Goal: Task Accomplishment & Management: Manage account settings

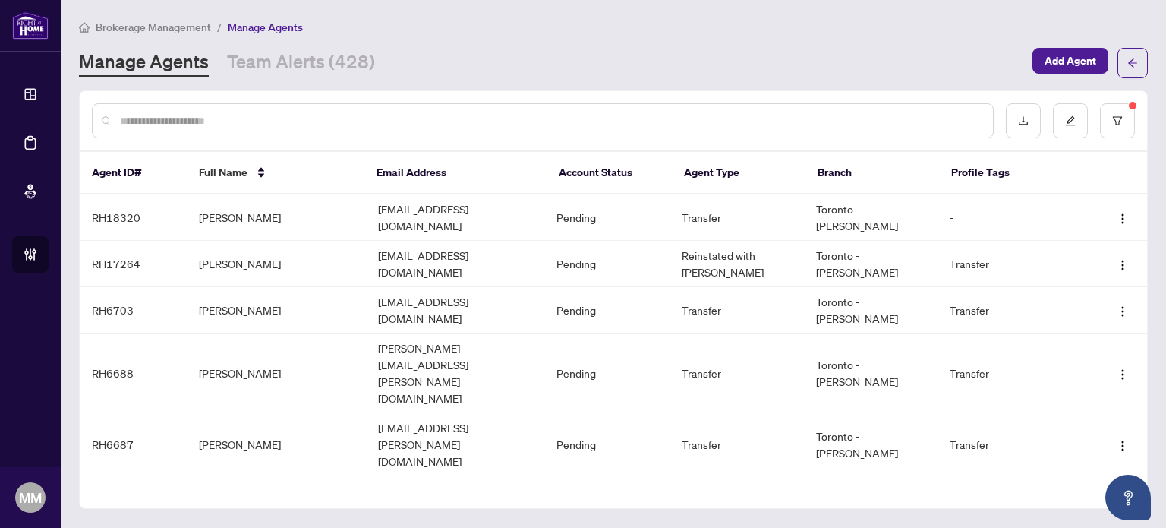
click at [216, 128] on div at bounding box center [543, 120] width 902 height 35
click at [220, 124] on input "text" at bounding box center [550, 120] width 861 height 17
click at [289, 74] on link "Team Alerts (428)" at bounding box center [301, 62] width 148 height 27
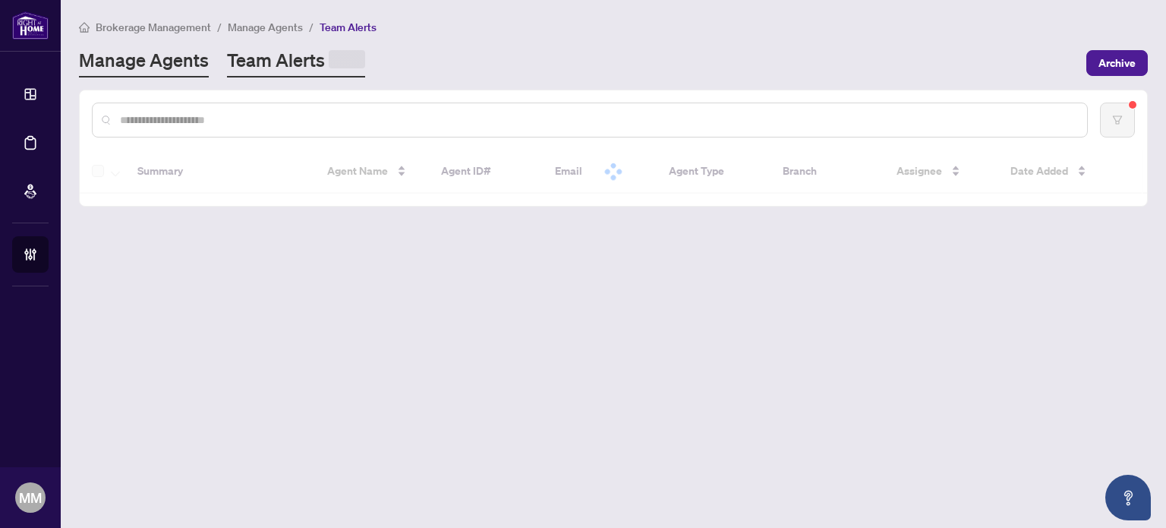
click at [187, 61] on link "Manage Agents" at bounding box center [144, 63] width 130 height 30
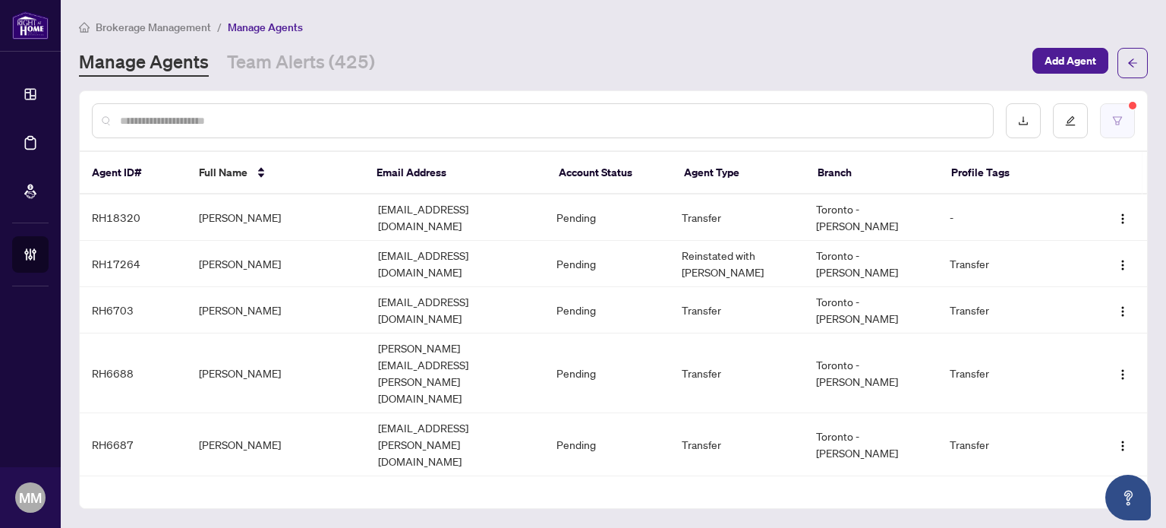
click at [1128, 122] on button "button" at bounding box center [1117, 120] width 35 height 35
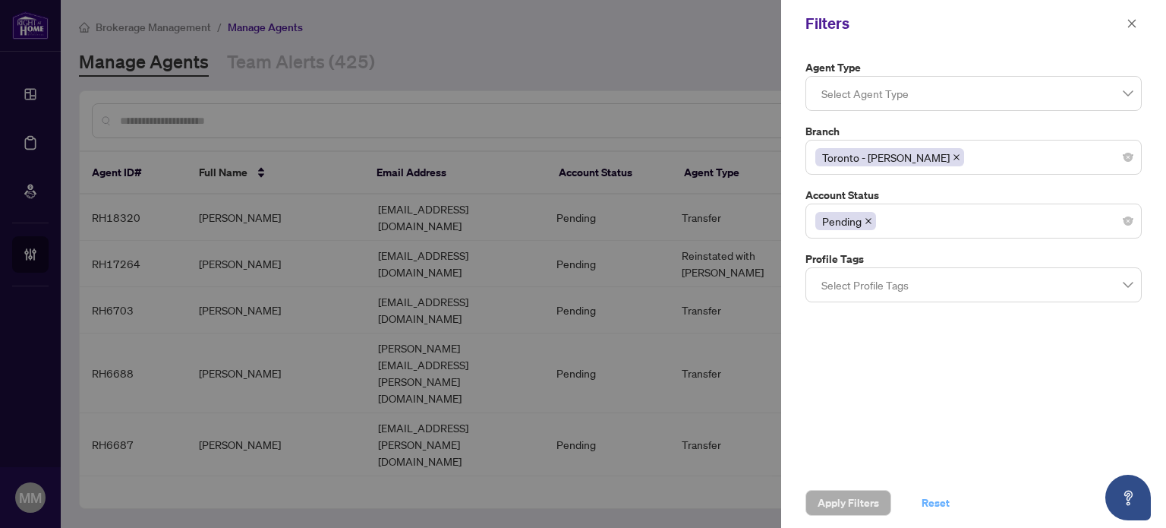
click at [935, 510] on span "Reset" at bounding box center [936, 502] width 28 height 24
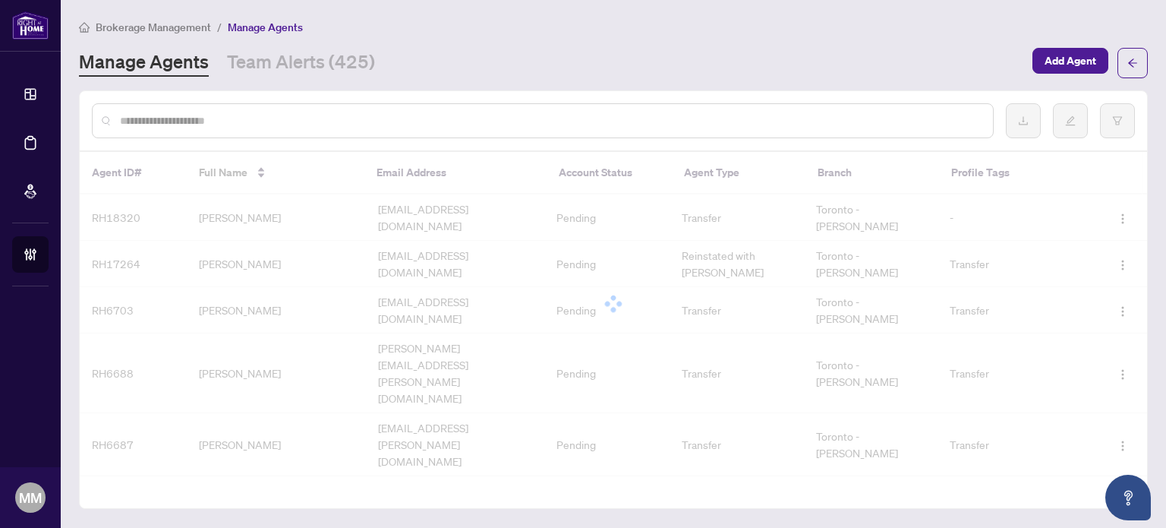
click at [508, 109] on div at bounding box center [583, 264] width 1166 height 528
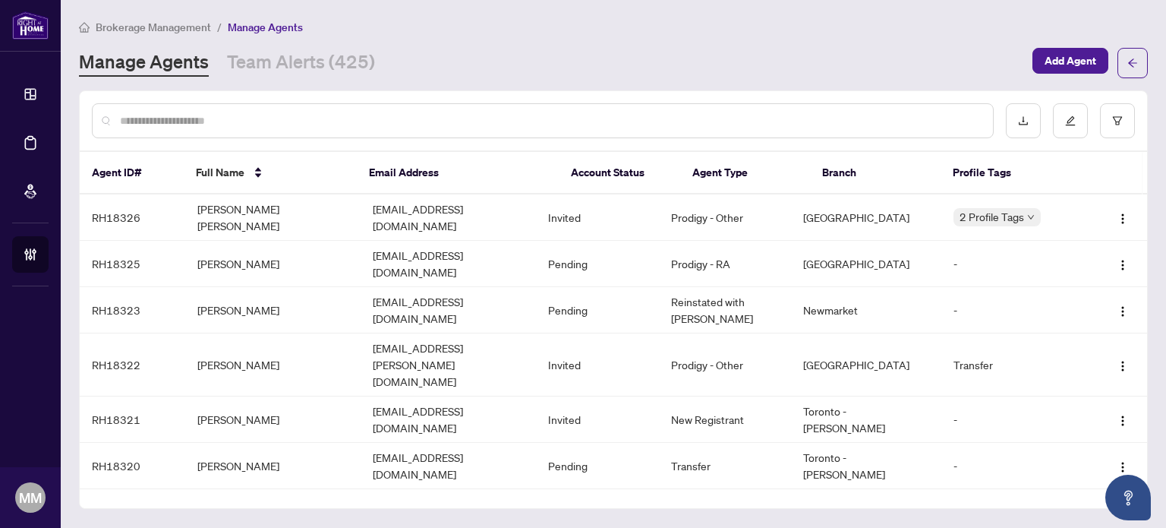
click at [508, 121] on input "text" at bounding box center [550, 120] width 861 height 17
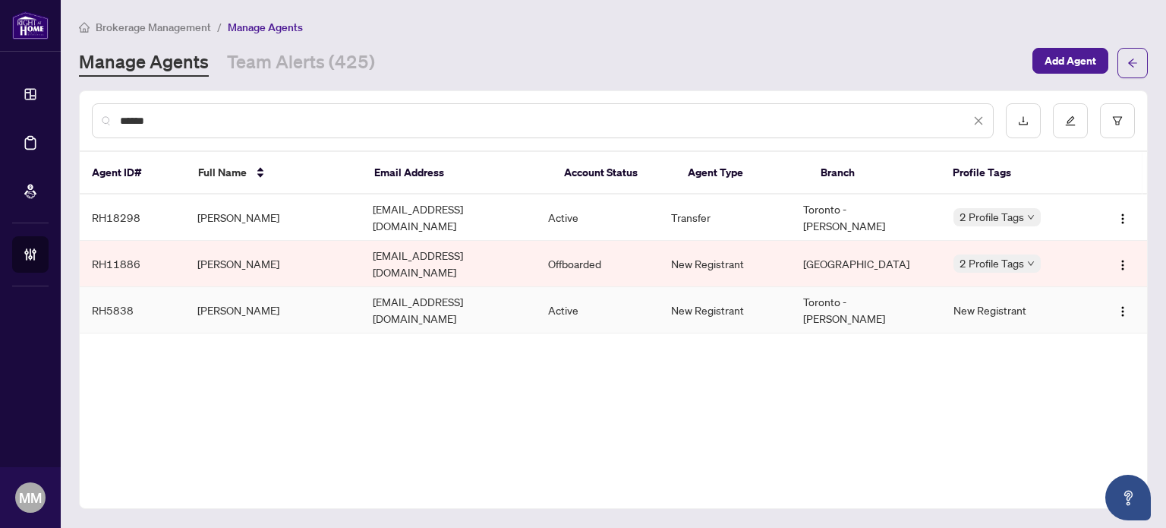
type input "******"
click at [355, 295] on td "Damian Sarantos" at bounding box center [272, 310] width 175 height 46
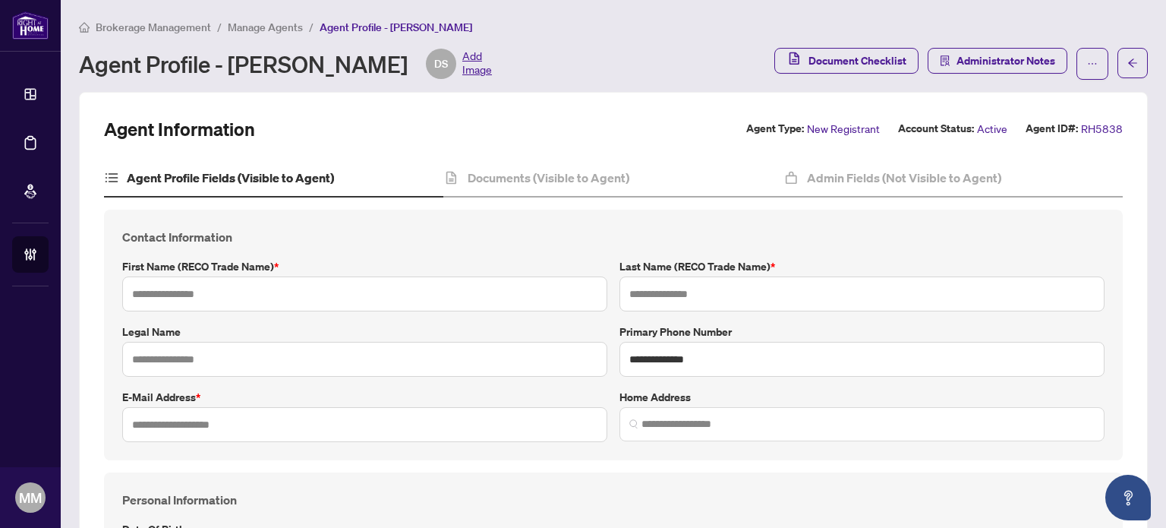
type input "******"
type input "********"
type input "**********"
type input "*********"
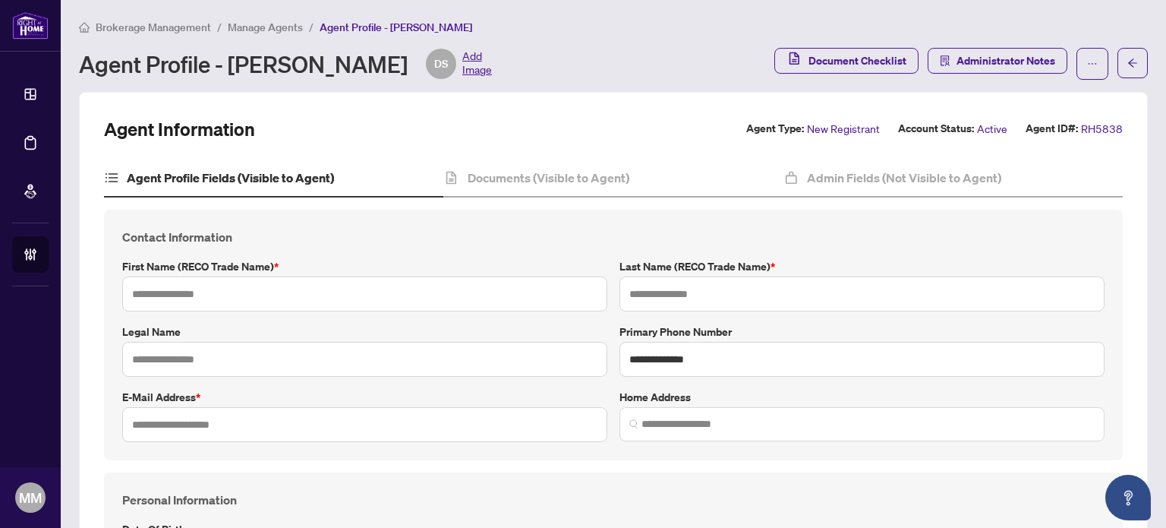
type input "**********"
type input "*"
type input "*******"
type input "**********"
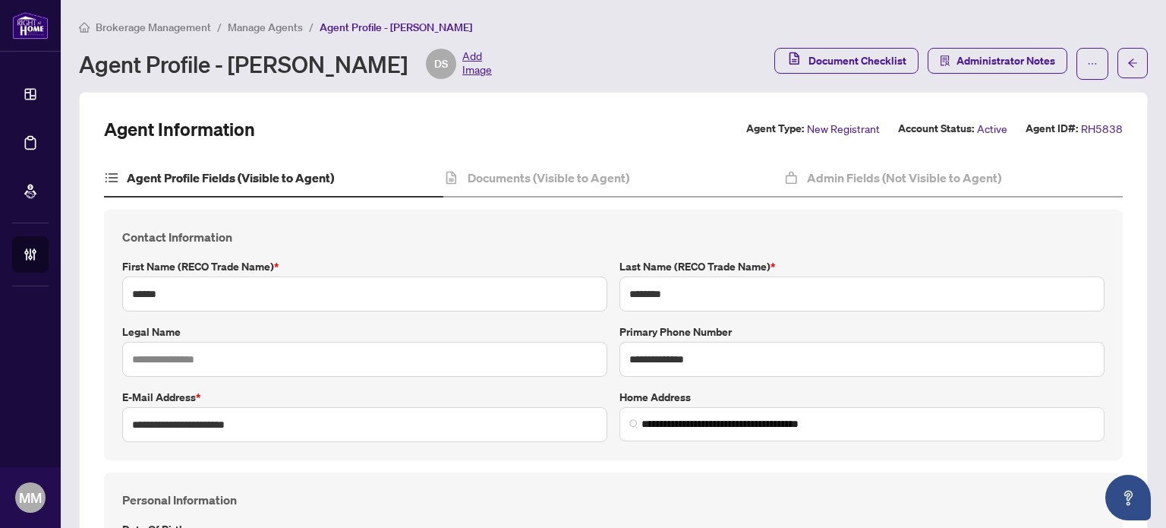
type input "****"
type input "**********"
click at [619, 213] on div "**********" at bounding box center [613, 335] width 1019 height 250
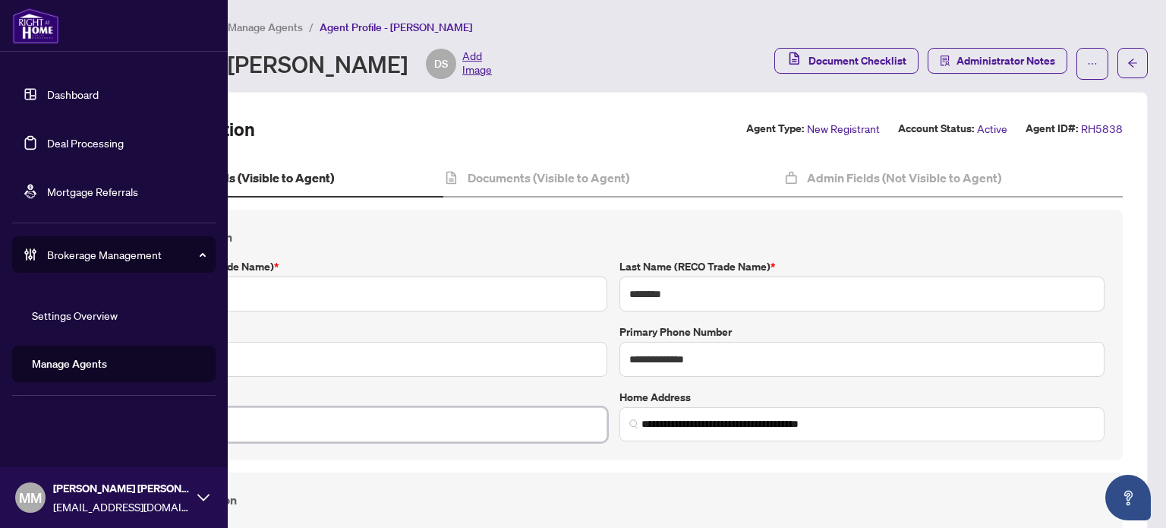
drag, startPoint x: 319, startPoint y: 433, endPoint x: 30, endPoint y: 411, distance: 289.3
click at [0, 424] on div "**********" at bounding box center [583, 264] width 1166 height 528
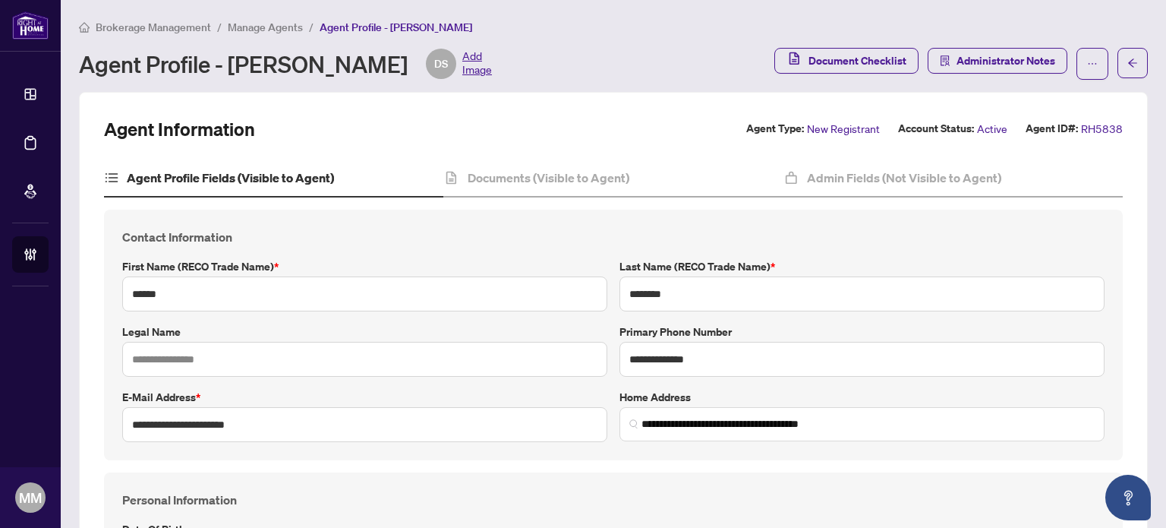
click at [724, 67] on div "Agent Profile - Damian Sarantos DS Add Image" at bounding box center [422, 64] width 686 height 30
click at [258, 15] on main "**********" at bounding box center [613, 264] width 1105 height 528
click at [262, 20] on span "Manage Agents" at bounding box center [265, 27] width 75 height 14
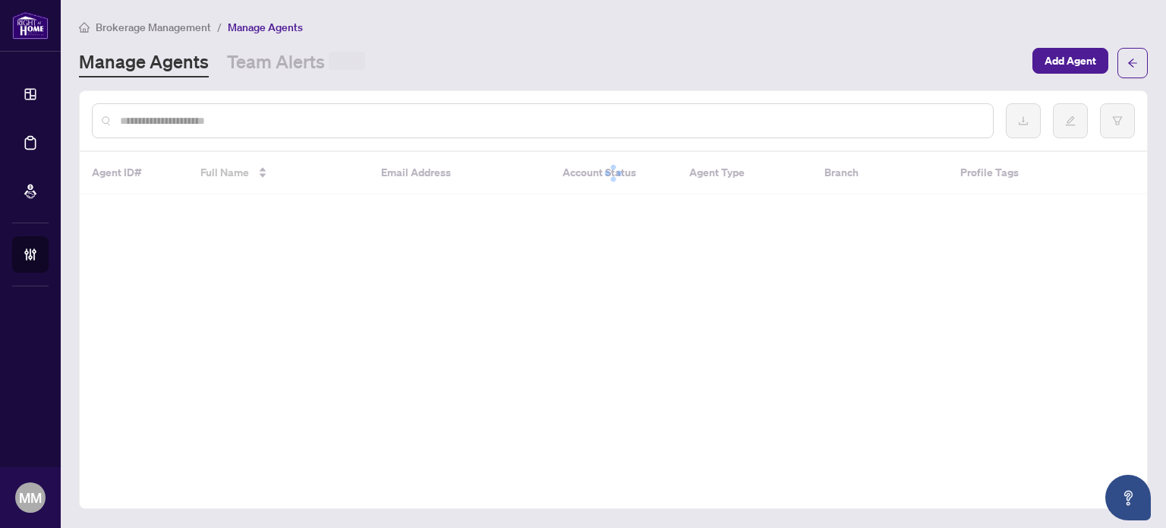
click at [382, 115] on input "text" at bounding box center [550, 120] width 861 height 17
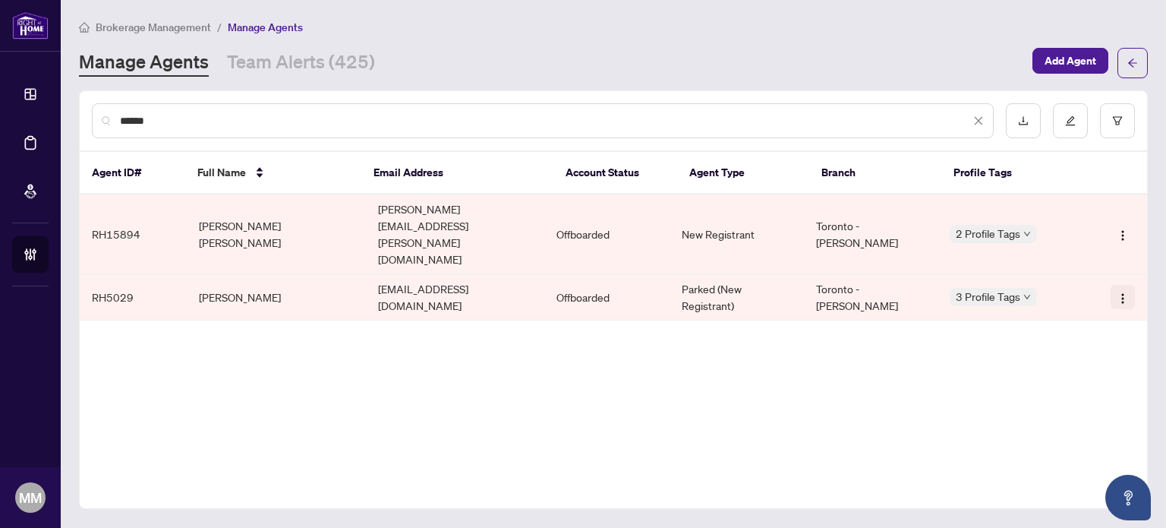
type input "******"
click at [1129, 285] on button "button" at bounding box center [1123, 297] width 24 height 24
click at [884, 451] on div "****** Agent ID# Full Name Email Address Account Status Agent Type Branch Profi…" at bounding box center [613, 299] width 1069 height 418
click at [1128, 292] on img "button" at bounding box center [1123, 298] width 12 height 12
click at [1089, 310] on span "Reactivate Agent" at bounding box center [1081, 307] width 83 height 17
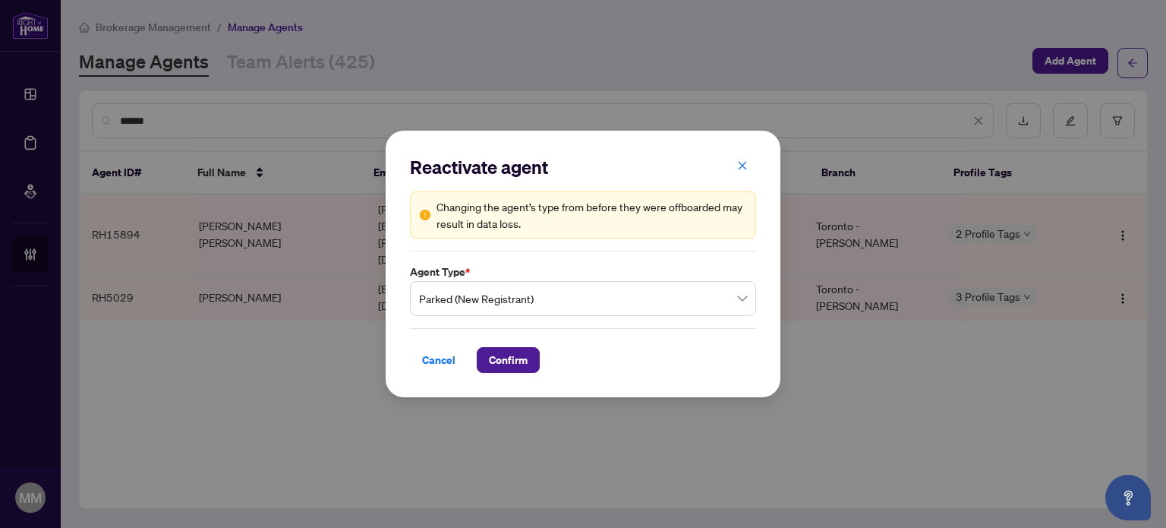
click at [600, 299] on span "Parked (New Registrant)" at bounding box center [583, 298] width 328 height 29
click at [660, 361] on div "Cancel Confirm" at bounding box center [583, 360] width 346 height 26
click at [525, 363] on span "Confirm" at bounding box center [508, 360] width 39 height 24
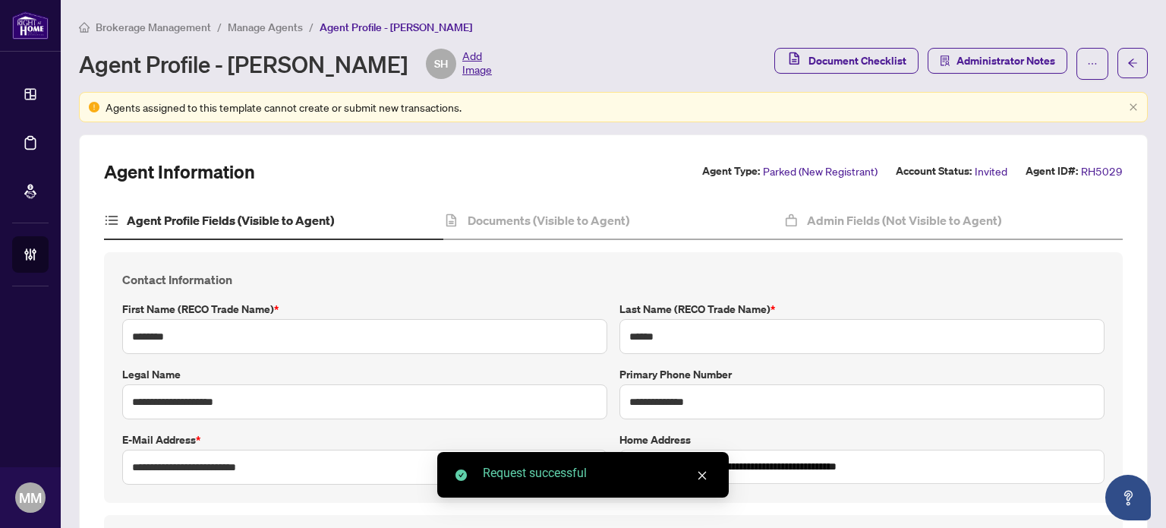
type input "**********"
type input "****"
type input "**********"
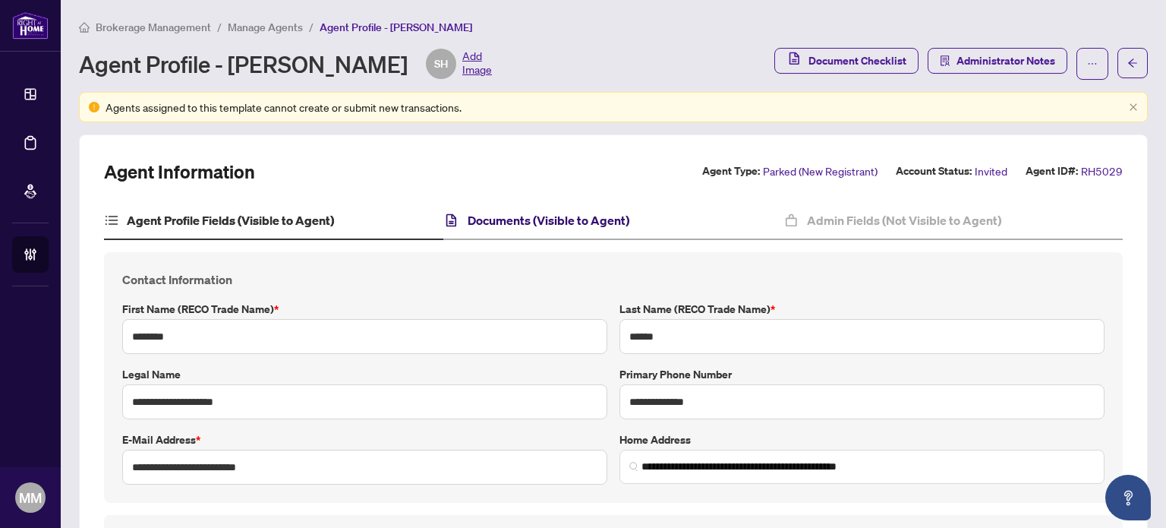
click at [544, 222] on h4 "Documents (Visible to Agent)" at bounding box center [549, 220] width 162 height 18
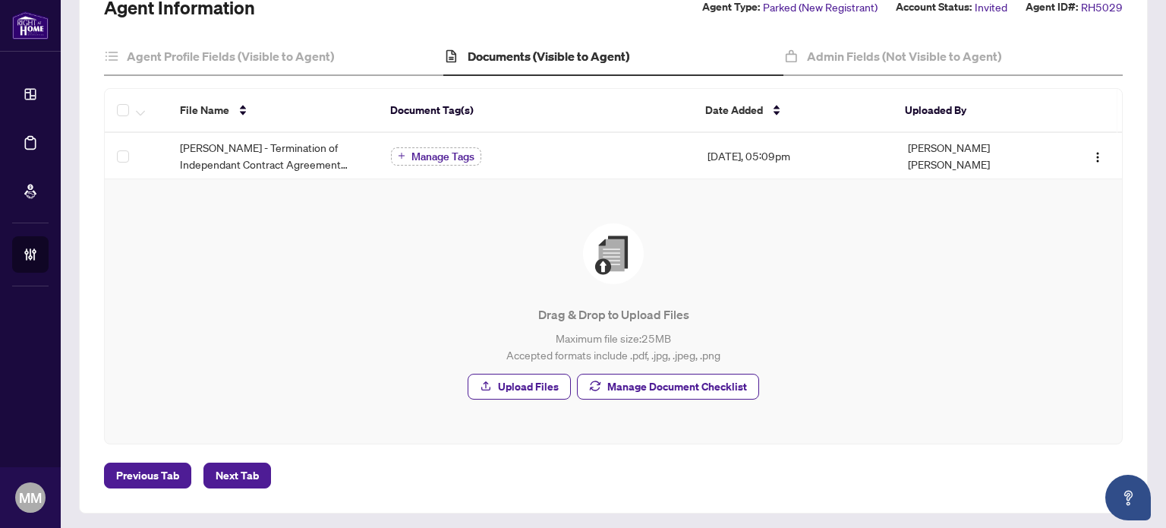
scroll to position [165, 0]
click at [653, 369] on div "Drag & Drop to Upload Files Maximum file size: 25 MB Accepted formats include .…" at bounding box center [613, 310] width 956 height 176
click at [647, 378] on span "Manage Document Checklist" at bounding box center [677, 385] width 140 height 24
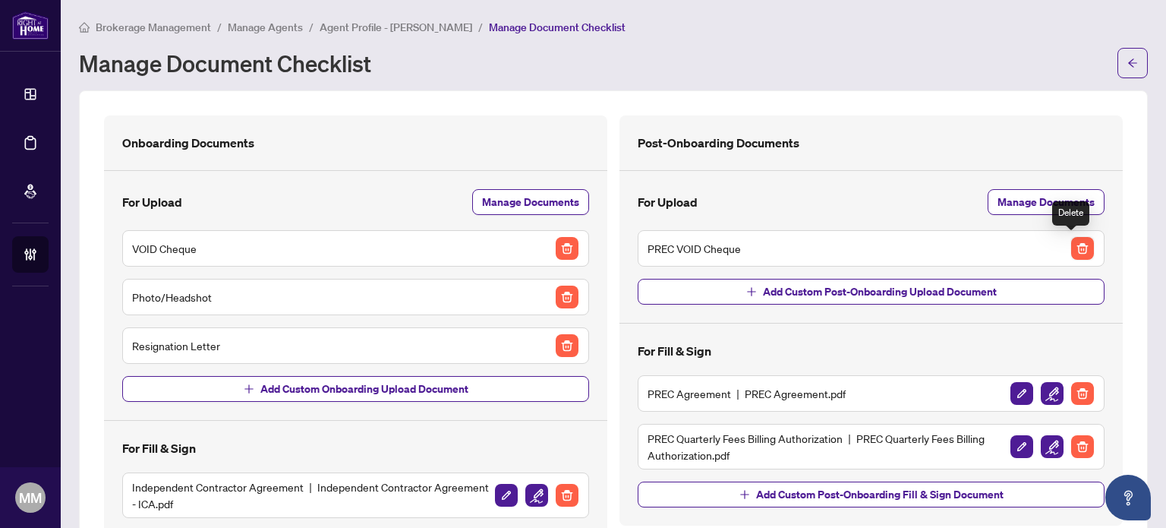
click at [1071, 245] on img "button" at bounding box center [1082, 248] width 23 height 23
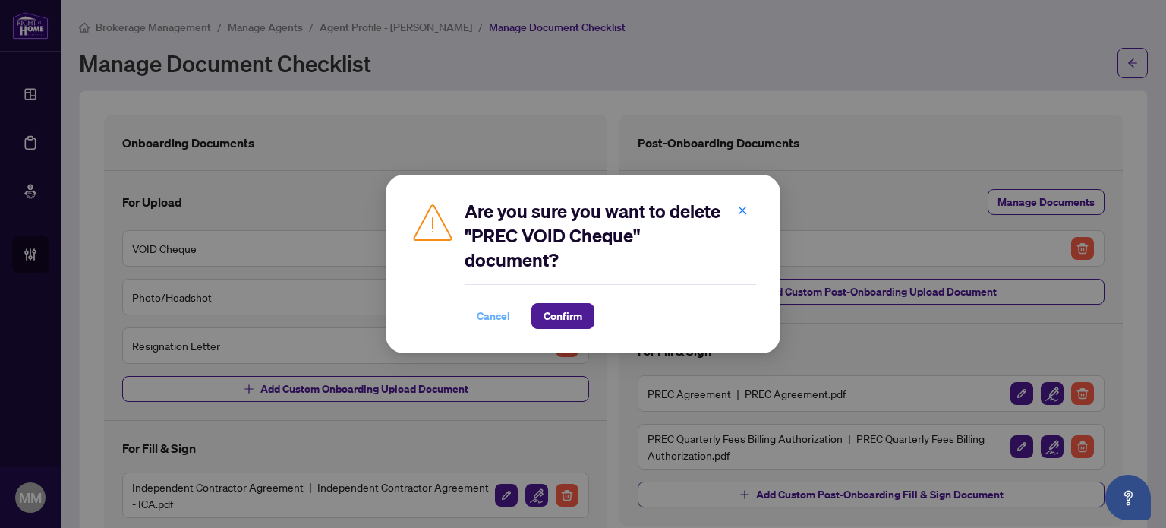
click at [498, 315] on span "Cancel" at bounding box center [493, 316] width 33 height 24
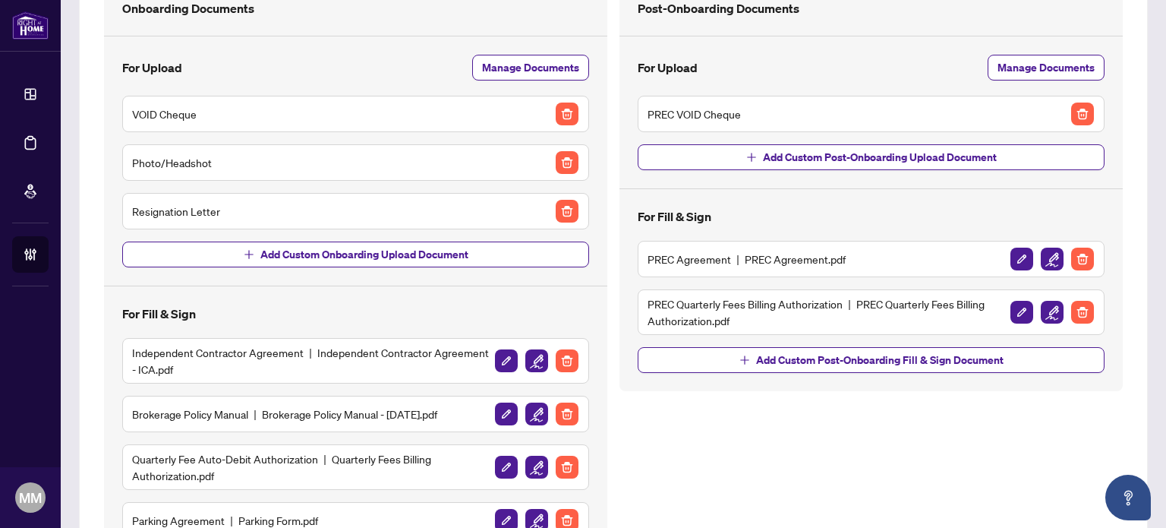
scroll to position [152, 0]
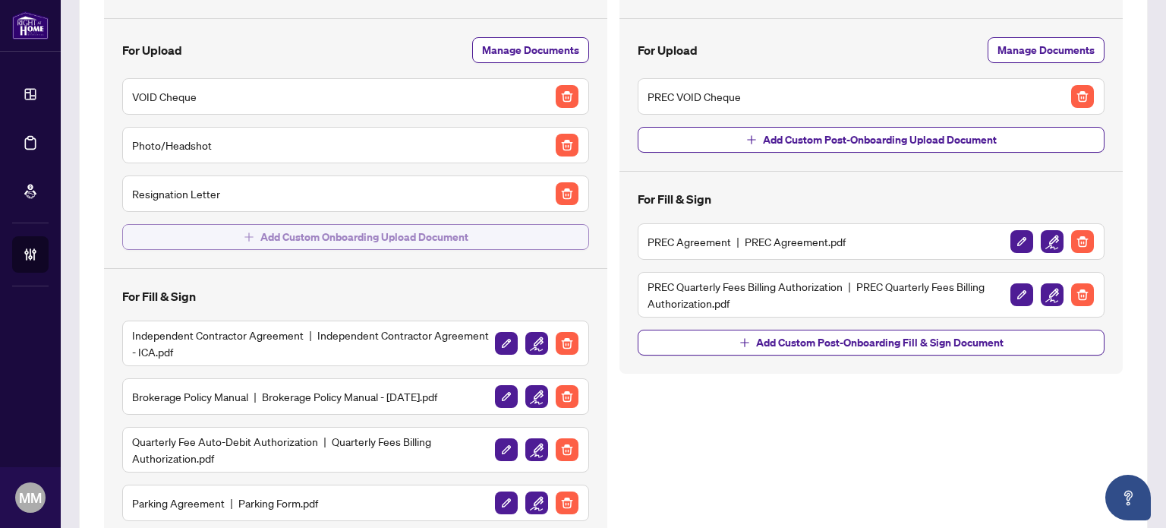
click at [453, 242] on span "Add Custom Onboarding Upload Document" at bounding box center [364, 237] width 208 height 24
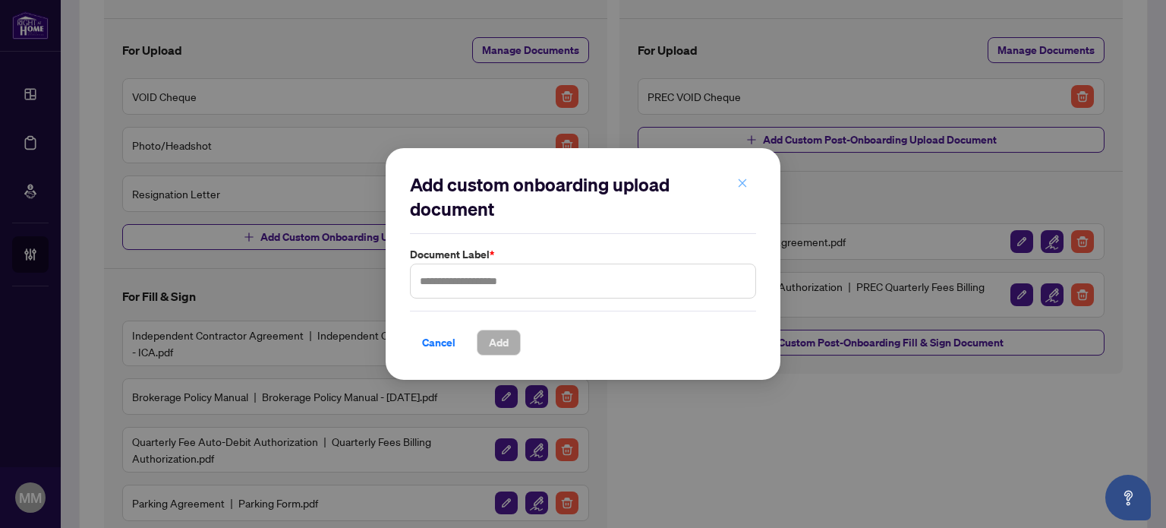
click at [744, 187] on icon "close" at bounding box center [742, 183] width 11 height 11
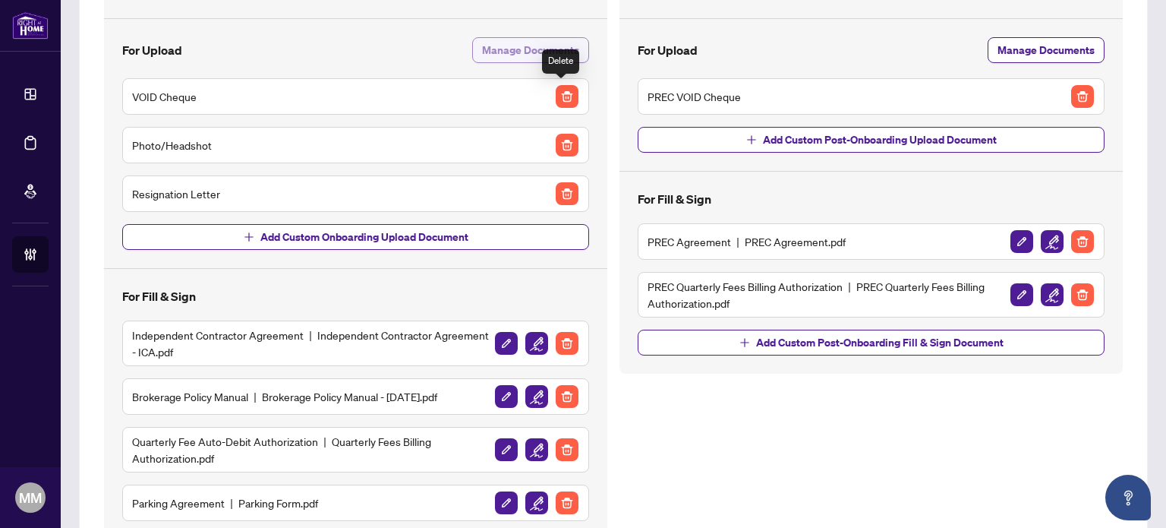
click at [539, 43] on span "Manage Documents" at bounding box center [530, 50] width 97 height 24
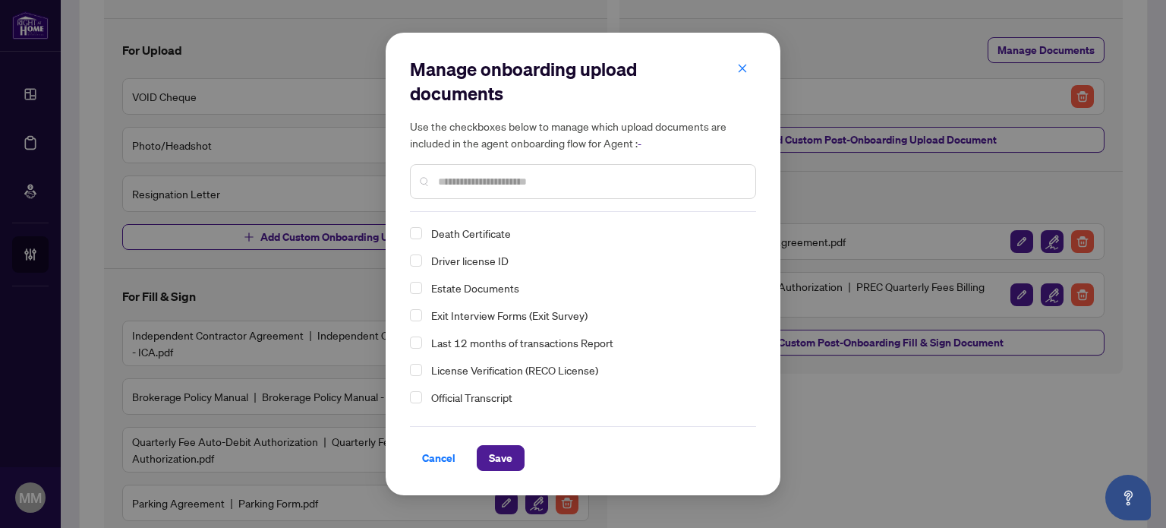
click at [465, 264] on span "Driver license ID" at bounding box center [469, 261] width 77 height 14
click at [522, 458] on button "Save" at bounding box center [501, 458] width 48 height 26
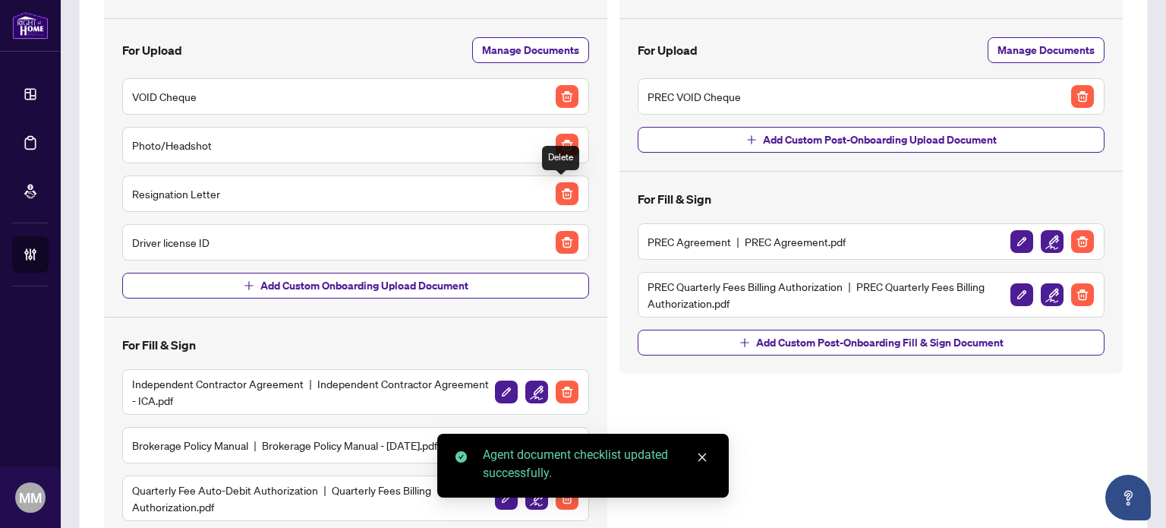
click at [564, 195] on img "button" at bounding box center [567, 193] width 23 height 23
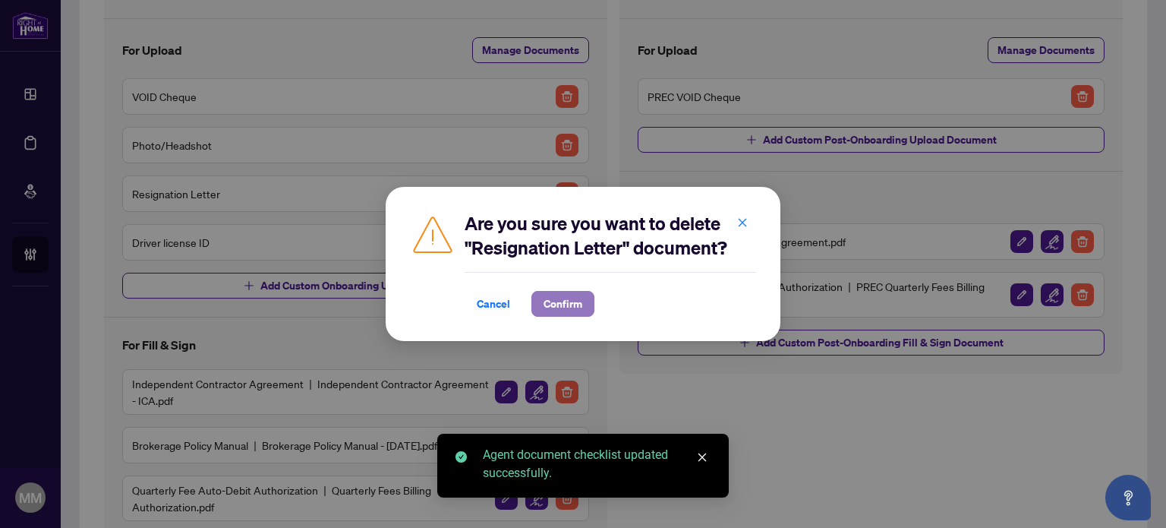
click at [580, 306] on span "Confirm" at bounding box center [562, 303] width 39 height 24
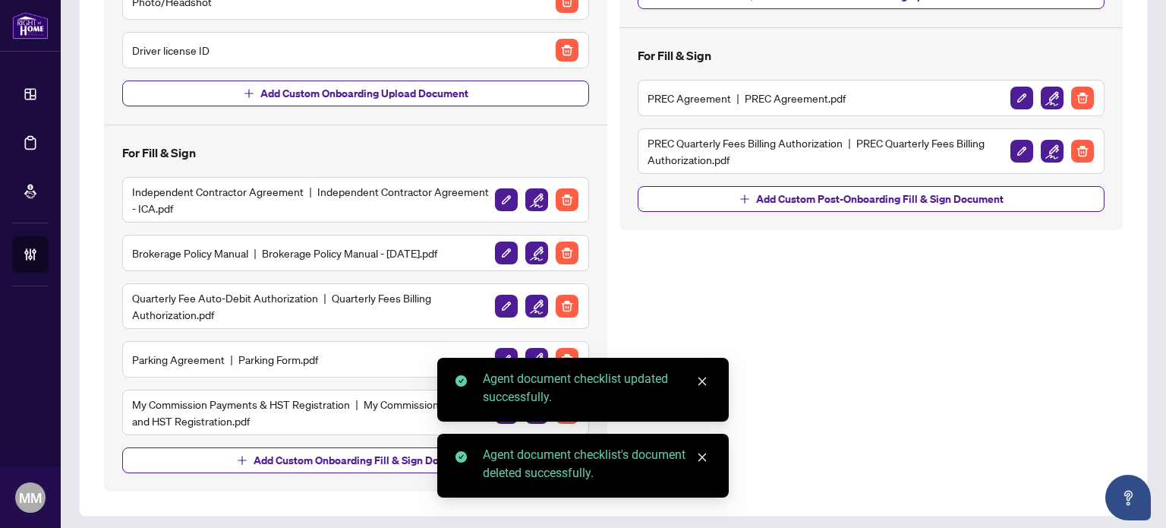
scroll to position [298, 0]
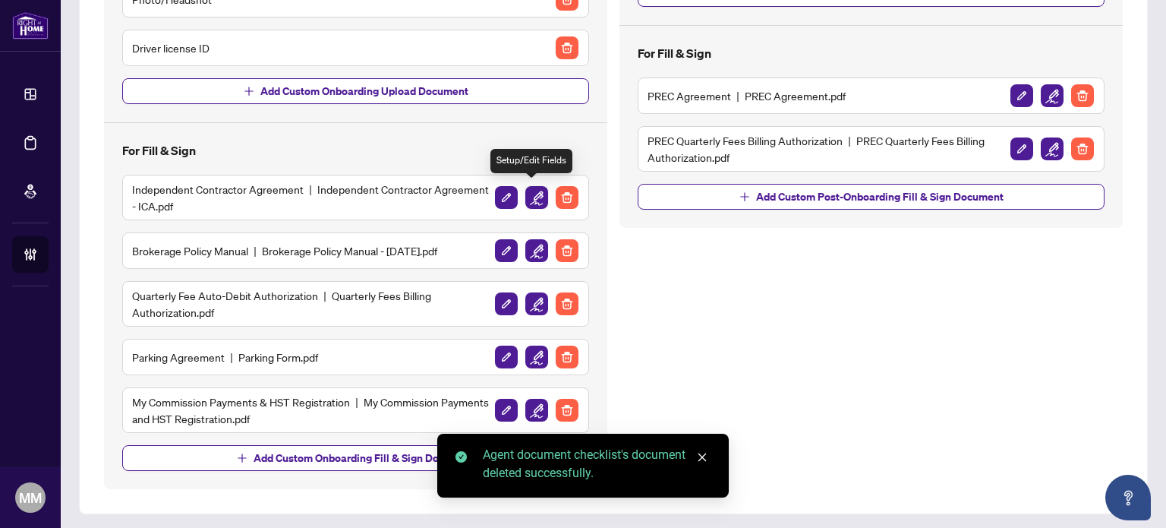
click at [528, 197] on img "button" at bounding box center [536, 197] width 23 height 23
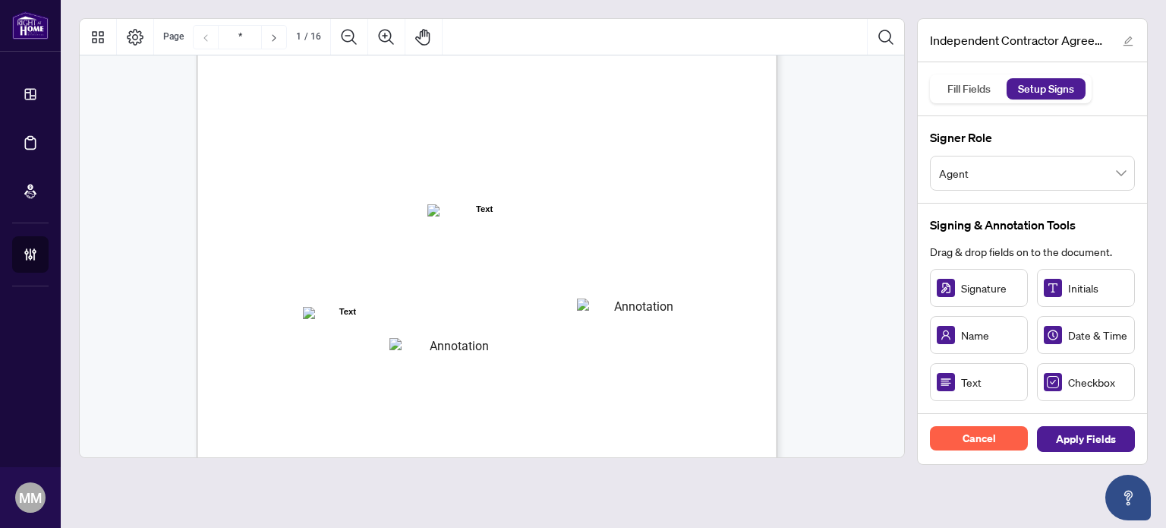
scroll to position [76, 0]
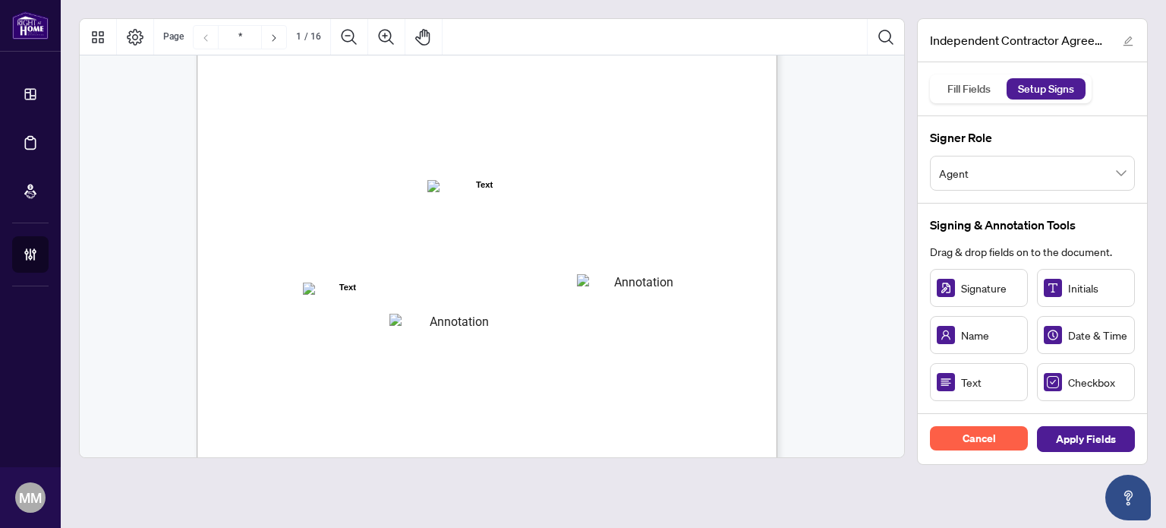
click at [290, 273] on span "AND:" at bounding box center [277, 271] width 25 height 14
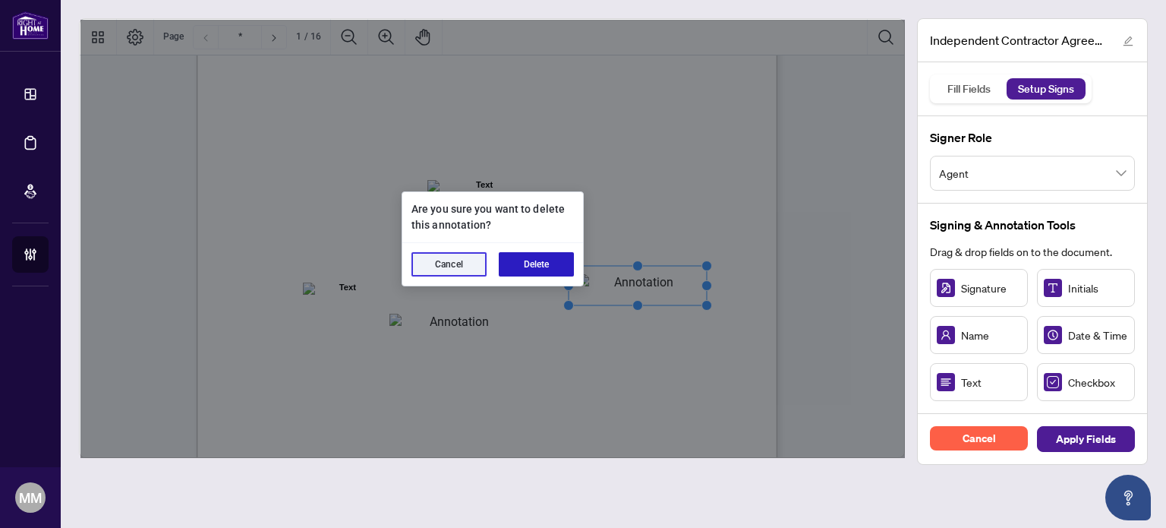
click at [553, 260] on button "Delete" at bounding box center [536, 264] width 75 height 24
click at [528, 272] on button "Delete" at bounding box center [536, 264] width 75 height 24
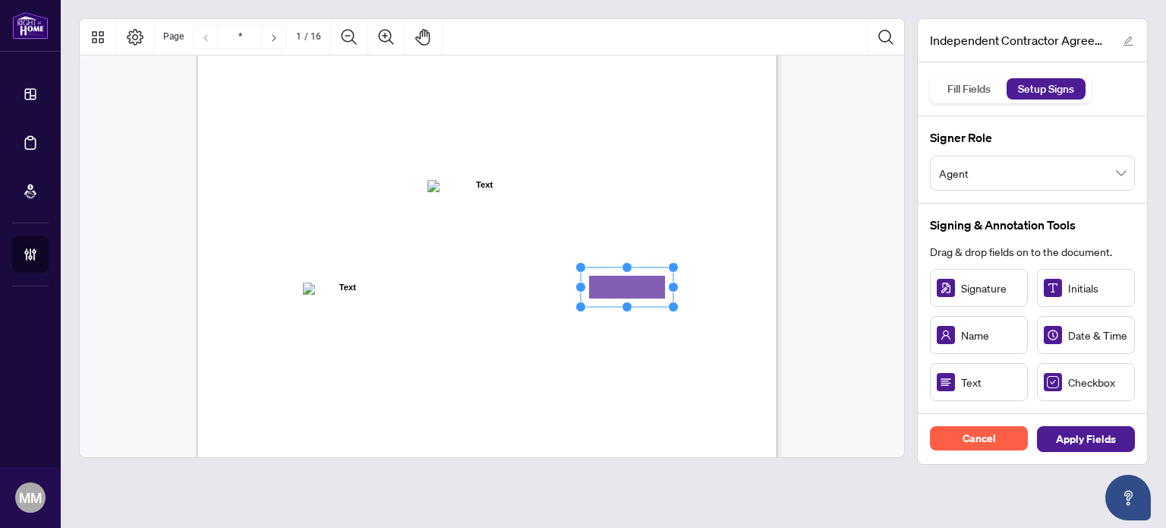
drag, startPoint x: 637, startPoint y: 288, endPoint x: 625, endPoint y: 281, distance: 13.3
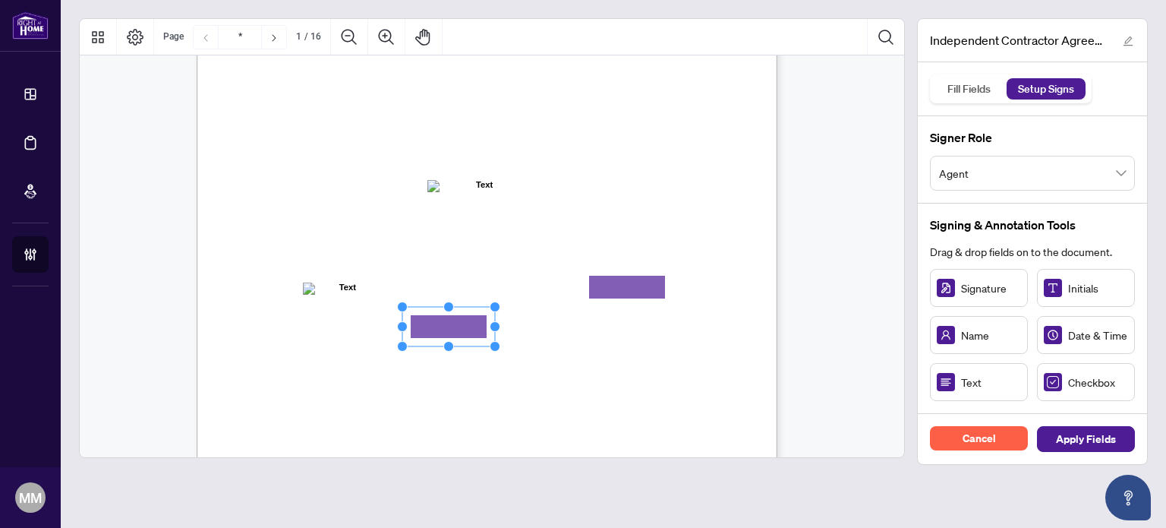
drag, startPoint x: 981, startPoint y: 385, endPoint x: 448, endPoint y: 326, distance: 536.1
click at [947, 93] on div "Fill Fields" at bounding box center [969, 88] width 60 height 21
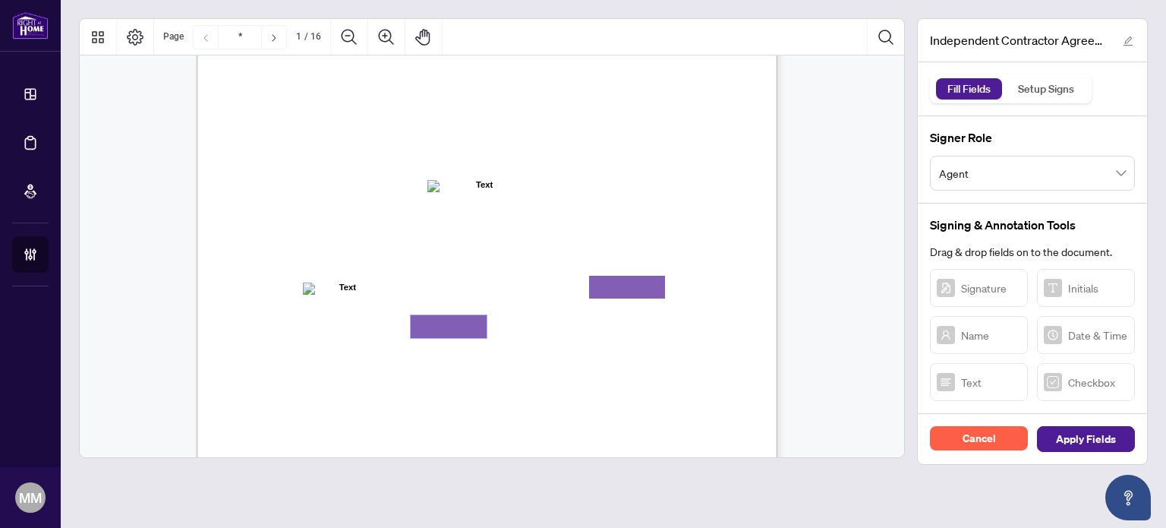
click at [440, 324] on textarea "01K5VXGZ1TJ4F0TEYDQGS3DC1C" at bounding box center [449, 326] width 76 height 23
type textarea "*"
click at [421, 330] on textarea "********" at bounding box center [449, 326] width 76 height 23
type textarea "*******"
click at [513, 245] on span "895 Don Mills Road, Unit 401, Toronto, Ontario (the “Brokerage” or “RAHR”)" at bounding box center [439, 249] width 346 height 14
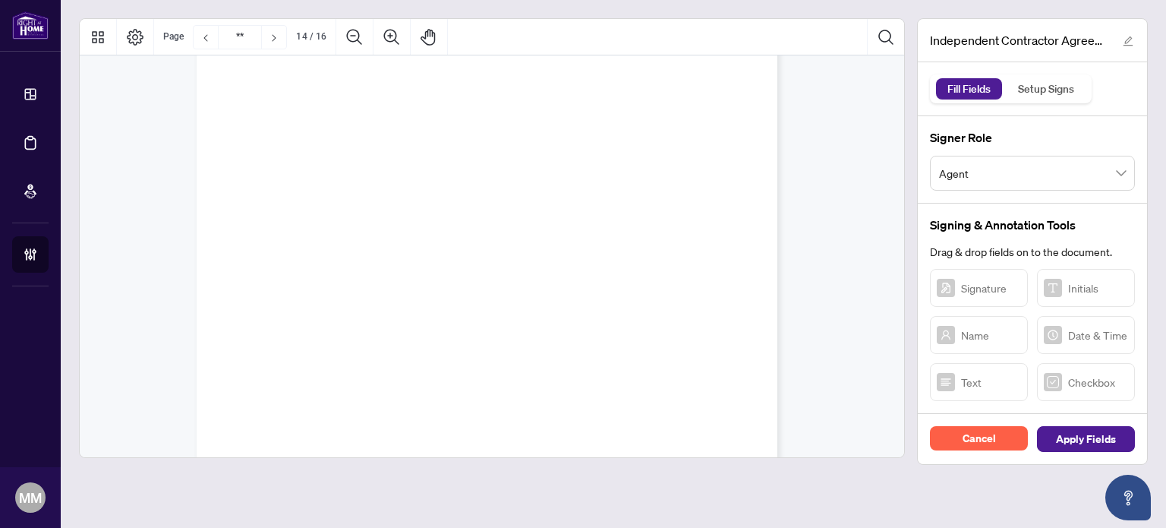
type input "**"
click at [619, 194] on div at bounding box center [492, 237] width 826 height 439
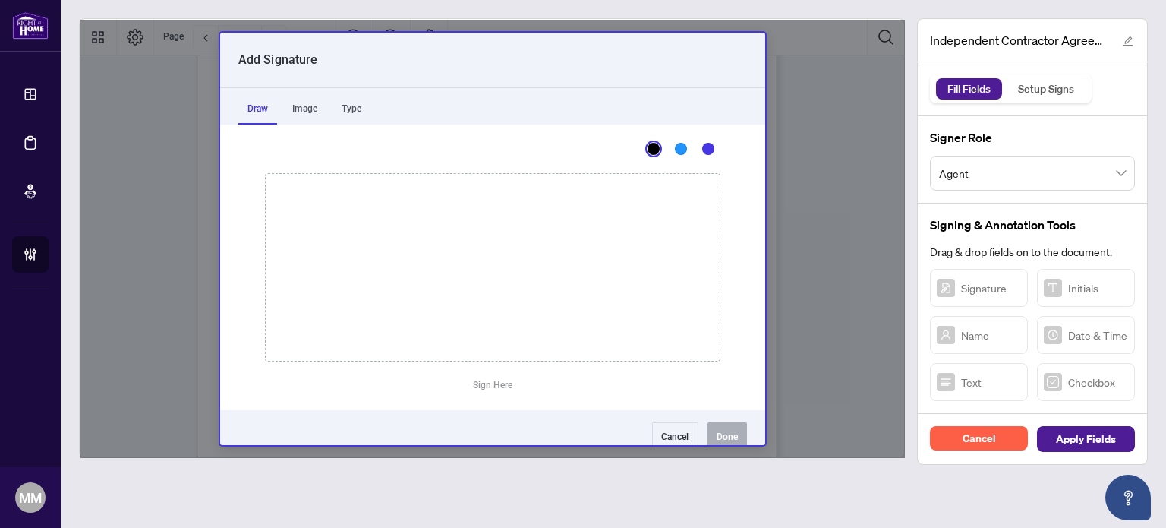
click at [622, 436] on div "Cancel Done" at bounding box center [492, 437] width 545 height 55
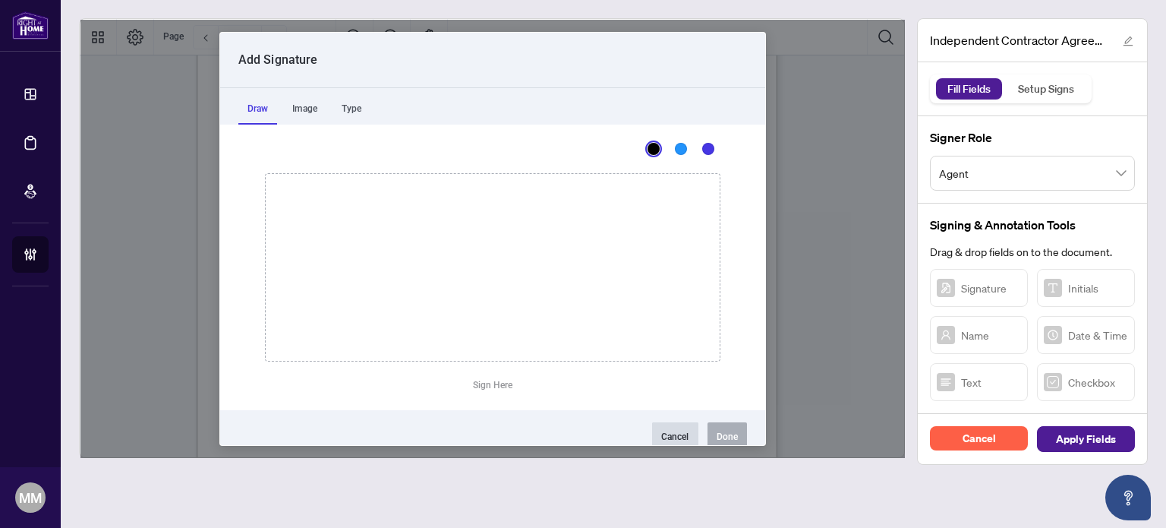
click at [655, 434] on button "Cancel" at bounding box center [675, 437] width 46 height 30
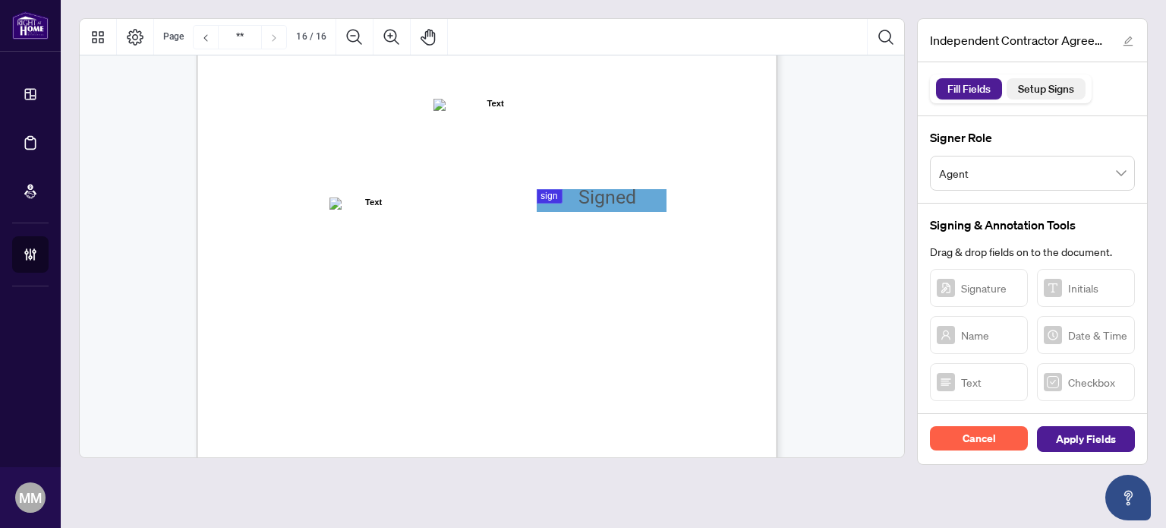
drag, startPoint x: 1066, startPoint y: 87, endPoint x: 1057, endPoint y: 99, distance: 14.6
click at [1066, 88] on div "Setup Signs" at bounding box center [1046, 88] width 73 height 21
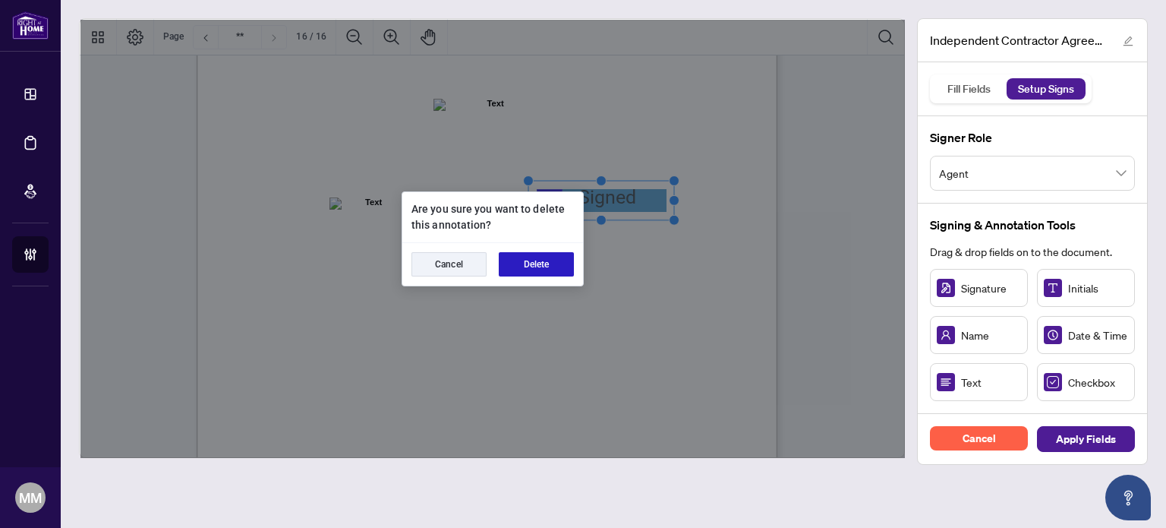
drag, startPoint x: 524, startPoint y: 268, endPoint x: 598, endPoint y: 281, distance: 75.5
click at [524, 269] on button "Delete" at bounding box center [536, 264] width 75 height 24
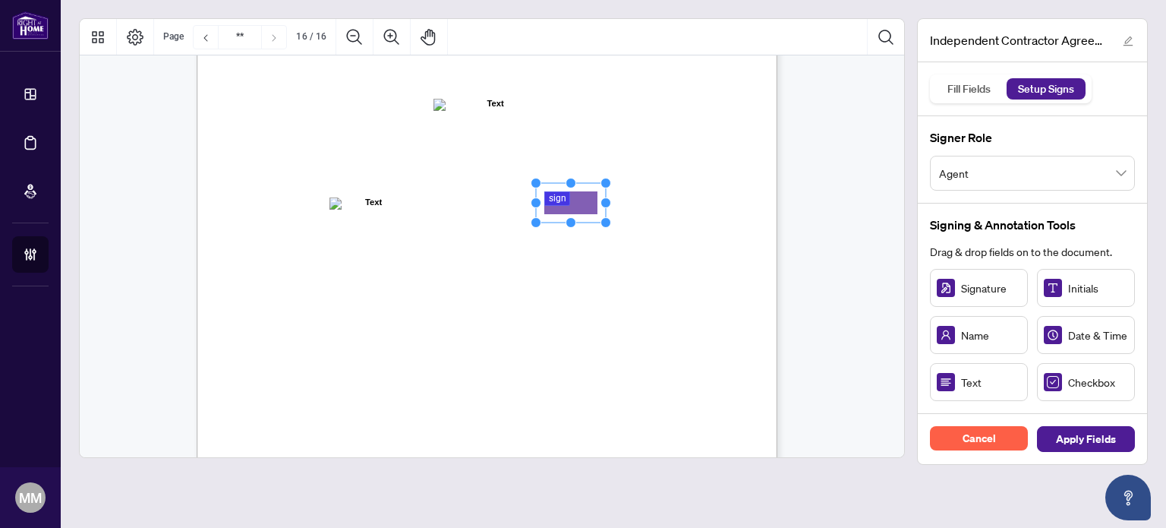
drag, startPoint x: 625, startPoint y: 210, endPoint x: 571, endPoint y: 200, distance: 55.5
drag, startPoint x: 603, startPoint y: 200, endPoint x: 674, endPoint y: 195, distance: 70.7
click at [674, 195] on icon "Resize, Top Resize, Top, Right Resize, Right Resize, Bottom, Right Resize, Bott…" at bounding box center [605, 203] width 149 height 50
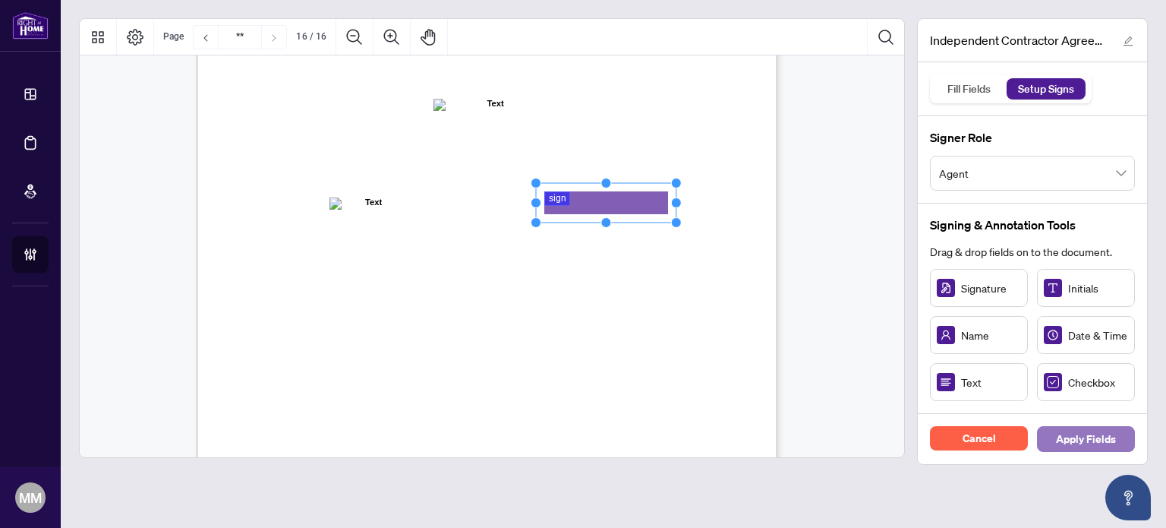
click at [1083, 441] on span "Apply Fields" at bounding box center [1086, 439] width 60 height 24
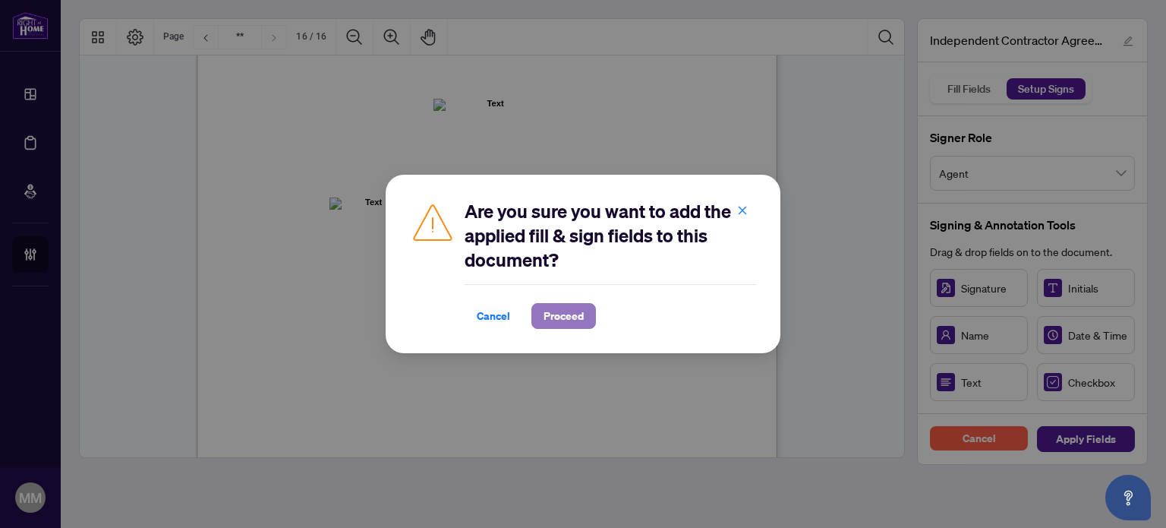
click at [566, 323] on span "Proceed" at bounding box center [563, 316] width 40 height 24
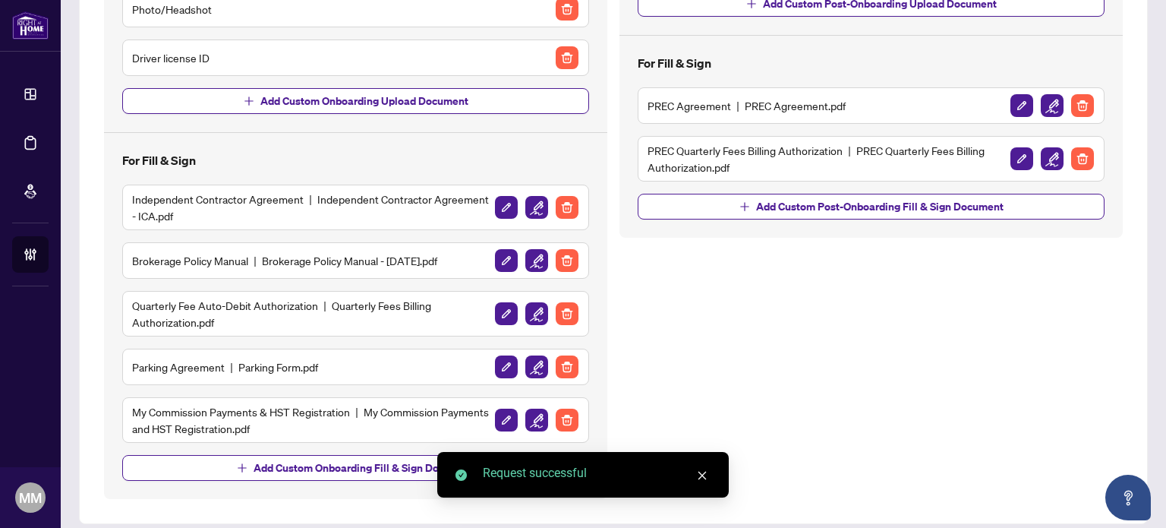
scroll to position [298, 0]
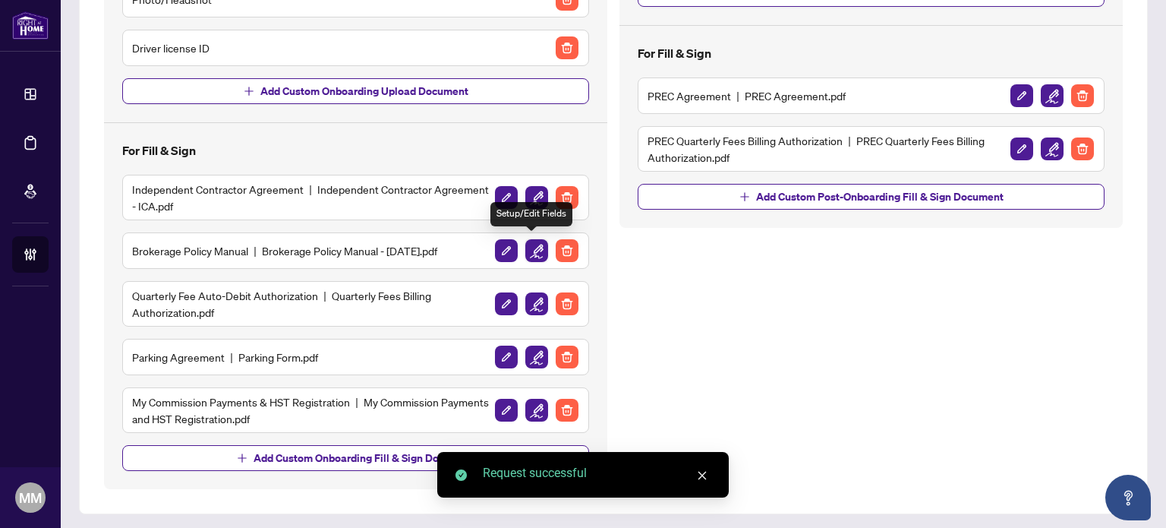
click at [539, 250] on img "button" at bounding box center [536, 250] width 23 height 23
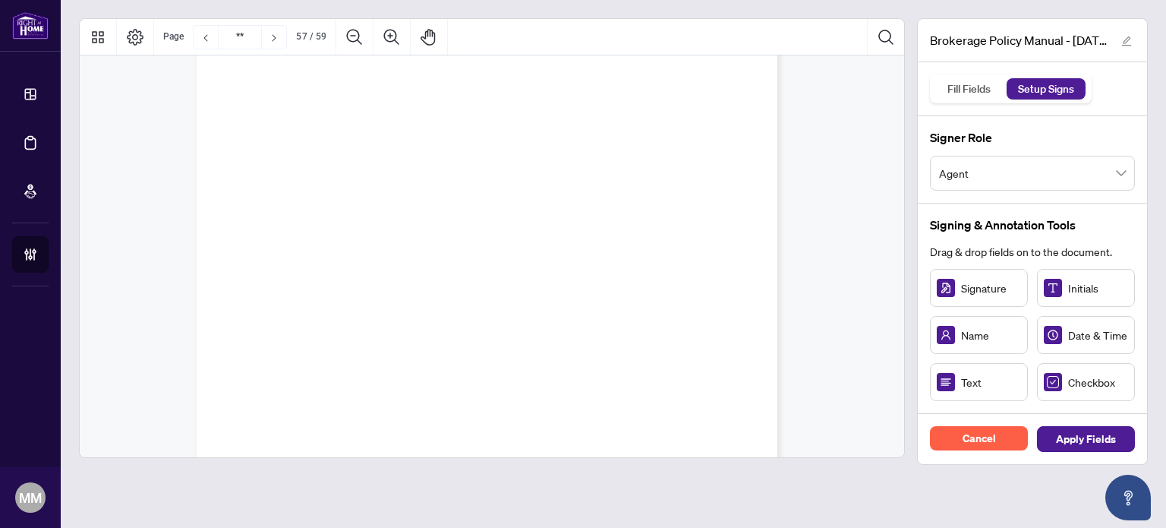
scroll to position [45066, 0]
type input "**"
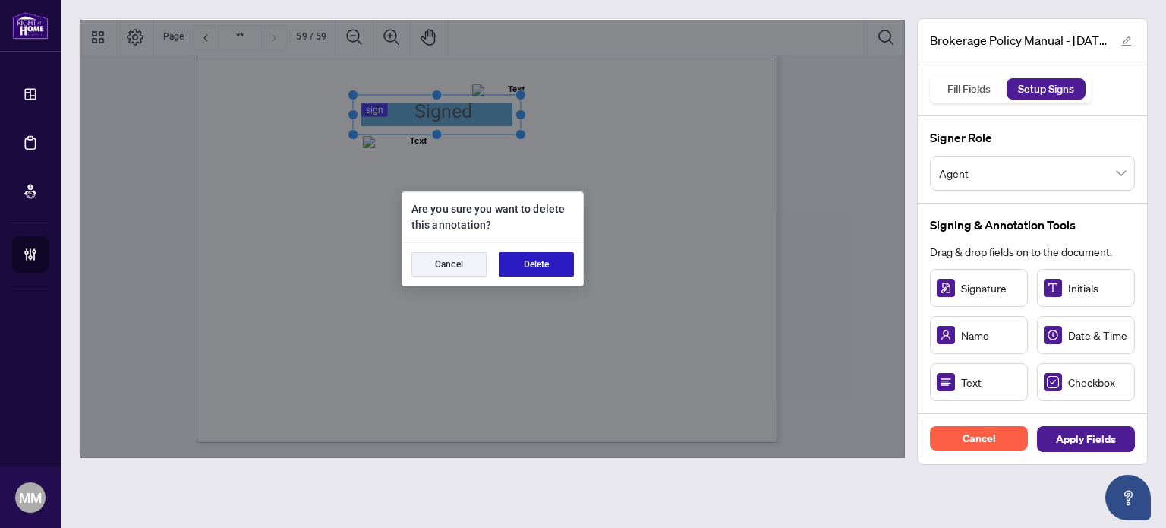
click at [510, 269] on button "Delete" at bounding box center [536, 264] width 75 height 24
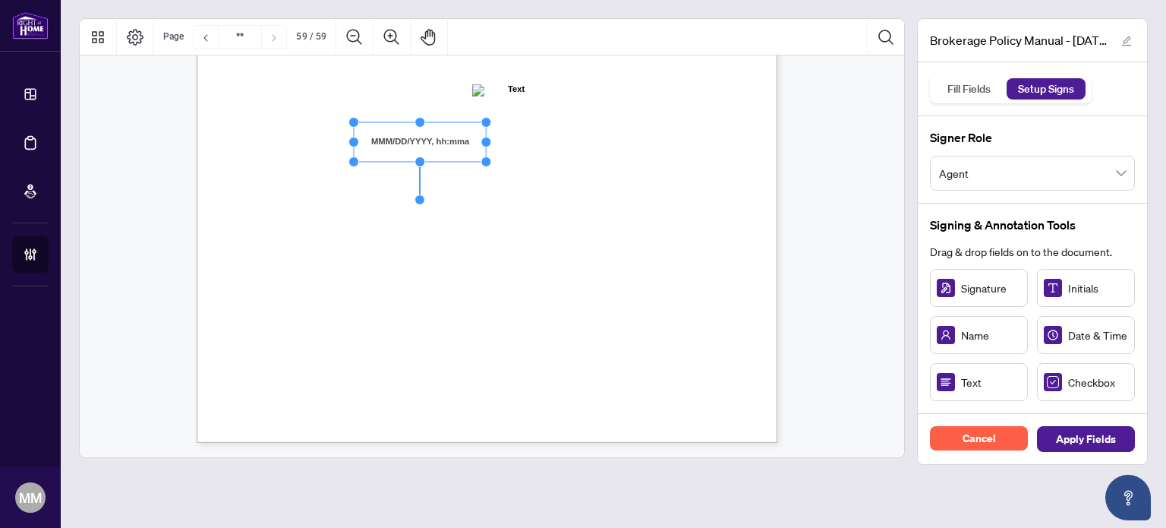
drag, startPoint x: 500, startPoint y: 137, endPoint x: 528, endPoint y: 134, distance: 27.5
click at [528, 134] on div "ACKNOWLEDGENENT I, the undersigned, acknowledge that I have received, read, and…" at bounding box center [487, 66] width 581 height 751
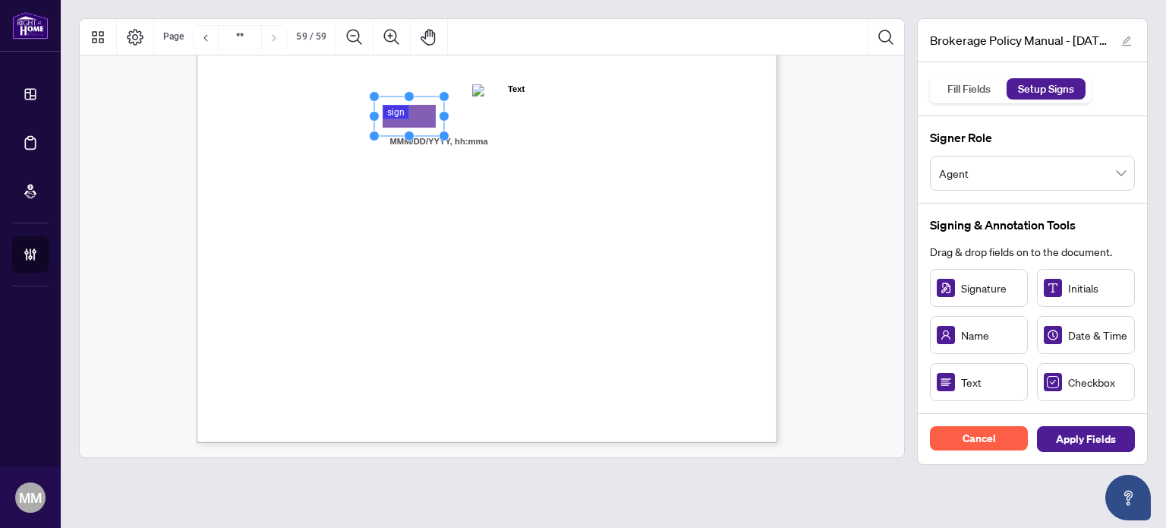
drag, startPoint x: 980, startPoint y: 301, endPoint x: 410, endPoint y: 113, distance: 600.3
drag, startPoint x: 443, startPoint y: 112, endPoint x: 512, endPoint y: 102, distance: 70.5
click at [465, 102] on icon "Resize, Top Resize, Top, Right Resize, Right Resize, Bottom, Right Resize, Bott…" at bounding box center [417, 116] width 96 height 50
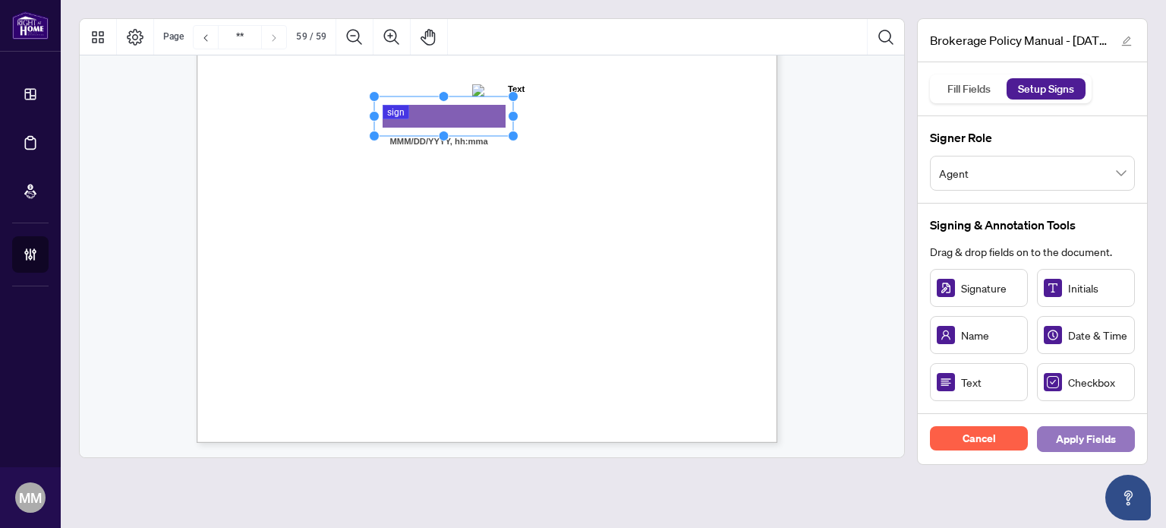
click at [1078, 443] on span "Apply Fields" at bounding box center [1086, 439] width 60 height 24
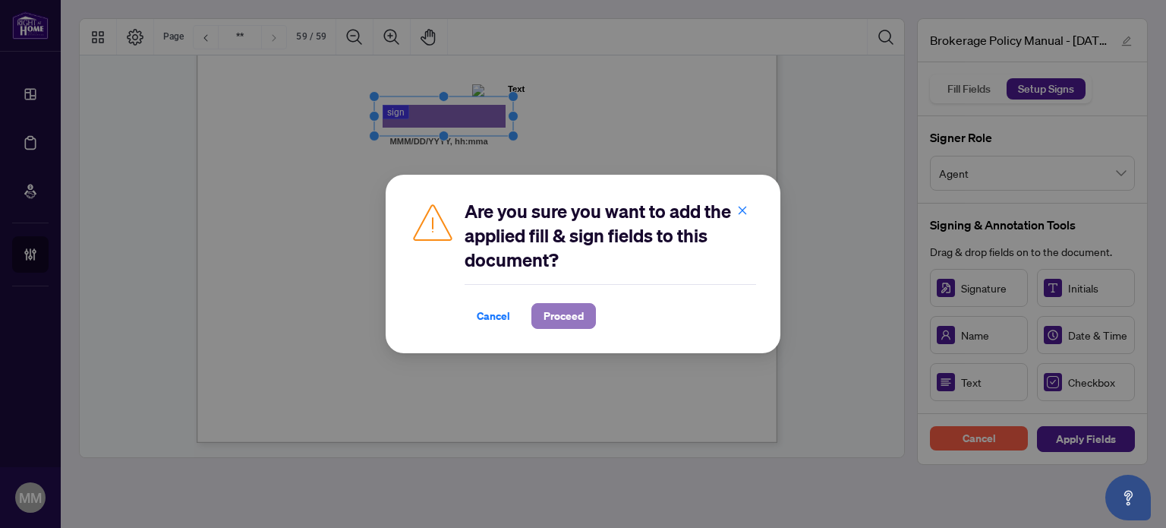
click at [573, 318] on span "Proceed" at bounding box center [563, 316] width 40 height 24
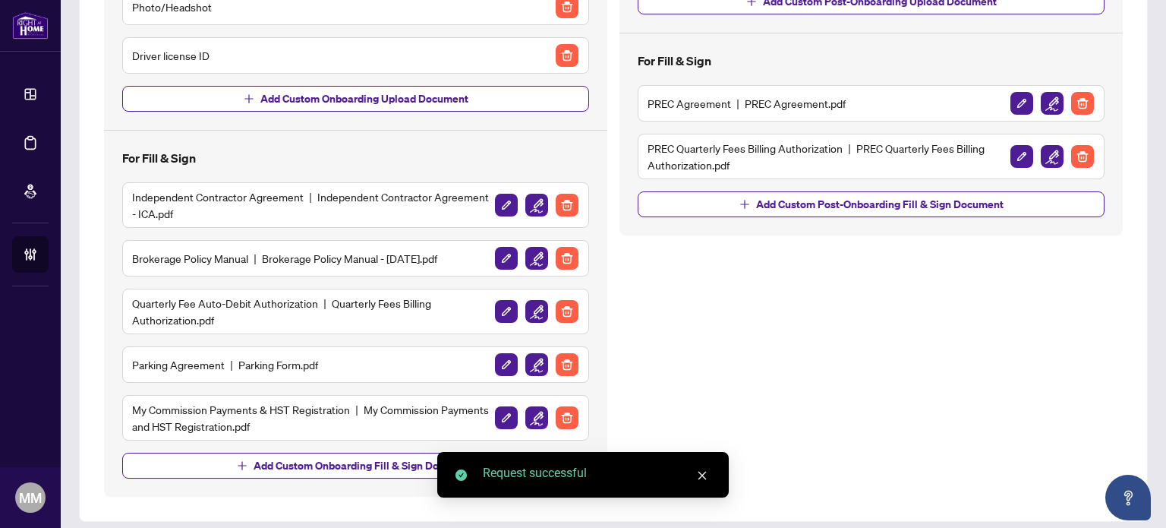
scroll to position [298, 0]
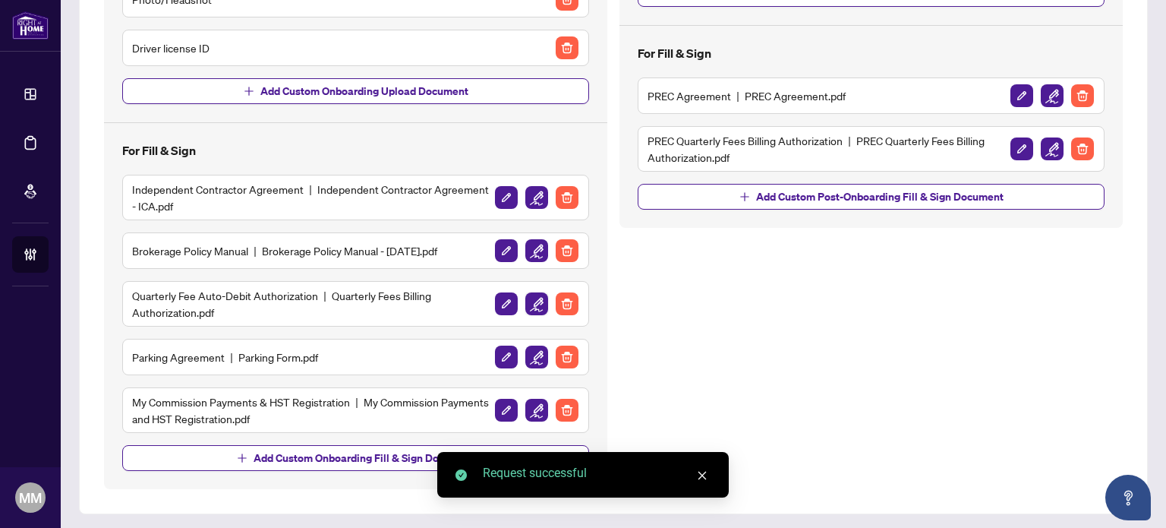
click at [525, 292] on img "button" at bounding box center [536, 303] width 23 height 23
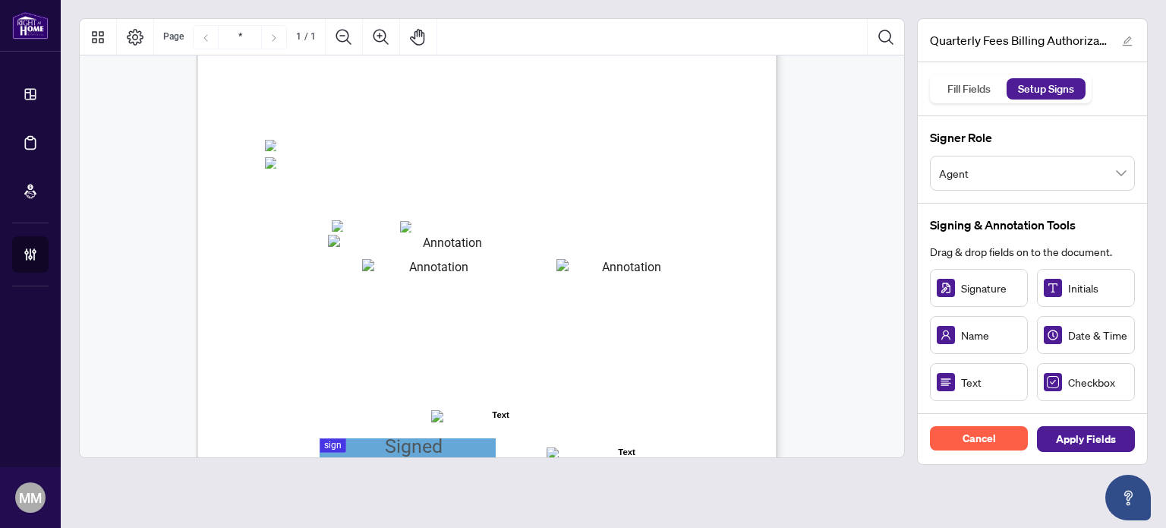
scroll to position [304, 0]
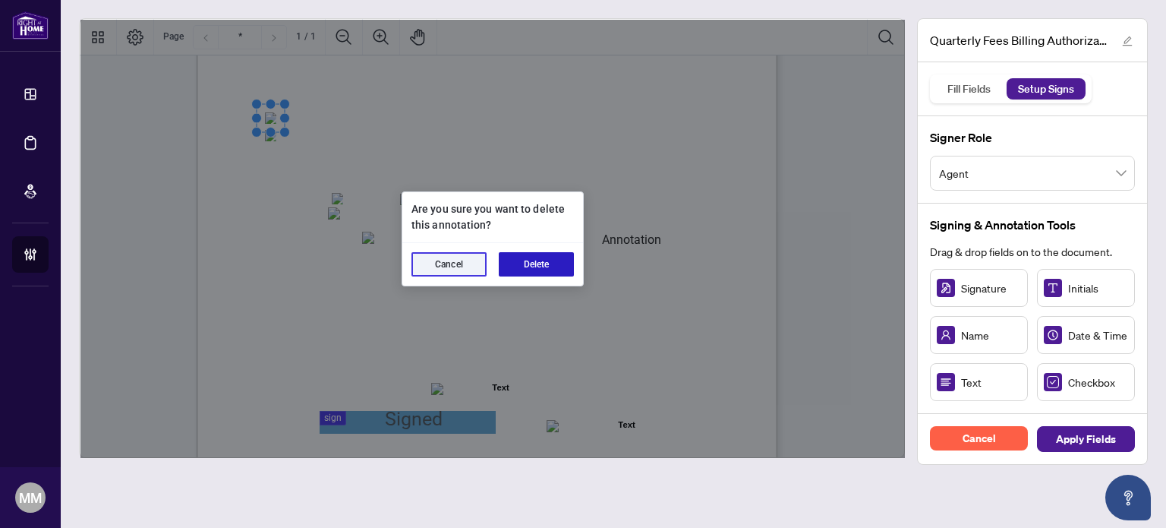
click at [519, 266] on button "Delete" at bounding box center [536, 264] width 75 height 24
click at [550, 254] on button "Delete" at bounding box center [536, 264] width 75 height 24
click at [543, 263] on button "Delete" at bounding box center [536, 264] width 75 height 24
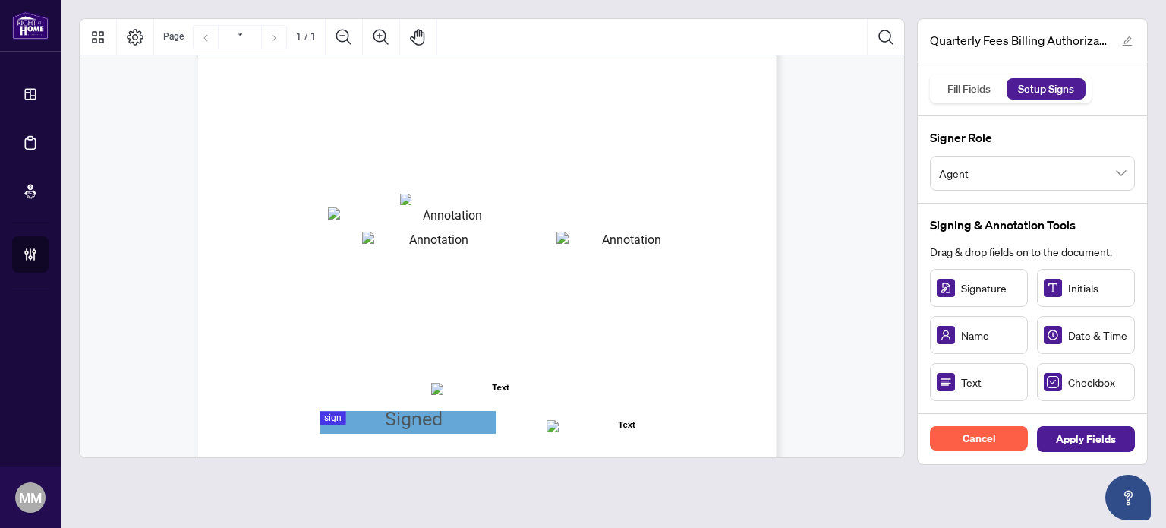
click at [408, 193] on span "☐" at bounding box center [406, 200] width 8 height 14
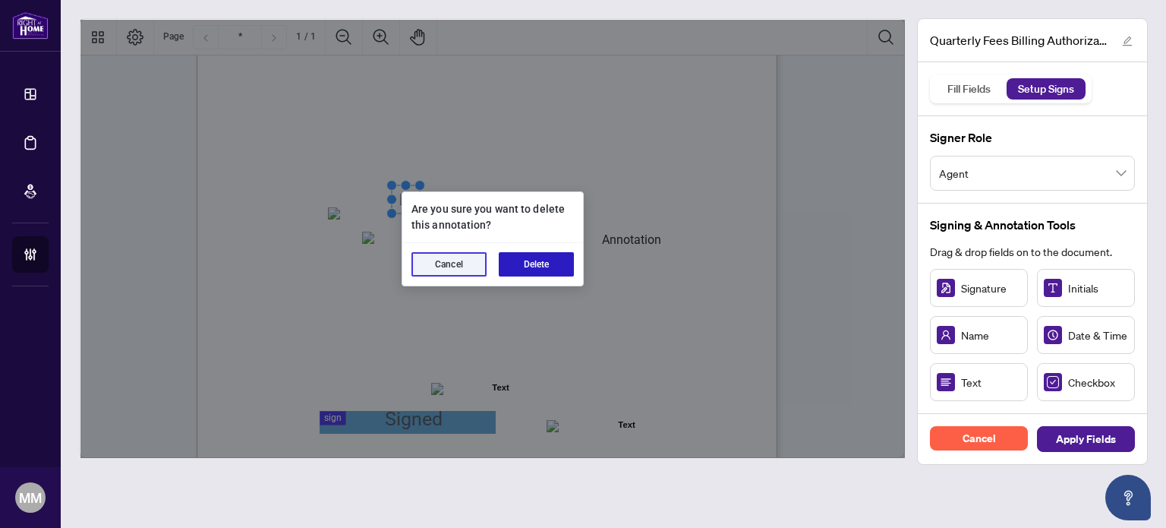
click at [522, 262] on button "Delete" at bounding box center [536, 264] width 75 height 24
click at [521, 252] on button "Delete" at bounding box center [536, 264] width 75 height 24
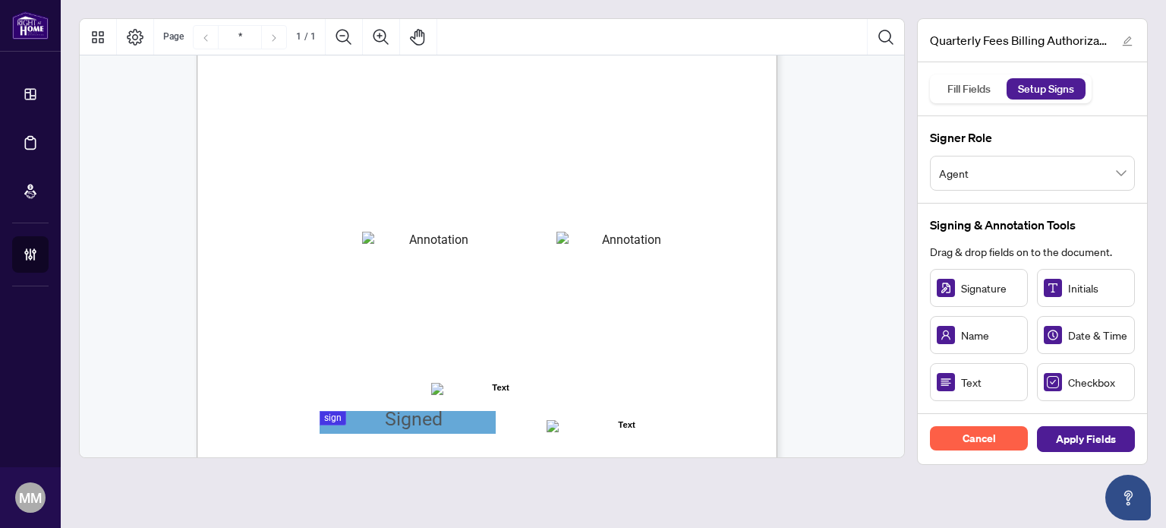
click at [318, 227] on span "Card Number:" at bounding box center [292, 223] width 52 height 11
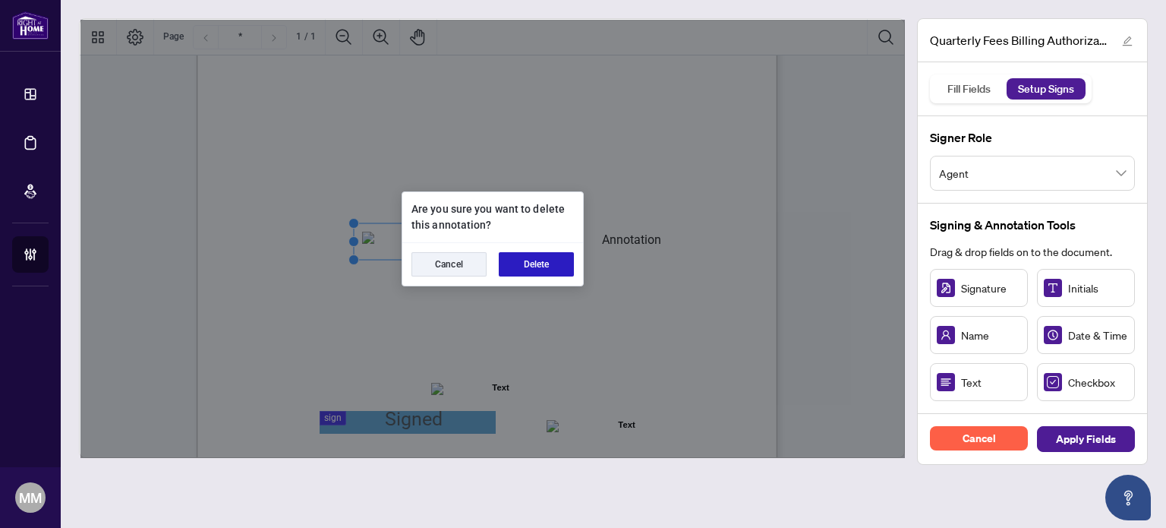
click at [540, 269] on button "Delete" at bounding box center [536, 264] width 75 height 24
click at [562, 260] on button "Delete" at bounding box center [536, 264] width 75 height 24
click at [535, 262] on button "Delete" at bounding box center [536, 264] width 75 height 24
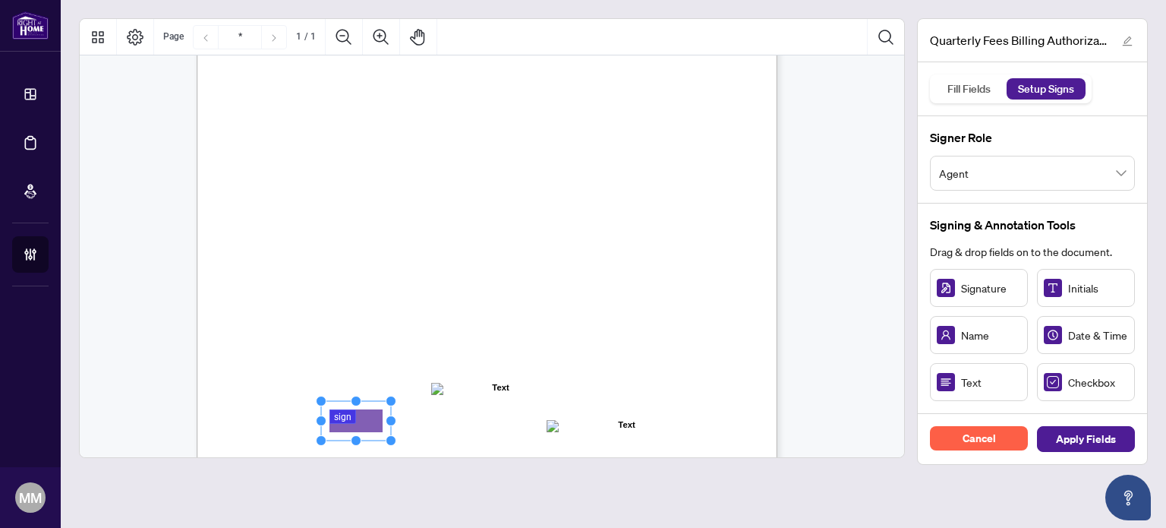
drag, startPoint x: 1008, startPoint y: 283, endPoint x: 355, endPoint y: 421, distance: 667.3
drag, startPoint x: 392, startPoint y: 417, endPoint x: 487, endPoint y: 406, distance: 95.6
click at [487, 406] on div "Right at Home Realty, Brokerage Quarterly Fees Billing Authorization Quarterly …" at bounding box center [487, 142] width 581 height 751
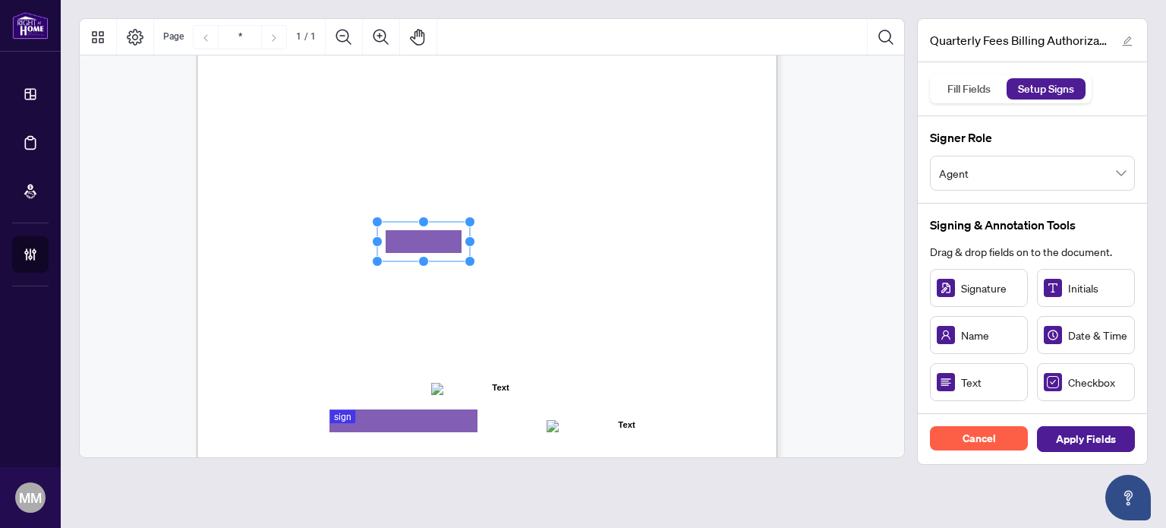
drag, startPoint x: 376, startPoint y: 247, endPoint x: 416, endPoint y: 239, distance: 40.3
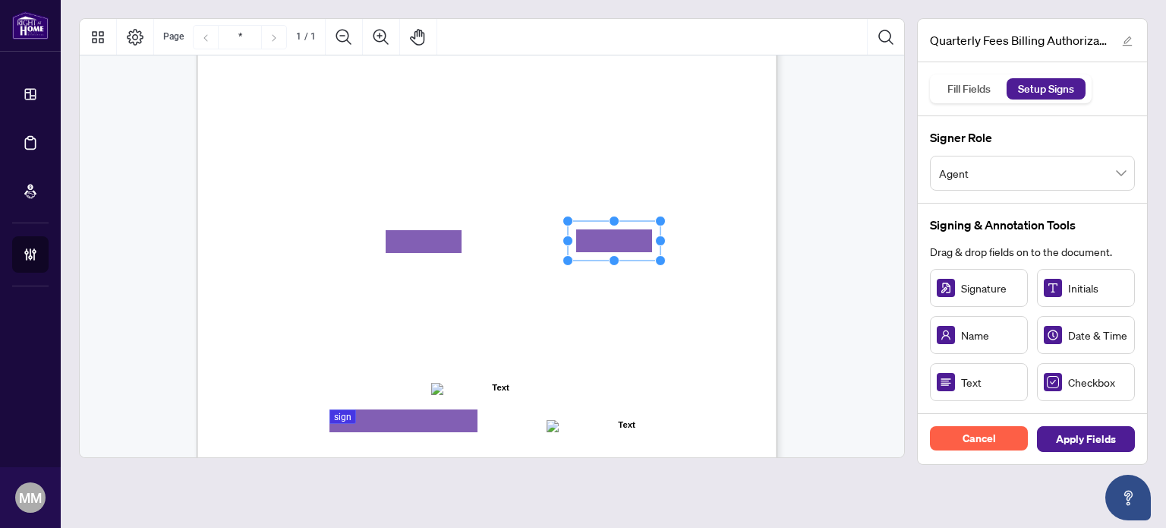
drag, startPoint x: 975, startPoint y: 379, endPoint x: 619, endPoint y: 240, distance: 382.9
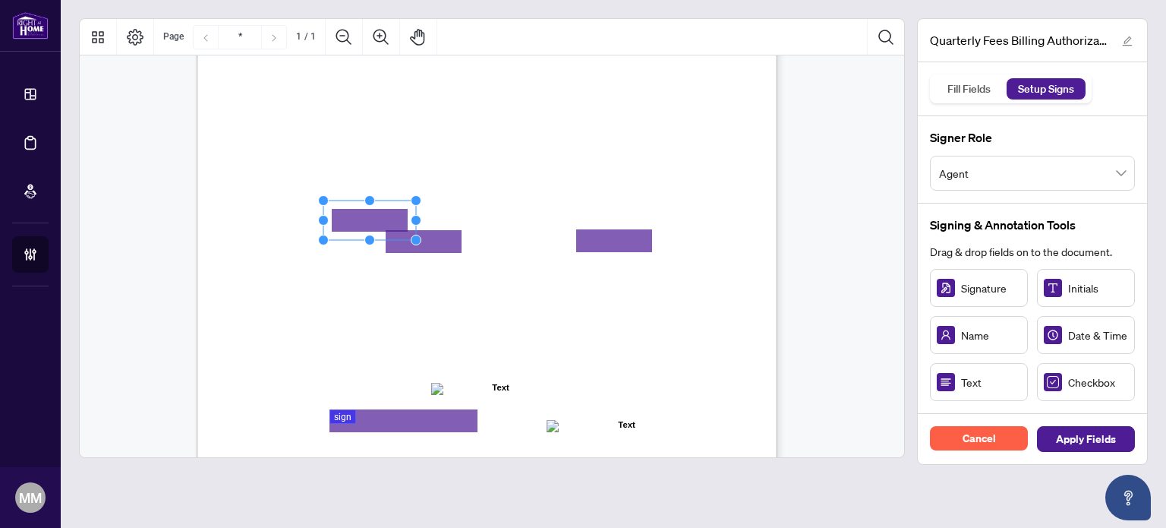
drag, startPoint x: 972, startPoint y: 378, endPoint x: 370, endPoint y: 219, distance: 623.2
click at [383, 218] on rect "Page 1" at bounding box center [375, 216] width 93 height 39
drag, startPoint x: 416, startPoint y: 216, endPoint x: 424, endPoint y: 217, distance: 7.6
click at [424, 217] on rect "Page 1" at bounding box center [383, 216] width 93 height 39
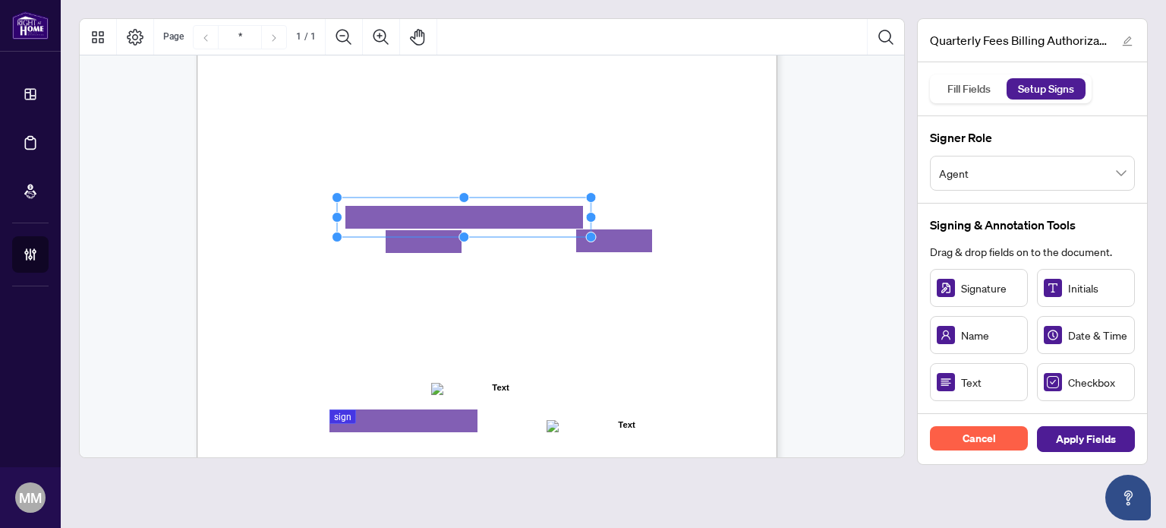
drag, startPoint x: 432, startPoint y: 217, endPoint x: 699, endPoint y: 203, distance: 267.6
click at [698, 203] on div "Right at Home Realty, Brokerage Quarterly Fees Billing Authorization Quarterly …" at bounding box center [487, 142] width 581 height 751
drag, startPoint x: 1064, startPoint y: 378, endPoint x: 337, endPoint y: 200, distance: 748.7
drag, startPoint x: 466, startPoint y: 171, endPoint x: 406, endPoint y: 198, distance: 65.9
drag, startPoint x: 1072, startPoint y: 384, endPoint x: 269, endPoint y: 117, distance: 846.4
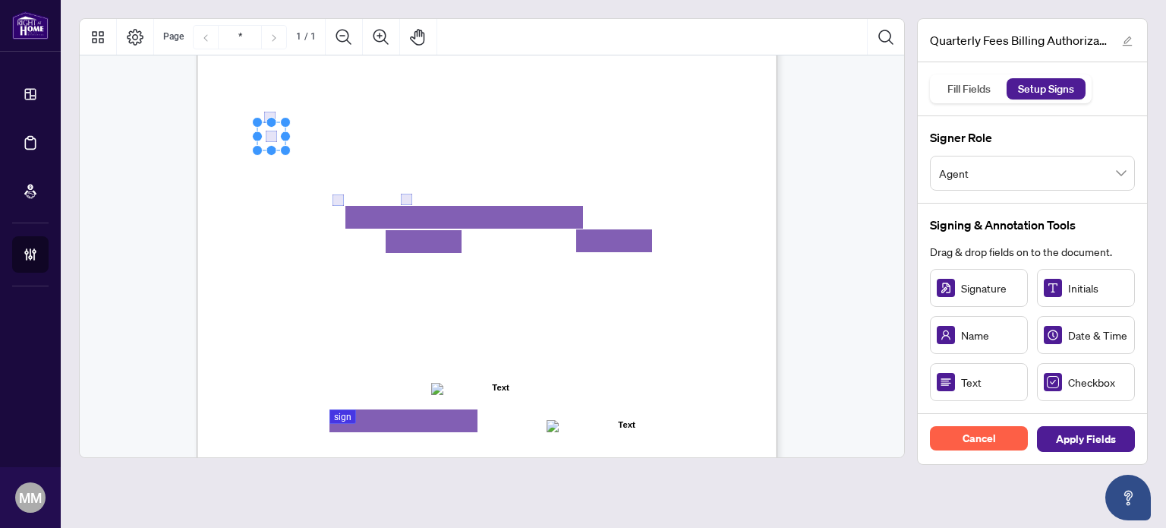
drag, startPoint x: 1048, startPoint y: 374, endPoint x: 270, endPoint y: 136, distance: 813.0
click at [1075, 422] on div "Cancel Apply Fields" at bounding box center [1032, 439] width 229 height 50
click at [1084, 430] on span "Apply Fields" at bounding box center [1086, 439] width 60 height 24
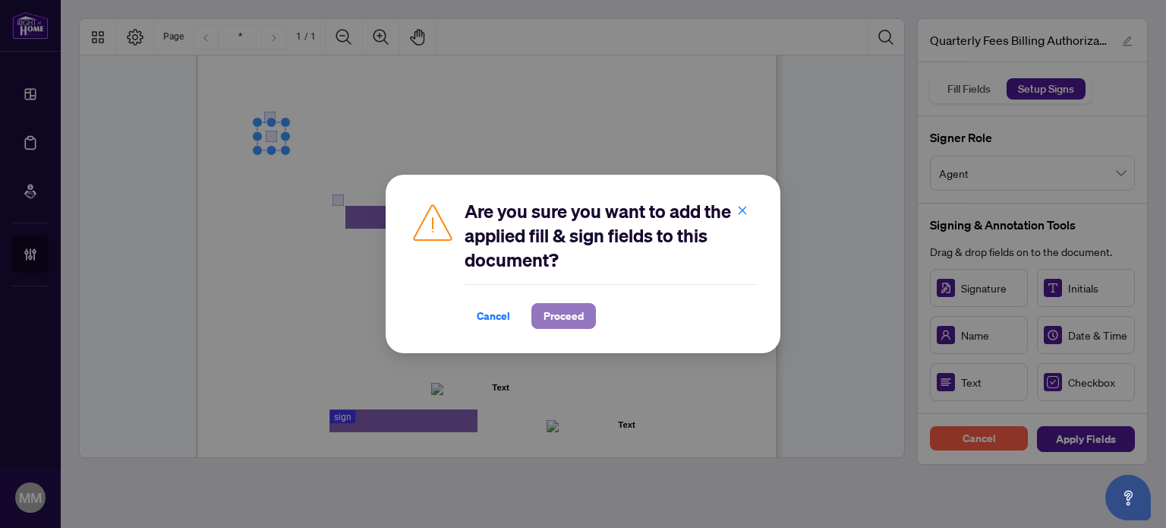
click at [573, 320] on span "Proceed" at bounding box center [563, 316] width 40 height 24
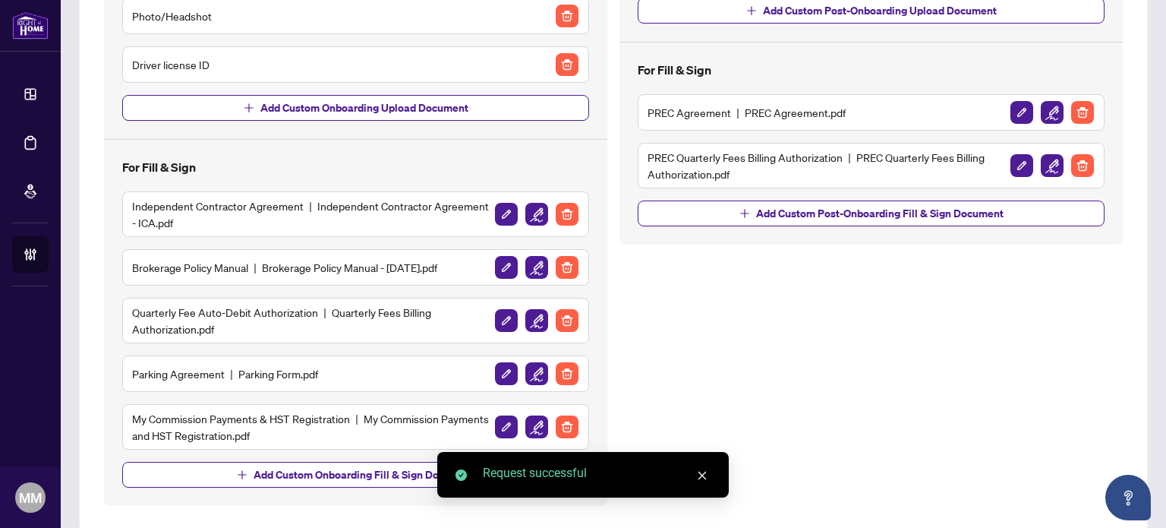
scroll to position [298, 0]
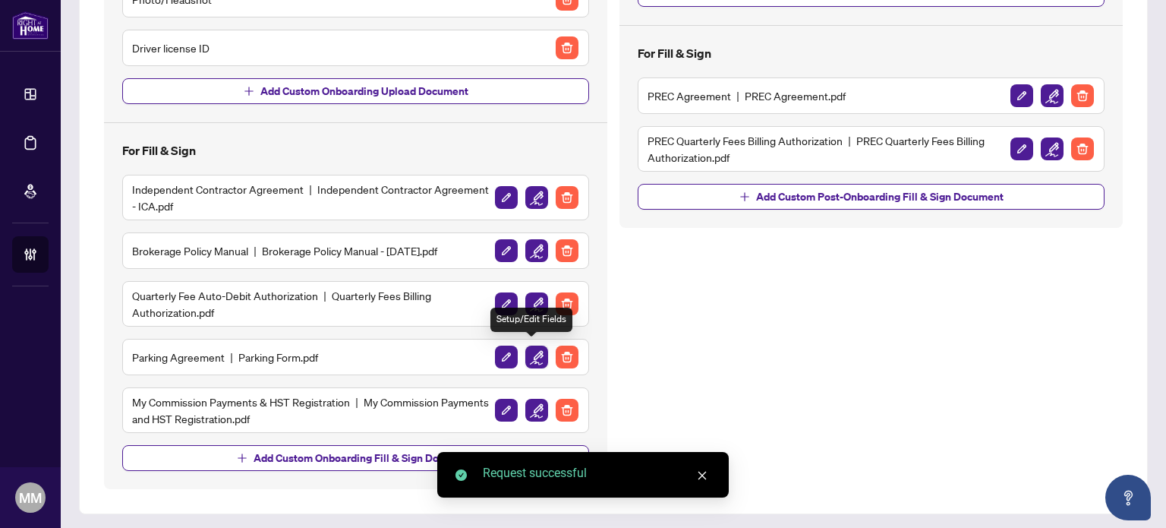
click at [535, 356] on img "button" at bounding box center [536, 356] width 23 height 23
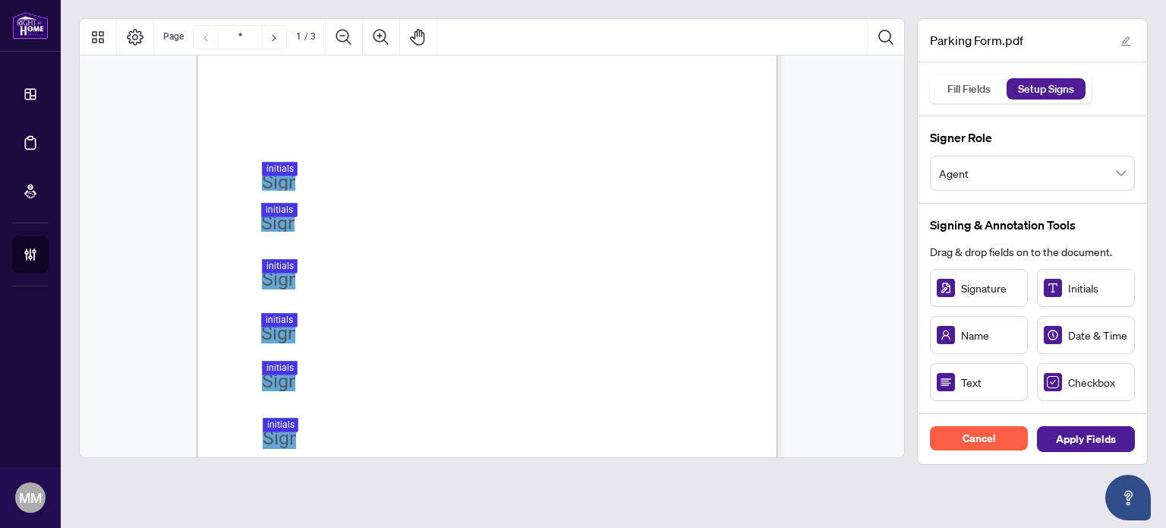
scroll to position [304, 0]
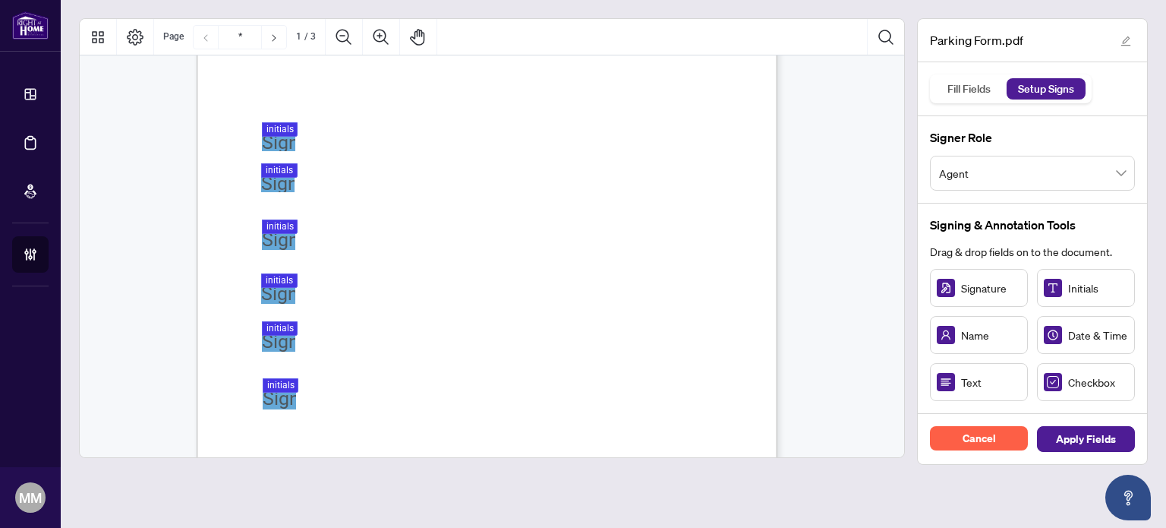
click at [257, 130] on div "PARKING YOUR LICENSE AGREEMENT Overview: Parking your license means that your l…" at bounding box center [560, 237] width 726 height 940
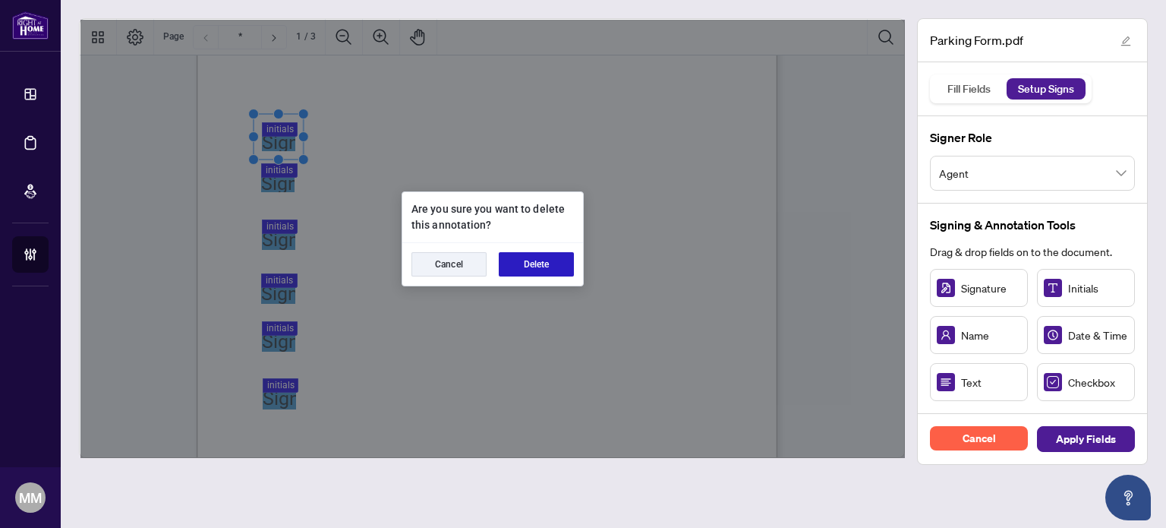
click at [528, 275] on button "Delete" at bounding box center [536, 264] width 75 height 24
click at [554, 259] on button "Delete" at bounding box center [536, 264] width 75 height 24
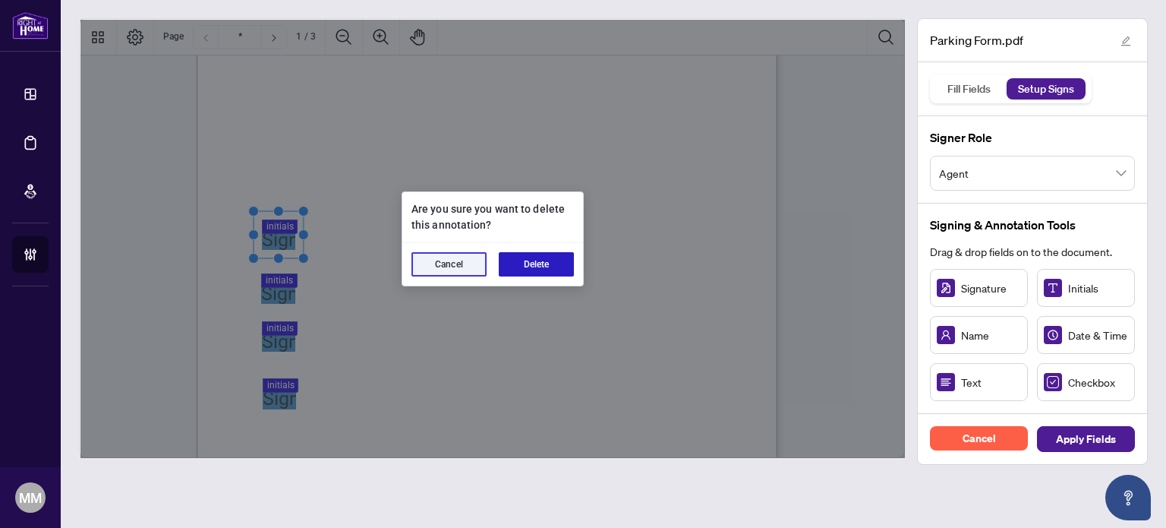
click at [564, 253] on button "Delete" at bounding box center [536, 264] width 75 height 24
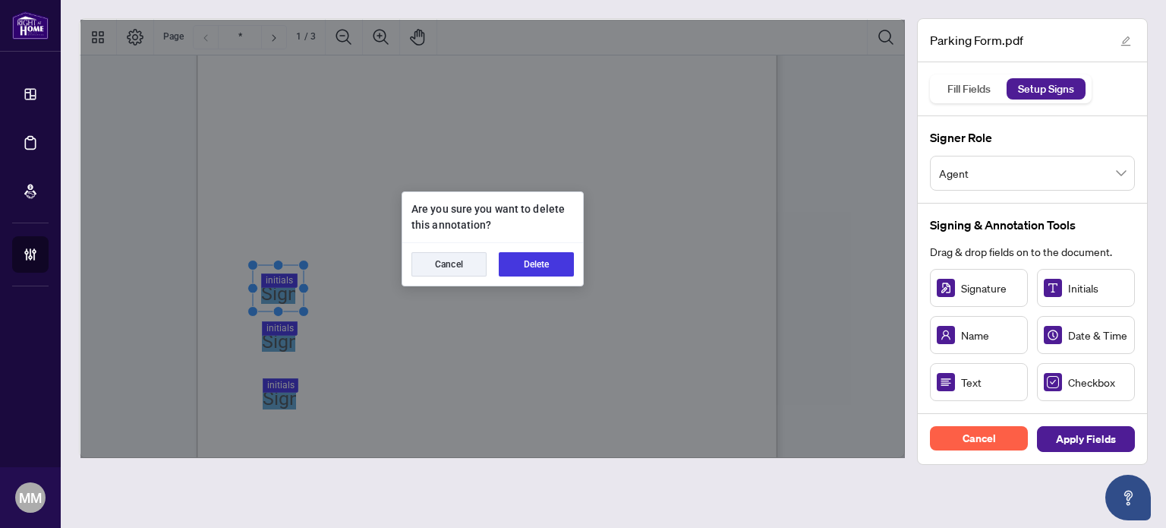
click at [577, 263] on div "Cancel Delete" at bounding box center [492, 264] width 181 height 43
click at [564, 265] on button "Delete" at bounding box center [536, 264] width 75 height 24
click at [571, 257] on button "Delete" at bounding box center [536, 264] width 75 height 24
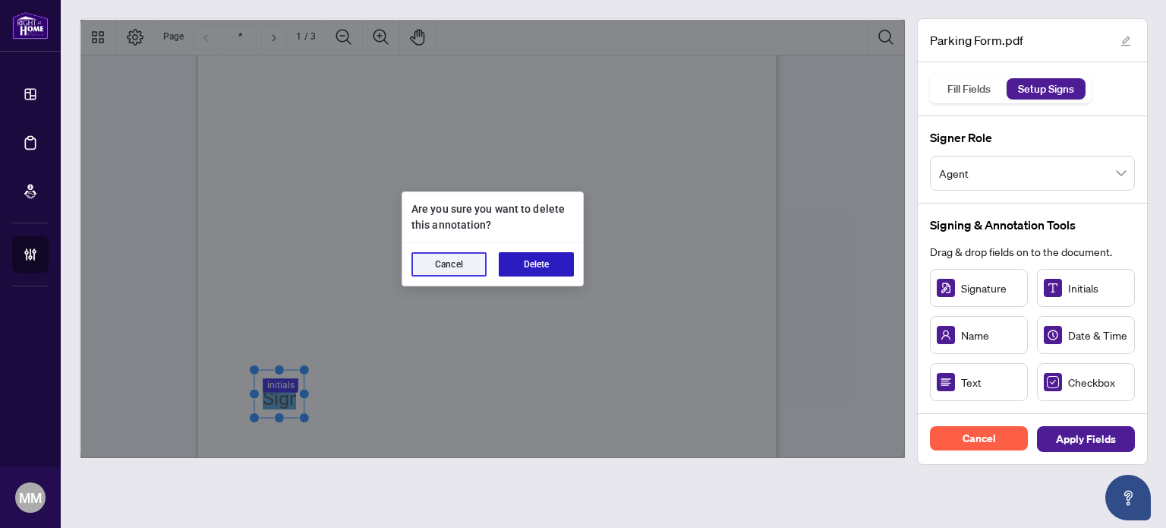
click at [536, 261] on button "Delete" at bounding box center [536, 264] width 75 height 24
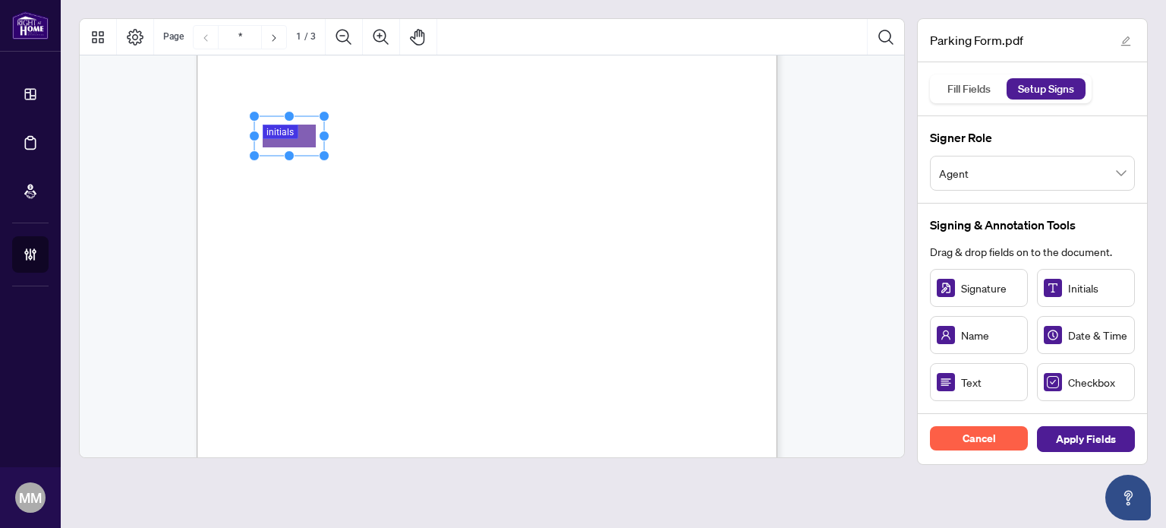
drag, startPoint x: 1073, startPoint y: 276, endPoint x: 291, endPoint y: 136, distance: 795.0
drag, startPoint x: 326, startPoint y: 135, endPoint x: 302, endPoint y: 140, distance: 24.7
click at [302, 140] on circle "Resize, Right" at bounding box center [304, 136] width 10 height 10
click at [283, 151] on rect "Page 1" at bounding box center [279, 133] width 50 height 39
click at [273, 161] on div "PARKING YOUR LICENSE AGREEMENT Overview: Parking your license means that your l…" at bounding box center [487, 142] width 581 height 751
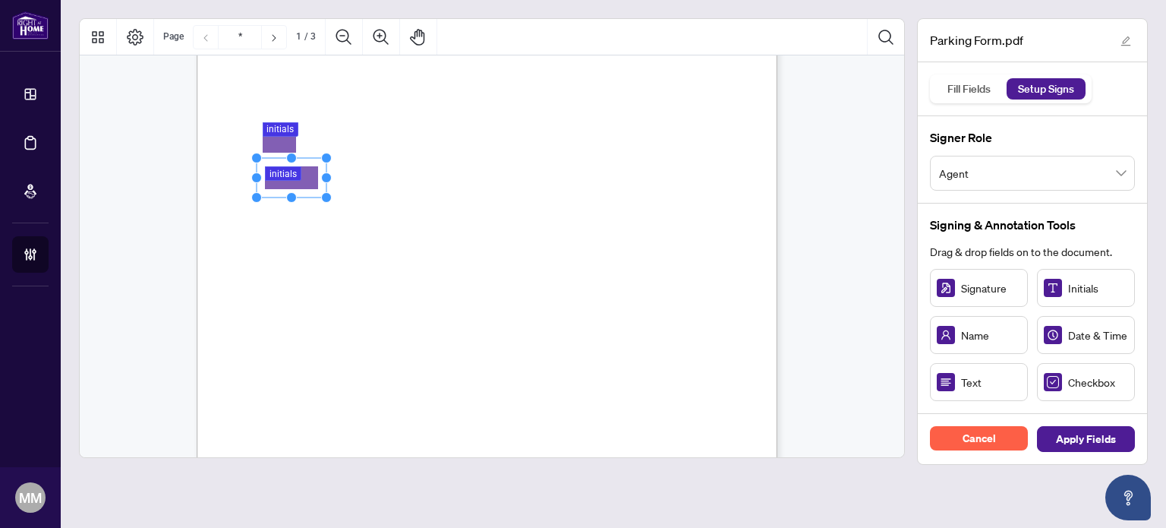
drag, startPoint x: 379, startPoint y: 244, endPoint x: 294, endPoint y: 176, distance: 108.6
drag, startPoint x: 324, startPoint y: 181, endPoint x: 300, endPoint y: 185, distance: 24.6
click at [300, 185] on icon "Resize, Top Resize, Top, Right Resize, Right Resize, Bottom, Right Resize, Bott…" at bounding box center [281, 178] width 61 height 50
click at [283, 194] on rect "Page 1" at bounding box center [279, 174] width 50 height 39
click at [275, 203] on circle "Resize, Bottom" at bounding box center [278, 201] width 10 height 10
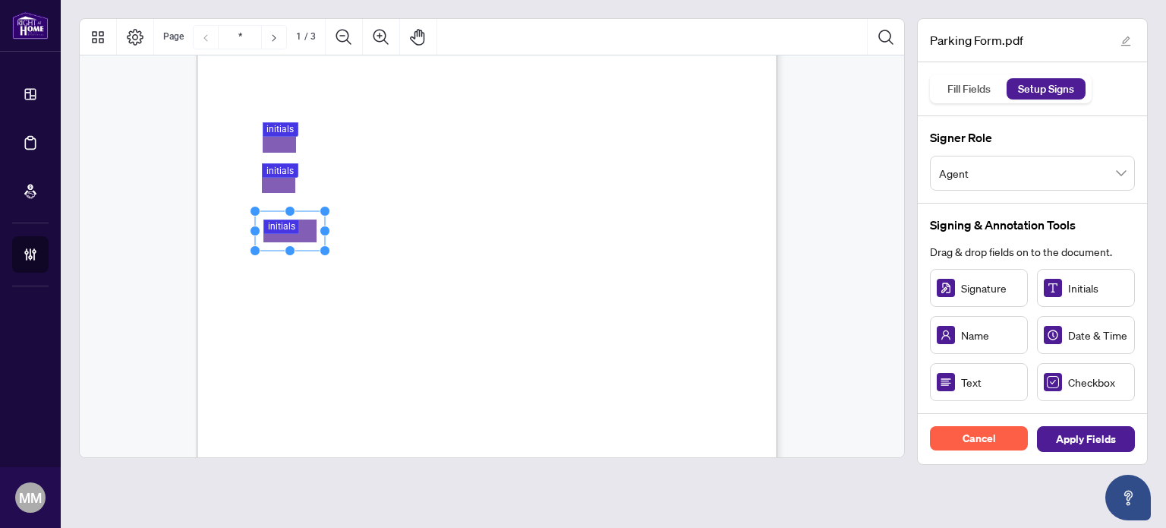
drag, startPoint x: 1085, startPoint y: 285, endPoint x: 289, endPoint y: 230, distance: 798.2
drag, startPoint x: 325, startPoint y: 232, endPoint x: 292, endPoint y: 235, distance: 32.7
click at [292, 235] on icon "Resize, Top Resize, Top, Right Resize, Right Resize, Bottom, Right Resize, Bott…" at bounding box center [281, 231] width 63 height 50
drag, startPoint x: 276, startPoint y: 247, endPoint x: 272, endPoint y: 254, distance: 8.9
click at [272, 254] on icon "Resize, Top Resize, Top, Right Resize, Right Resize, Bottom, Right Resize, Bott…" at bounding box center [280, 235] width 61 height 58
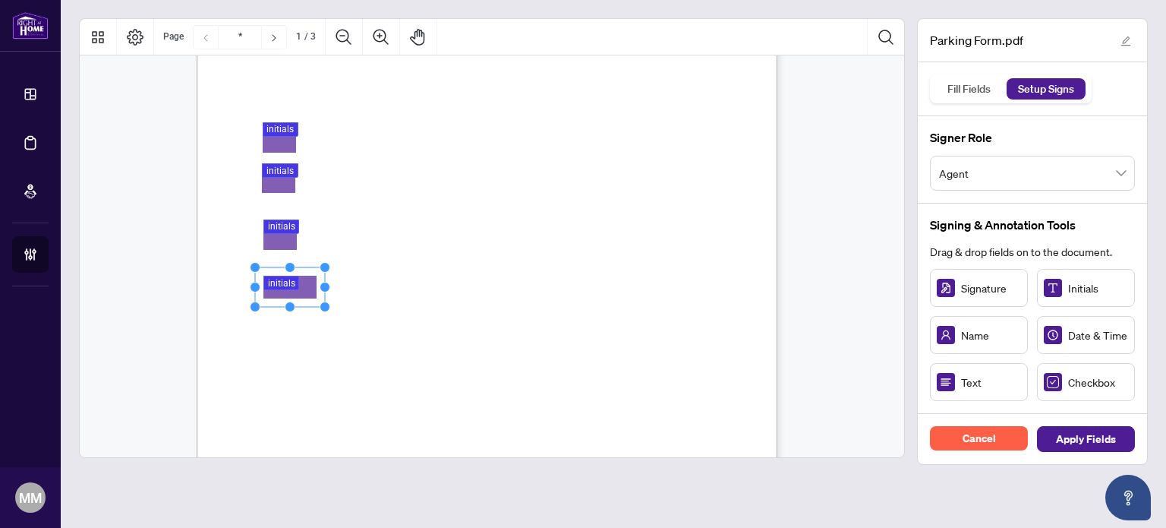
drag, startPoint x: 296, startPoint y: 291, endPoint x: 300, endPoint y: 282, distance: 10.6
drag, startPoint x: 320, startPoint y: 287, endPoint x: 296, endPoint y: 293, distance: 24.3
click at [296, 293] on icon "Resize, Top Resize, Top, Right Resize, Right Resize, Bottom, Right Resize, Bott…" at bounding box center [280, 287] width 61 height 50
drag, startPoint x: 279, startPoint y: 302, endPoint x: 276, endPoint y: 318, distance: 16.2
click at [276, 318] on icon "Resize, Top Resize, Top, Right Resize, Right Resize, Bottom, Right Resize, Bott…" at bounding box center [280, 295] width 61 height 66
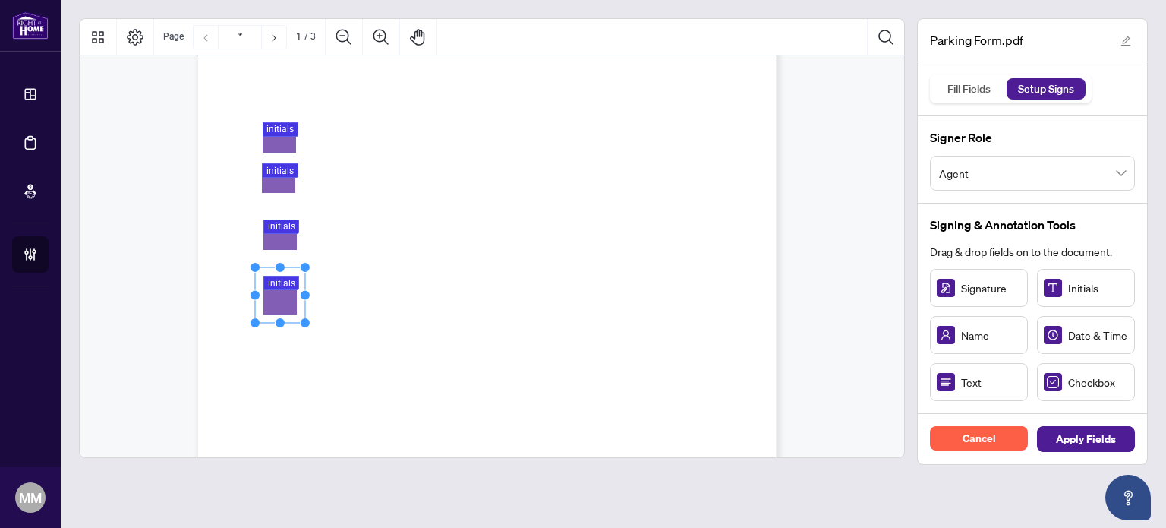
click at [276, 318] on rect "Page 1" at bounding box center [280, 294] width 50 height 55
click at [275, 313] on rect "Page 1" at bounding box center [279, 290] width 50 height 55
click at [279, 315] on circle "Resize, Bottom" at bounding box center [279, 312] width 10 height 10
drag, startPoint x: 1082, startPoint y: 299, endPoint x: 288, endPoint y: 333, distance: 794.7
drag, startPoint x: 324, startPoint y: 334, endPoint x: 304, endPoint y: 337, distance: 20.7
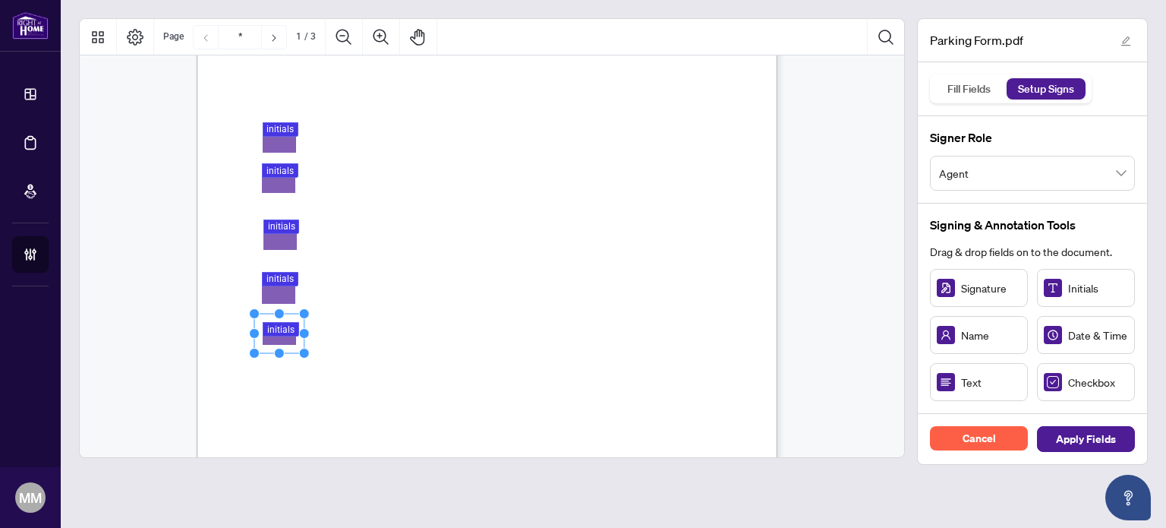
click at [304, 337] on circle "Resize, Right" at bounding box center [305, 334] width 10 height 10
drag, startPoint x: 278, startPoint y: 354, endPoint x: 273, endPoint y: 362, distance: 8.9
click at [273, 362] on div "PARKING YOUR LICENSE AGREEMENT Overview: Parking your license means that your l…" at bounding box center [487, 142] width 581 height 751
drag, startPoint x: 1078, startPoint y: 288, endPoint x: 288, endPoint y: 388, distance: 795.7
drag, startPoint x: 326, startPoint y: 386, endPoint x: 304, endPoint y: 391, distance: 22.5
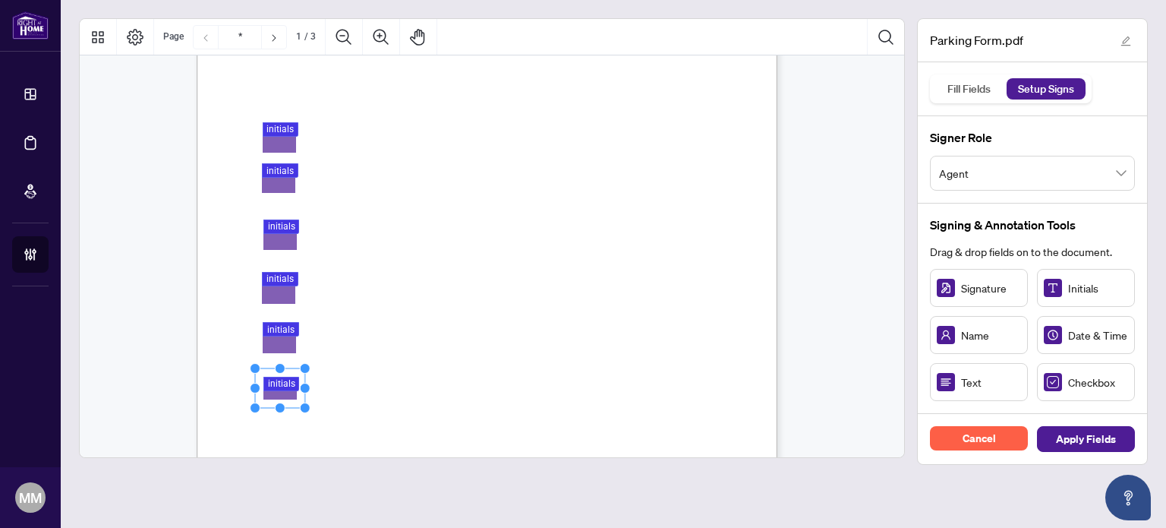
click at [304, 391] on circle "Resize, Right" at bounding box center [305, 388] width 10 height 10
drag, startPoint x: 279, startPoint y: 407, endPoint x: 276, endPoint y: 417, distance: 10.3
click at [276, 417] on circle "Resize, Bottom" at bounding box center [280, 417] width 10 height 10
click at [1072, 433] on span "Apply Fields" at bounding box center [1086, 439] width 60 height 24
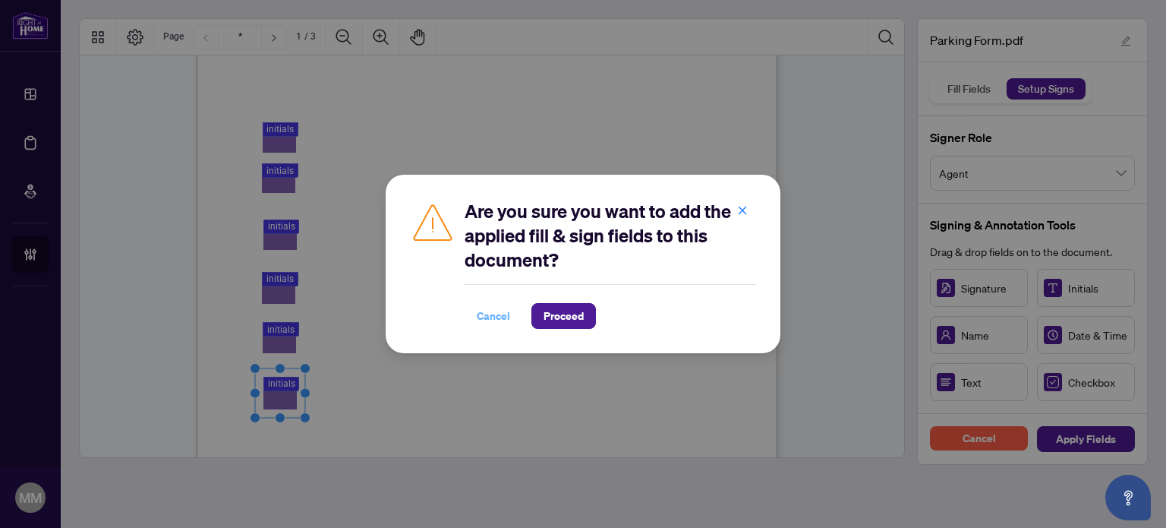
click at [489, 310] on span "Cancel" at bounding box center [493, 316] width 33 height 24
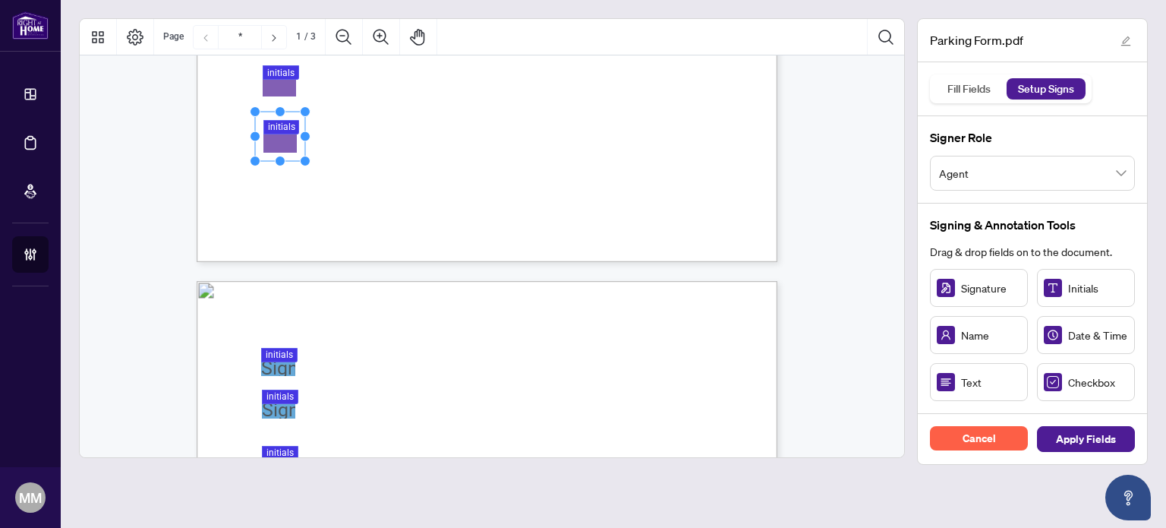
type input "*"
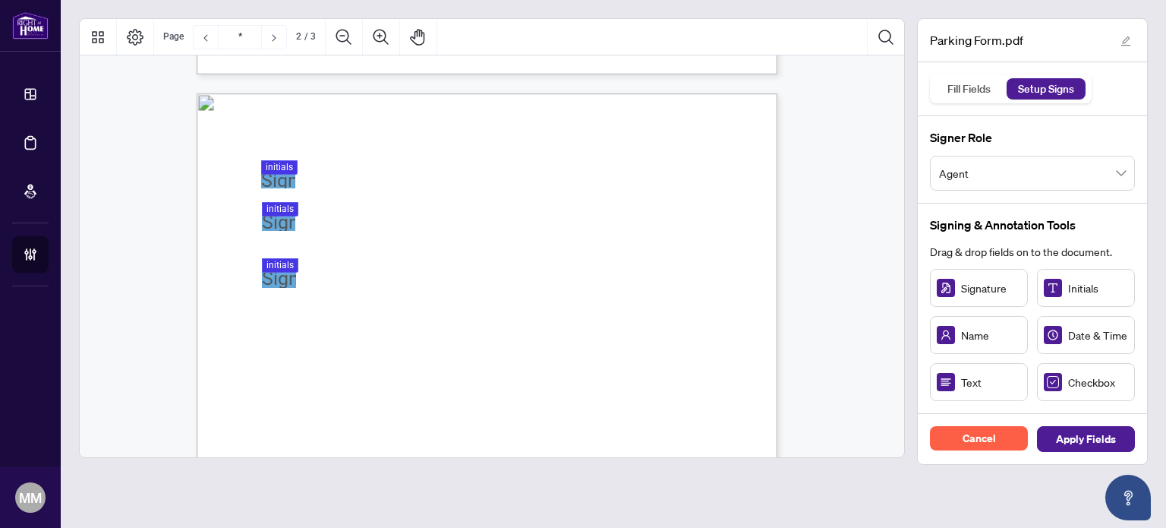
scroll to position [759, 0]
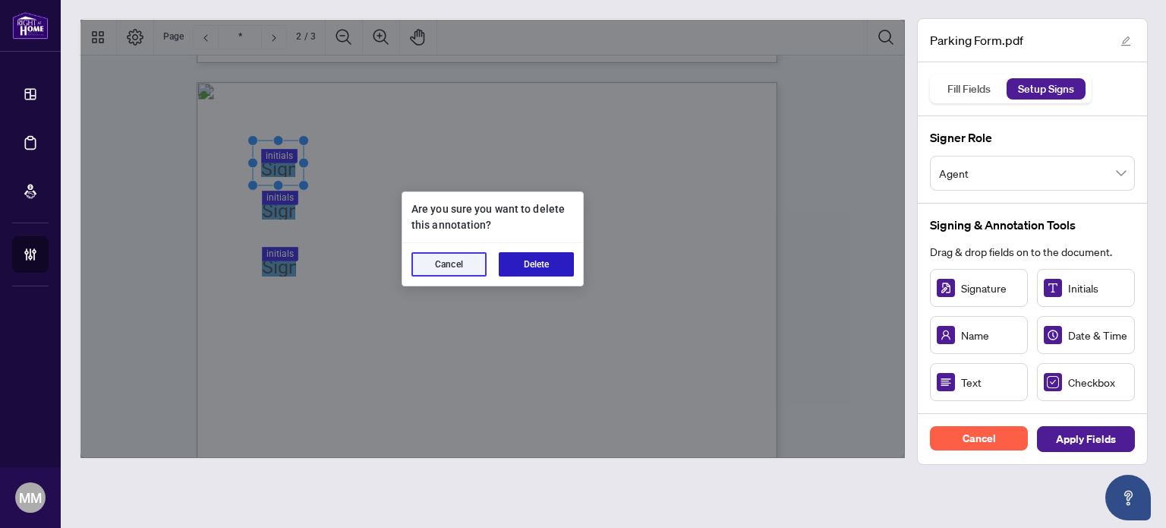
click at [557, 269] on button "Delete" at bounding box center [536, 264] width 75 height 24
click at [556, 266] on button "Delete" at bounding box center [536, 264] width 75 height 24
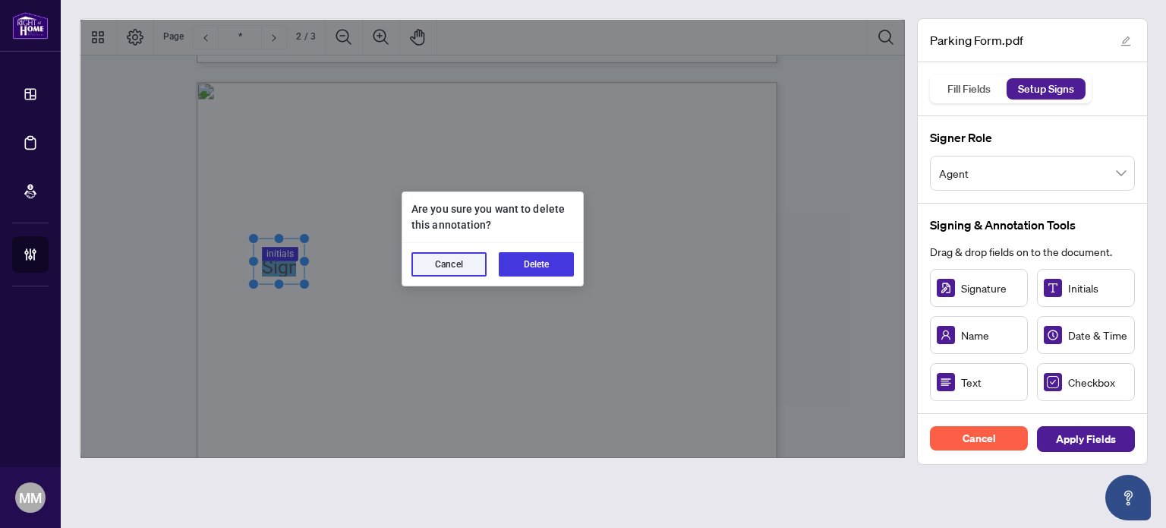
click at [537, 263] on button "Delete" at bounding box center [536, 264] width 75 height 24
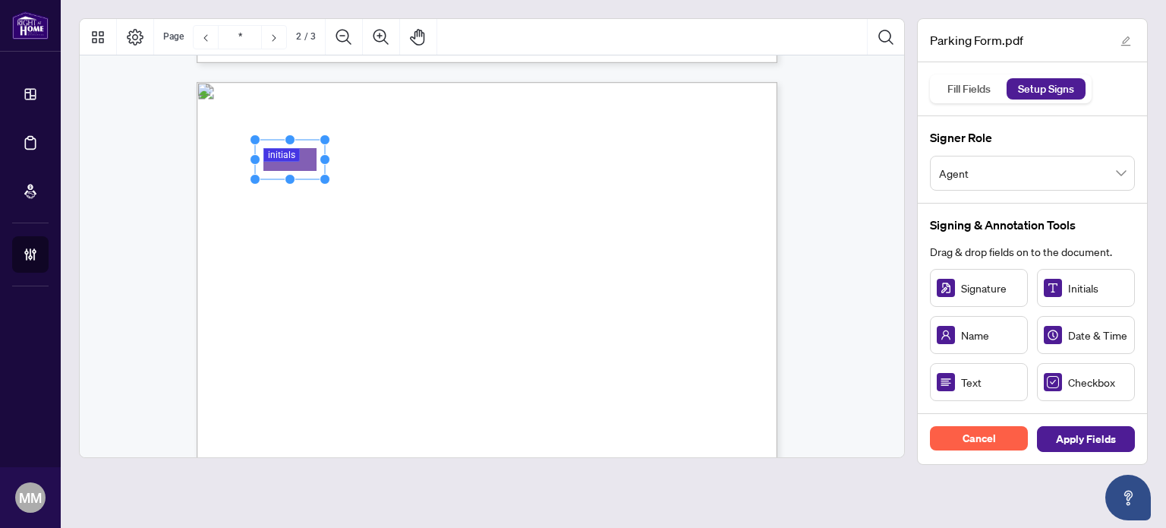
drag, startPoint x: 1092, startPoint y: 279, endPoint x: 282, endPoint y: 162, distance: 817.6
drag, startPoint x: 326, startPoint y: 158, endPoint x: 295, endPoint y: 161, distance: 31.3
click at [295, 161] on icon "Resize, Top Resize, Top, Right Resize, Right Resize, Bottom, Right Resize, Bott…" at bounding box center [280, 159] width 61 height 50
drag, startPoint x: 278, startPoint y: 177, endPoint x: 278, endPoint y: 185, distance: 8.3
click at [278, 185] on circle "Resize, Bottom" at bounding box center [281, 187] width 10 height 10
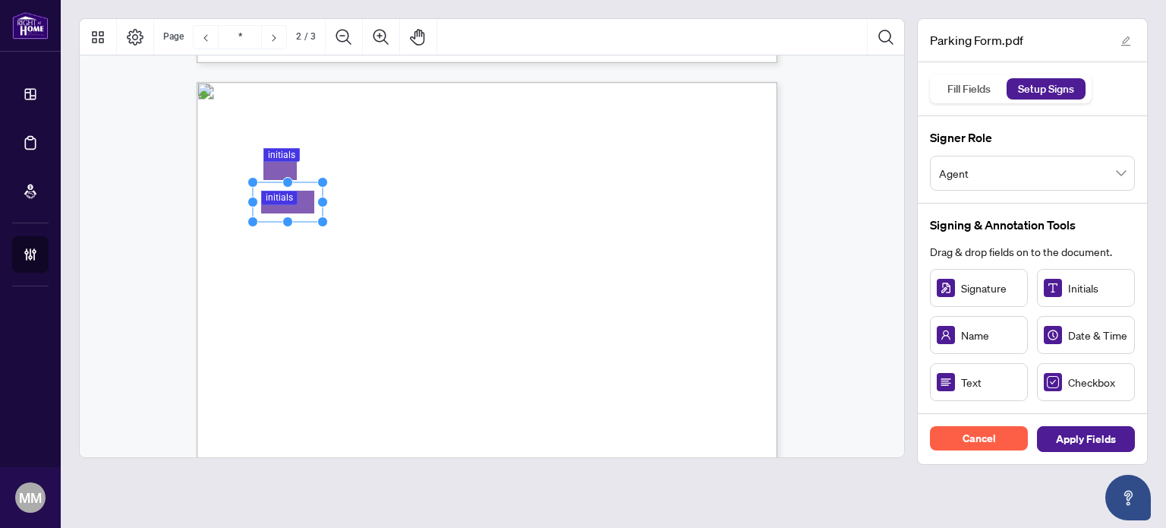
drag, startPoint x: 323, startPoint y: 216, endPoint x: 286, endPoint y: 201, distance: 39.2
drag, startPoint x: 323, startPoint y: 203, endPoint x: 305, endPoint y: 206, distance: 18.4
click at [305, 206] on circle "Resize, Right" at bounding box center [305, 202] width 10 height 10
drag, startPoint x: 281, startPoint y: 220, endPoint x: 282, endPoint y: 231, distance: 10.7
click at [282, 231] on circle "Resize, Bottom" at bounding box center [279, 233] width 10 height 10
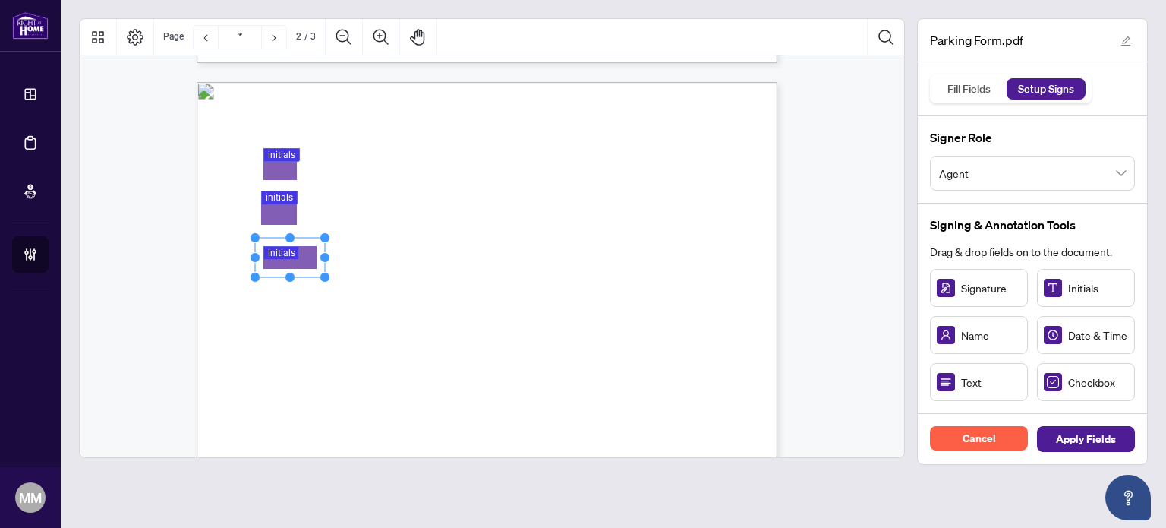
drag, startPoint x: 1051, startPoint y: 300, endPoint x: 288, endPoint y: 257, distance: 764.0
drag, startPoint x: 326, startPoint y: 259, endPoint x: 307, endPoint y: 259, distance: 19.0
click at [307, 259] on circle "Resize, Right" at bounding box center [306, 257] width 10 height 10
drag, startPoint x: 279, startPoint y: 273, endPoint x: 276, endPoint y: 282, distance: 10.3
click at [276, 282] on icon "Resize, Top Resize, Top, Right Resize, Right Resize, Bottom, Right Resize, Bott…" at bounding box center [280, 259] width 61 height 55
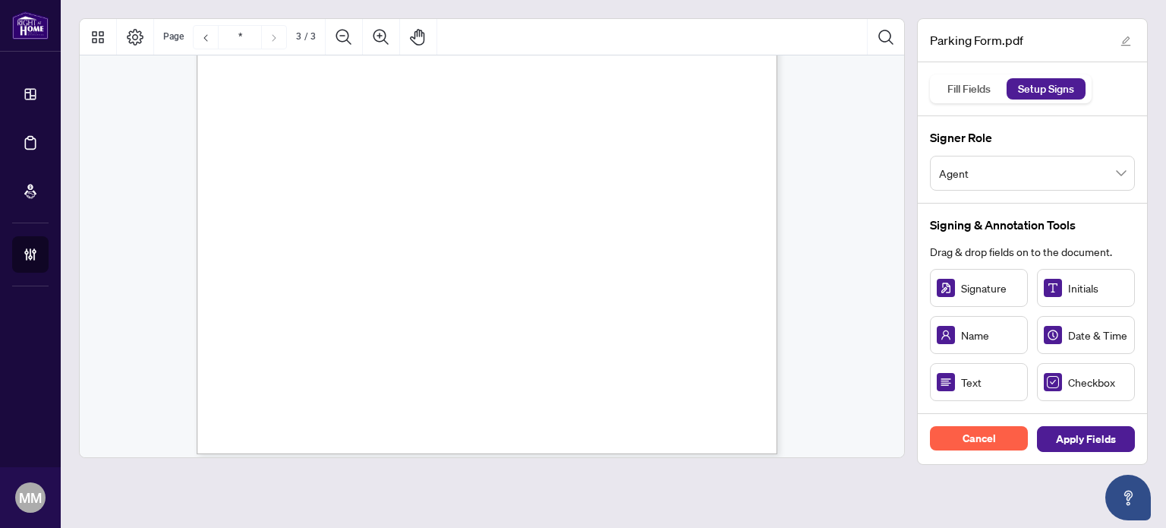
type input "*"
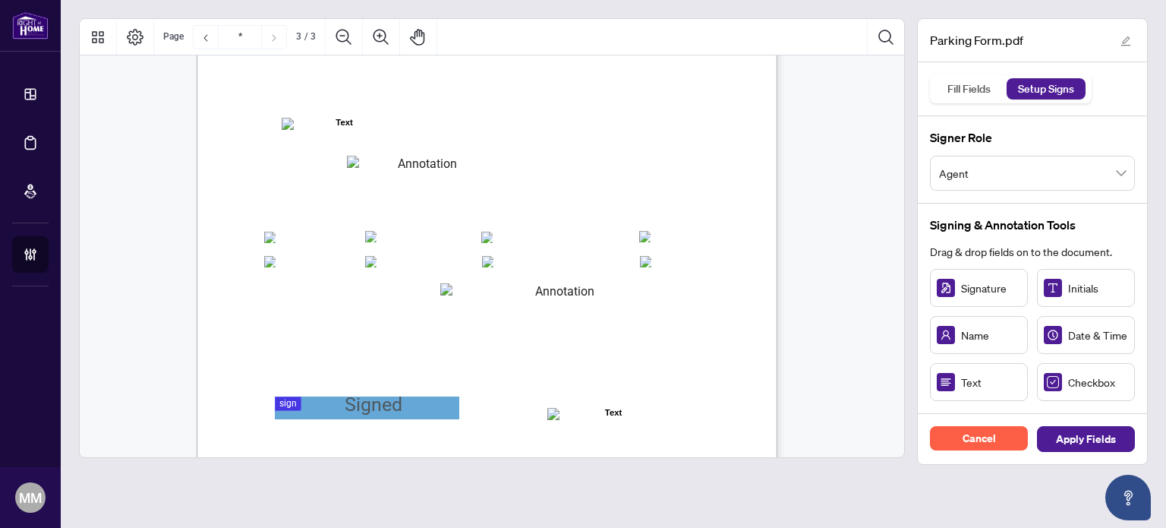
click at [424, 127] on div "Agent Information: (Name of Salesperson) Home Branch: Registered Boards (please…" at bounding box center [560, 487] width 726 height 940
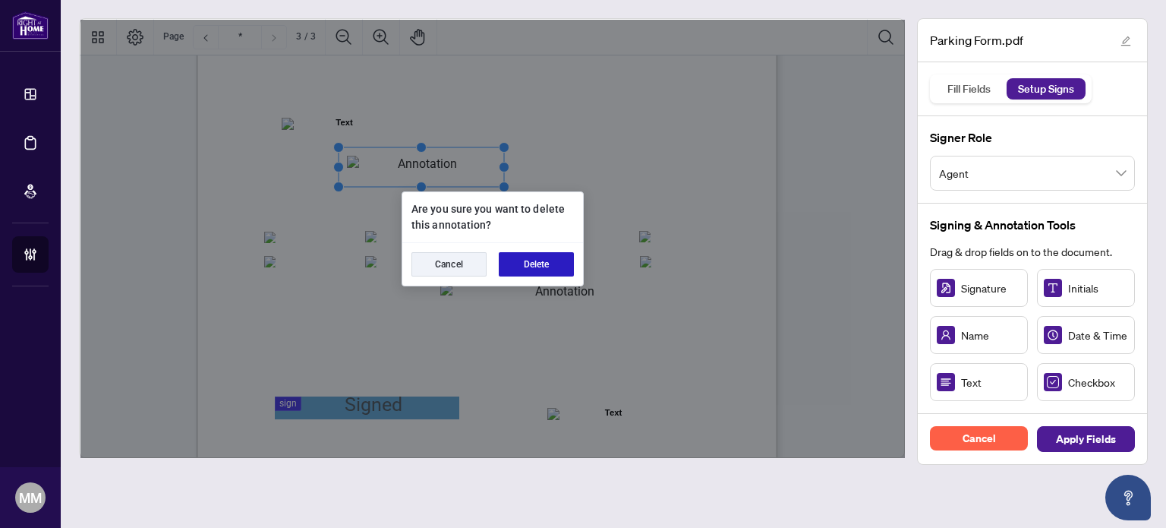
click at [545, 273] on button "Delete" at bounding box center [536, 264] width 75 height 24
click at [550, 274] on button "Delete" at bounding box center [536, 264] width 75 height 24
click at [547, 260] on button "Delete" at bounding box center [536, 264] width 75 height 24
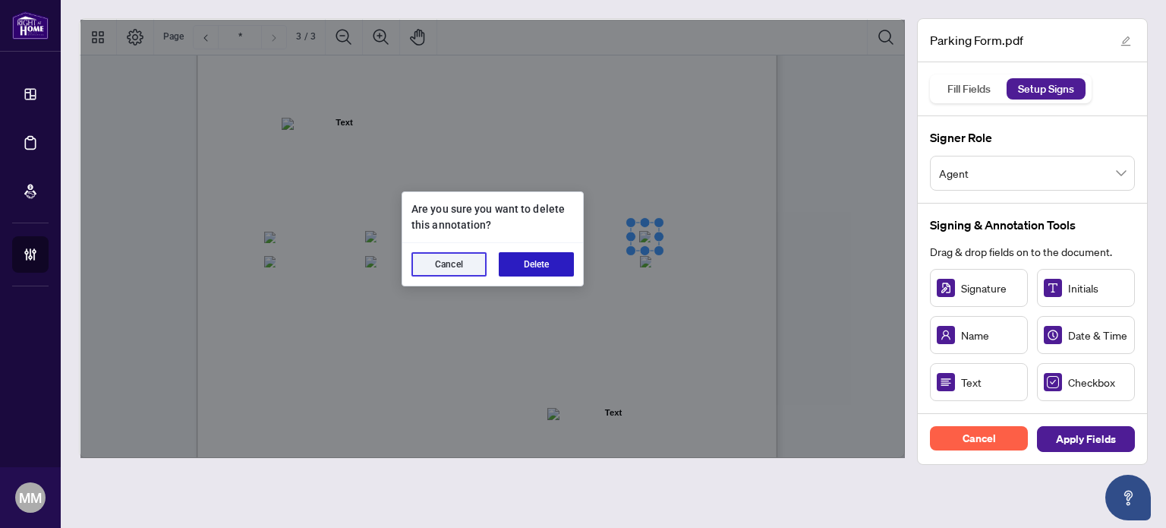
click at [537, 261] on button "Delete" at bounding box center [536, 264] width 75 height 24
click at [534, 254] on button "Delete" at bounding box center [536, 264] width 75 height 24
click at [509, 256] on button "Delete" at bounding box center [536, 264] width 75 height 24
drag, startPoint x: 520, startPoint y: 254, endPoint x: 507, endPoint y: 253, distance: 13.0
click at [520, 254] on button "Delete" at bounding box center [536, 264] width 75 height 24
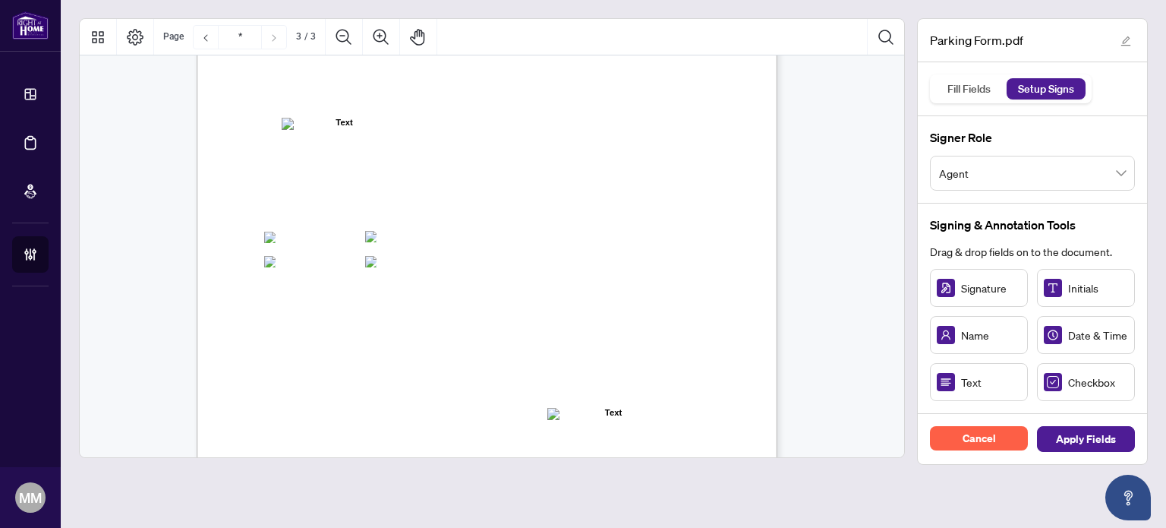
click at [1025, 484] on main "Parking Form.pdf Fill Fields Setup Signs Signer Role Agent Signing & Annotation…" at bounding box center [613, 264] width 1105 height 528
click at [559, 17] on span "□ TRREB □ CLAR □ Cornerstone - MREB □ NAR" at bounding box center [559, 17] width 0 height 0
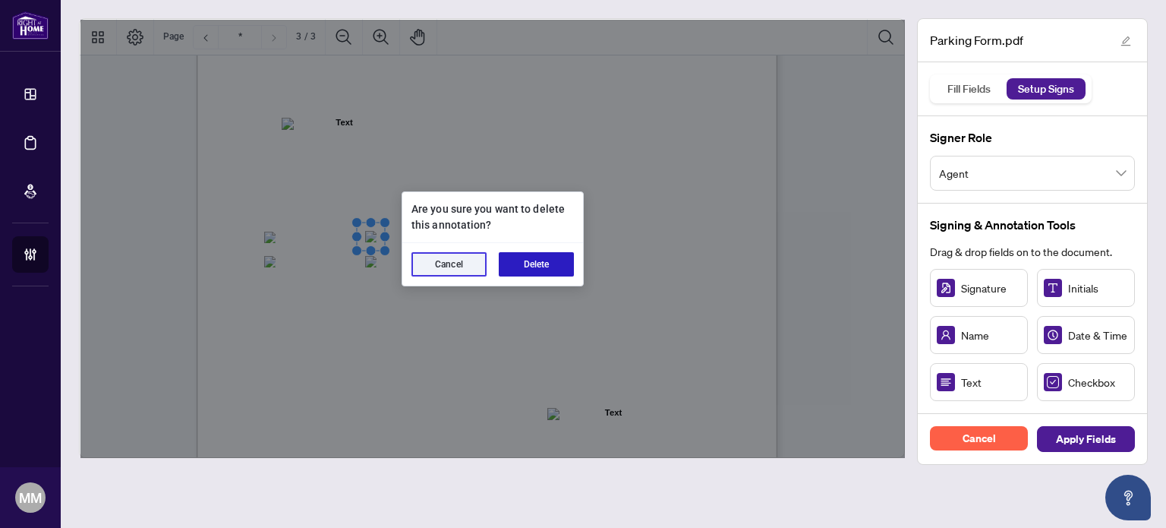
click at [549, 254] on button "Delete" at bounding box center [536, 264] width 75 height 24
click at [549, 260] on button "Delete" at bounding box center [536, 264] width 75 height 24
click at [559, 266] on button "Delete" at bounding box center [536, 264] width 75 height 24
click at [539, 261] on button "Delete" at bounding box center [536, 264] width 75 height 24
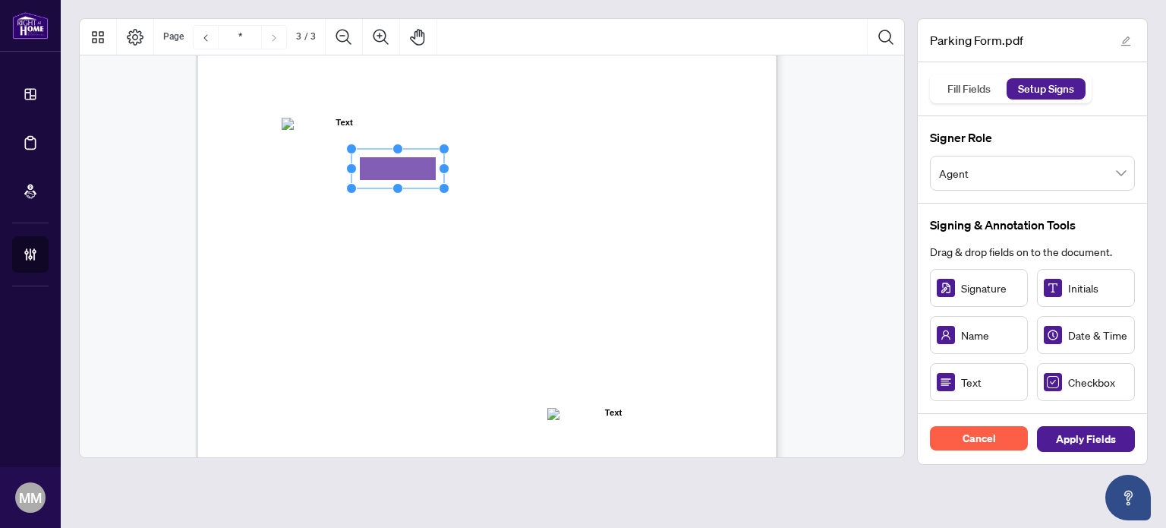
drag, startPoint x: 944, startPoint y: 380, endPoint x: 400, endPoint y: 169, distance: 583.3
drag, startPoint x: 440, startPoint y: 169, endPoint x: 498, endPoint y: 166, distance: 57.8
click at [492, 166] on circle "Resize, Right" at bounding box center [487, 169] width 10 height 10
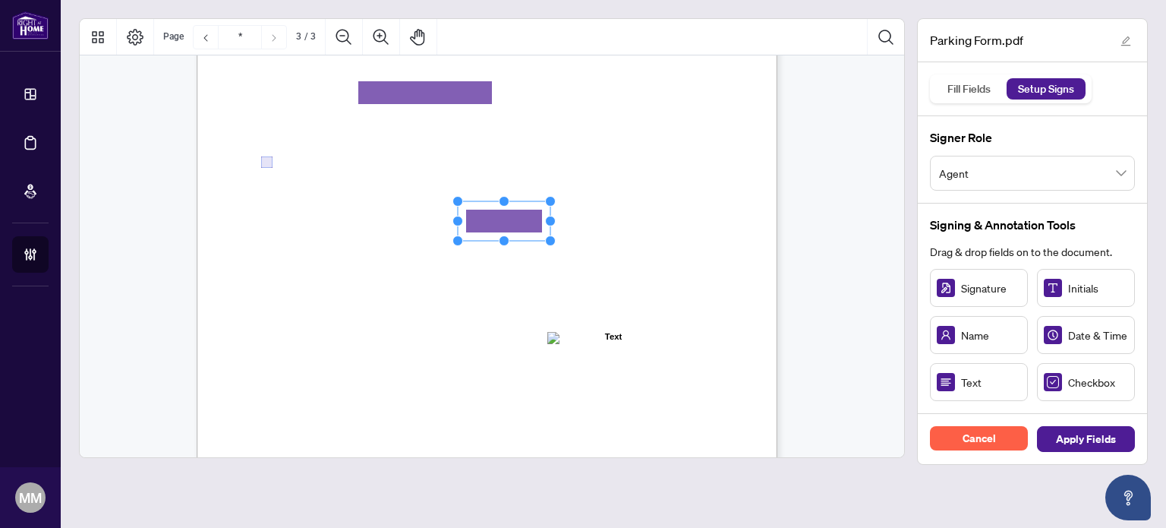
drag, startPoint x: 994, startPoint y: 379, endPoint x: 493, endPoint y: 217, distance: 526.4
drag, startPoint x: 548, startPoint y: 221, endPoint x: 625, endPoint y: 212, distance: 77.2
click at [625, 212] on icon "Resize, Top Resize, Top, Right Resize, Right Resize, Bottom, Right Resize, Bott…" at bounding box center [543, 221] width 182 height 50
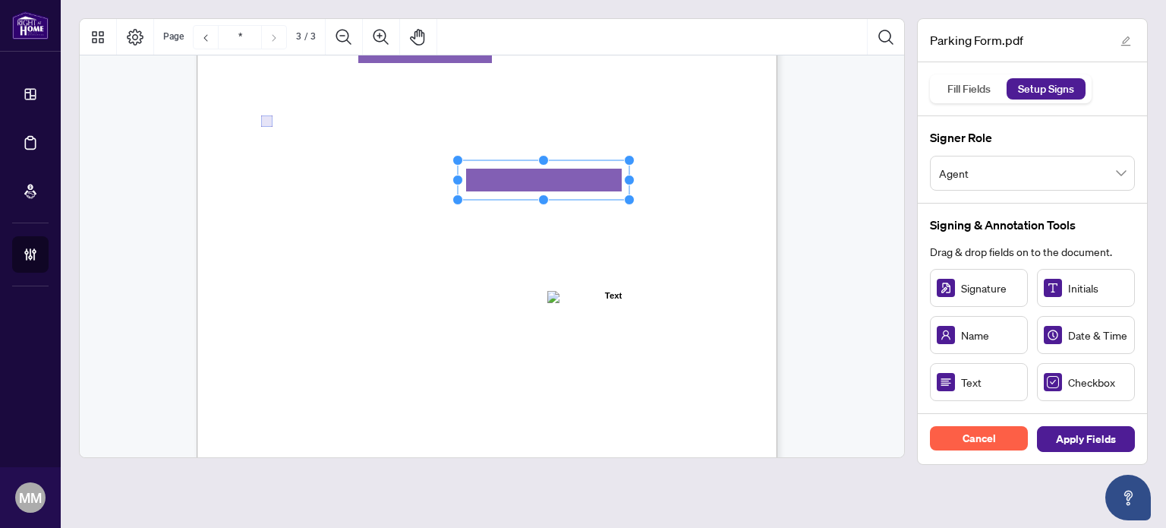
scroll to position [1746, 0]
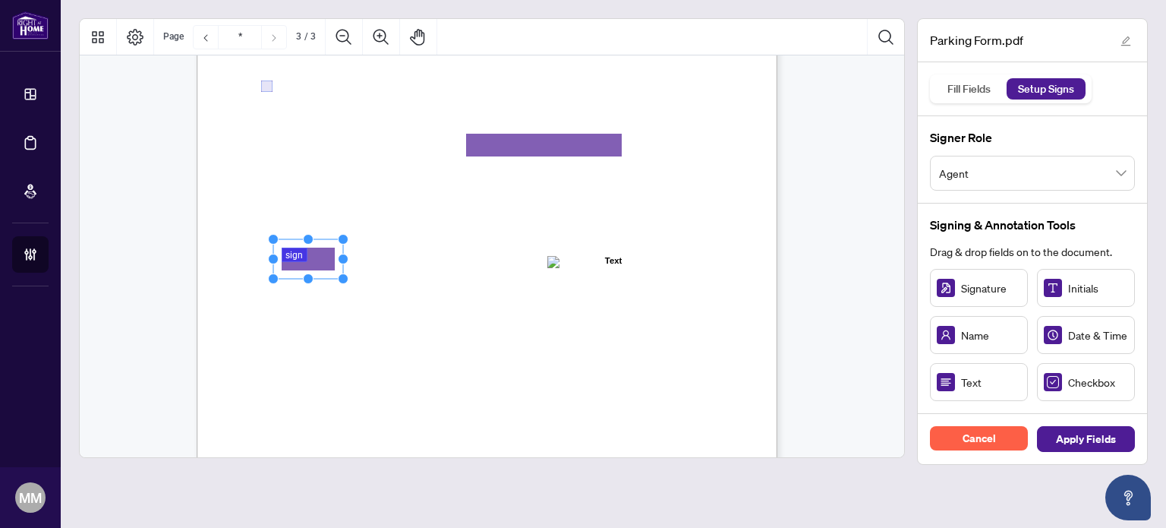
drag, startPoint x: 998, startPoint y: 286, endPoint x: 307, endPoint y: 259, distance: 692.0
click at [348, 254] on div "Agent Information: (Name of Salesperson) Home Branch: Registered Boards (please…" at bounding box center [560, 336] width 726 height 940
click at [326, 265] on rect "Page 3" at bounding box center [308, 258] width 70 height 39
click at [348, 258] on div "Agent Information: (Name of Salesperson) Home Branch: Registered Boards (please…" at bounding box center [560, 336] width 726 height 940
drag, startPoint x: 339, startPoint y: 262, endPoint x: 431, endPoint y: 251, distance: 93.2
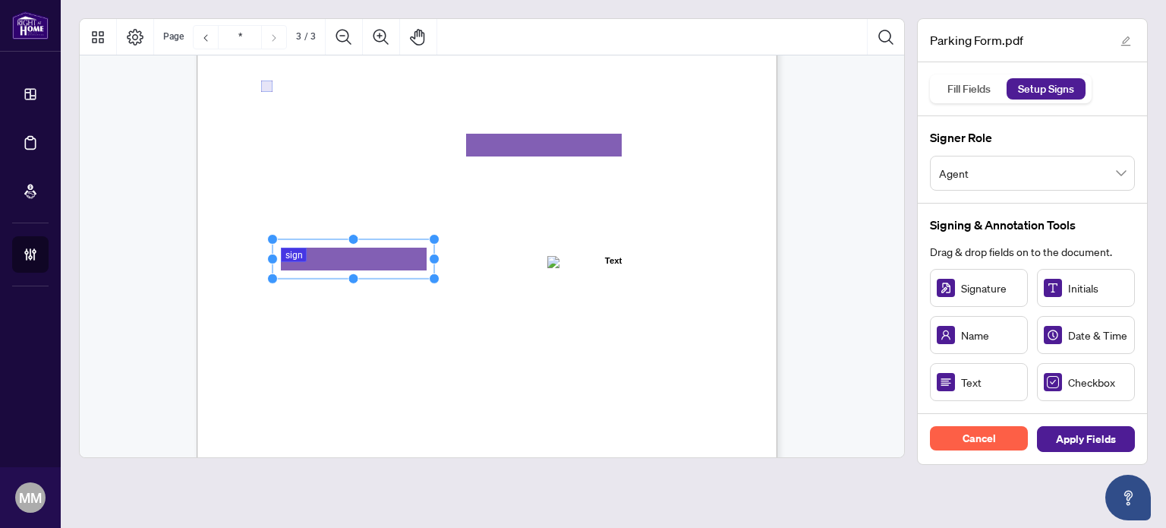
click at [431, 251] on icon "Resize, Top Resize, Top, Right Resize, Right Resize, Bottom, Right Resize, Bott…" at bounding box center [353, 259] width 173 height 50
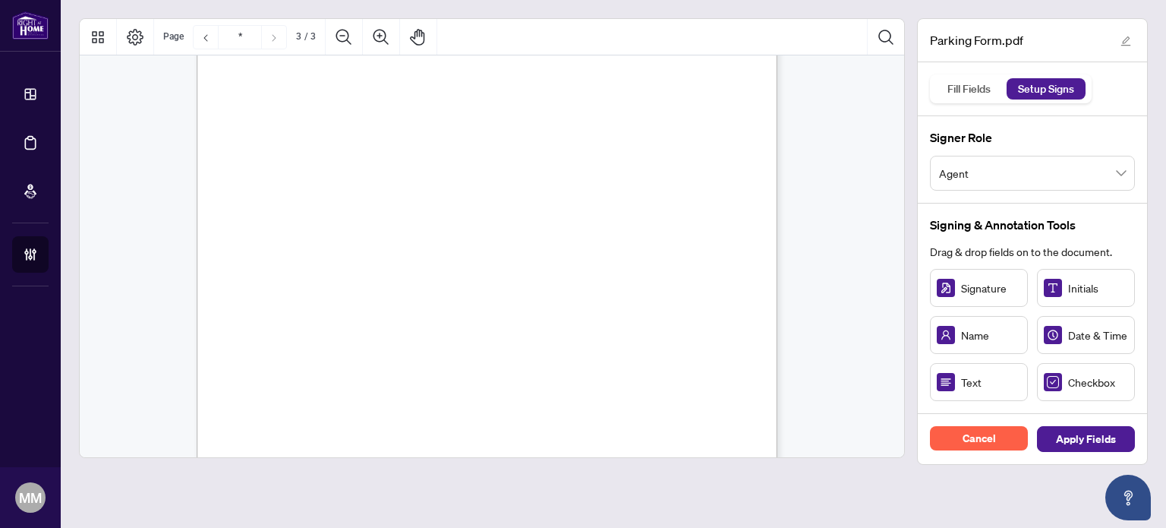
type input "*"
click at [1111, 433] on span "Apply Fields" at bounding box center [1086, 439] width 60 height 24
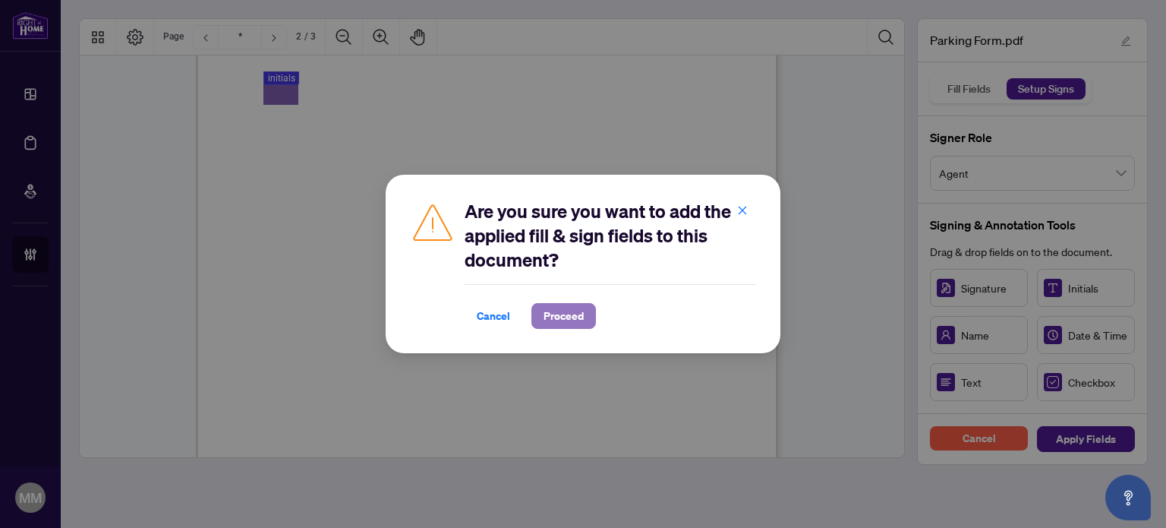
click at [540, 304] on button "Proceed" at bounding box center [563, 316] width 65 height 26
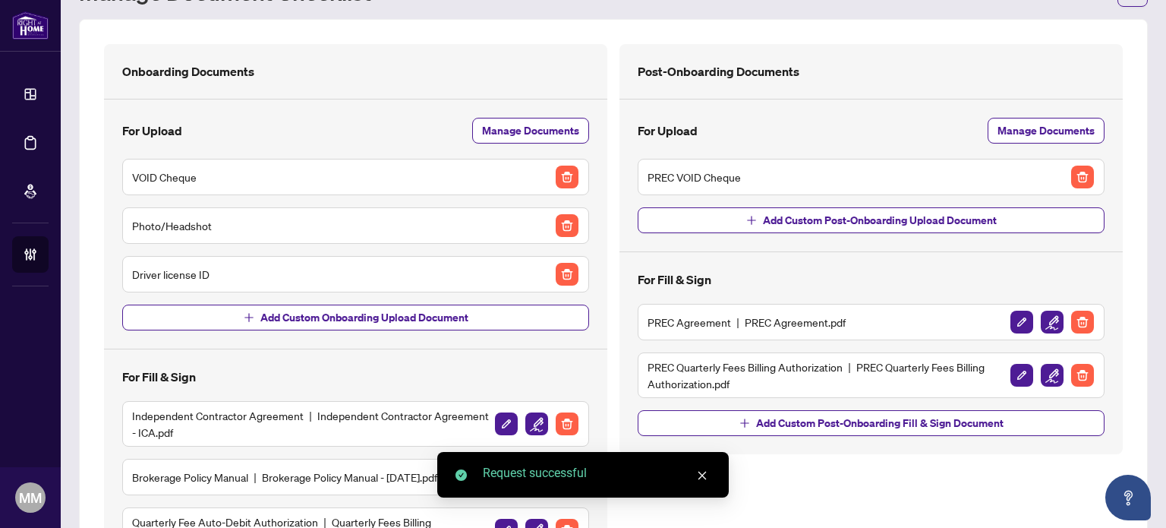
scroll to position [298, 0]
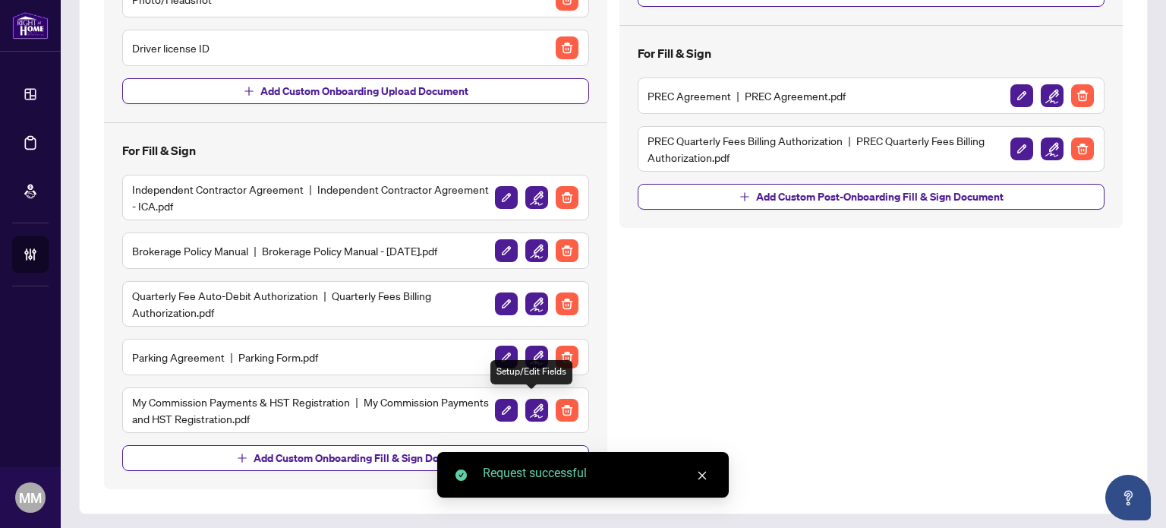
click at [537, 402] on img "button" at bounding box center [536, 410] width 23 height 23
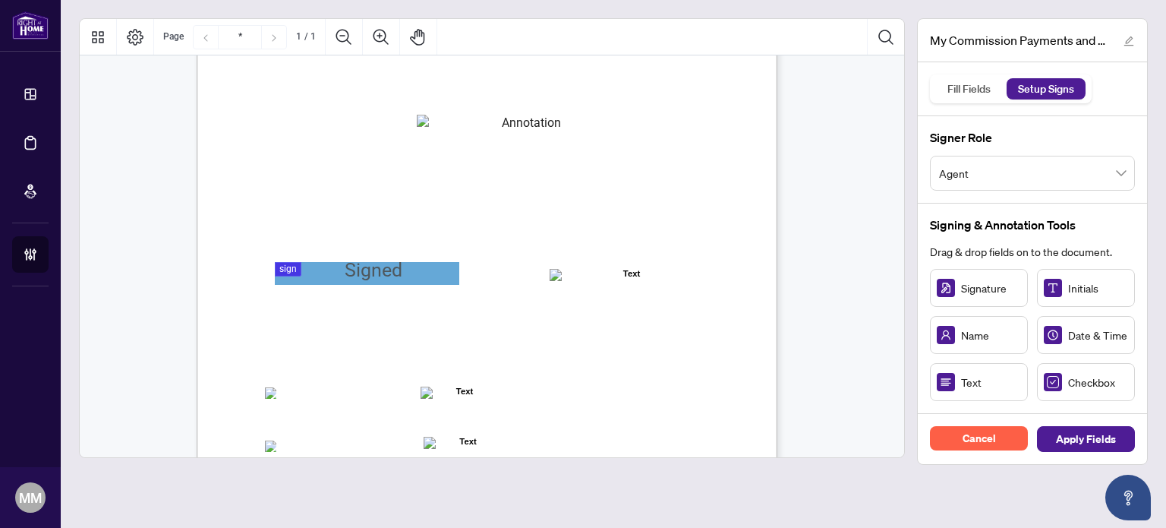
scroll to position [228, 0]
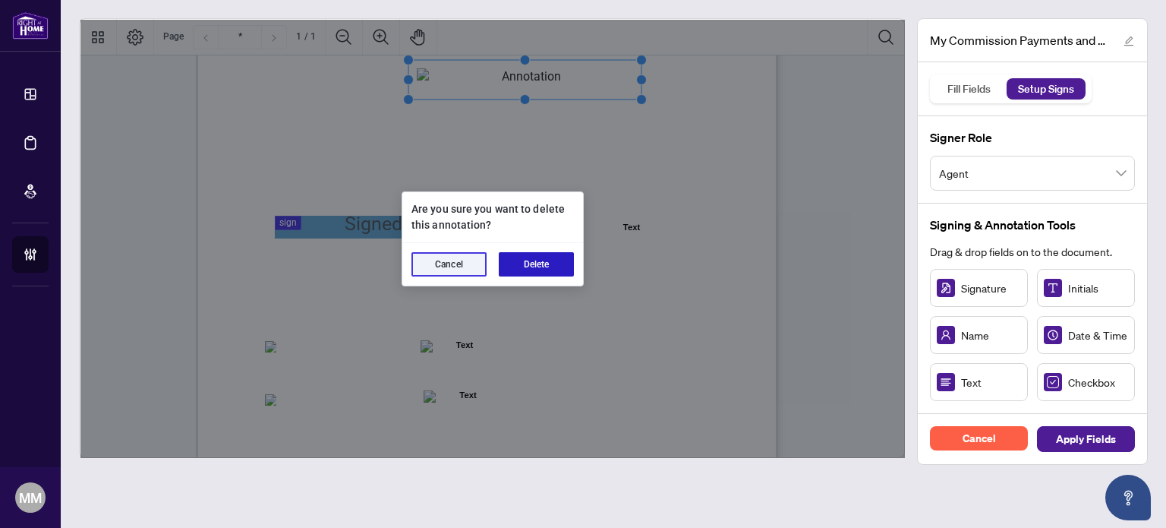
click at [534, 267] on button "Delete" at bounding box center [536, 264] width 75 height 24
click at [537, 269] on button "Delete" at bounding box center [536, 264] width 75 height 24
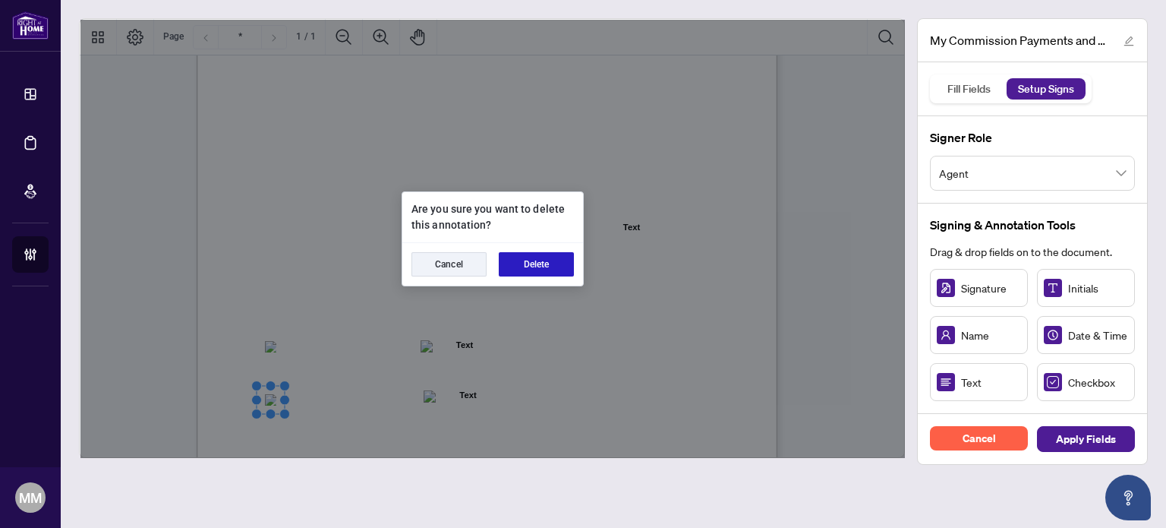
click at [553, 255] on button "Delete" at bounding box center [536, 264] width 75 height 24
click at [537, 257] on button "Delete" at bounding box center [536, 264] width 75 height 24
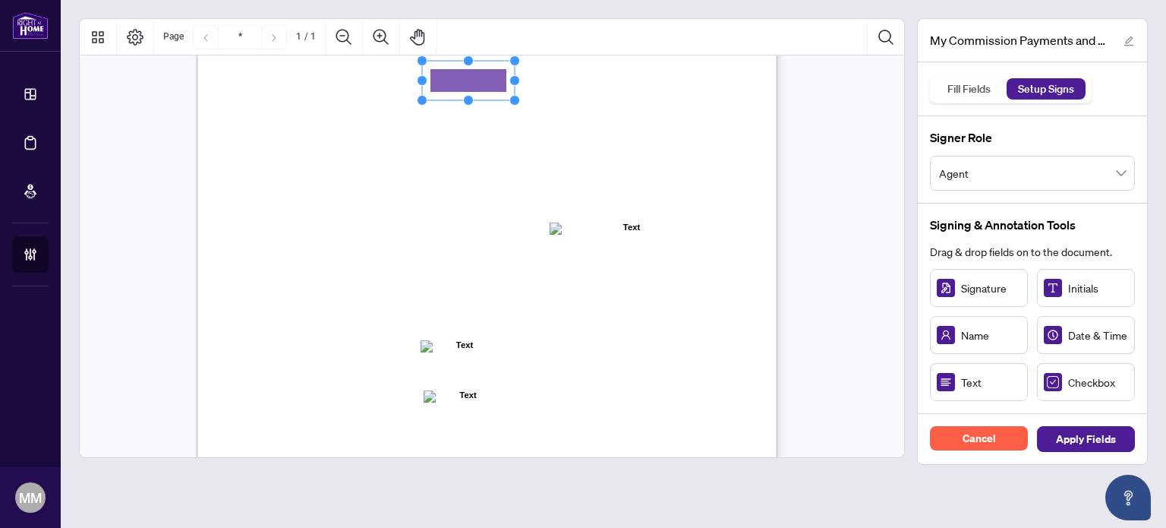
drag, startPoint x: 997, startPoint y: 384, endPoint x: 468, endPoint y: 81, distance: 609.6
drag, startPoint x: 515, startPoint y: 77, endPoint x: 630, endPoint y: 65, distance: 116.0
click at [630, 65] on icon "Resize, Top Resize, Top, Right Resize, Right Resize, Bottom, Right Resize, Bott…" at bounding box center [525, 80] width 219 height 50
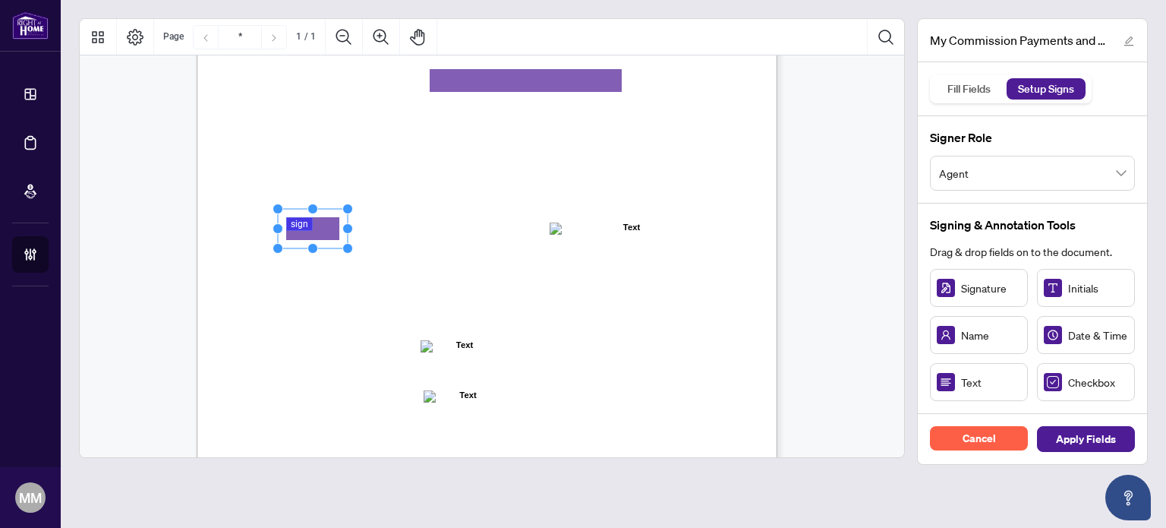
drag, startPoint x: 996, startPoint y: 291, endPoint x: 314, endPoint y: 227, distance: 684.6
drag, startPoint x: 349, startPoint y: 228, endPoint x: 453, endPoint y: 222, distance: 104.2
click at [453, 222] on div "MY COMMISSION PAYMENTS AND HST REGISTRATION For Right at Home Realty to pay out…" at bounding box center [487, 218] width 581 height 751
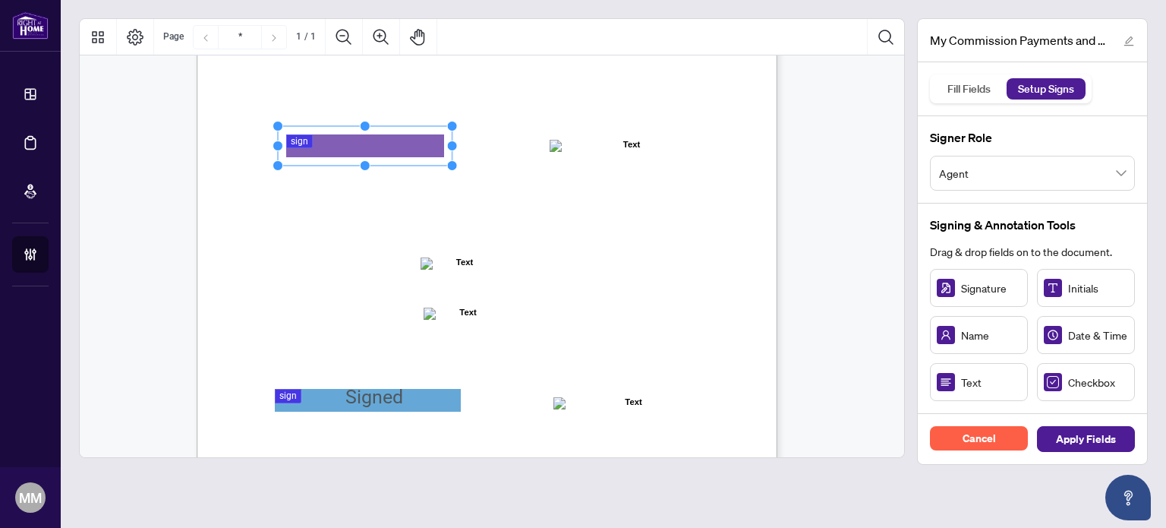
scroll to position [380, 0]
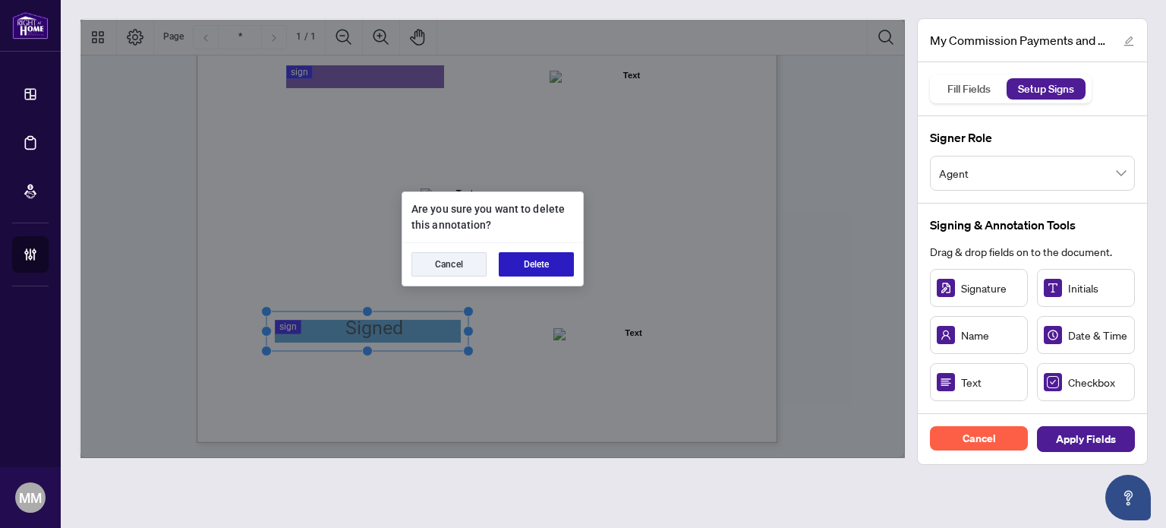
click at [557, 261] on button "Delete" at bounding box center [536, 264] width 75 height 24
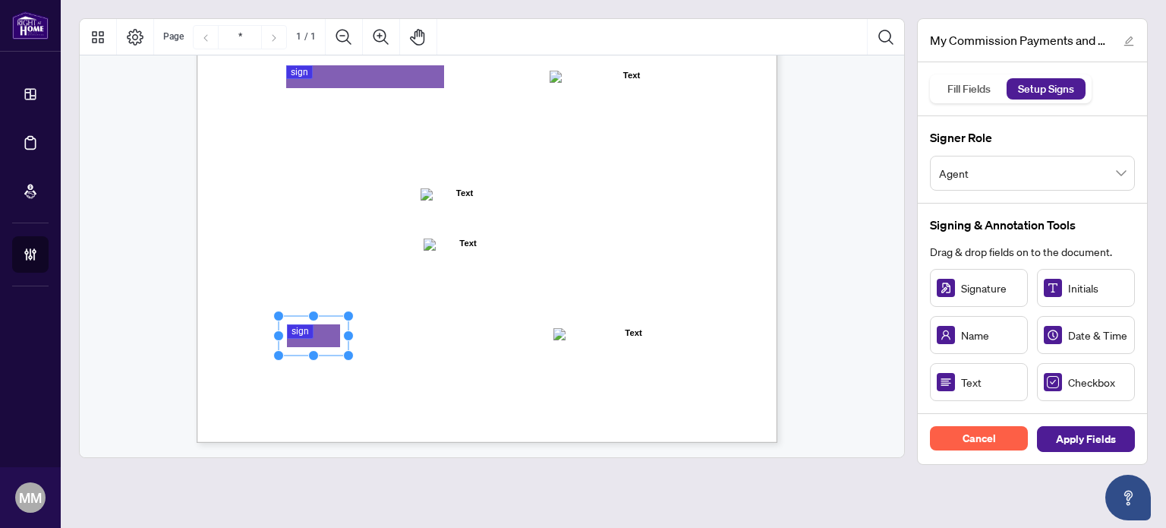
drag, startPoint x: 409, startPoint y: 321, endPoint x: 323, endPoint y: 328, distance: 86.8
drag, startPoint x: 349, startPoint y: 332, endPoint x: 428, endPoint y: 329, distance: 79.0
click at [428, 329] on div "MY COMMISSION PAYMENTS AND HST REGISTRATION For Right at Home Realty to pay out…" at bounding box center [487, 66] width 581 height 751
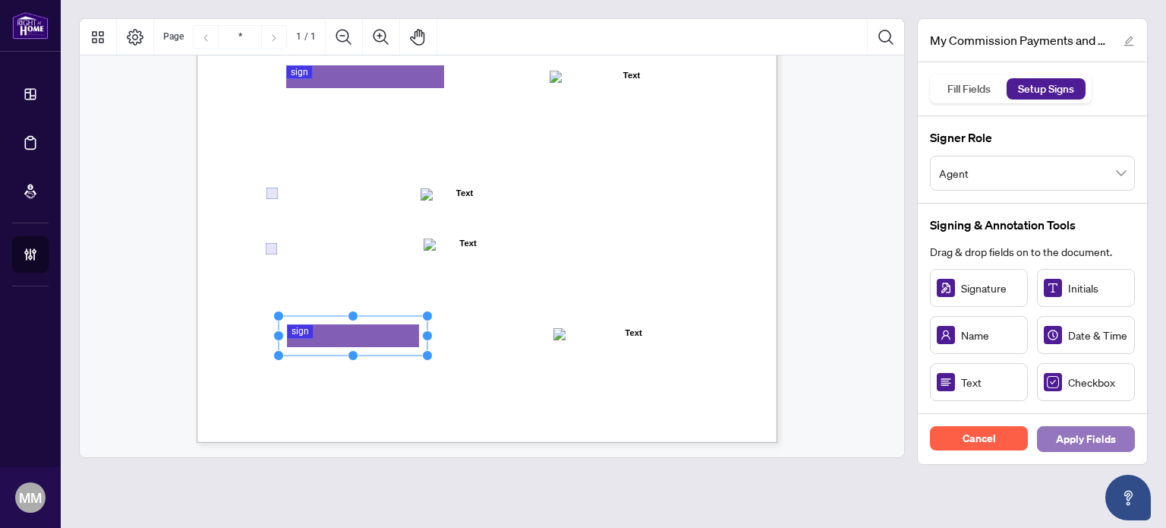
click at [1057, 434] on span "Apply Fields" at bounding box center [1086, 439] width 60 height 24
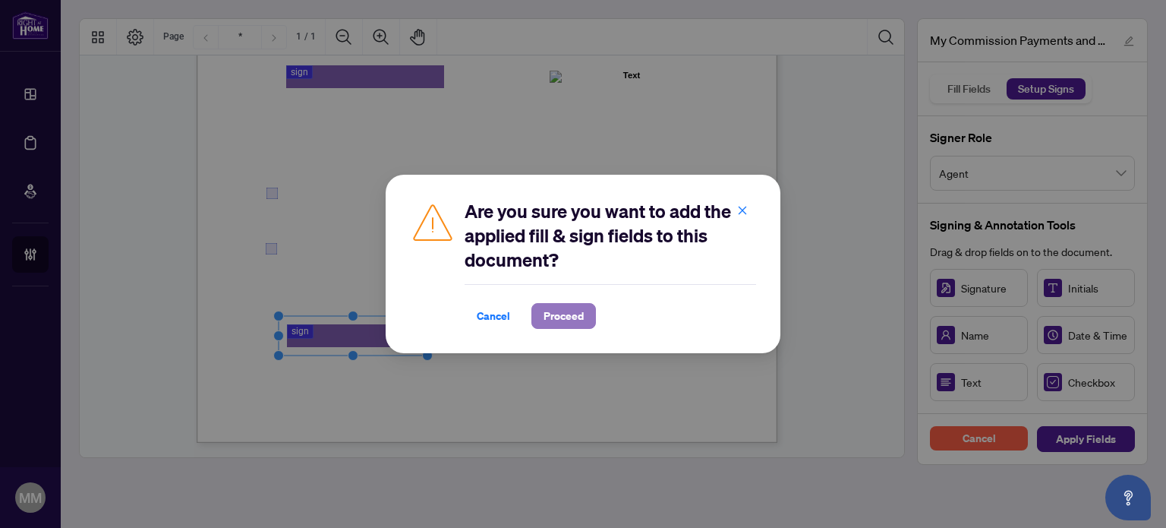
click at [584, 324] on button "Proceed" at bounding box center [563, 316] width 65 height 26
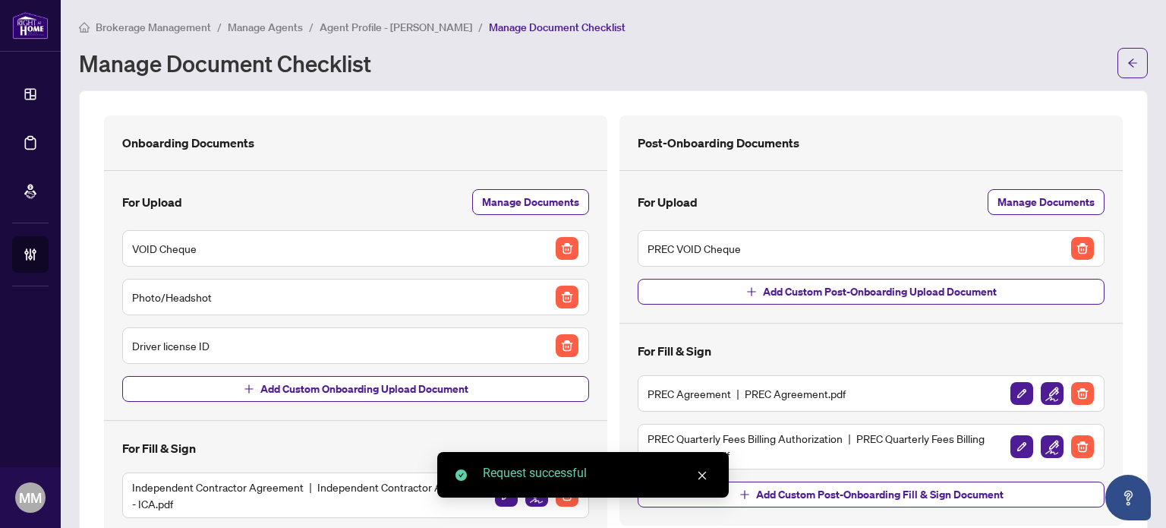
click at [390, 24] on span "Agent Profile - Shairoon Hilton" at bounding box center [396, 27] width 153 height 14
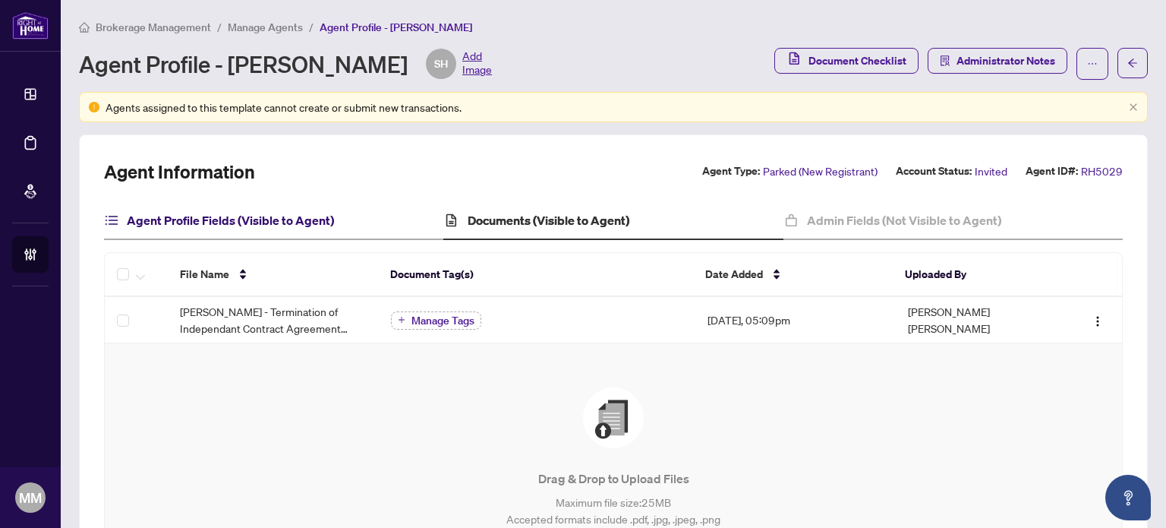
click at [265, 216] on h4 "Agent Profile Fields (Visible to Agent)" at bounding box center [230, 220] width 207 height 18
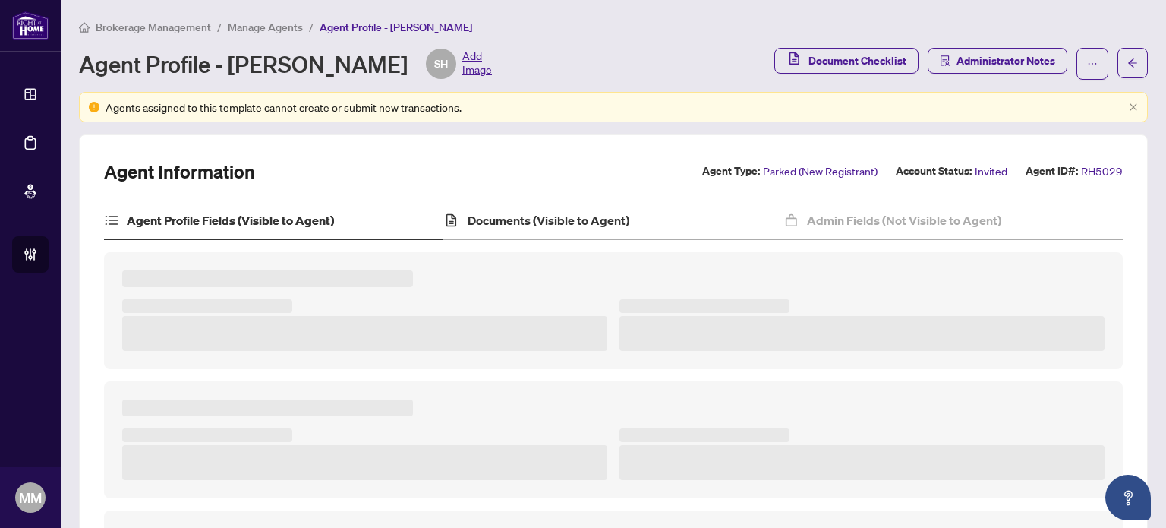
scroll to position [152, 0]
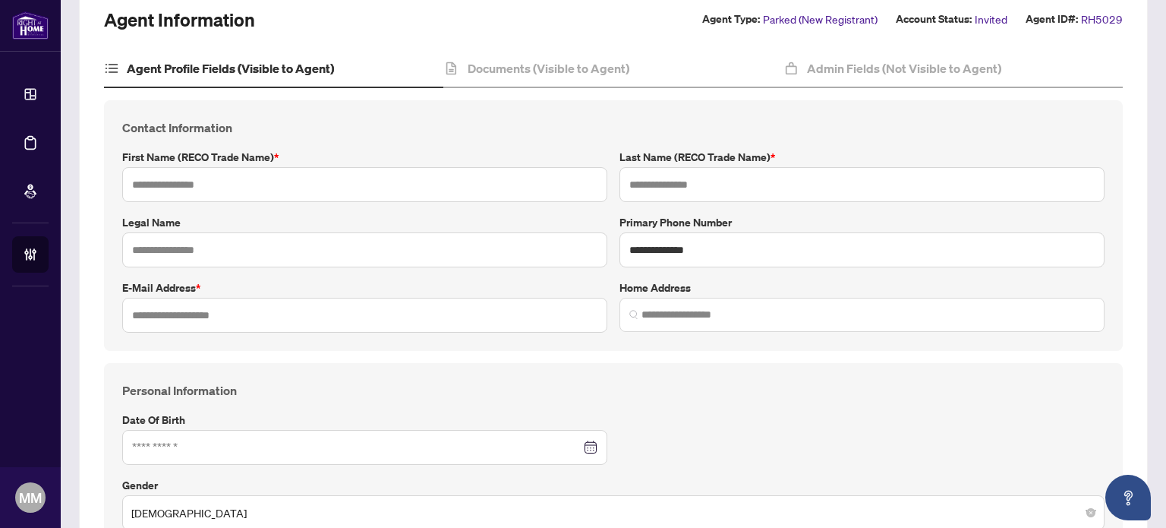
type input "********"
type input "******"
type input "**********"
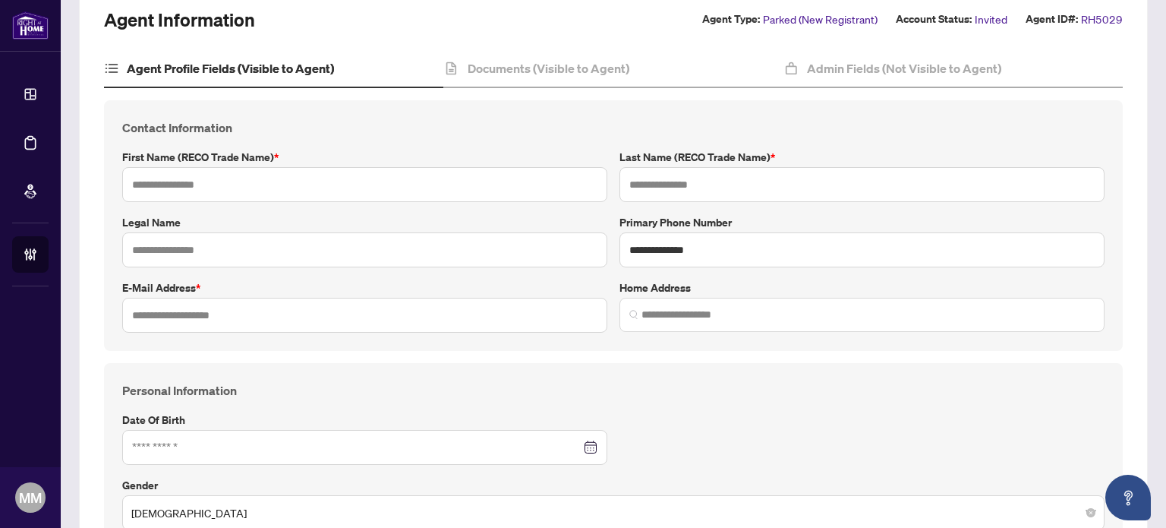
type input "**********"
type input "*******"
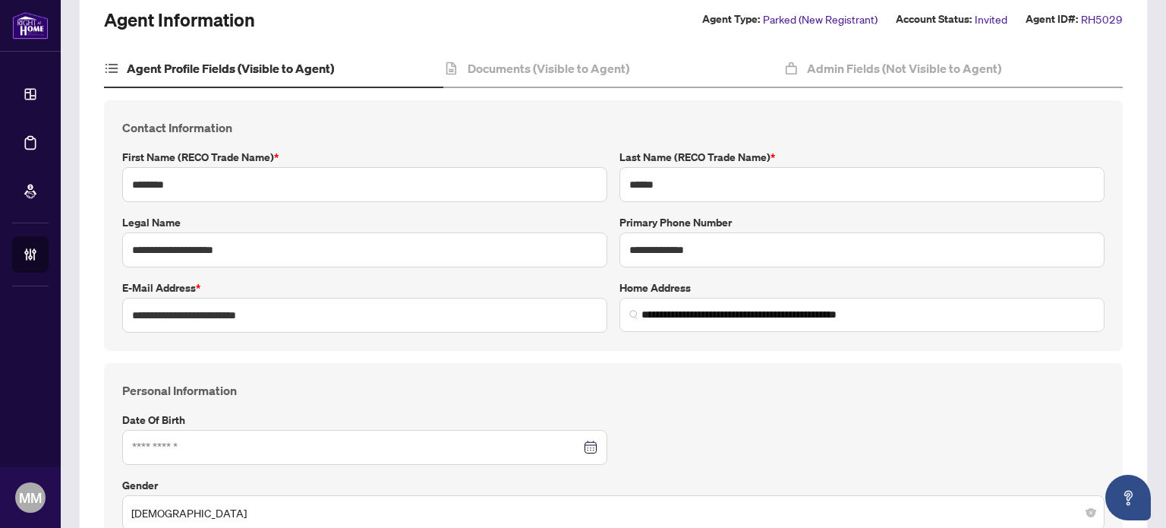
type input "**********"
type input "****"
type input "**********"
click at [638, 75] on div "Documents (Visible to Agent)" at bounding box center [612, 69] width 339 height 38
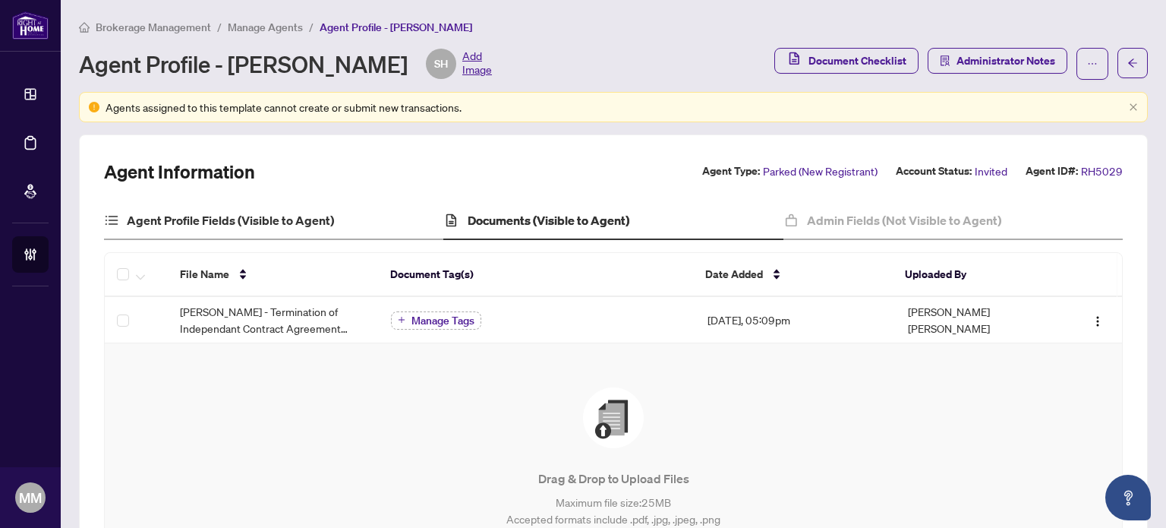
click at [269, 232] on div "Agent Profile Fields (Visible to Agent)" at bounding box center [273, 221] width 339 height 38
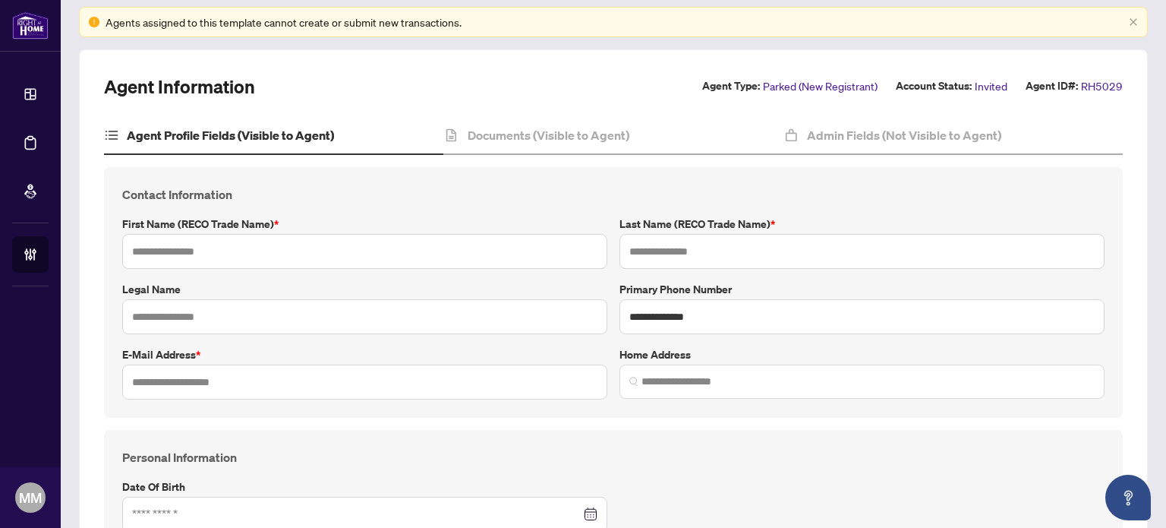
type input "********"
type input "******"
type input "**********"
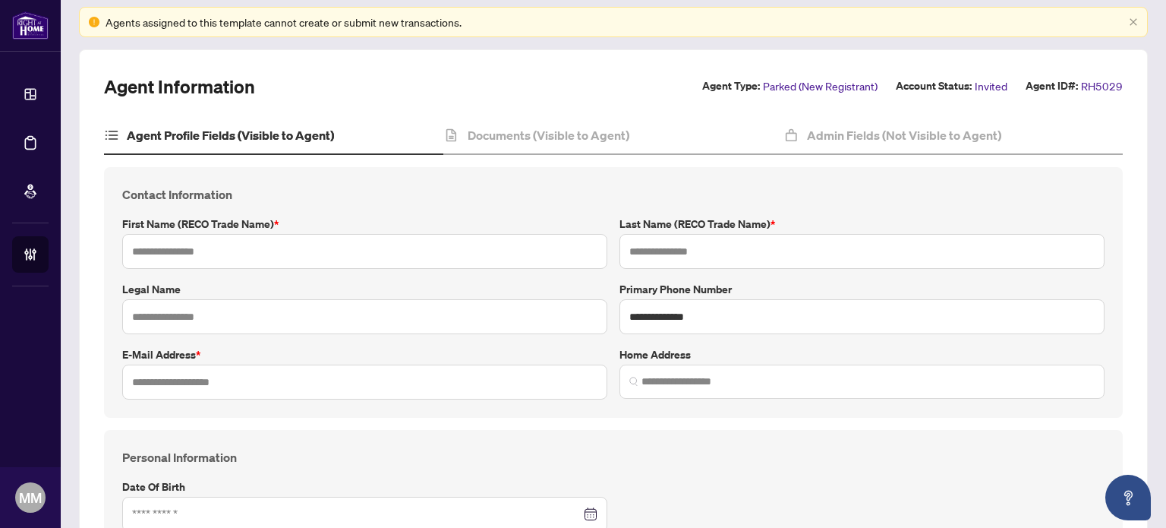
type input "**********"
type input "*******"
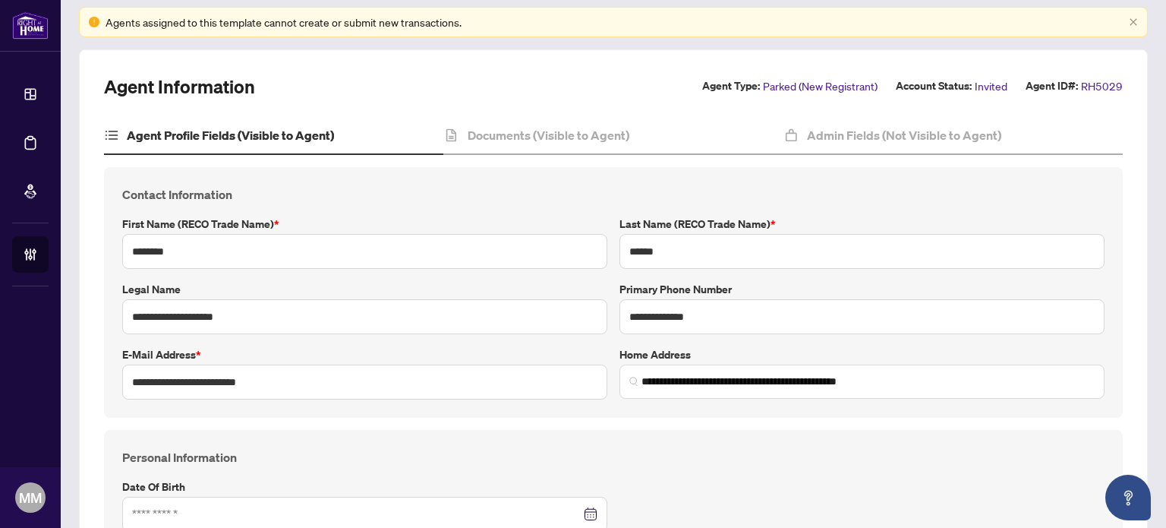
type input "**********"
type input "****"
type input "**********"
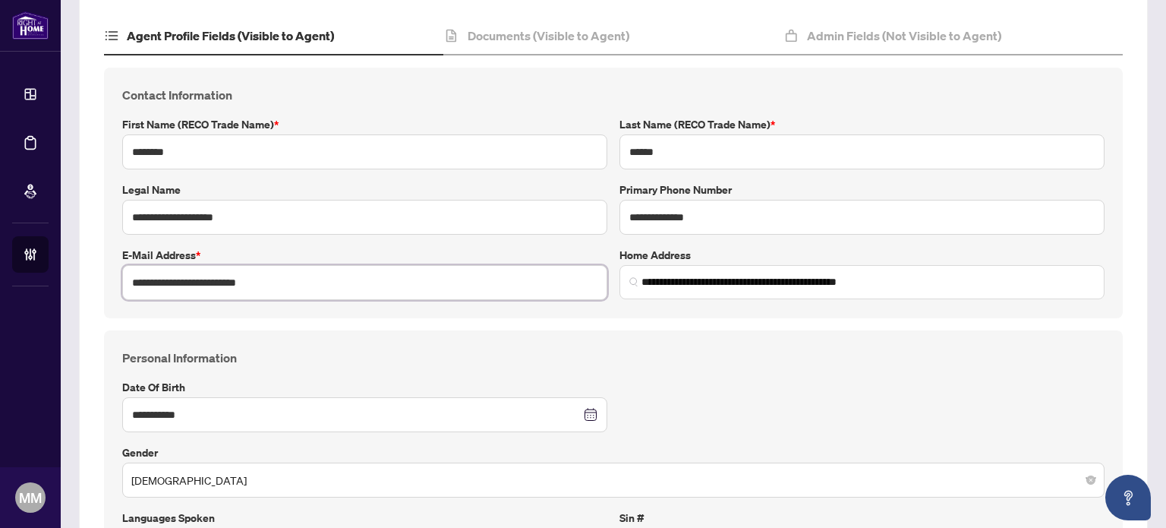
click at [360, 277] on input "**********" at bounding box center [364, 282] width 485 height 35
click at [777, 351] on h4 "Personal Information" at bounding box center [613, 357] width 982 height 18
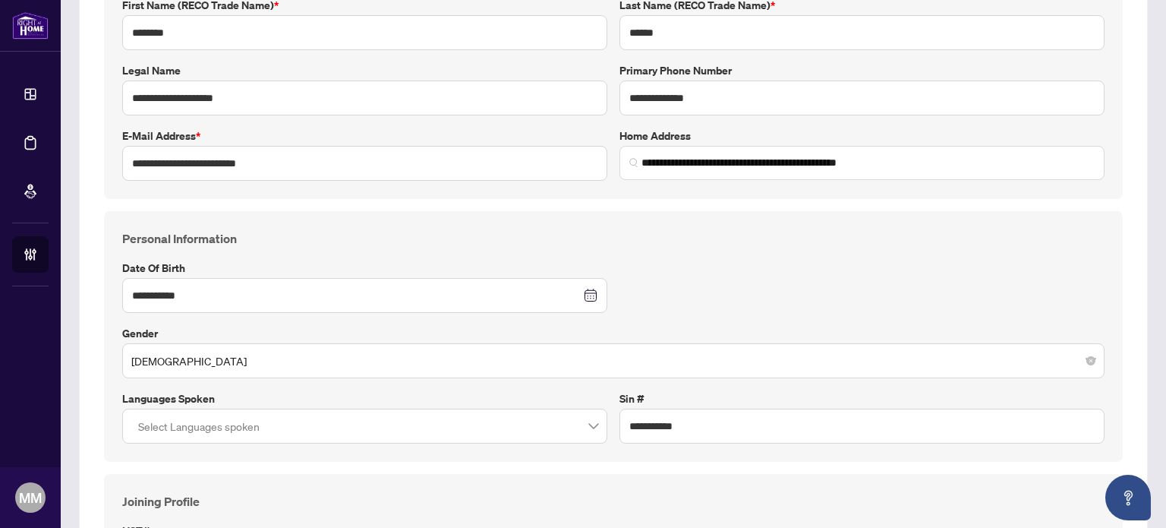
scroll to position [109, 0]
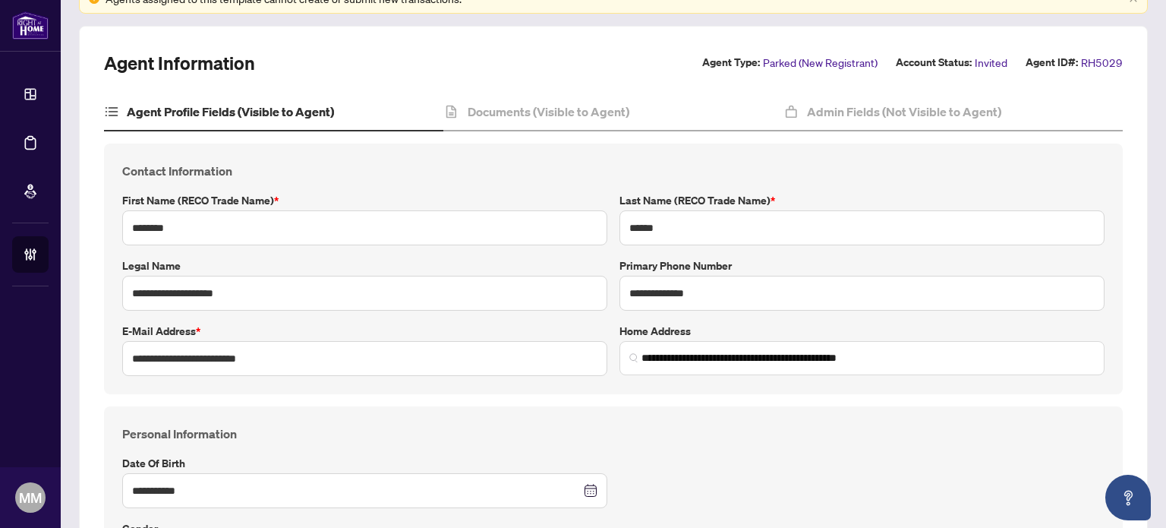
click at [991, 124] on div "Admin Fields (Not Visible to Agent)" at bounding box center [952, 112] width 339 height 38
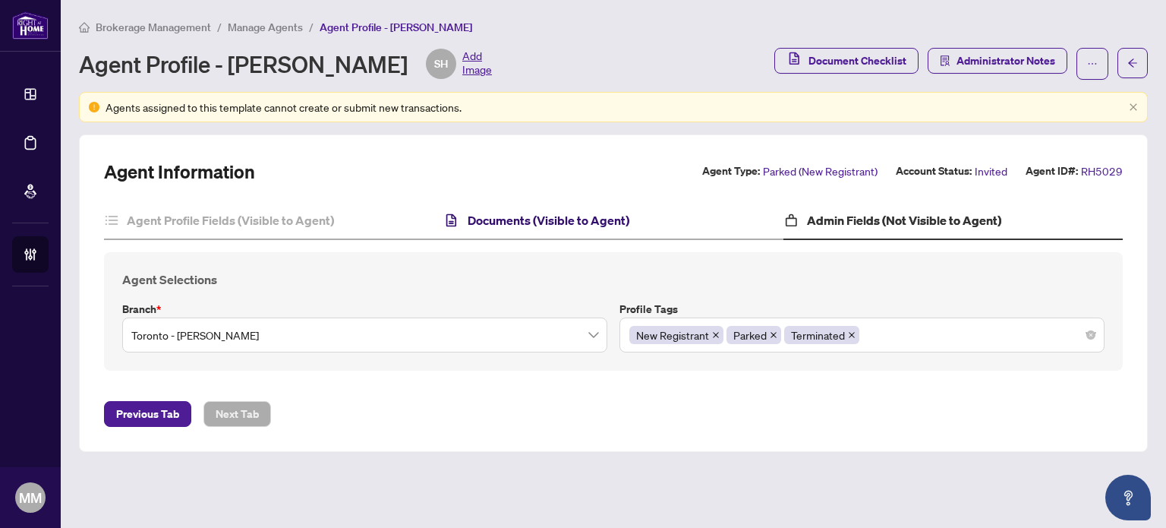
click at [622, 214] on h4 "Documents (Visible to Agent)" at bounding box center [549, 220] width 162 height 18
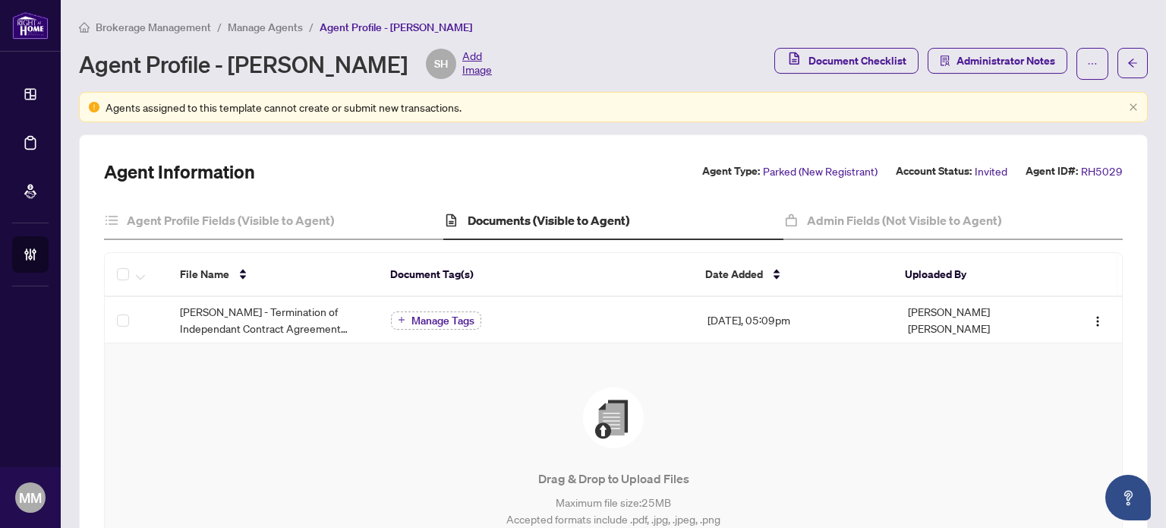
click at [597, 228] on div "Documents (Visible to Agent)" at bounding box center [612, 221] width 339 height 38
click at [364, 220] on div "Agent Profile Fields (Visible to Agent)" at bounding box center [273, 221] width 339 height 38
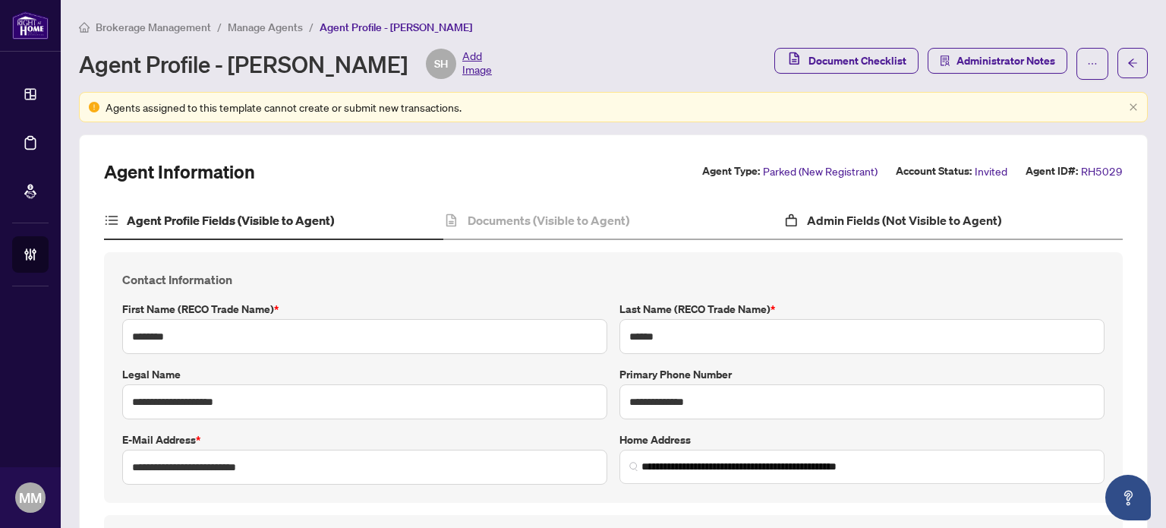
click at [944, 207] on div "Admin Fields (Not Visible to Agent)" at bounding box center [952, 221] width 339 height 38
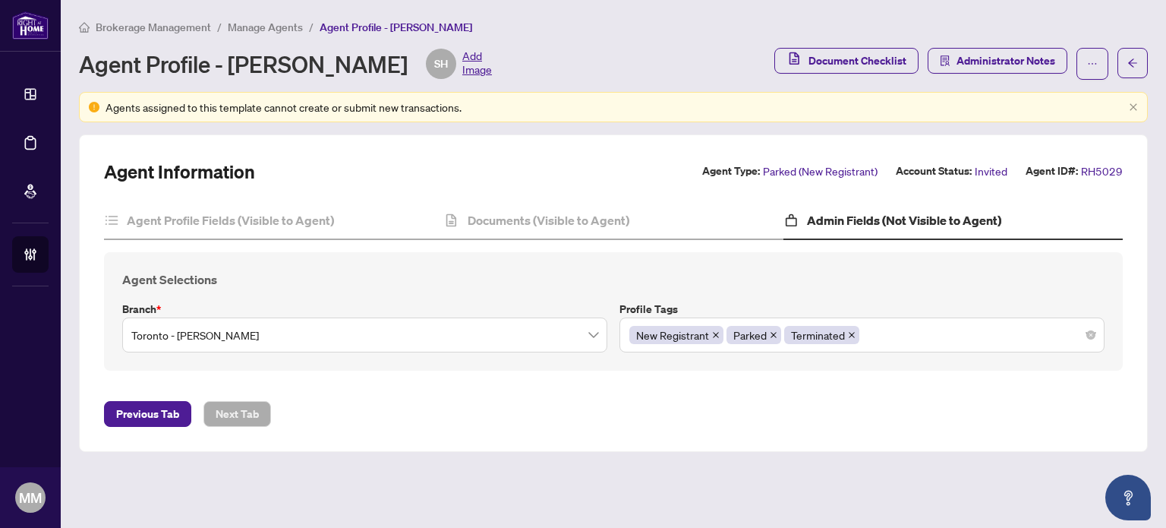
click at [1127, 225] on div "Agent Information Agent Type: Parked (New Registrant) Account Status: Invited A…" at bounding box center [613, 292] width 1069 height 317
click at [311, 233] on div "Agent Profile Fields (Visible to Agent)" at bounding box center [273, 221] width 339 height 38
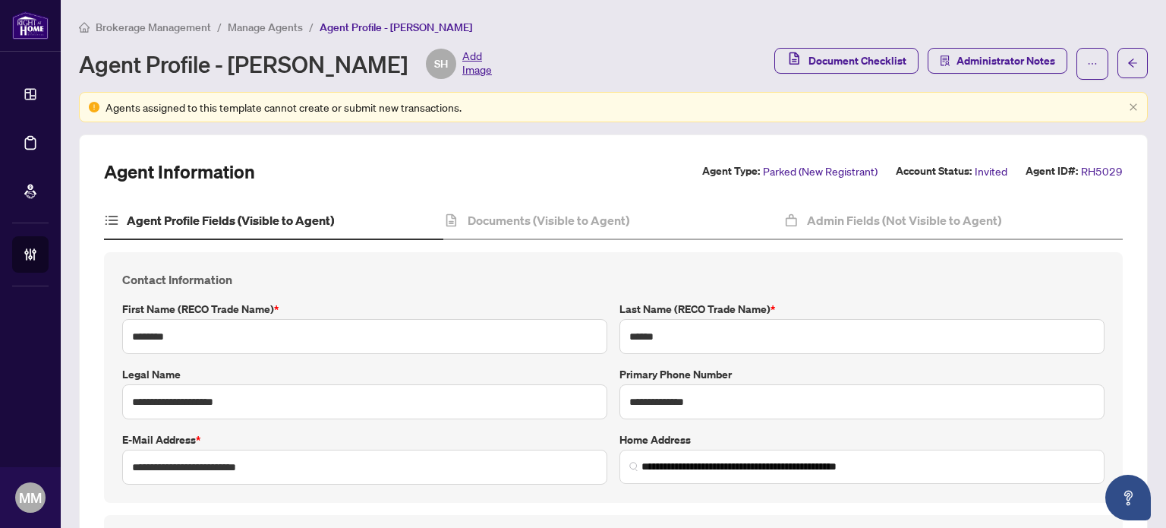
click at [1147, 203] on main "**********" at bounding box center [613, 264] width 1105 height 528
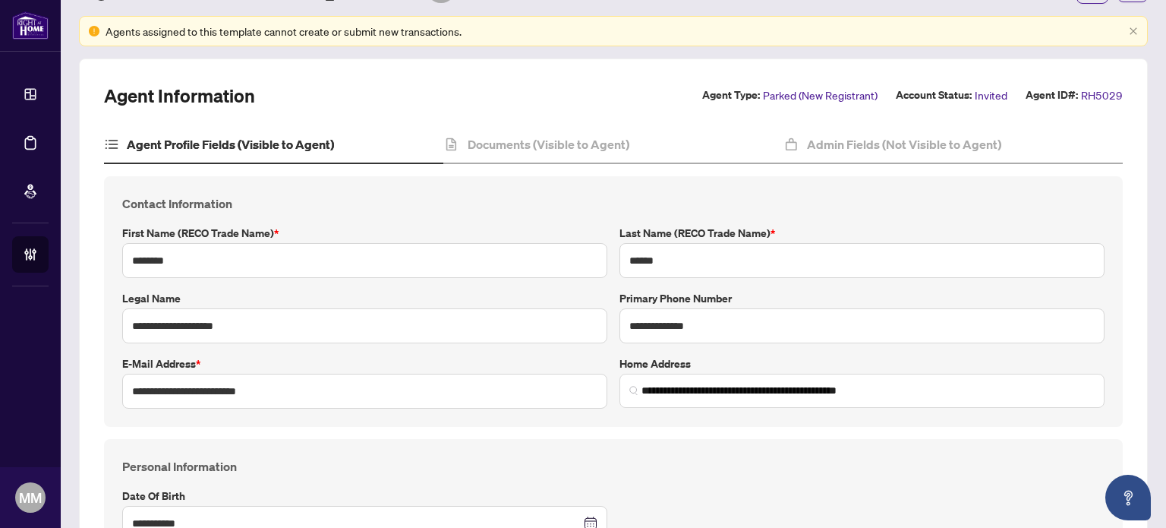
scroll to position [73, 0]
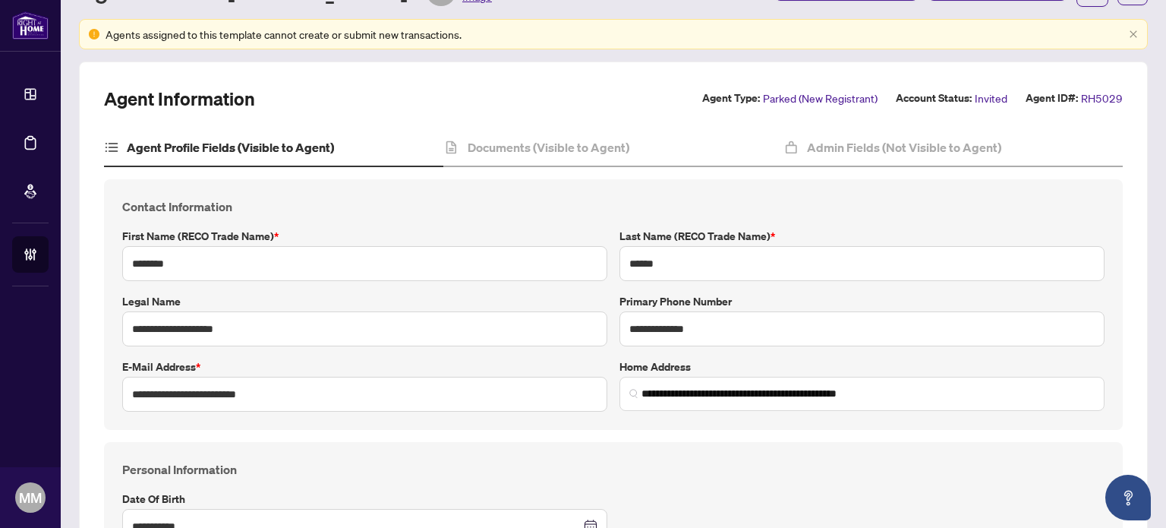
click at [599, 214] on div "**********" at bounding box center [613, 304] width 994 height 214
drag, startPoint x: 287, startPoint y: 383, endPoint x: 0, endPoint y: 373, distance: 287.1
click at [0, 373] on div "**********" at bounding box center [583, 264] width 1166 height 528
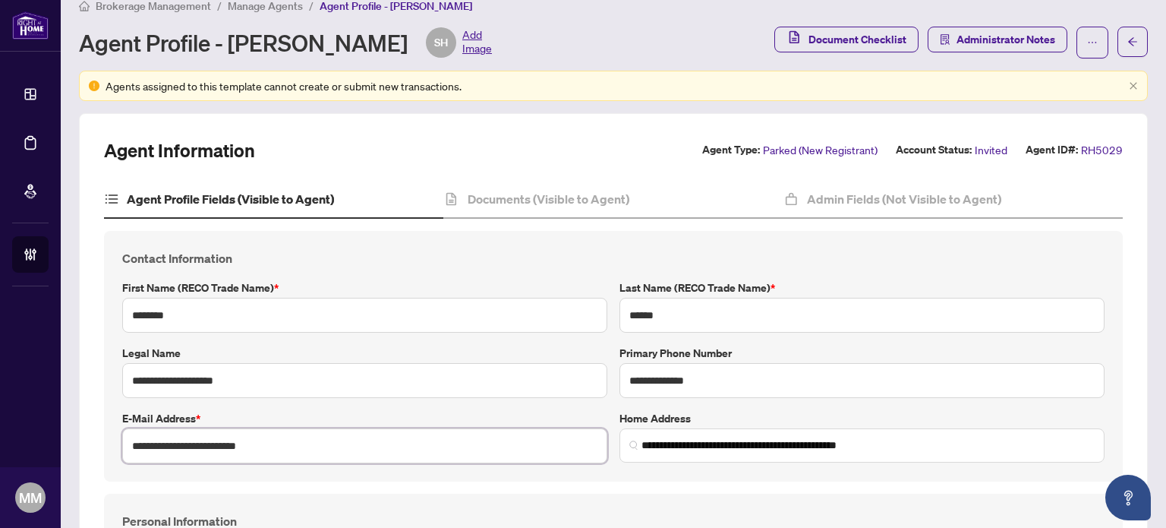
scroll to position [0, 0]
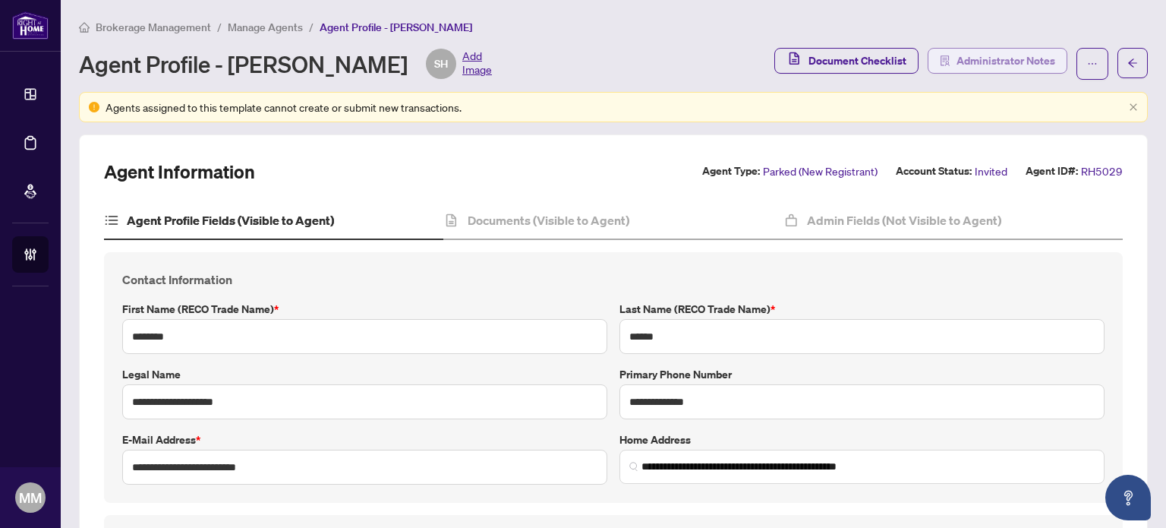
click at [1030, 66] on span "Administrator Notes" at bounding box center [1005, 61] width 99 height 24
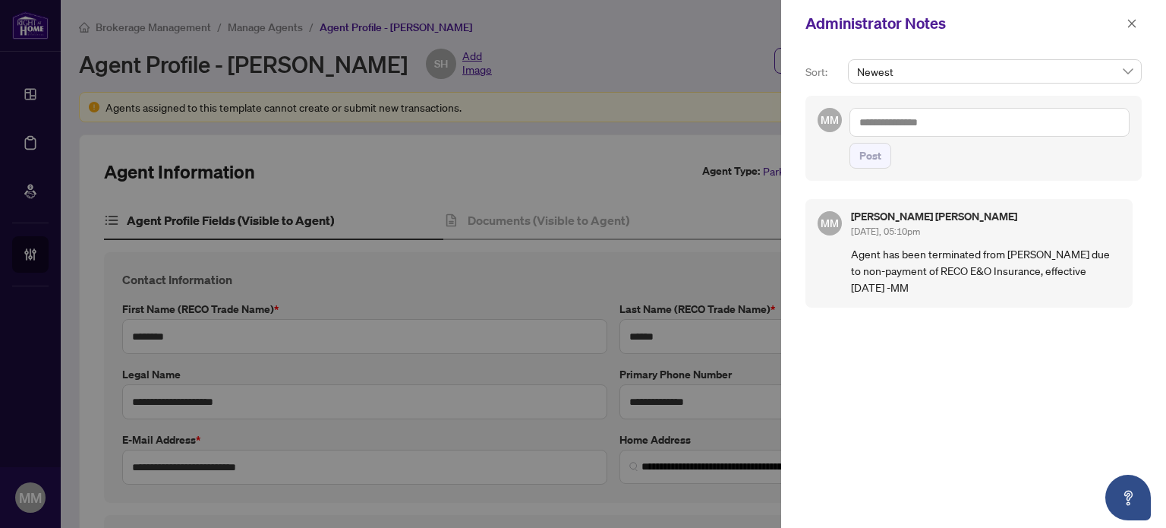
click at [1032, 134] on textarea at bounding box center [989, 122] width 280 height 29
paste textarea "**********"
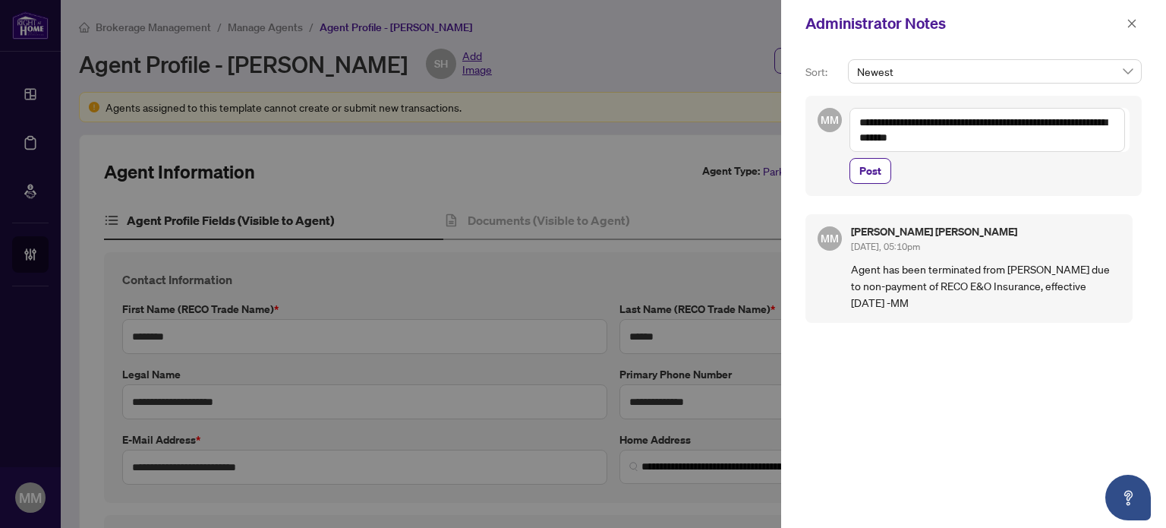
click at [1064, 112] on textarea "**********" at bounding box center [987, 130] width 276 height 44
click at [926, 113] on textarea "**********" at bounding box center [987, 130] width 276 height 44
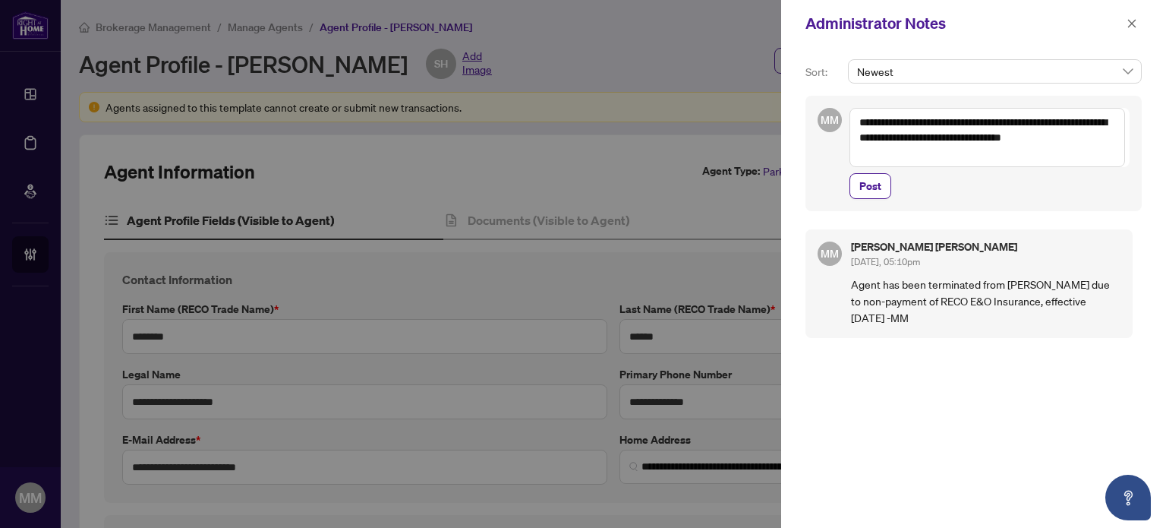
click at [987, 145] on textarea "**********" at bounding box center [987, 137] width 276 height 59
click at [985, 139] on textarea "**********" at bounding box center [987, 137] width 276 height 59
type textarea "**********"
click at [863, 198] on span "Post" at bounding box center [870, 186] width 22 height 24
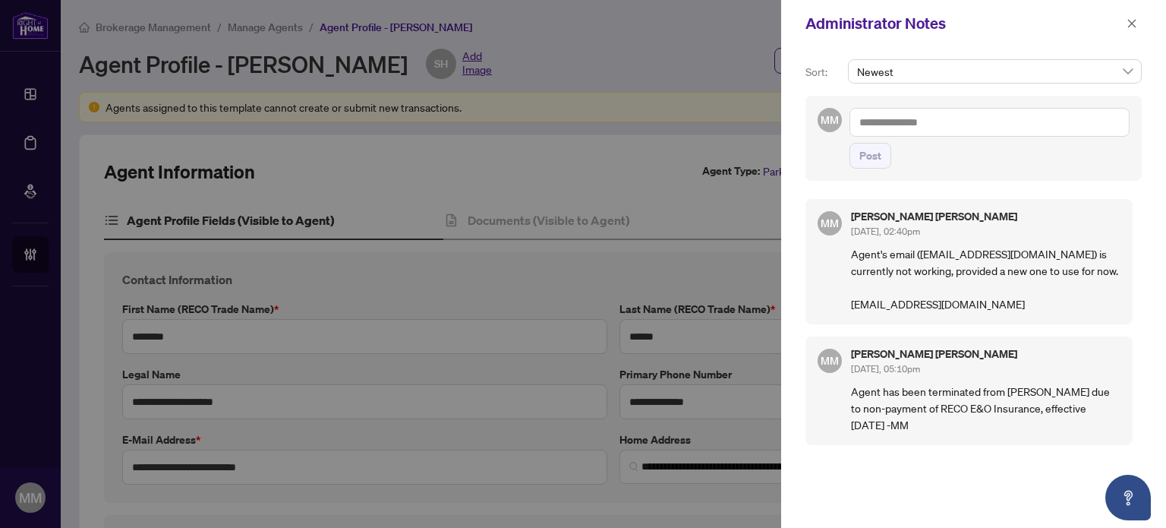
click at [1005, 272] on p "Agent's email (precious@precioushilton.com) is currently not working, provided …" at bounding box center [985, 278] width 269 height 67
click at [1011, 126] on textarea at bounding box center [989, 122] width 280 height 29
click at [1135, 14] on span "button" at bounding box center [1131, 23] width 11 height 24
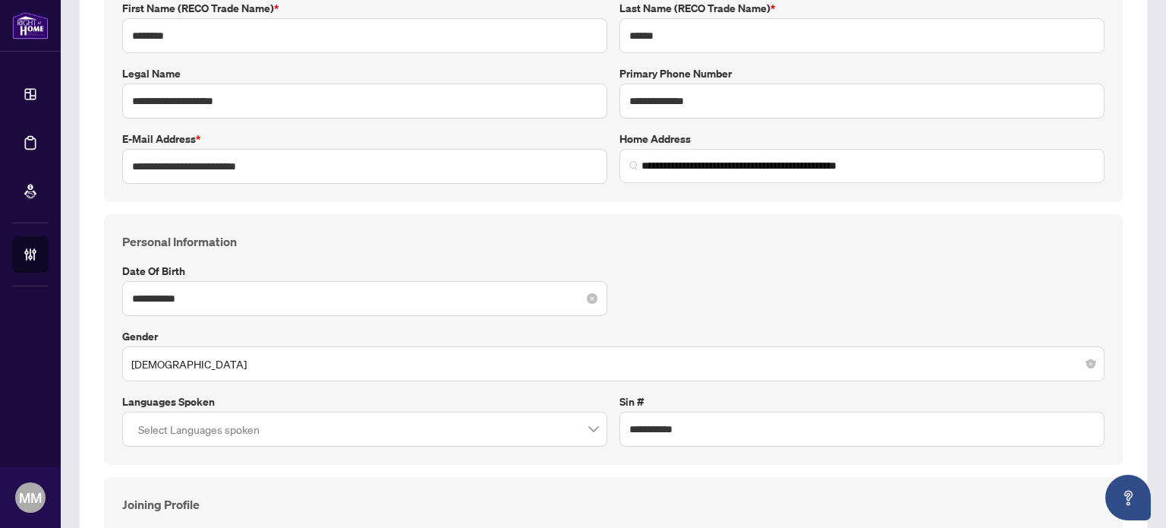
scroll to position [304, 0]
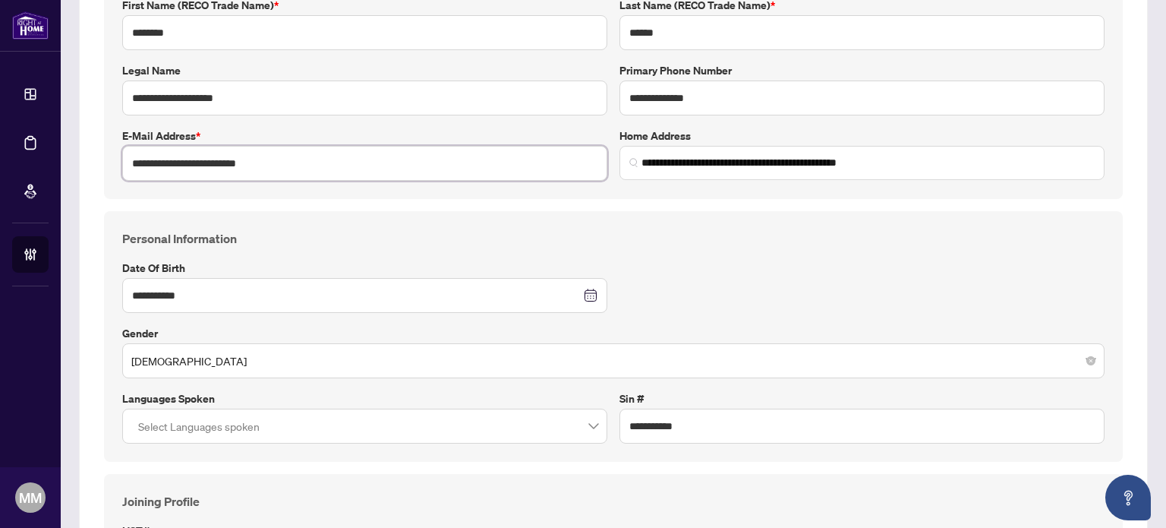
drag, startPoint x: 327, startPoint y: 178, endPoint x: 322, endPoint y: 164, distance: 15.4
click at [322, 164] on div "**********" at bounding box center [613, 73] width 1019 height 250
drag, startPoint x: 286, startPoint y: 159, endPoint x: 0, endPoint y: 146, distance: 286.4
click at [0, 146] on div "**********" at bounding box center [583, 264] width 1166 height 528
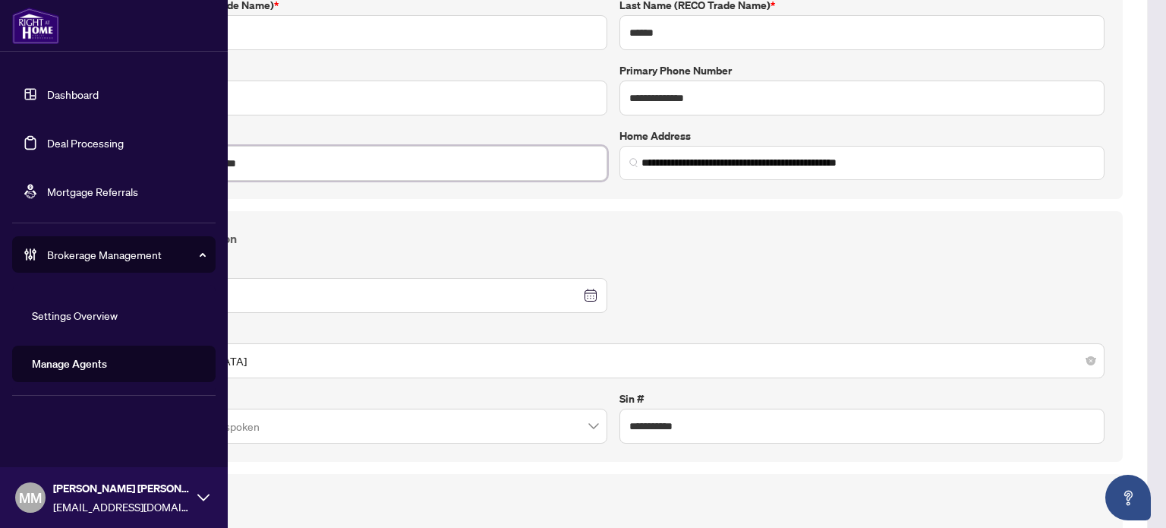
paste input "****"
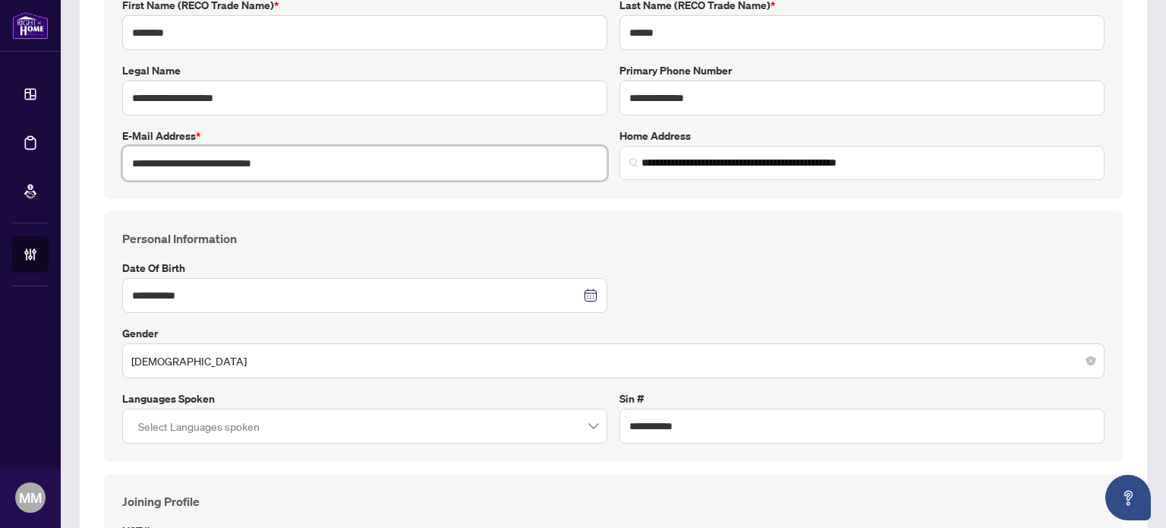
type input "**********"
drag, startPoint x: 572, startPoint y: 238, endPoint x: 591, endPoint y: 233, distance: 19.5
click at [572, 238] on h4 "Personal Information" at bounding box center [613, 238] width 982 height 18
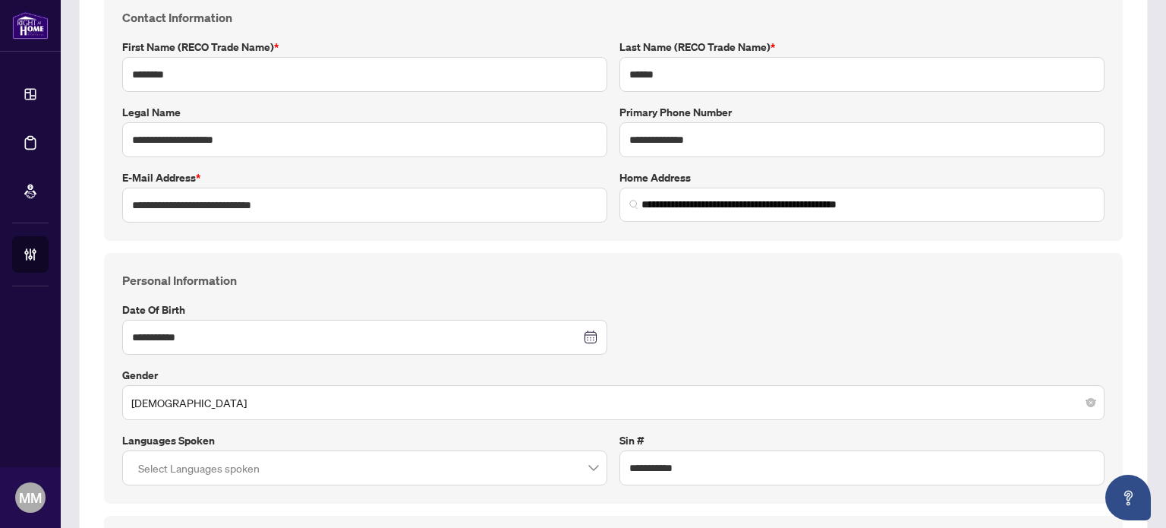
scroll to position [0, 0]
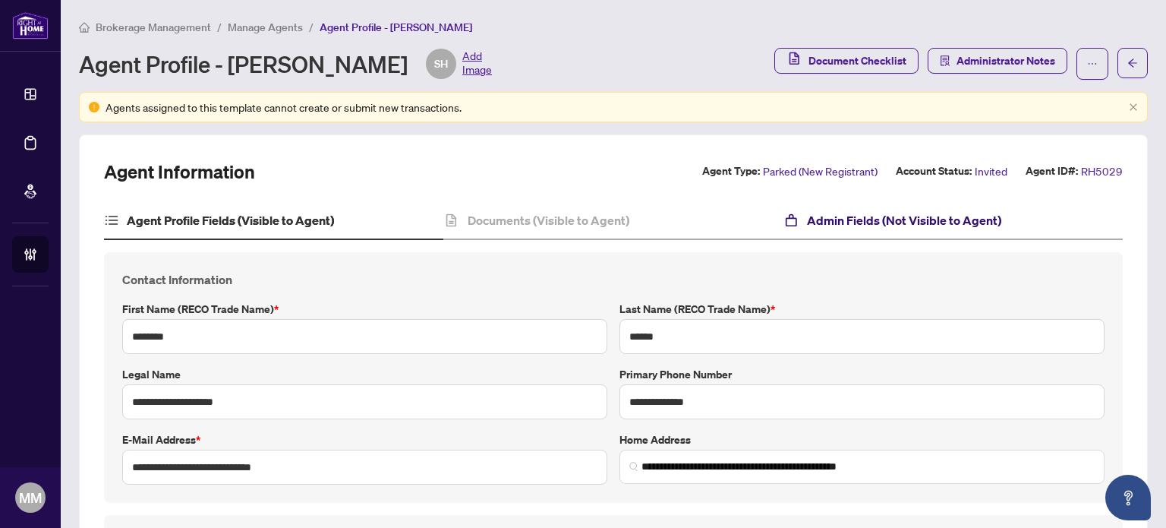
click at [944, 213] on h4 "Admin Fields (Not Visible to Agent)" at bounding box center [904, 220] width 194 height 18
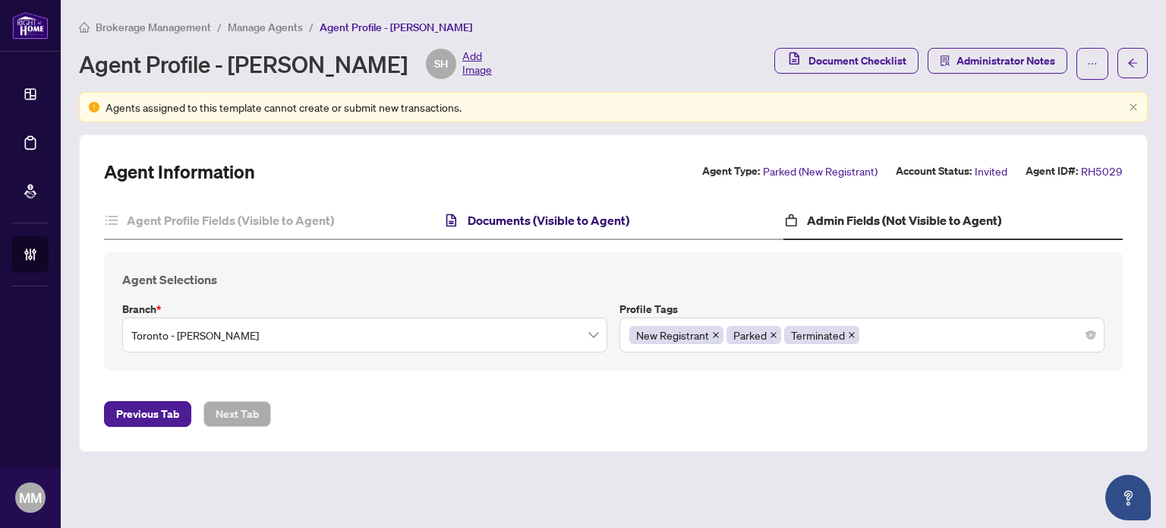
click at [591, 218] on h4 "Documents (Visible to Agent)" at bounding box center [549, 220] width 162 height 18
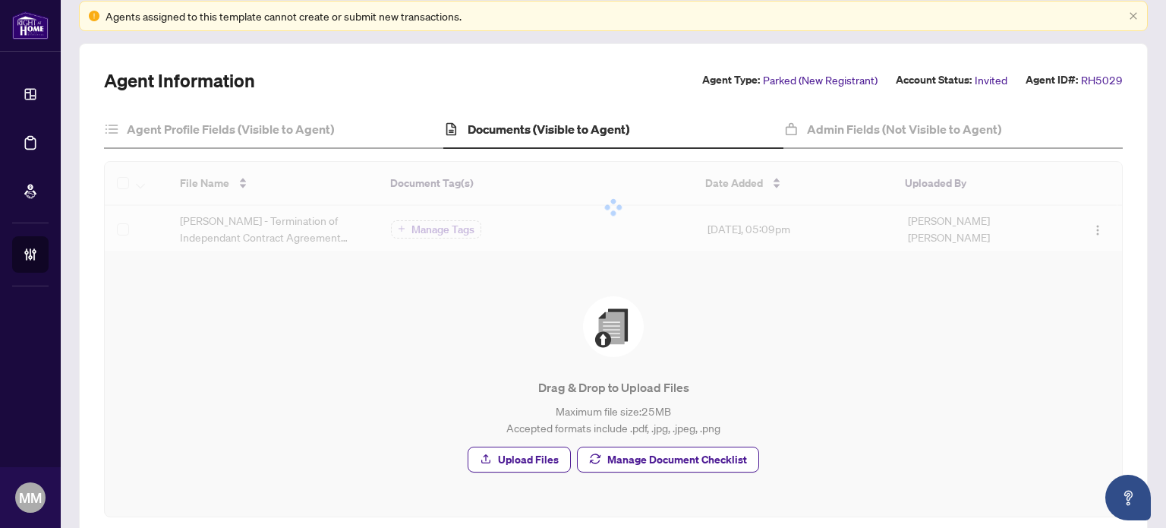
scroll to position [152, 0]
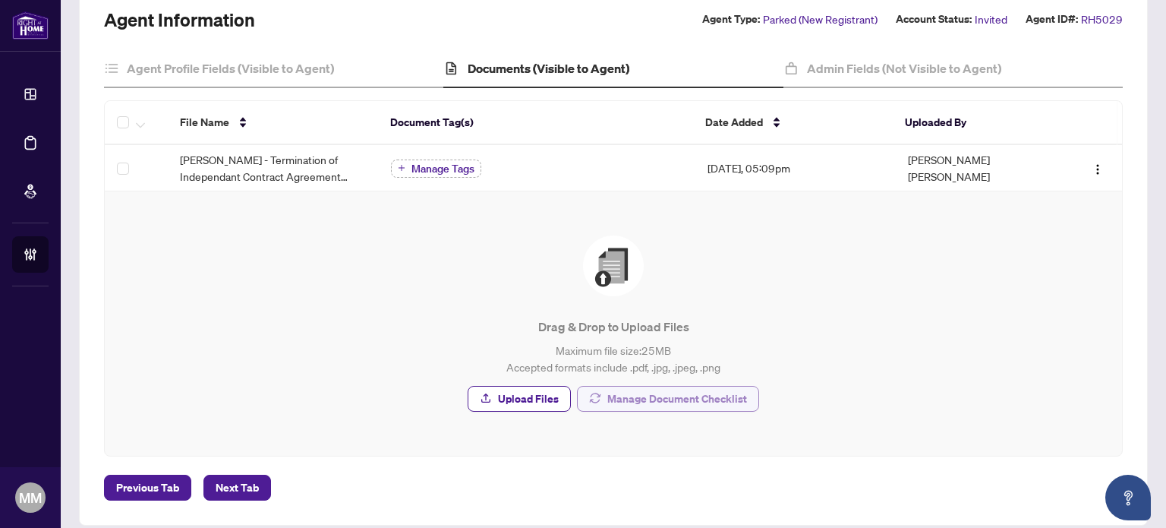
click at [638, 392] on span "Manage Document Checklist" at bounding box center [677, 398] width 140 height 24
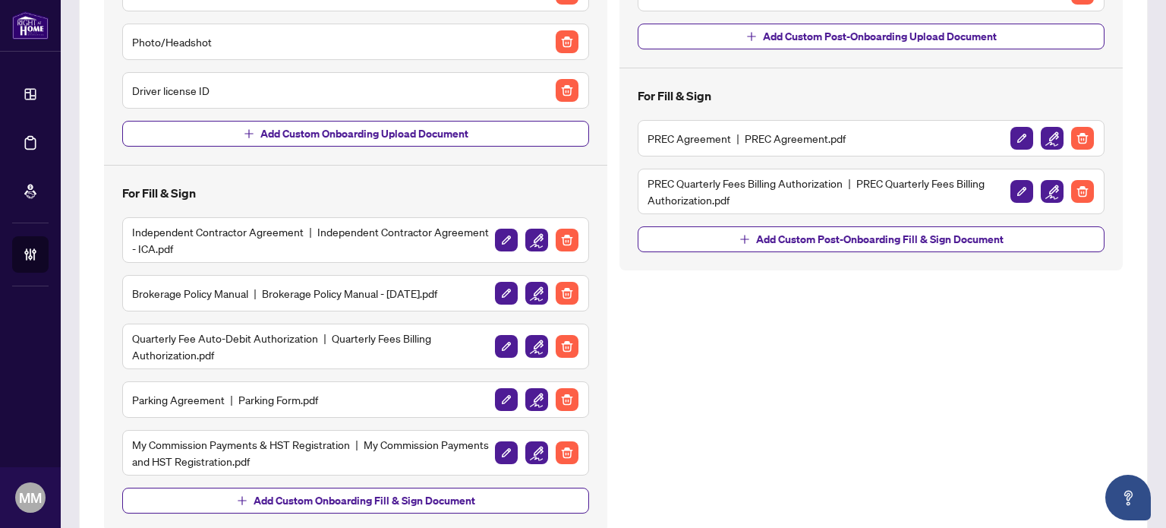
scroll to position [260, 0]
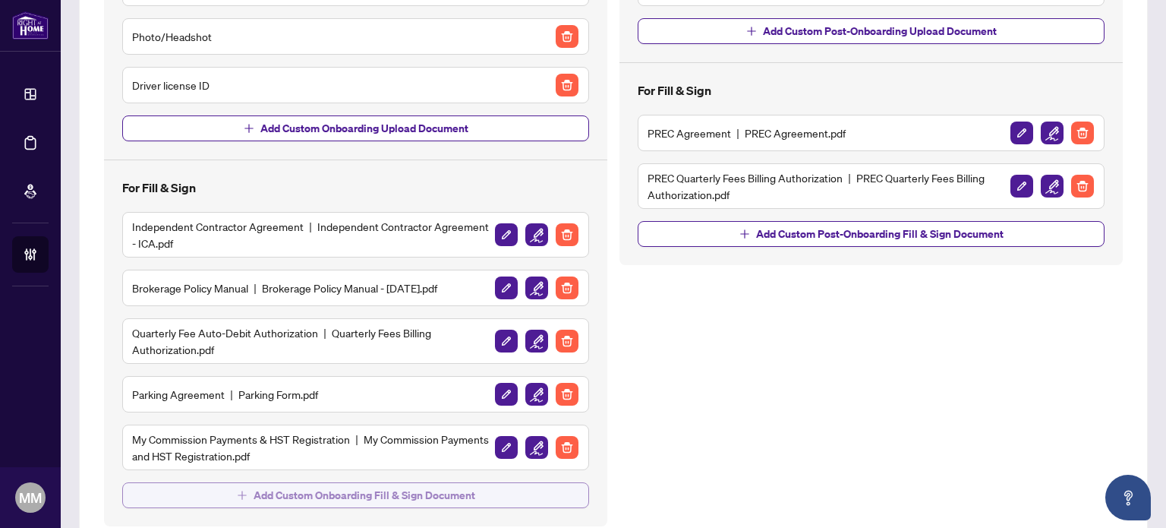
click at [395, 483] on span "Add Custom Onboarding Fill & Sign Document" at bounding box center [365, 495] width 222 height 24
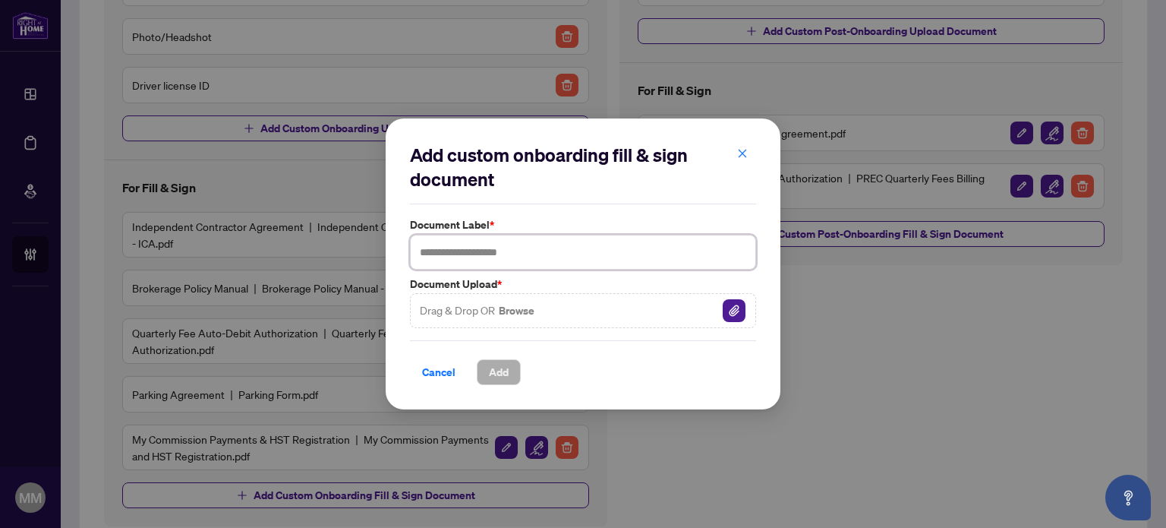
click at [477, 266] on input "text" at bounding box center [583, 252] width 346 height 35
type input "**********"
click at [510, 307] on button "Browse" at bounding box center [516, 311] width 39 height 20
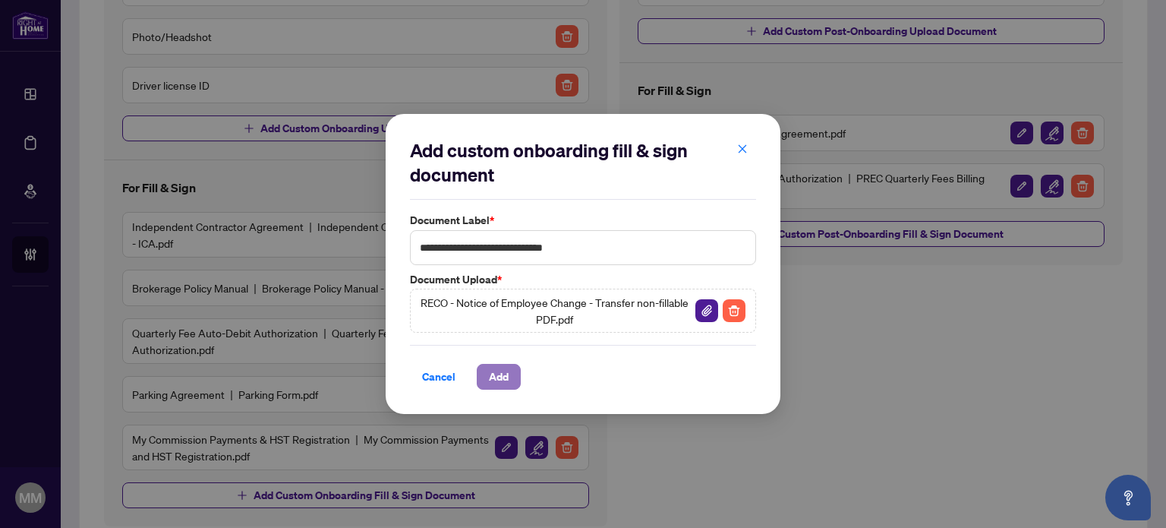
click at [495, 373] on span "Add" at bounding box center [499, 376] width 20 height 24
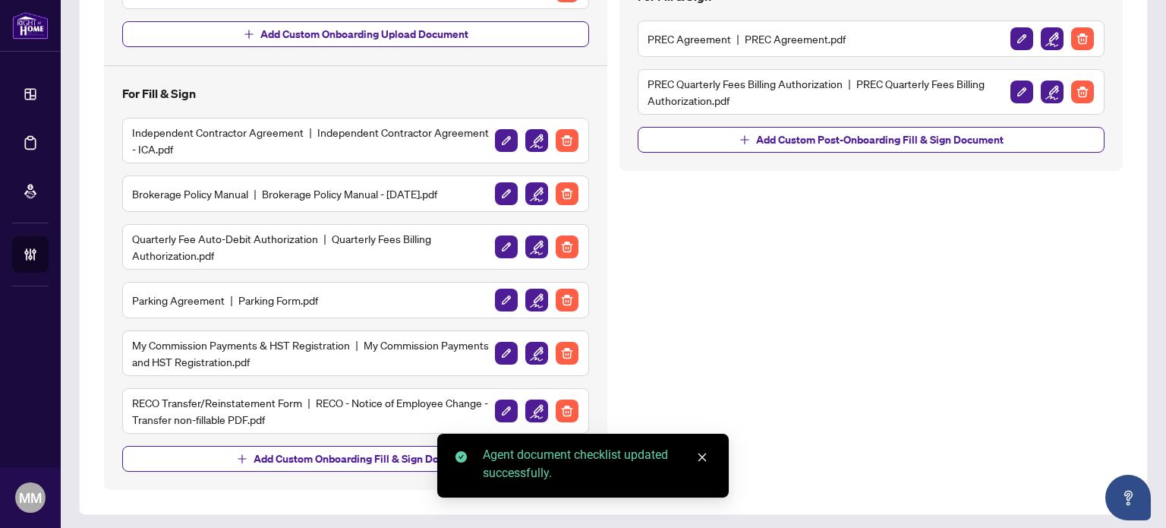
click at [533, 417] on img "button" at bounding box center [536, 410] width 23 height 23
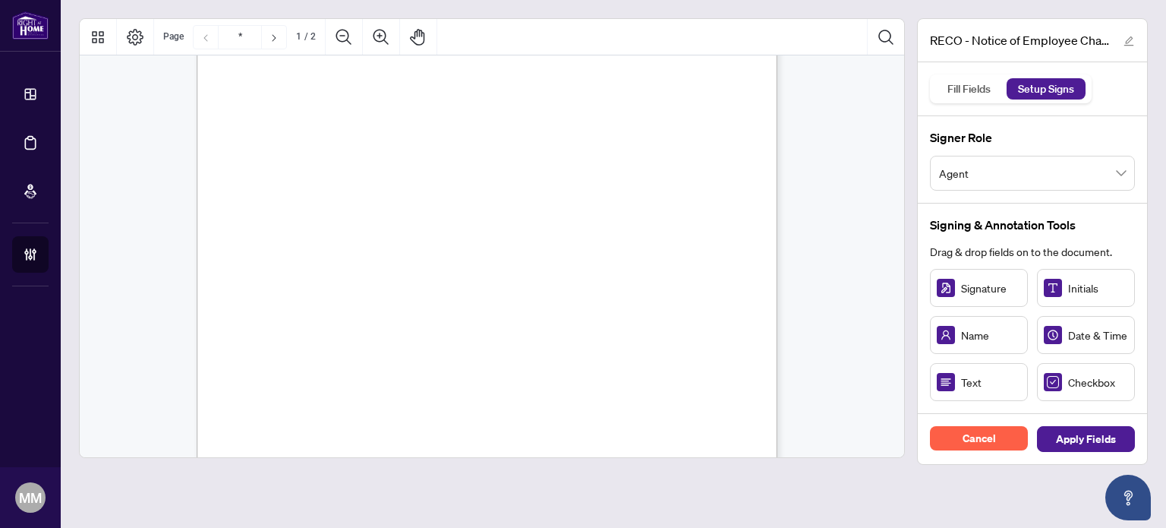
scroll to position [228, 0]
drag, startPoint x: 1000, startPoint y: 379, endPoint x: 418, endPoint y: 105, distance: 643.5
drag, startPoint x: 467, startPoint y: 107, endPoint x: 513, endPoint y: 106, distance: 46.3
click at [470, 106] on circle "Resize, Right" at bounding box center [465, 104] width 10 height 10
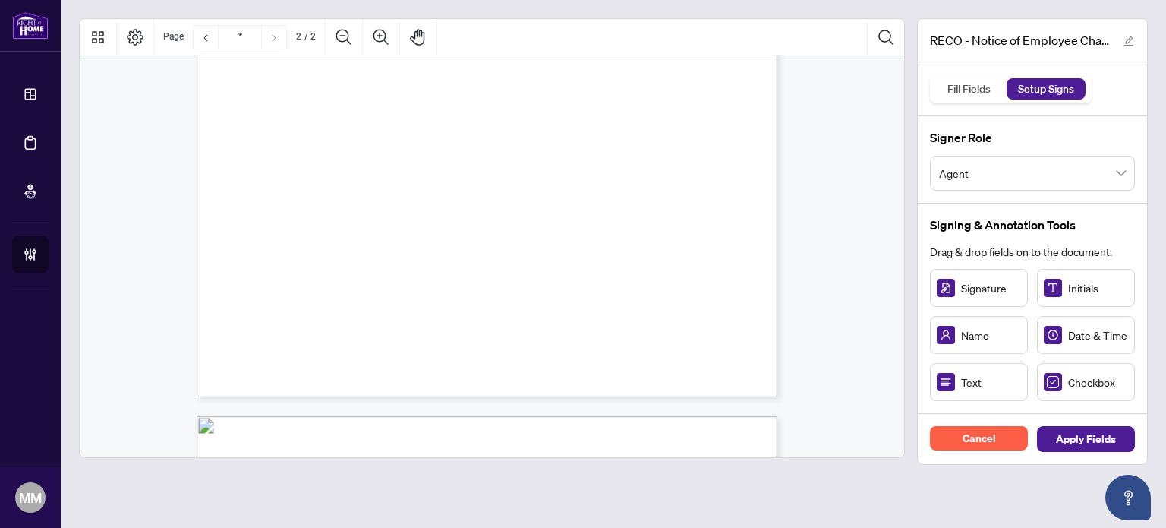
scroll to position [607, 0]
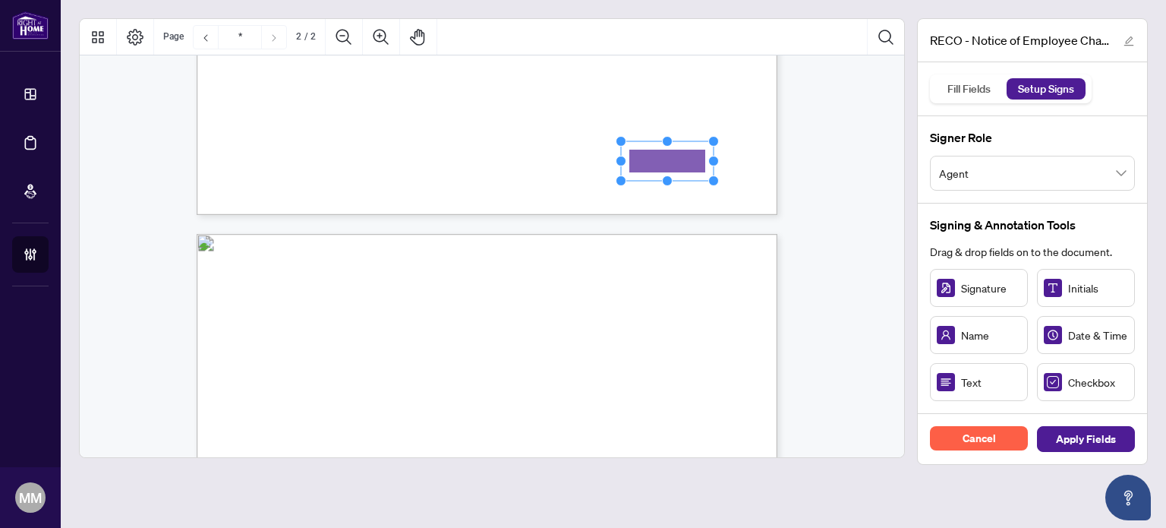
drag, startPoint x: 975, startPoint y: 376, endPoint x: 666, endPoint y: 160, distance: 376.5
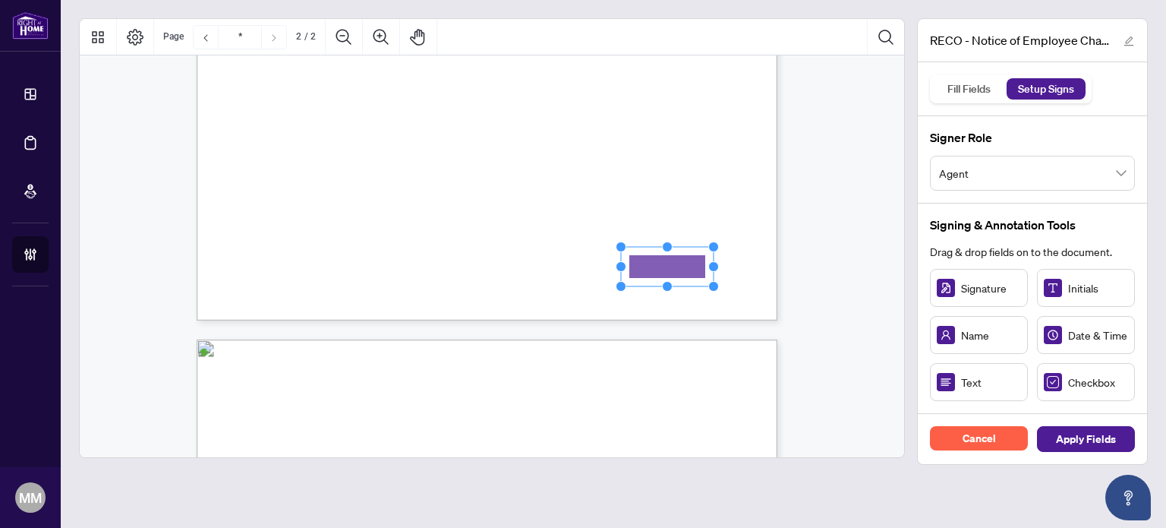
type input "*"
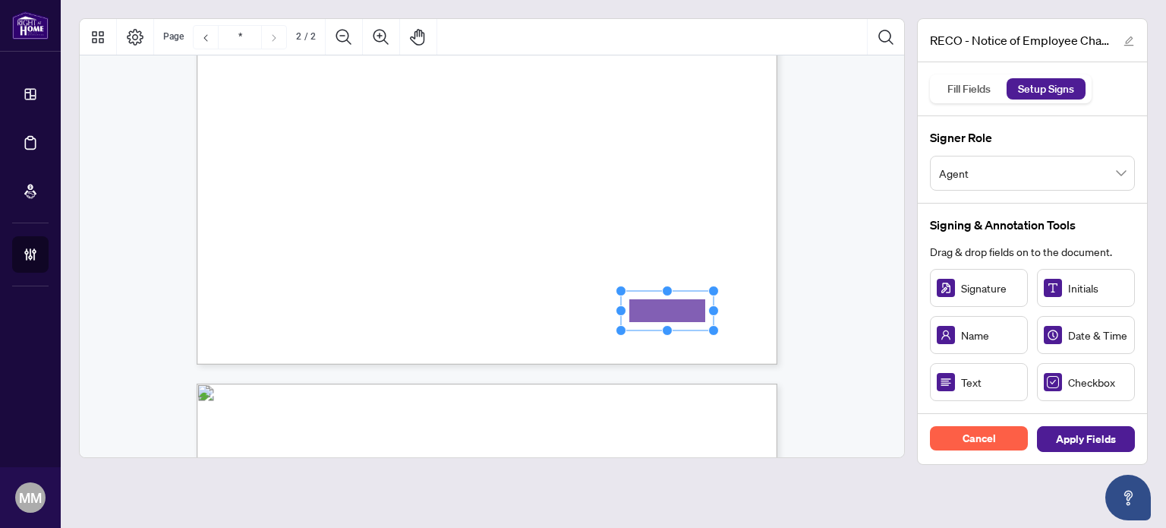
scroll to position [455, 0]
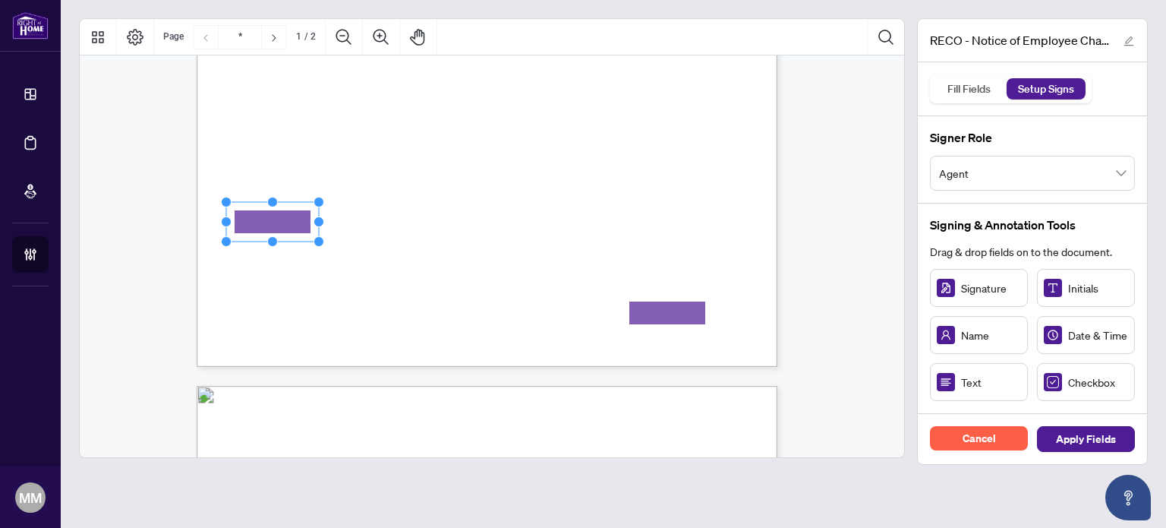
drag, startPoint x: 286, startPoint y: 209, endPoint x: 262, endPoint y: 224, distance: 28.6
drag, startPoint x: 319, startPoint y: 220, endPoint x: 470, endPoint y: 210, distance: 151.4
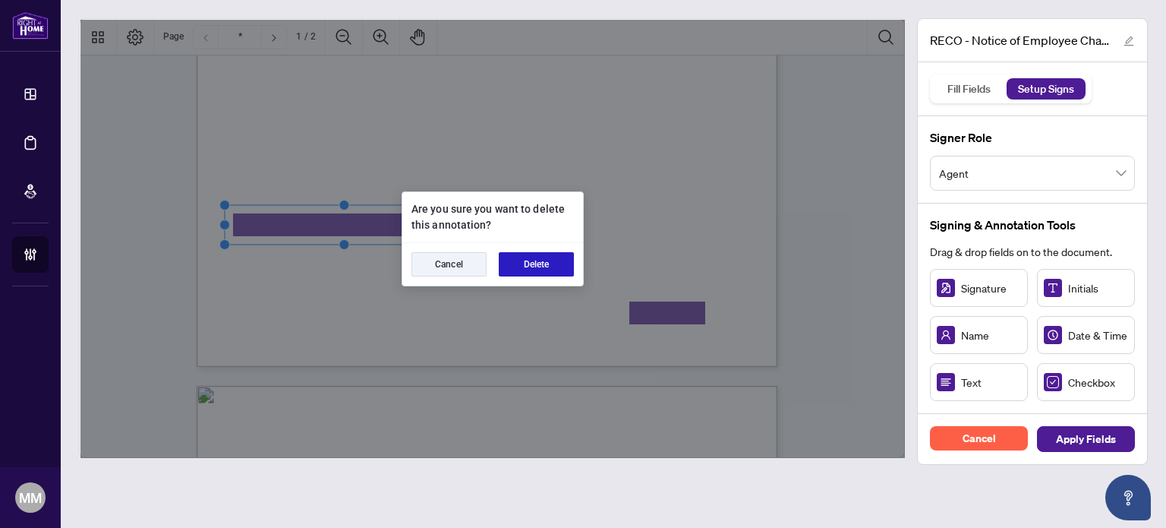
click at [541, 273] on button "Delete" at bounding box center [536, 264] width 75 height 24
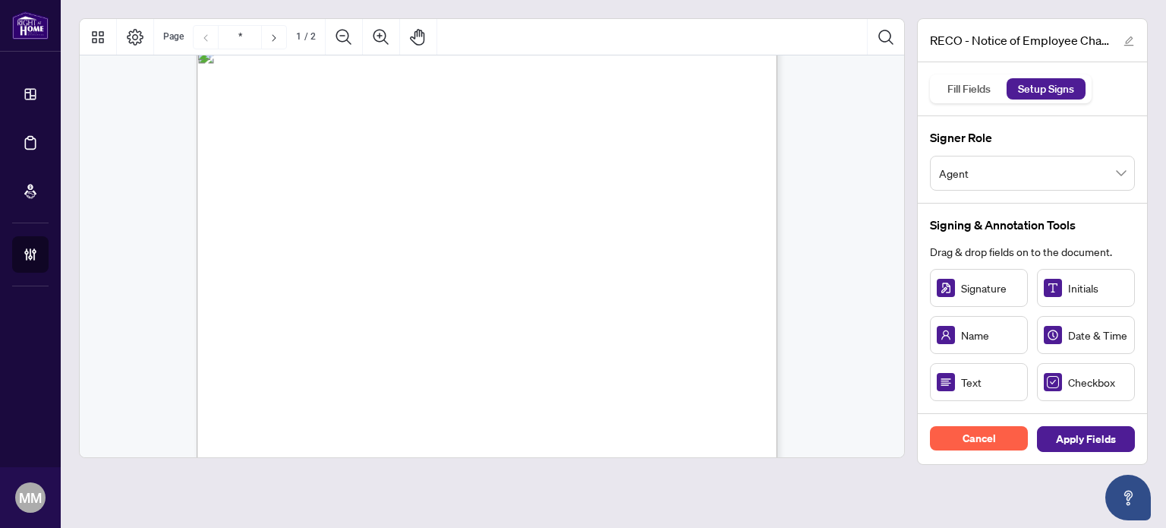
type input "*"
drag, startPoint x: 981, startPoint y: 387, endPoint x: 527, endPoint y: 121, distance: 526.6
click at [973, 377] on span "Text" at bounding box center [991, 381] width 60 height 17
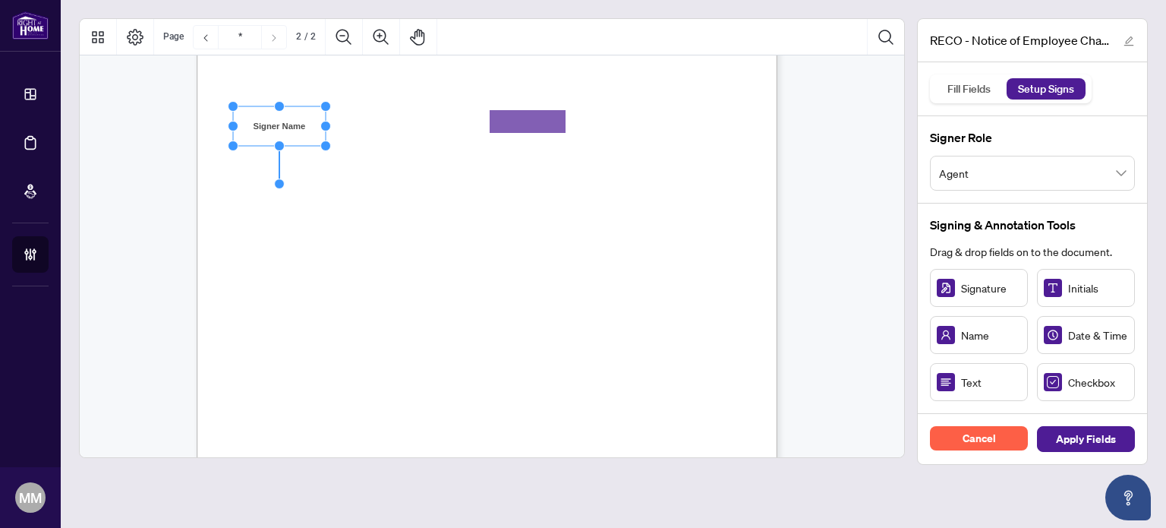
scroll to position [1063, 0]
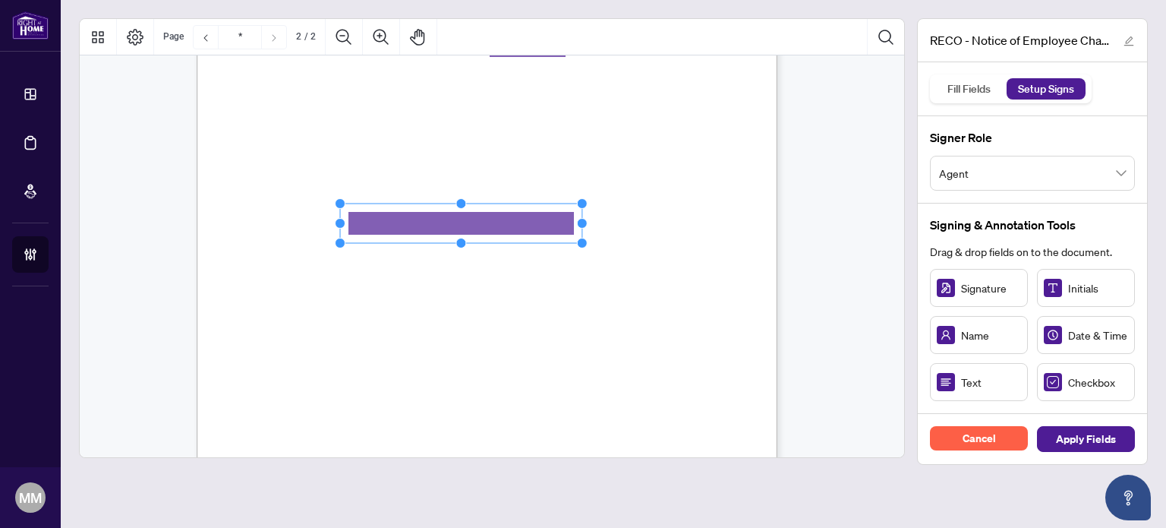
drag, startPoint x: 433, startPoint y: 223, endPoint x: 629, endPoint y: 230, distance: 196.7
click at [587, 219] on circle "Resize, Right" at bounding box center [582, 224] width 10 height 10
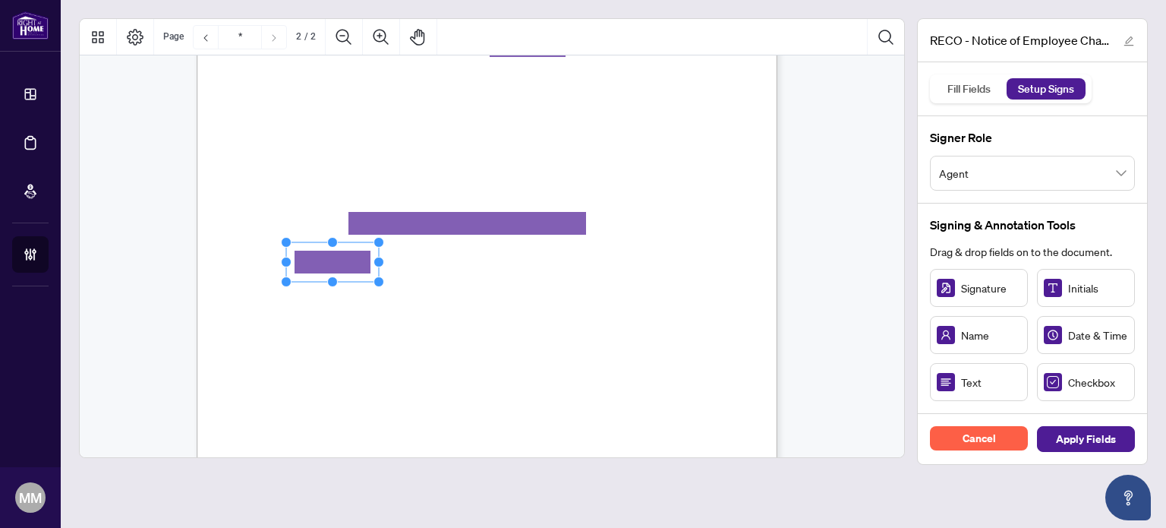
drag, startPoint x: 343, startPoint y: 379, endPoint x: 332, endPoint y: 260, distance: 119.7
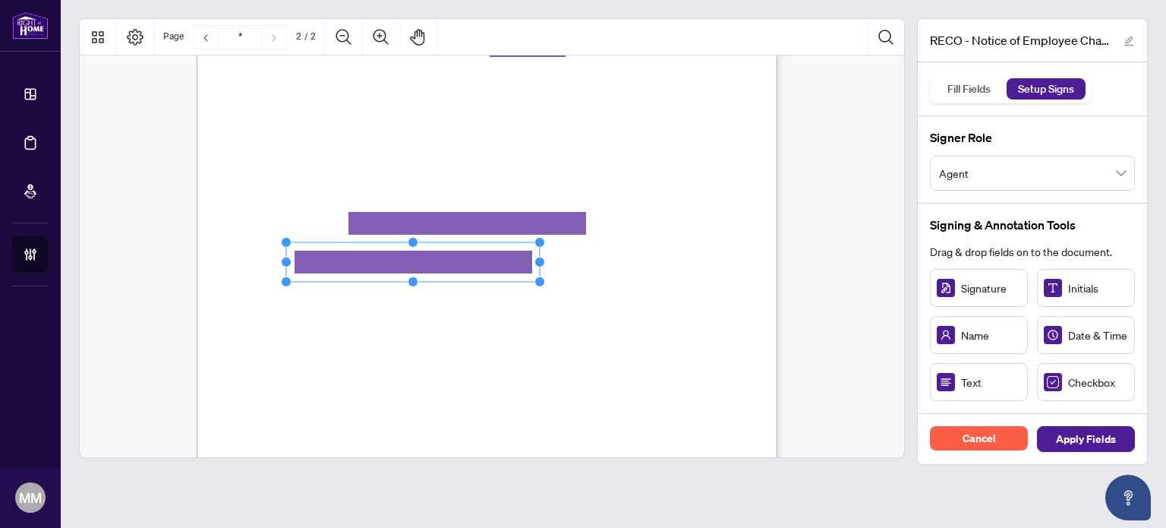
drag, startPoint x: 377, startPoint y: 260, endPoint x: 611, endPoint y: 260, distance: 233.8
click at [596, 253] on div "CREDIT CARD PAYMENT PLEASE NOTE THAT INCOMPLETE CREDIT CARD PAYMENT FORMS CANNO…" at bounding box center [487, 153] width 581 height 751
drag, startPoint x: 335, startPoint y: 327, endPoint x: 334, endPoint y: 304, distance: 22.8
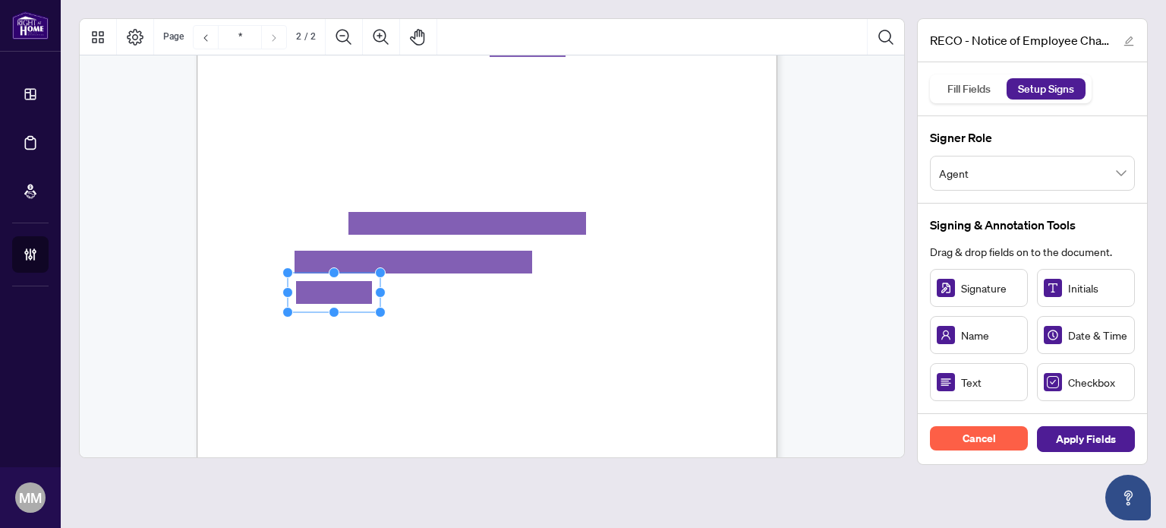
drag, startPoint x: 332, startPoint y: 351, endPoint x: 334, endPoint y: 288, distance: 63.0
drag, startPoint x: 978, startPoint y: 388, endPoint x: 418, endPoint y: 291, distance: 567.8
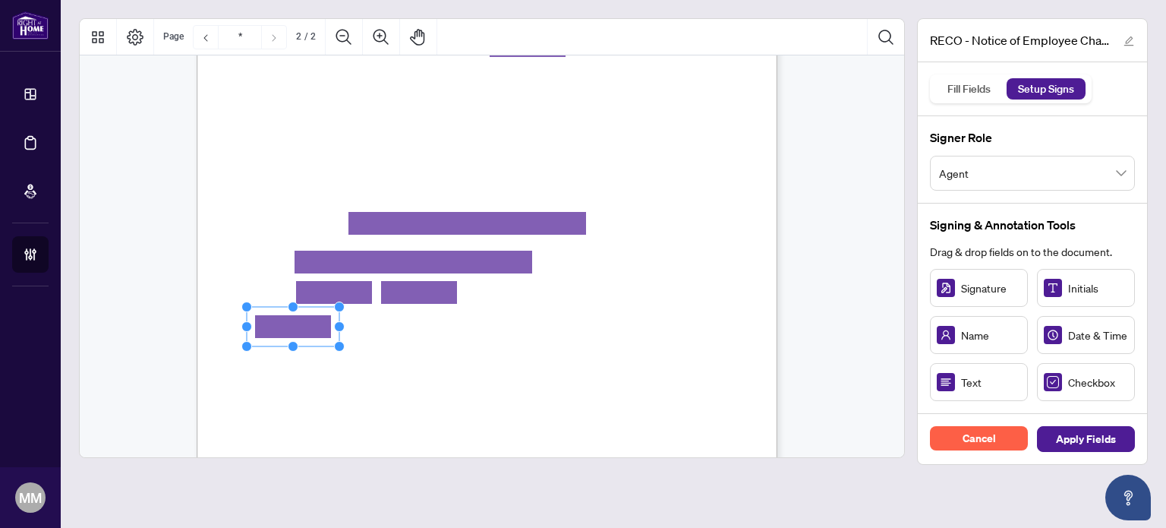
drag, startPoint x: 283, startPoint y: 342, endPoint x: 279, endPoint y: 319, distance: 23.2
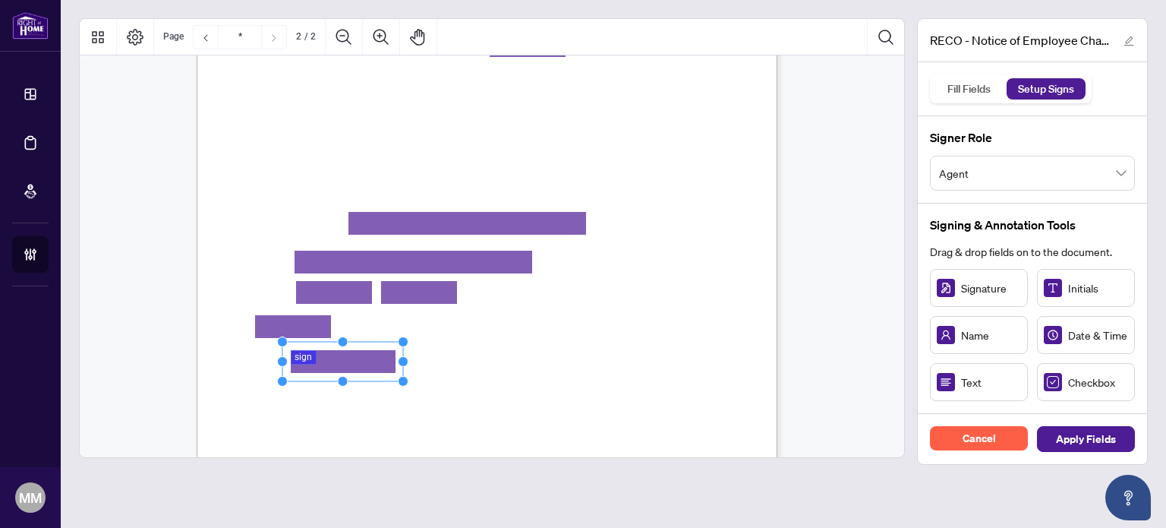
drag, startPoint x: 348, startPoint y: 361, endPoint x: 462, endPoint y: 351, distance: 113.5
click at [408, 351] on icon "Resize, Top Resize, Top, Right Resize, Right Resize, Bottom, Right Resize, Bott…" at bounding box center [342, 361] width 131 height 50
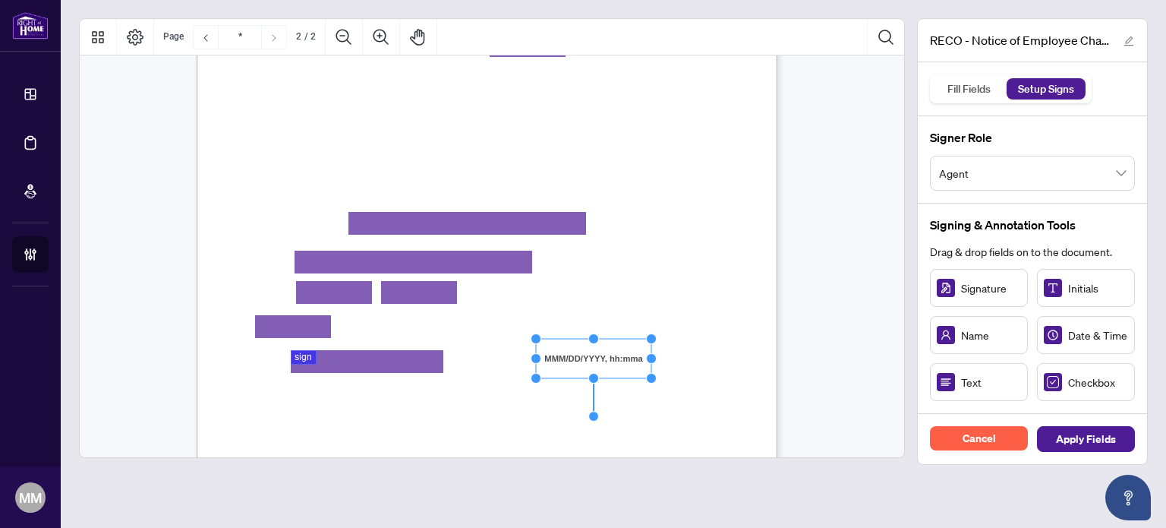
drag, startPoint x: 1063, startPoint y: 342, endPoint x: 593, endPoint y: 358, distance: 470.9
click at [593, 358] on rect "Page 2" at bounding box center [593, 358] width 115 height 39
click at [1097, 423] on div "Cancel Apply Fields" at bounding box center [1032, 439] width 229 height 50
click at [1072, 445] on span "Apply Fields" at bounding box center [1086, 439] width 60 height 24
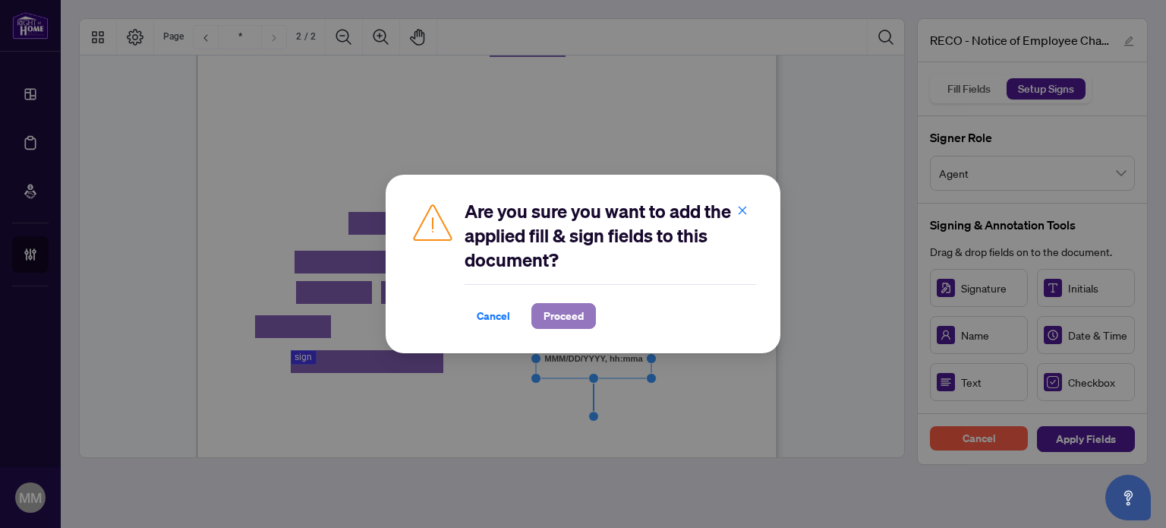
click at [540, 306] on button "Proceed" at bounding box center [563, 316] width 65 height 26
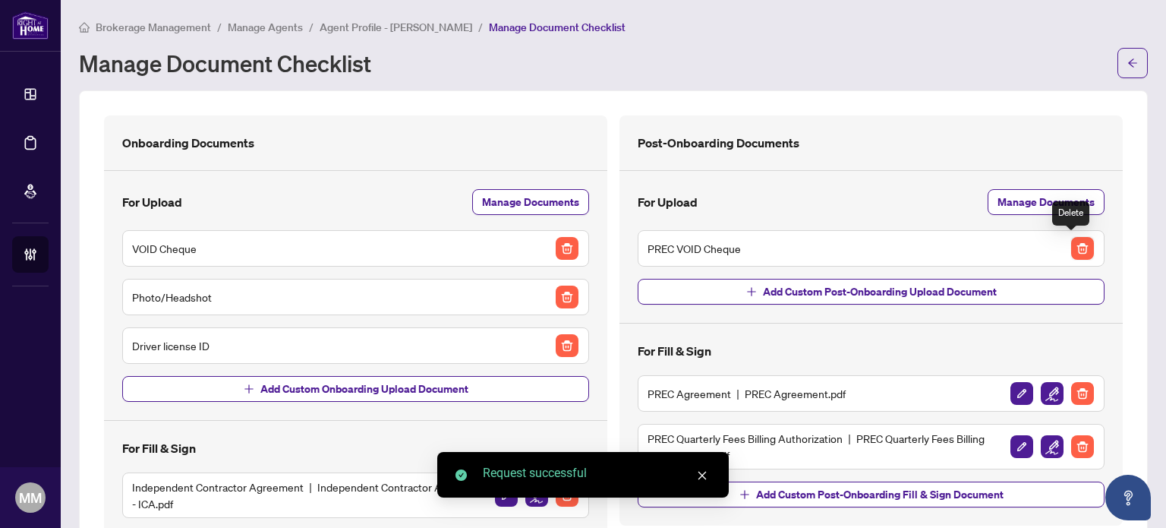
click at [1071, 245] on img "button" at bounding box center [1082, 248] width 23 height 23
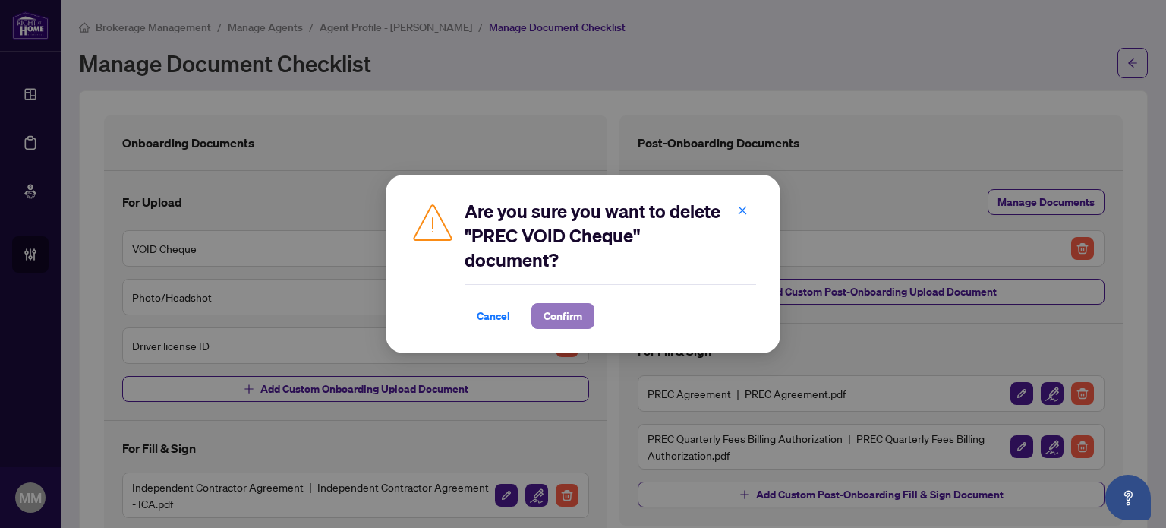
click at [558, 319] on span "Confirm" at bounding box center [562, 316] width 39 height 24
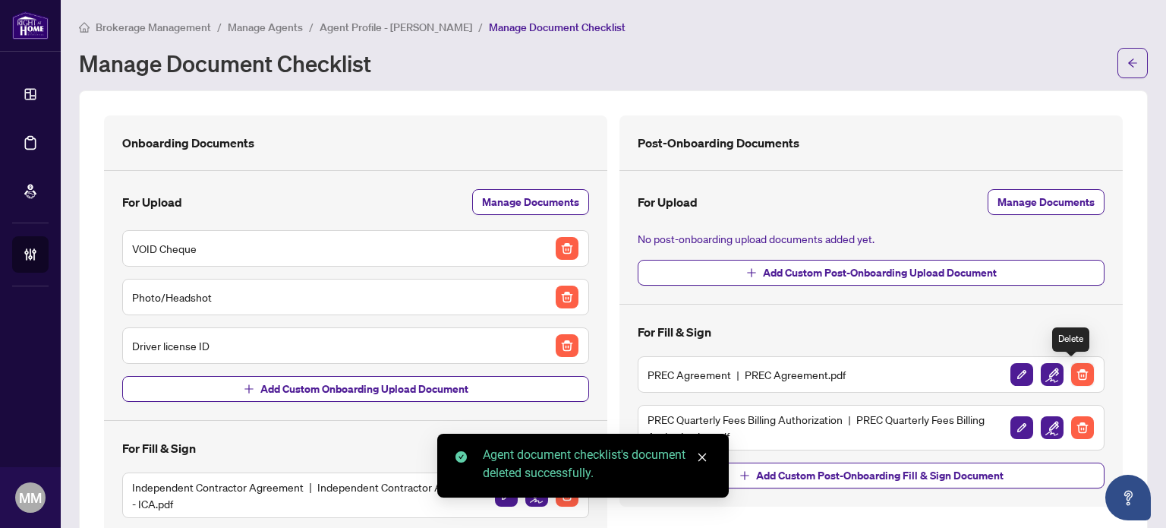
click at [1071, 363] on img "button" at bounding box center [1082, 374] width 23 height 23
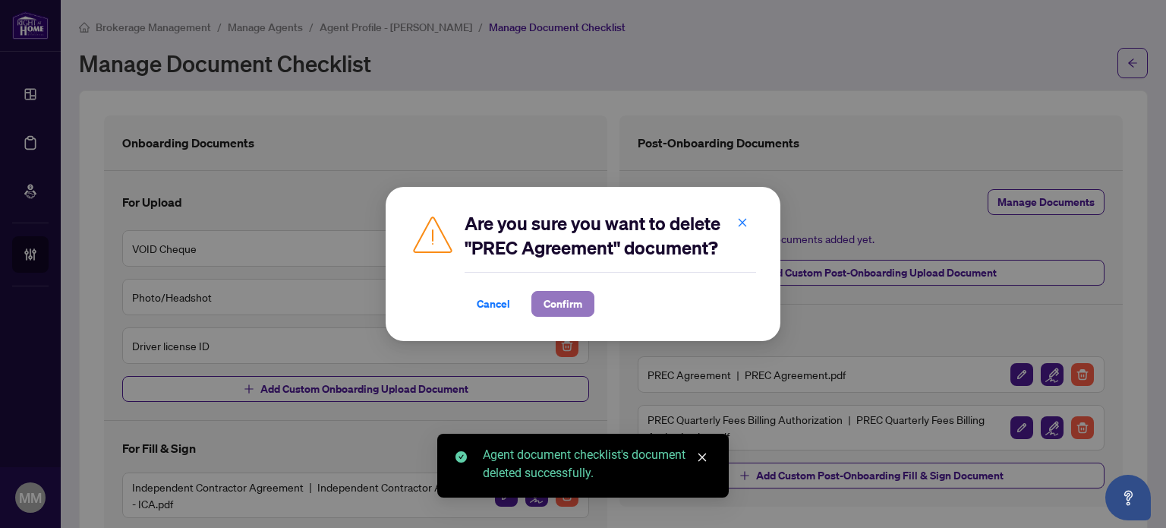
click at [579, 302] on span "Confirm" at bounding box center [562, 303] width 39 height 24
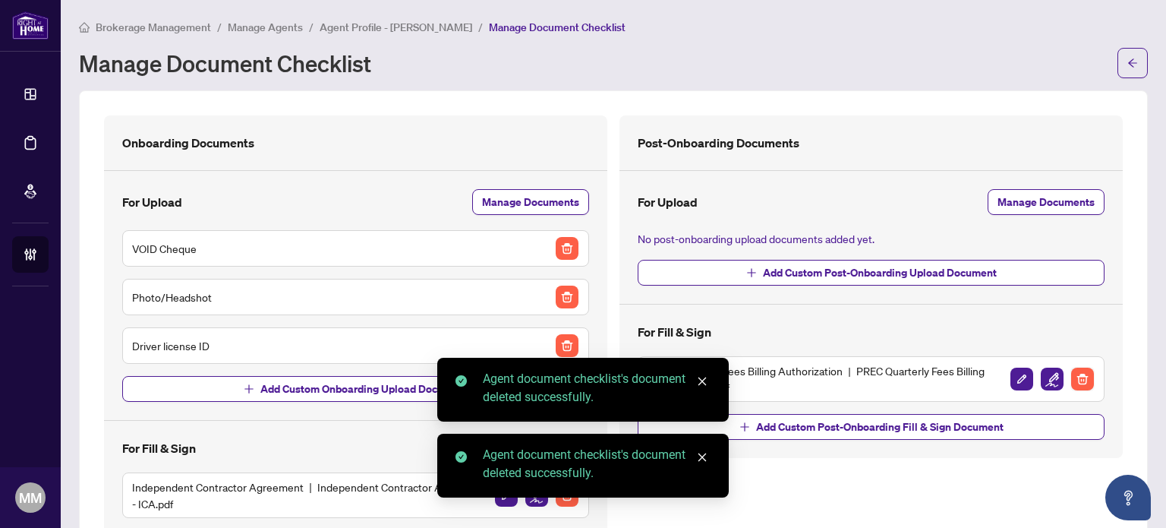
click at [1078, 376] on img "button" at bounding box center [1082, 378] width 23 height 23
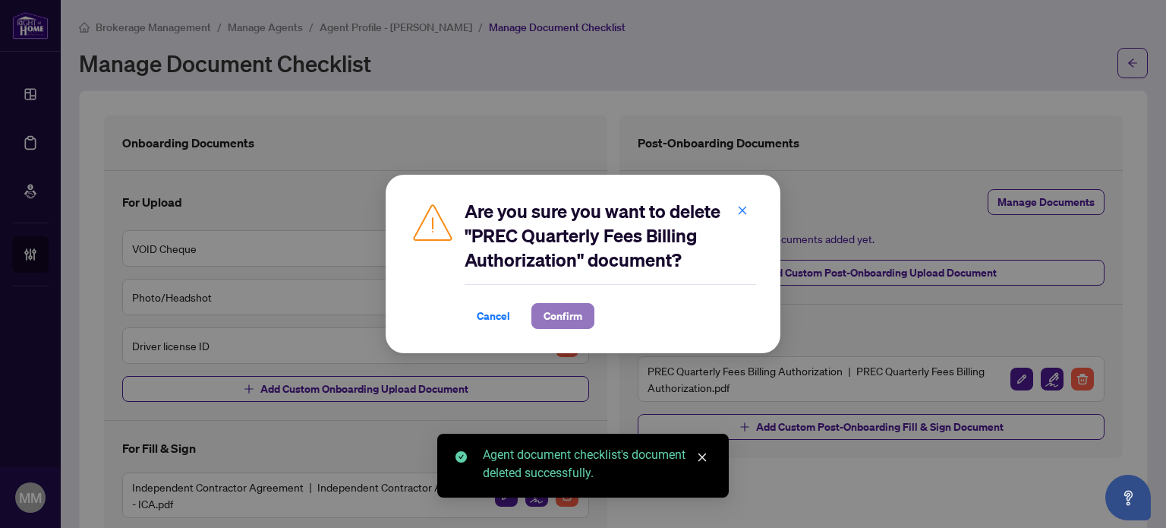
click at [560, 323] on span "Confirm" at bounding box center [562, 316] width 39 height 24
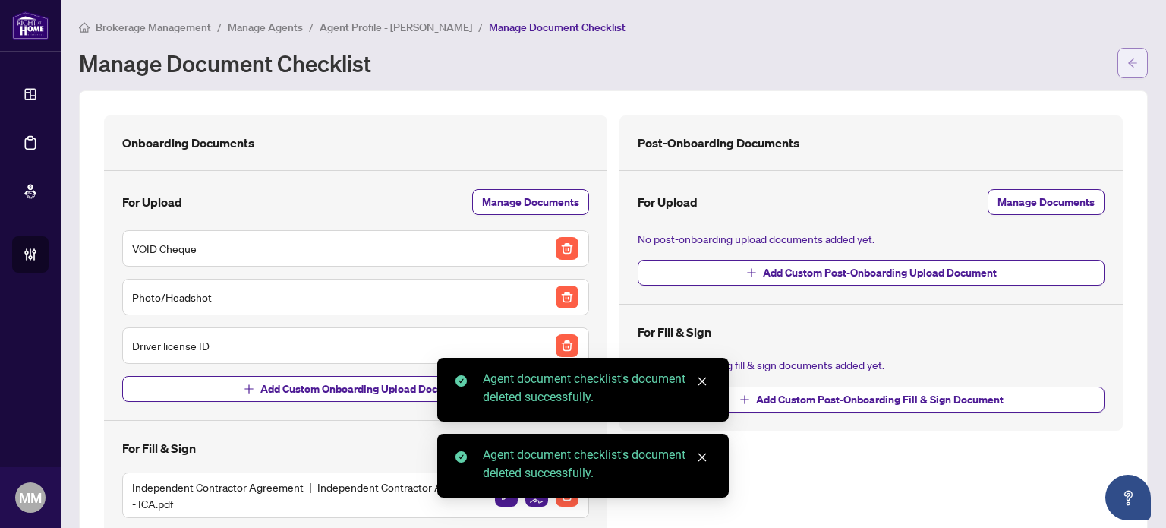
click at [1117, 52] on button "button" at bounding box center [1132, 63] width 30 height 30
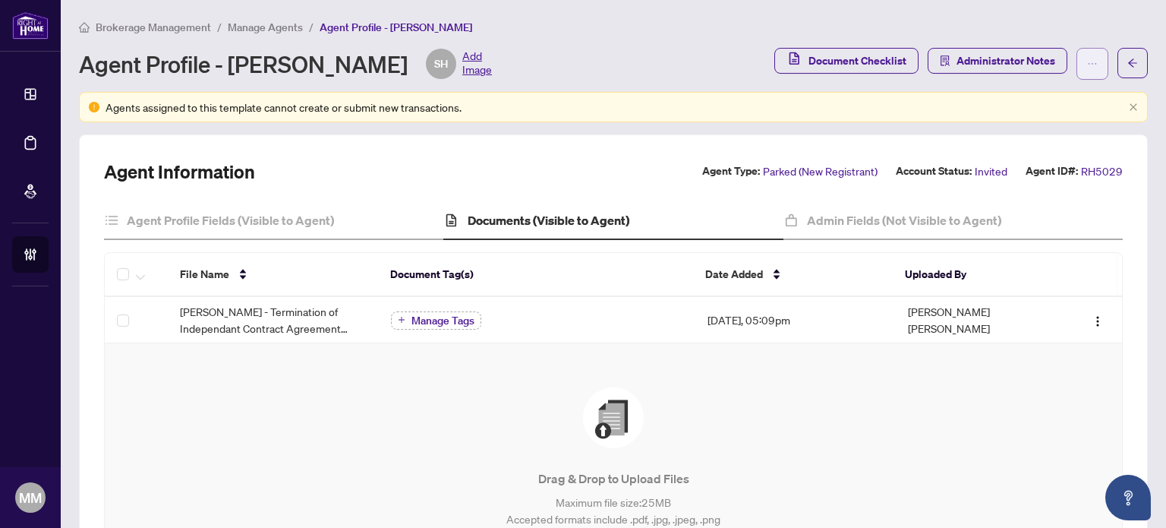
click at [1076, 66] on button "button" at bounding box center [1092, 64] width 32 height 32
click at [1152, 181] on main "Brokerage Management / Manage Agents / Agent Profile - Shairoon Hilton Agent Pr…" at bounding box center [613, 264] width 1105 height 528
click at [916, 216] on h4 "Admin Fields (Not Visible to Agent)" at bounding box center [904, 220] width 194 height 18
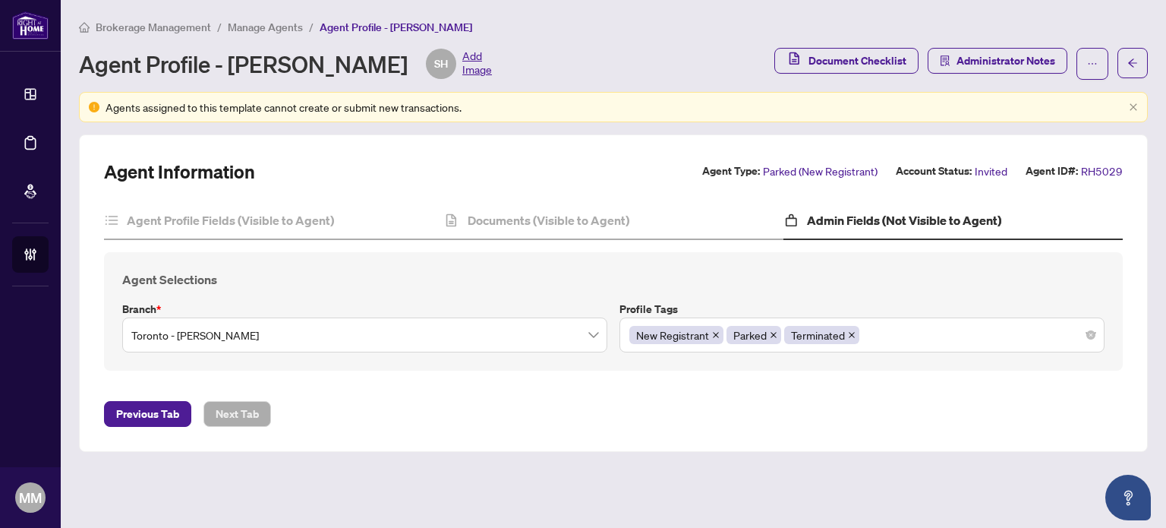
click at [243, 21] on span "Manage Agents" at bounding box center [265, 27] width 75 height 14
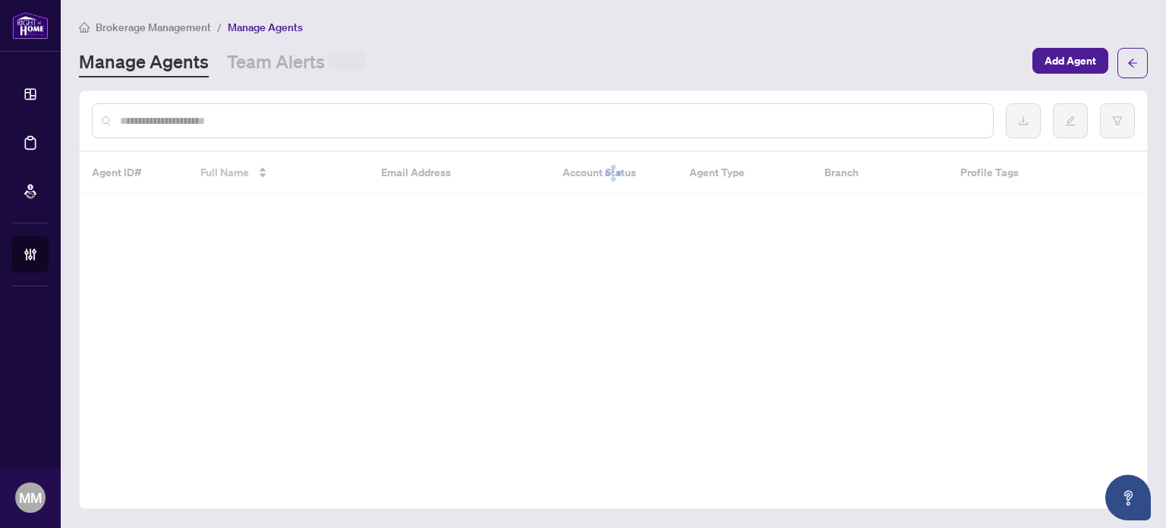
click at [307, 118] on input "text" at bounding box center [550, 120] width 861 height 17
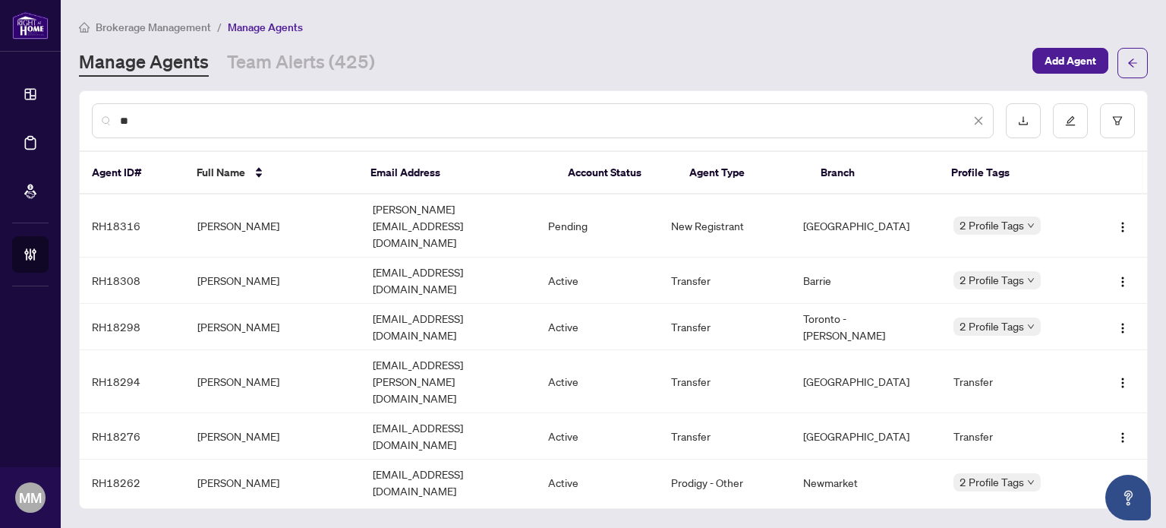
click at [720, 77] on div "Brokerage Management / Manage Agents Manage Agents Team Alerts (425) Add Agent …" at bounding box center [613, 263] width 1069 height 491
click at [686, 124] on input "**" at bounding box center [545, 120] width 850 height 17
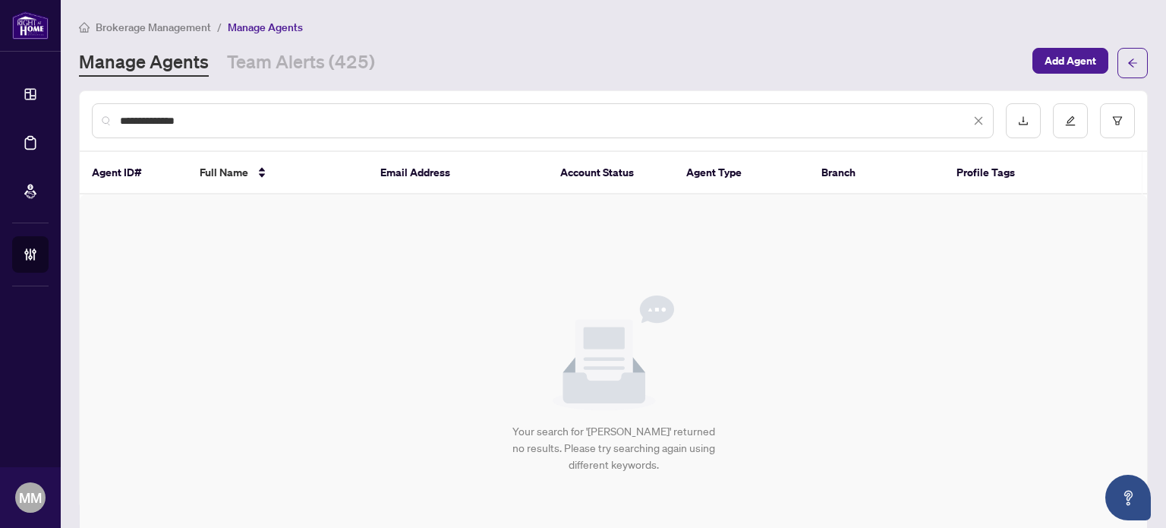
drag, startPoint x: 168, startPoint y: 121, endPoint x: 0, endPoint y: 77, distance: 173.4
click at [0, 77] on div "**********" at bounding box center [583, 264] width 1166 height 528
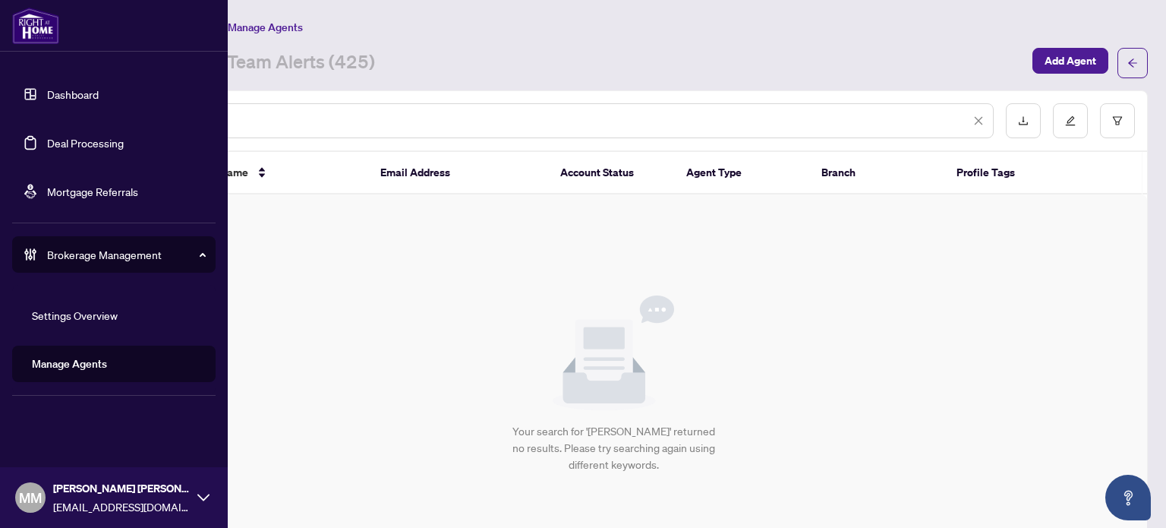
type input "******"
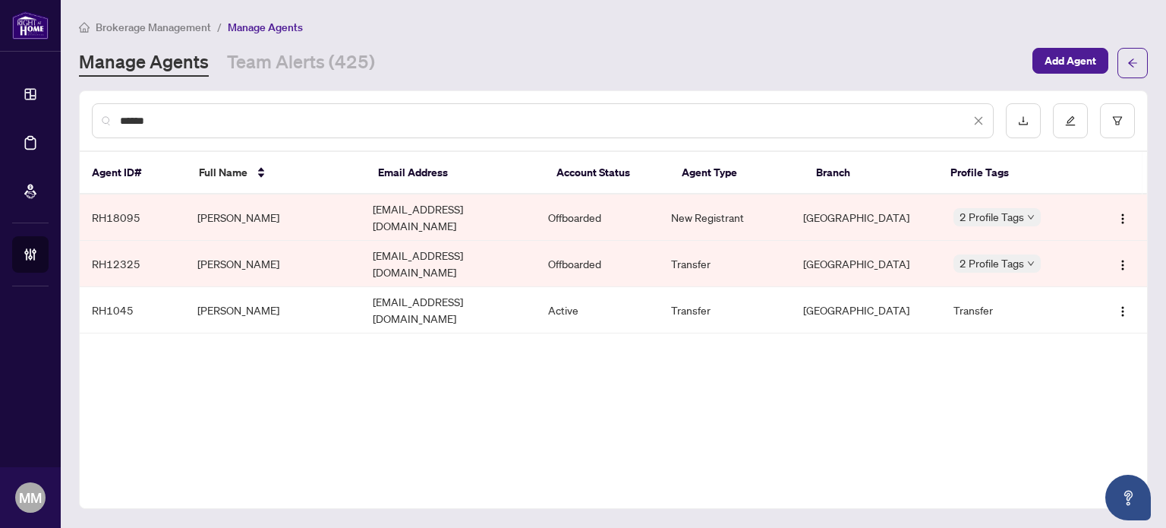
click at [930, 380] on div "****** Agent ID# Full Name Email Address Account Status Agent Type Branch Profi…" at bounding box center [613, 299] width 1069 height 418
click at [413, 109] on div "******" at bounding box center [543, 120] width 902 height 35
click at [627, 338] on div "****** Agent ID# Full Name Email Address Account Status Agent Type Branch Profi…" at bounding box center [613, 299] width 1069 height 418
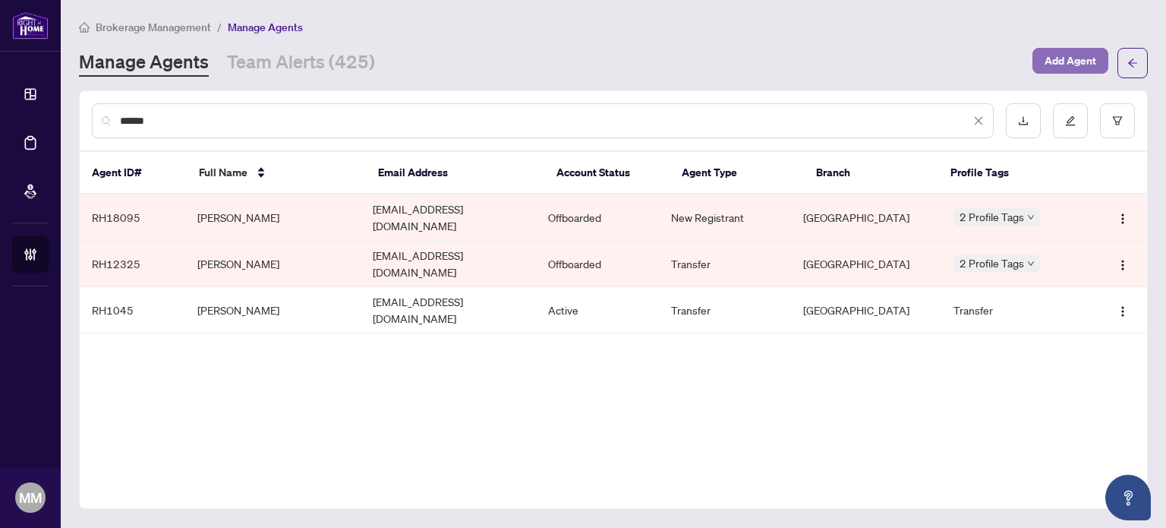
click at [1089, 62] on span "Add Agent" at bounding box center [1070, 61] width 52 height 24
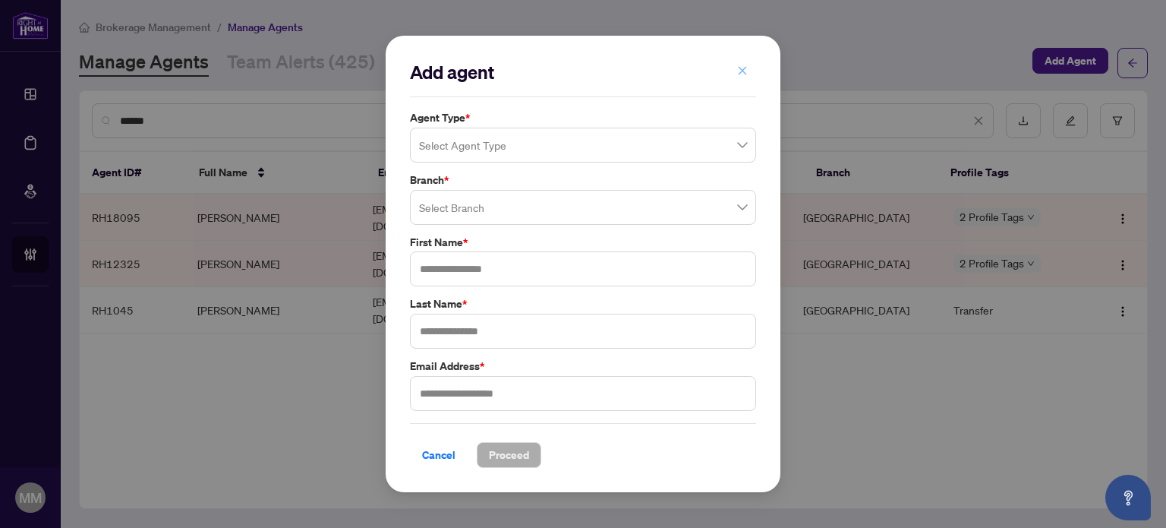
click at [749, 76] on button "button" at bounding box center [742, 71] width 30 height 26
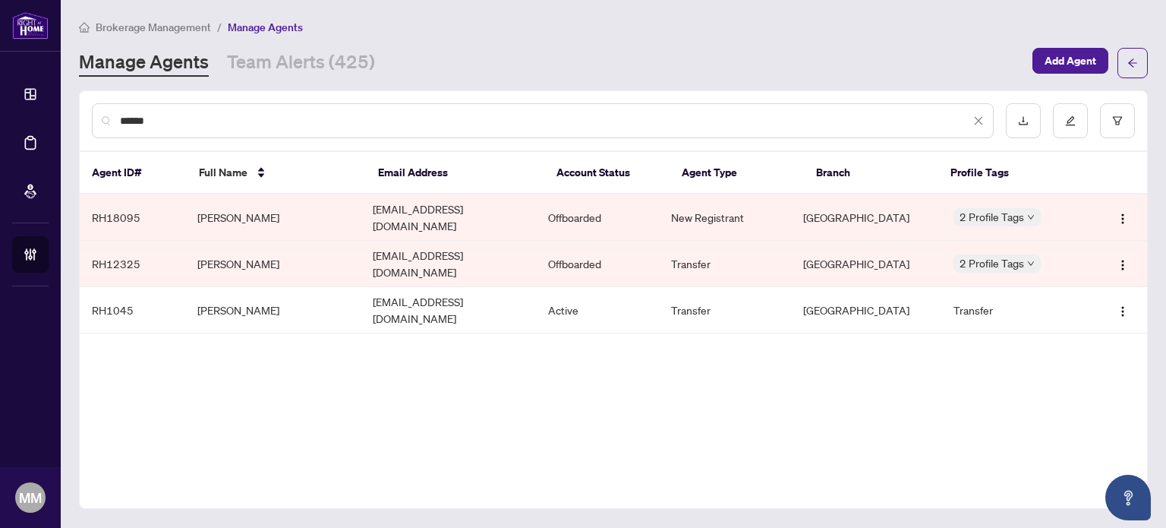
click at [976, 122] on icon "close" at bounding box center [979, 121] width 8 height 8
click at [835, 121] on input "text" at bounding box center [550, 120] width 861 height 17
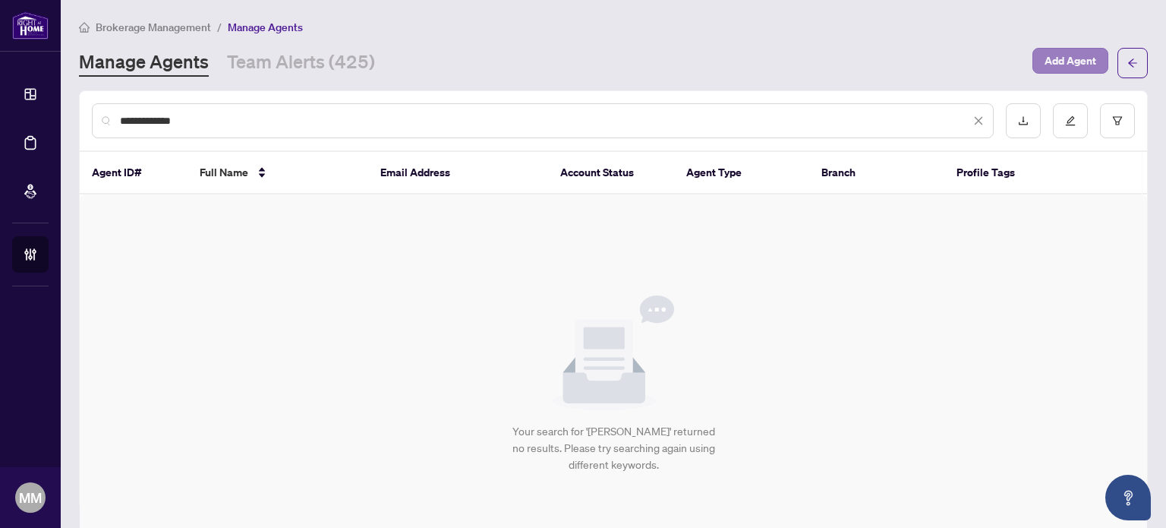
type input "**********"
click at [1063, 69] on span "Add Agent" at bounding box center [1070, 61] width 52 height 24
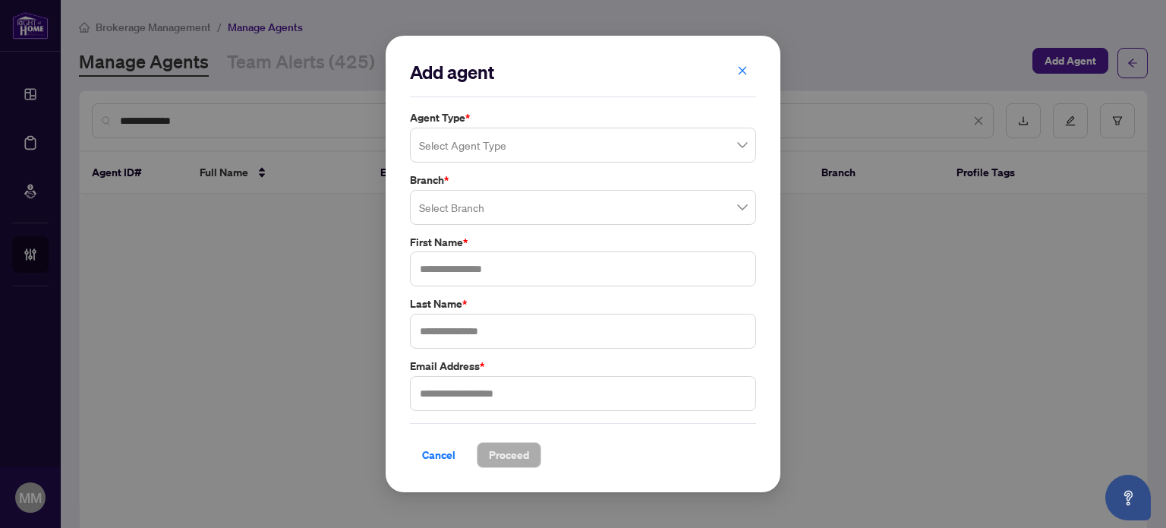
click at [595, 142] on input "search" at bounding box center [576, 147] width 314 height 33
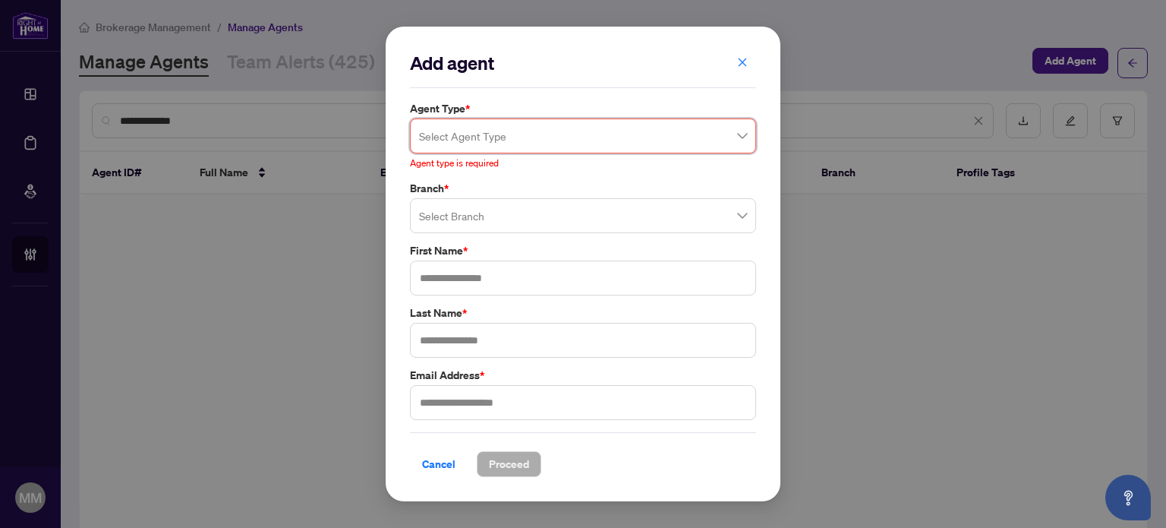
click at [704, 130] on input "search" at bounding box center [576, 137] width 314 height 33
click at [607, 146] on input "search" at bounding box center [576, 137] width 314 height 33
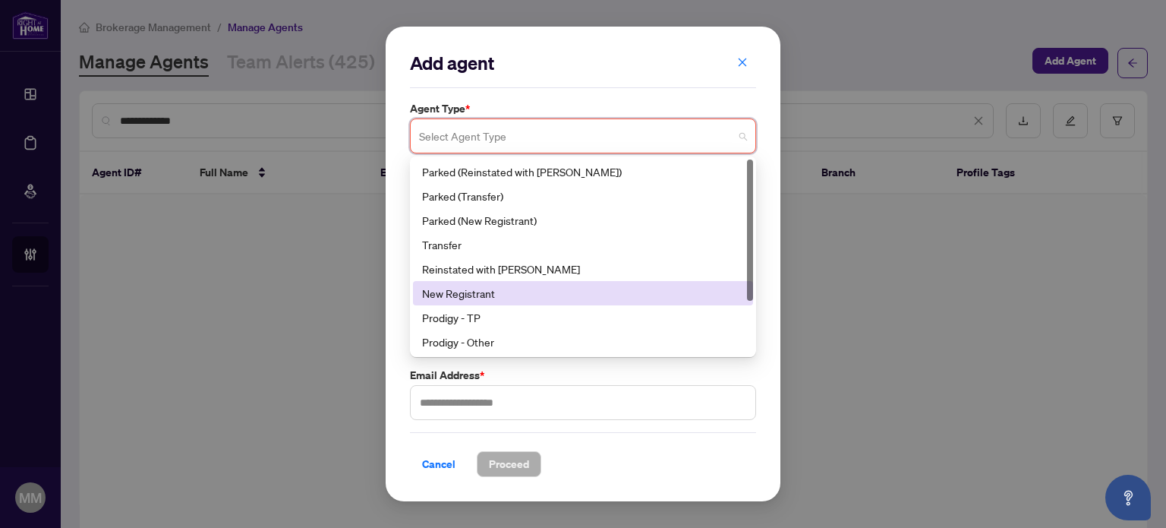
click at [571, 298] on div "New Registrant" at bounding box center [583, 293] width 322 height 17
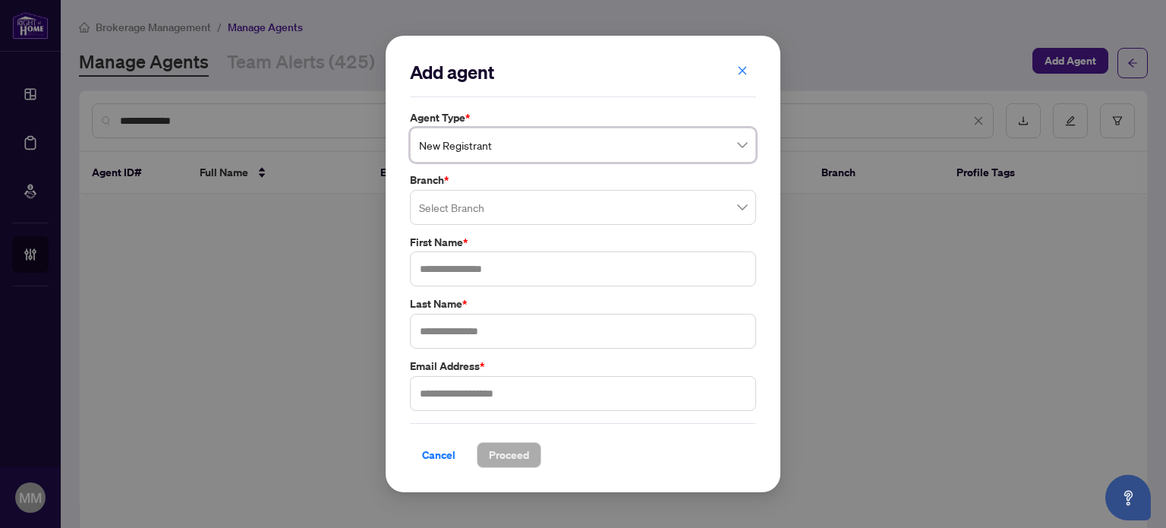
click at [555, 230] on div "Agent Type * New Registrant New Registrant 5 6 9 Parked (Reinstated with RAHR) …" at bounding box center [582, 260] width 355 height 302
click at [559, 221] on input "search" at bounding box center [576, 209] width 314 height 33
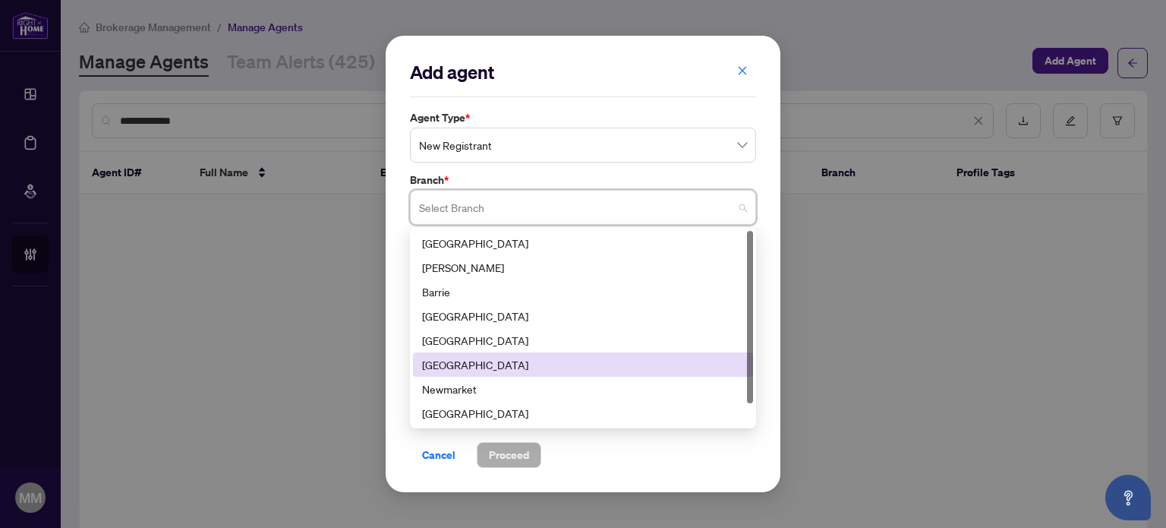
scroll to position [24, 0]
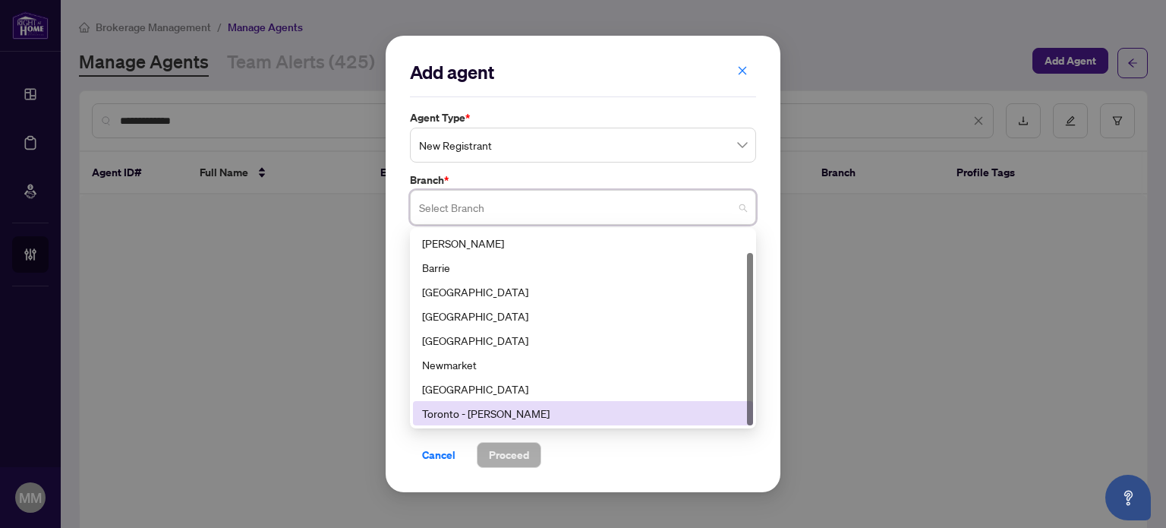
click at [540, 404] on div "Toronto - [PERSON_NAME]" at bounding box center [583, 413] width 340 height 24
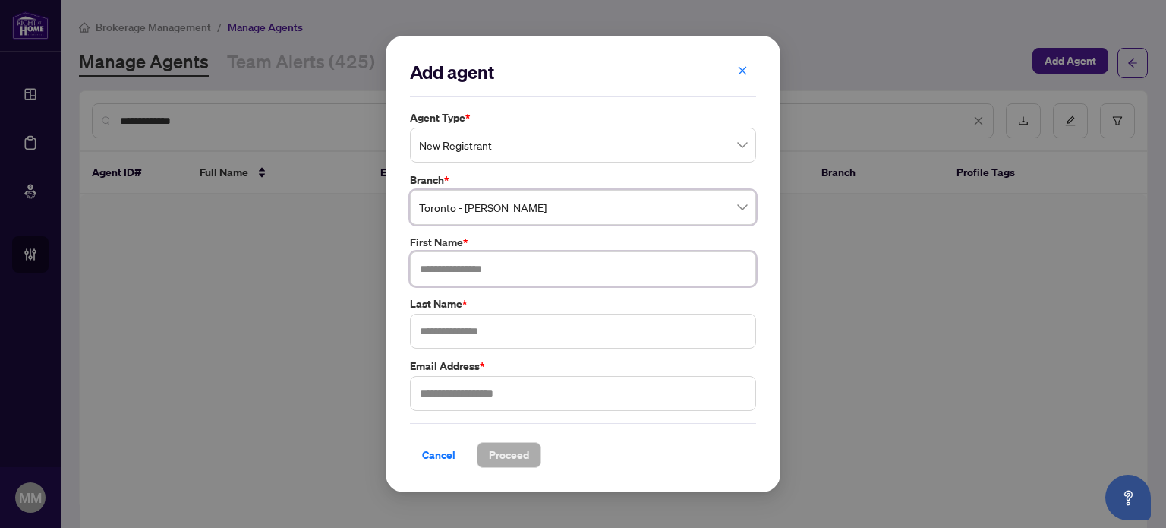
click at [555, 269] on input "text" at bounding box center [583, 268] width 346 height 35
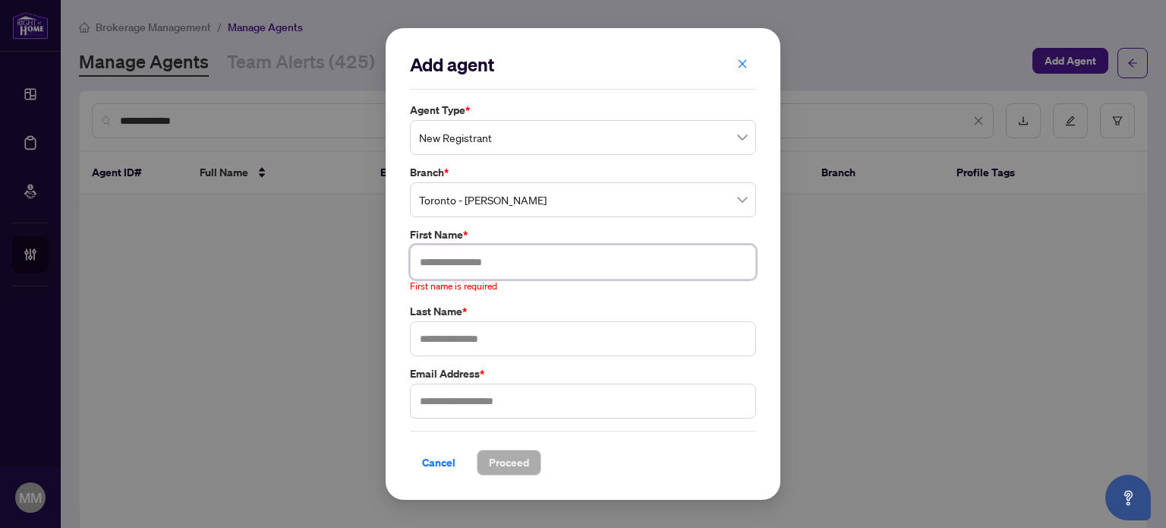
click at [488, 260] on input "text" at bounding box center [583, 261] width 346 height 35
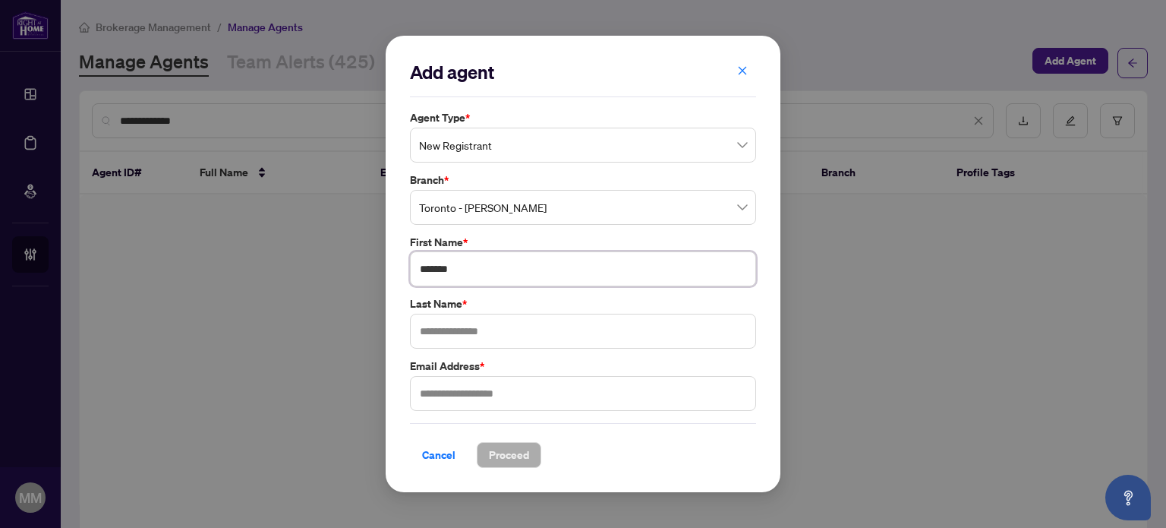
type input "*******"
type input "*****"
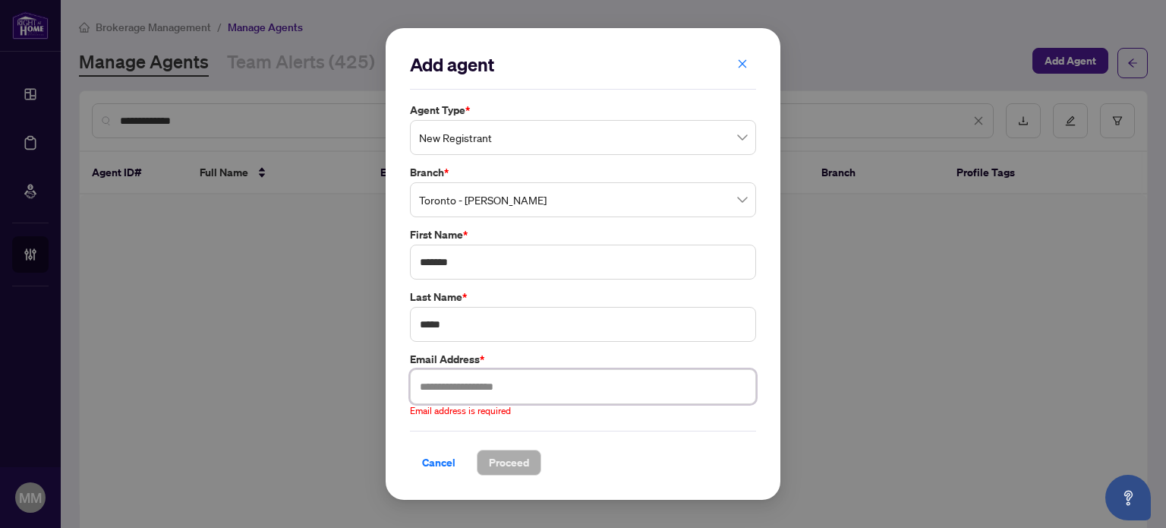
paste input "**********"
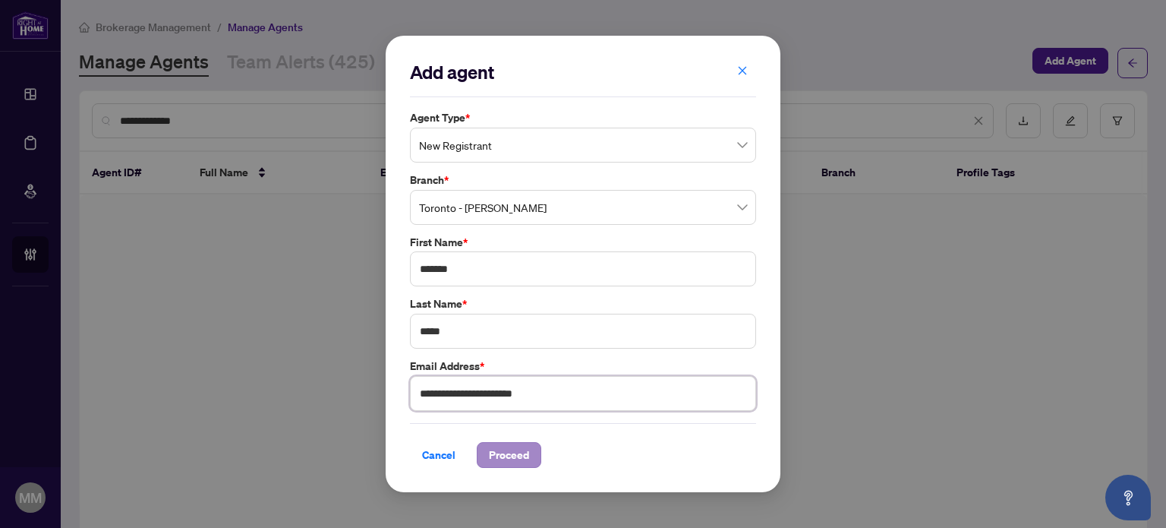
type input "**********"
click at [508, 448] on span "Proceed" at bounding box center [509, 455] width 40 height 24
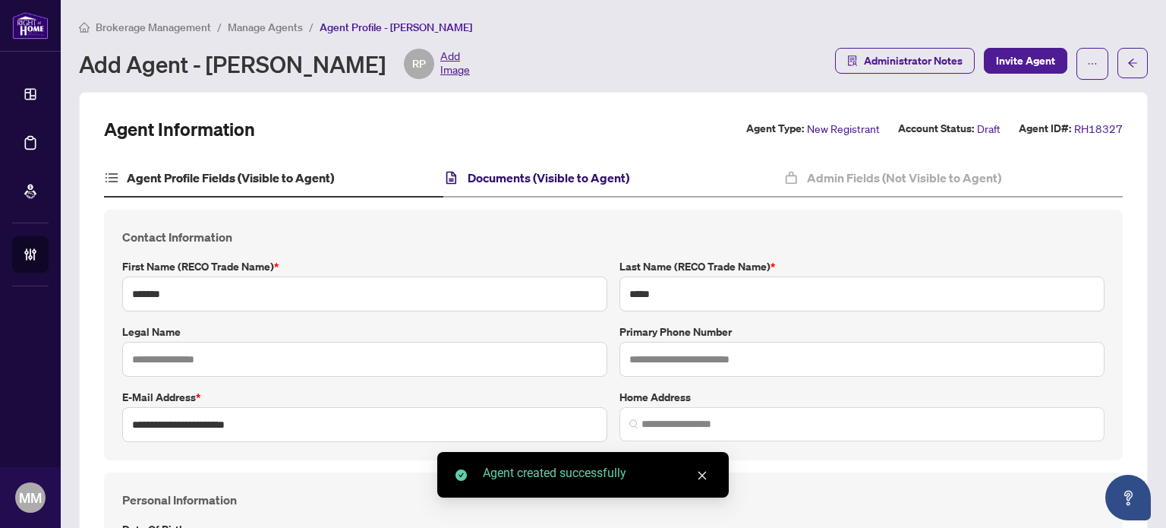
click at [597, 175] on h4 "Documents (Visible to Agent)" at bounding box center [549, 178] width 162 height 18
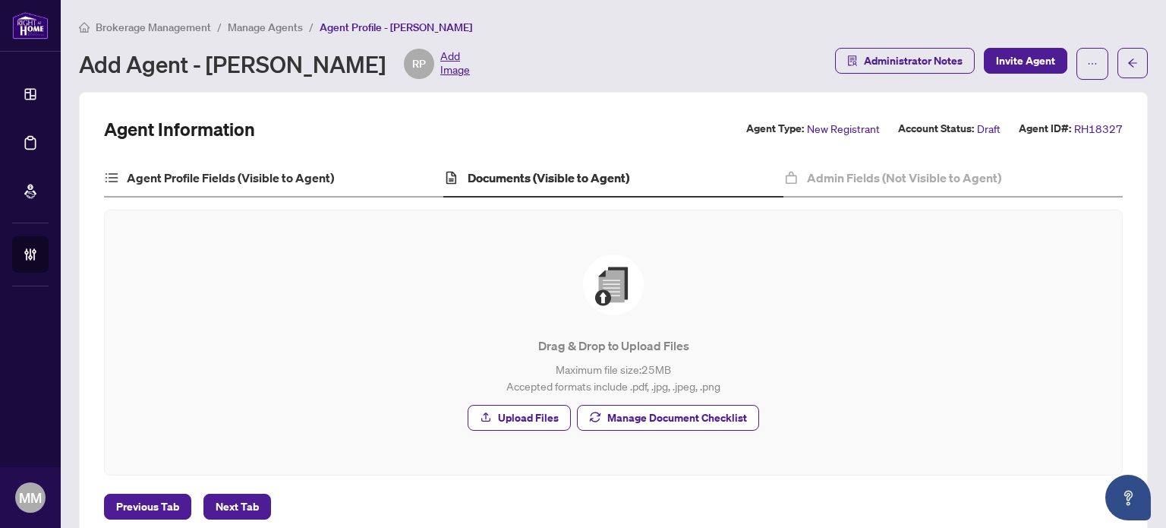
click at [353, 190] on div "Agent Profile Fields (Visible to Agent)" at bounding box center [273, 178] width 339 height 38
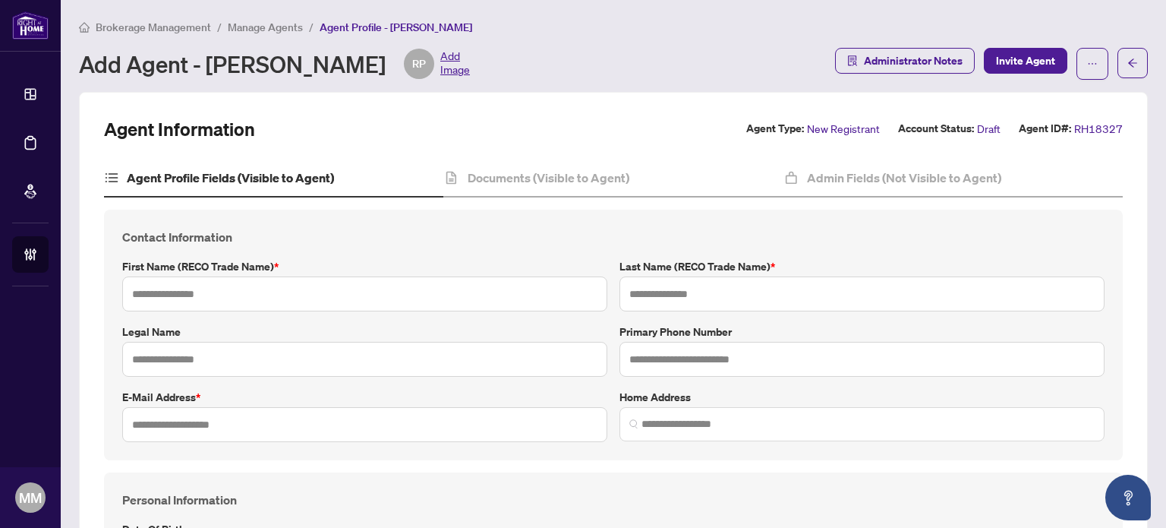
type input "*******"
type input "*****"
type input "**********"
click at [725, 344] on input "text" at bounding box center [861, 359] width 485 height 35
paste input "**********"
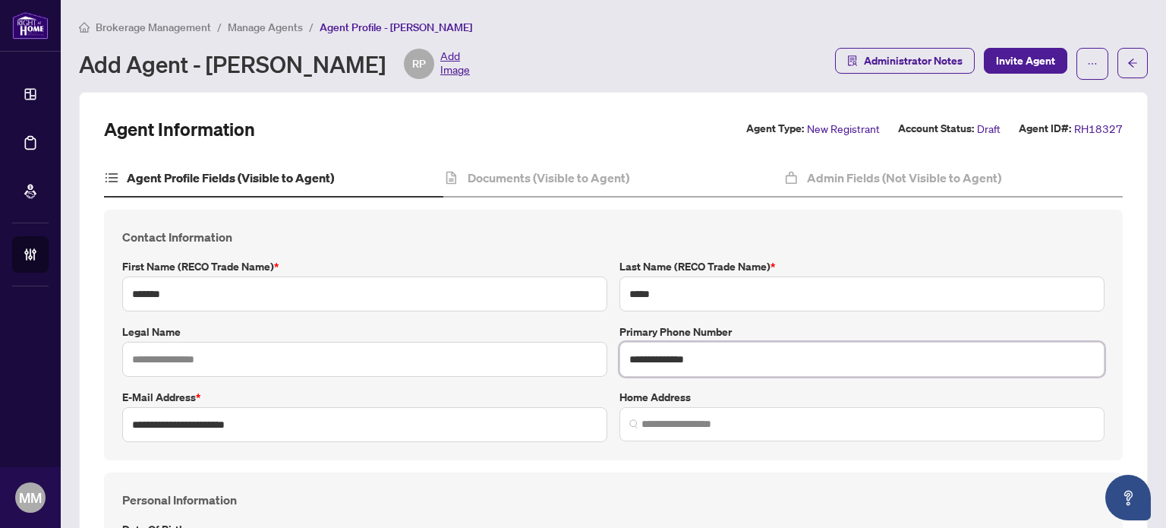
type input "**********"
click at [611, 159] on div "Documents (Visible to Agent)" at bounding box center [612, 178] width 339 height 38
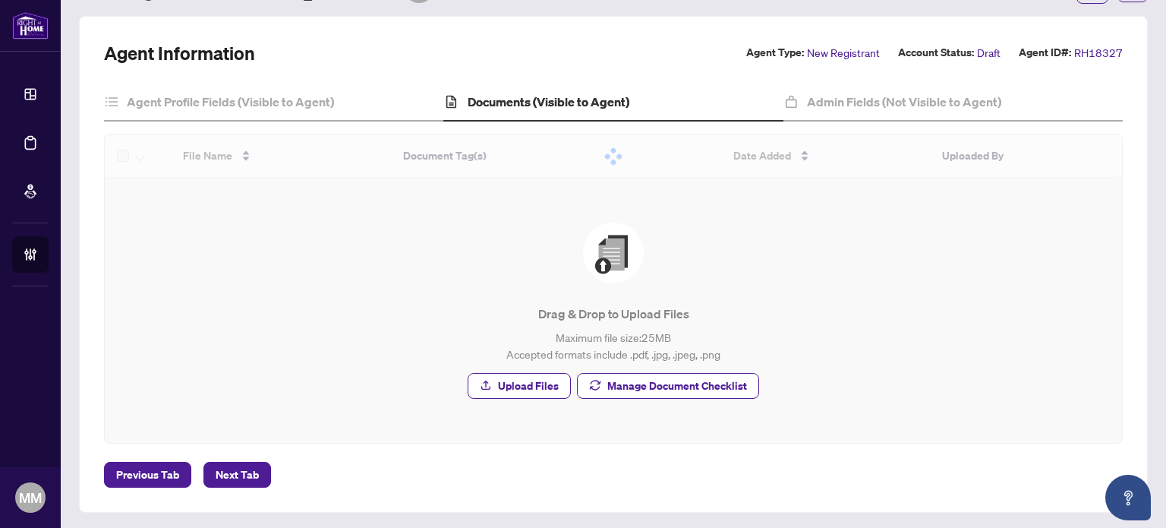
scroll to position [33, 0]
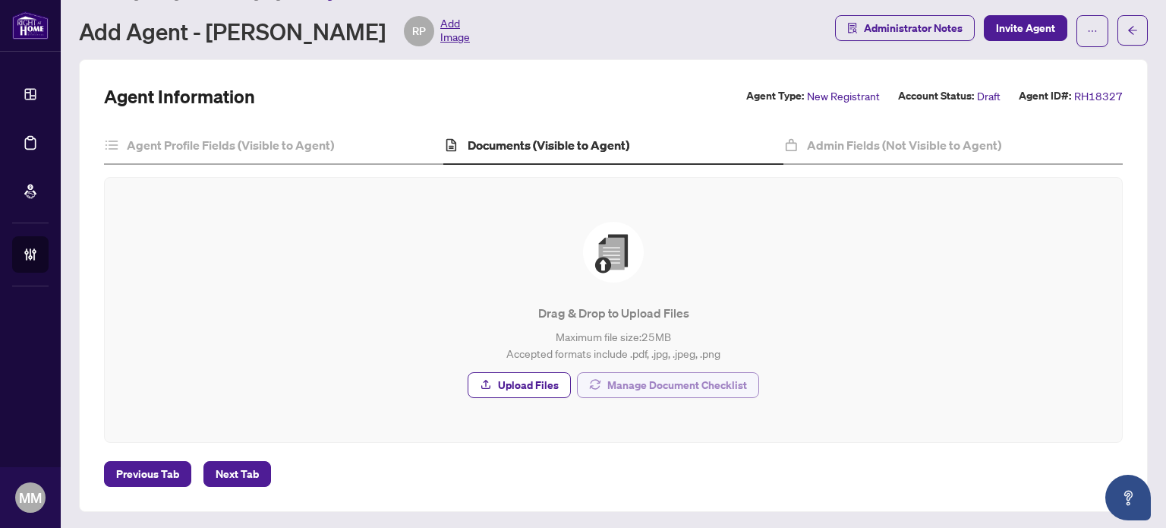
click at [650, 382] on span "Manage Document Checklist" at bounding box center [677, 385] width 140 height 24
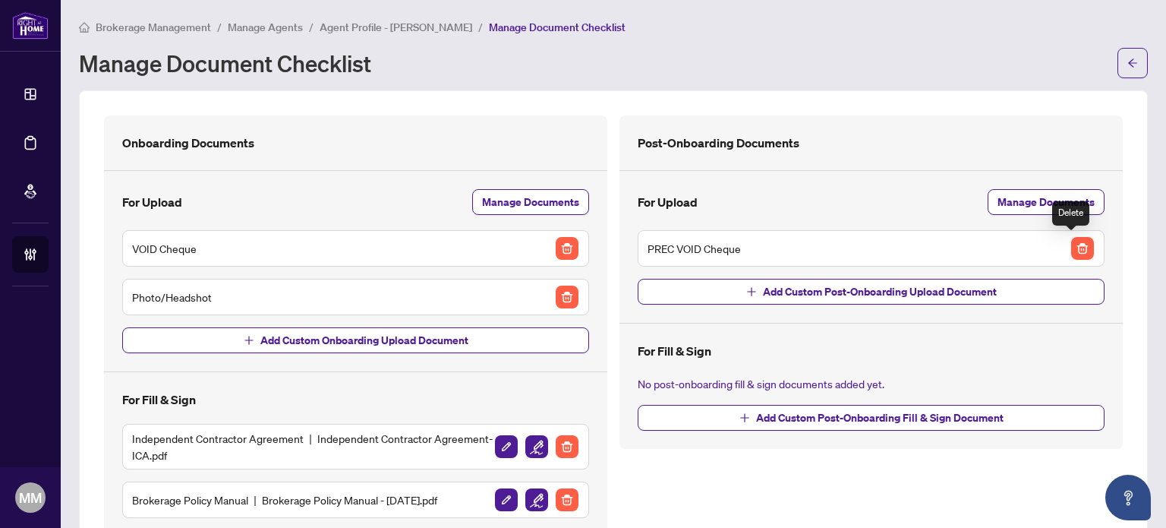
click at [1081, 239] on img "button" at bounding box center [1082, 248] width 23 height 23
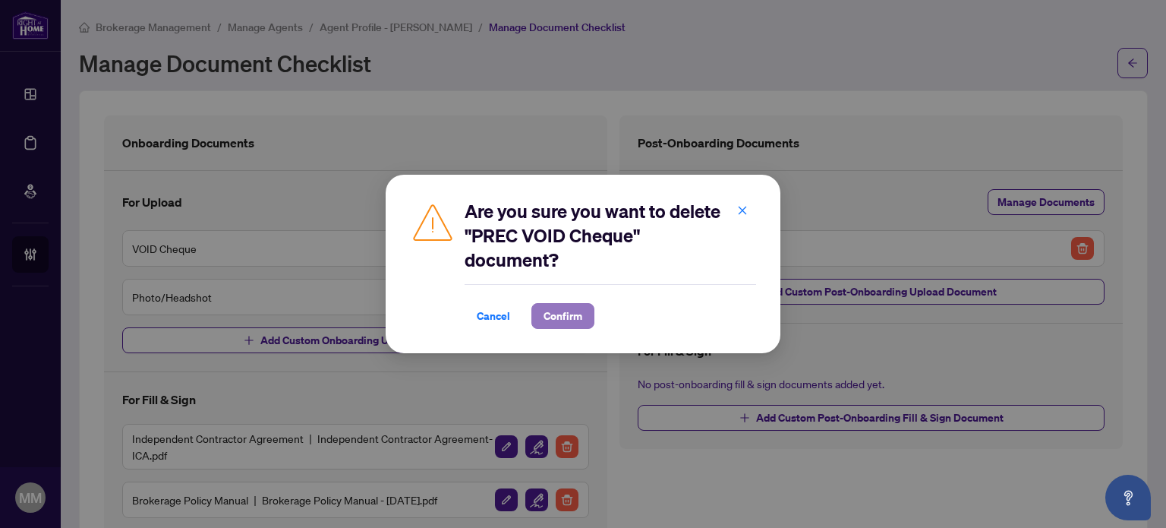
click at [576, 314] on span "Confirm" at bounding box center [562, 316] width 39 height 24
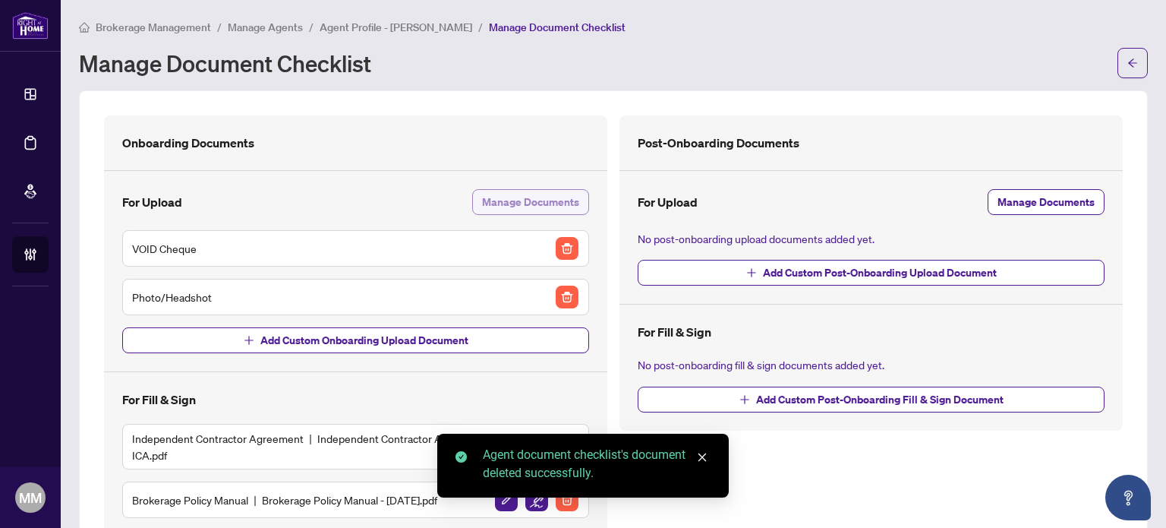
click at [561, 206] on span "Manage Documents" at bounding box center [530, 202] width 97 height 24
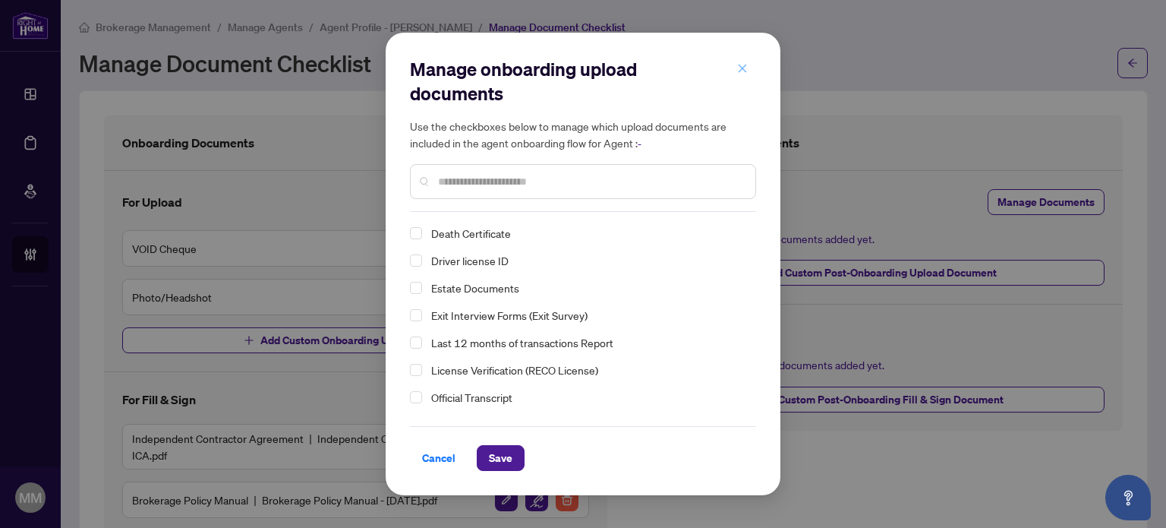
click at [745, 68] on icon "close" at bounding box center [742, 68] width 11 height 11
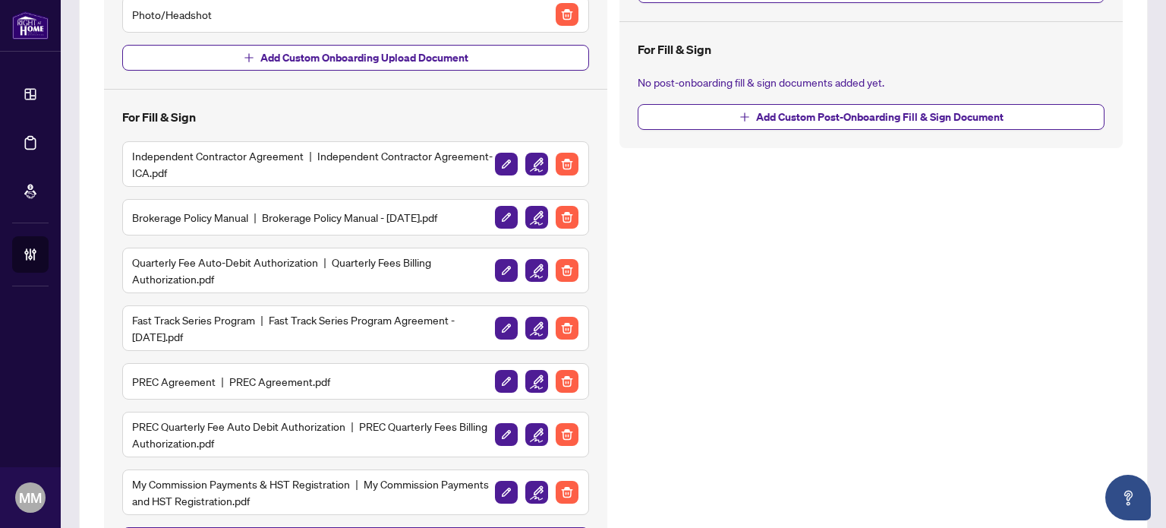
scroll to position [304, 0]
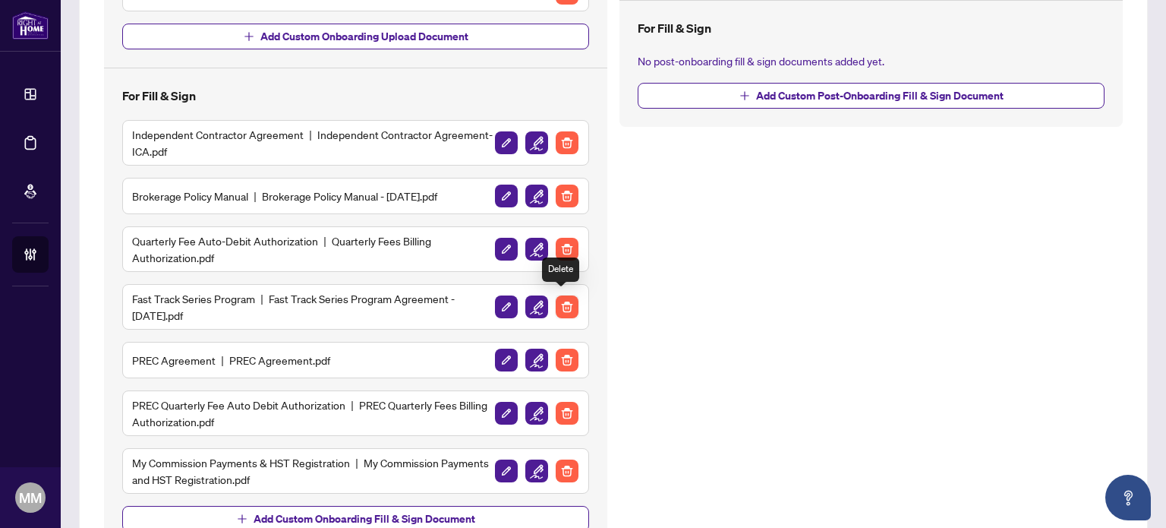
click at [556, 300] on img "button" at bounding box center [567, 306] width 23 height 23
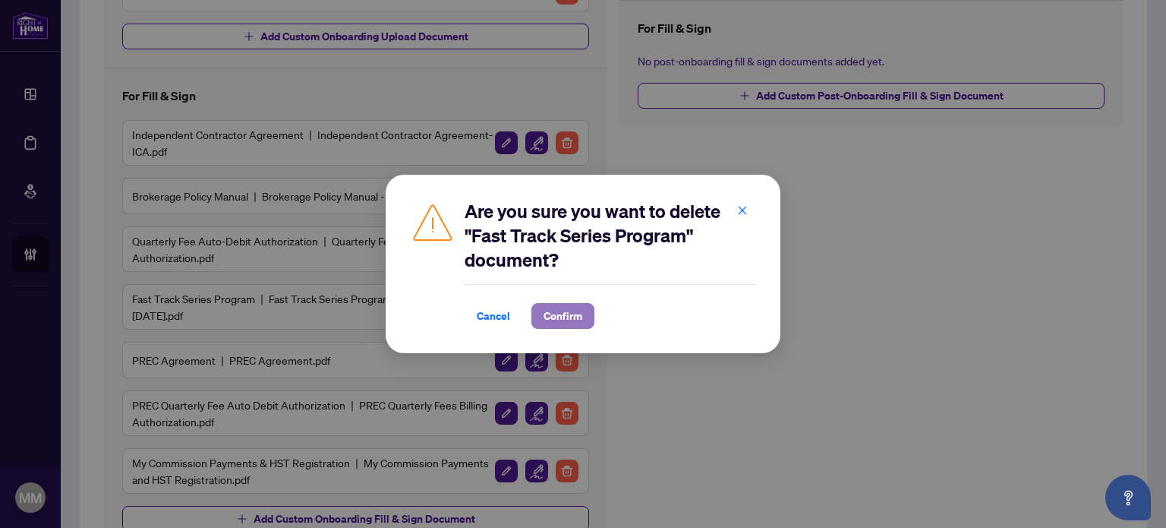
click at [562, 319] on span "Confirm" at bounding box center [562, 316] width 39 height 24
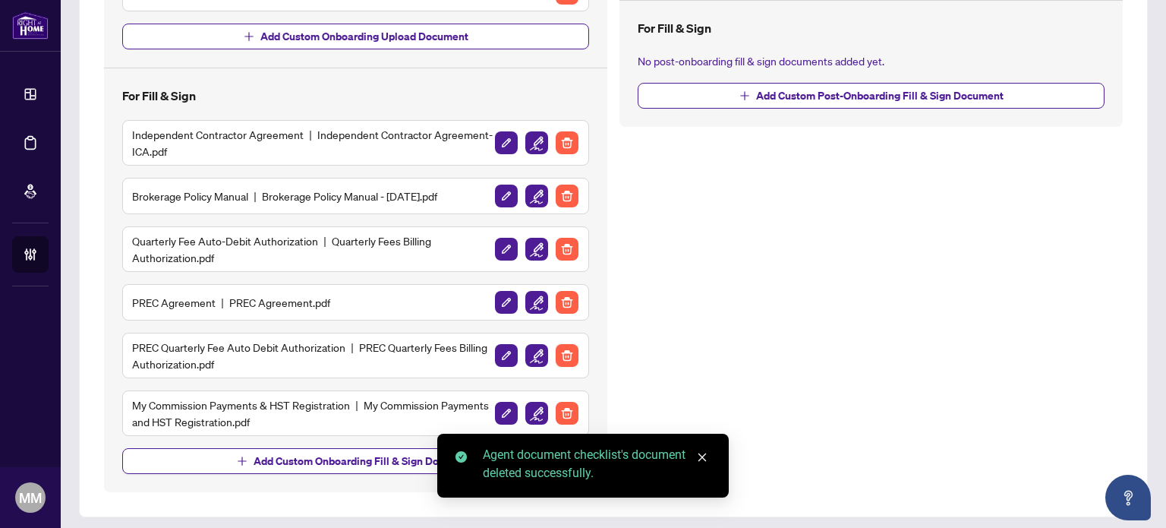
click at [562, 352] on img "button" at bounding box center [567, 355] width 23 height 23
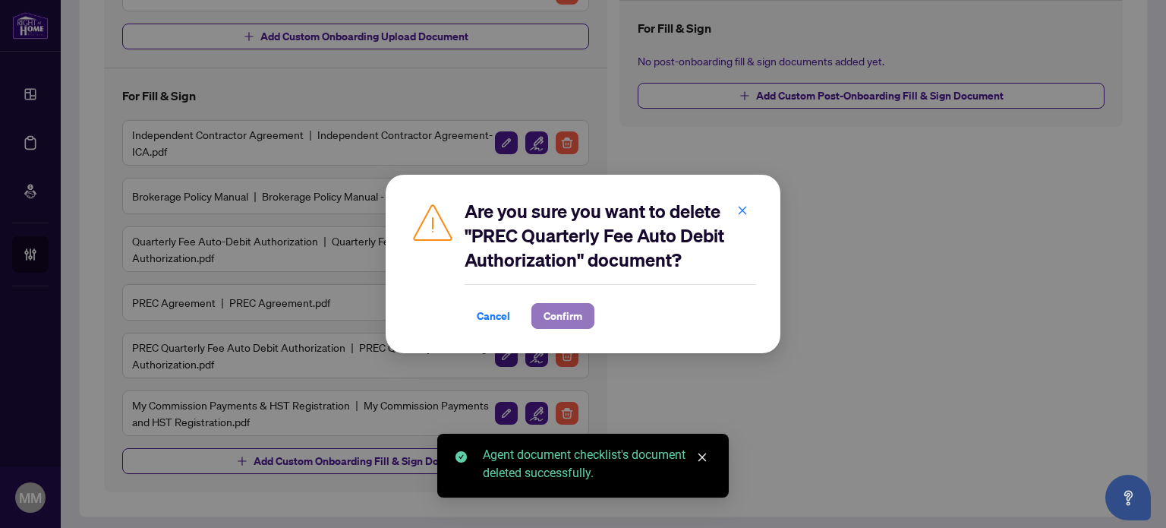
click at [575, 307] on span "Confirm" at bounding box center [562, 316] width 39 height 24
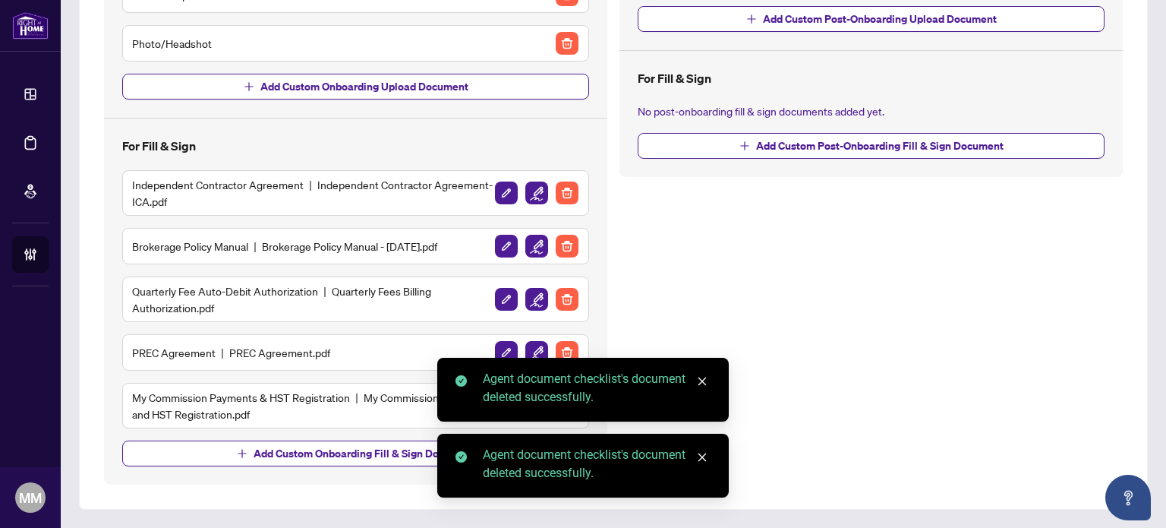
scroll to position [249, 0]
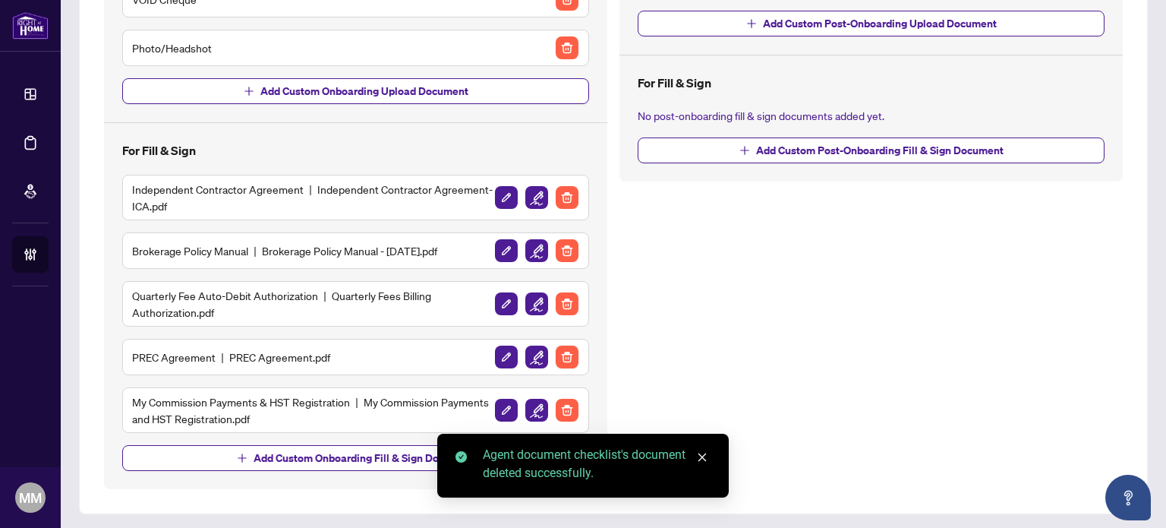
click at [563, 345] on img "button" at bounding box center [567, 356] width 23 height 23
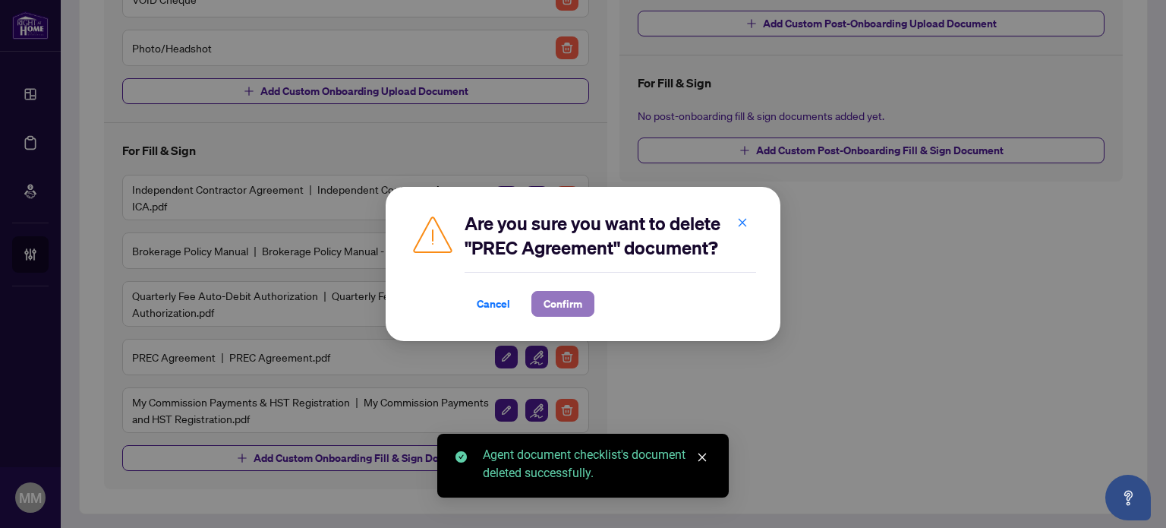
click at [566, 301] on span "Confirm" at bounding box center [562, 303] width 39 height 24
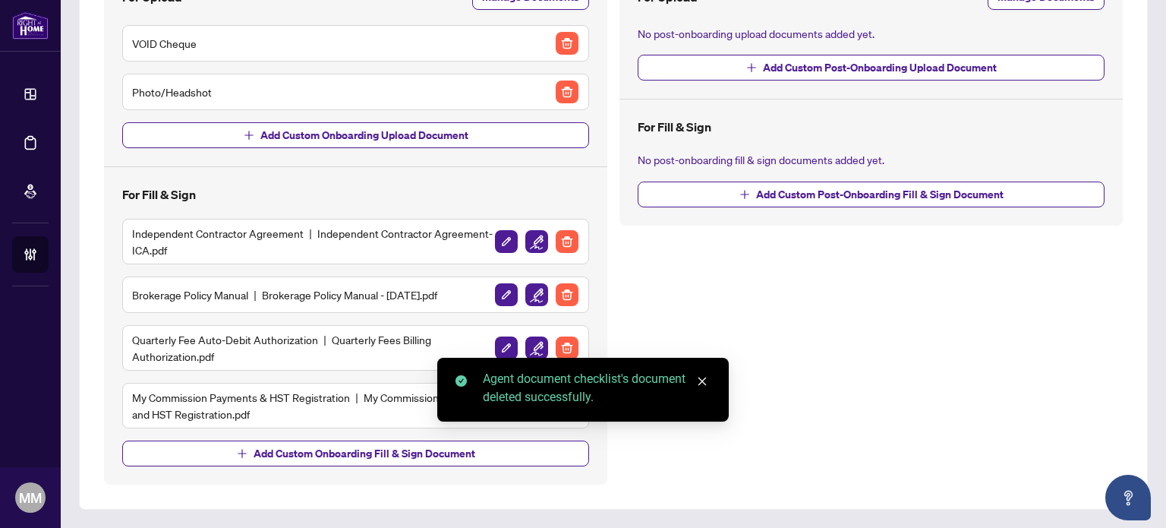
scroll to position [200, 0]
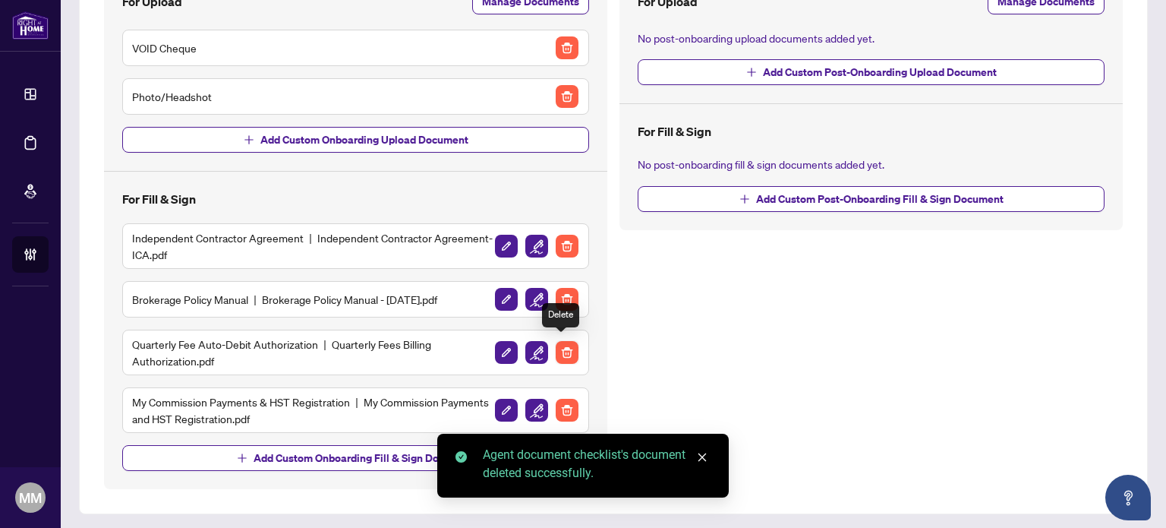
click at [568, 346] on img "button" at bounding box center [567, 352] width 23 height 23
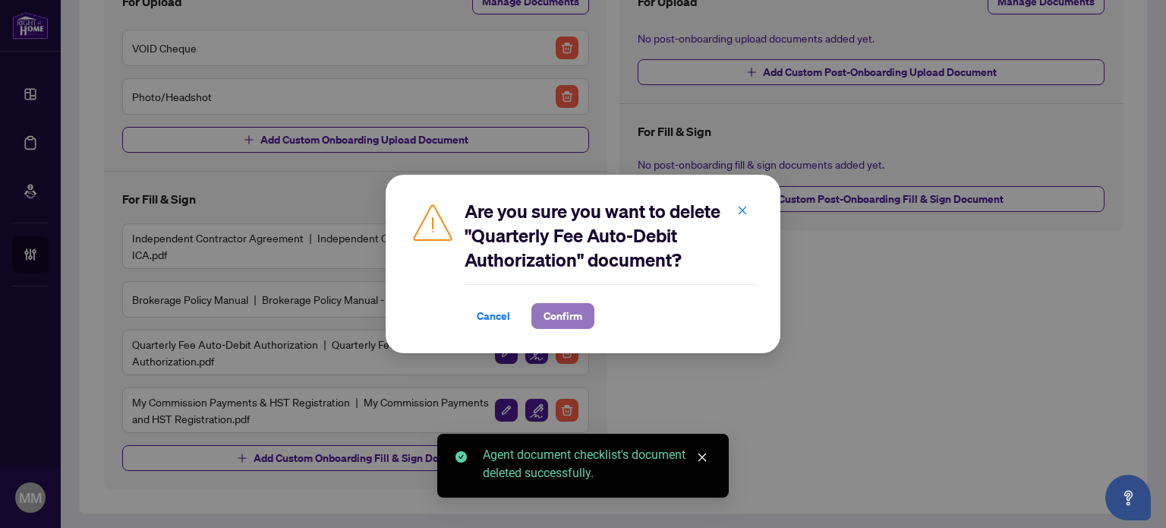
click at [567, 310] on span "Confirm" at bounding box center [562, 316] width 39 height 24
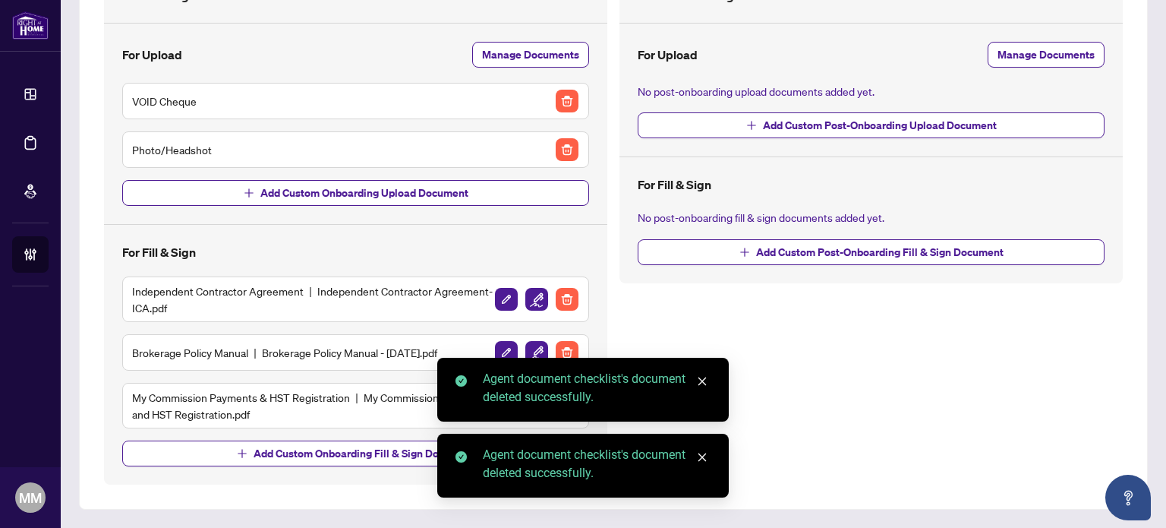
scroll to position [143, 0]
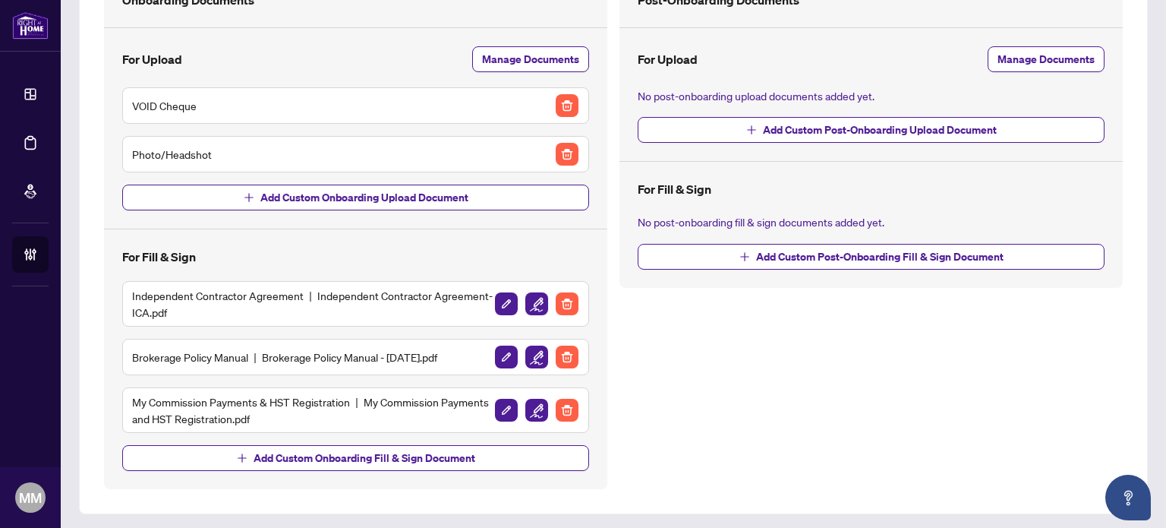
click at [534, 299] on img "button" at bounding box center [536, 303] width 23 height 23
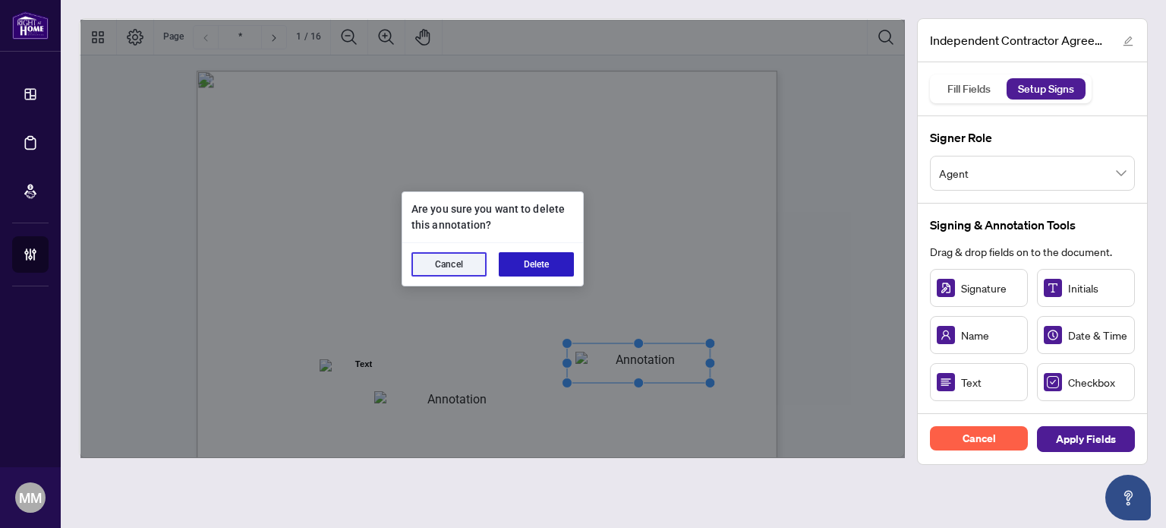
click at [554, 260] on button "Delete" at bounding box center [536, 264] width 75 height 24
drag, startPoint x: 557, startPoint y: 260, endPoint x: 586, endPoint y: 260, distance: 28.8
click at [558, 260] on button "Delete" at bounding box center [536, 264] width 75 height 24
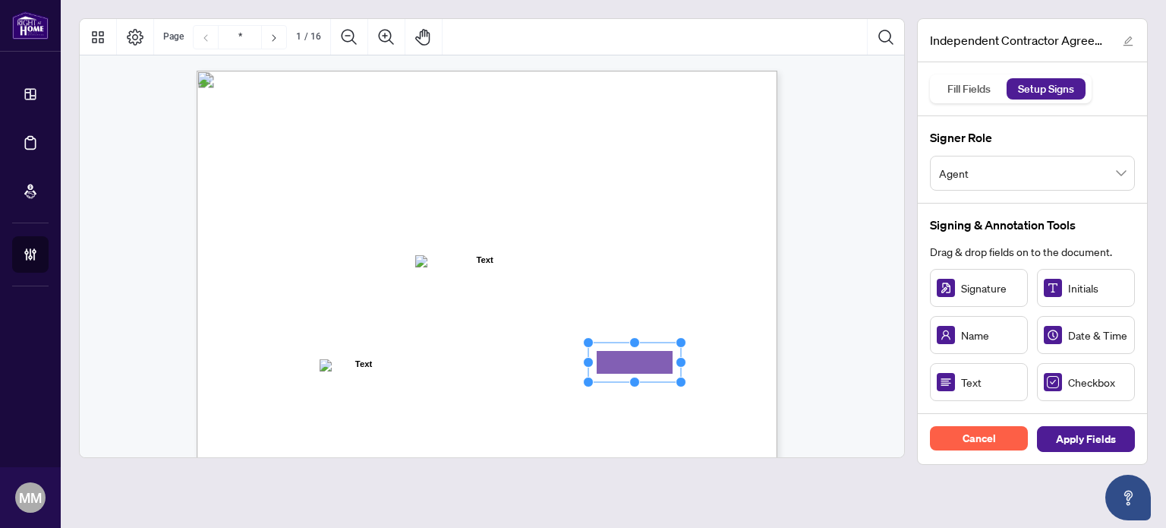
drag, startPoint x: 972, startPoint y: 386, endPoint x: 637, endPoint y: 351, distance: 336.5
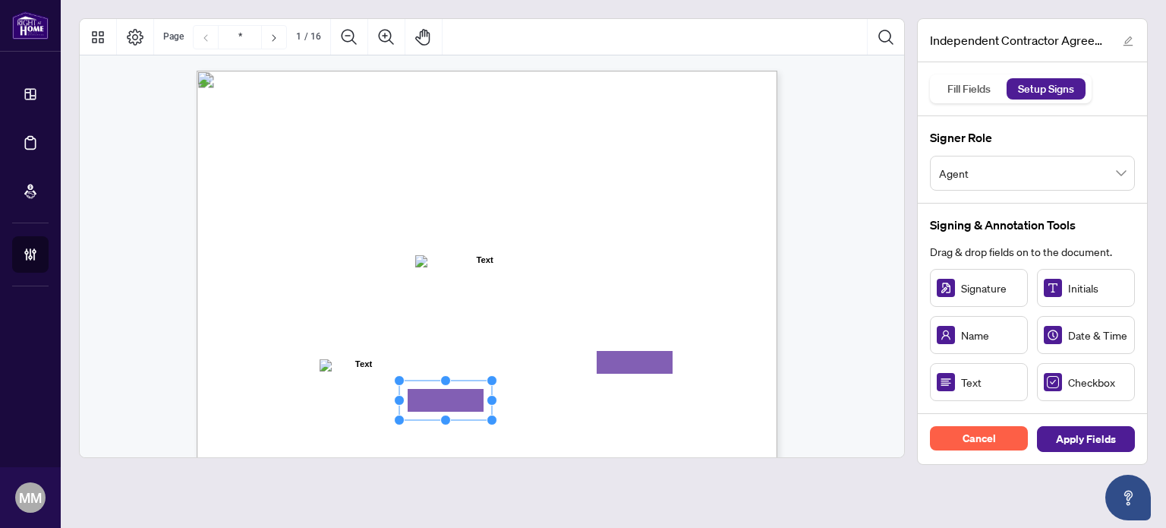
drag, startPoint x: 979, startPoint y: 385, endPoint x: 436, endPoint y: 402, distance: 543.8
click at [982, 87] on div "Fill Fields" at bounding box center [969, 88] width 60 height 21
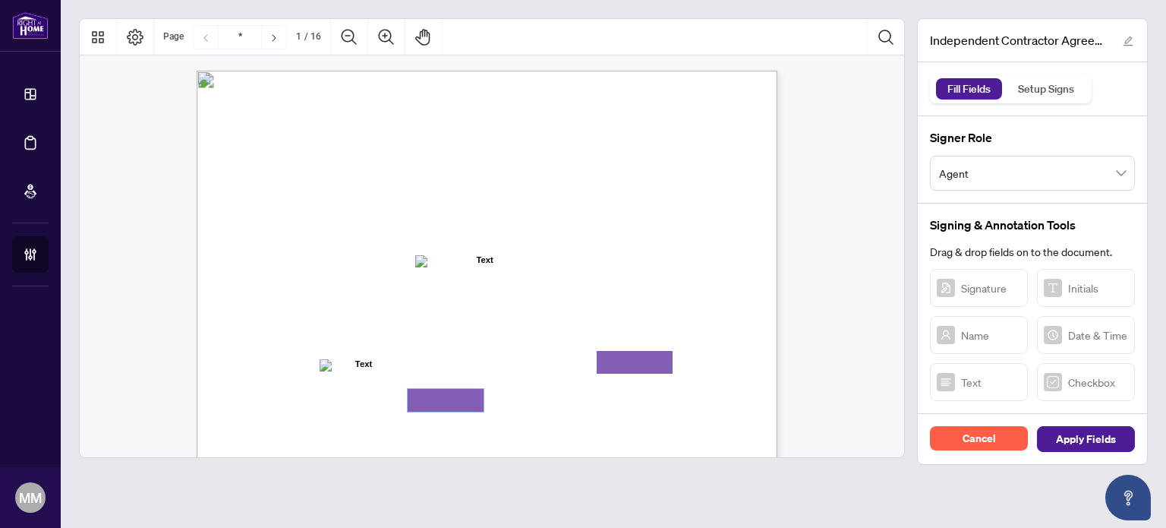
click at [449, 395] on textarea "01K5W07RTYF58FABVGQAPZR66K" at bounding box center [446, 400] width 76 height 23
type textarea "*"
type textarea "*******"
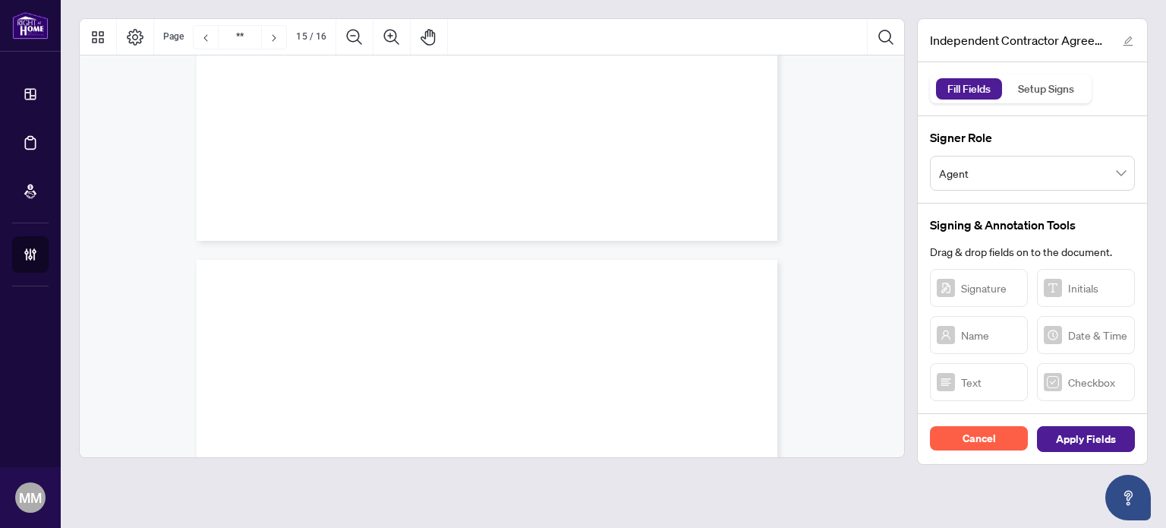
scroll to position [11936, 0]
type input "**"
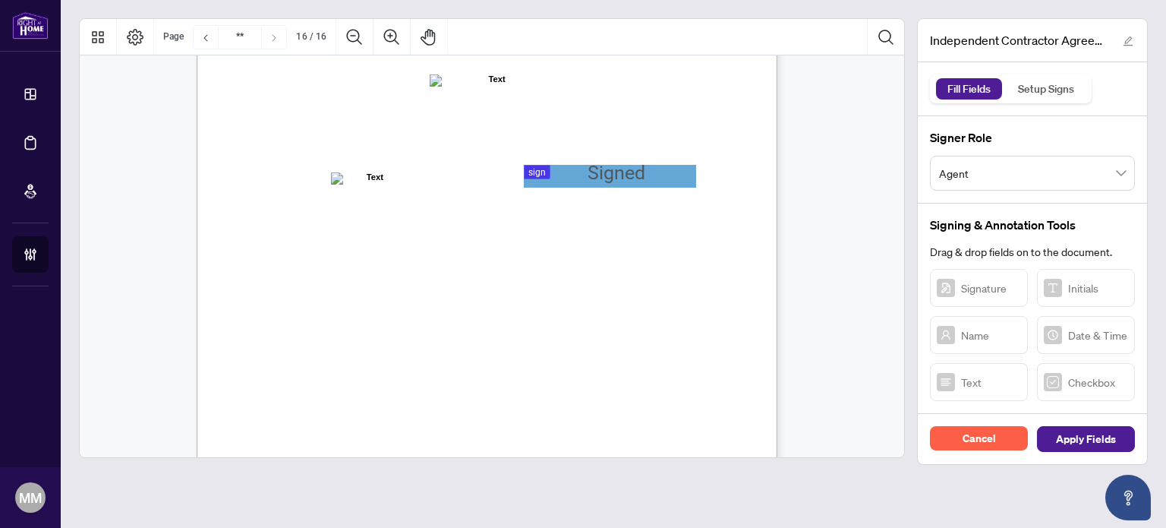
scroll to position [11633, 0]
click at [607, 175] on div at bounding box center [492, 237] width 826 height 439
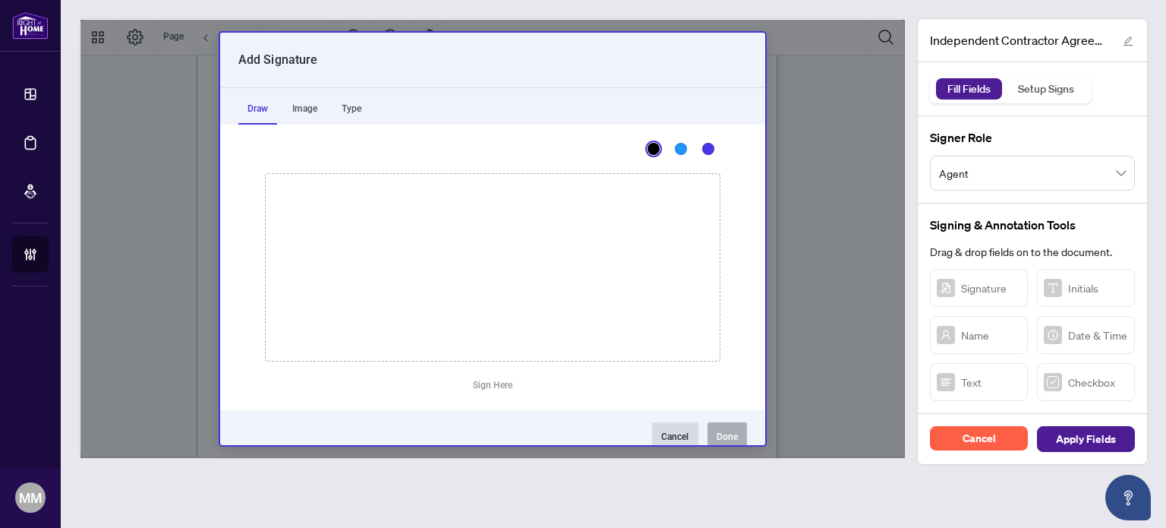
click at [669, 422] on button "Cancel" at bounding box center [675, 437] width 46 height 30
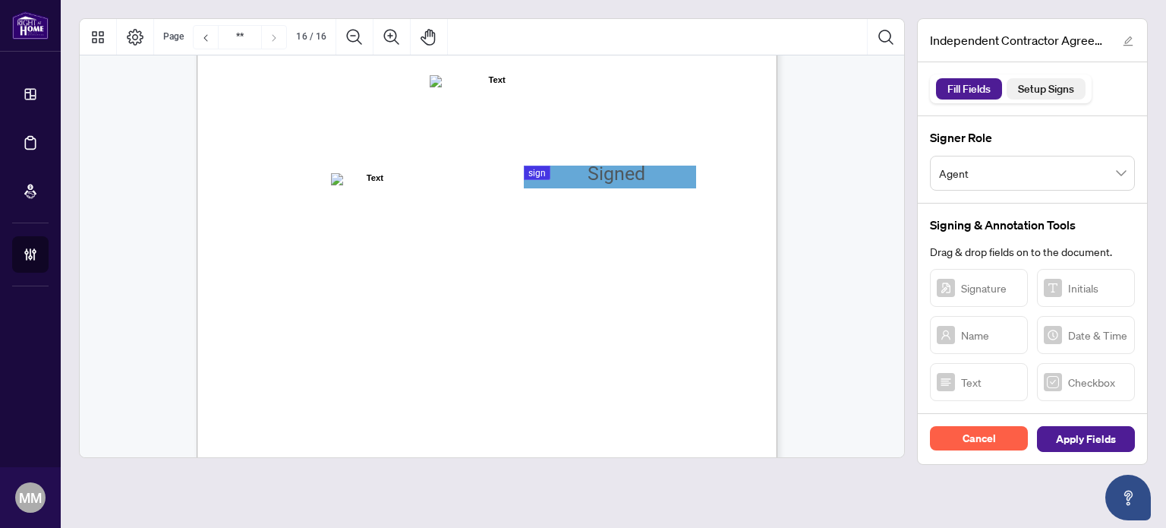
click at [1067, 91] on div "Setup Signs" at bounding box center [1046, 88] width 73 height 21
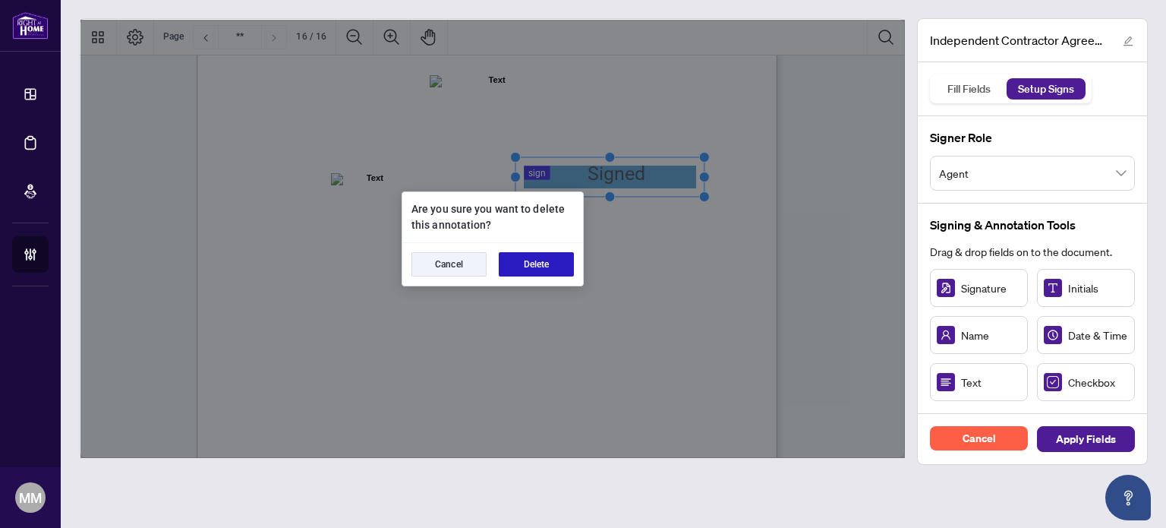
click at [537, 265] on button "Delete" at bounding box center [536, 264] width 75 height 24
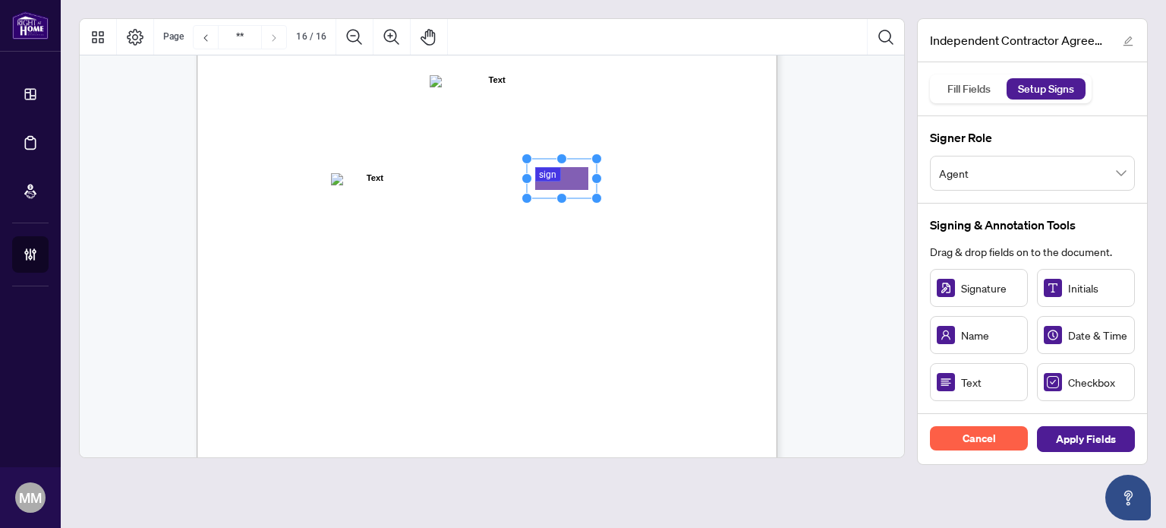
drag, startPoint x: 986, startPoint y: 281, endPoint x: 560, endPoint y: 176, distance: 438.5
drag, startPoint x: 597, startPoint y: 173, endPoint x: 701, endPoint y: 181, distance: 103.6
click at [701, 181] on circle "Resize, Right" at bounding box center [700, 179] width 10 height 10
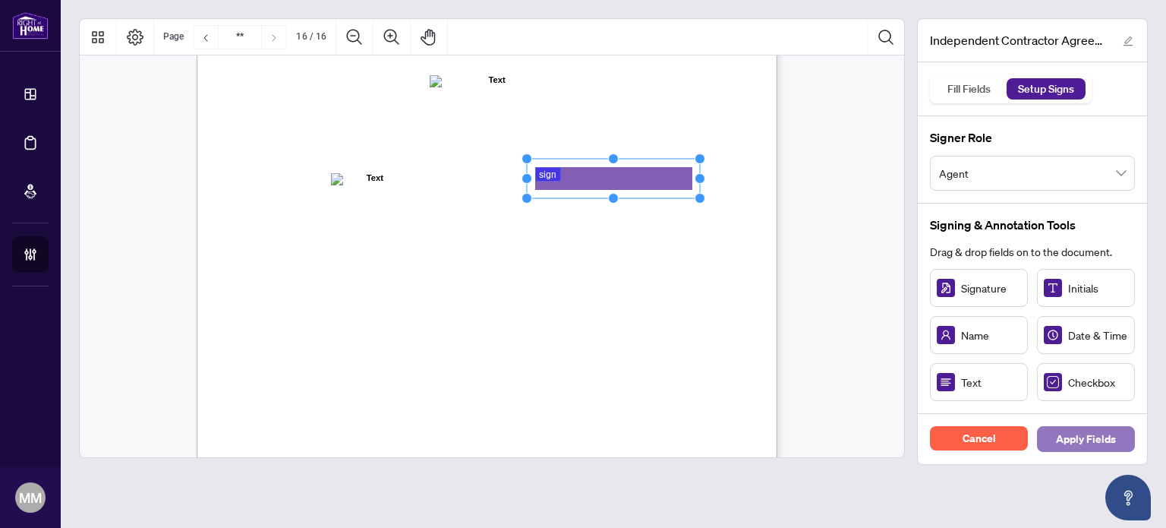
click at [1077, 436] on span "Apply Fields" at bounding box center [1086, 439] width 60 height 24
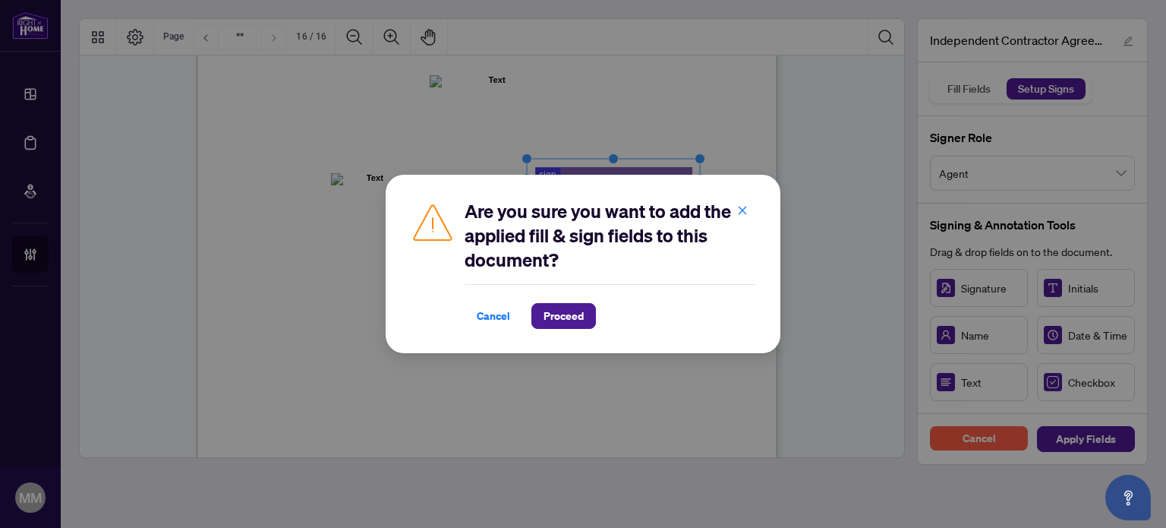
click at [581, 300] on div "Cancel Proceed" at bounding box center [610, 306] width 291 height 45
click at [579, 313] on span "Proceed" at bounding box center [563, 316] width 40 height 24
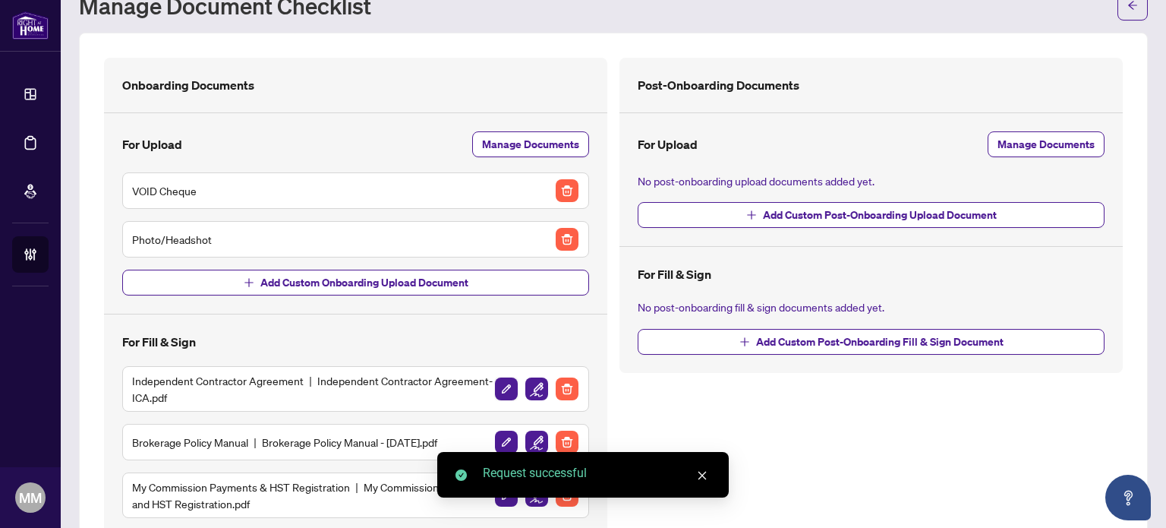
scroll to position [143, 0]
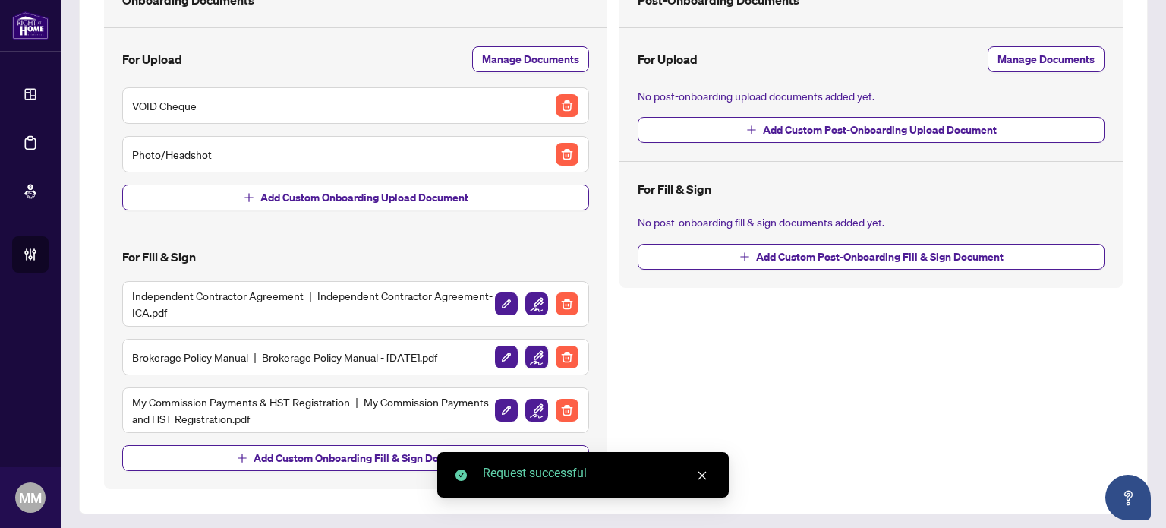
click at [525, 351] on img "button" at bounding box center [536, 356] width 23 height 23
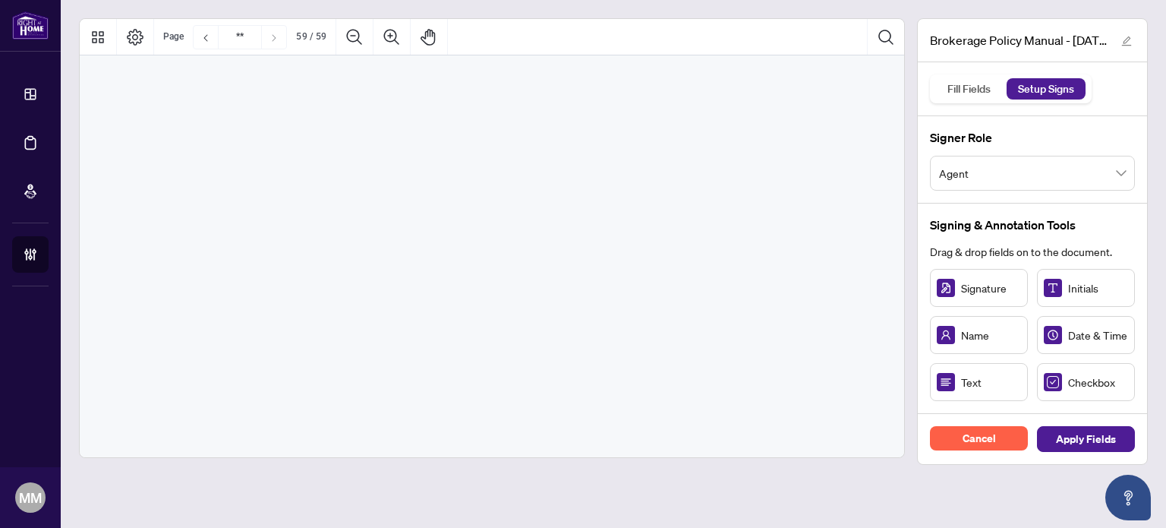
type input "**"
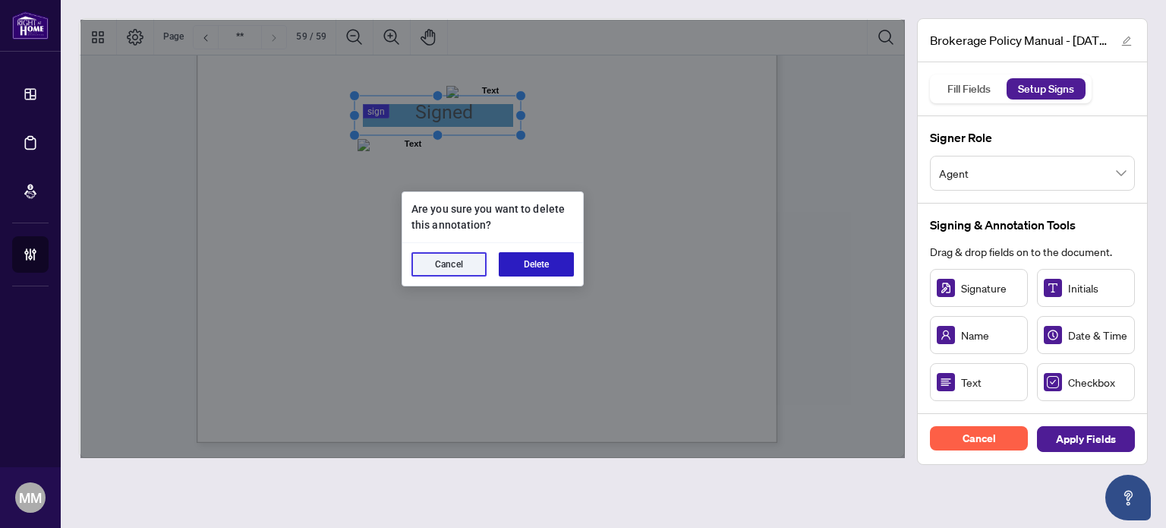
click at [533, 258] on button "Delete" at bounding box center [536, 264] width 75 height 24
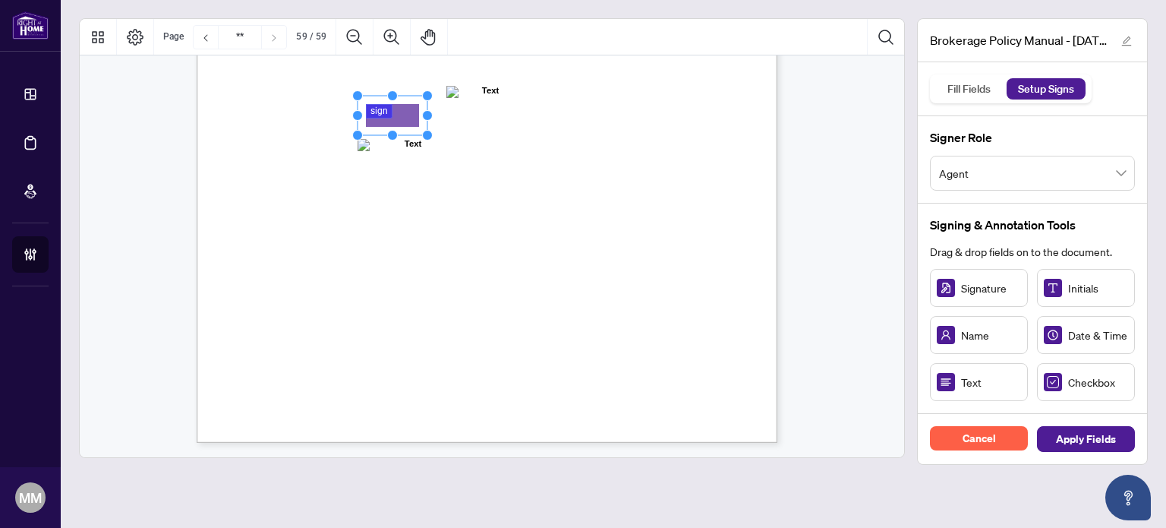
drag, startPoint x: 474, startPoint y: 115, endPoint x: 401, endPoint y: 111, distance: 73.0
click at [427, 108] on rect "Page 59" at bounding box center [394, 113] width 70 height 39
drag, startPoint x: 428, startPoint y: 110, endPoint x: 495, endPoint y: 105, distance: 67.0
click at [495, 105] on div "ACKNOWLEDGENENT I, the undersigned, acknowledge that I have received, read, and…" at bounding box center [487, 66] width 581 height 751
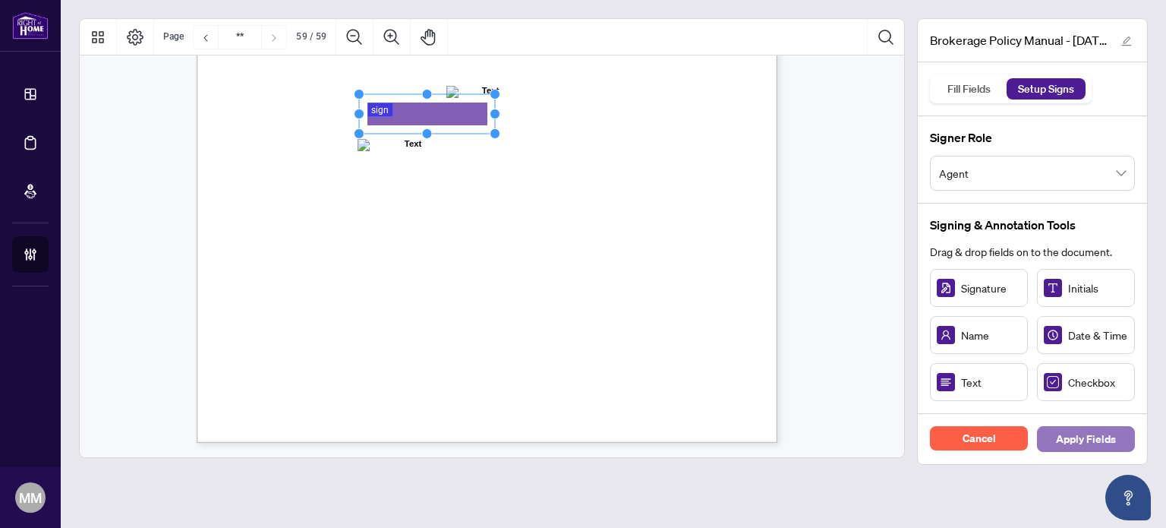
click at [1125, 430] on button "Apply Fields" at bounding box center [1086, 439] width 98 height 26
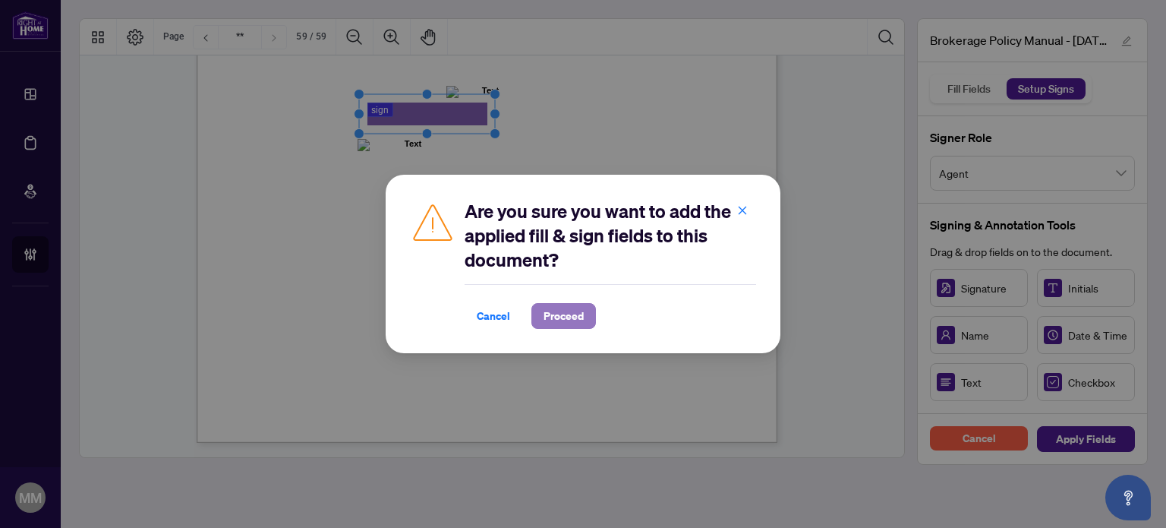
click at [572, 313] on span "Proceed" at bounding box center [563, 316] width 40 height 24
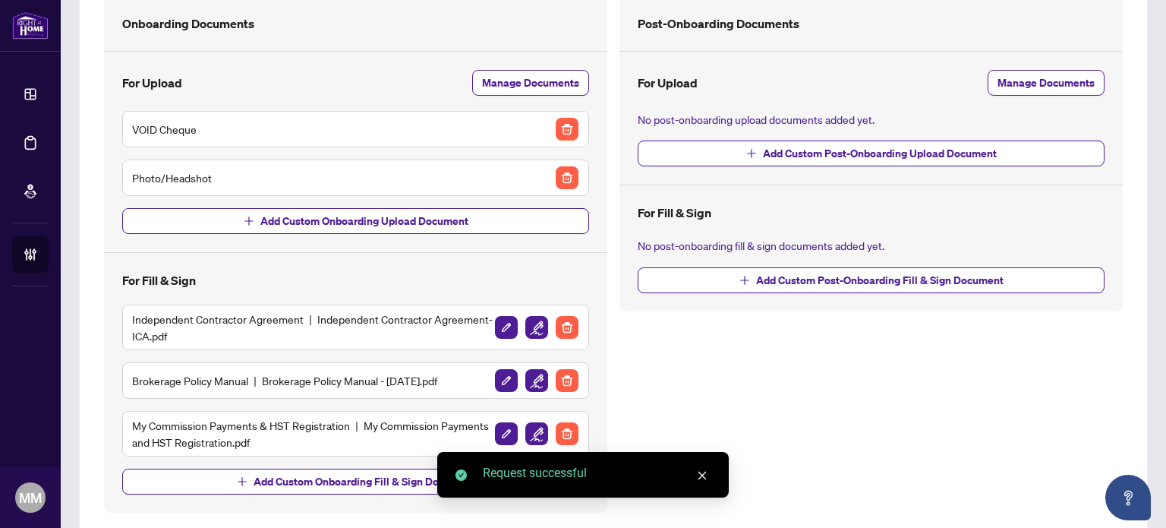
scroll to position [143, 0]
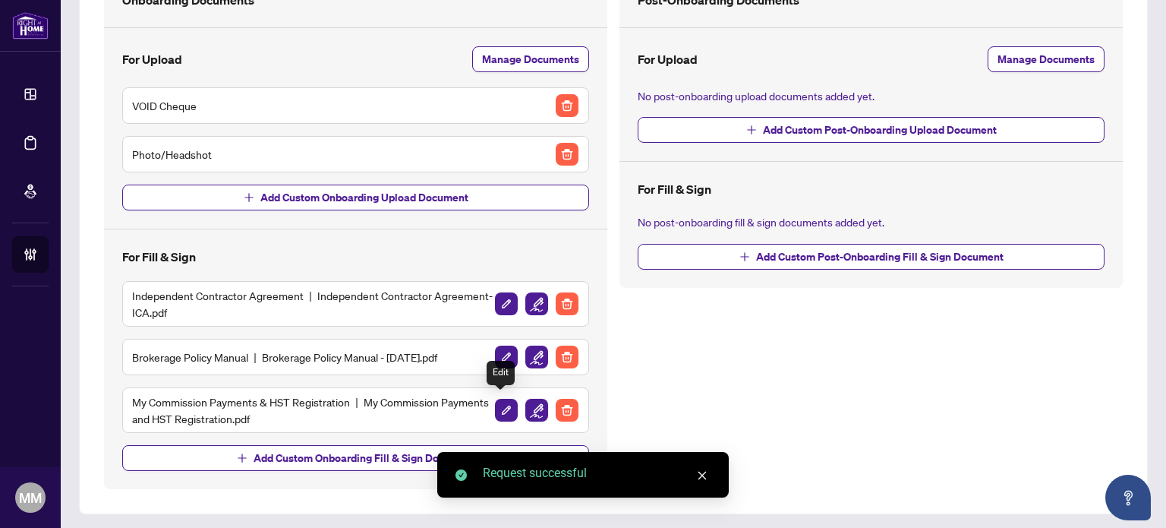
click at [525, 409] on img "button" at bounding box center [536, 410] width 23 height 23
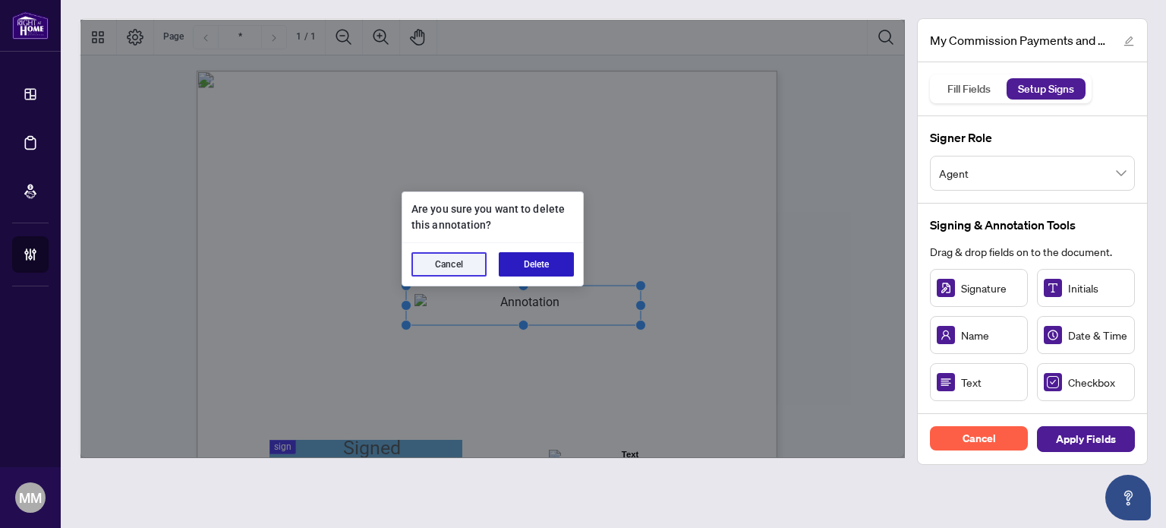
click at [536, 255] on button "Delete" at bounding box center [536, 264] width 75 height 24
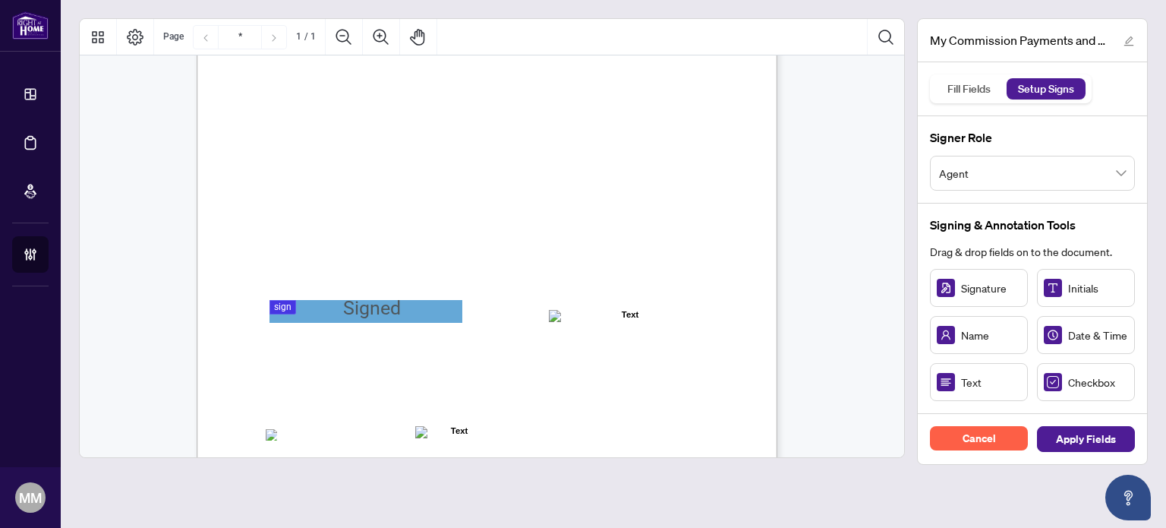
scroll to position [228, 0]
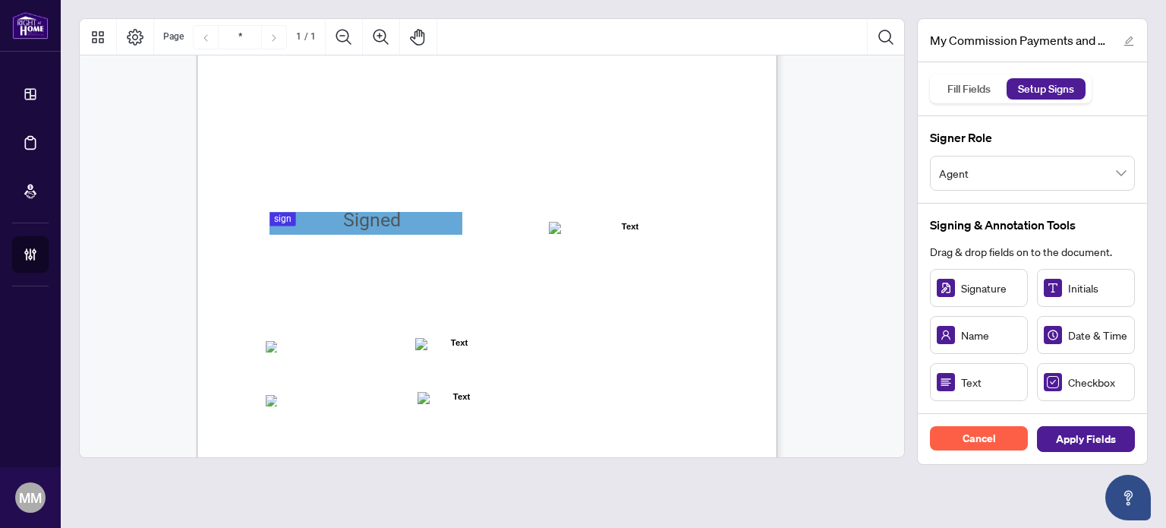
click at [442, 235] on div "MY COMMISSION PAYMENTS AND HST REGISTRATION For Right at Home Realty to pay out…" at bounding box center [560, 313] width 726 height 940
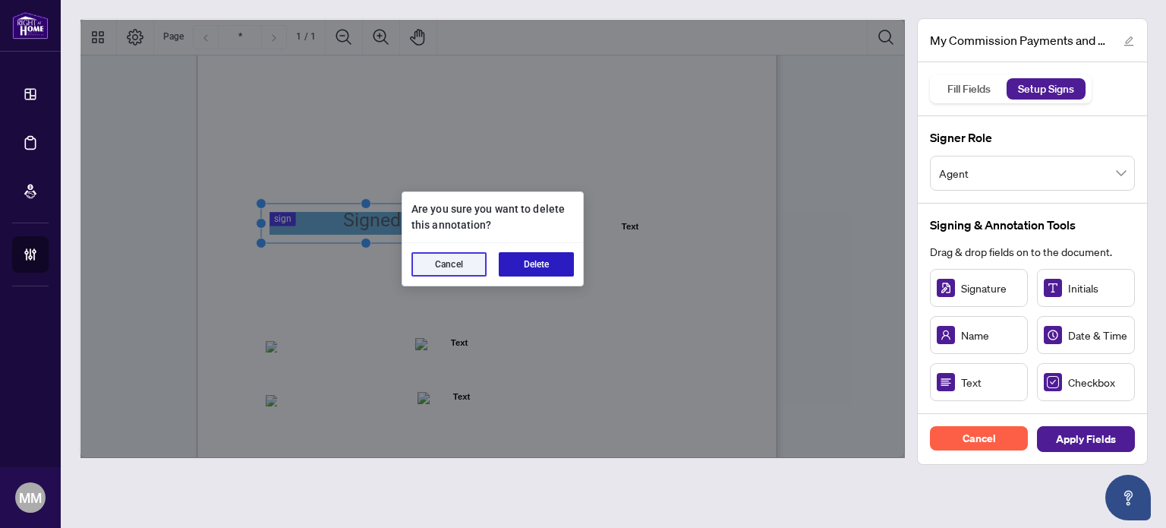
click at [559, 263] on button "Delete" at bounding box center [536, 264] width 75 height 24
click at [528, 271] on button "Delete" at bounding box center [536, 264] width 75 height 24
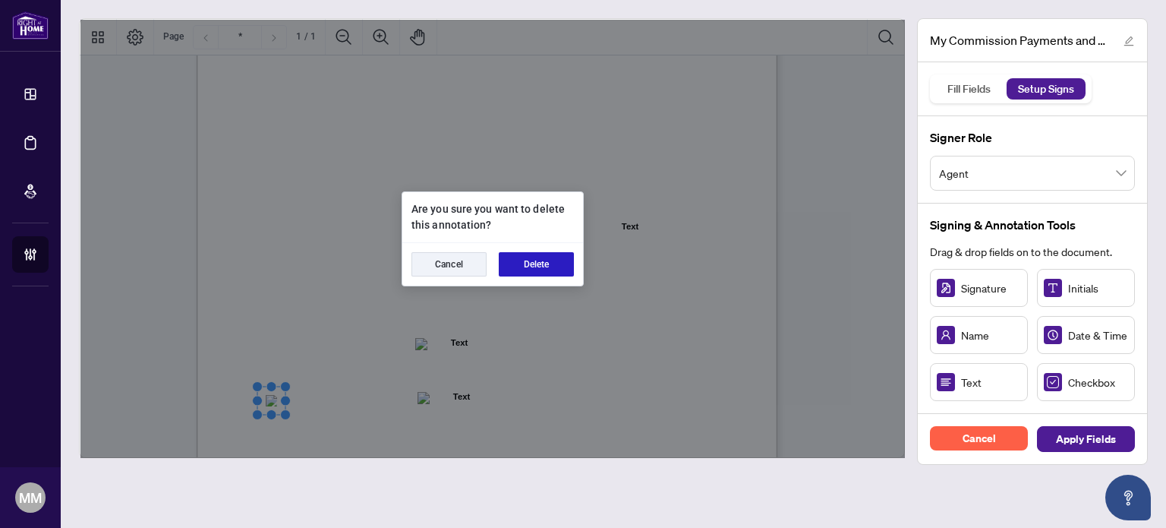
click at [554, 260] on button "Delete" at bounding box center [536, 264] width 75 height 24
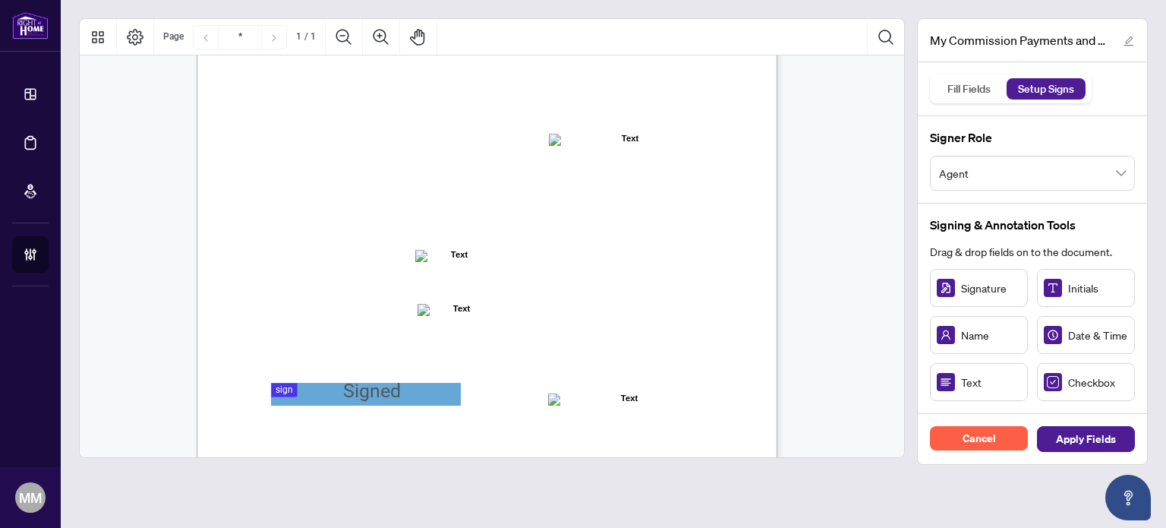
scroll to position [380, 0]
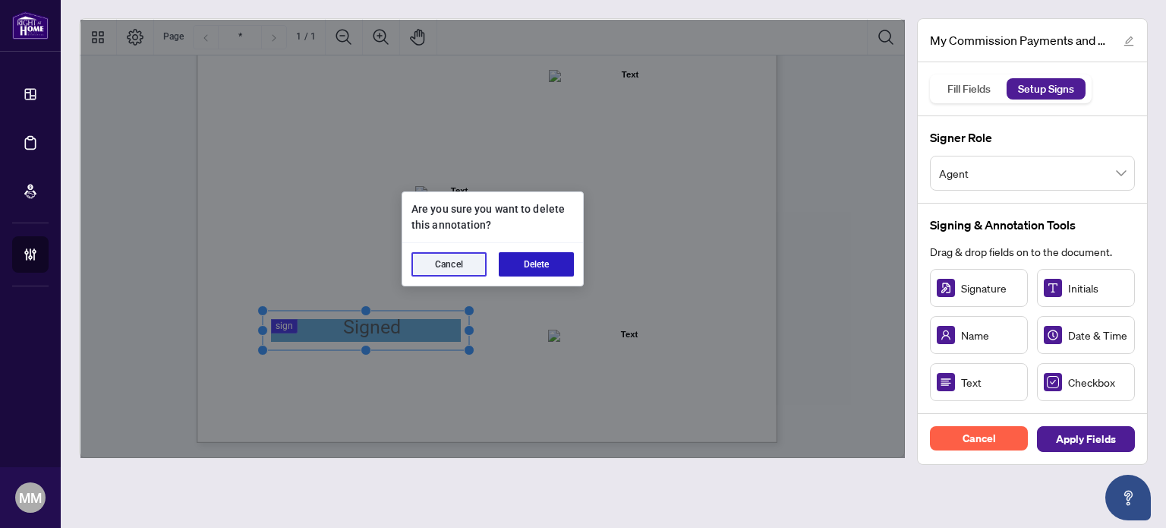
click at [531, 255] on button "Delete" at bounding box center [536, 264] width 75 height 24
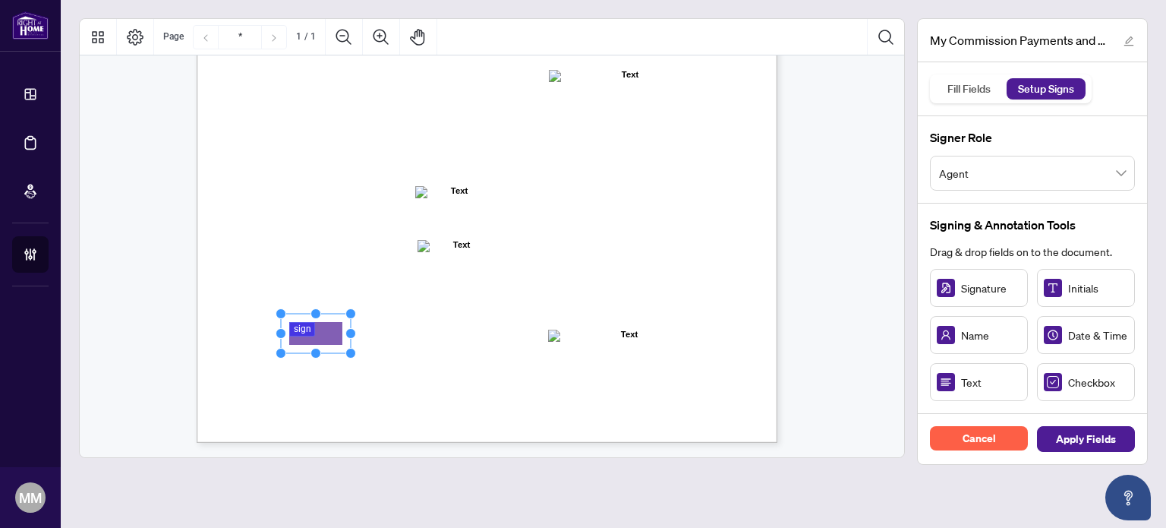
drag, startPoint x: 381, startPoint y: 318, endPoint x: 312, endPoint y: 335, distance: 71.1
drag, startPoint x: 352, startPoint y: 330, endPoint x: 453, endPoint y: 323, distance: 101.2
click at [453, 323] on div "MY COMMISSION PAYMENTS AND HST REGISTRATION For Right at Home Realty to pay out…" at bounding box center [487, 66] width 581 height 751
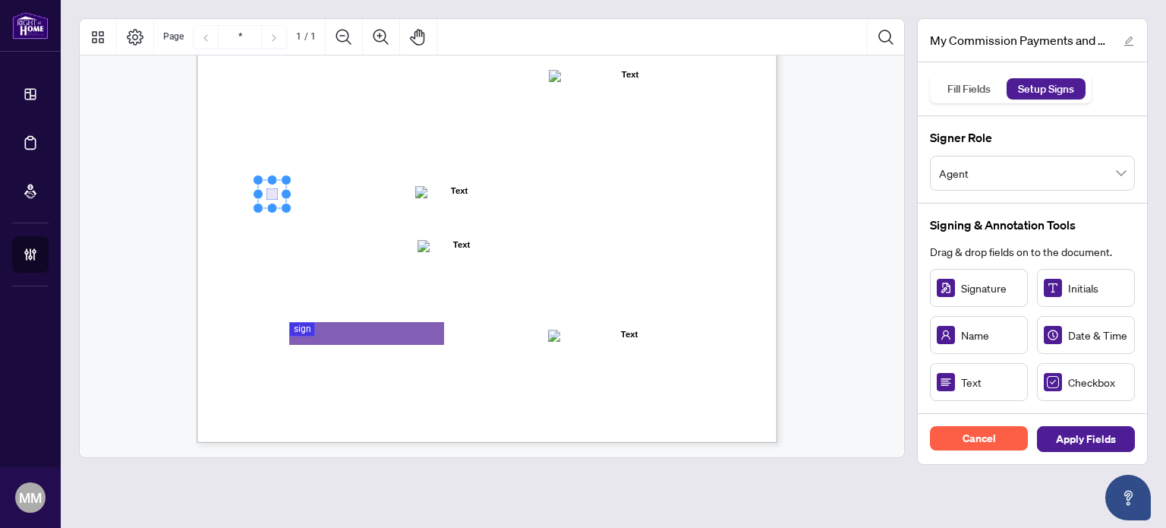
drag, startPoint x: 1060, startPoint y: 388, endPoint x: 272, endPoint y: 194, distance: 812.3
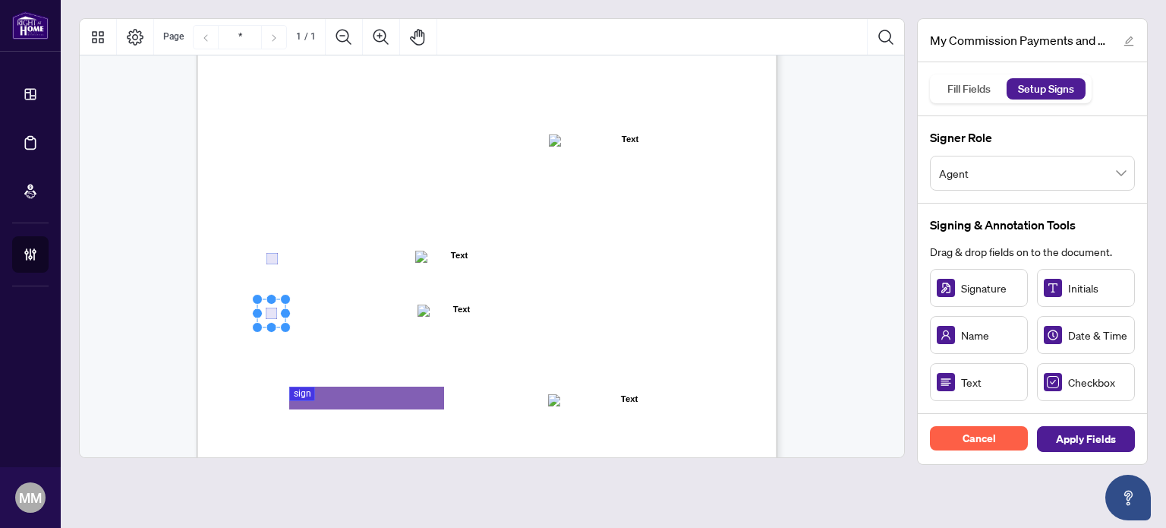
scroll to position [228, 0]
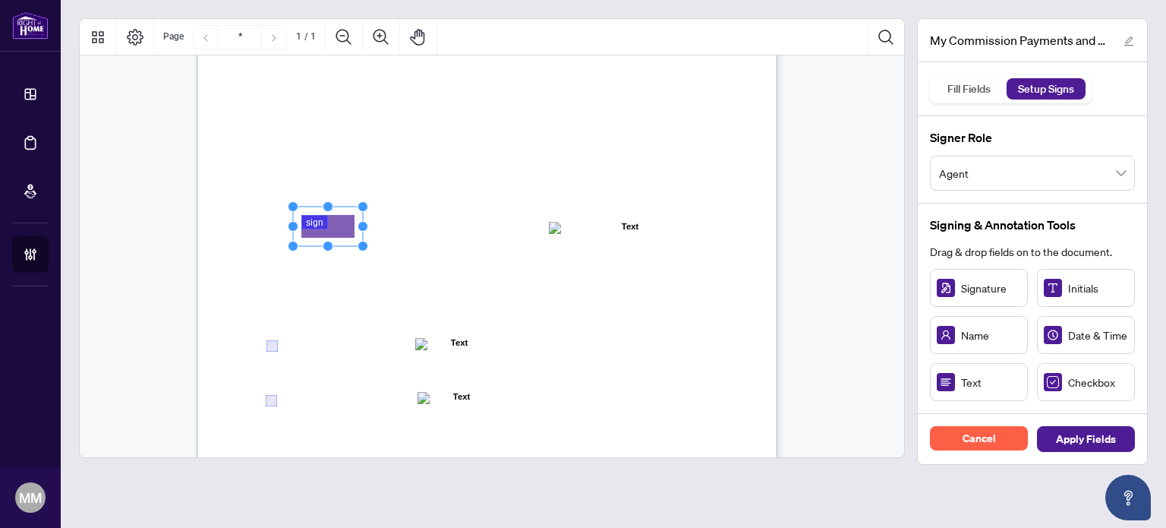
drag, startPoint x: 1000, startPoint y: 286, endPoint x: 327, endPoint y: 226, distance: 676.0
drag, startPoint x: 384, startPoint y: 224, endPoint x: 451, endPoint y: 221, distance: 66.9
click at [446, 222] on circle "Resize, Right" at bounding box center [444, 227] width 10 height 10
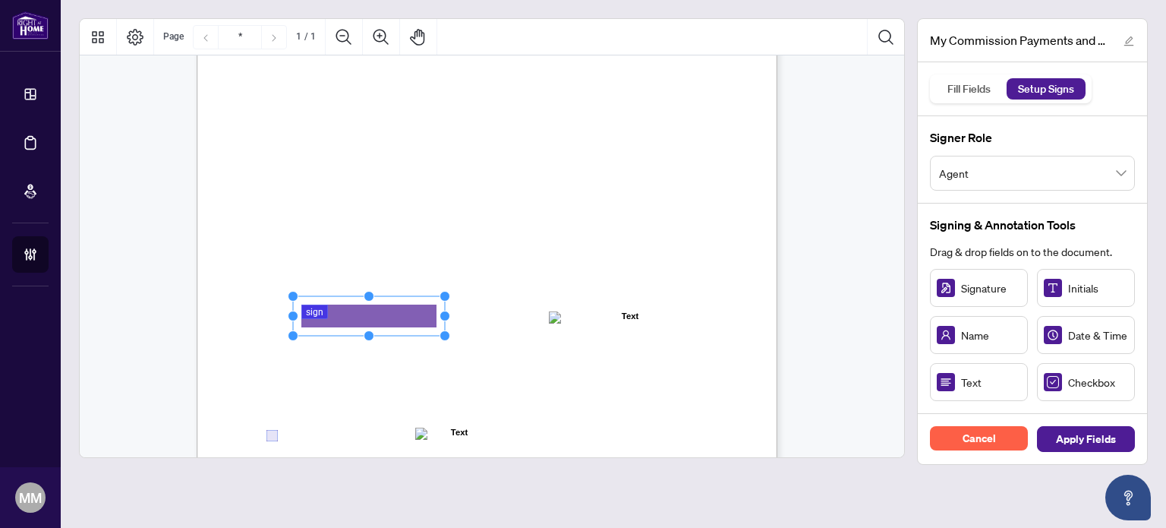
scroll to position [76, 0]
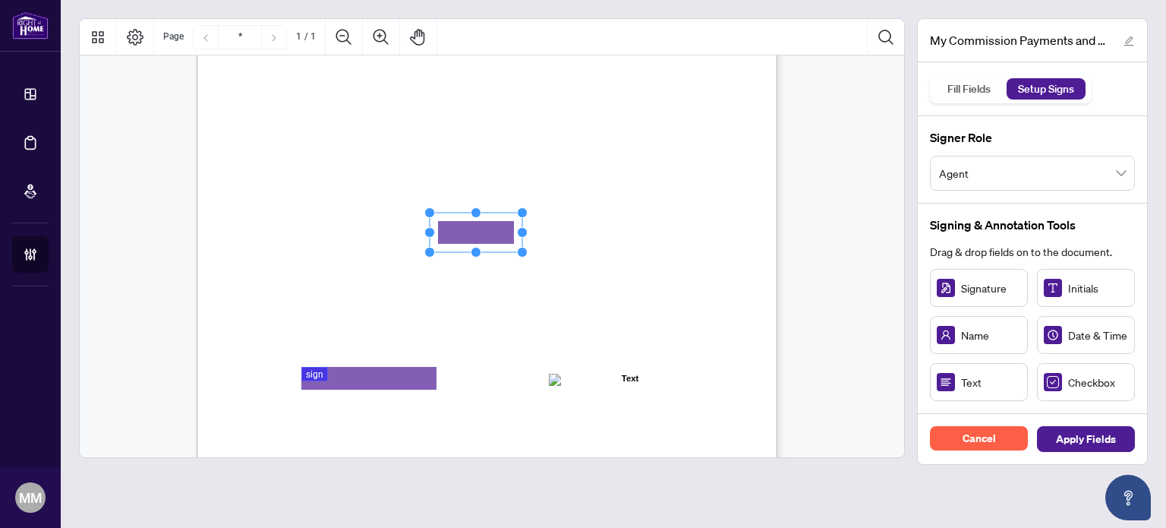
drag, startPoint x: 982, startPoint y: 383, endPoint x: 476, endPoint y: 231, distance: 528.8
drag, startPoint x: 521, startPoint y: 230, endPoint x: 634, endPoint y: 225, distance: 112.4
click at [634, 225] on icon "Resize, Top Resize, Top, Right Resize, Right Resize, Bottom, Right Resize, Bott…" at bounding box center [532, 232] width 216 height 50
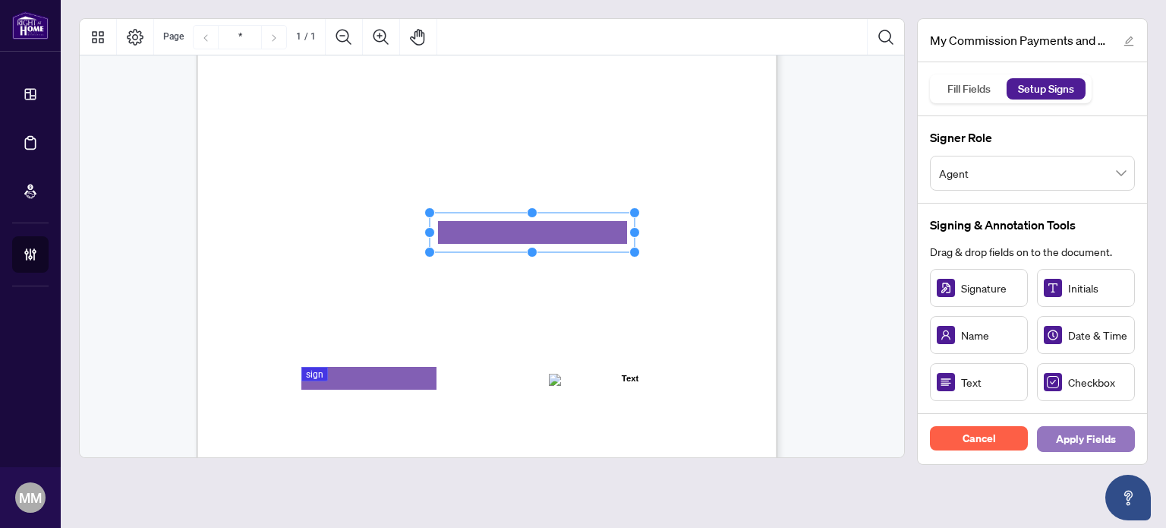
click at [1051, 433] on button "Apply Fields" at bounding box center [1086, 439] width 98 height 26
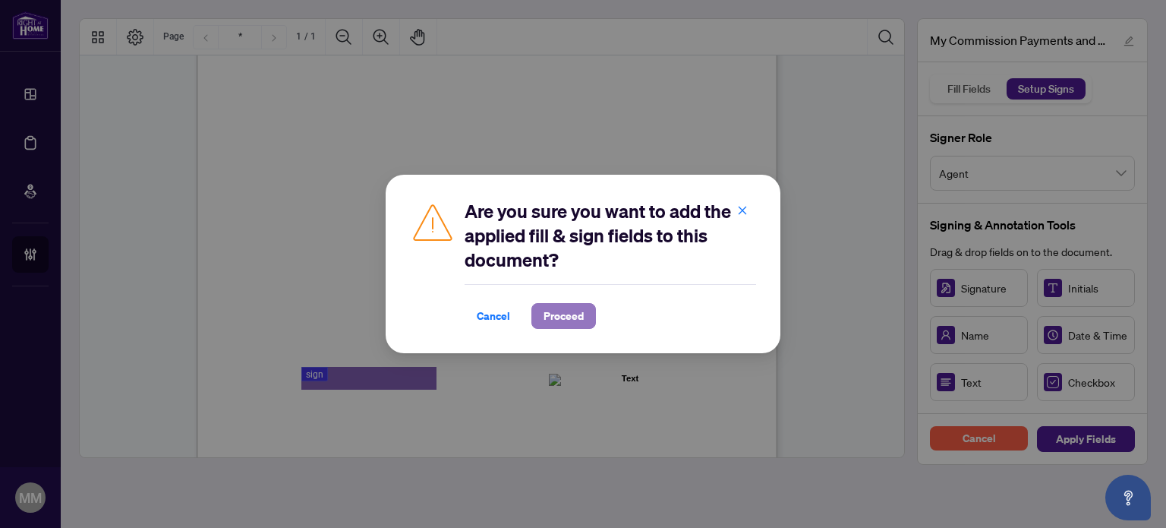
click at [574, 316] on span "Proceed" at bounding box center [563, 316] width 40 height 24
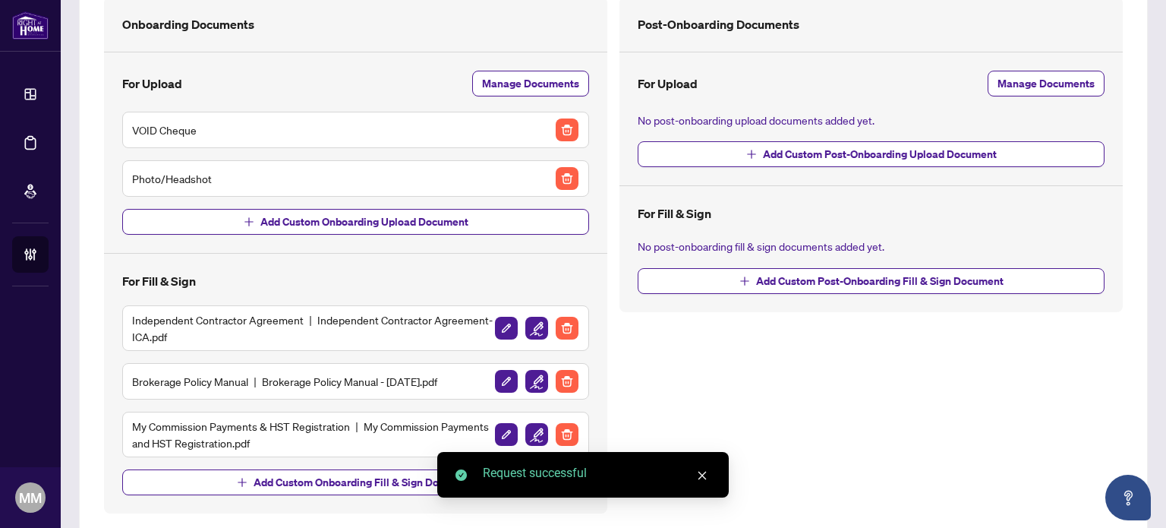
scroll to position [143, 0]
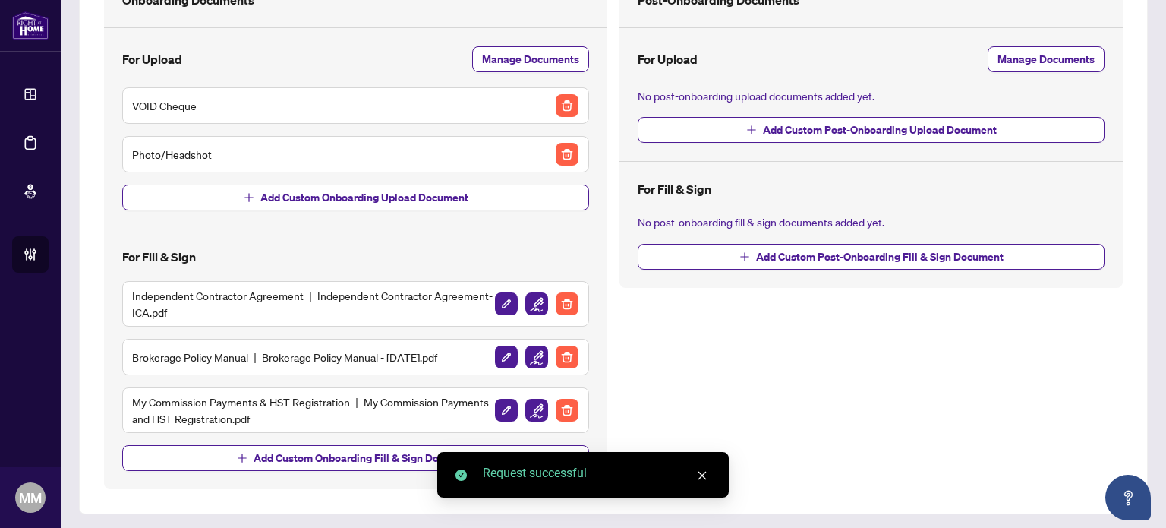
drag, startPoint x: 669, startPoint y: 323, endPoint x: 665, endPoint y: 313, distance: 10.9
click at [669, 321] on div "Post-Onboarding Documents For Upload Manage Documents No post-onboarding upload…" at bounding box center [870, 231] width 515 height 516
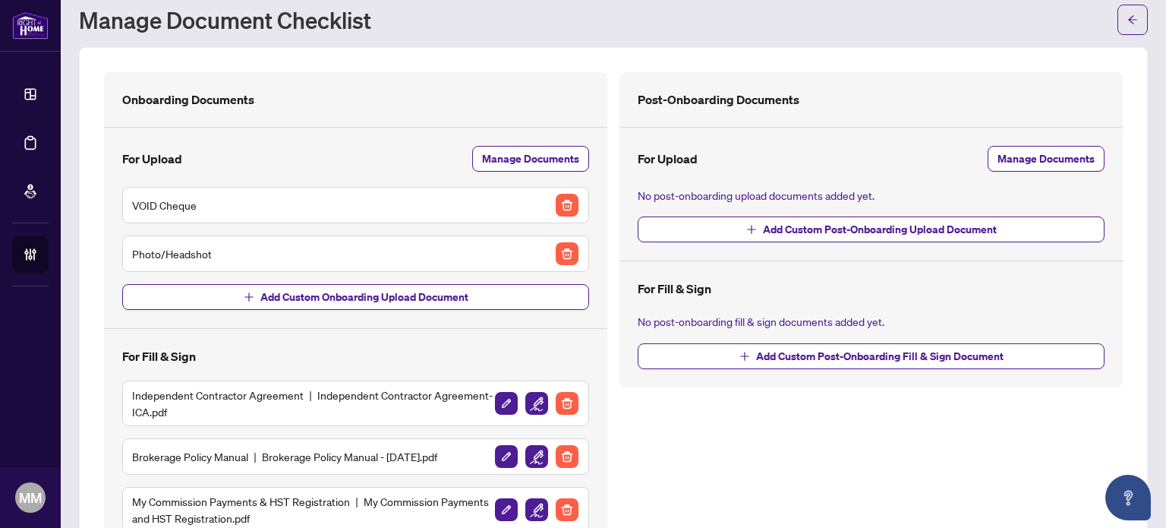
scroll to position [0, 0]
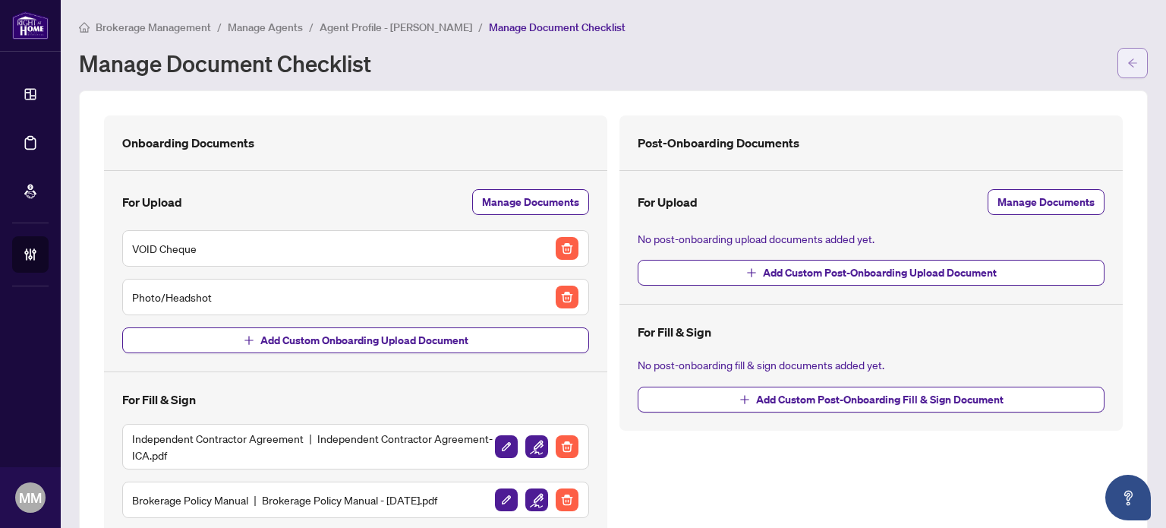
click at [1117, 57] on button "button" at bounding box center [1132, 63] width 30 height 30
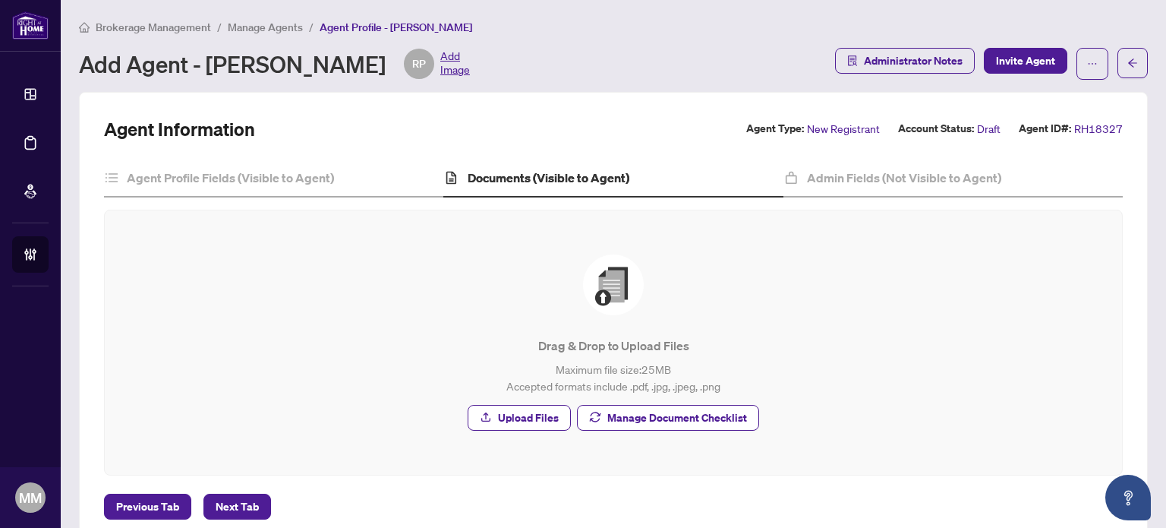
click at [717, 62] on div "Add Agent - Rebecca Price RP Add Image" at bounding box center [452, 64] width 747 height 30
click at [750, 53] on div "Add Agent - Rebecca Price RP Add Image Administrator Notes Invite Agent" at bounding box center [613, 64] width 1069 height 32
click at [909, 187] on div "Admin Fields (Not Visible to Agent)" at bounding box center [952, 178] width 339 height 38
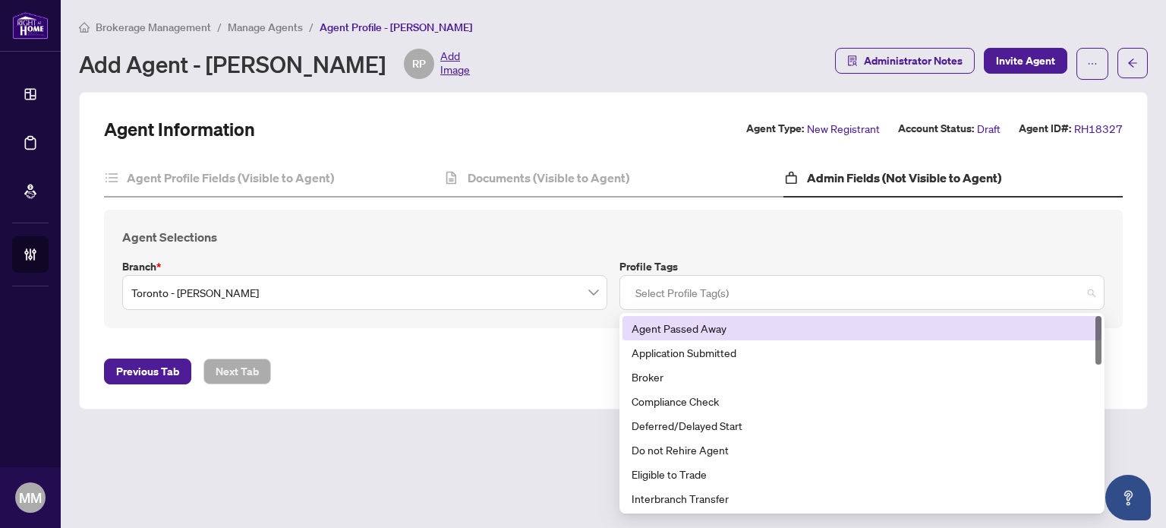
click at [823, 301] on div at bounding box center [861, 292] width 465 height 27
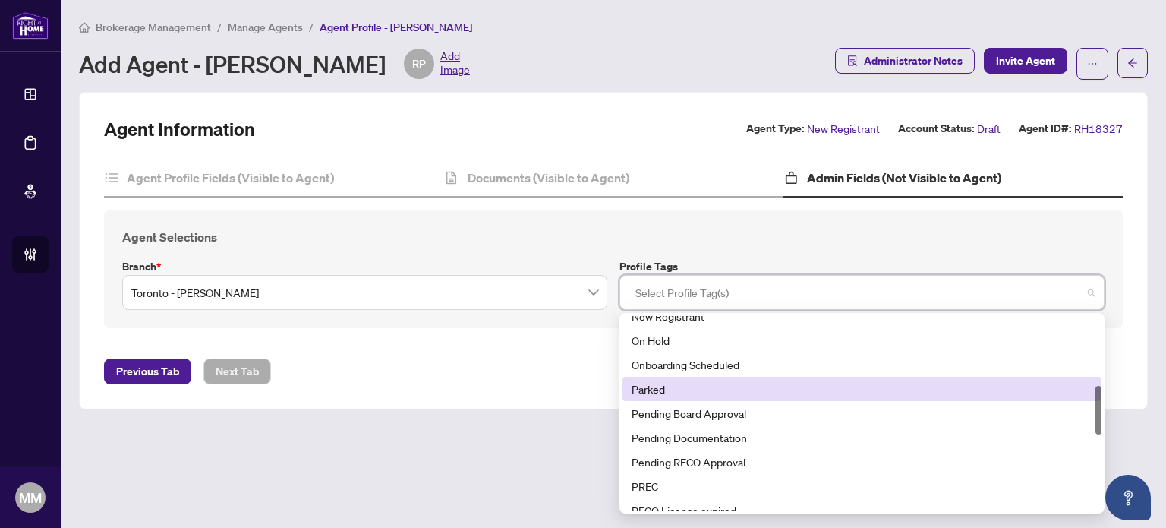
scroll to position [128, 0]
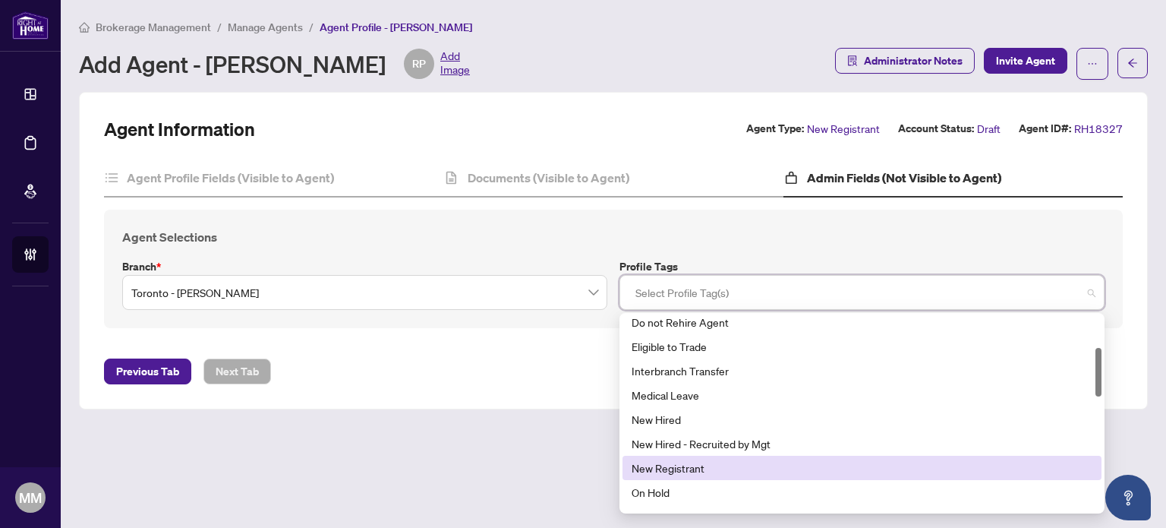
click at [748, 470] on div "New Registrant" at bounding box center [862, 467] width 461 height 17
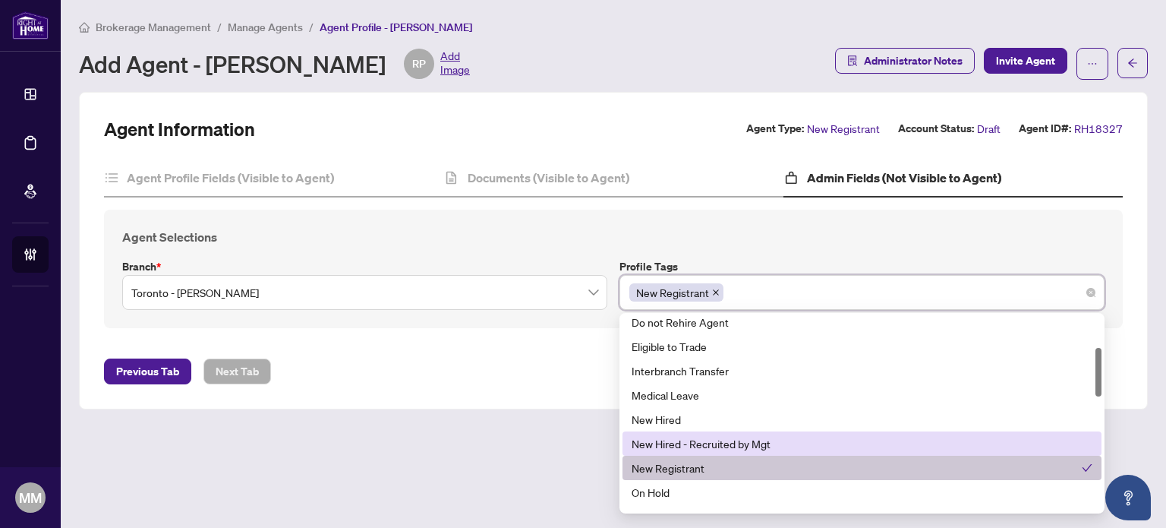
click at [547, 437] on main "Brokerage Management / Manage Agents / Agent Profile - Rebecca Price Add Agent …" at bounding box center [613, 264] width 1105 height 528
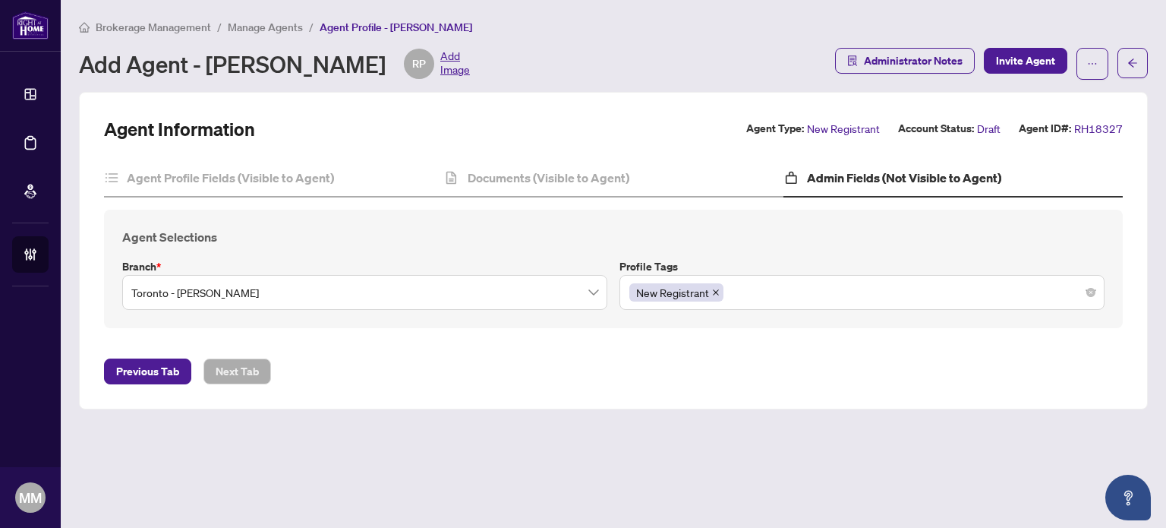
click at [487, 434] on main "Brokerage Management / Manage Agents / Agent Profile - Rebecca Price Add Agent …" at bounding box center [613, 264] width 1105 height 528
click at [1028, 49] on span "Invite Agent" at bounding box center [1025, 61] width 59 height 24
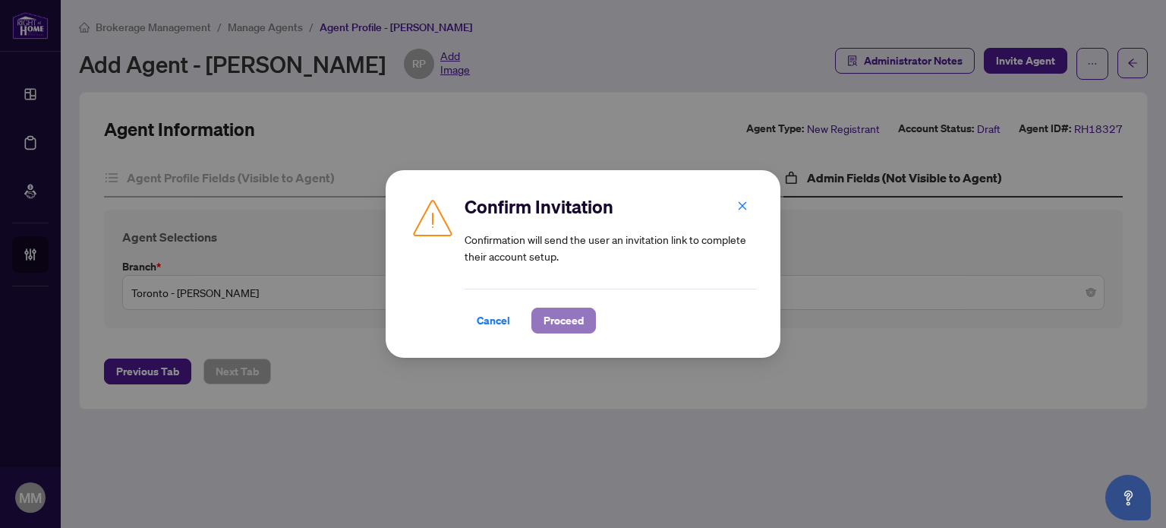
click at [576, 319] on span "Proceed" at bounding box center [563, 320] width 40 height 24
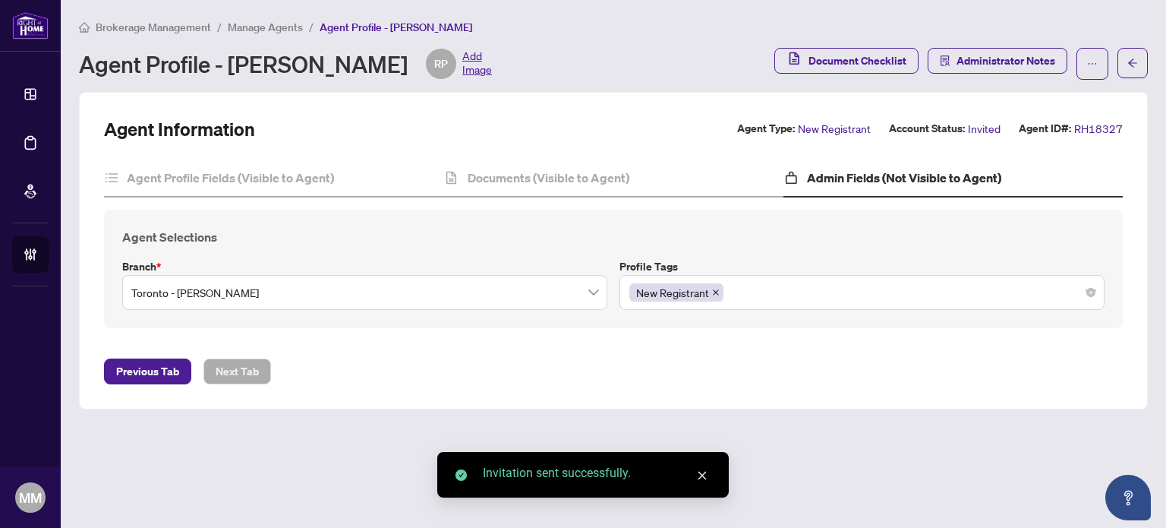
click at [845, 224] on div "Agent Selections Branch * Toronto - Don Mills Profile Tags New Registrant 7 8 1…" at bounding box center [613, 269] width 1019 height 118
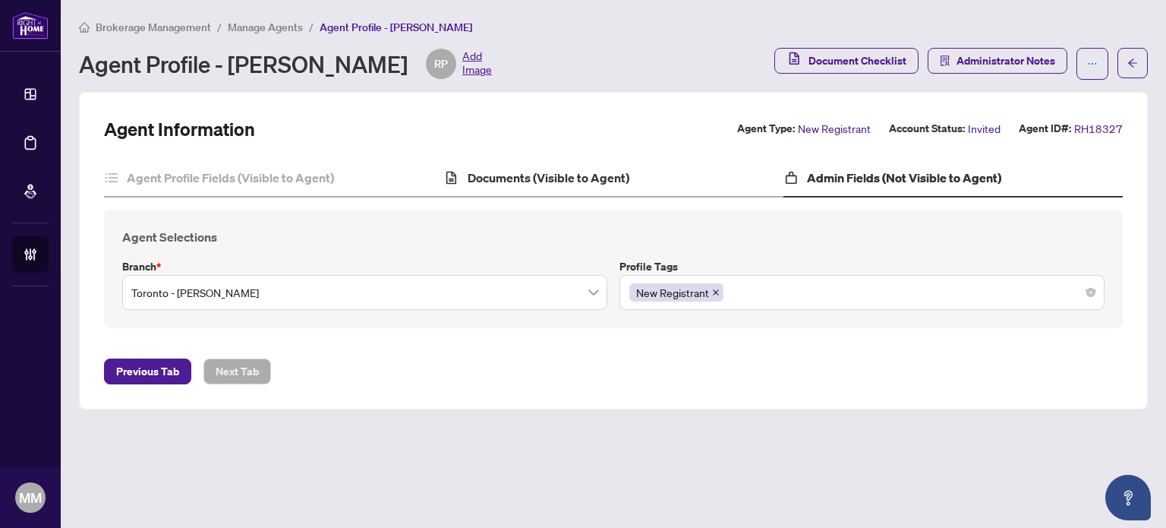
click at [566, 190] on div "Documents (Visible to Agent)" at bounding box center [612, 178] width 339 height 38
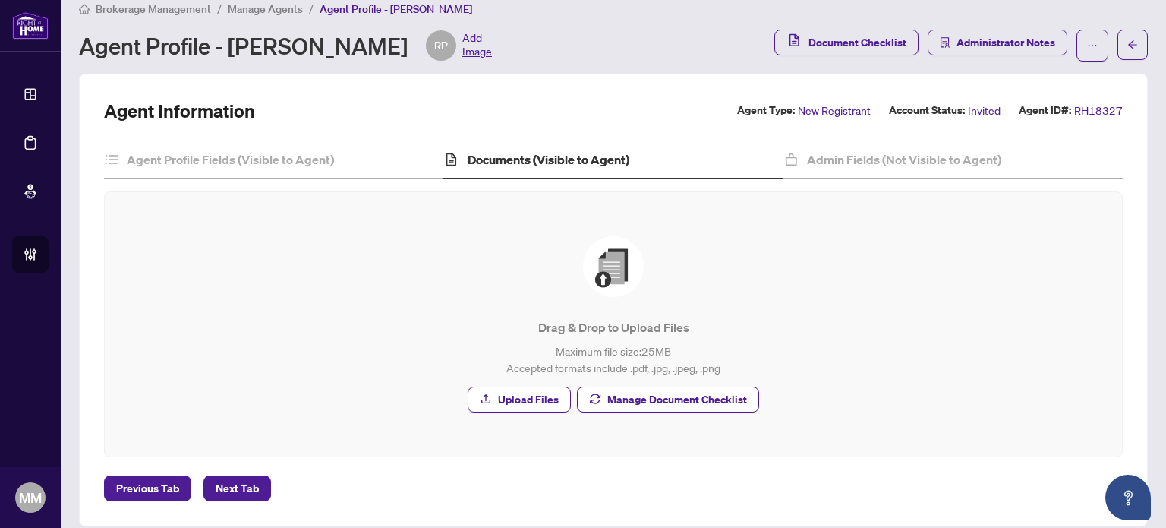
scroll to position [33, 0]
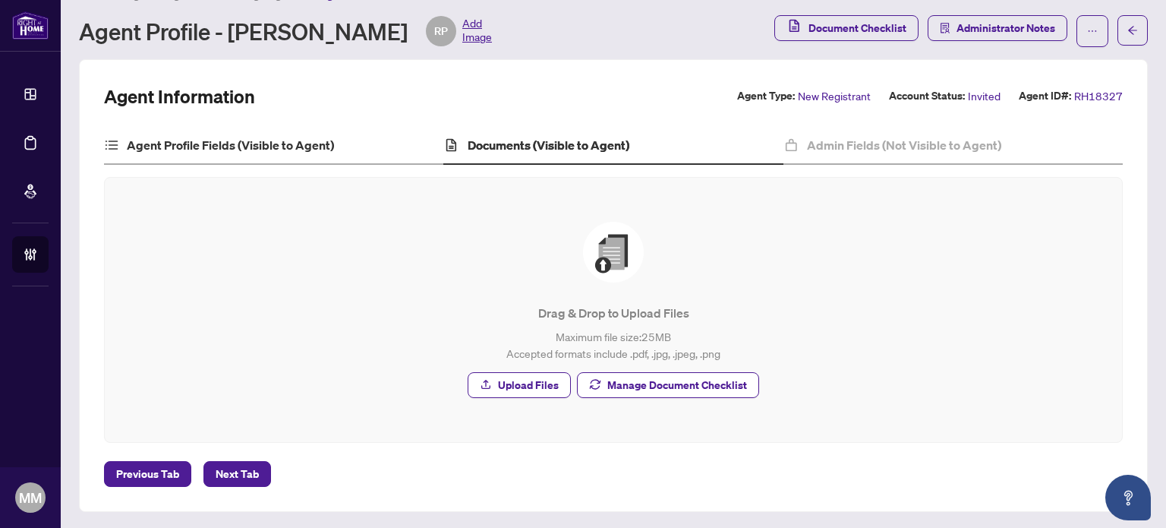
click at [370, 141] on div "Agent Profile Fields (Visible to Agent)" at bounding box center [273, 146] width 339 height 38
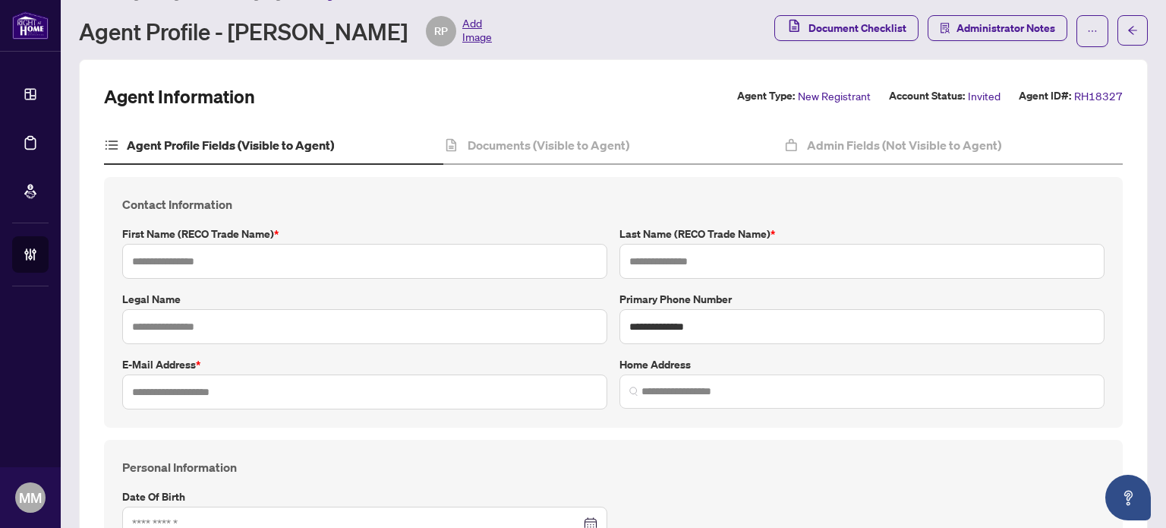
type input "*******"
type input "*****"
type input "**********"
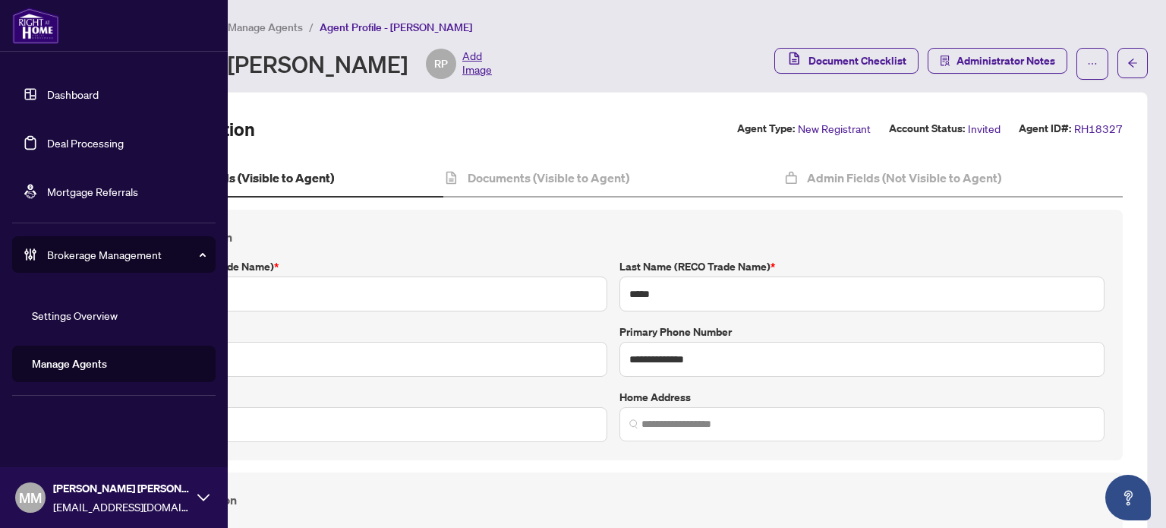
click at [47, 139] on link "Deal Processing" at bounding box center [85, 143] width 77 height 14
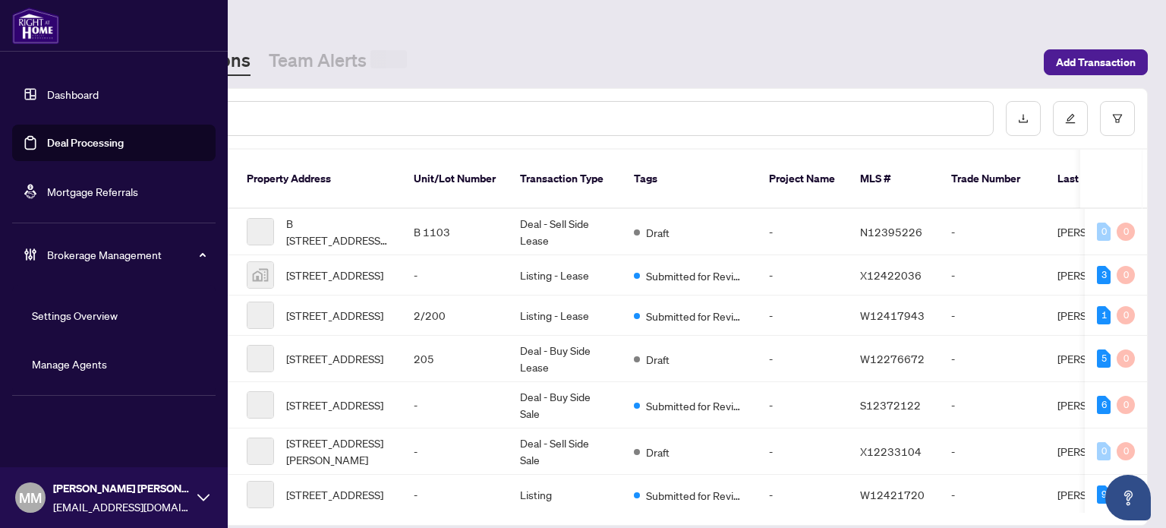
click at [106, 364] on link "Manage Agents" at bounding box center [69, 364] width 75 height 14
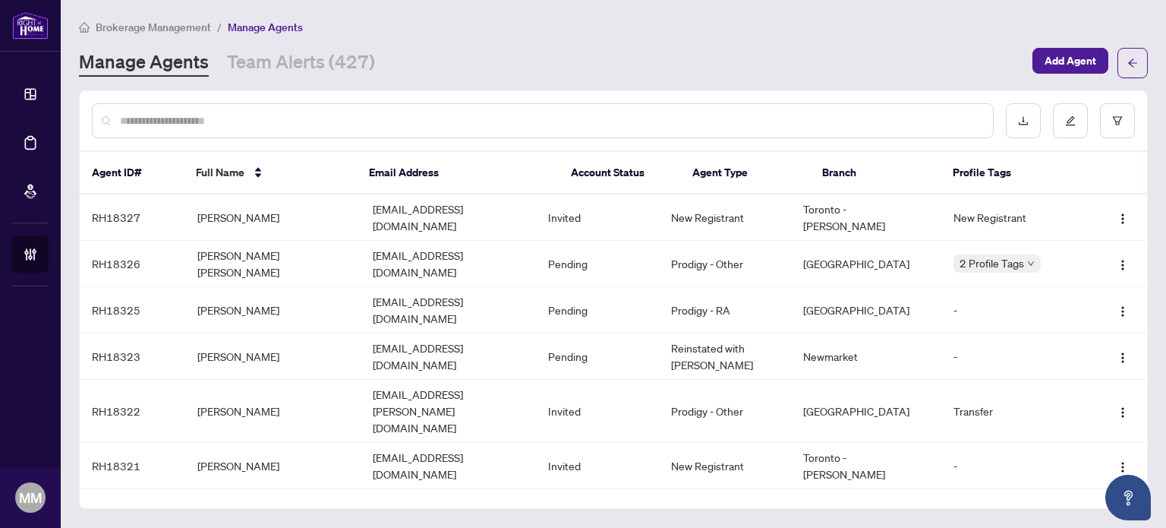
click at [300, 124] on input "text" at bounding box center [550, 120] width 861 height 17
click at [521, 128] on div at bounding box center [543, 120] width 902 height 35
click at [531, 124] on input "text" at bounding box center [550, 120] width 861 height 17
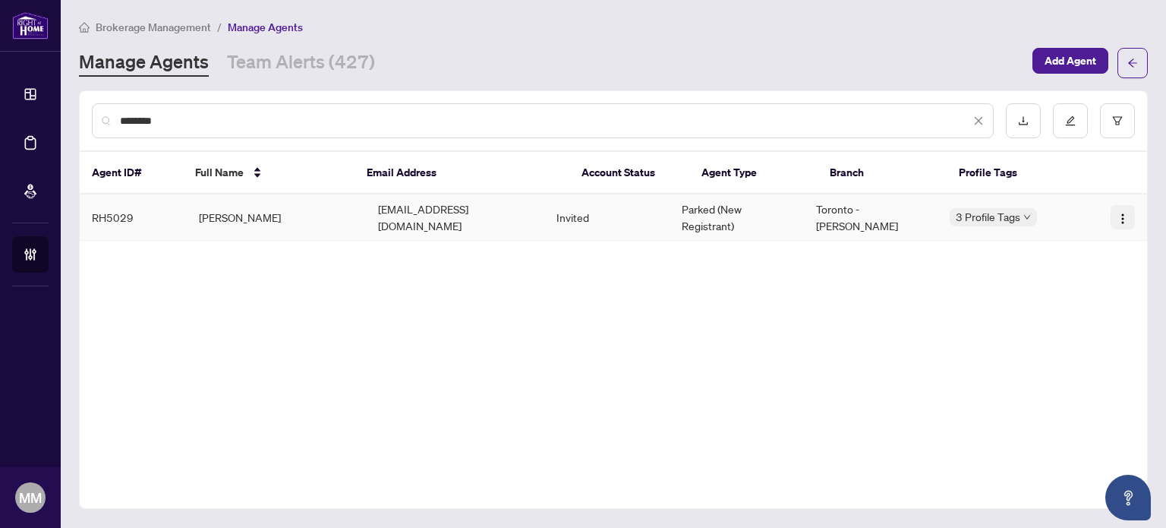
type input "********"
click at [1123, 218] on img "button" at bounding box center [1123, 219] width 12 height 12
click at [1100, 270] on span "Resend Invitation" at bounding box center [1081, 270] width 83 height 17
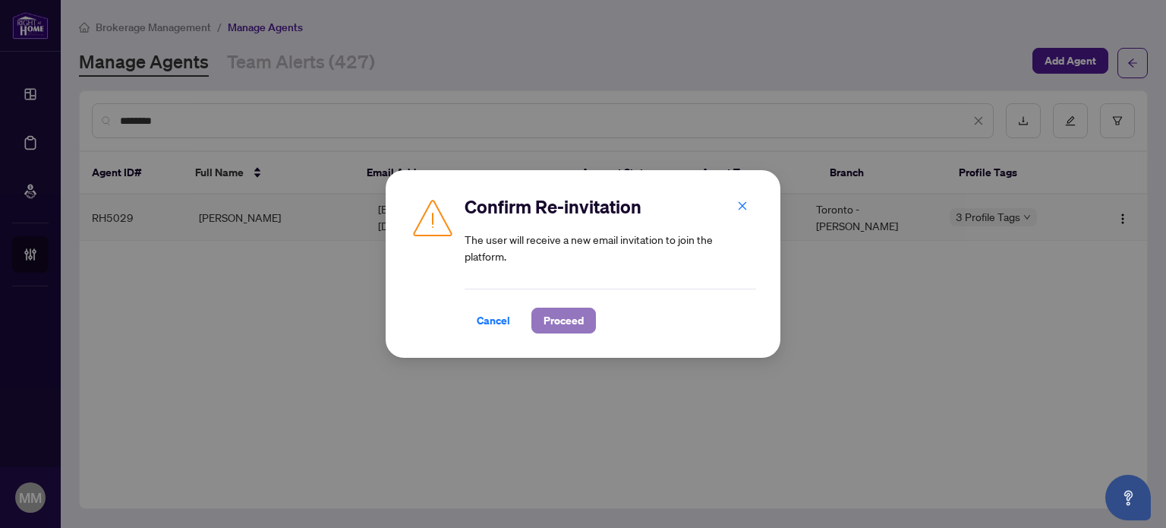
click at [537, 321] on button "Proceed" at bounding box center [563, 320] width 65 height 26
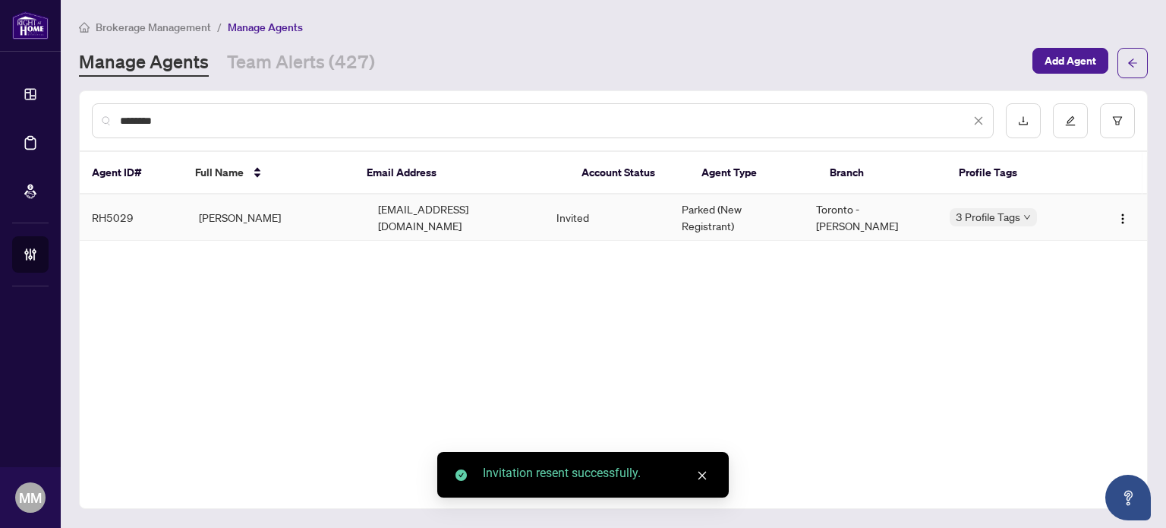
click at [1006, 352] on div "******** Agent ID# Full Name Email Address Account Status Agent Type Branch Pro…" at bounding box center [613, 299] width 1069 height 418
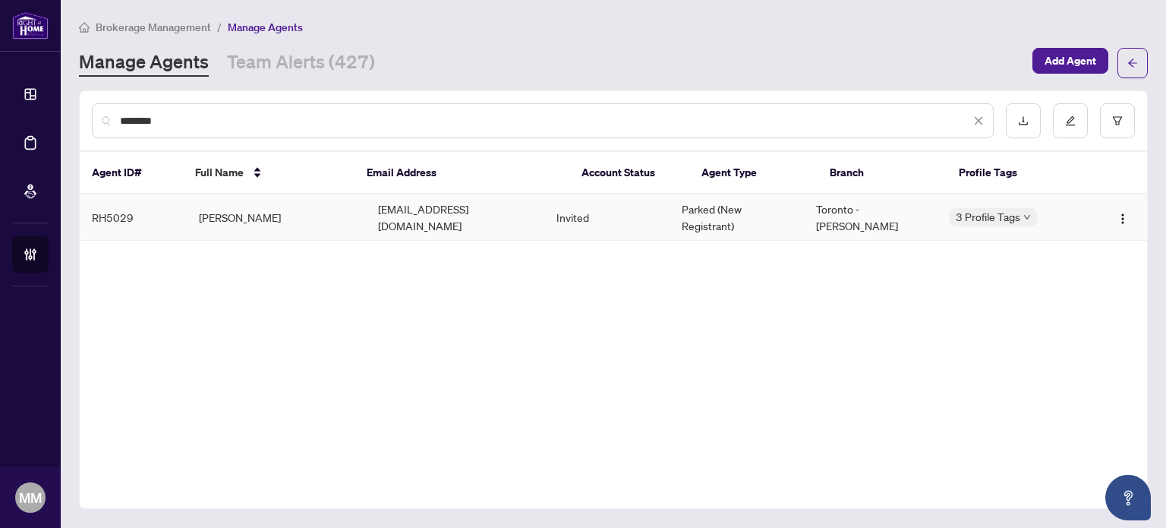
click at [937, 389] on div "******** Agent ID# Full Name Email Address Account Status Agent Type Branch Pro…" at bounding box center [613, 299] width 1069 height 418
click at [511, 403] on div "******** Agent ID# Full Name Email Address Account Status Agent Type Branch Pro…" at bounding box center [613, 299] width 1069 height 418
click at [395, 359] on div "******** Agent ID# Full Name Email Address Account Status Agent Type Branch Pro…" at bounding box center [613, 299] width 1069 height 418
click at [287, 221] on td "Shairoon Hilton" at bounding box center [276, 217] width 179 height 46
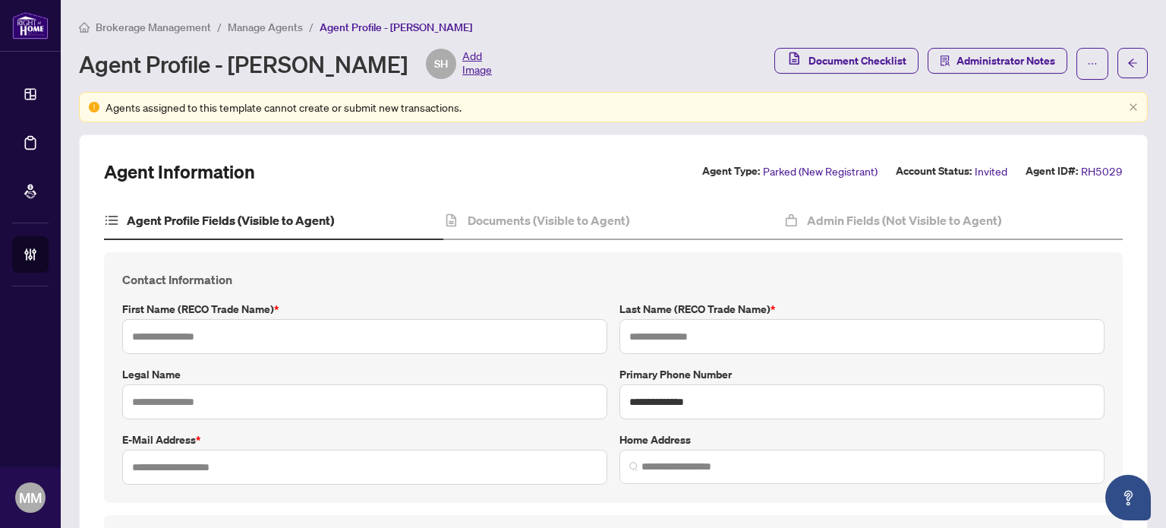
type input "********"
type input "******"
type input "**********"
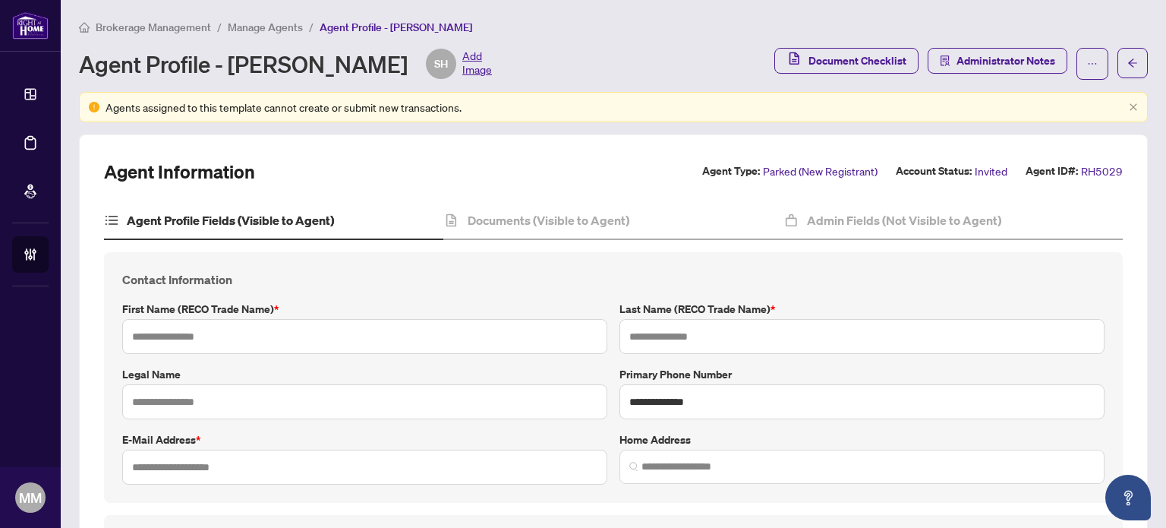
type input "**********"
type input "*******"
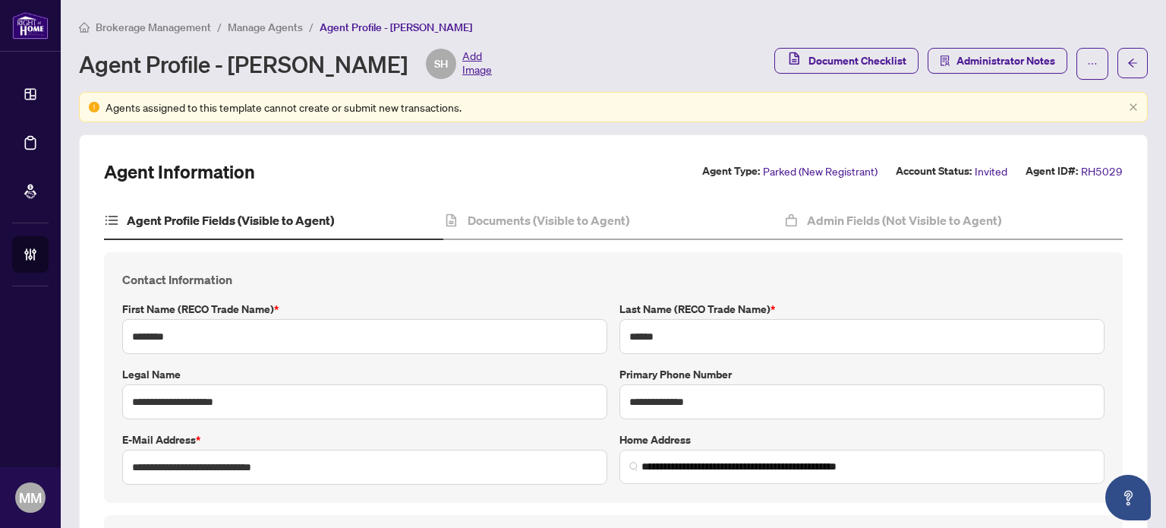
type input "**********"
type input "****"
type input "**********"
click at [735, 394] on input "**********" at bounding box center [861, 401] width 485 height 35
drag, startPoint x: 729, startPoint y: 400, endPoint x: 551, endPoint y: 415, distance: 178.3
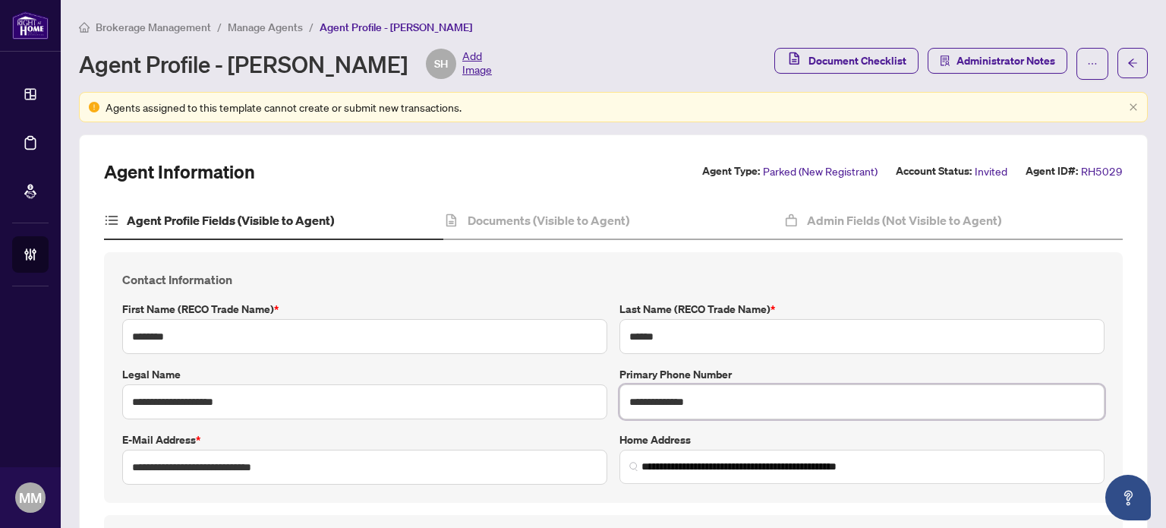
click at [551, 415] on div "**********" at bounding box center [613, 377] width 994 height 214
click at [282, 20] on span "Manage Agents" at bounding box center [265, 27] width 75 height 14
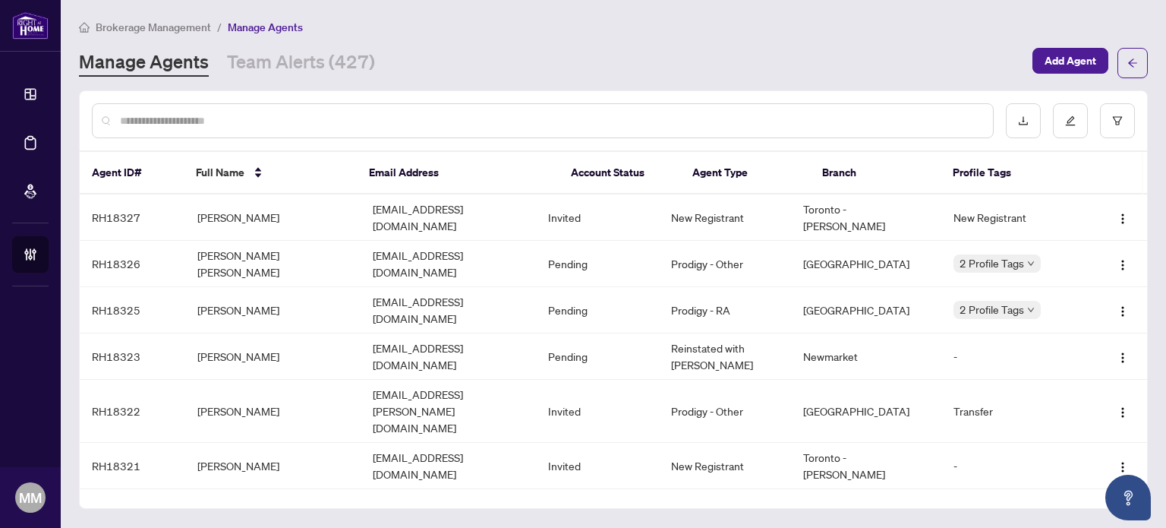
click at [317, 124] on input "text" at bounding box center [550, 120] width 861 height 17
type input "********"
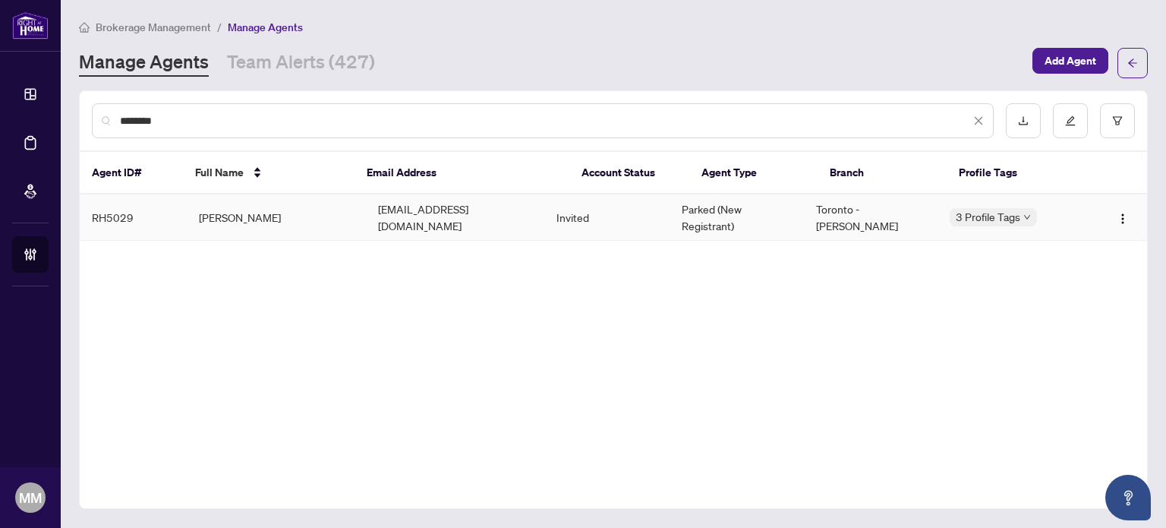
click at [282, 219] on td "Shairoon Hilton" at bounding box center [276, 217] width 179 height 46
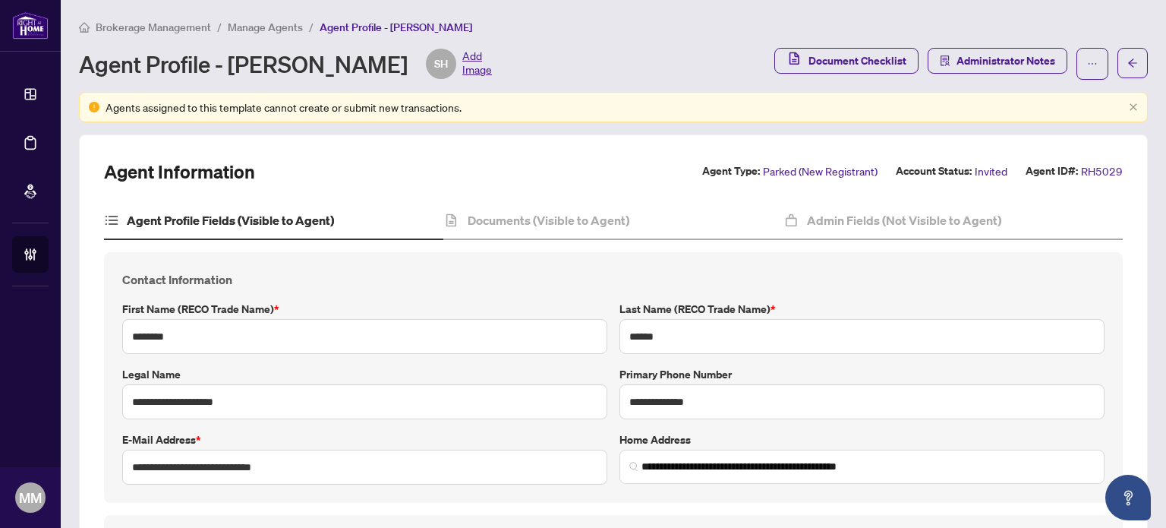
type input "**********"
type input "****"
type input "**********"
click at [503, 206] on div "Documents (Visible to Agent)" at bounding box center [612, 221] width 339 height 38
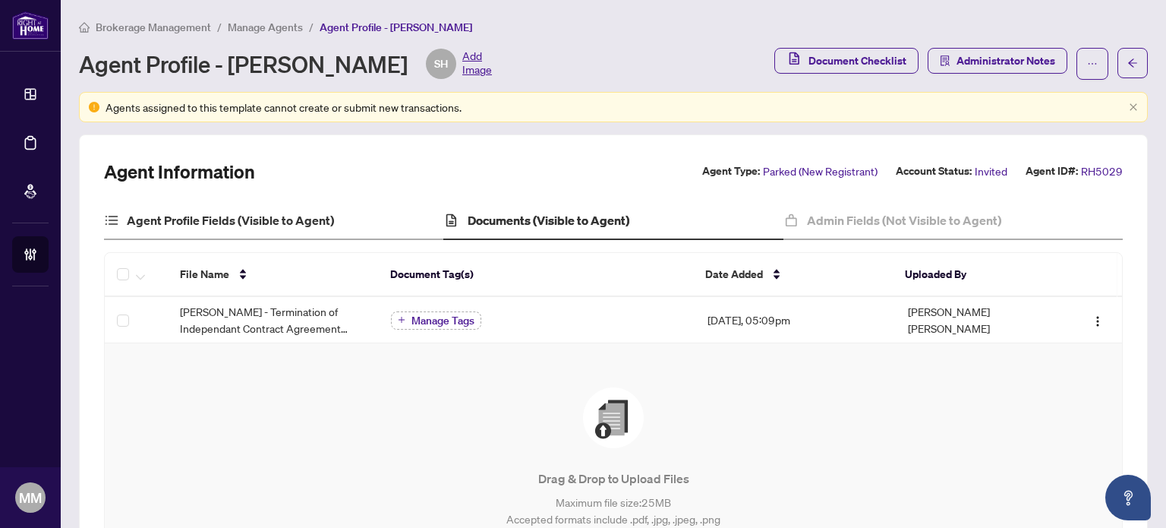
click at [342, 224] on div "Agent Profile Fields (Visible to Agent)" at bounding box center [273, 221] width 339 height 38
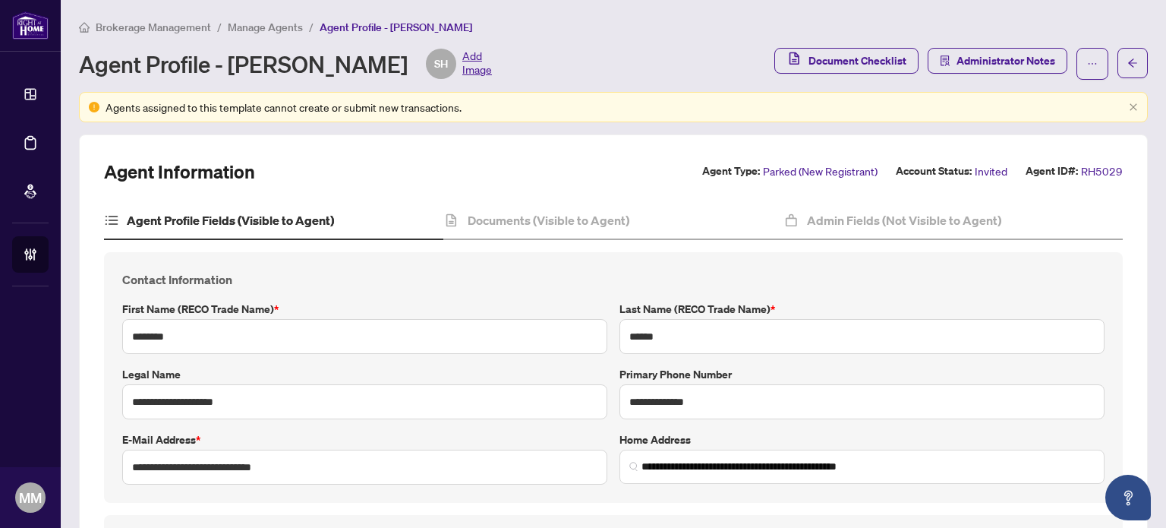
click at [301, 20] on span "Manage Agents" at bounding box center [265, 27] width 75 height 14
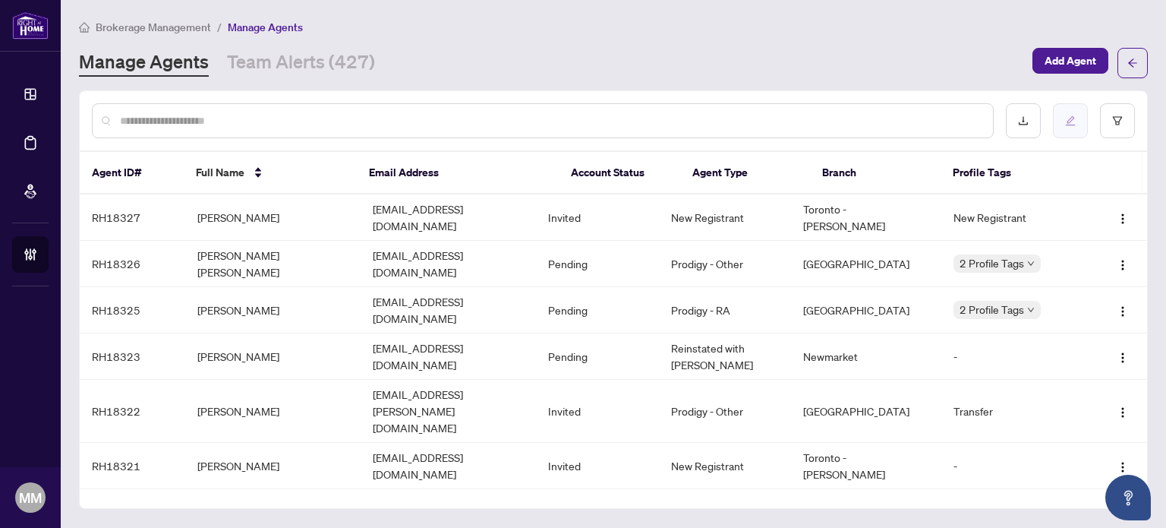
click at [1081, 132] on button "button" at bounding box center [1070, 120] width 35 height 35
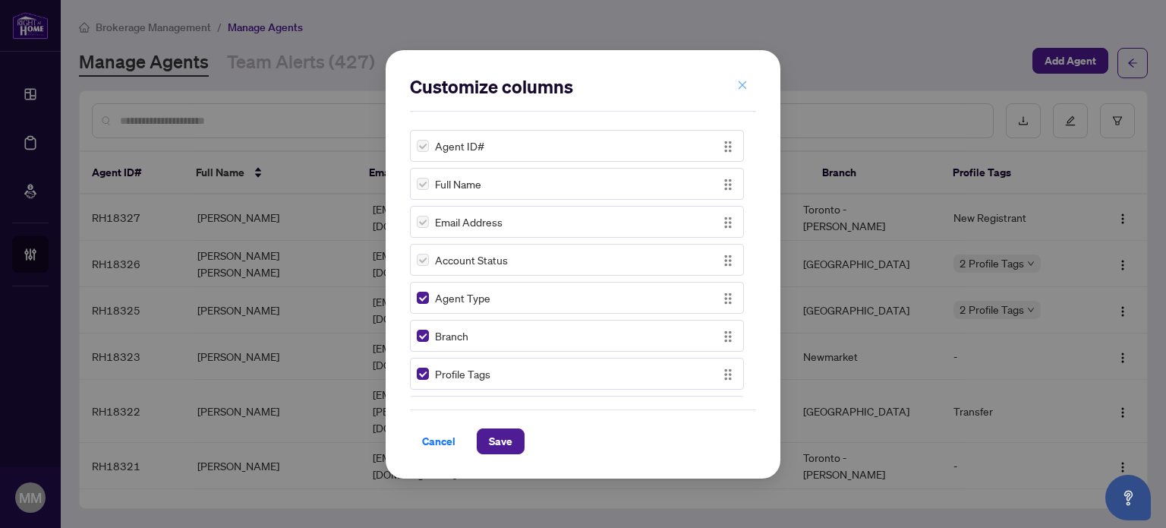
click at [751, 87] on button "button" at bounding box center [742, 86] width 30 height 26
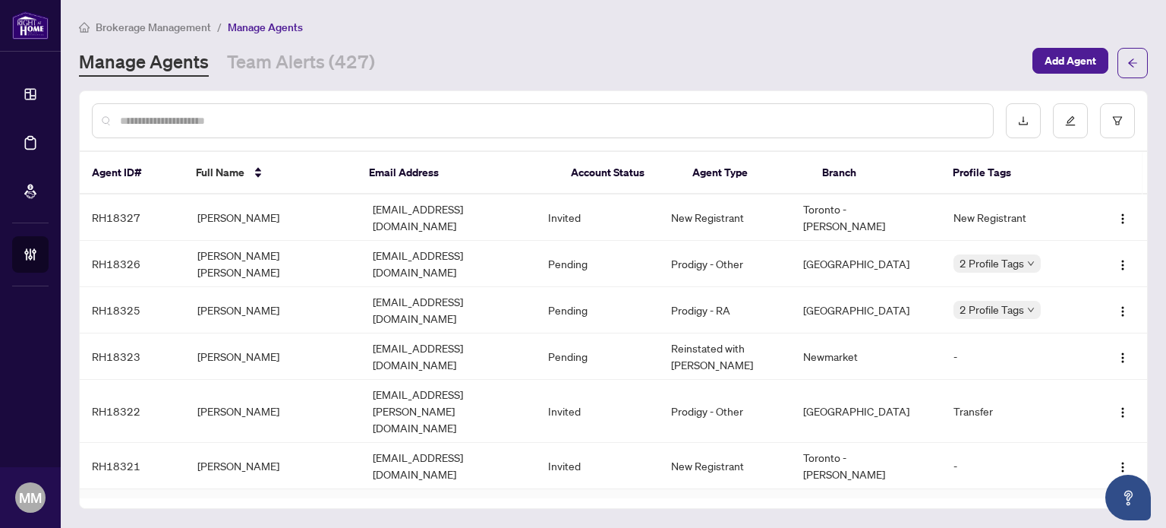
click at [491, 489] on td "[EMAIL_ADDRESS][DOMAIN_NAME]" at bounding box center [448, 512] width 175 height 46
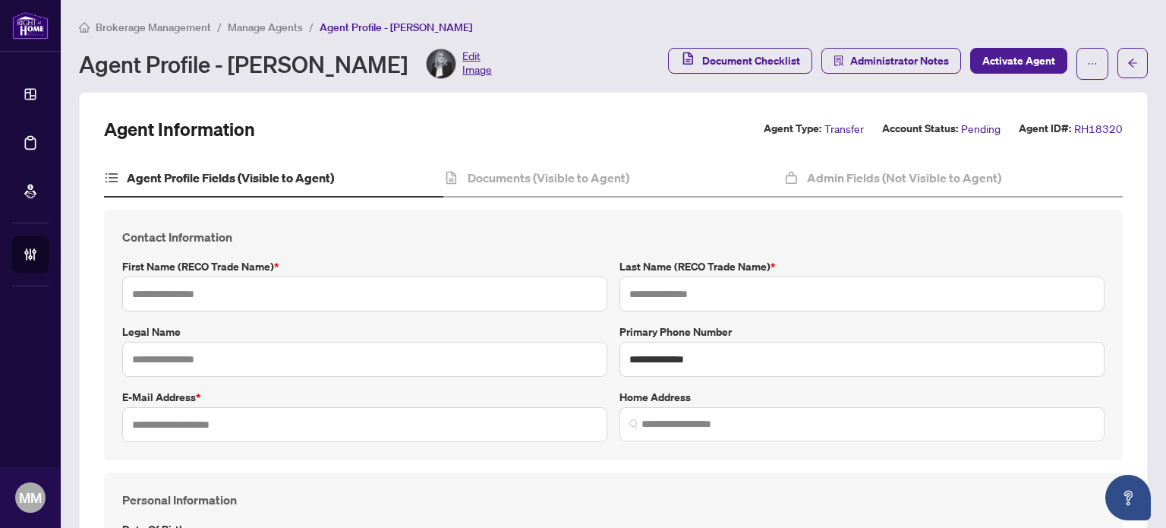
type input "*****"
type input "*********"
type input "**********"
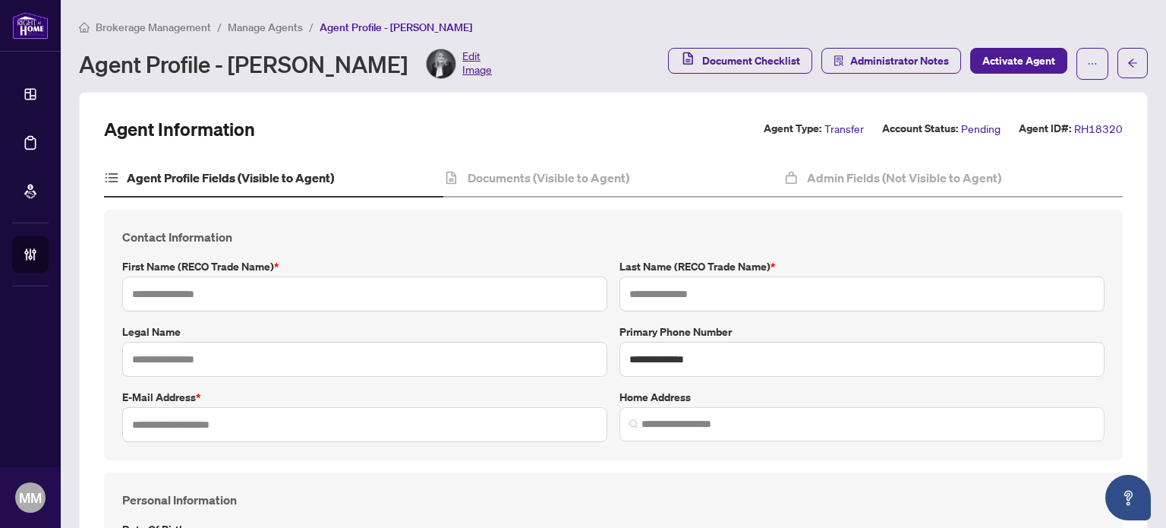
type input "*********"
type input "**********"
type input "*"
type input "****"
type input "*******"
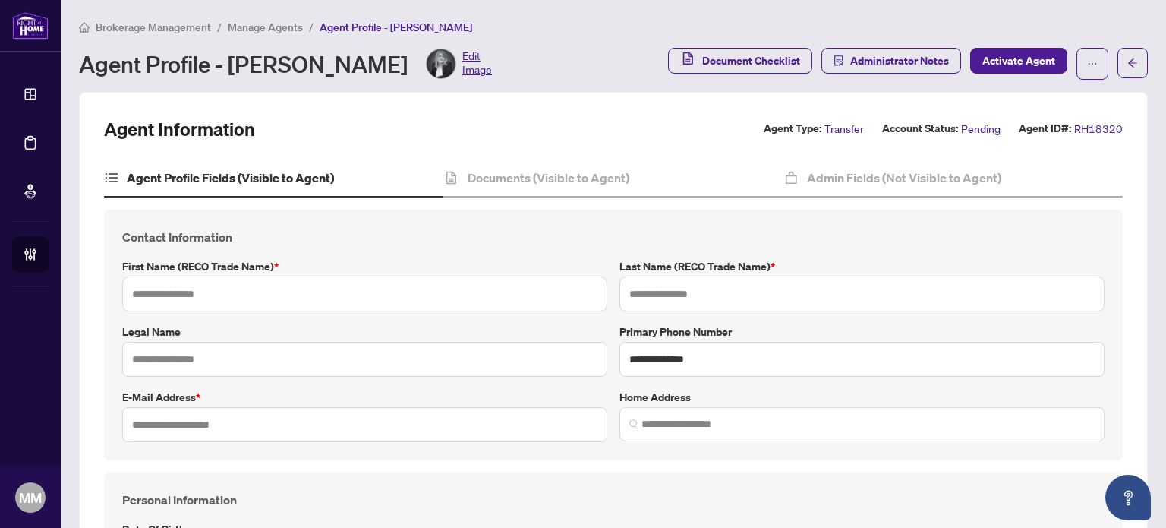
type input "*******"
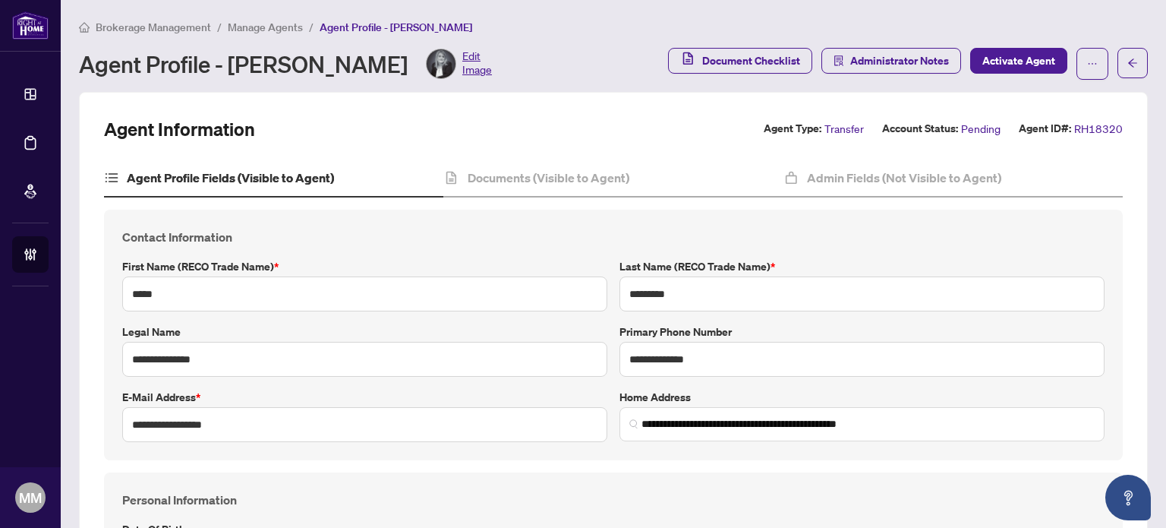
type input "**********"
type input "****"
type input "**********"
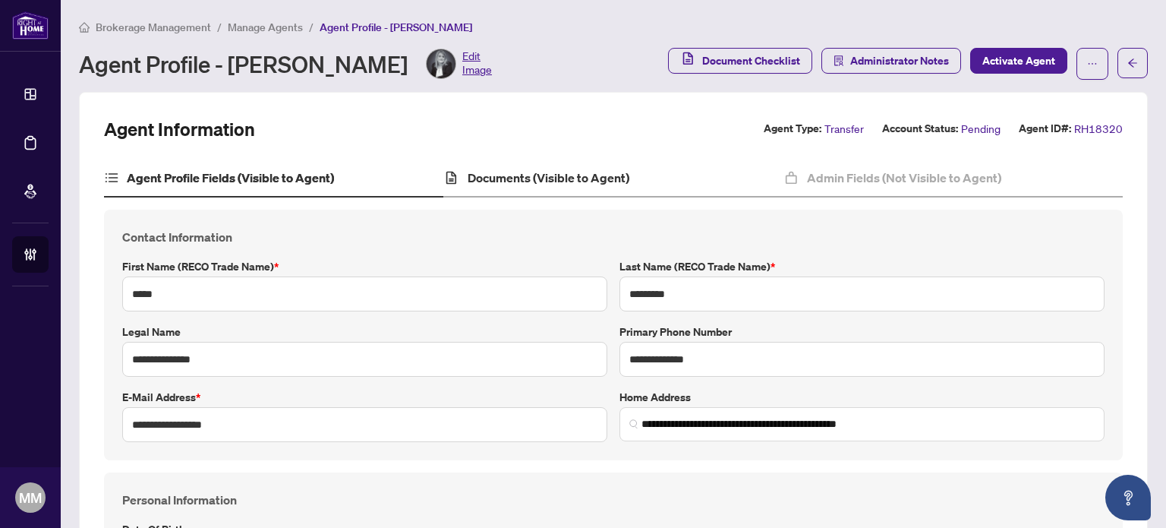
click at [581, 189] on div "Documents (Visible to Agent)" at bounding box center [612, 178] width 339 height 38
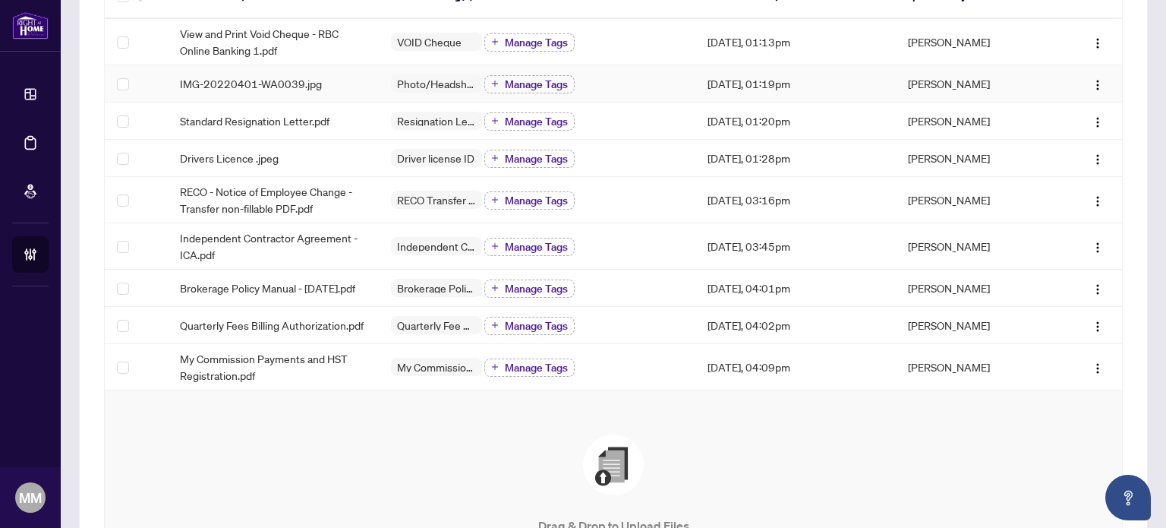
scroll to position [236, 0]
click at [1092, 332] on span "button" at bounding box center [1098, 324] width 12 height 17
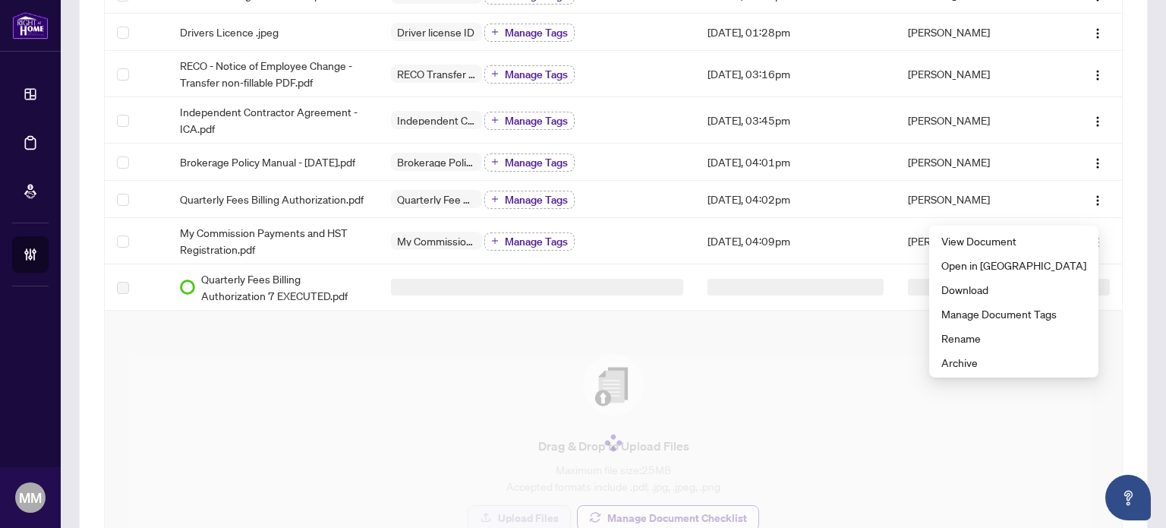
scroll to position [361, 0]
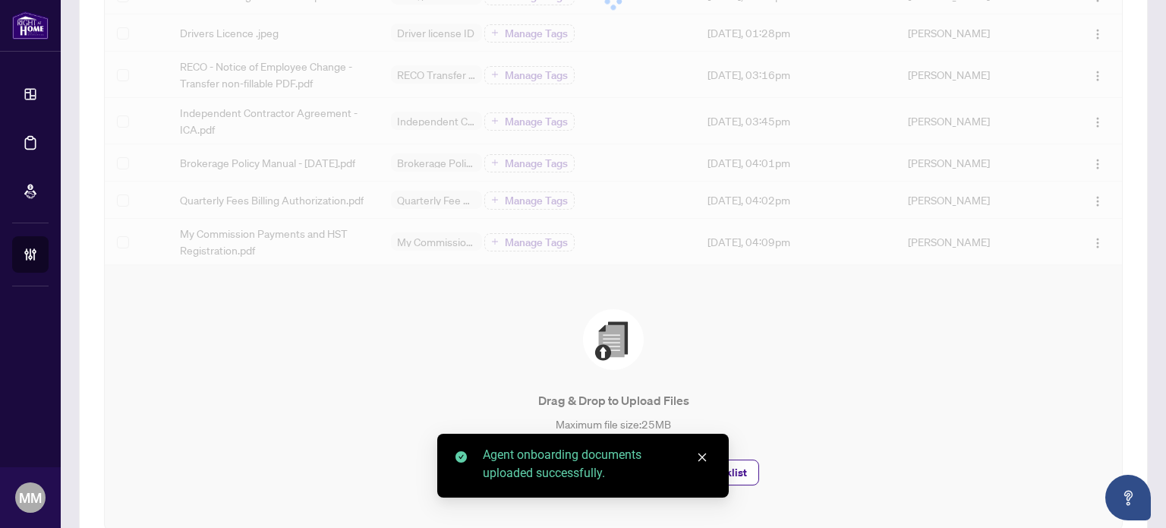
click at [306, 315] on div "Drag & Drop to Upload Files Maximum file size: 25 MB Accepted formats include .…" at bounding box center [613, 396] width 956 height 203
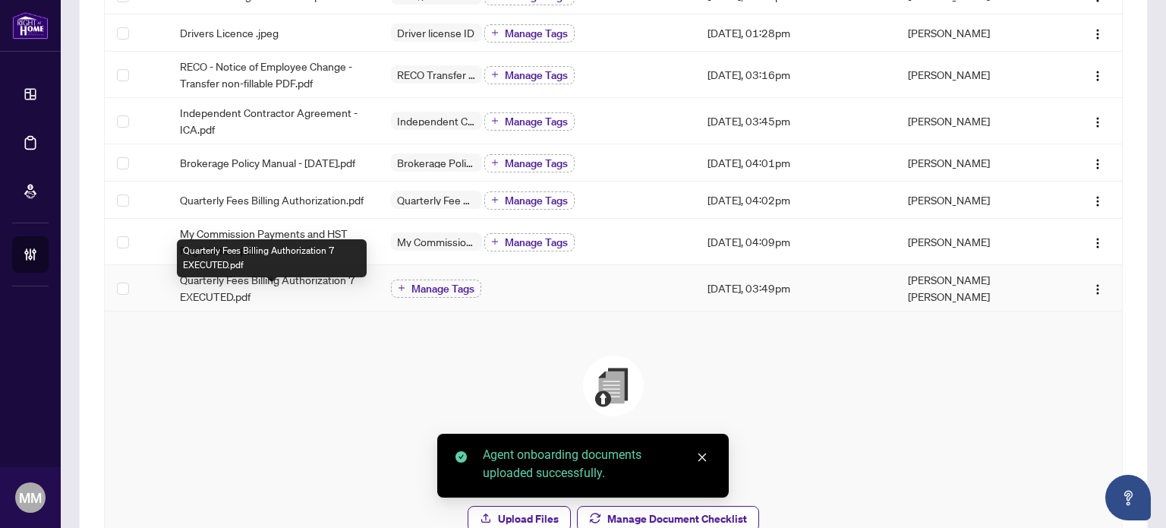
click at [304, 304] on span "Quarterly Fees Billing Authorization 7 EXECUTED.pdf" at bounding box center [273, 287] width 187 height 33
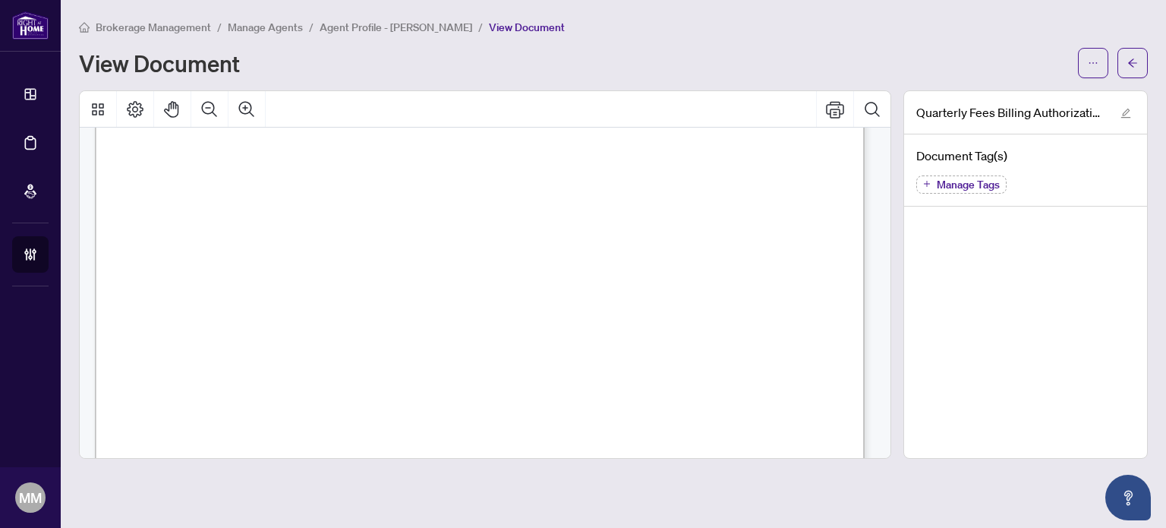
scroll to position [695, 0]
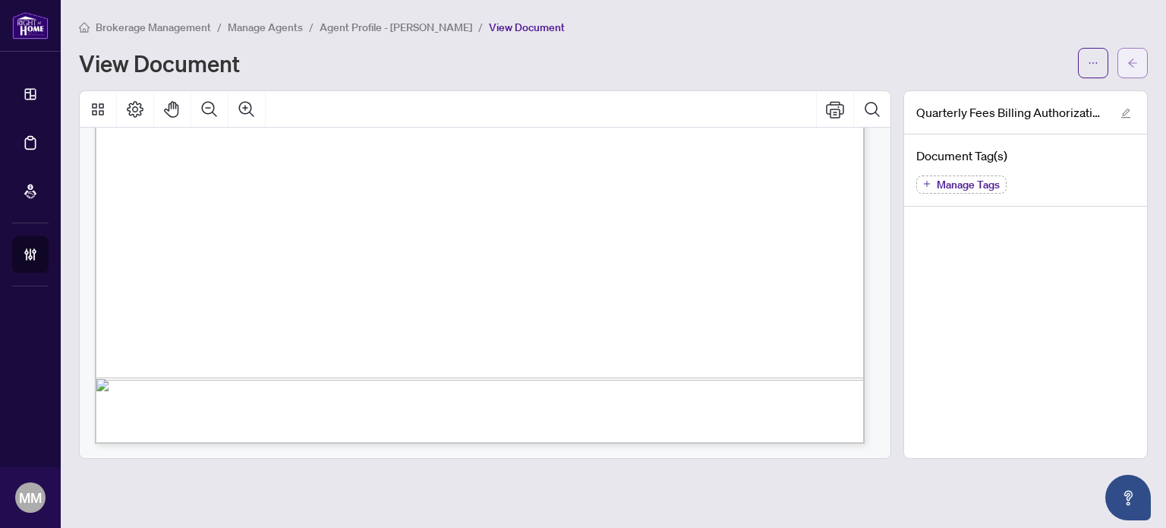
click at [1133, 60] on icon "arrow-left" at bounding box center [1132, 63] width 11 height 11
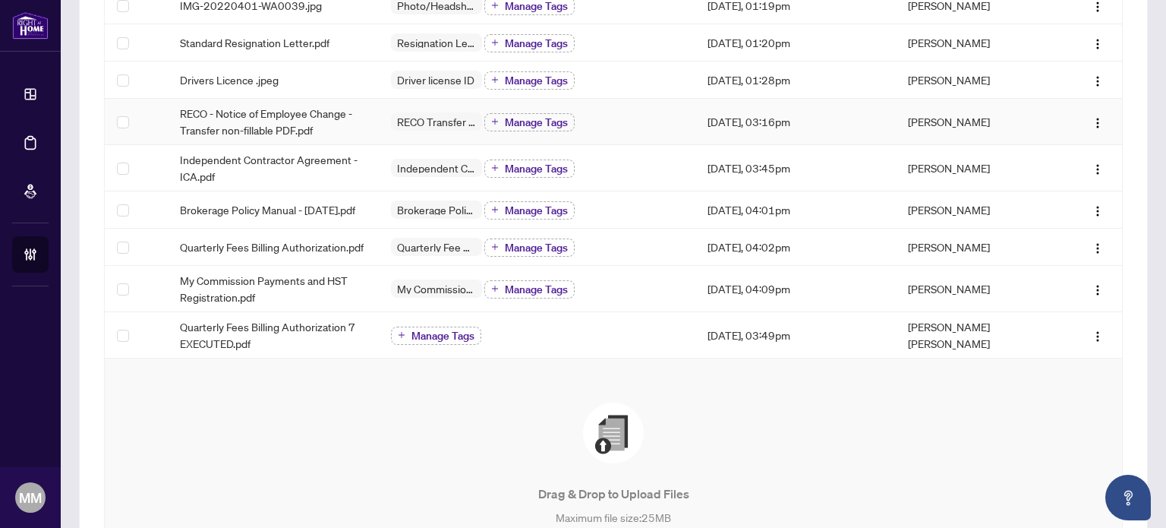
scroll to position [380, 0]
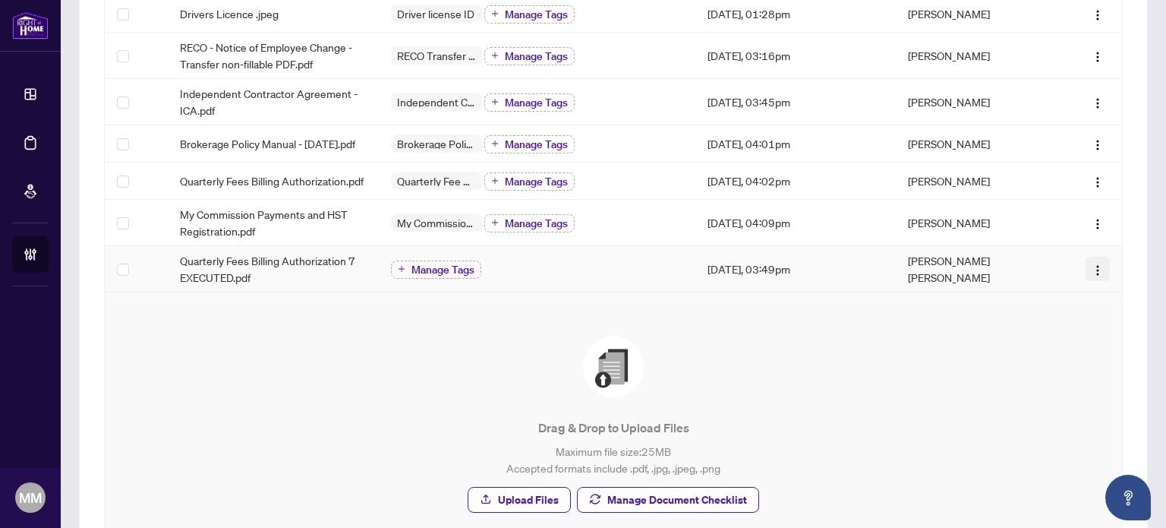
click at [1085, 281] on button "button" at bounding box center [1097, 269] width 24 height 24
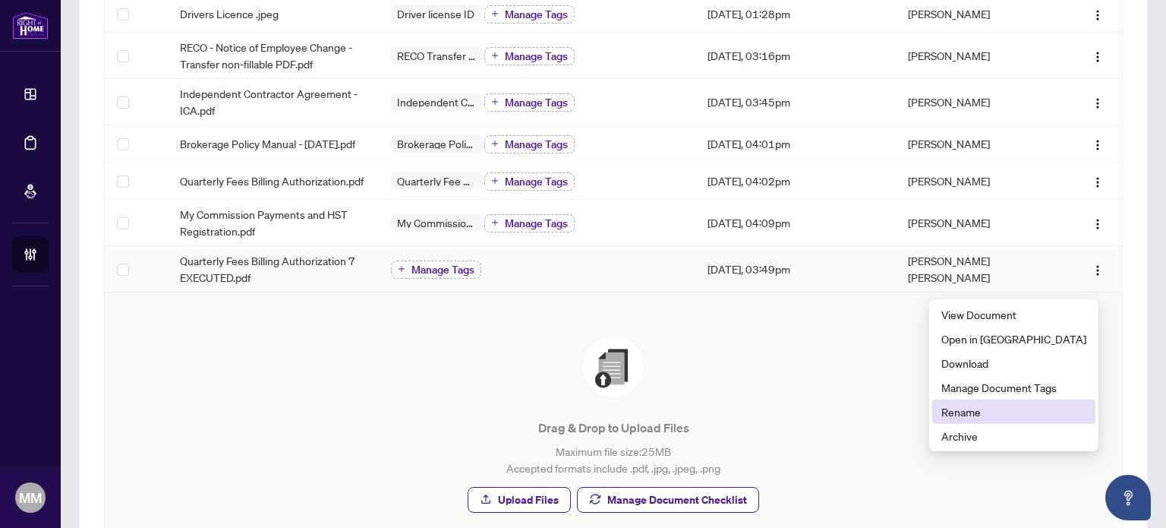
click at [1025, 403] on span "Rename" at bounding box center [1013, 411] width 145 height 17
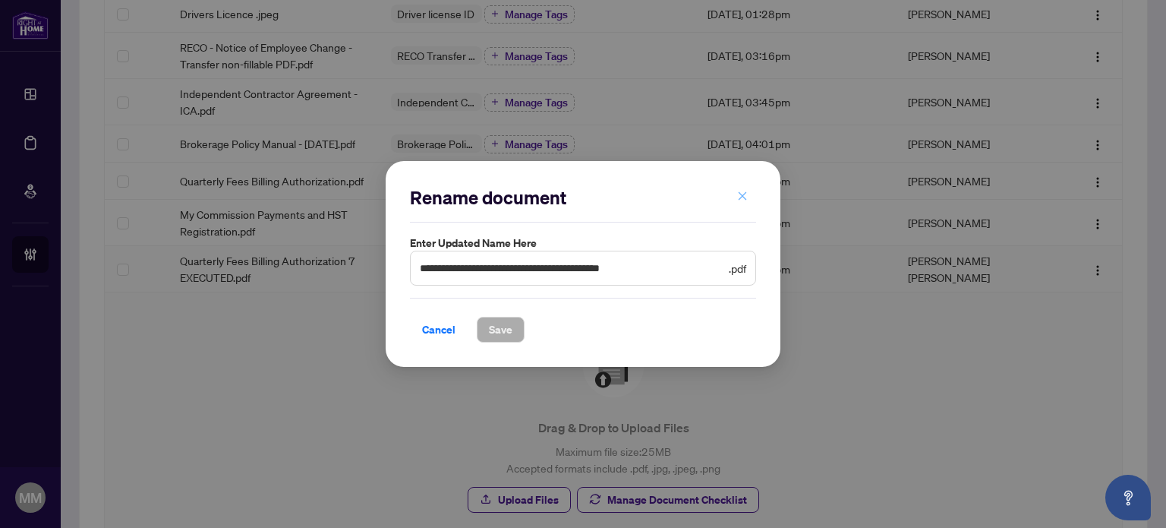
click at [753, 193] on button "button" at bounding box center [742, 197] width 30 height 26
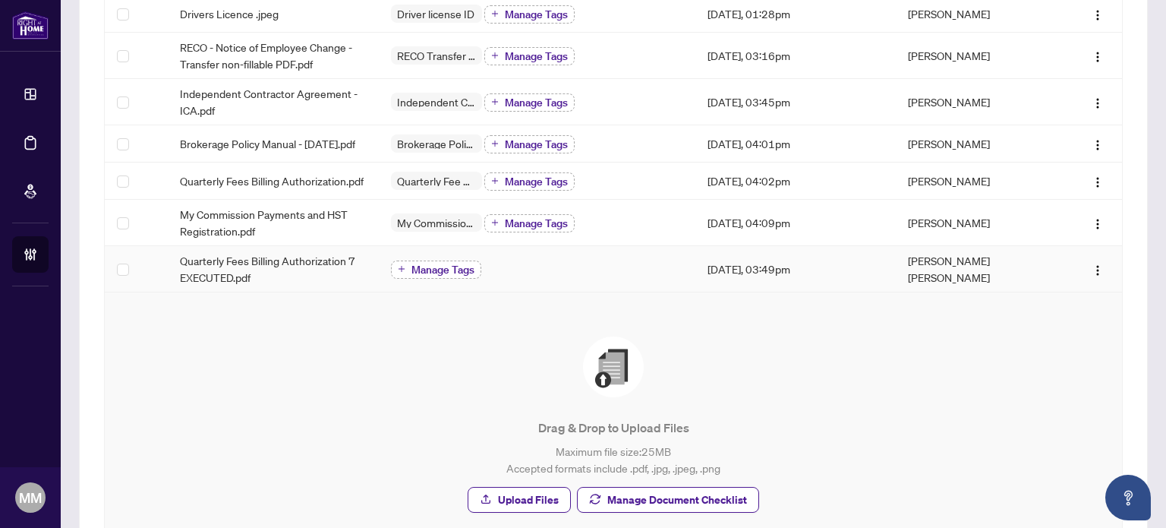
click at [434, 275] on span "Manage Tags" at bounding box center [442, 269] width 63 height 11
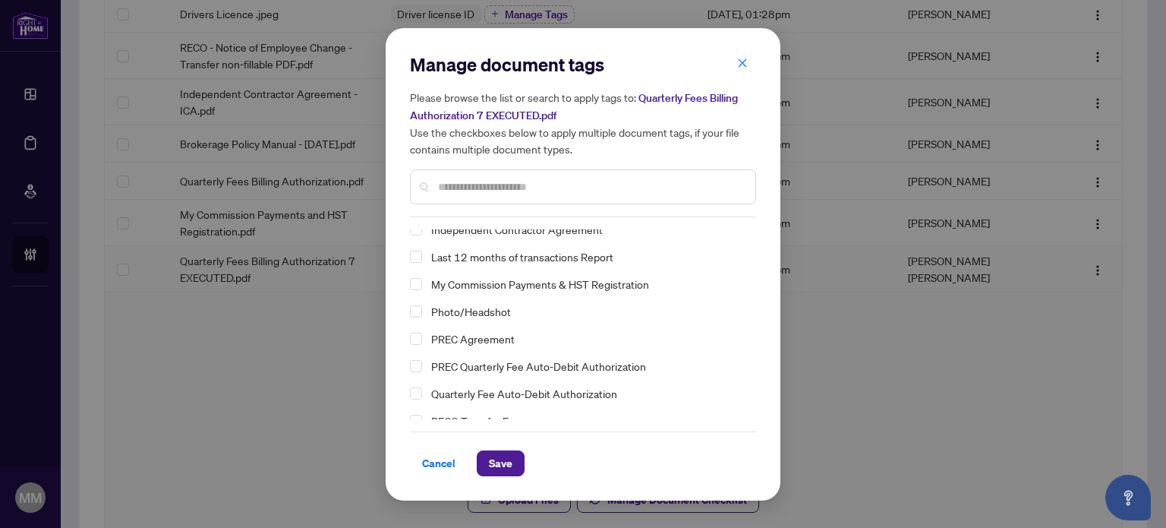
scroll to position [131, 0]
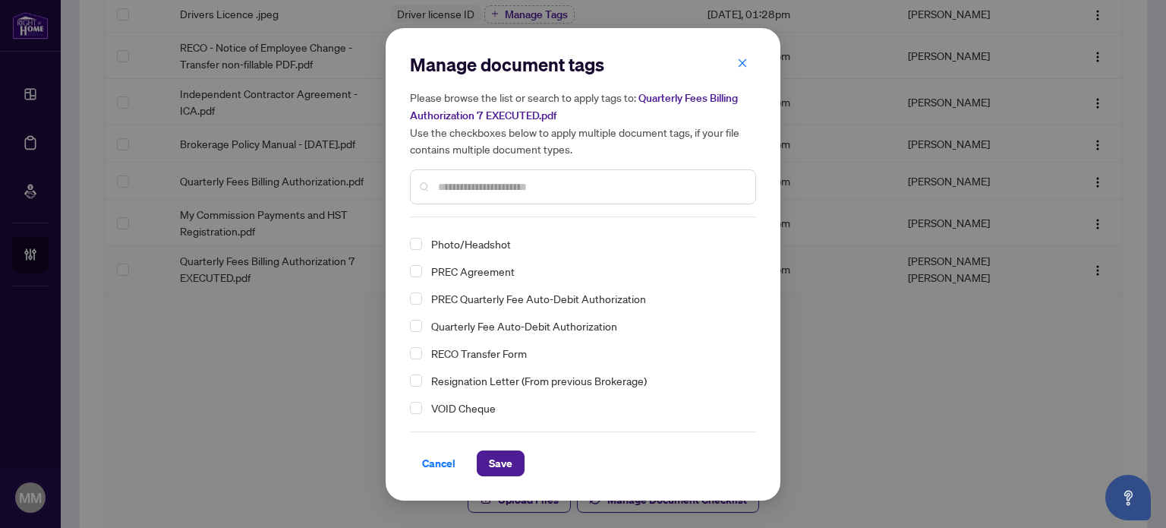
click at [542, 323] on span "Quarterly Fee Auto-Debit Authorization" at bounding box center [524, 326] width 186 height 18
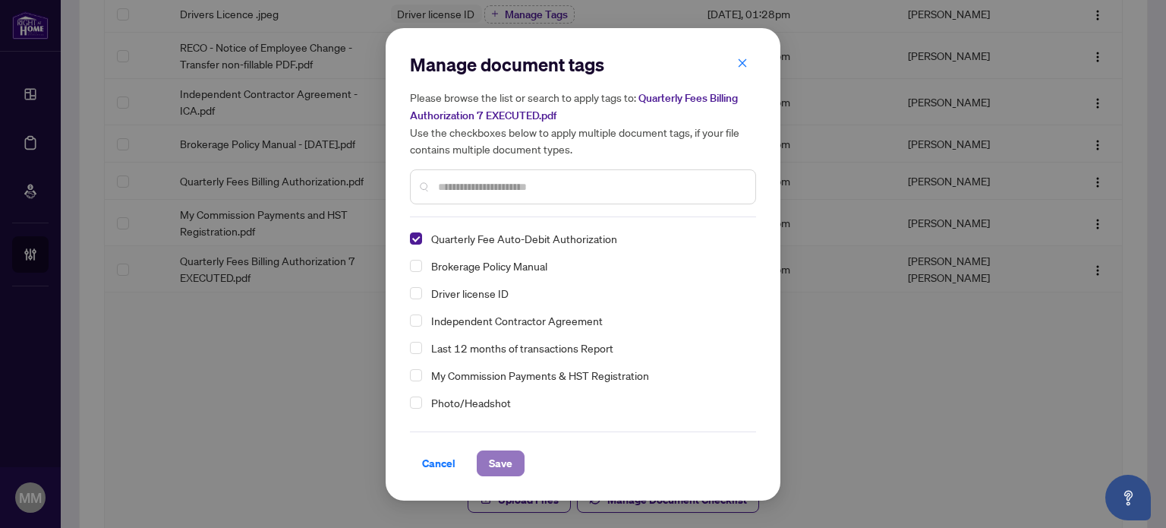
click at [504, 460] on span "Save" at bounding box center [501, 463] width 24 height 24
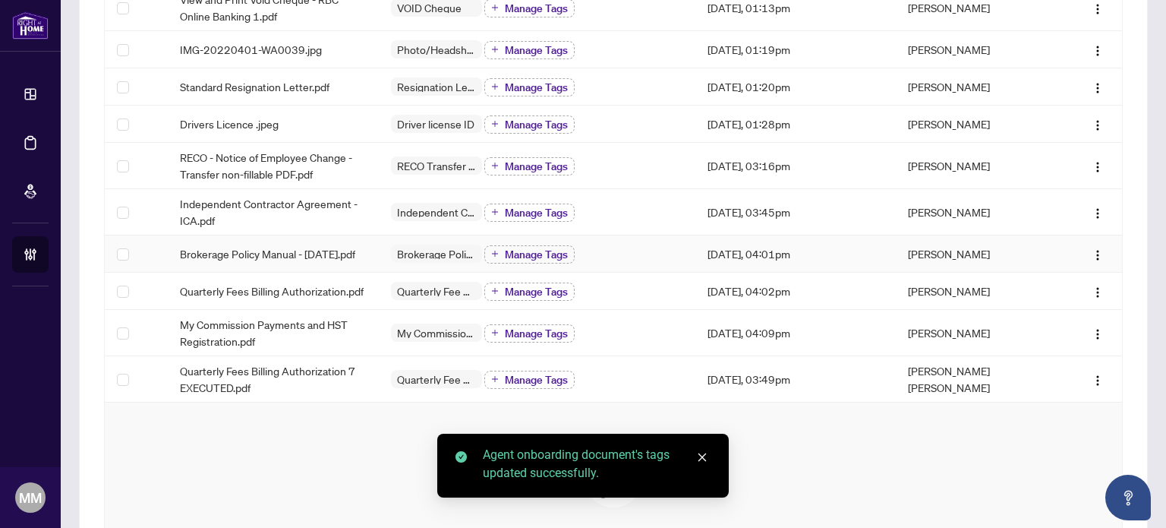
scroll to position [228, 0]
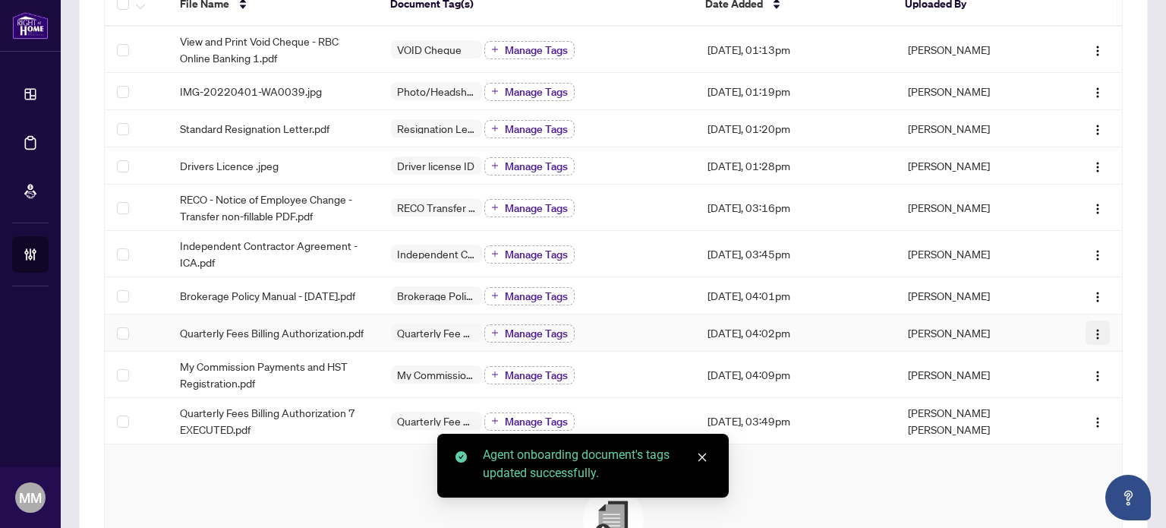
click at [1092, 340] on img "button" at bounding box center [1098, 334] width 12 height 12
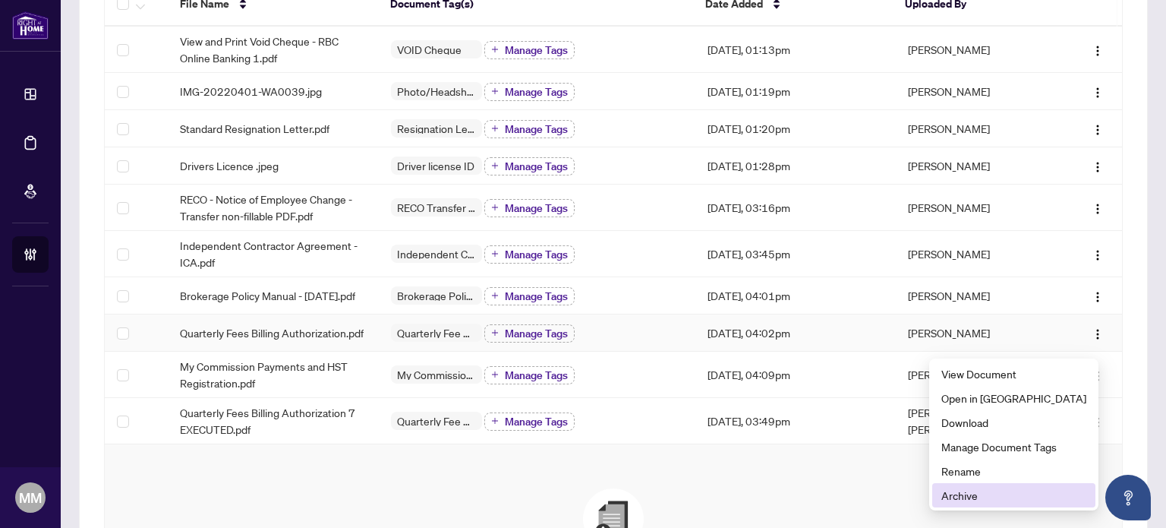
click at [999, 489] on span "Archive" at bounding box center [1013, 495] width 145 height 17
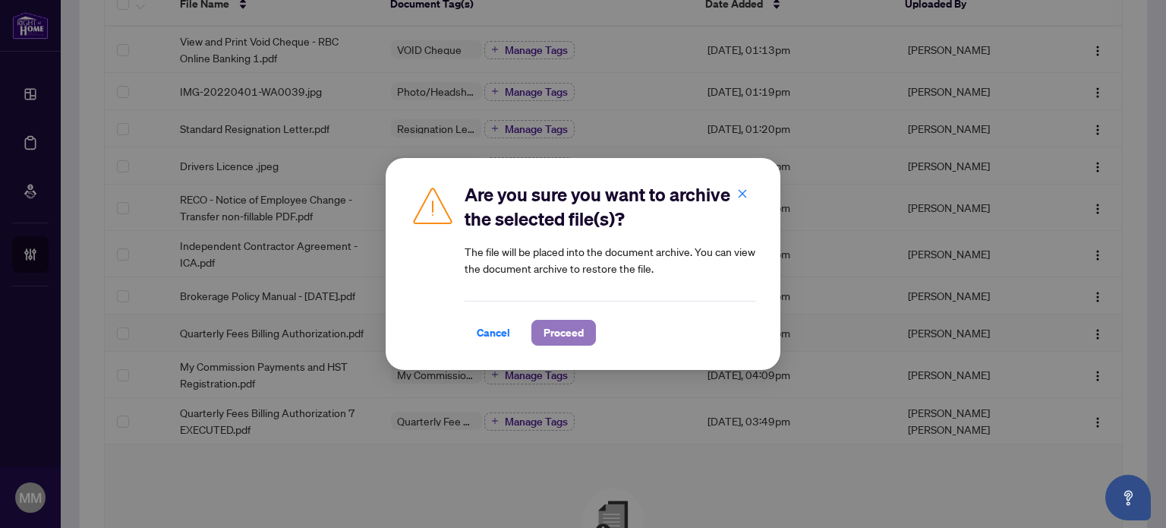
click at [565, 327] on span "Proceed" at bounding box center [563, 332] width 40 height 24
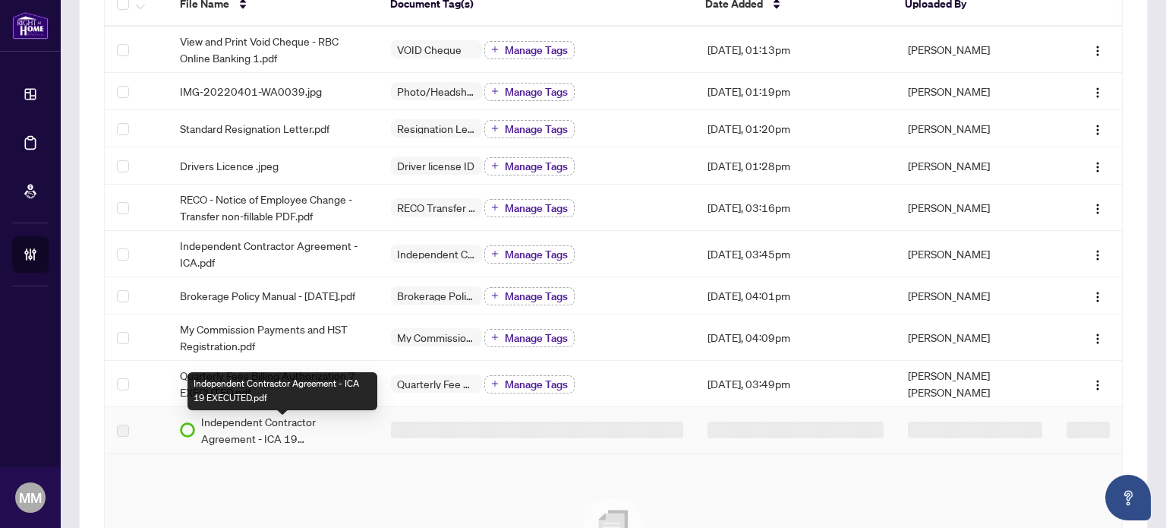
click at [285, 433] on span "Independent Contractor Agreement - ICA 19 EXECUTED.pdf" at bounding box center [283, 429] width 165 height 33
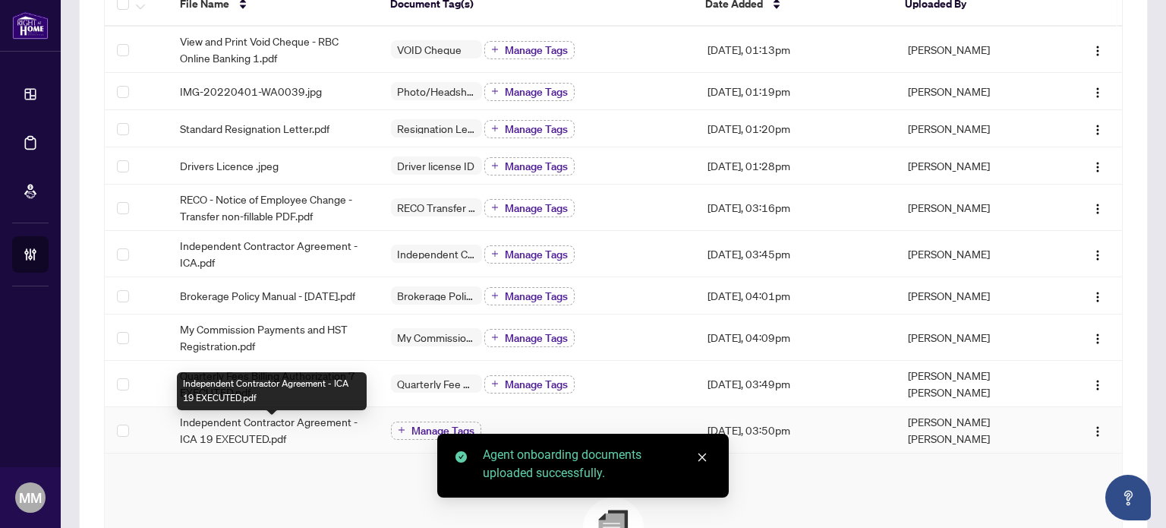
click at [301, 430] on span "Independent Contractor Agreement - ICA 19 EXECUTED.pdf" at bounding box center [273, 429] width 187 height 33
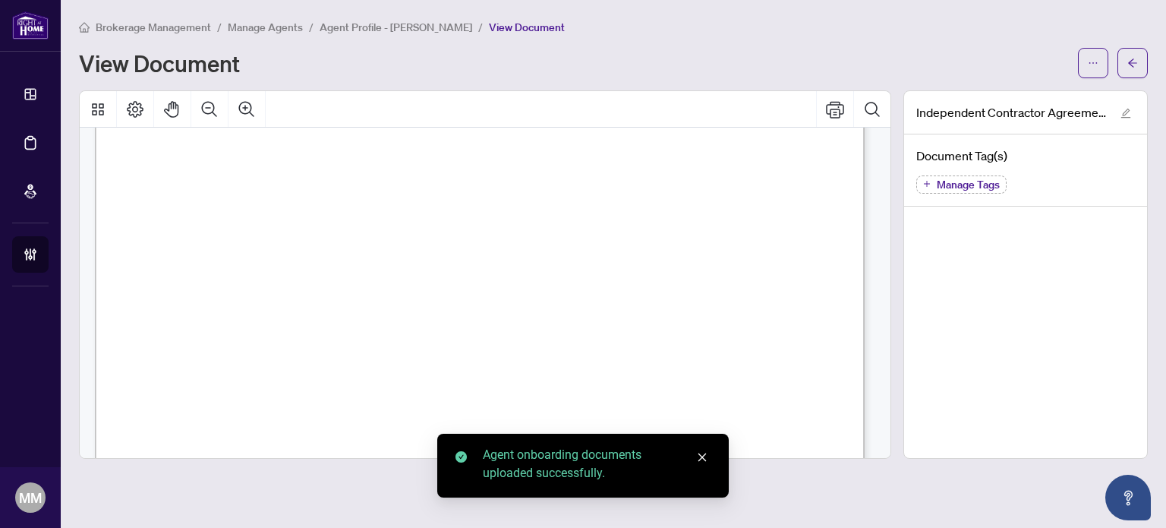
scroll to position [152, 0]
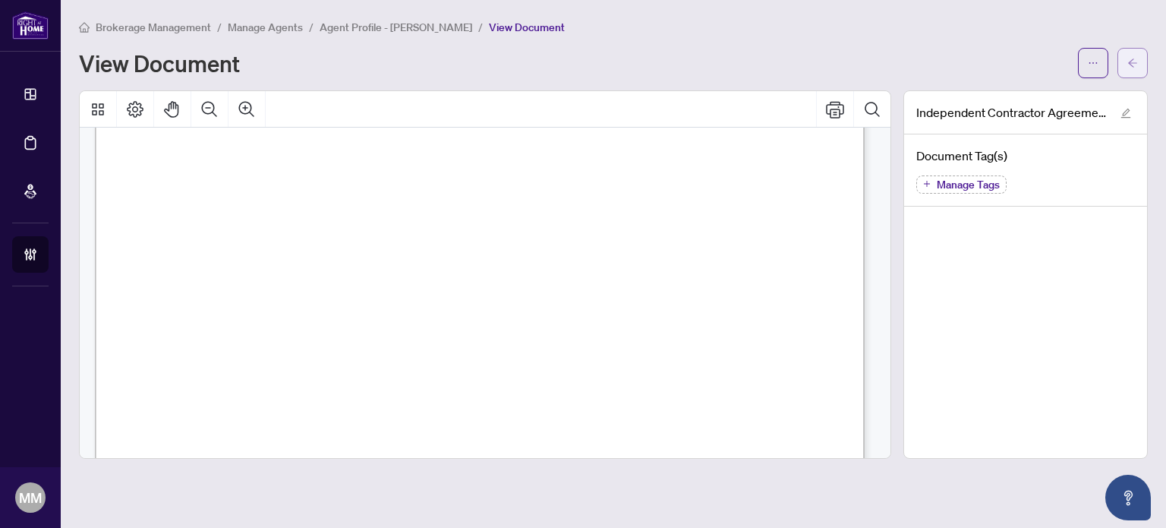
click at [1137, 68] on span "button" at bounding box center [1132, 63] width 11 height 24
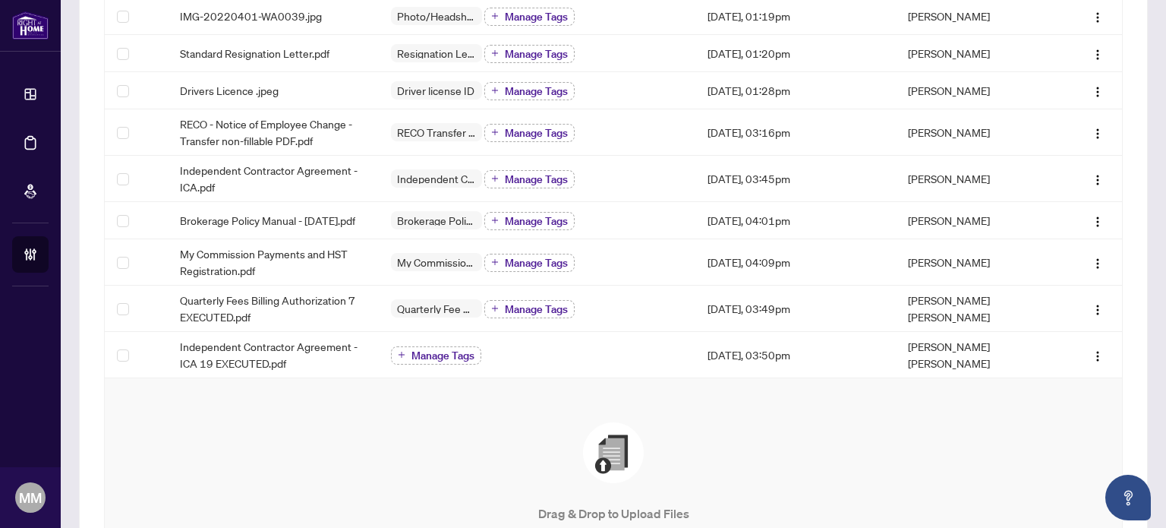
scroll to position [304, 0]
click at [421, 354] on span "Manage Tags" at bounding box center [442, 354] width 63 height 11
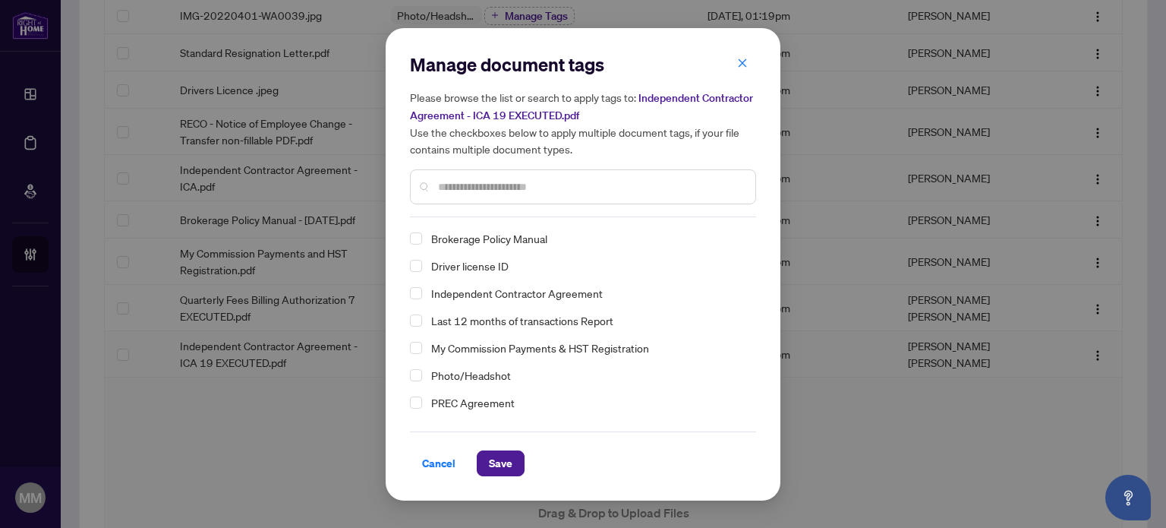
click at [566, 289] on span "Independent Contractor Agreement" at bounding box center [517, 293] width 172 height 18
click at [489, 466] on span "Save" at bounding box center [501, 463] width 24 height 24
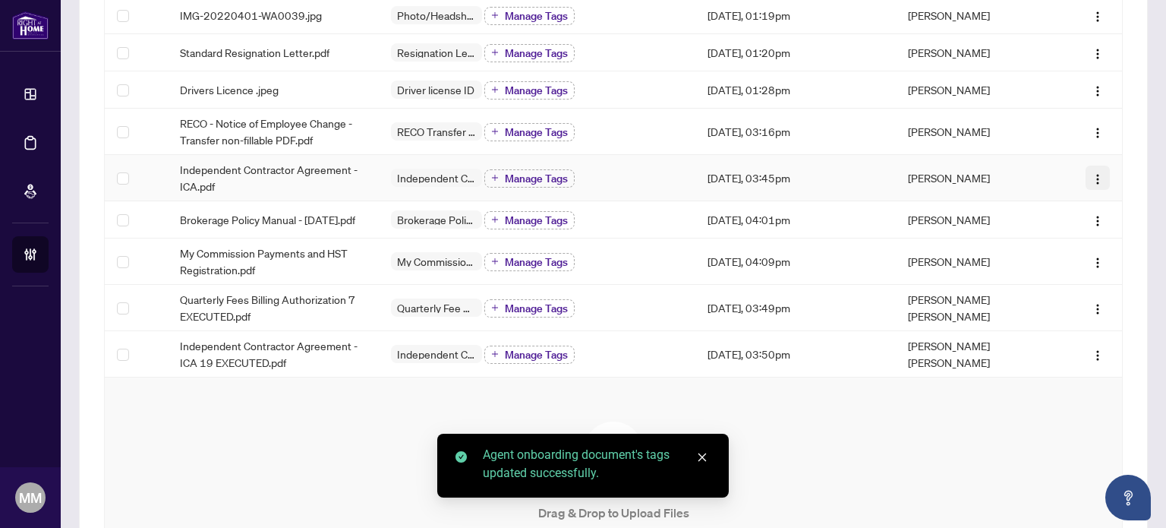
click at [1092, 175] on img "button" at bounding box center [1098, 179] width 12 height 12
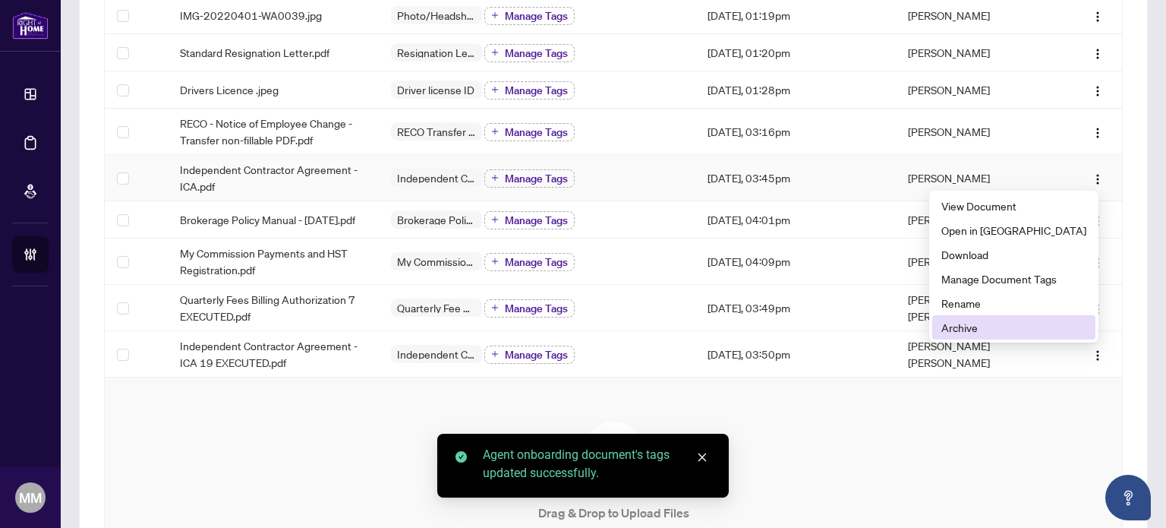
click at [996, 319] on span "Archive" at bounding box center [1013, 327] width 145 height 17
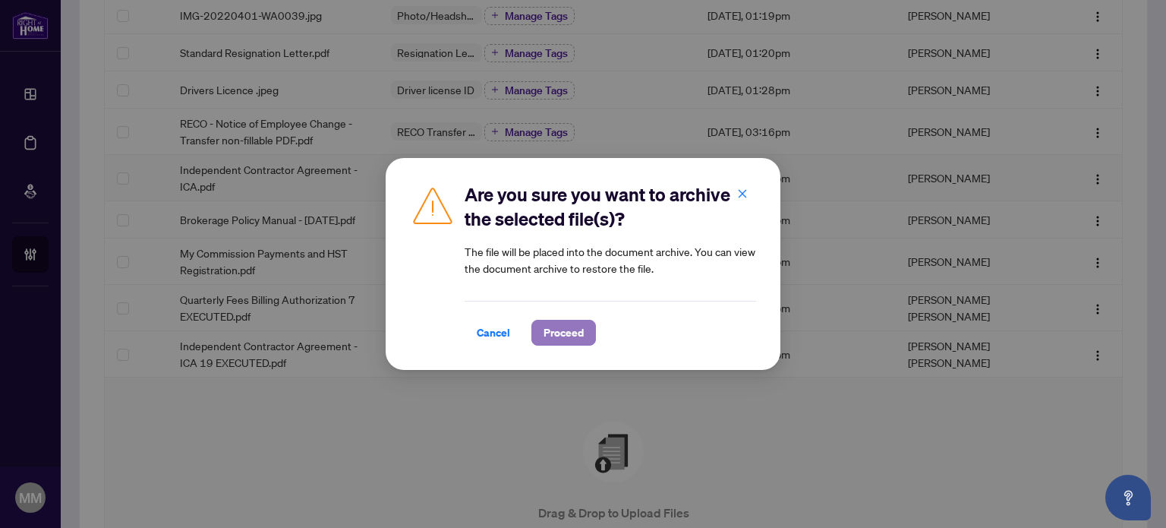
click at [572, 338] on span "Proceed" at bounding box center [563, 332] width 40 height 24
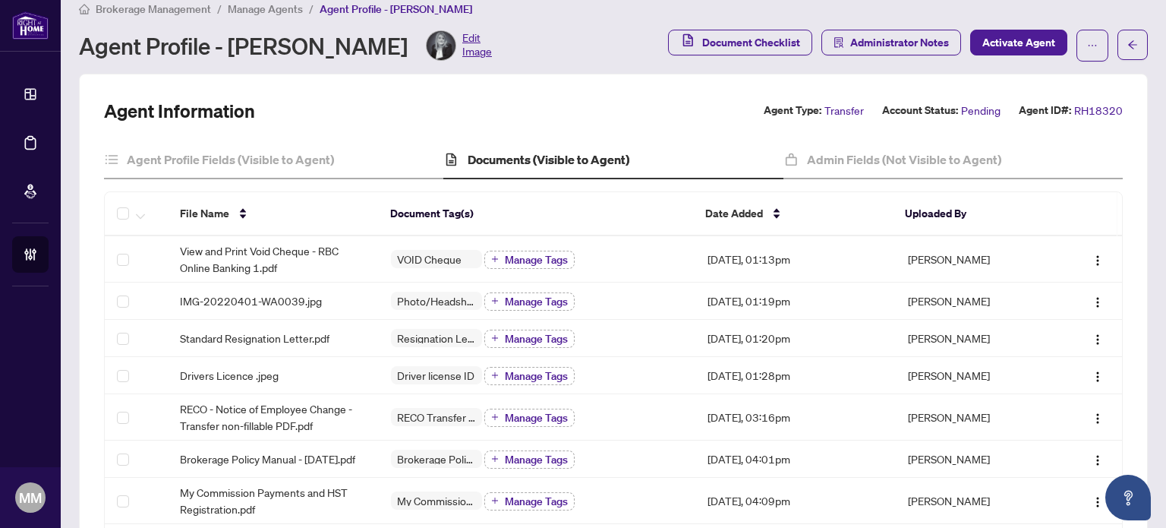
scroll to position [0, 0]
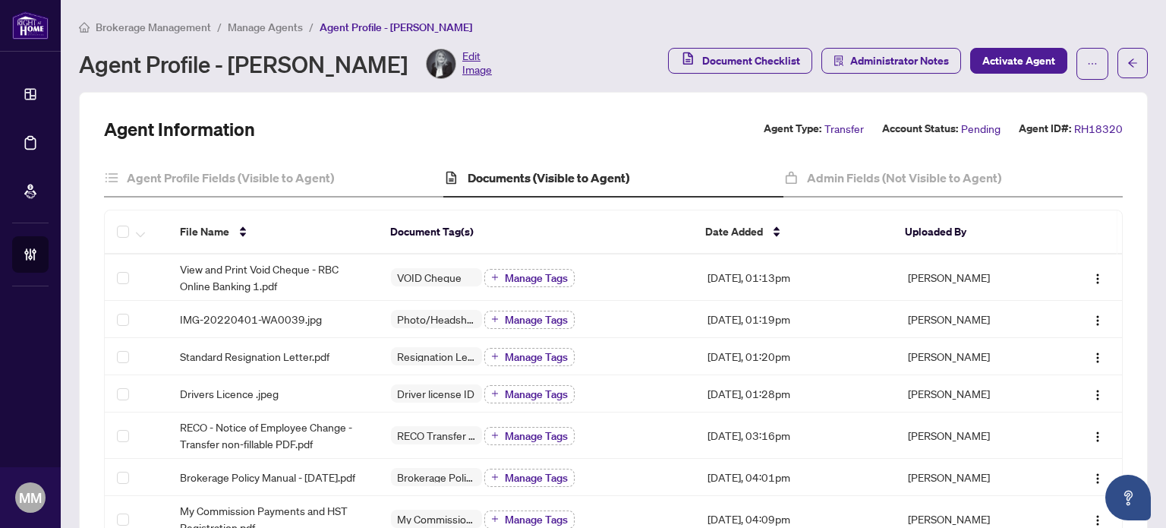
click at [247, 36] on div "Brokerage Management / Manage Agents / Agent Profile - Keida Isufllari Agent Pr…" at bounding box center [613, 48] width 1069 height 61
click at [252, 28] on span "Manage Agents" at bounding box center [265, 27] width 75 height 14
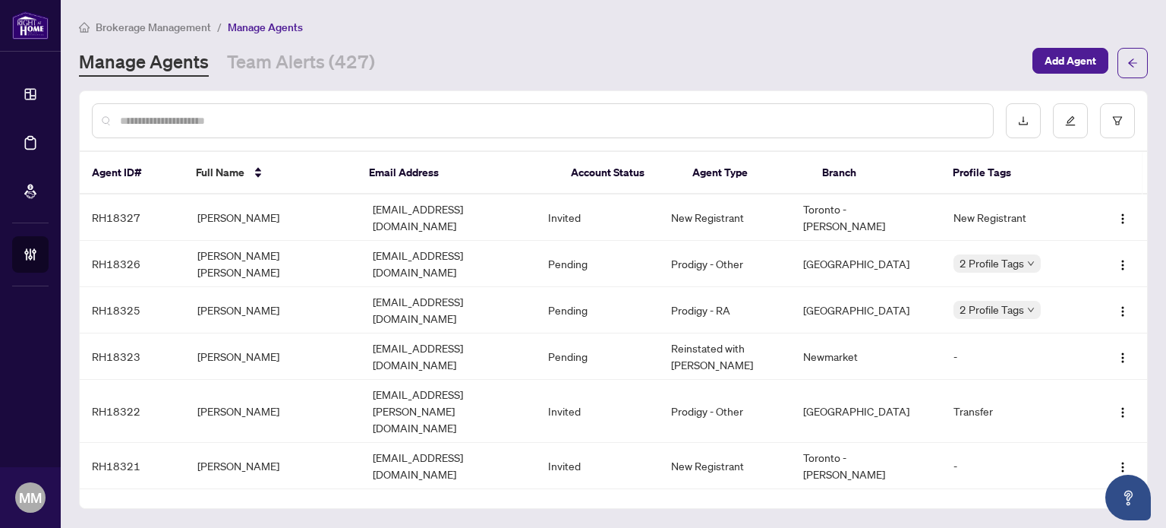
drag, startPoint x: 365, startPoint y: 69, endPoint x: 380, endPoint y: 87, distance: 23.1
click at [365, 69] on link "Team Alerts (427)" at bounding box center [301, 62] width 148 height 27
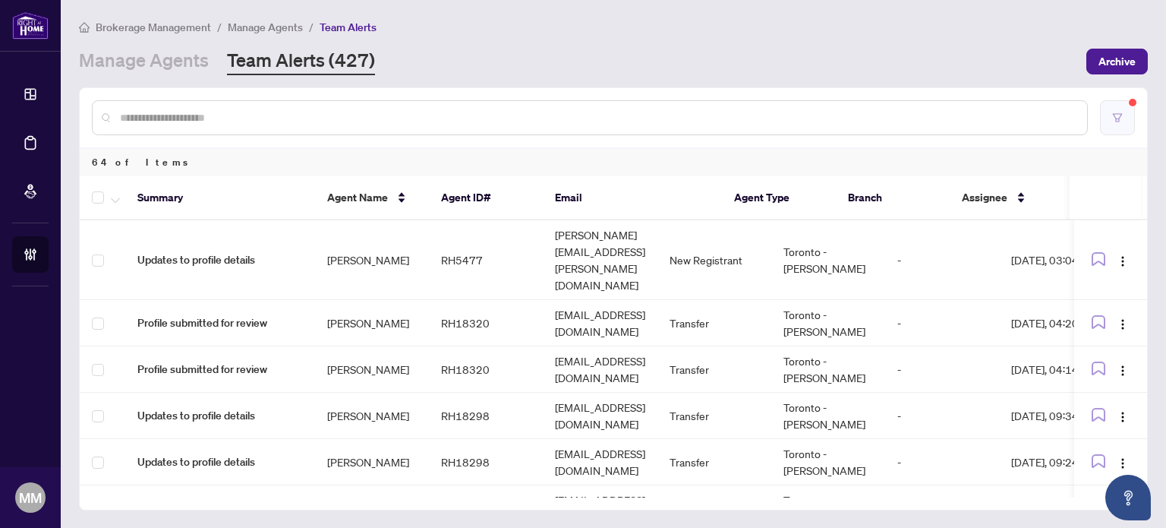
click at [1126, 124] on button "button" at bounding box center [1117, 117] width 35 height 35
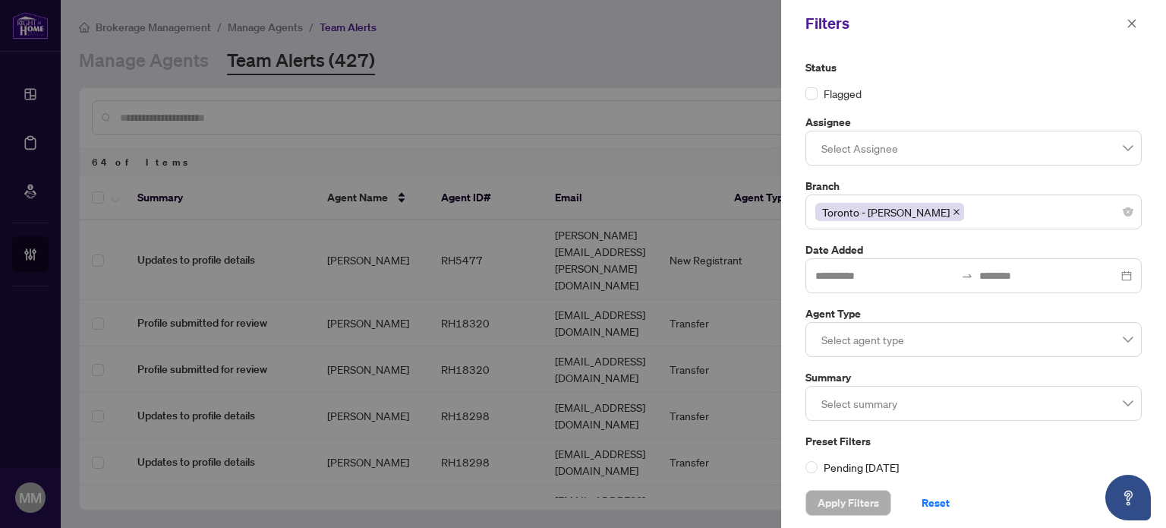
click at [1137, 75] on div "Status Flagged" at bounding box center [973, 80] width 345 height 43
click at [1136, 20] on icon "close" at bounding box center [1131, 23] width 11 height 11
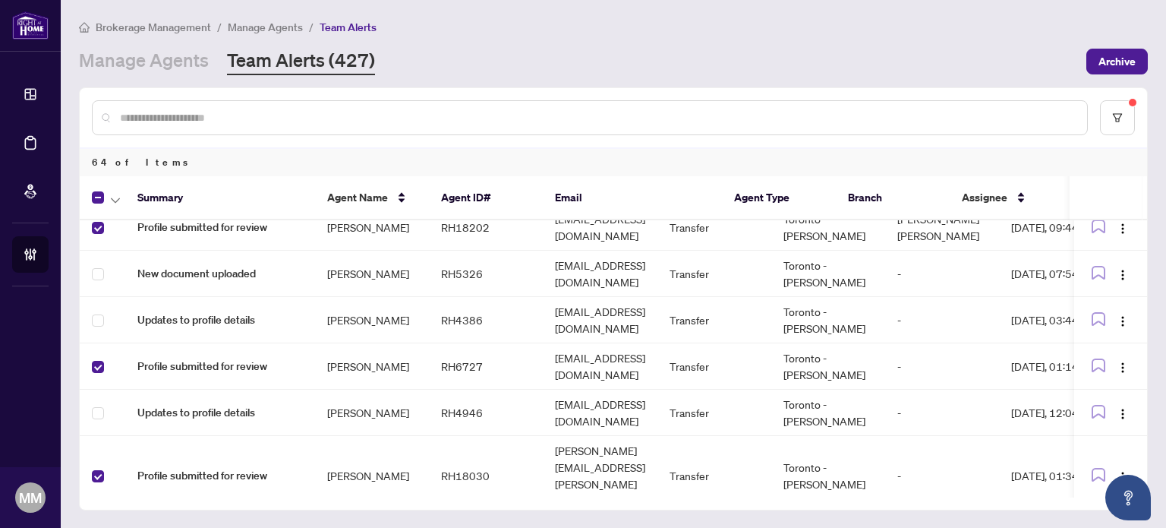
scroll to position [1257, 0]
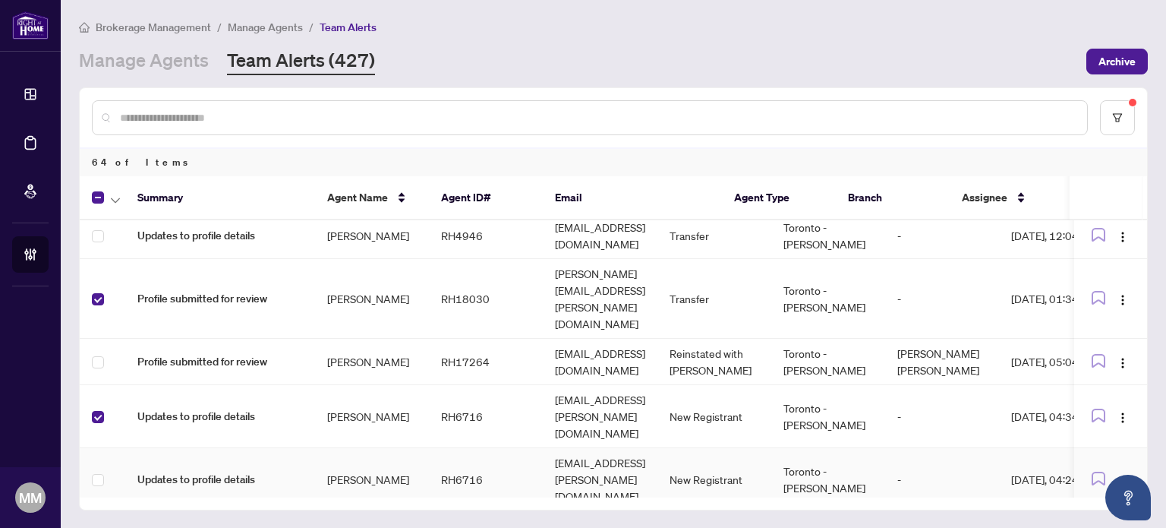
scroll to position [1409, 0]
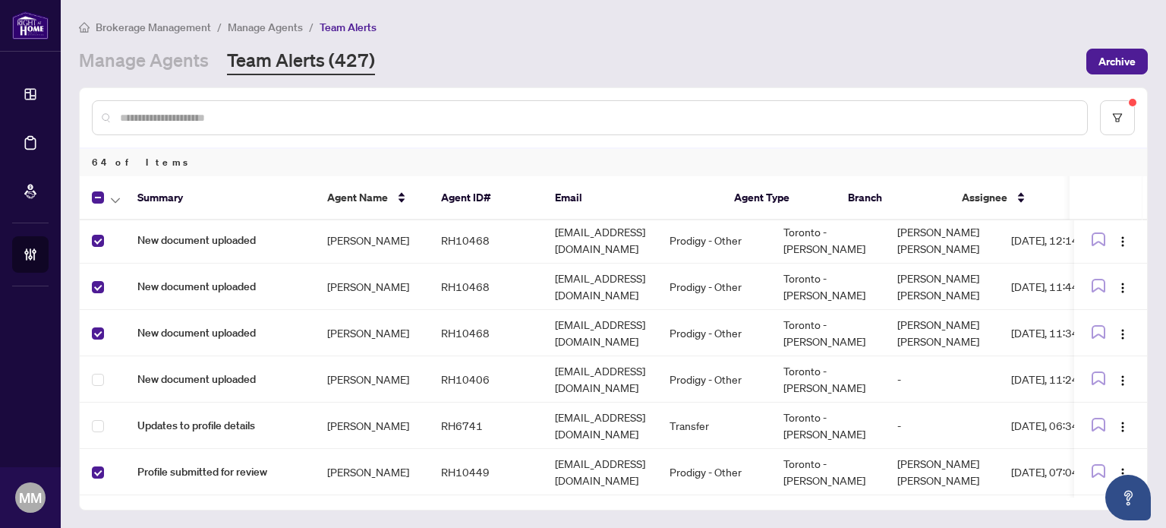
scroll to position [1952, 0]
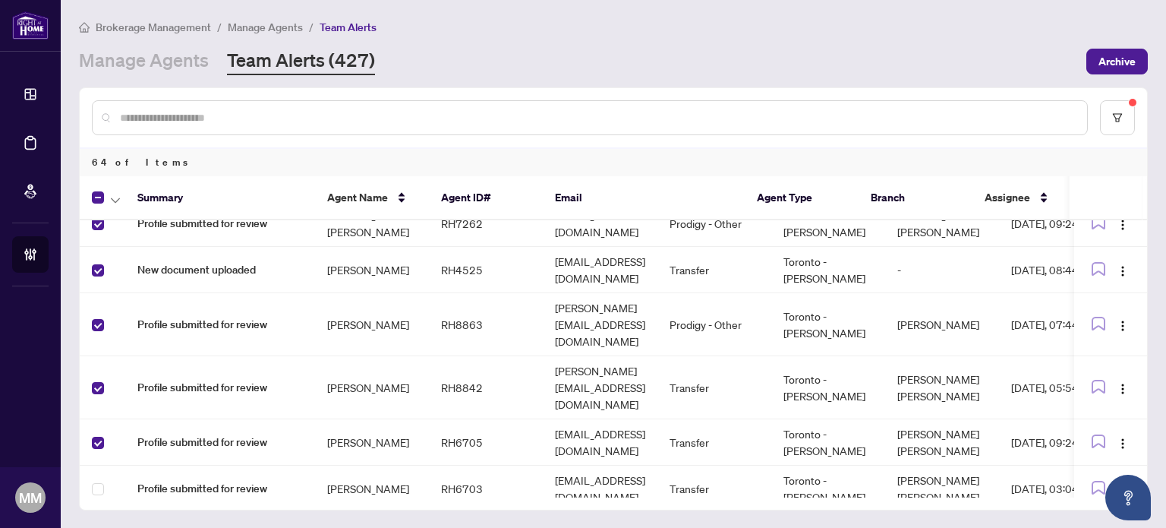
scroll to position [2635, 0]
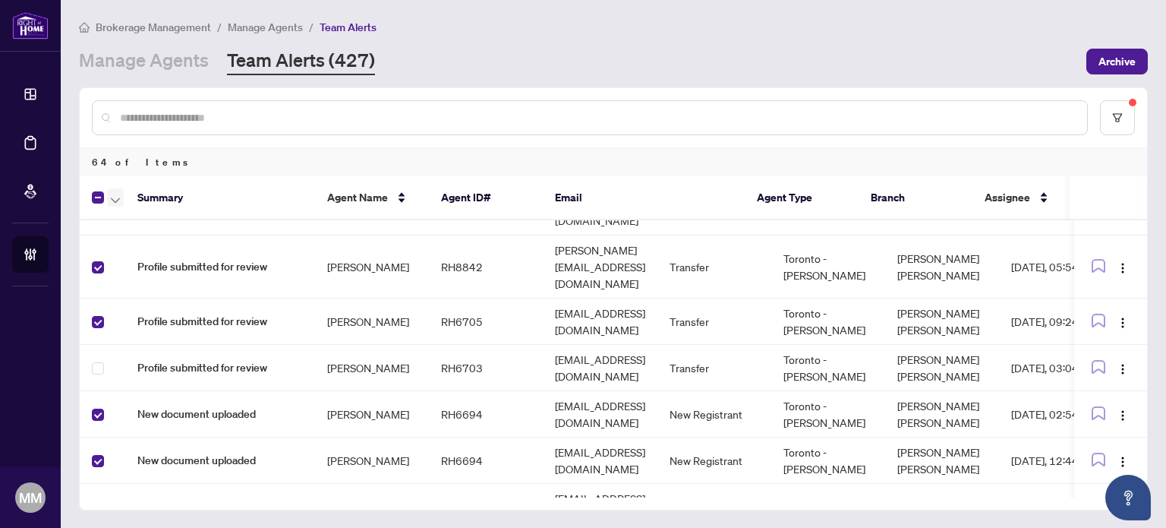
click at [117, 201] on span "button" at bounding box center [115, 197] width 9 height 17
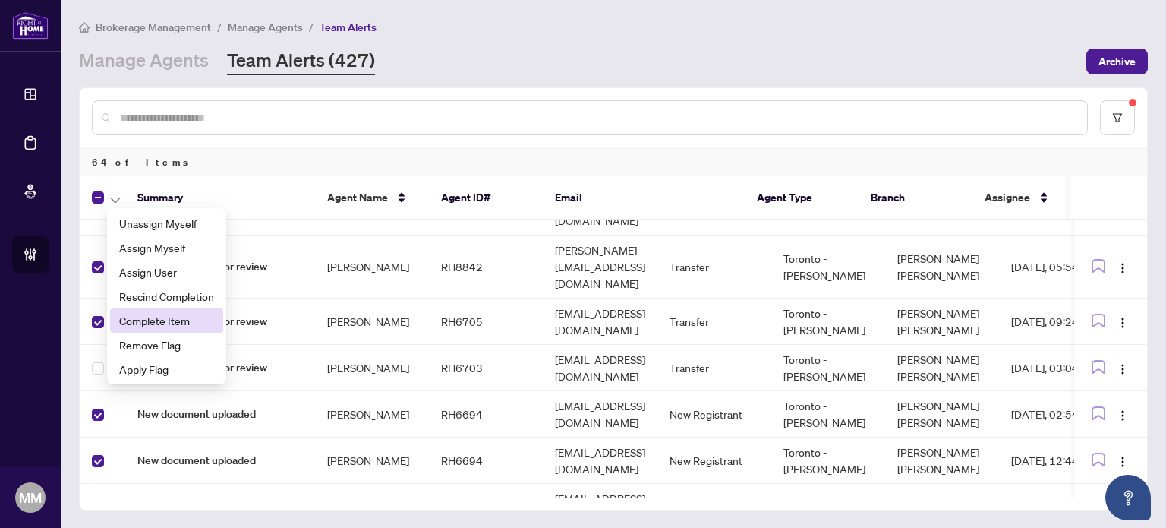
click at [193, 321] on span "Complete Item" at bounding box center [166, 320] width 95 height 17
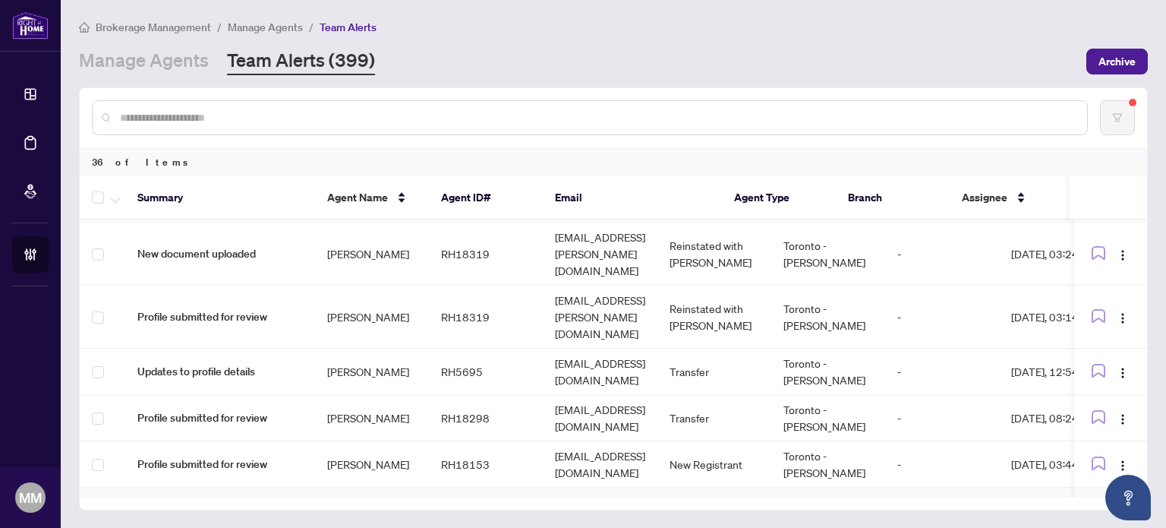
scroll to position [650, 0]
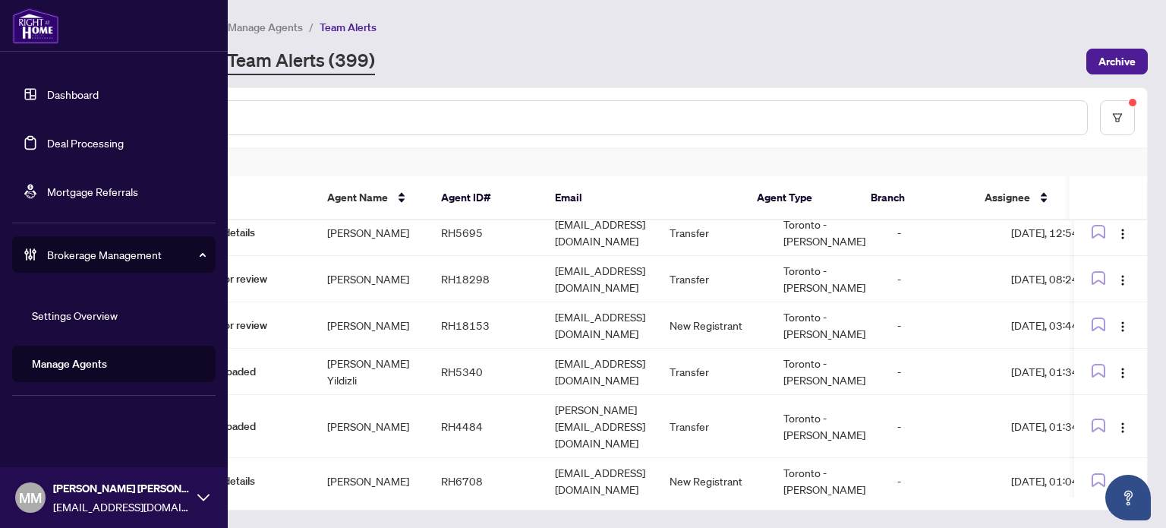
click at [34, 408] on div "Dashboard Deal Processing Mortgage Referrals Brokerage Management Settings Over…" at bounding box center [114, 264] width 228 height 528
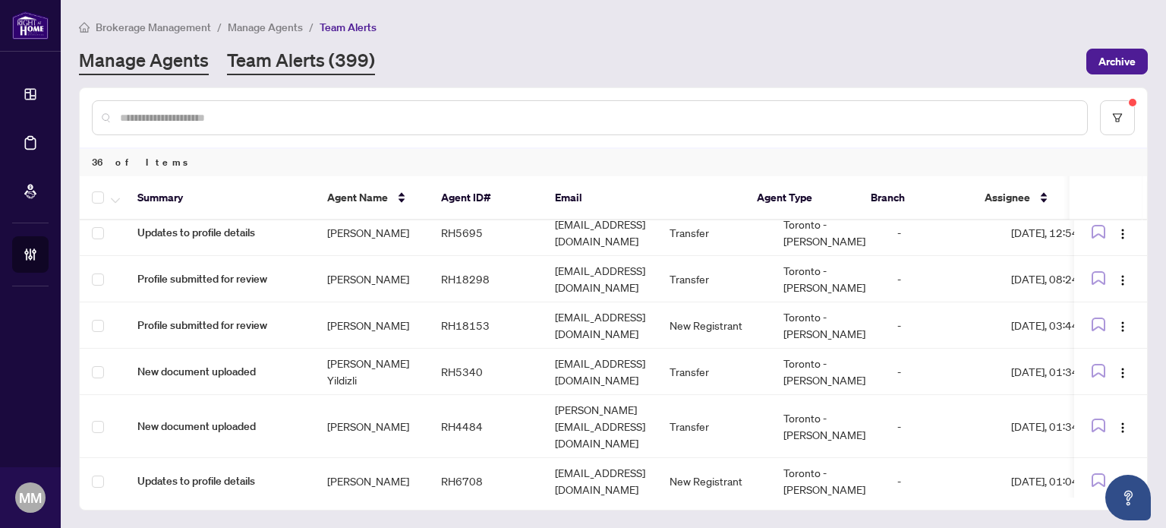
click at [193, 62] on link "Manage Agents" at bounding box center [144, 61] width 130 height 27
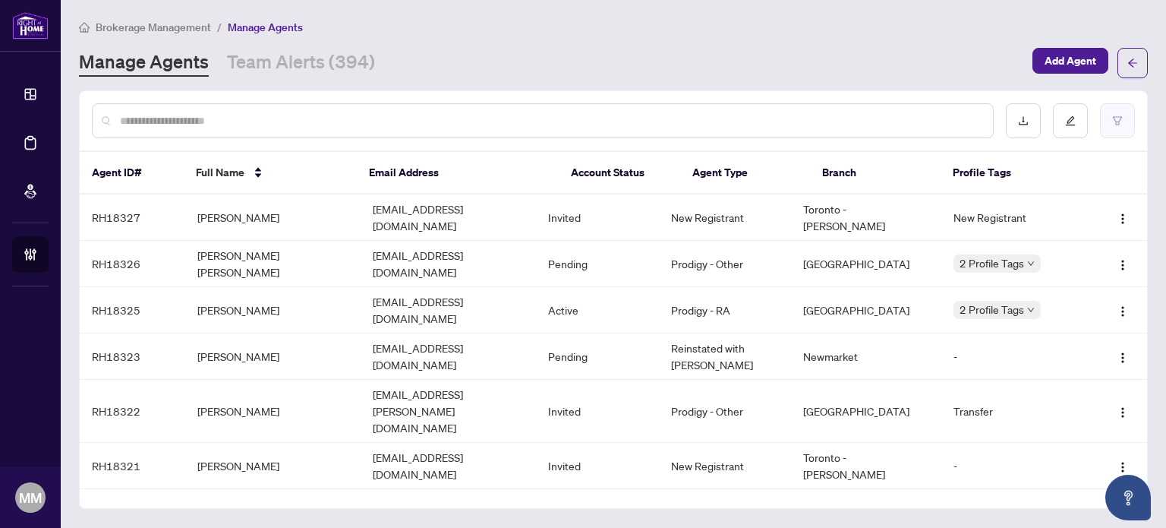
click at [1123, 127] on button "button" at bounding box center [1117, 120] width 35 height 35
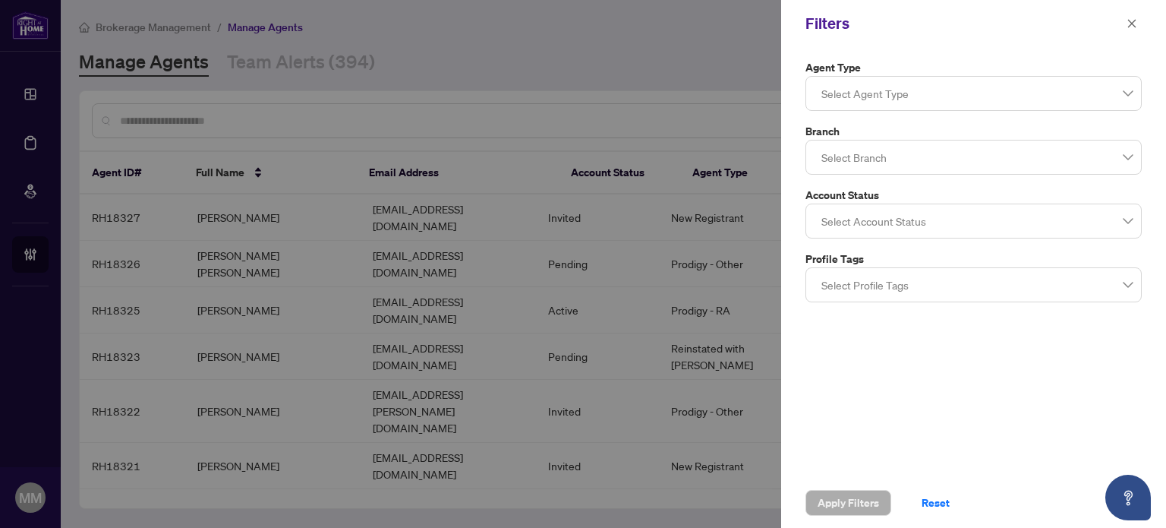
click at [884, 307] on div "Agent Type Select Agent Type Branch Select Branch Account Status Select Account…" at bounding box center [973, 262] width 385 height 430
click at [1140, 24] on button "button" at bounding box center [1132, 23] width 20 height 18
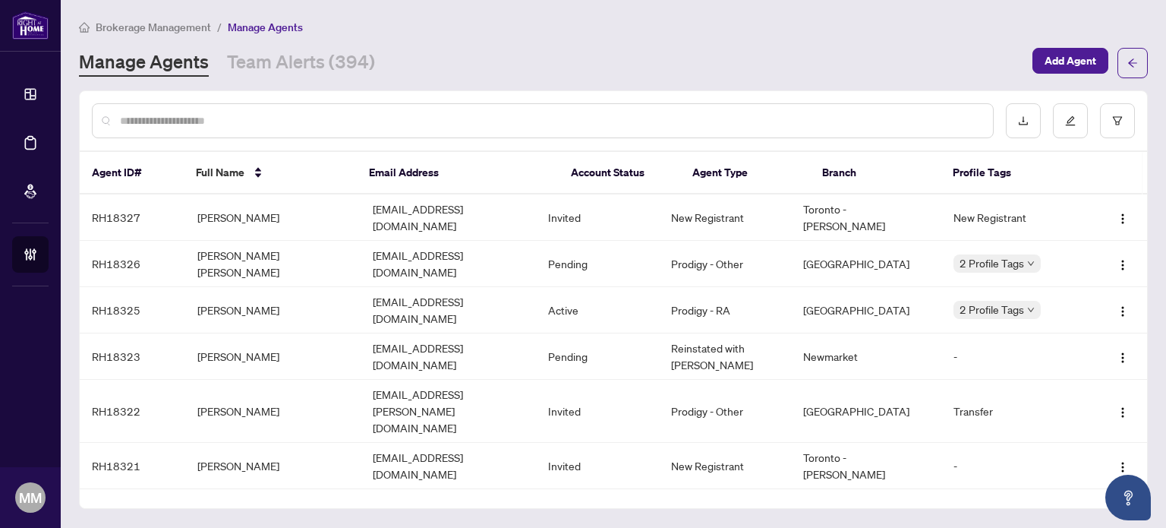
click at [200, 130] on div at bounding box center [543, 120] width 902 height 35
click at [207, 129] on div at bounding box center [543, 120] width 902 height 35
click at [215, 125] on input "text" at bounding box center [550, 120] width 861 height 17
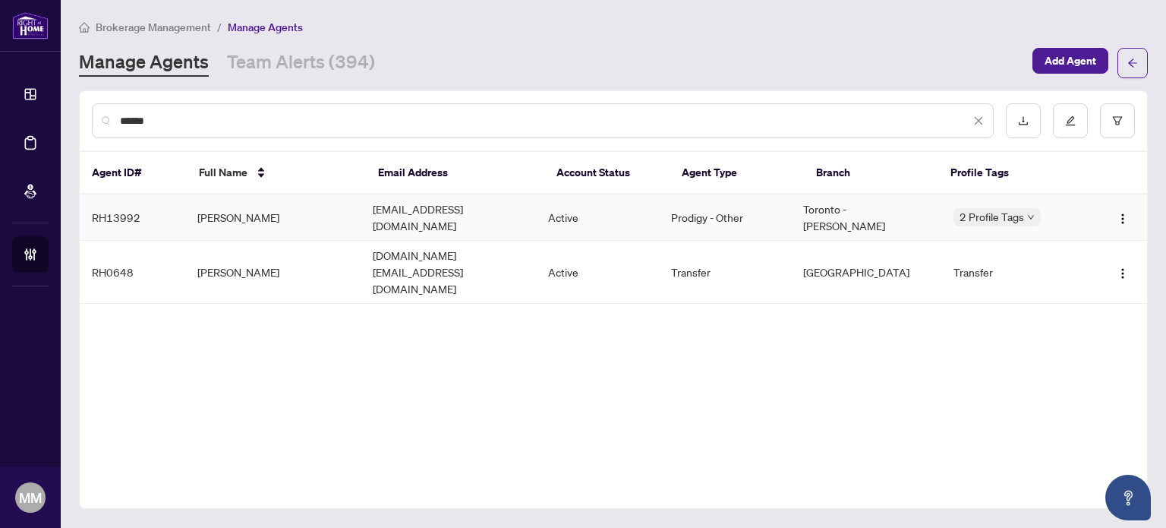
type input "******"
click at [518, 218] on td "homes@bessiespataro.ca" at bounding box center [448, 217] width 175 height 46
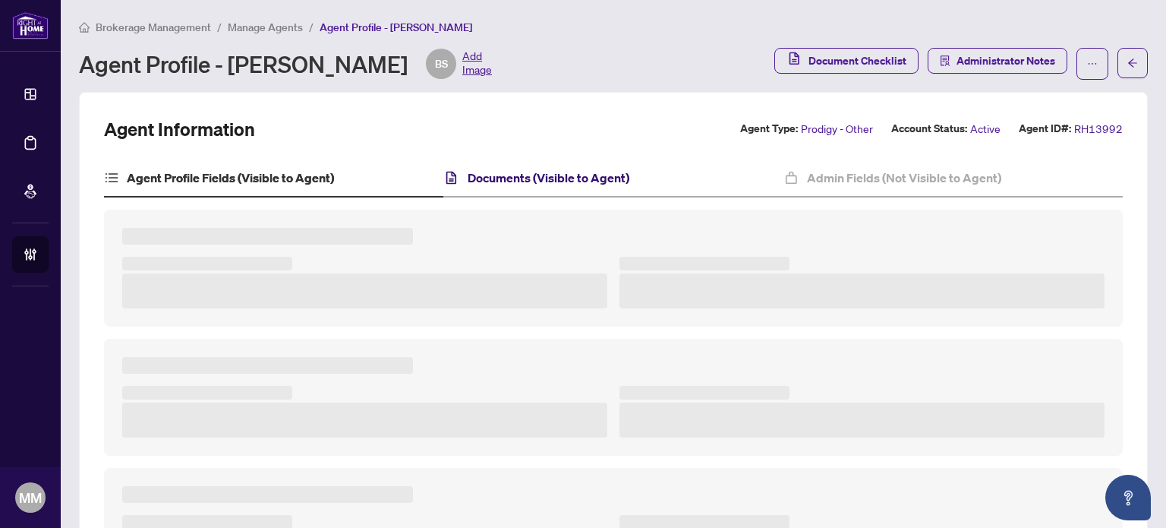
click at [572, 175] on h4 "Documents (Visible to Agent)" at bounding box center [549, 178] width 162 height 18
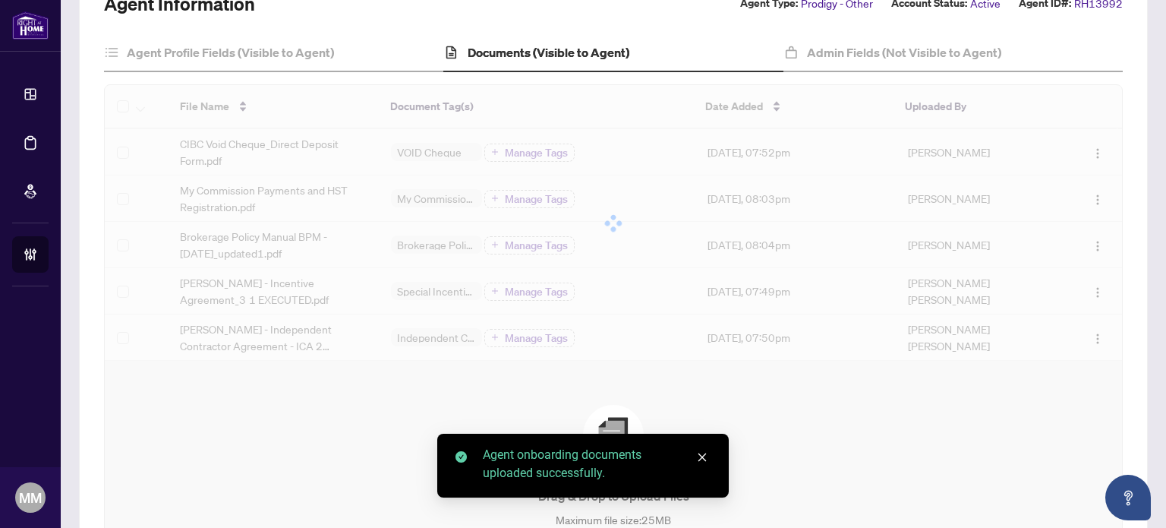
scroll to position [152, 0]
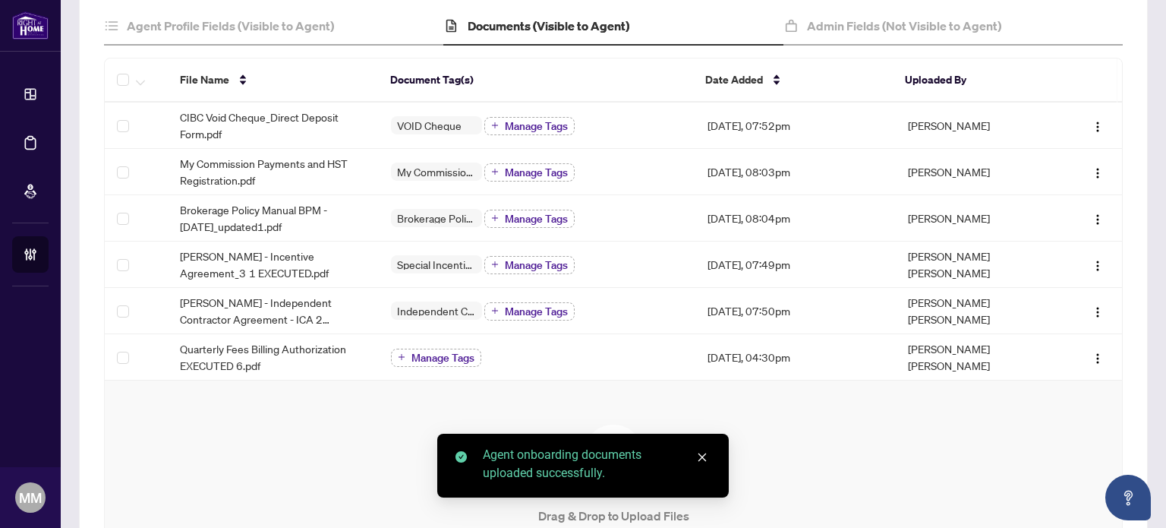
click at [699, 452] on icon "close" at bounding box center [702, 457] width 11 height 11
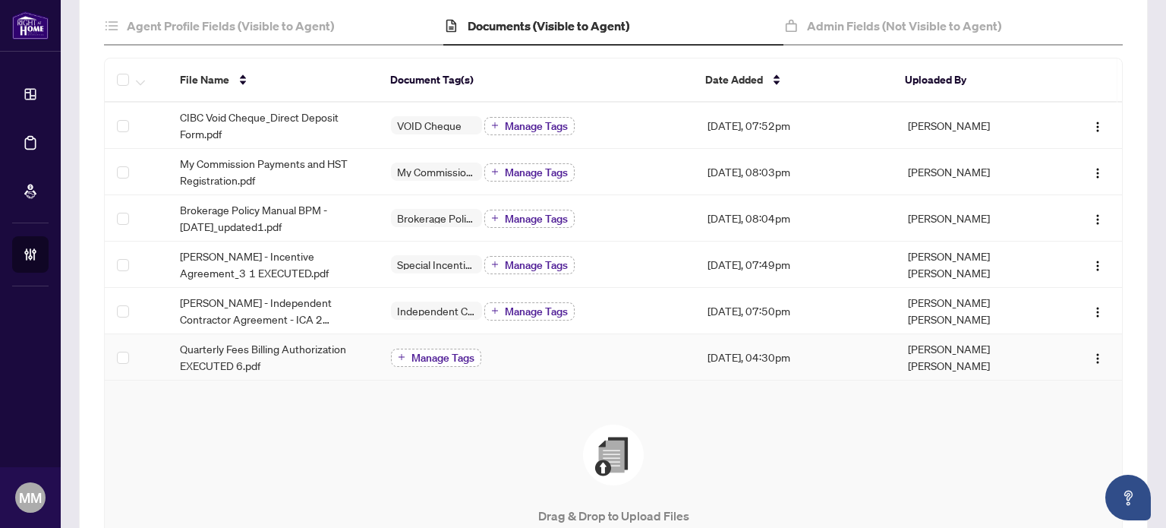
click at [405, 353] on button "Manage Tags" at bounding box center [436, 357] width 90 height 18
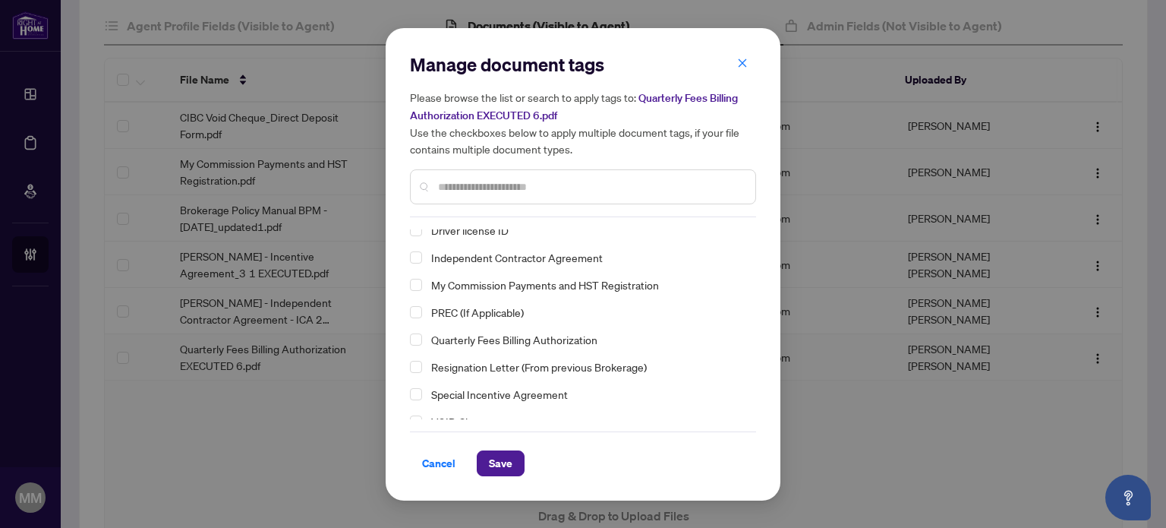
scroll to position [49, 0]
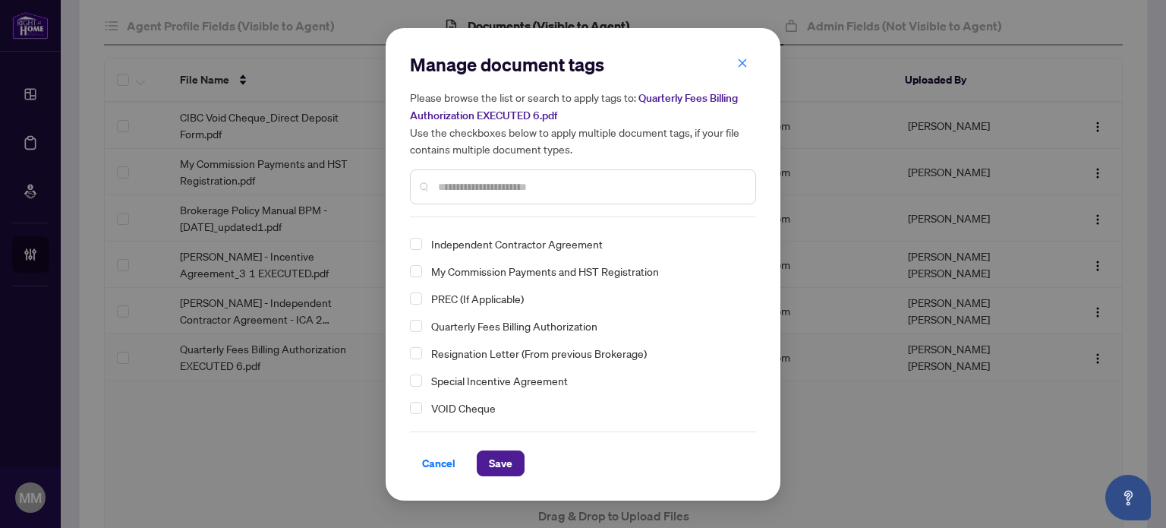
click at [512, 322] on span "Quarterly Fees Billing Authorization" at bounding box center [514, 326] width 166 height 18
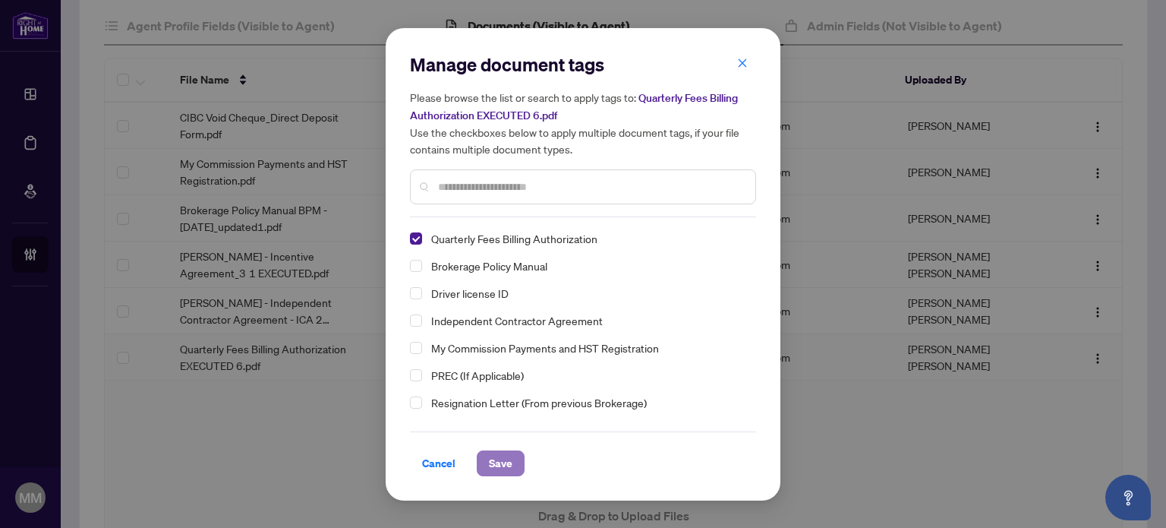
click at [510, 452] on span "Save" at bounding box center [501, 463] width 24 height 24
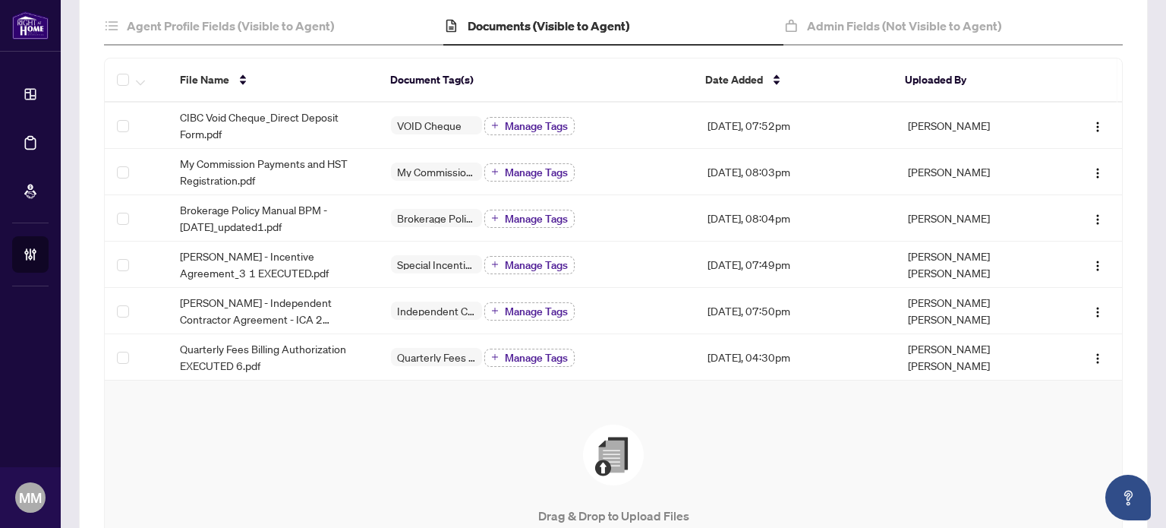
click at [503, 436] on div "Drag & Drop to Upload Files Maximum file size: 25 MB Accepted formats include .…" at bounding box center [613, 512] width 956 height 176
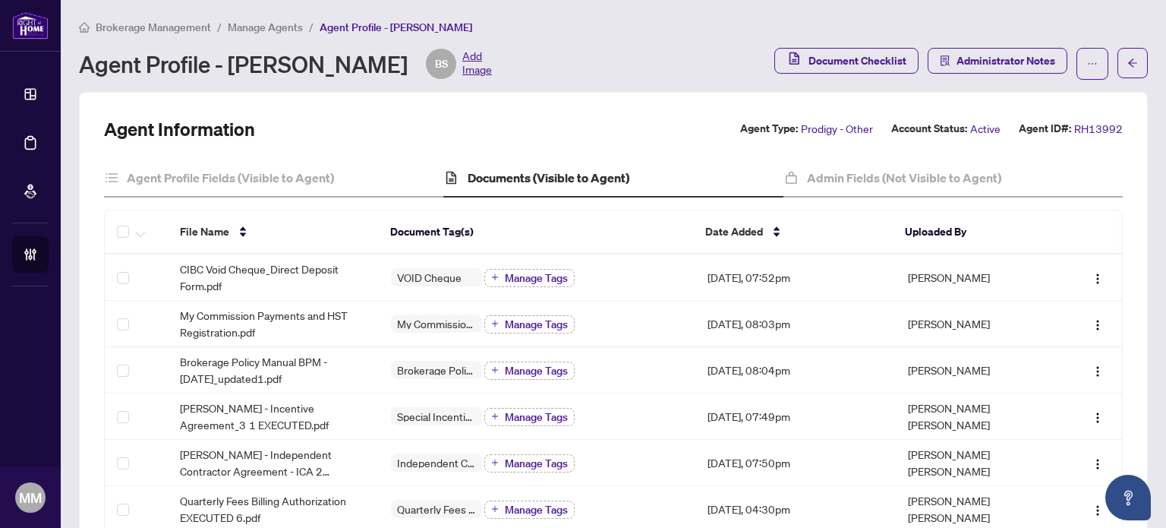
click at [1029, 24] on div "Brokerage Management / Manage Agents / Agent Profile - Bessie Spataro" at bounding box center [613, 26] width 1069 height 17
click at [228, 14] on main "Brokerage Management / Manage Agents / Agent Profile - Bessie Spataro Agent Pro…" at bounding box center [613, 264] width 1105 height 528
click at [238, 27] on span "Manage Agents" at bounding box center [265, 27] width 75 height 14
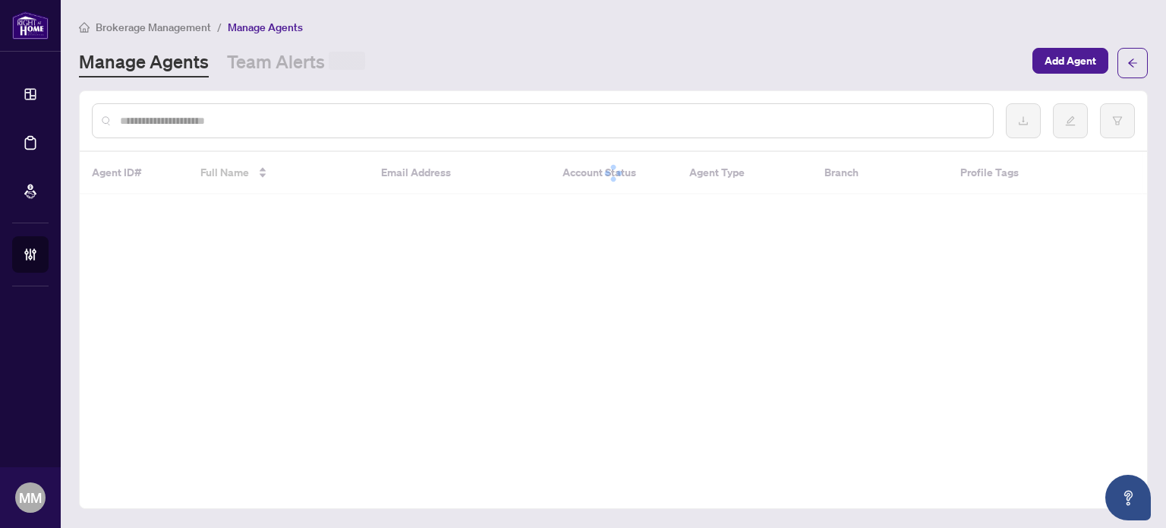
click at [313, 114] on input "text" at bounding box center [550, 120] width 861 height 17
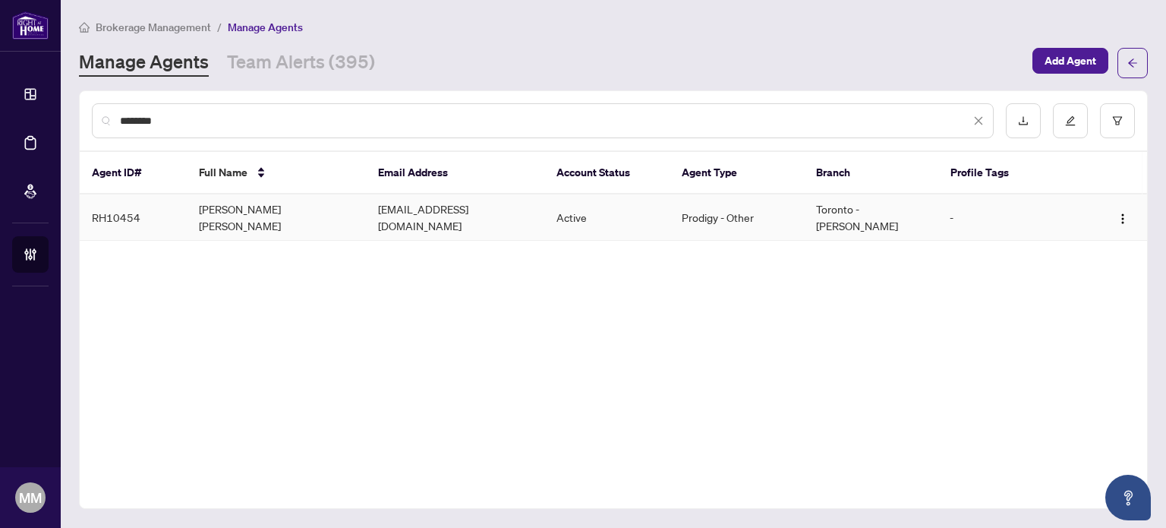
type input "********"
click at [382, 203] on td "nicksmailslot@gmail.com" at bounding box center [455, 217] width 179 height 46
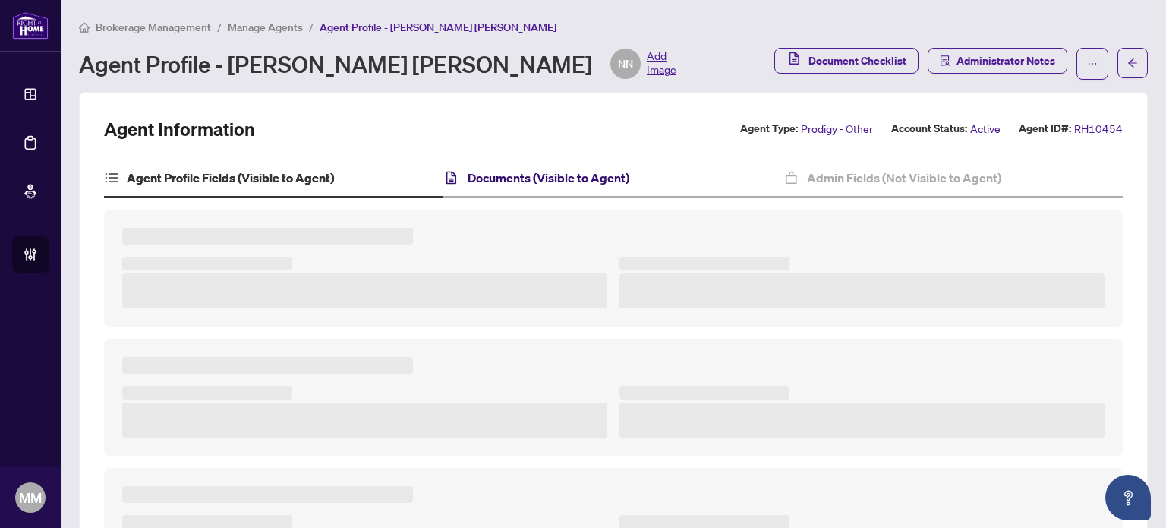
click at [509, 171] on h4 "Documents (Visible to Agent)" at bounding box center [549, 178] width 162 height 18
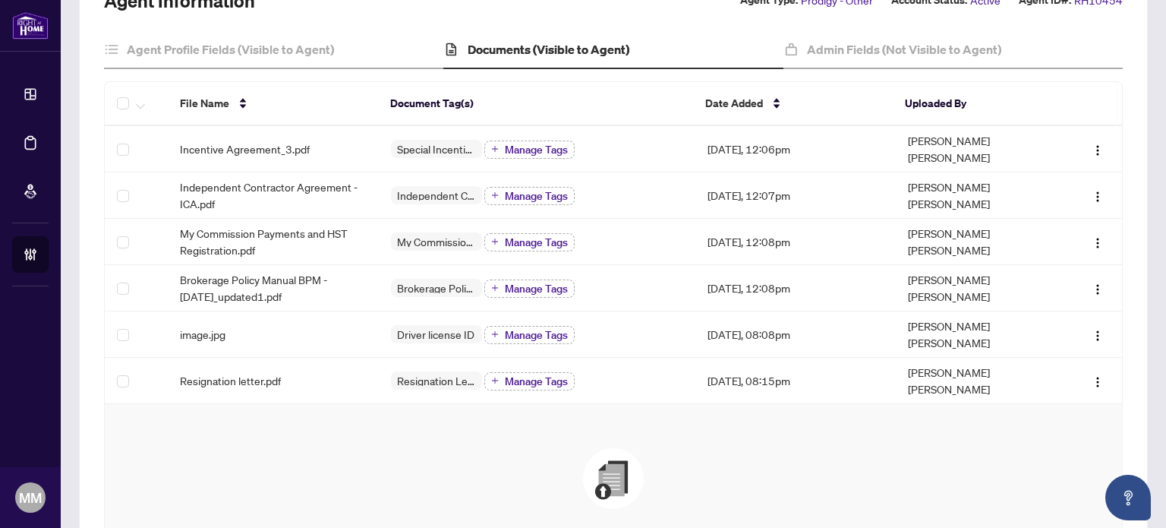
scroll to position [152, 0]
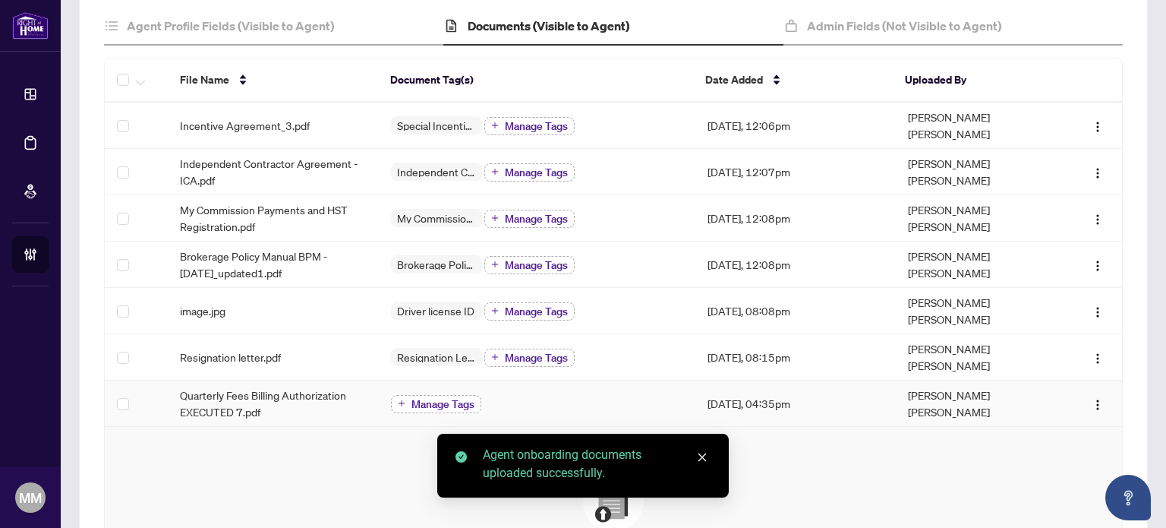
click at [457, 399] on span "Manage Tags" at bounding box center [442, 404] width 63 height 11
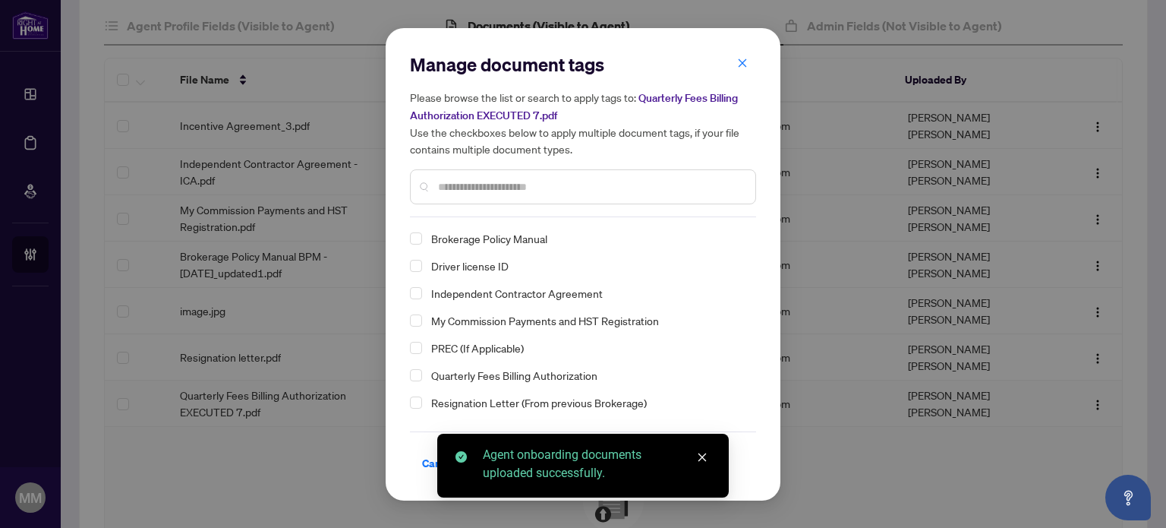
click at [562, 216] on div "Manage document tags Please browse the list or search to apply tags to: Quarter…" at bounding box center [583, 264] width 346 height 424
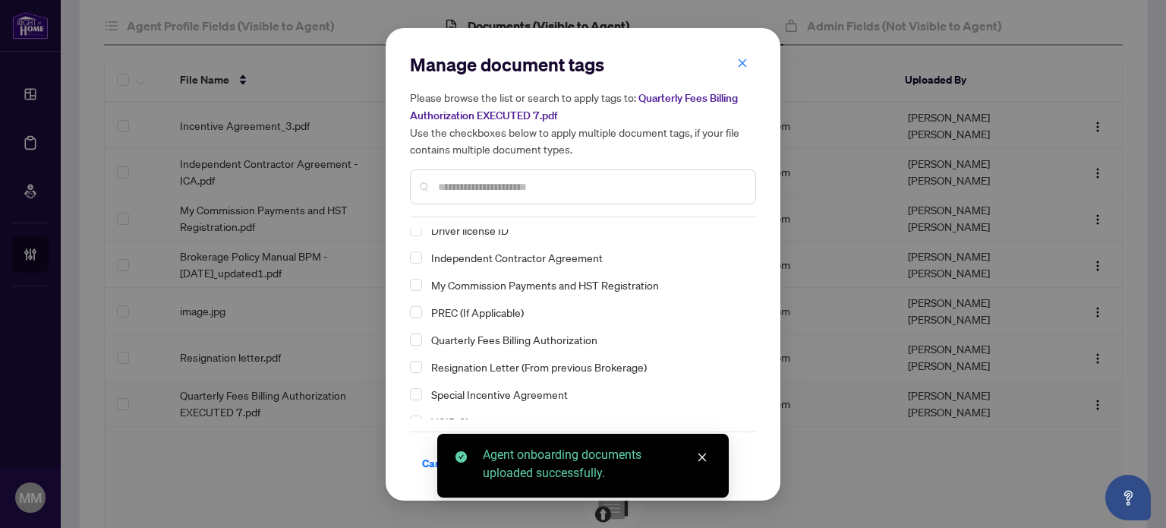
scroll to position [49, 0]
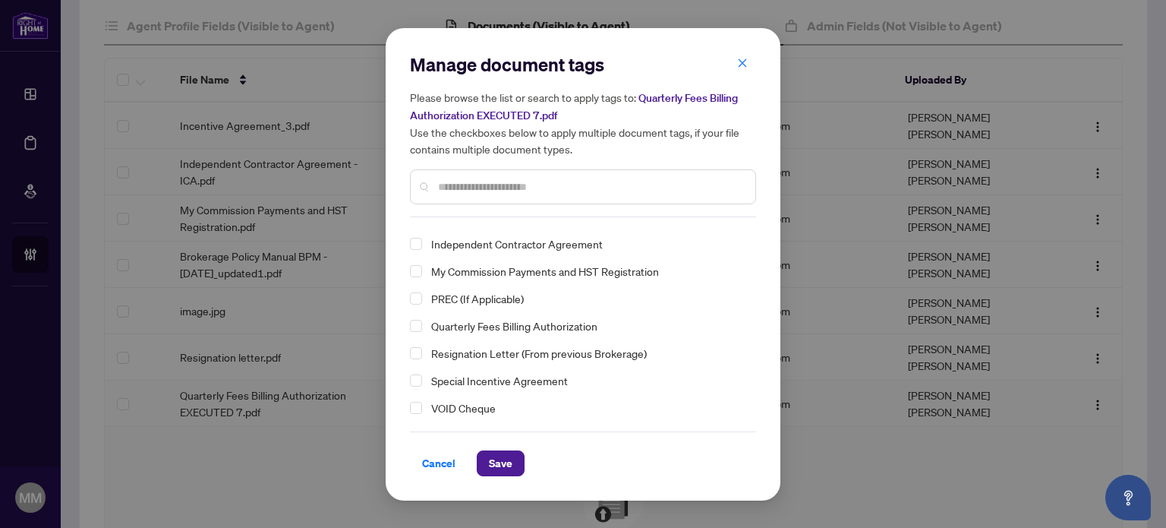
click at [525, 327] on span "Quarterly Fees Billing Authorization" at bounding box center [514, 326] width 166 height 18
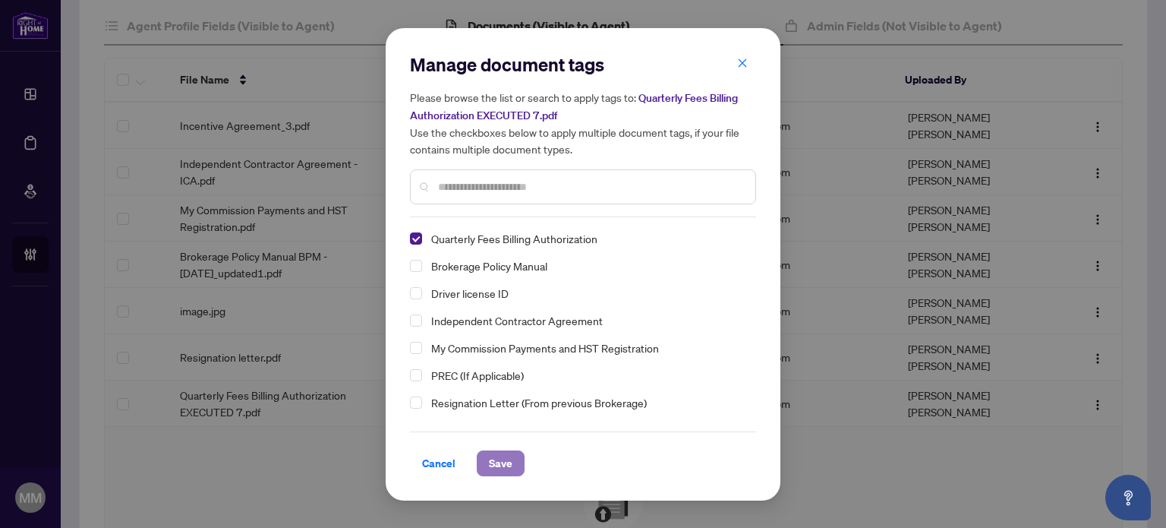
click at [503, 467] on span "Save" at bounding box center [501, 463] width 24 height 24
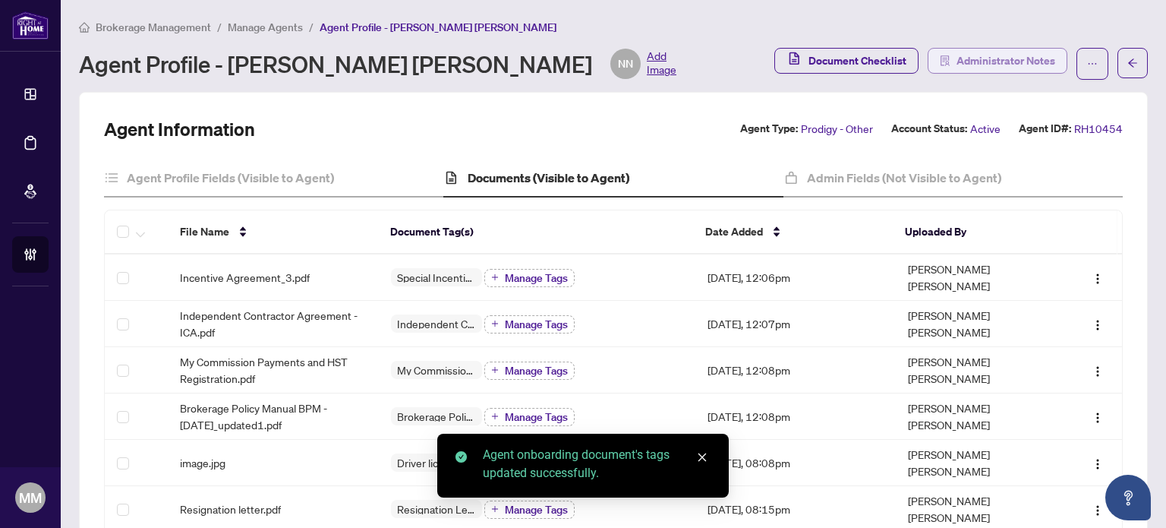
click at [1012, 72] on span "Administrator Notes" at bounding box center [998, 64] width 140 height 32
click at [1019, 66] on span "Administrator Notes" at bounding box center [1005, 61] width 99 height 24
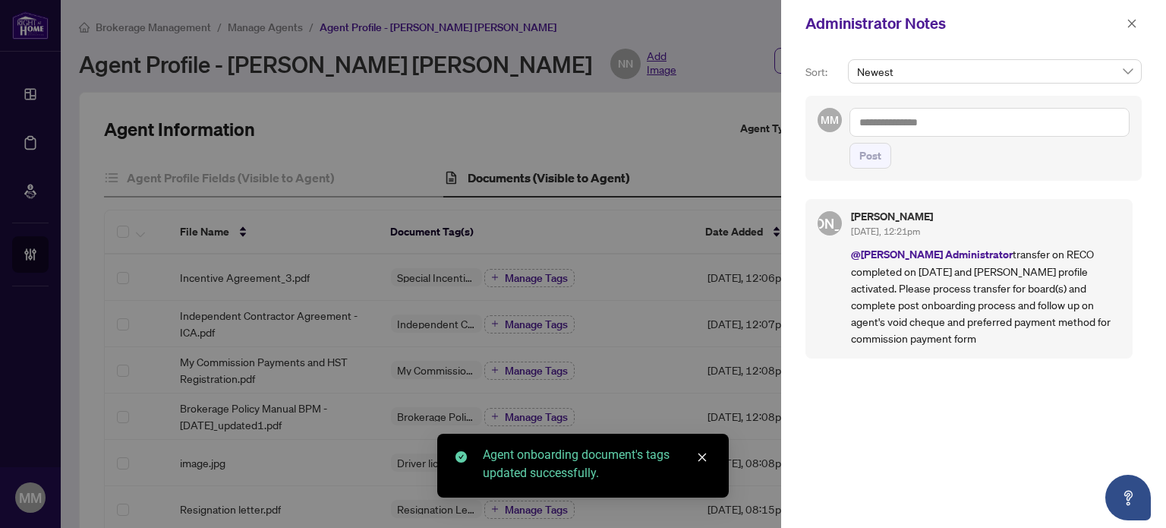
click at [1021, 119] on textarea at bounding box center [989, 122] width 280 height 29
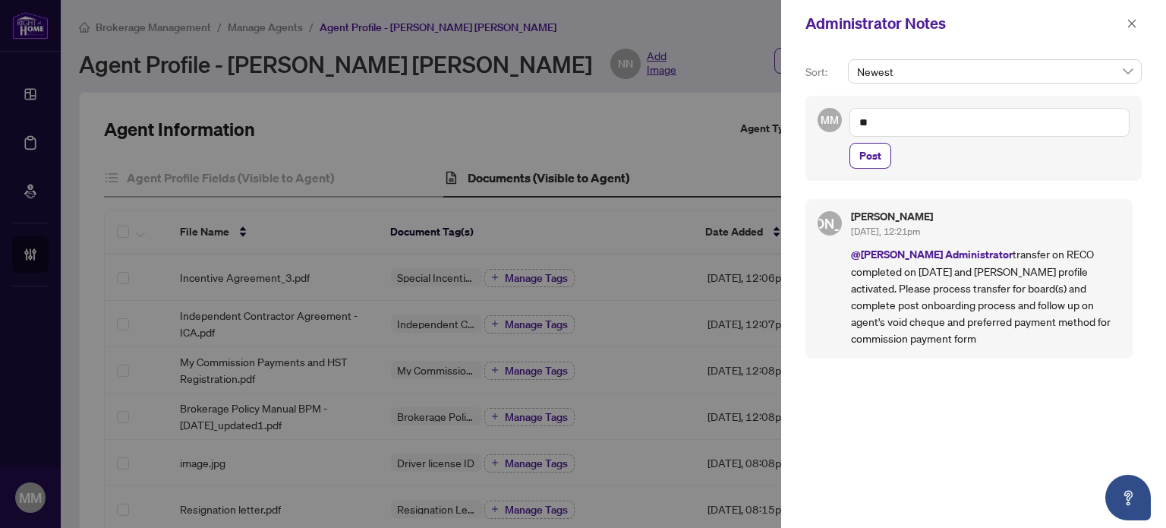
type textarea "*"
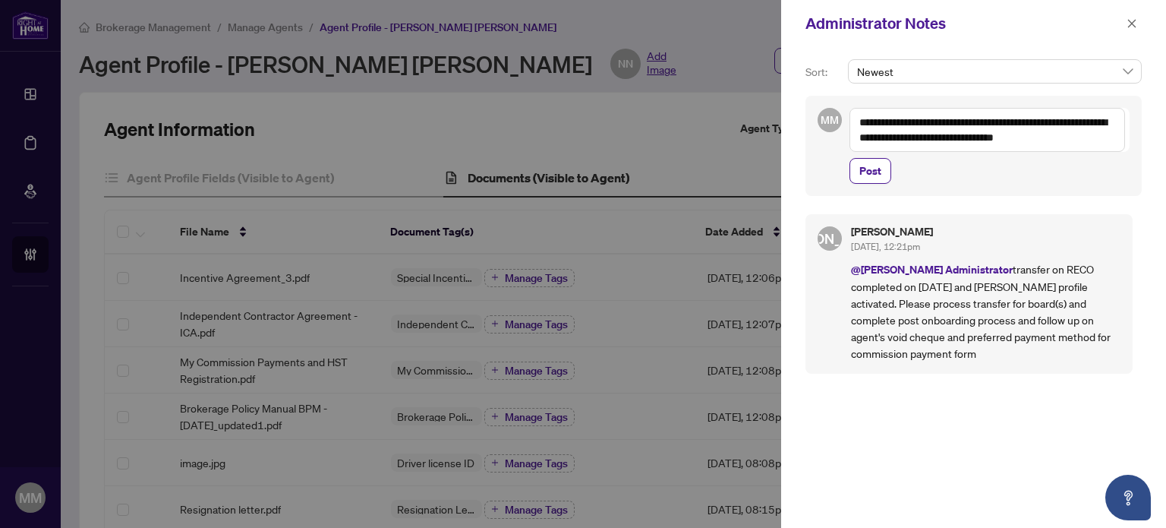
click at [1001, 124] on textarea "**********" at bounding box center [987, 130] width 276 height 44
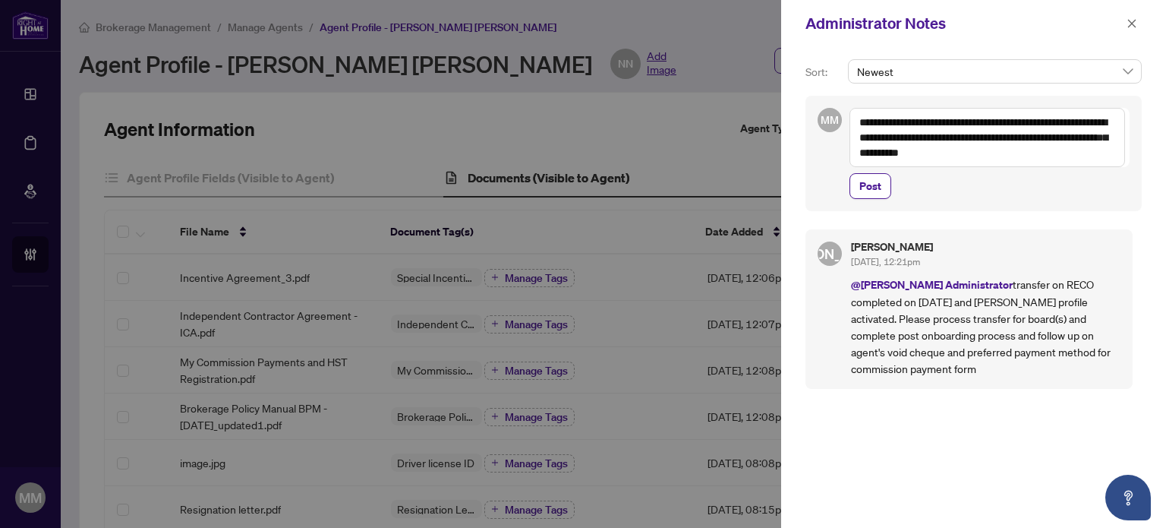
click at [1060, 155] on textarea "**********" at bounding box center [987, 137] width 276 height 59
drag, startPoint x: 948, startPoint y: 150, endPoint x: 893, endPoint y: 156, distance: 55.7
click at [893, 156] on textarea "**********" at bounding box center [987, 137] width 276 height 59
type textarea "**********"
click at [877, 179] on span "Post" at bounding box center [870, 186] width 22 height 24
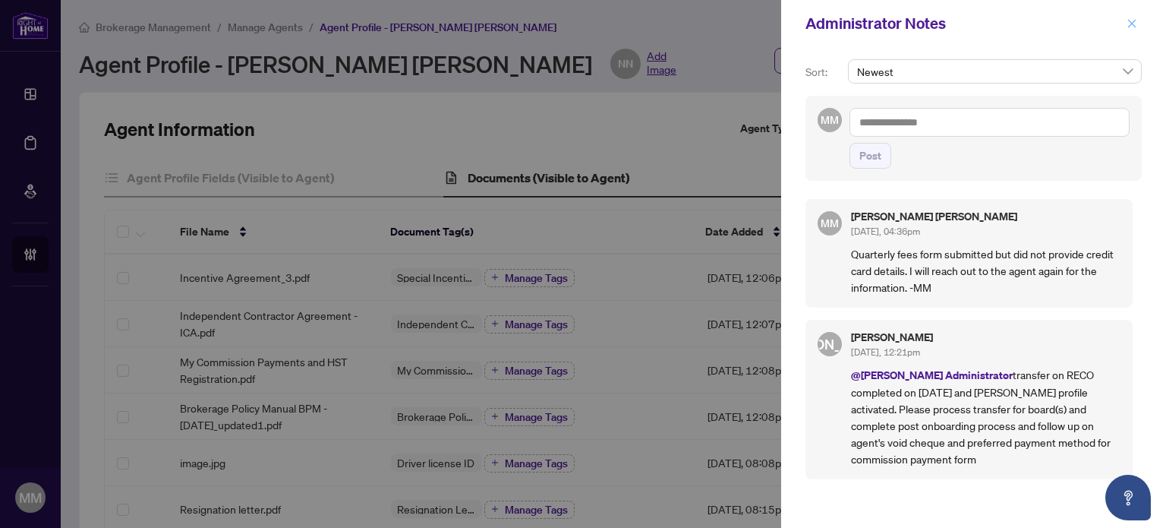
click at [1133, 19] on icon "close" at bounding box center [1131, 23] width 11 height 11
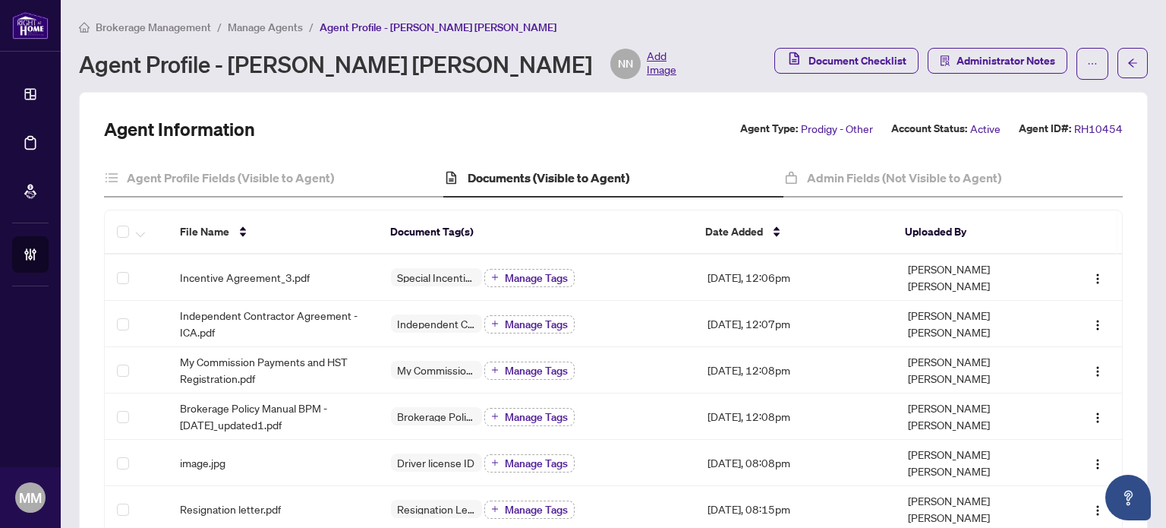
click at [1035, 39] on div "Brokerage Management / Manage Agents / Agent Profile - Nick Nenad Janjanin Agen…" at bounding box center [613, 48] width 1069 height 61
click at [1019, 58] on span "Administrator Notes" at bounding box center [1005, 61] width 99 height 24
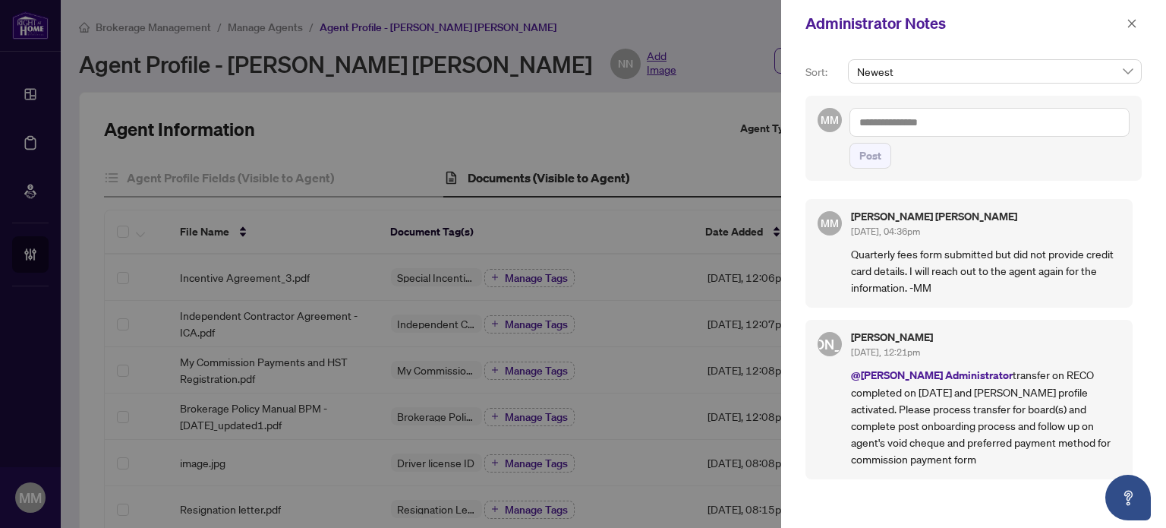
click at [916, 124] on textarea at bounding box center [989, 122] width 280 height 29
type textarea "**********"
click at [884, 159] on button "Post" at bounding box center [870, 156] width 42 height 26
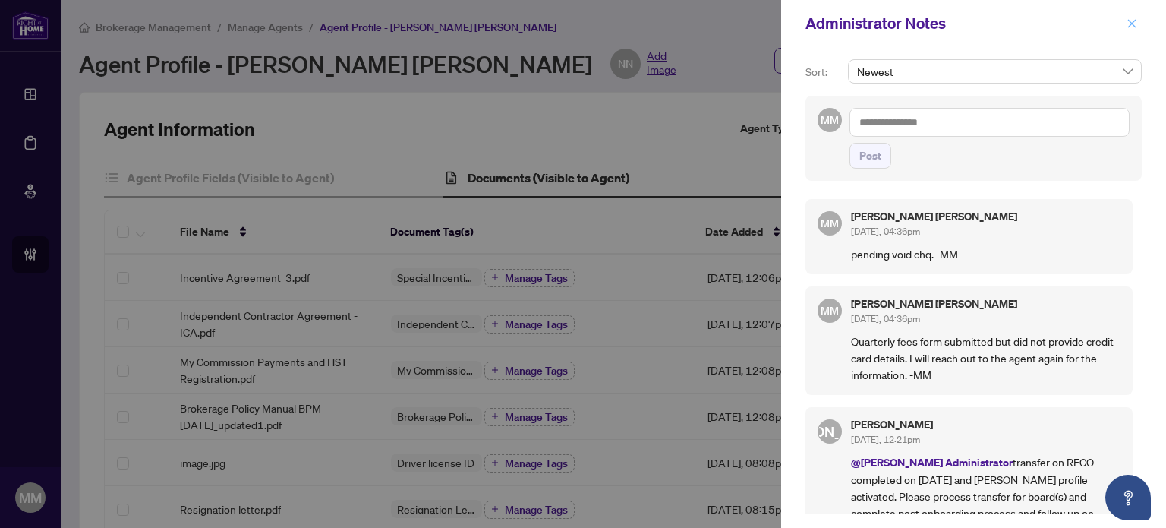
click at [1126, 20] on button "button" at bounding box center [1132, 23] width 20 height 18
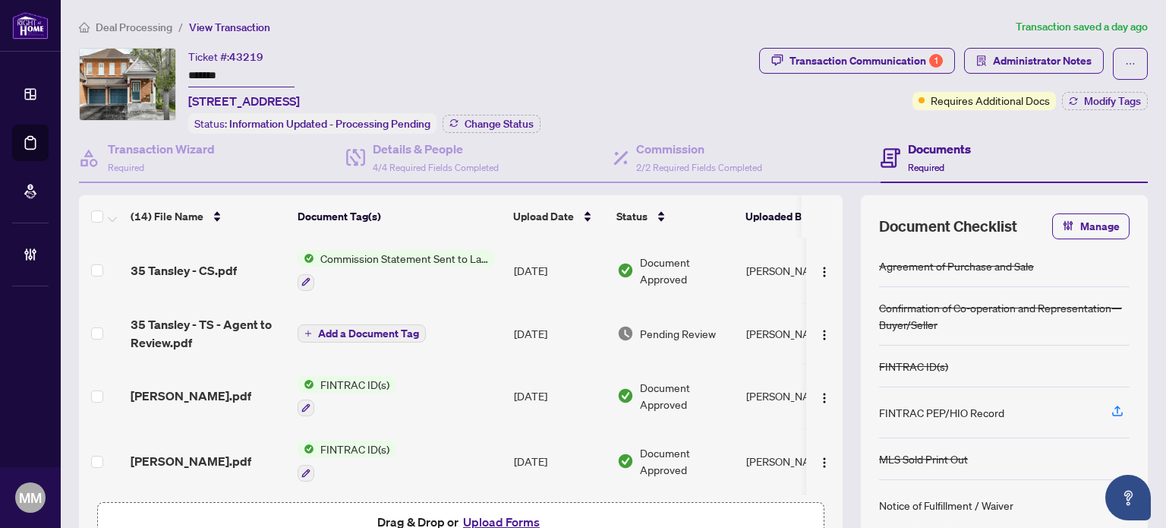
click at [166, 18] on li "Deal Processing" at bounding box center [125, 26] width 93 height 17
click at [162, 21] on span "Deal Processing" at bounding box center [134, 27] width 77 height 14
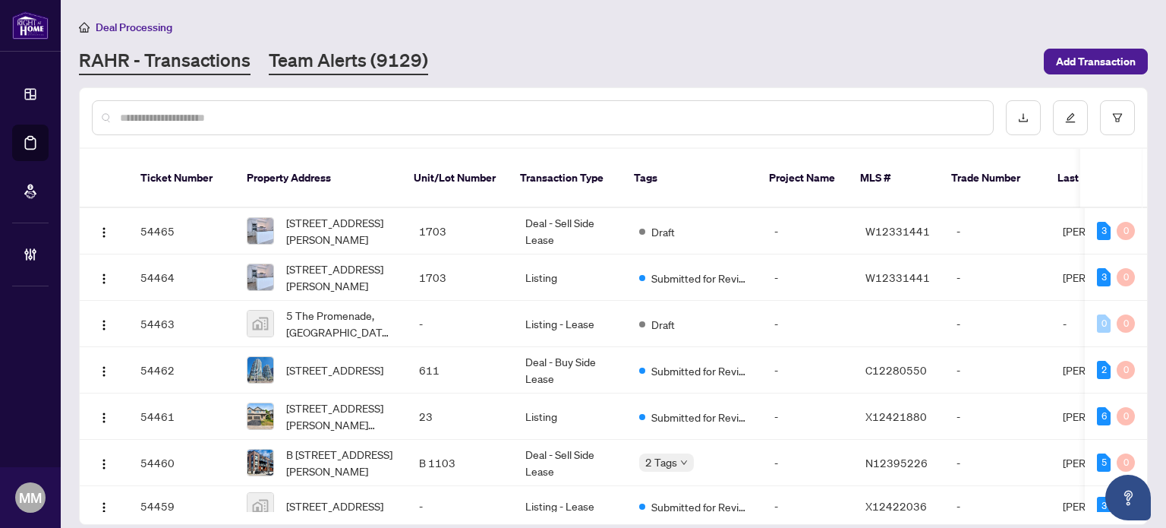
click at [349, 73] on link "Team Alerts (9129)" at bounding box center [348, 61] width 159 height 27
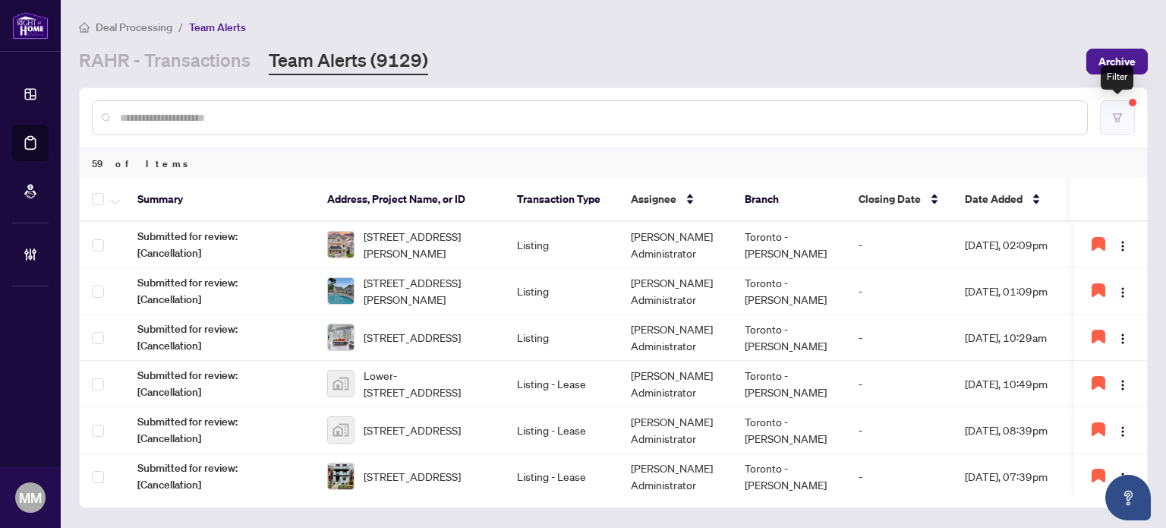
click at [1130, 112] on button "button" at bounding box center [1117, 117] width 35 height 35
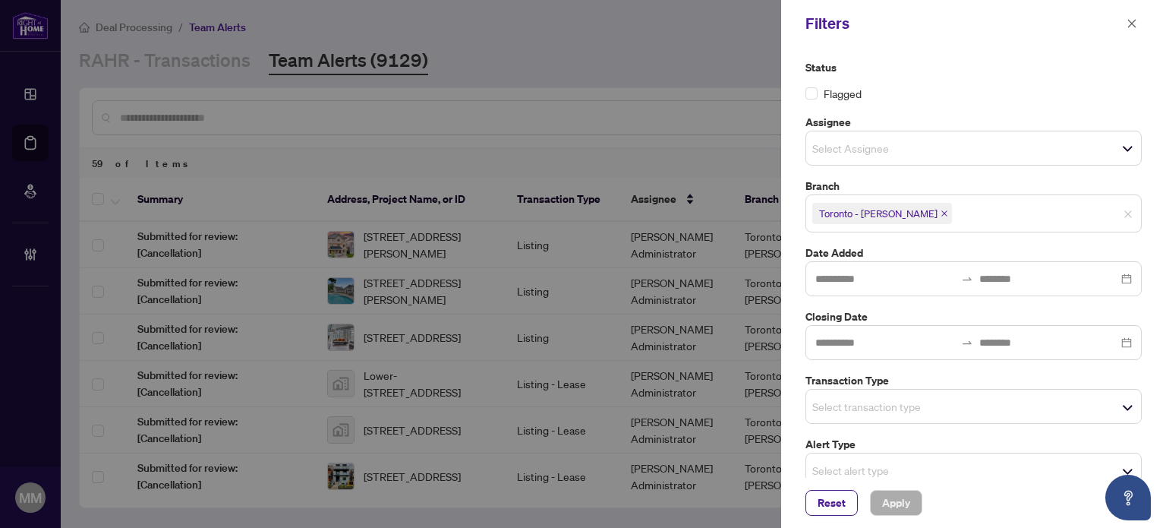
scroll to position [140, 0]
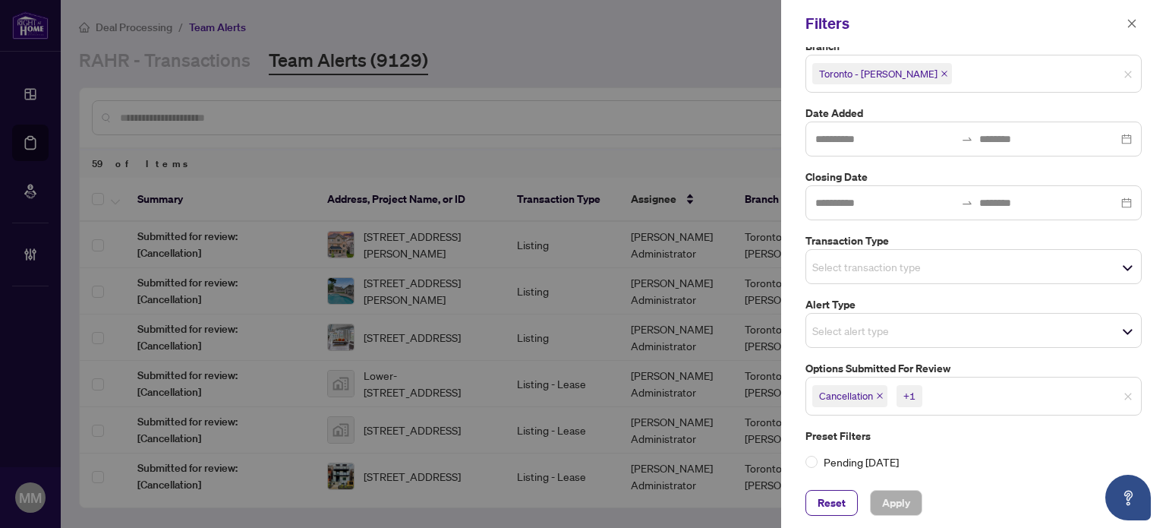
click at [1011, 403] on span "Cancellation +1" at bounding box center [973, 395] width 335 height 24
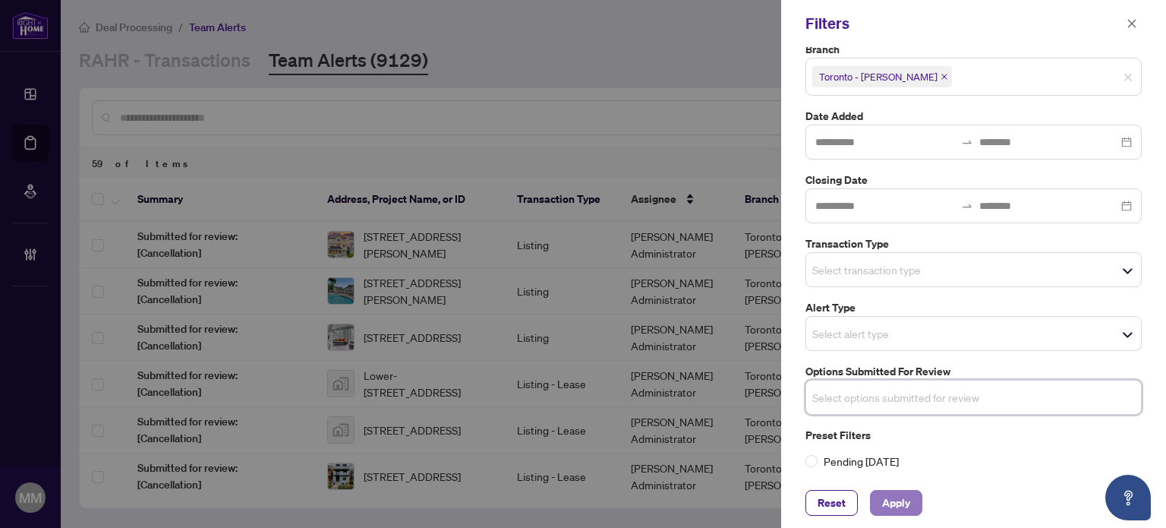
click at [883, 509] on span "Apply" at bounding box center [896, 502] width 28 height 24
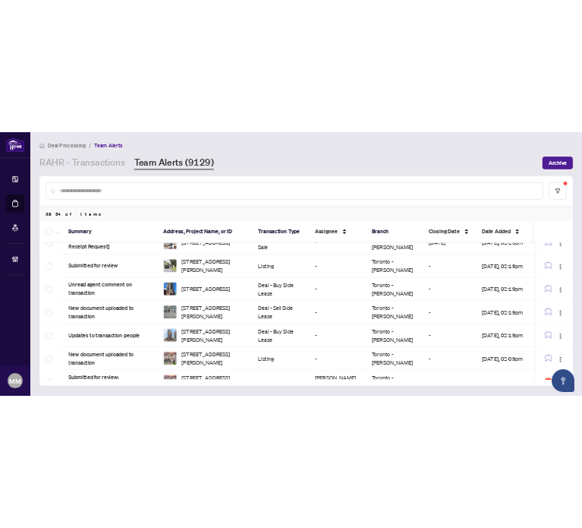
scroll to position [0, 0]
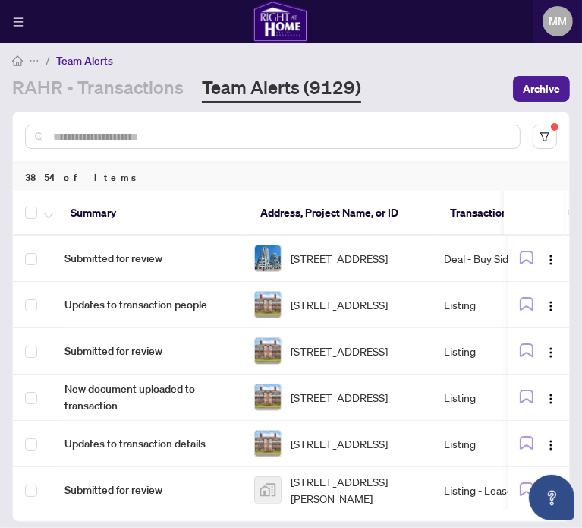
click at [236, 145] on input "text" at bounding box center [280, 136] width 455 height 17
paste input "*****"
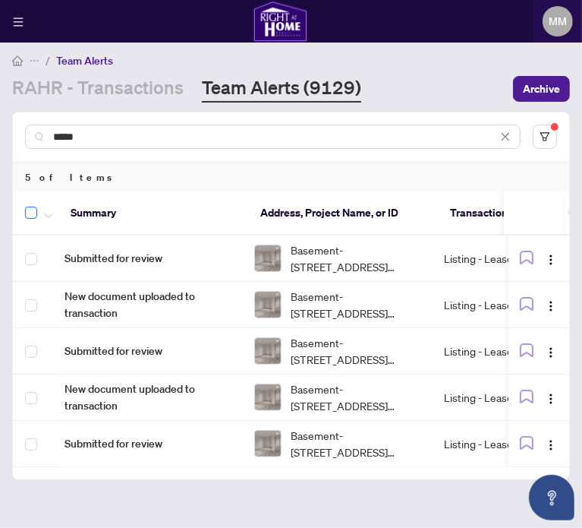
click at [30, 216] on label at bounding box center [31, 212] width 12 height 18
click at [54, 222] on button "button" at bounding box center [48, 212] width 17 height 18
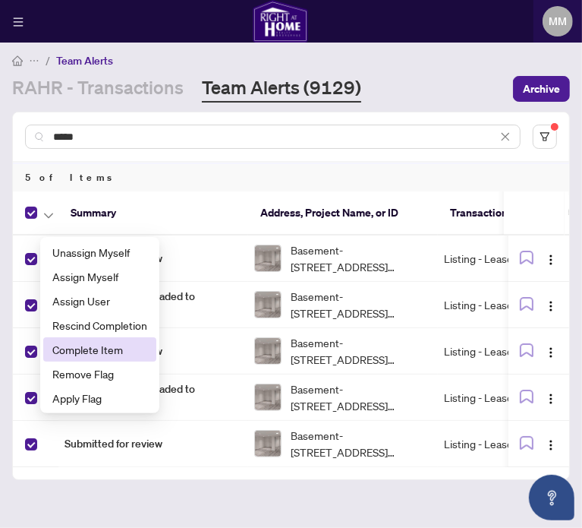
click at [109, 347] on span "Complete Item" at bounding box center [99, 349] width 95 height 17
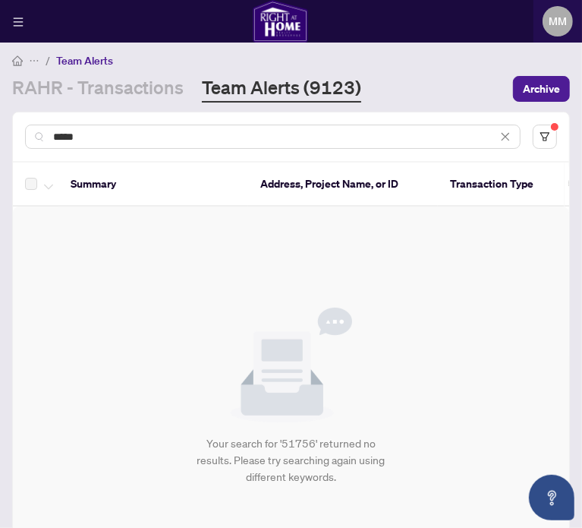
drag, startPoint x: 149, startPoint y: 139, endPoint x: -267, endPoint y: 178, distance: 417.8
click at [0, 178] on html "Dashboard Deal Processing Mortgage Referrals Brokerage Management MM Maegan Mar…" at bounding box center [291, 264] width 582 height 528
paste input "text"
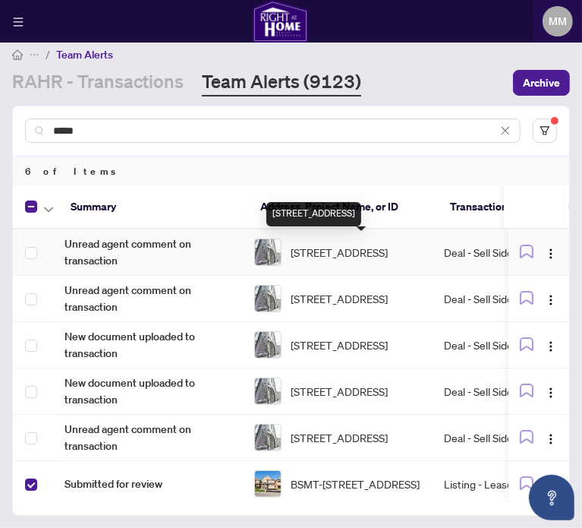
click at [300, 258] on span "2106-35 Balmuto St, Toronto, Ontario M4Y 0A3, Canada" at bounding box center [339, 252] width 97 height 17
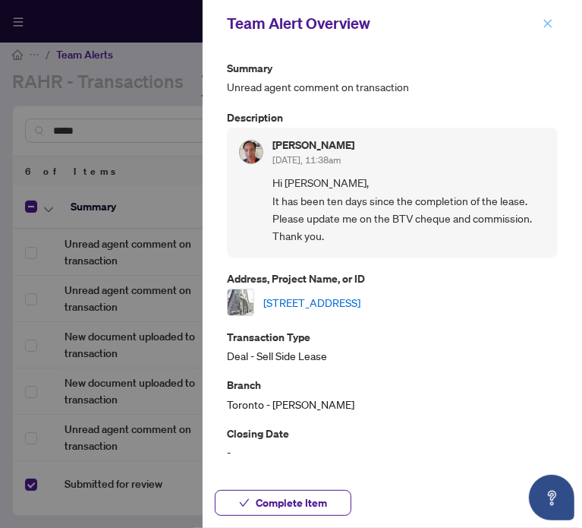
click at [553, 20] on button "button" at bounding box center [548, 23] width 20 height 18
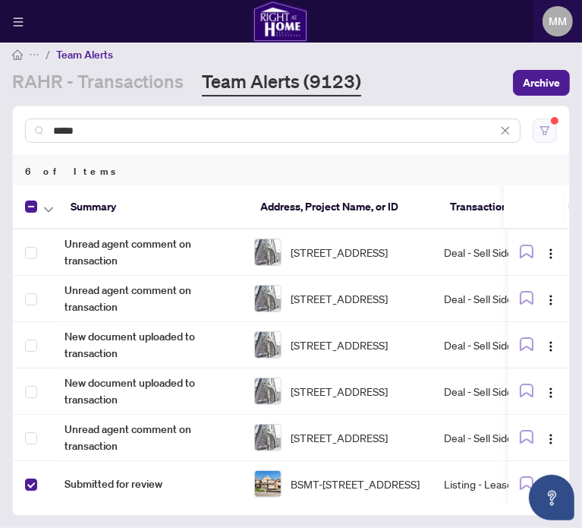
click at [533, 140] on button "button" at bounding box center [545, 130] width 24 height 24
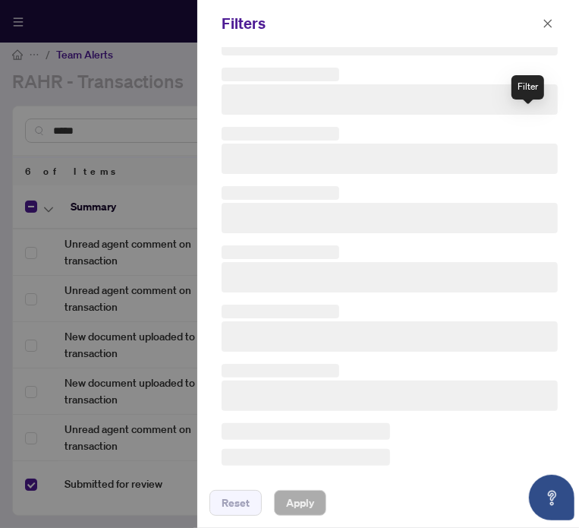
scroll to position [105, 0]
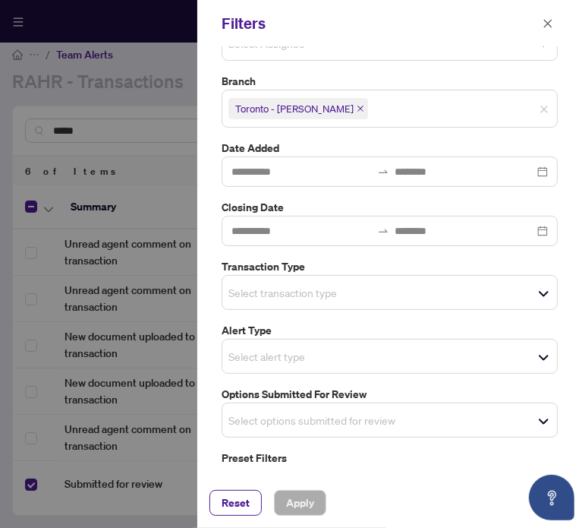
click at [291, 300] on span "Select transaction type" at bounding box center [389, 292] width 335 height 21
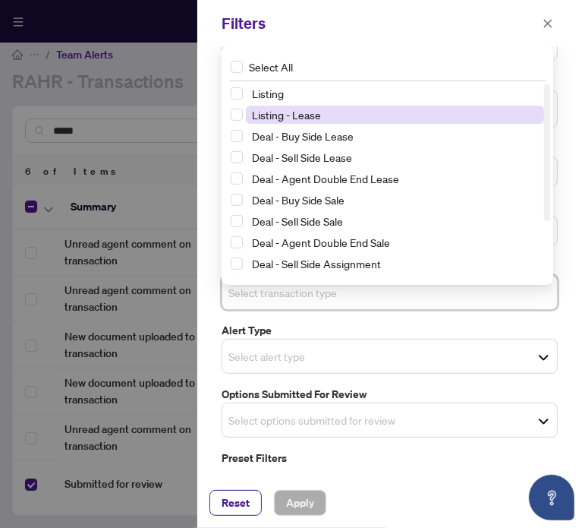
click at [307, 109] on span "Listing - Lease" at bounding box center [286, 115] width 69 height 14
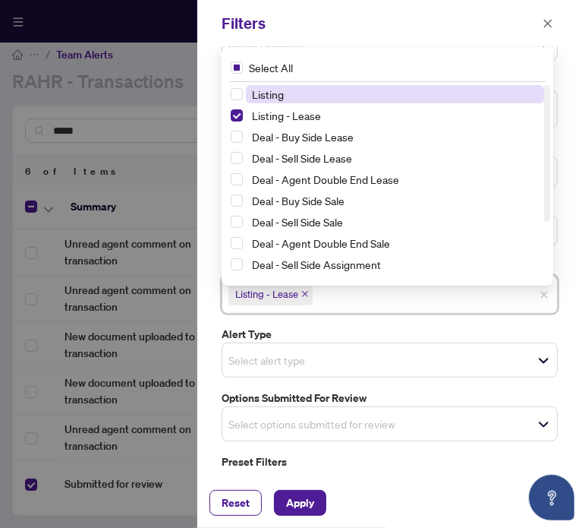
click at [313, 95] on span "Listing" at bounding box center [395, 94] width 298 height 18
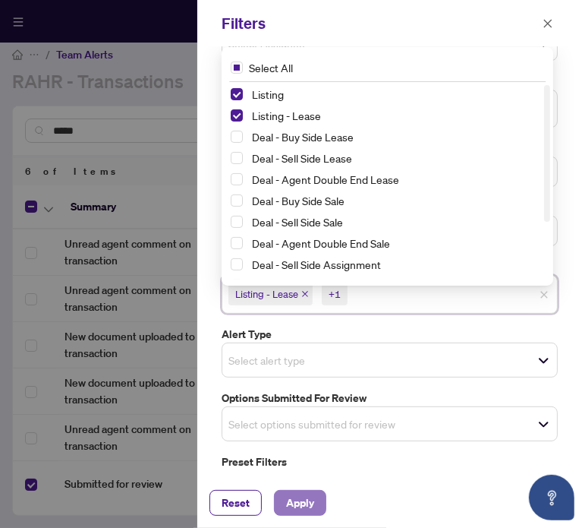
click at [325, 498] on button "Apply" at bounding box center [300, 503] width 52 height 26
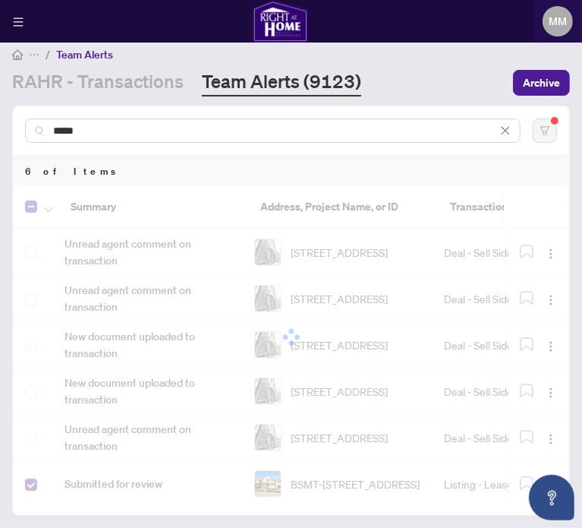
scroll to position [0, 0]
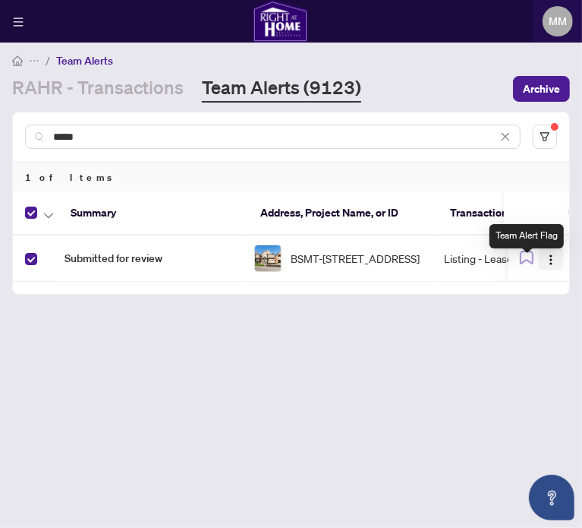
click at [540, 270] on button "button" at bounding box center [551, 258] width 24 height 24
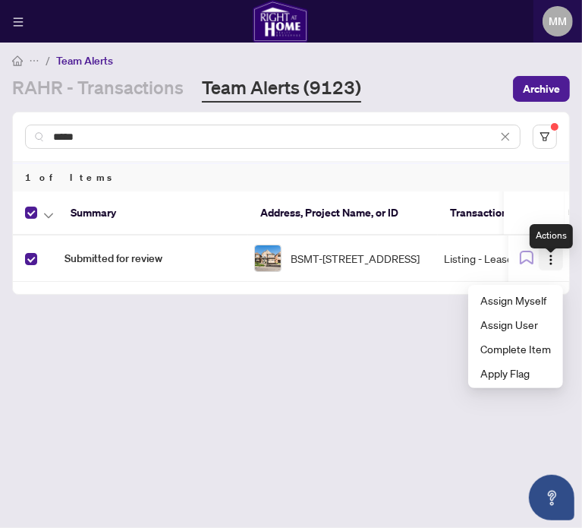
click at [550, 266] on img "button" at bounding box center [551, 260] width 12 height 12
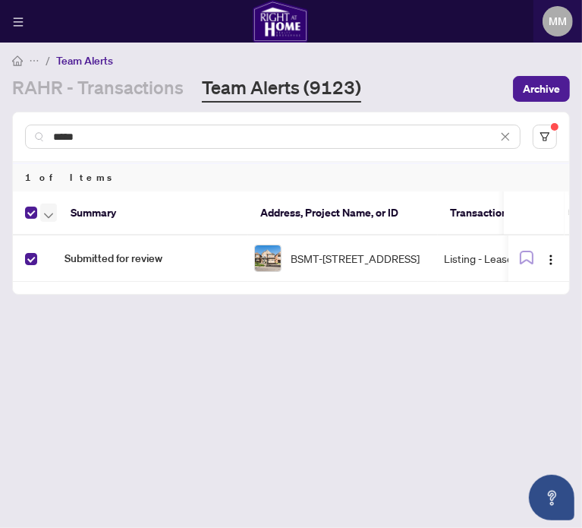
click at [52, 222] on button "button" at bounding box center [48, 212] width 17 height 18
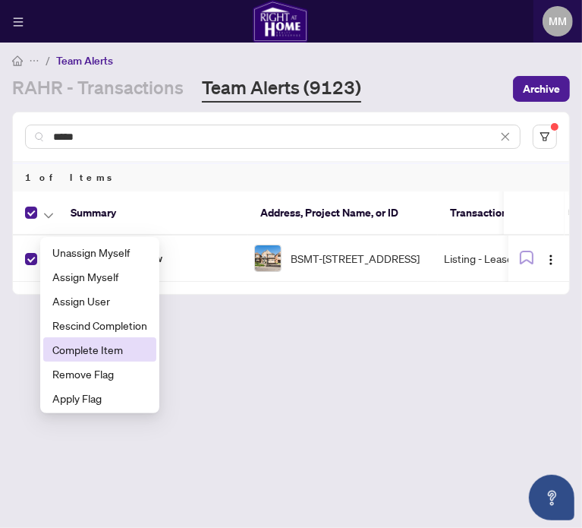
click at [110, 355] on span "Complete Item" at bounding box center [99, 349] width 95 height 17
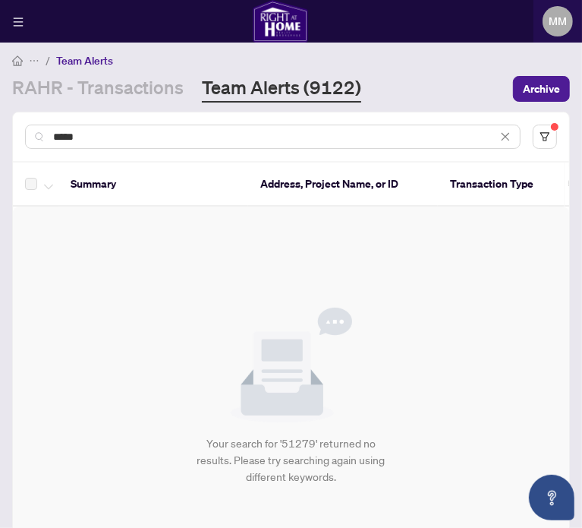
click at [168, 140] on input "*****" at bounding box center [275, 136] width 444 height 17
paste input "text"
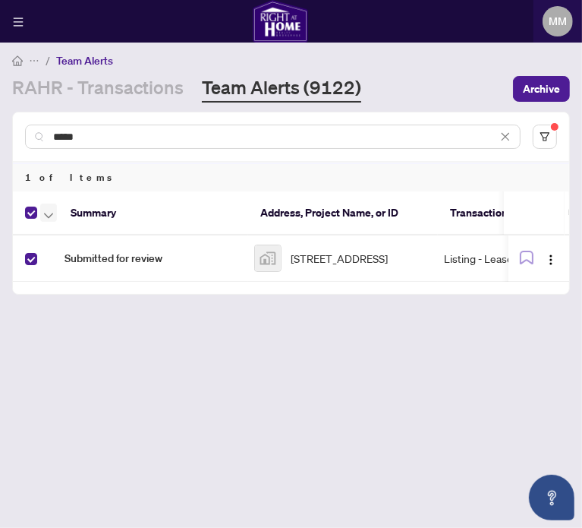
click at [49, 219] on icon "button" at bounding box center [48, 216] width 9 height 6
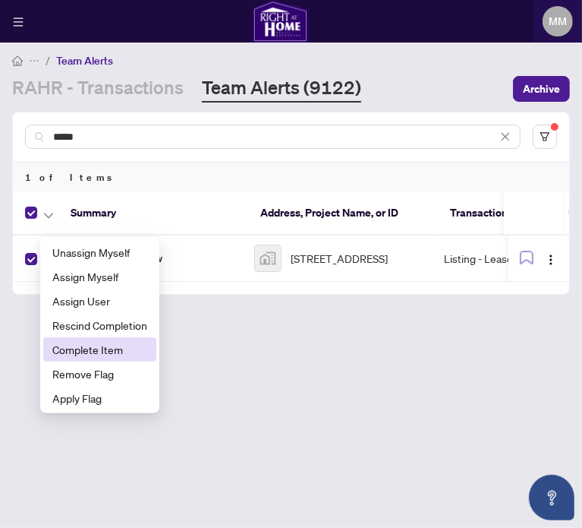
click at [89, 350] on span "Complete Item" at bounding box center [99, 349] width 95 height 17
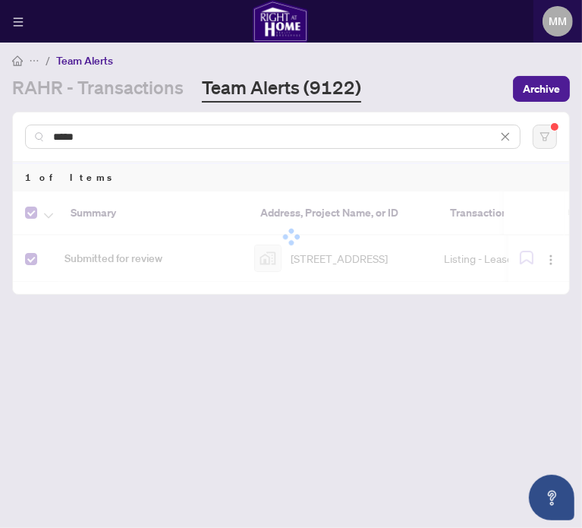
drag, startPoint x: 116, startPoint y: 140, endPoint x: -22, endPoint y: 137, distance: 138.2
click at [0, 137] on html "Dashboard Deal Processing Mortgage Referrals Brokerage Management MM Maegan Mar…" at bounding box center [291, 264] width 582 height 528
paste input "text"
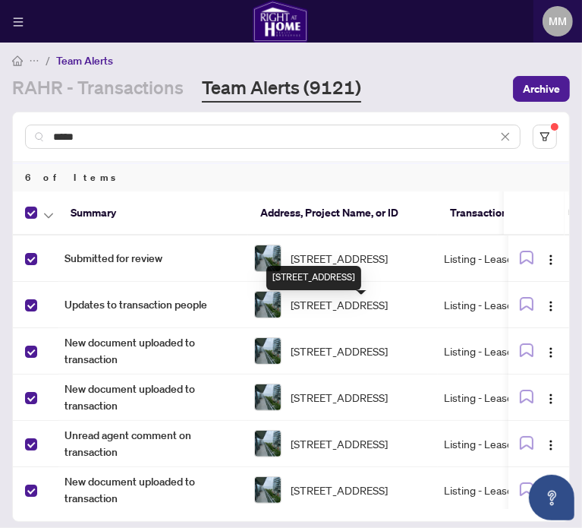
scroll to position [8, 0]
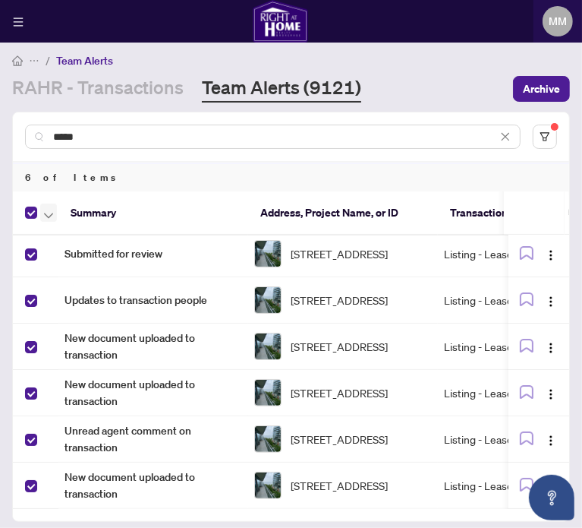
click at [50, 219] on icon "button" at bounding box center [48, 216] width 9 height 6
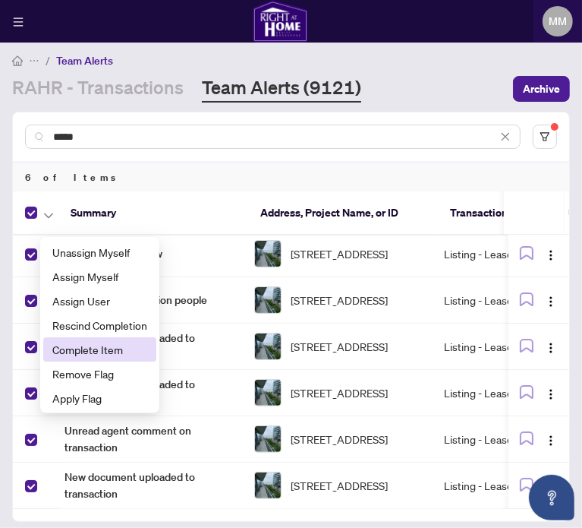
click at [92, 347] on span "Complete Item" at bounding box center [99, 349] width 95 height 17
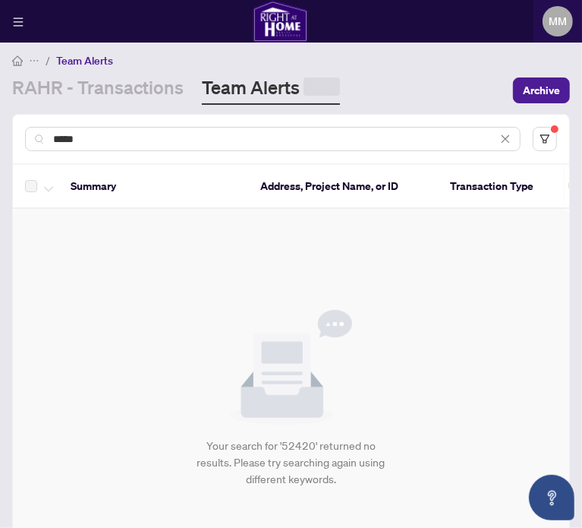
scroll to position [0, 0]
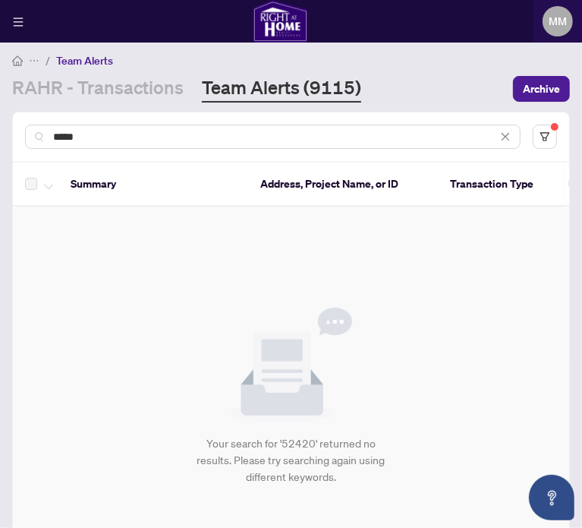
drag, startPoint x: 171, startPoint y: 146, endPoint x: -39, endPoint y: 146, distance: 210.3
click at [0, 146] on html "Dashboard Deal Processing Mortgage Referrals Brokerage Management MM Maegan Mar…" at bounding box center [291, 264] width 582 height 528
paste input "**********"
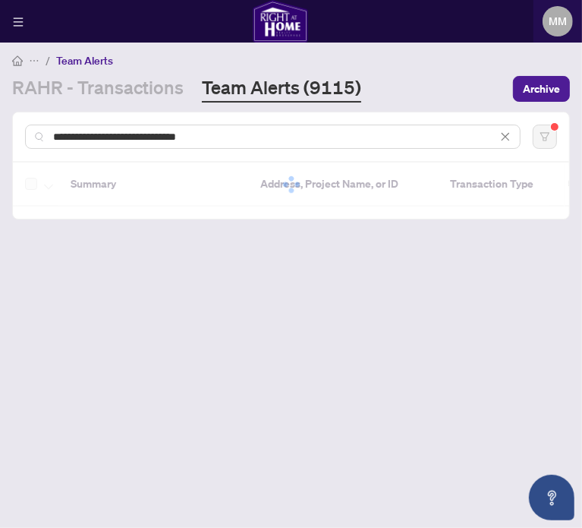
drag, startPoint x: 241, startPoint y: 140, endPoint x: 140, endPoint y: 165, distance: 104.8
click at [140, 161] on div "**********" at bounding box center [291, 136] width 556 height 49
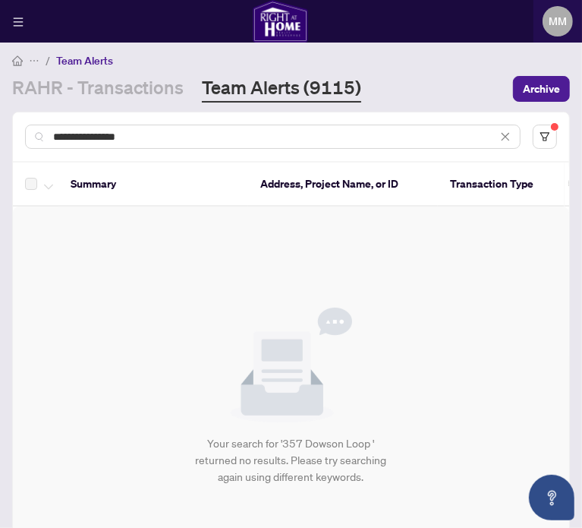
drag, startPoint x: 192, startPoint y: 149, endPoint x: -109, endPoint y: 159, distance: 301.5
click at [0, 159] on html "**********" at bounding box center [291, 264] width 582 height 528
paste input "text"
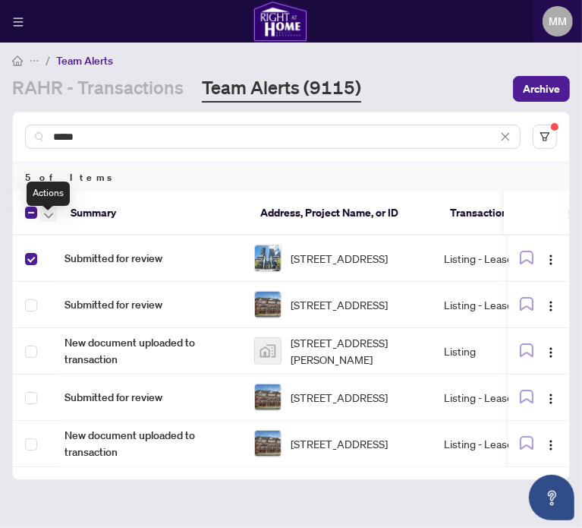
click at [46, 218] on span "button" at bounding box center [48, 212] width 9 height 17
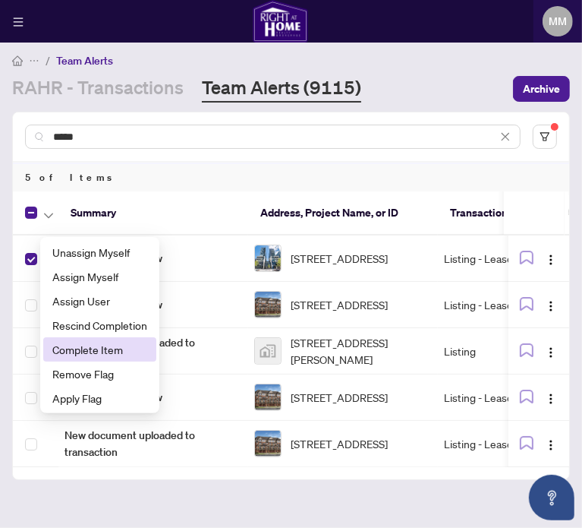
click at [93, 357] on span "Complete Item" at bounding box center [99, 349] width 95 height 17
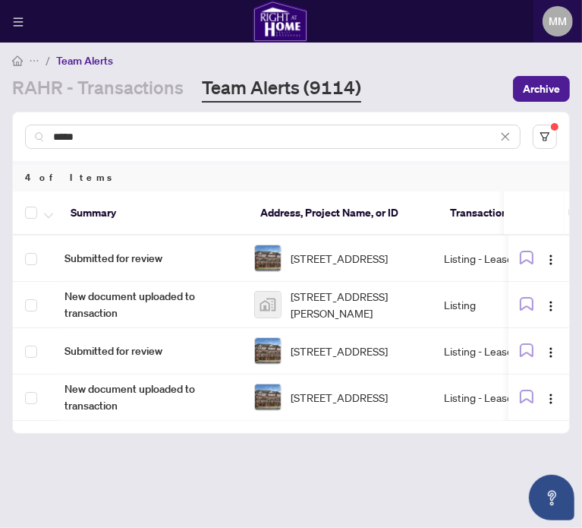
drag, startPoint x: 146, startPoint y: 150, endPoint x: -231, endPoint y: 184, distance: 378.0
click at [0, 184] on html "Dashboard Deal Processing Mortgage Referrals Brokerage Management MM Maegan Mar…" at bounding box center [291, 264] width 582 height 528
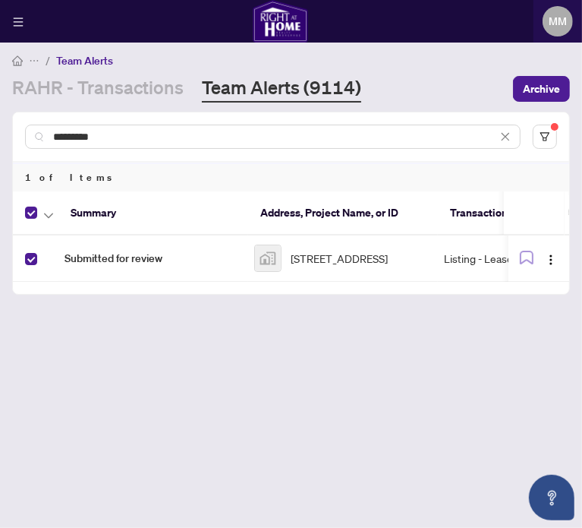
click at [58, 223] on th "Summary" at bounding box center [153, 213] width 190 height 44
click at [55, 222] on button "button" at bounding box center [48, 212] width 17 height 18
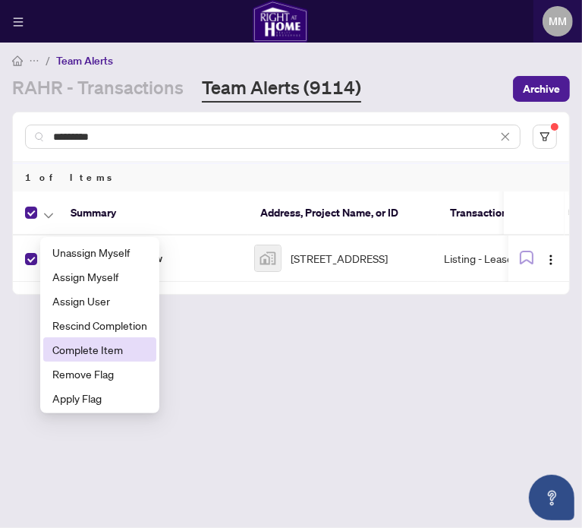
click at [78, 354] on span "Complete Item" at bounding box center [99, 349] width 95 height 17
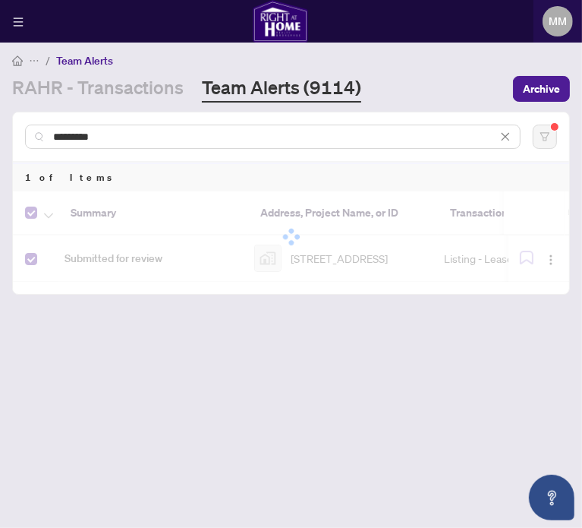
drag, startPoint x: -21, startPoint y: 142, endPoint x: -64, endPoint y: 133, distance: 43.5
click at [0, 133] on html "**********" at bounding box center [291, 264] width 582 height 528
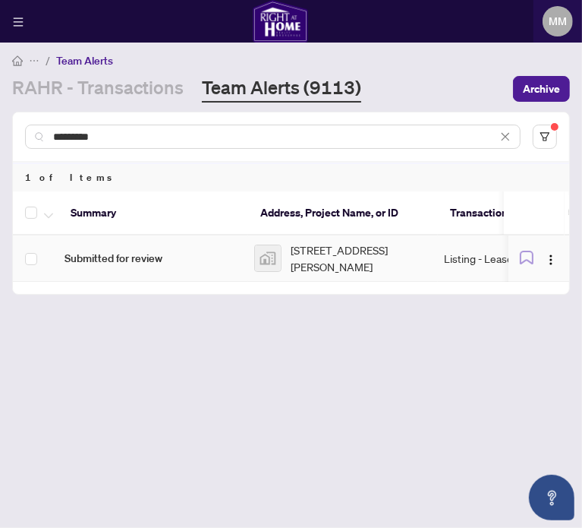
click at [38, 273] on td at bounding box center [36, 258] width 46 height 46
click at [52, 218] on icon "button" at bounding box center [48, 215] width 9 height 5
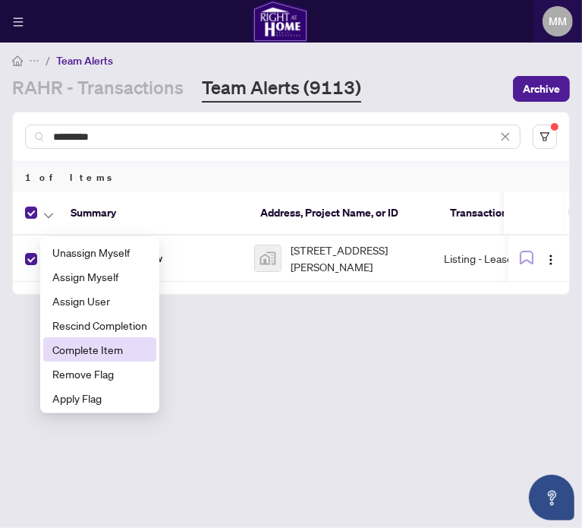
click at [94, 350] on span "Complete Item" at bounding box center [99, 349] width 95 height 17
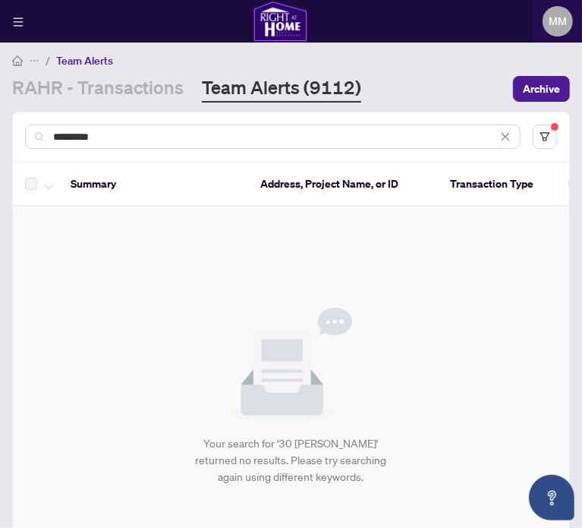
drag, startPoint x: 99, startPoint y: 137, endPoint x: -268, endPoint y: 114, distance: 368.1
click at [0, 114] on html "Dashboard Deal Processing Mortgage Referrals Brokerage Management MM Maegan Mar…" at bounding box center [291, 264] width 582 height 528
click at [121, 149] on div "*********" at bounding box center [273, 136] width 496 height 24
drag, startPoint x: 124, startPoint y: 148, endPoint x: -103, endPoint y: 137, distance: 228.0
click at [0, 137] on html "Dashboard Deal Processing Mortgage Referrals Brokerage Management MM Maegan Mar…" at bounding box center [291, 264] width 582 height 528
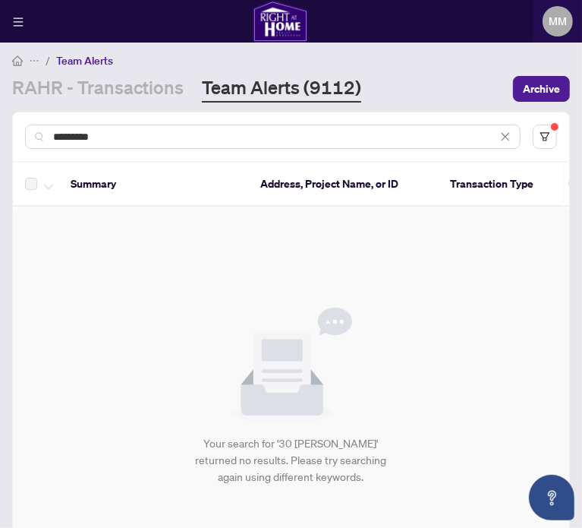
paste input "text"
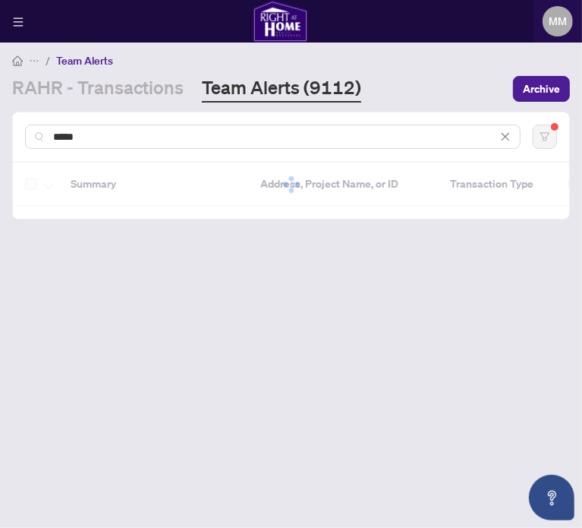
type input "*****"
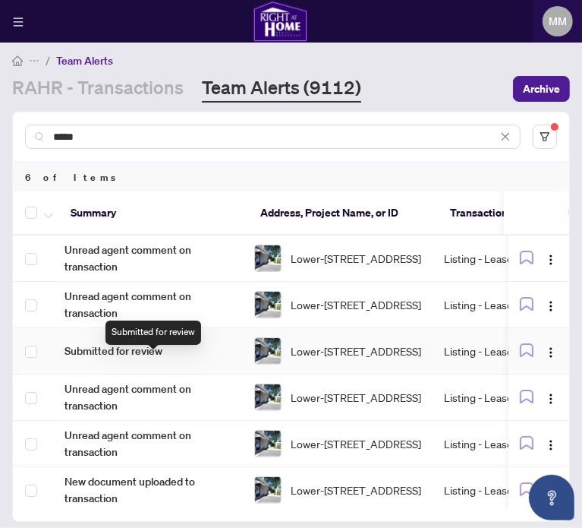
click at [237, 354] on span "Submitted for review" at bounding box center [154, 350] width 178 height 17
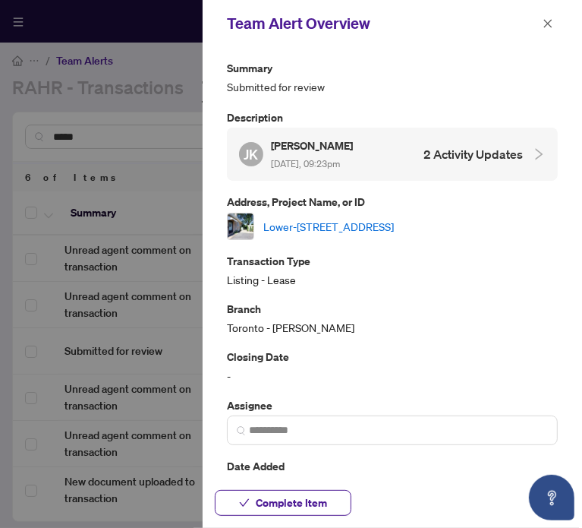
click at [394, 227] on link "Lower-[STREET_ADDRESS]" at bounding box center [328, 226] width 131 height 17
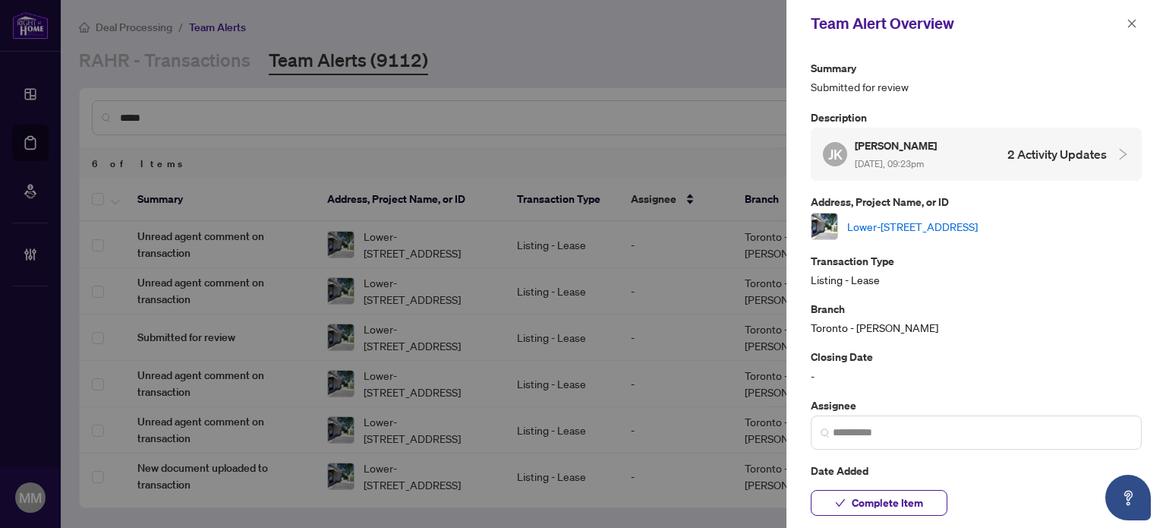
click at [1145, 27] on div "Team Alert Overview" at bounding box center [976, 23] width 380 height 47
click at [1129, 24] on icon "close" at bounding box center [1131, 23] width 11 height 11
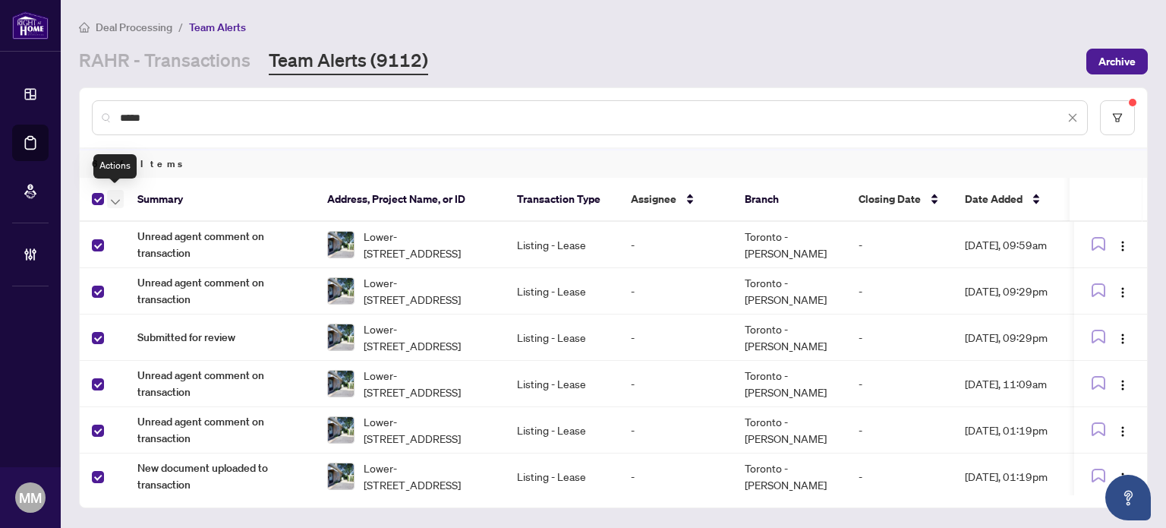
click at [118, 191] on span "button" at bounding box center [115, 199] width 9 height 17
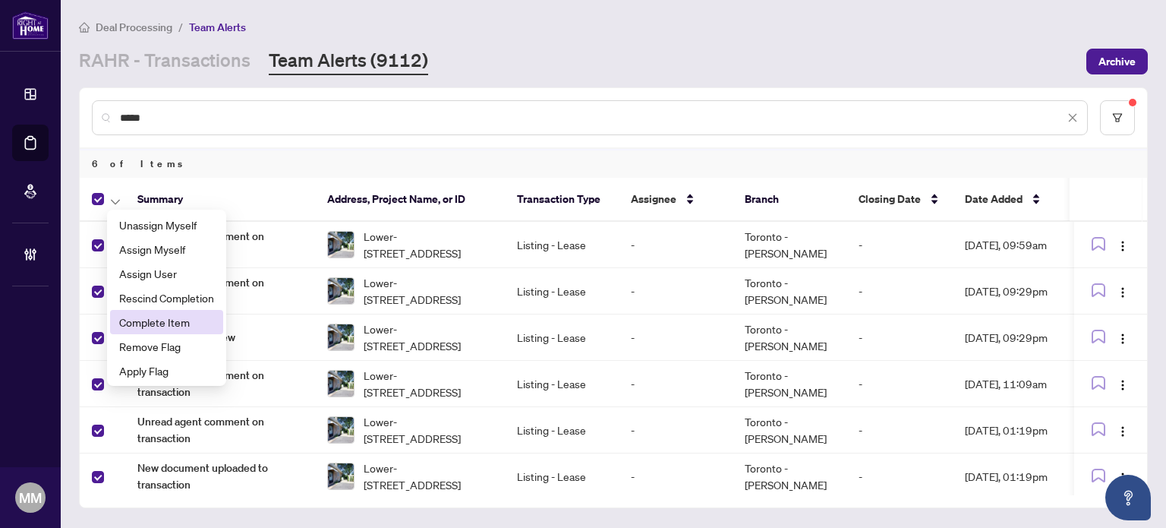
click at [133, 316] on span "Complete Item" at bounding box center [166, 321] width 95 height 17
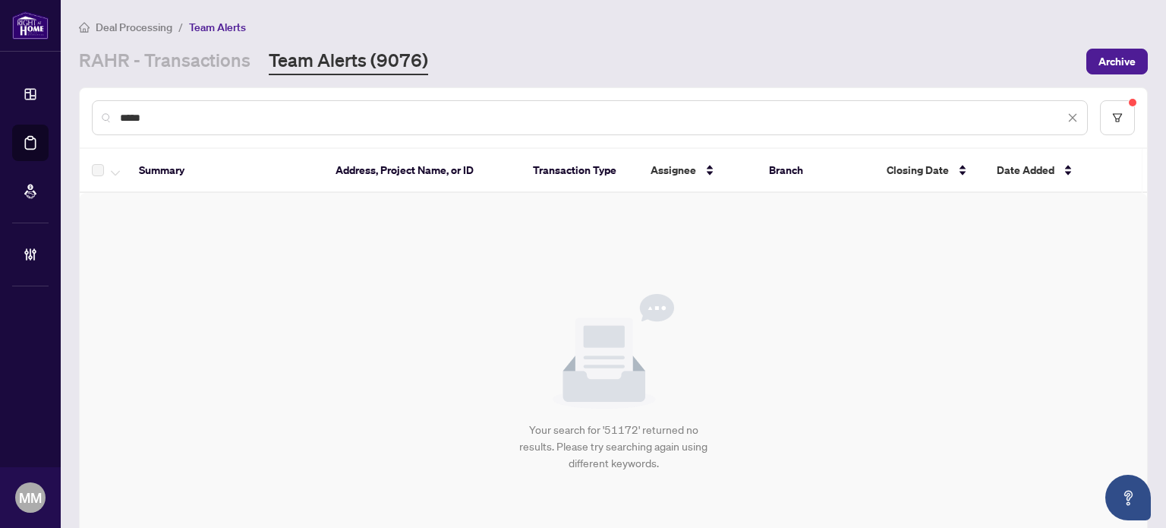
drag, startPoint x: 903, startPoint y: 291, endPoint x: 892, endPoint y: 285, distance: 12.6
click at [902, 290] on div "Your search for '51172' returned no results. Please try searching again using d…" at bounding box center [613, 383] width 1067 height 380
click at [1067, 116] on icon "close" at bounding box center [1072, 117] width 11 height 11
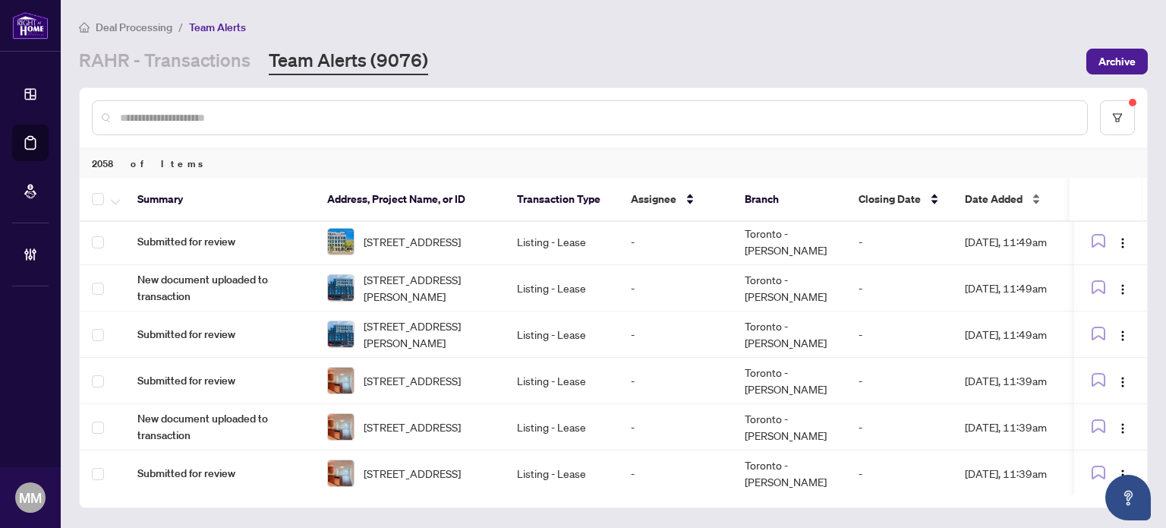
scroll to position [2602, 0]
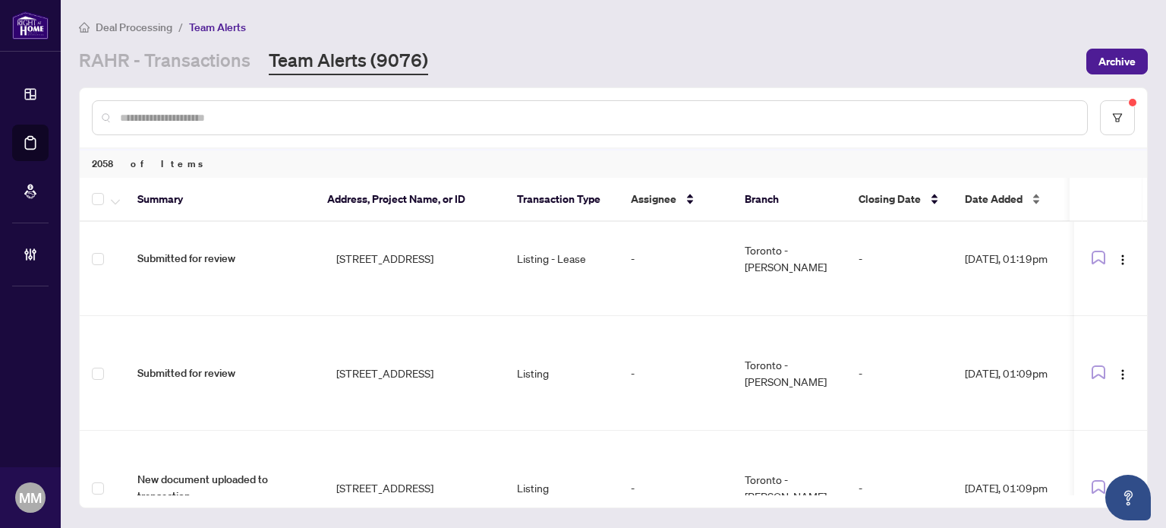
click at [1002, 200] on span "Date Added" at bounding box center [994, 199] width 58 height 17
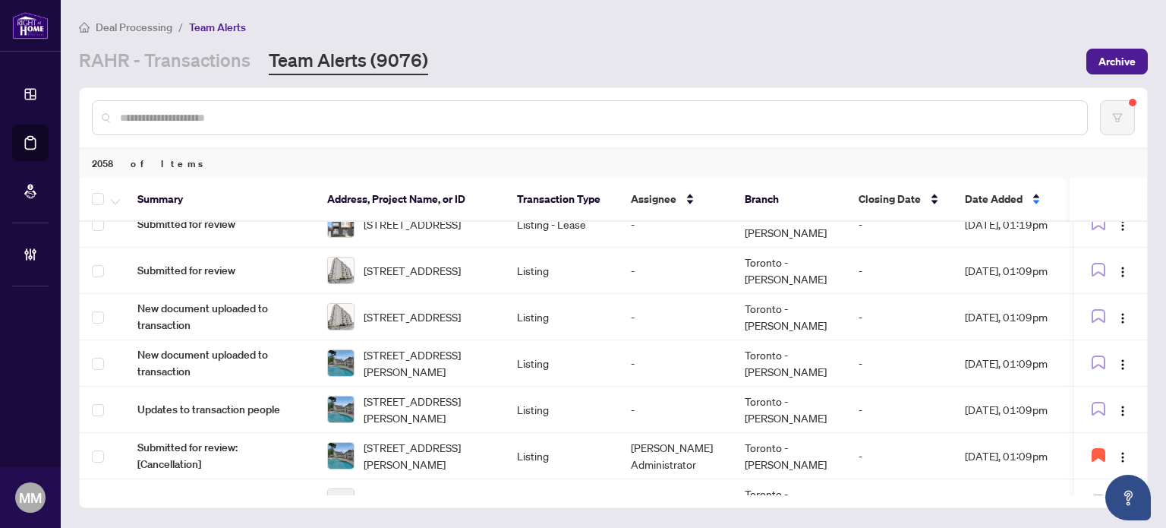
scroll to position [0, 0]
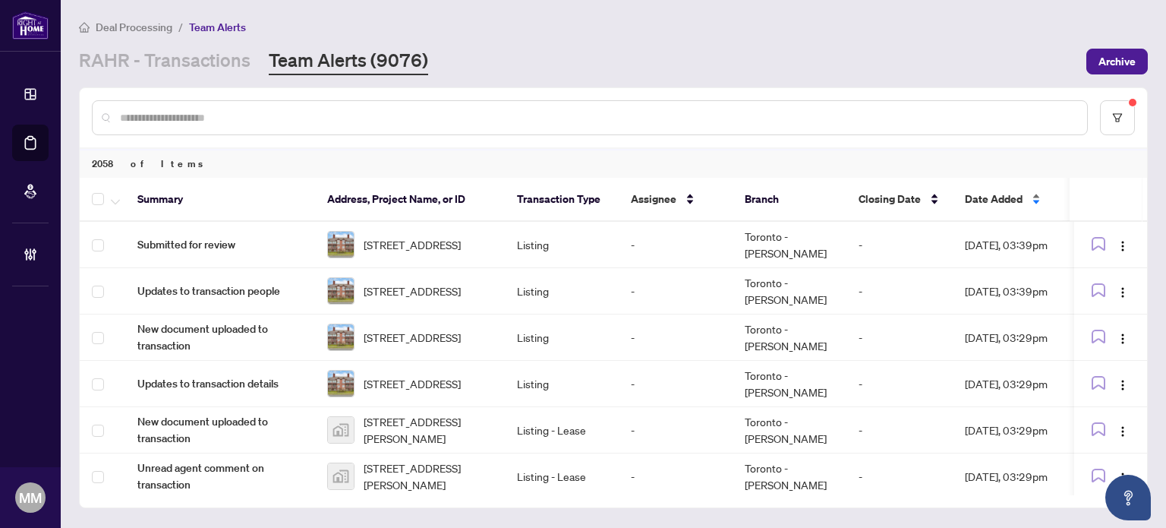
click at [979, 191] on div "Date Added" at bounding box center [1021, 199] width 112 height 17
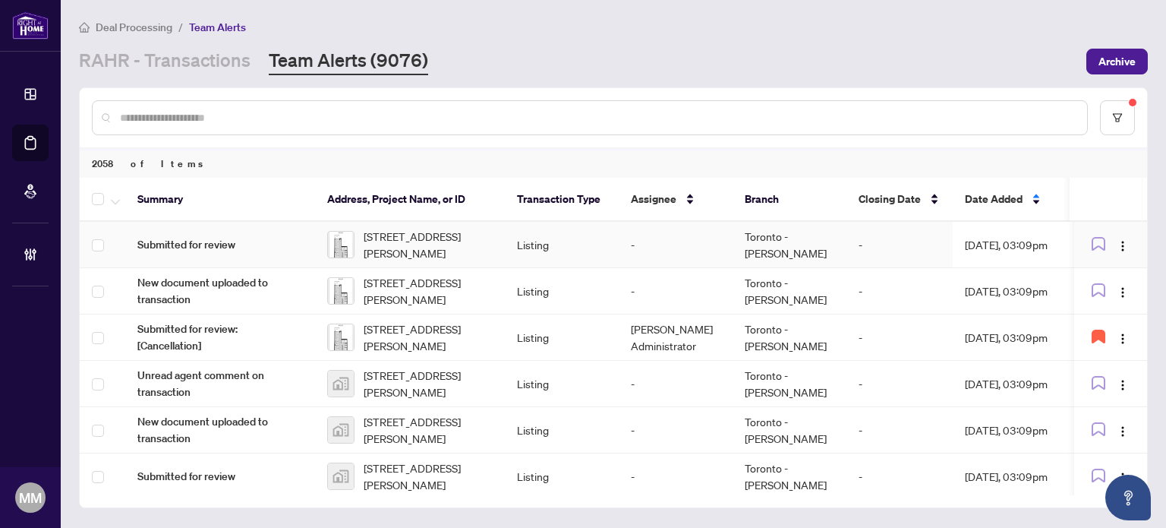
click at [833, 234] on td "Toronto - Don Mills" at bounding box center [789, 245] width 114 height 46
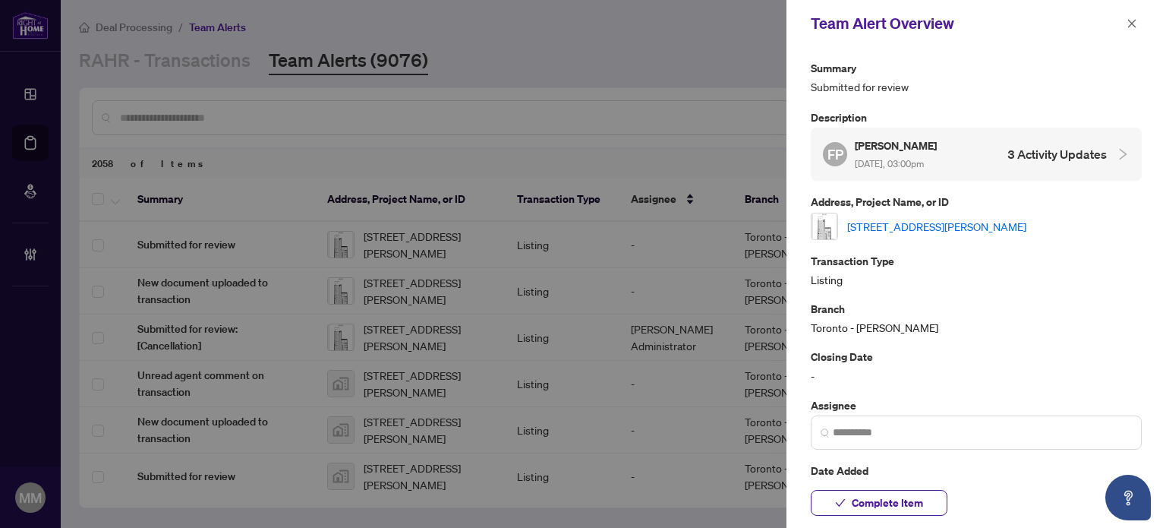
click at [953, 220] on link "641-25 Adra Grado Way, Toronto, Ontario M2J 0H6, Canada" at bounding box center [936, 226] width 179 height 17
drag, startPoint x: 1128, startPoint y: 22, endPoint x: 1080, endPoint y: 37, distance: 50.2
click at [1128, 22] on icon "close" at bounding box center [1131, 23] width 11 height 11
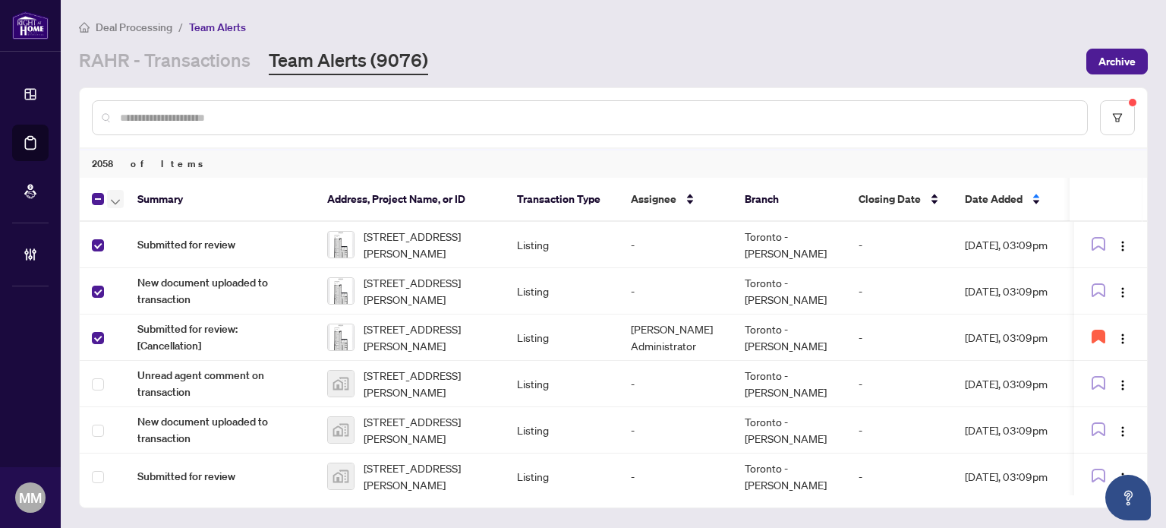
click at [116, 199] on icon "button" at bounding box center [115, 202] width 9 height 6
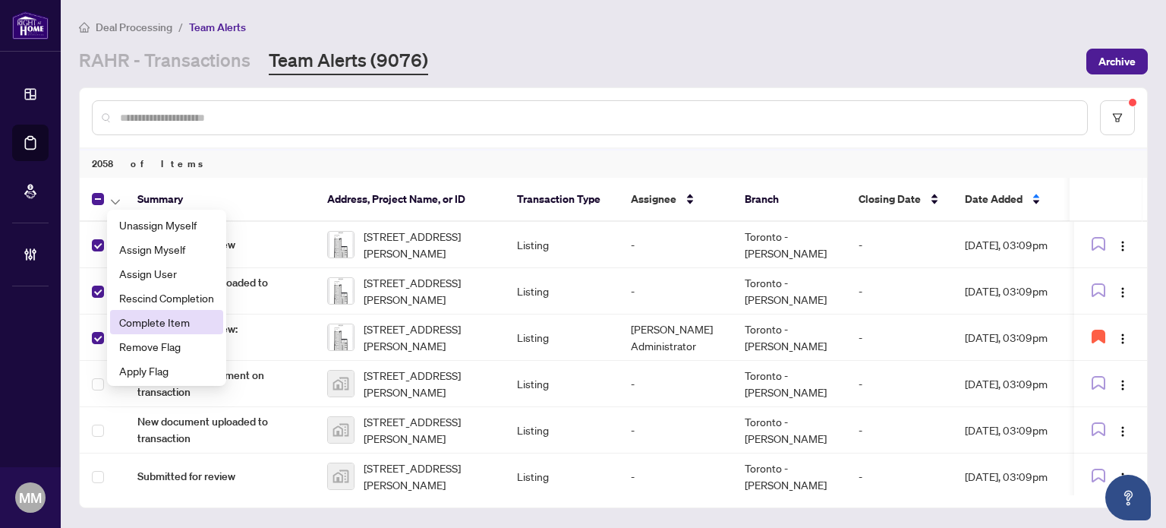
click at [146, 320] on span "Complete Item" at bounding box center [166, 321] width 95 height 17
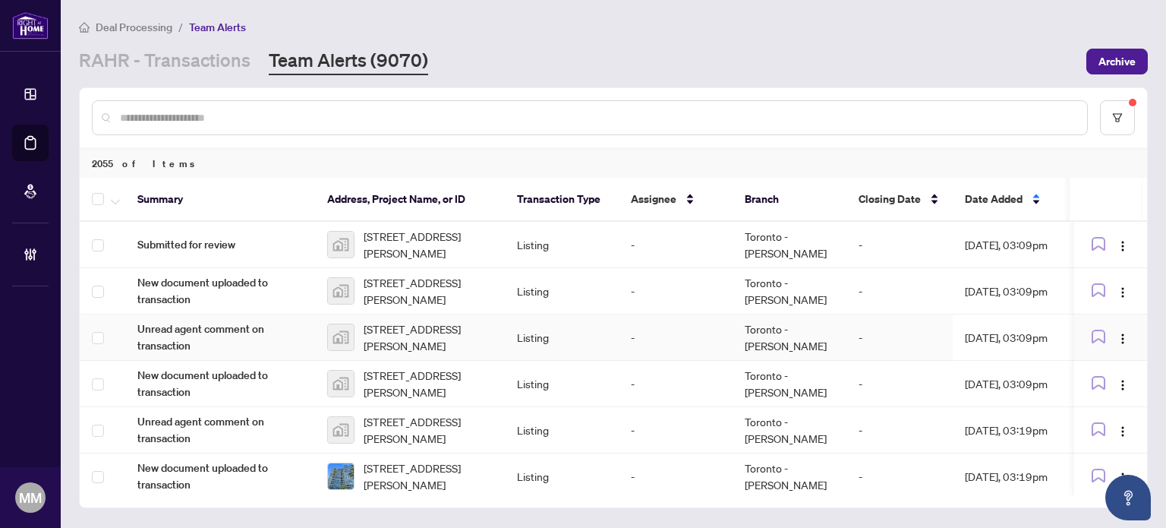
click at [485, 314] on td "1071 Craven Road, Toronto, ON, Canada" at bounding box center [410, 337] width 190 height 46
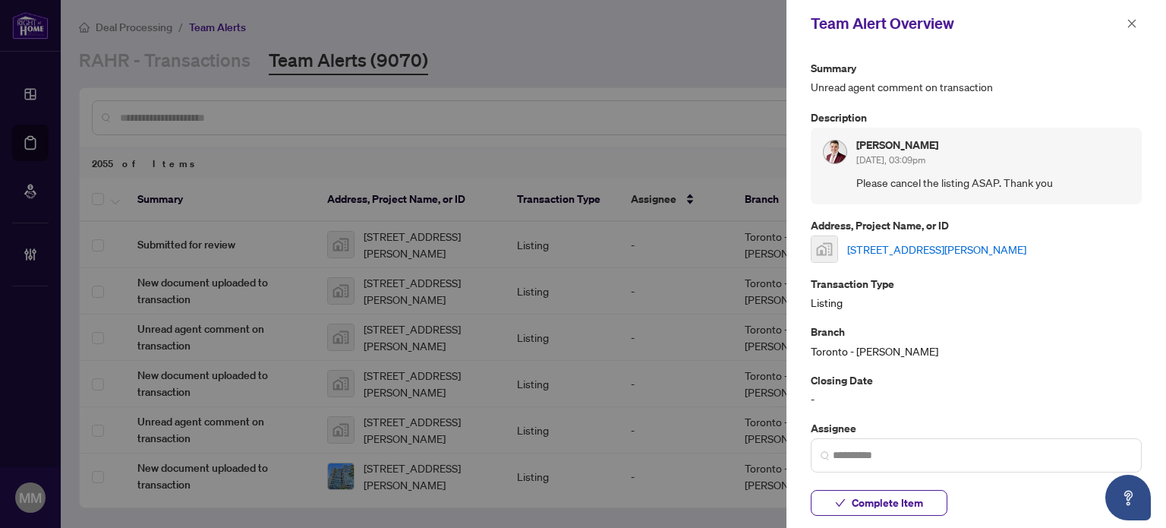
click at [985, 252] on link "1071 Craven Road, Toronto, ON, Canada" at bounding box center [936, 249] width 179 height 17
click at [1123, 27] on button "button" at bounding box center [1132, 23] width 20 height 18
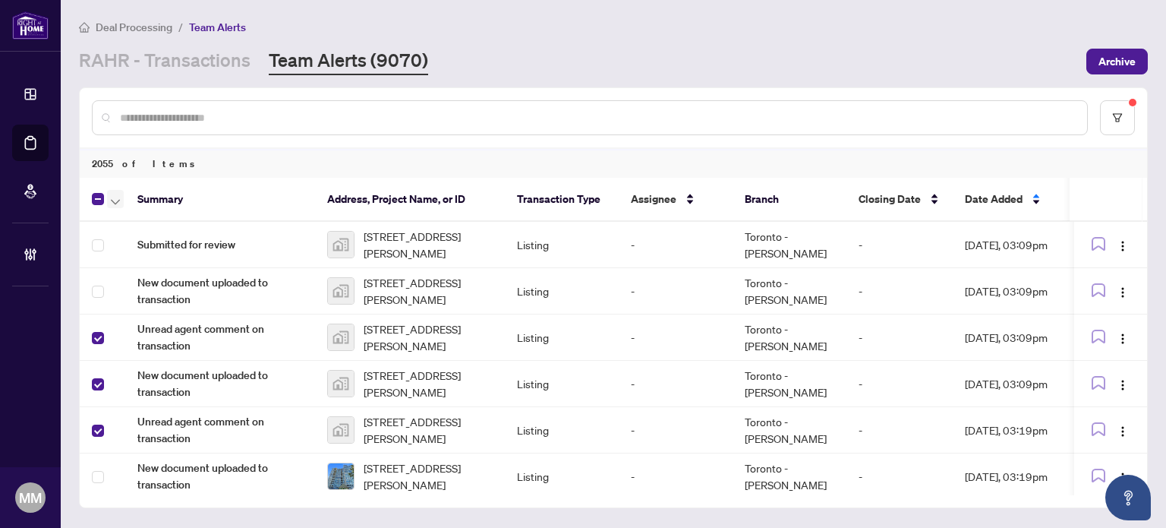
click at [115, 199] on icon "button" at bounding box center [115, 202] width 9 height 6
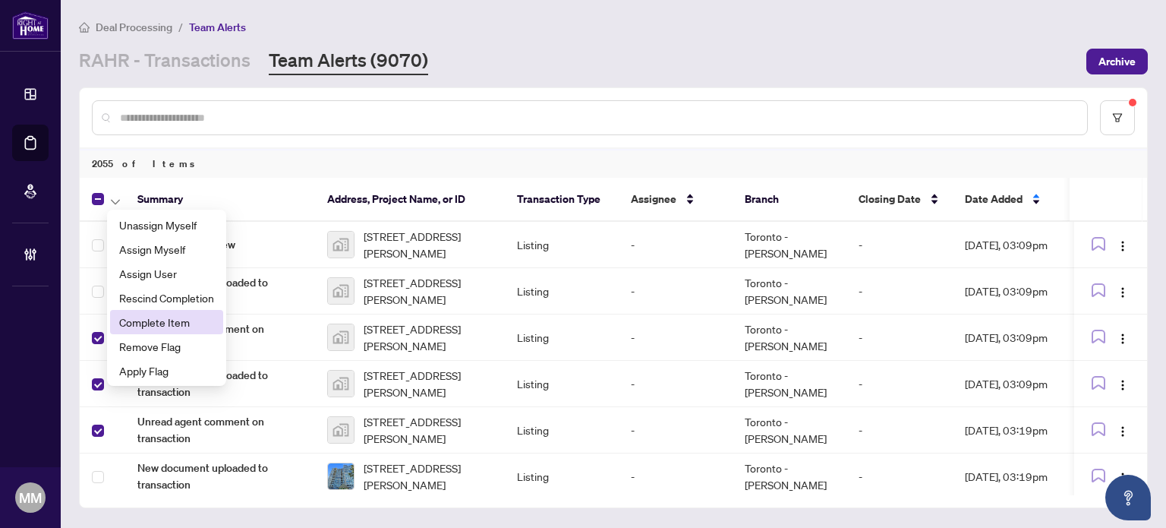
click at [158, 320] on span "Complete Item" at bounding box center [166, 321] width 95 height 17
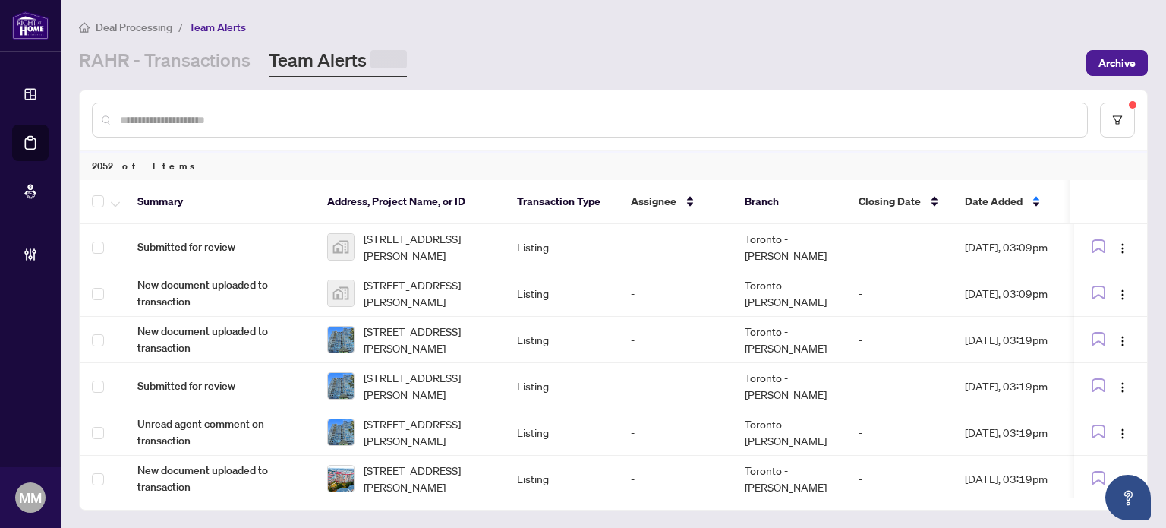
click at [838, 340] on td "Toronto - [PERSON_NAME]" at bounding box center [789, 340] width 114 height 46
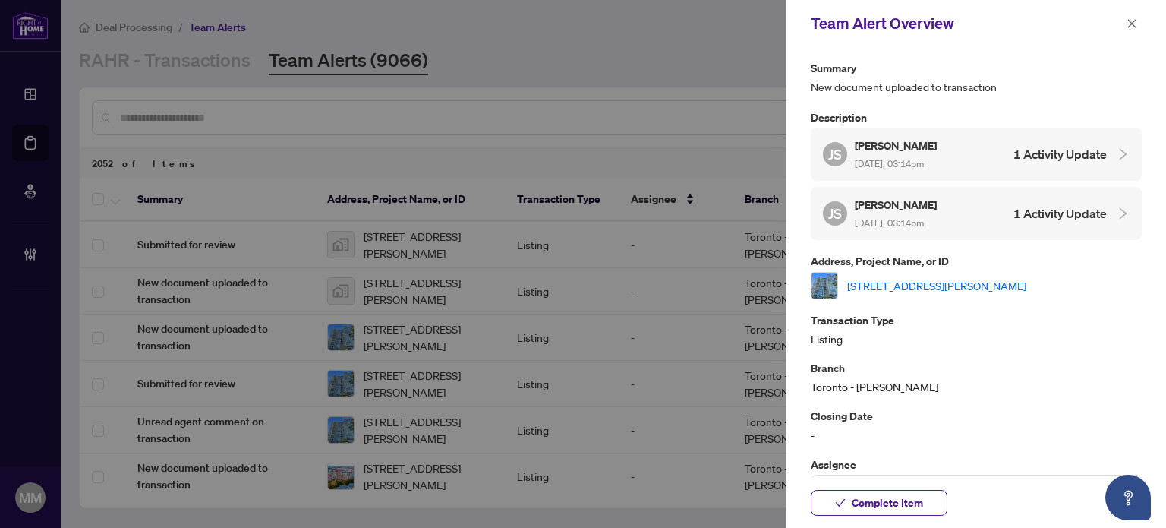
click at [944, 282] on link "1107-350 Alton Towers Circ, Toronto, Ontario M1V 5E3, Canada" at bounding box center [936, 285] width 179 height 17
drag, startPoint x: 1136, startPoint y: 27, endPoint x: 1129, endPoint y: 36, distance: 10.9
click at [1135, 26] on icon "close" at bounding box center [1131, 23] width 11 height 11
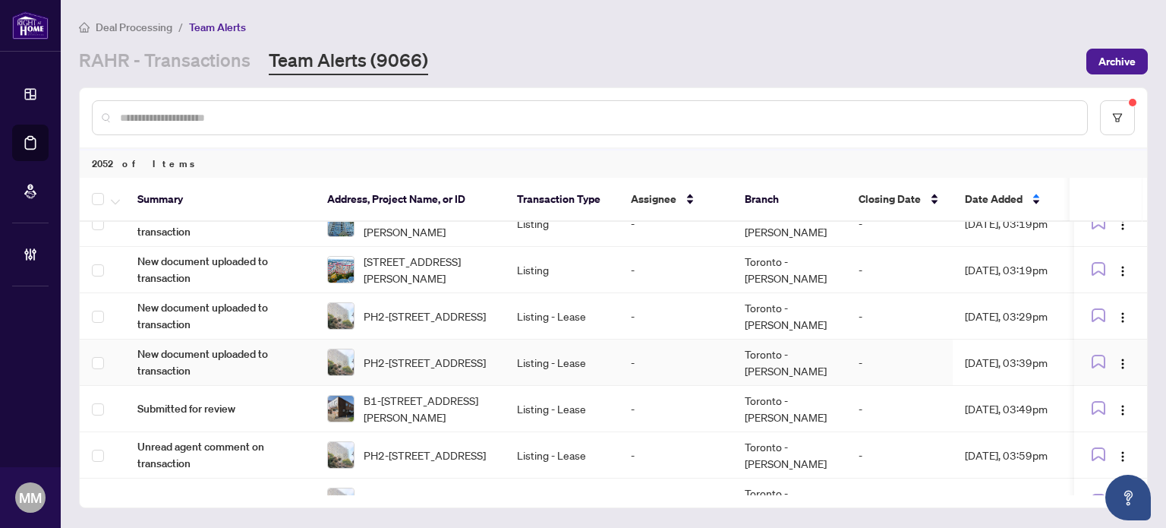
scroll to position [228, 0]
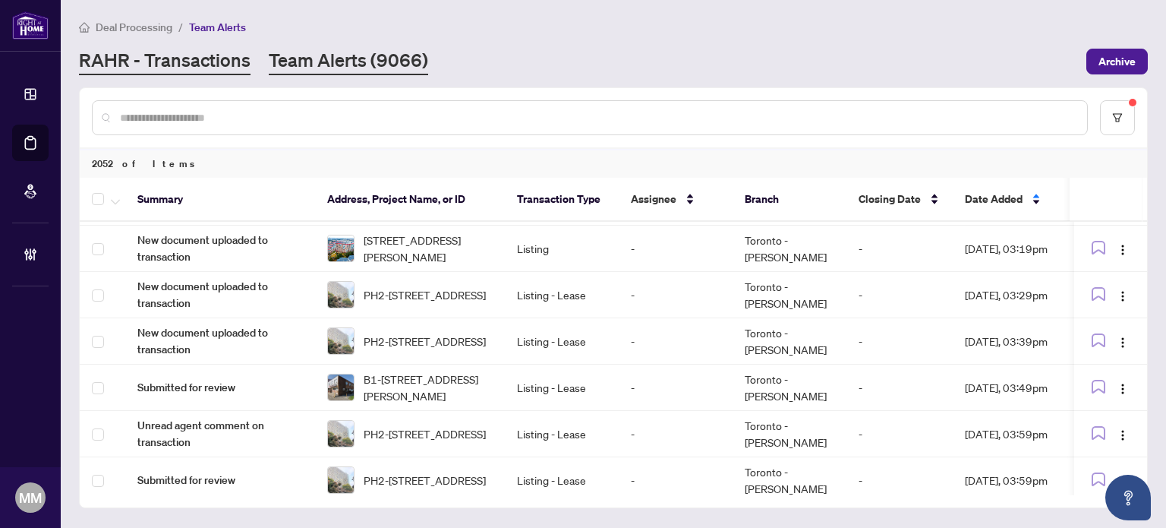
click at [222, 70] on link "RAHR - Transactions" at bounding box center [165, 61] width 172 height 27
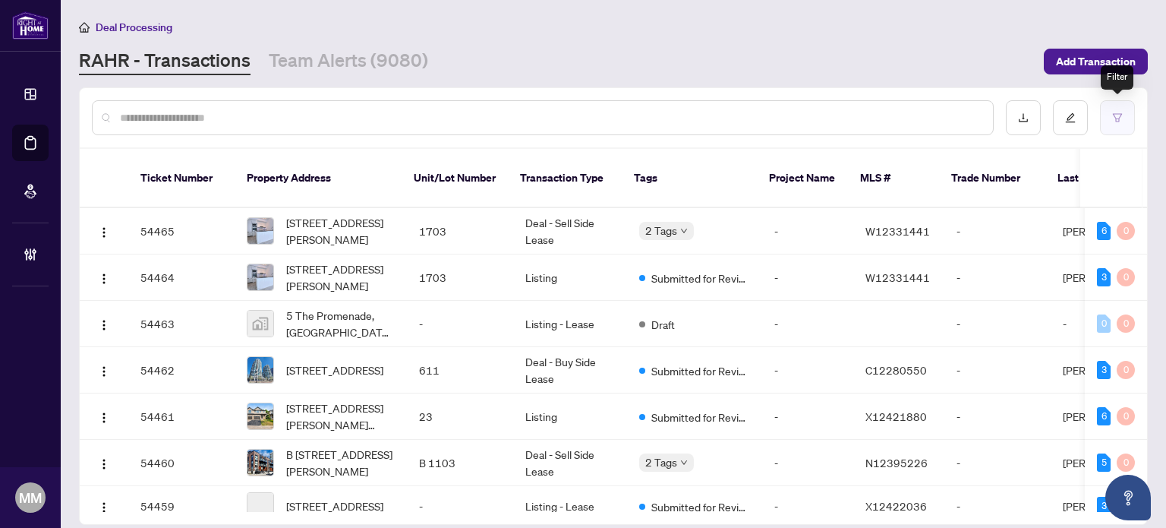
click at [1121, 109] on button "button" at bounding box center [1117, 117] width 35 height 35
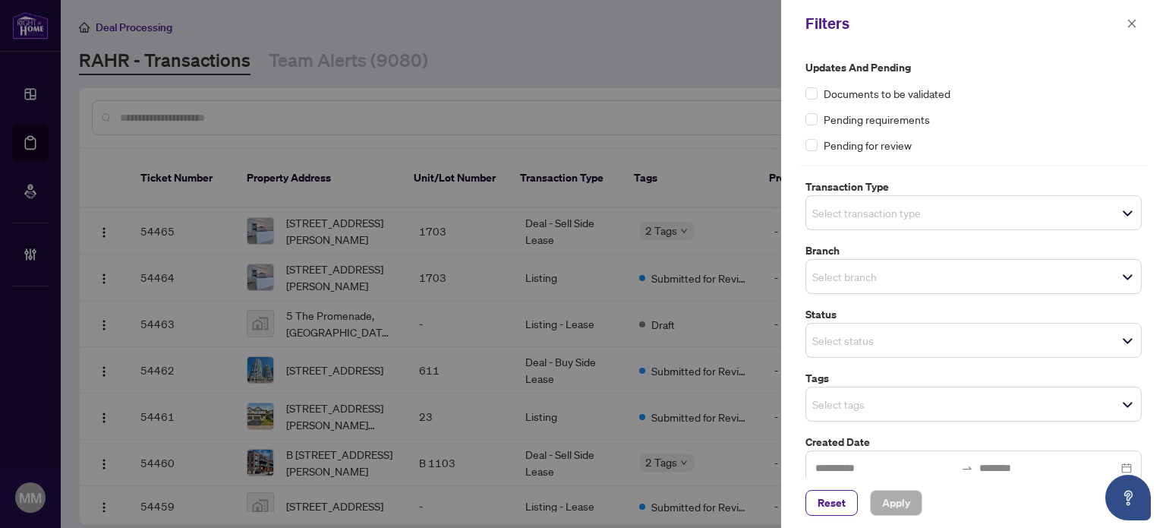
click at [912, 219] on input "search" at bounding box center [865, 212] width 106 height 18
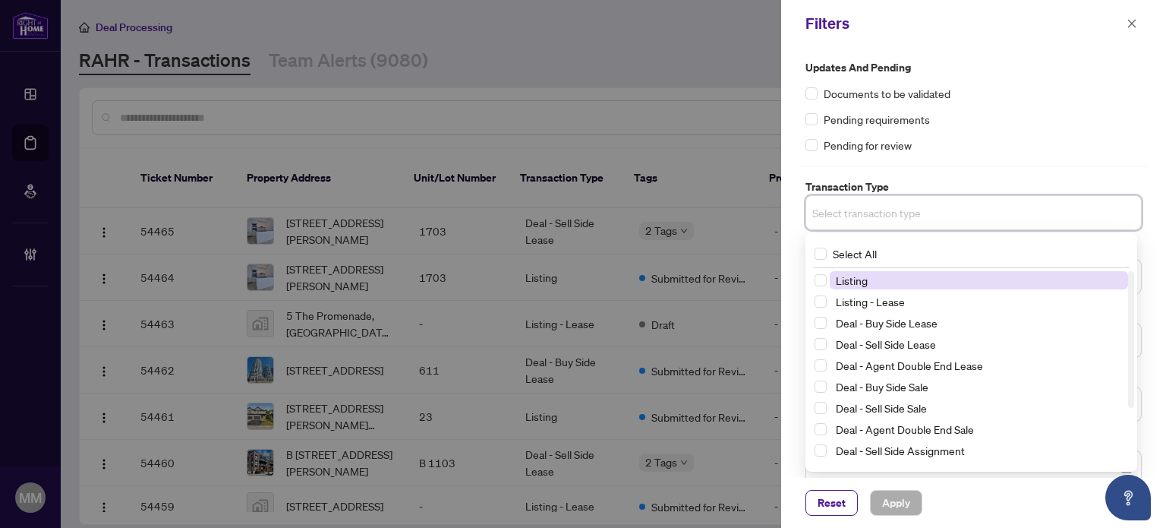
click at [917, 276] on span "Listing" at bounding box center [979, 280] width 298 height 18
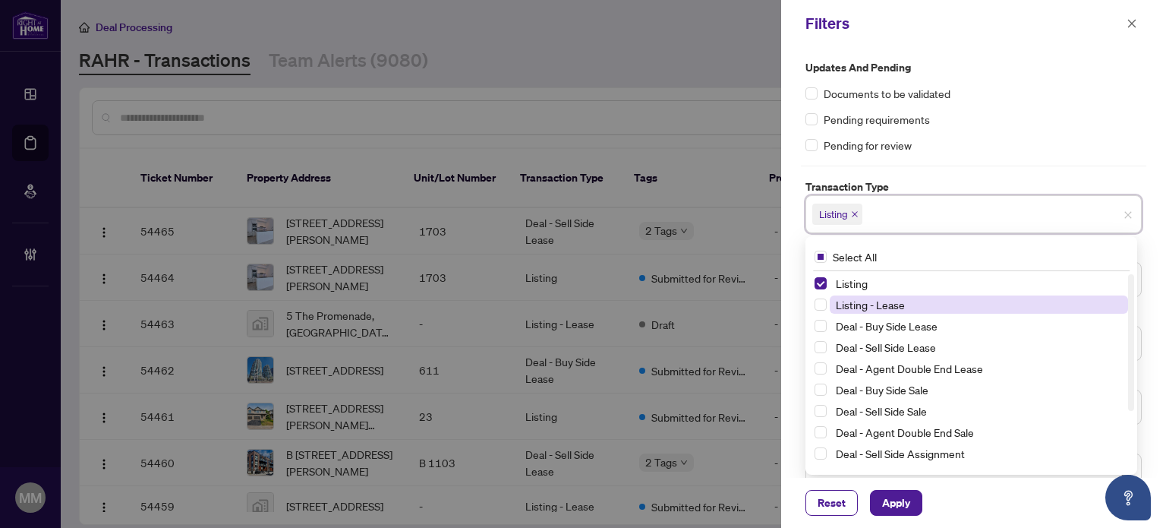
click at [906, 299] on span "Listing - Lease" at bounding box center [979, 304] width 298 height 18
click at [808, 337] on div "Listing Listing - Lease Deal - Buy Side Lease Deal - Sell Side Lease Deal - Age…" at bounding box center [971, 391] width 326 height 234
click at [795, 337] on div "Updates and Pending Documents to be validated Pending requirements Pending for …" at bounding box center [973, 262] width 385 height 430
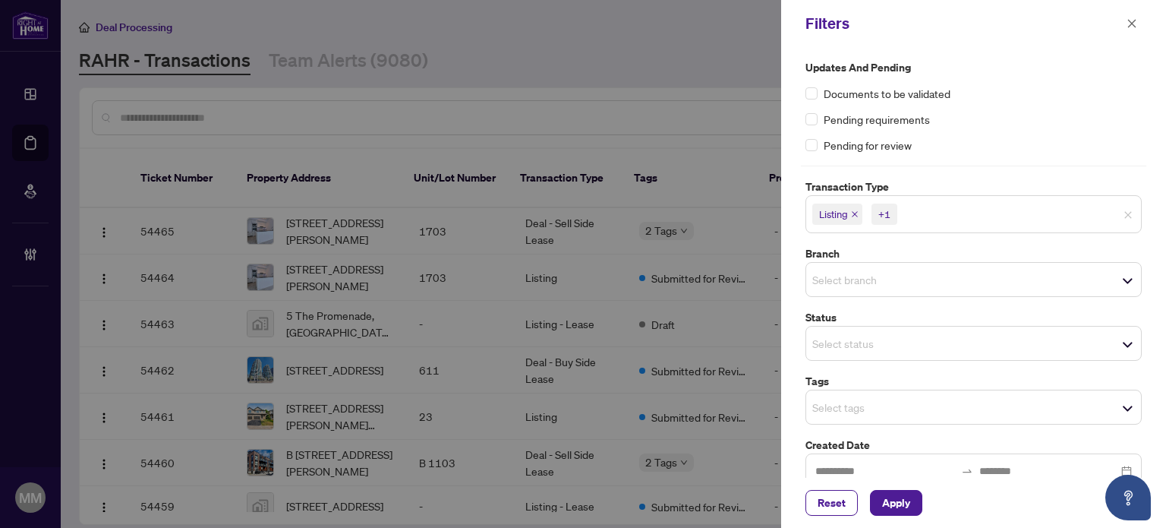
click at [884, 257] on label "Branch" at bounding box center [973, 253] width 336 height 17
click at [885, 275] on input "search" at bounding box center [865, 279] width 106 height 18
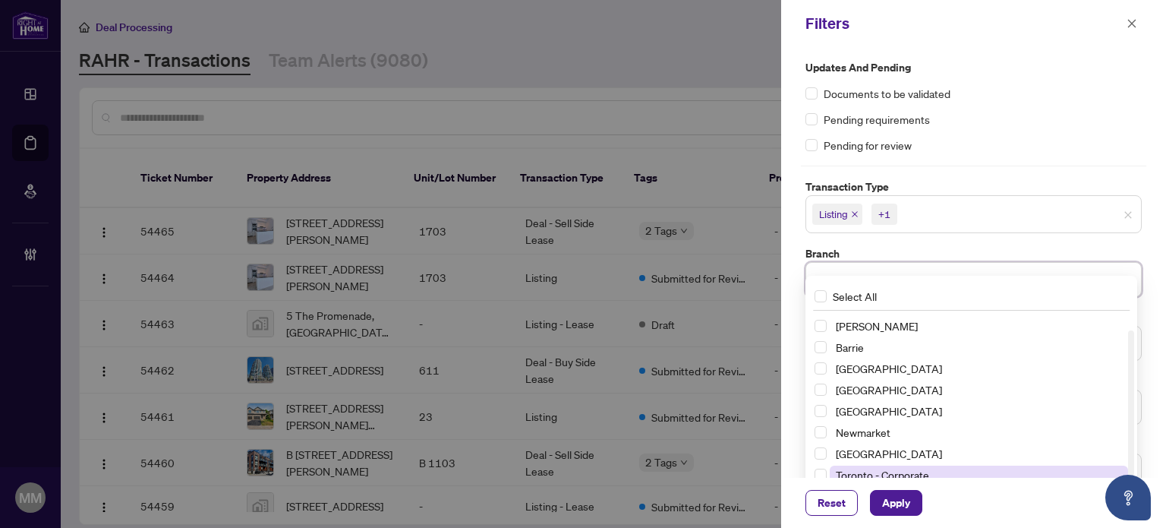
scroll to position [76, 0]
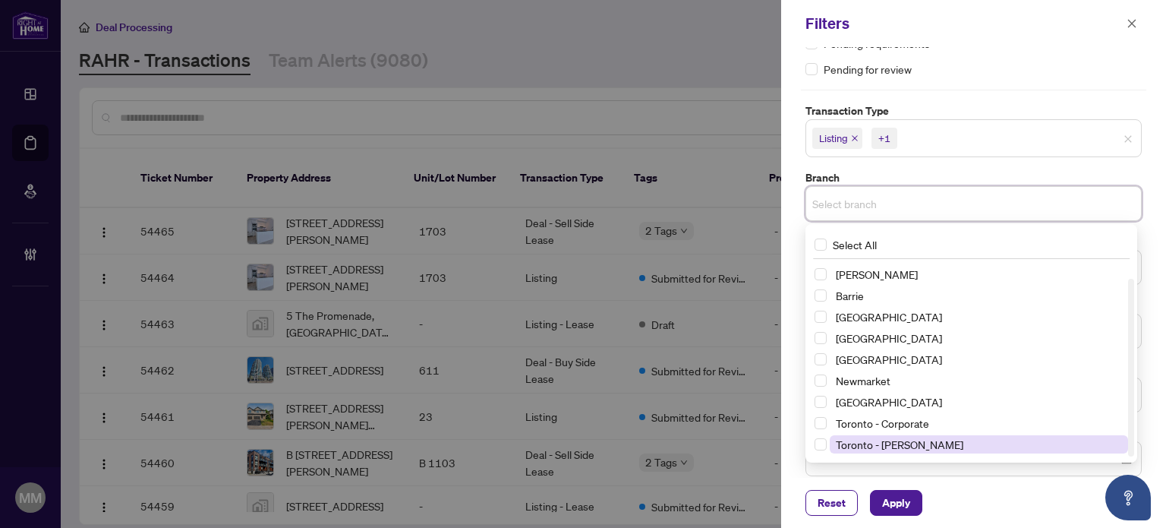
click at [871, 444] on span "Toronto - [PERSON_NAME]" at bounding box center [900, 444] width 128 height 14
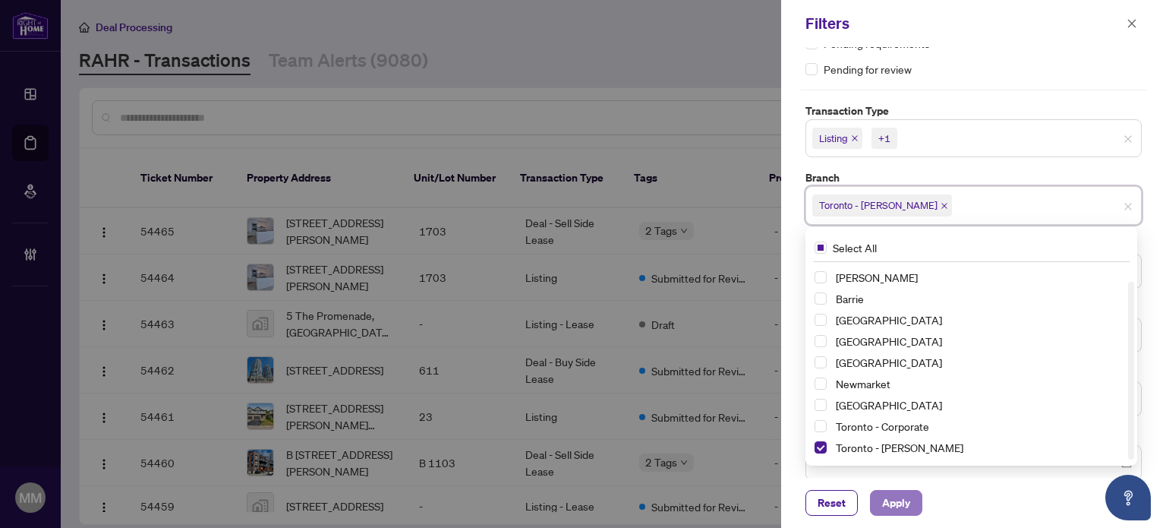
click at [902, 503] on span "Apply" at bounding box center [896, 502] width 28 height 24
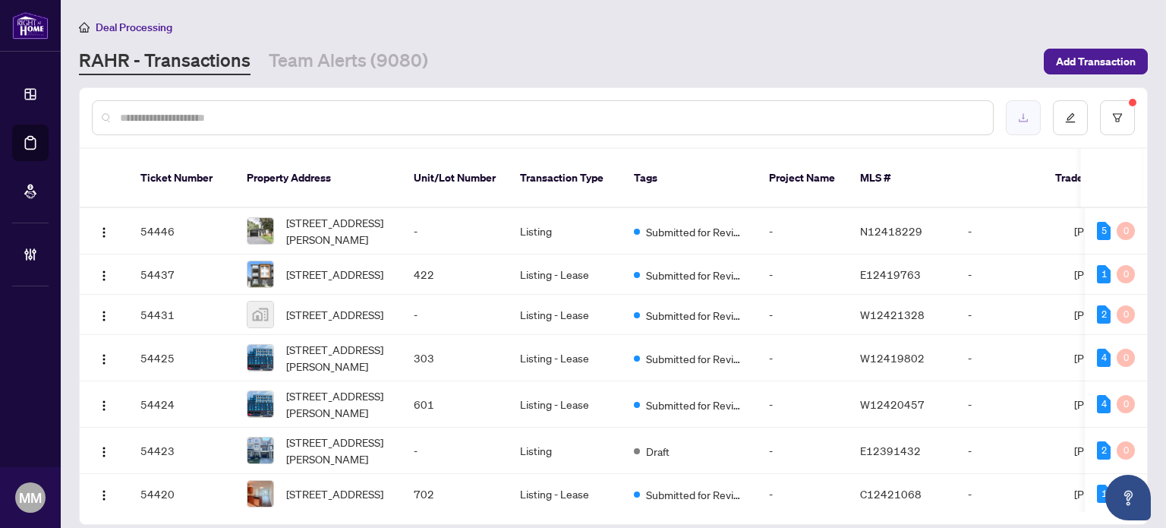
click at [1032, 112] on button "button" at bounding box center [1023, 117] width 35 height 35
click at [1111, 122] on button "button" at bounding box center [1117, 117] width 35 height 35
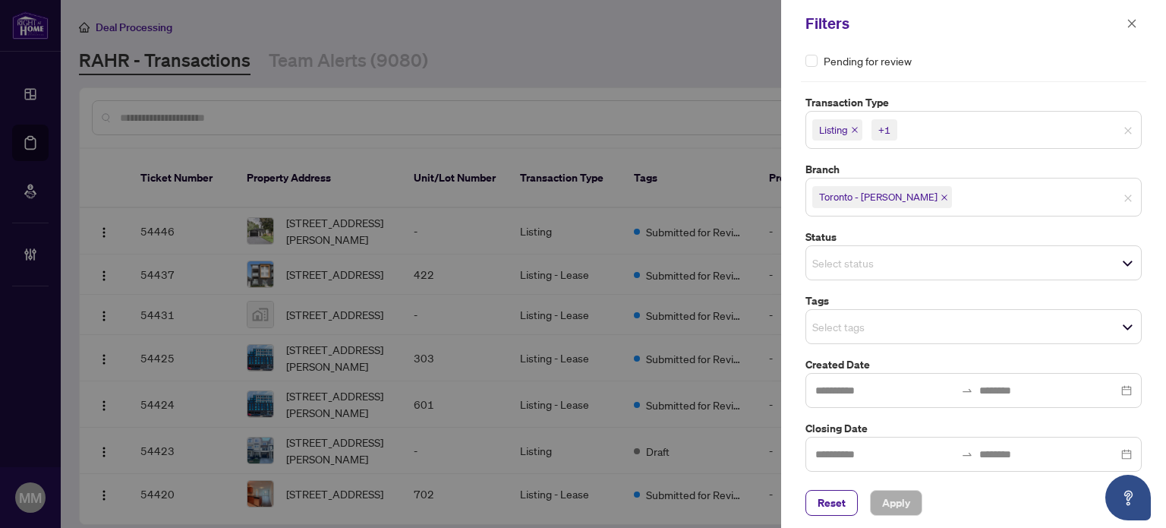
scroll to position [87, 0]
click at [920, 307] on div "Select tags" at bounding box center [973, 324] width 336 height 35
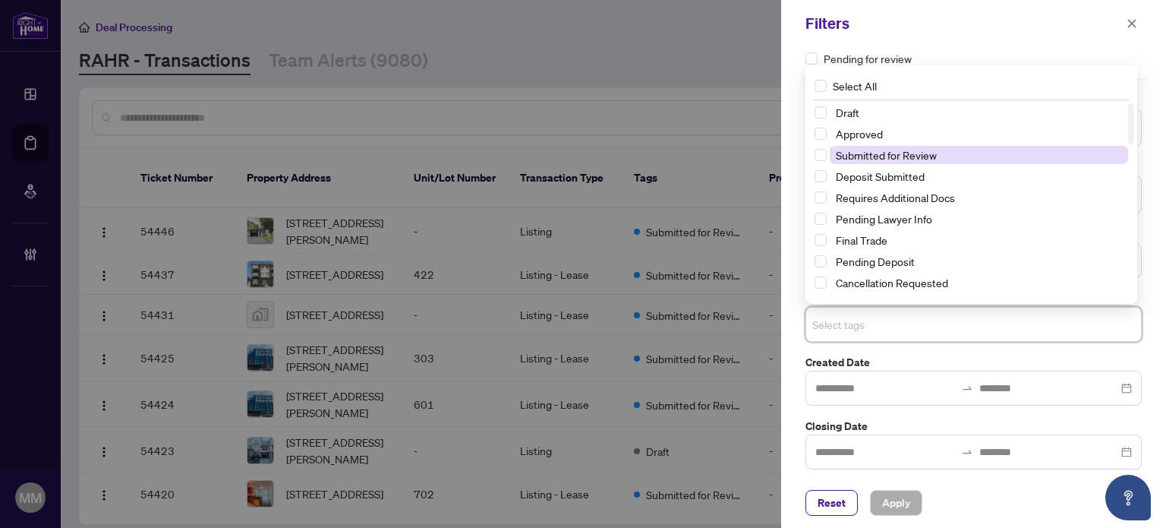
click at [915, 156] on span "Submitted for Review" at bounding box center [886, 155] width 101 height 14
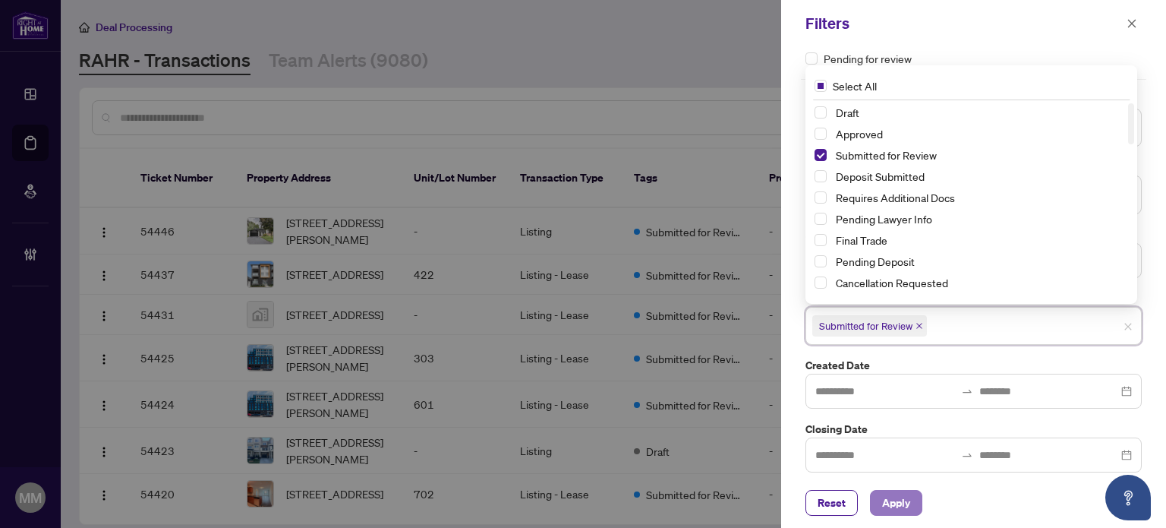
click at [911, 505] on button "Apply" at bounding box center [896, 503] width 52 height 26
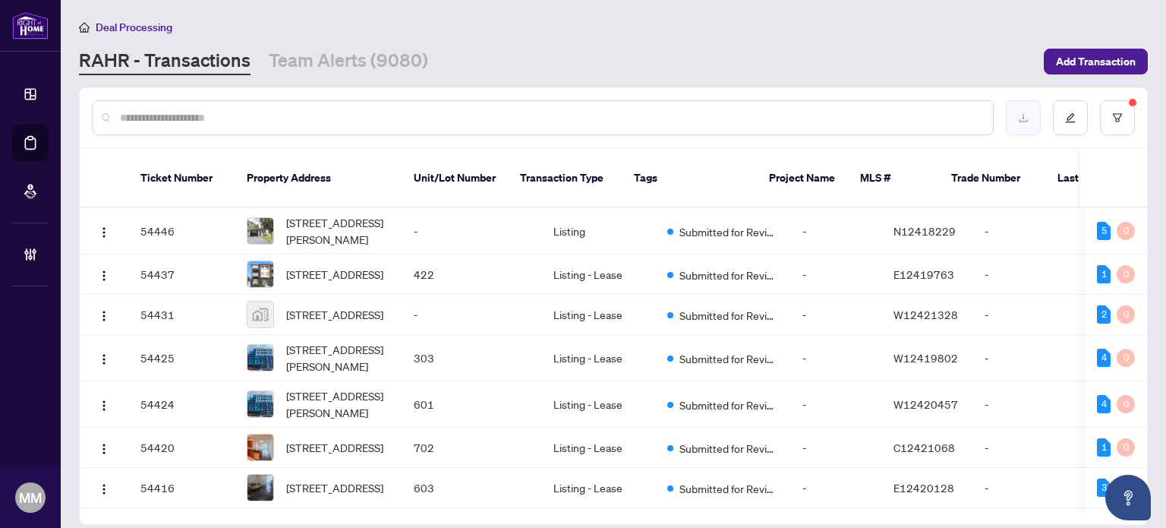
click at [1013, 118] on button "button" at bounding box center [1023, 117] width 35 height 35
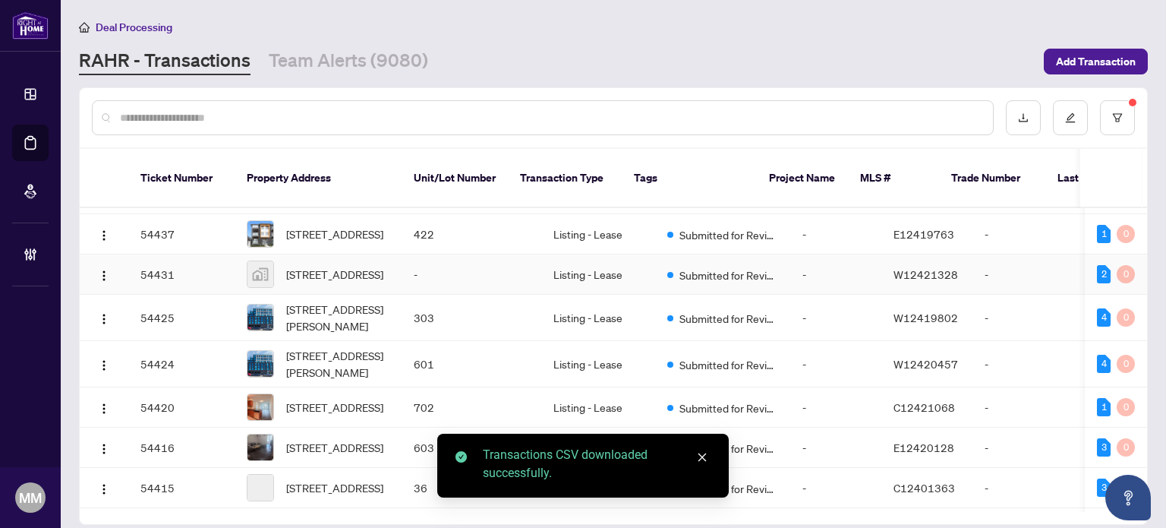
scroll to position [76, 0]
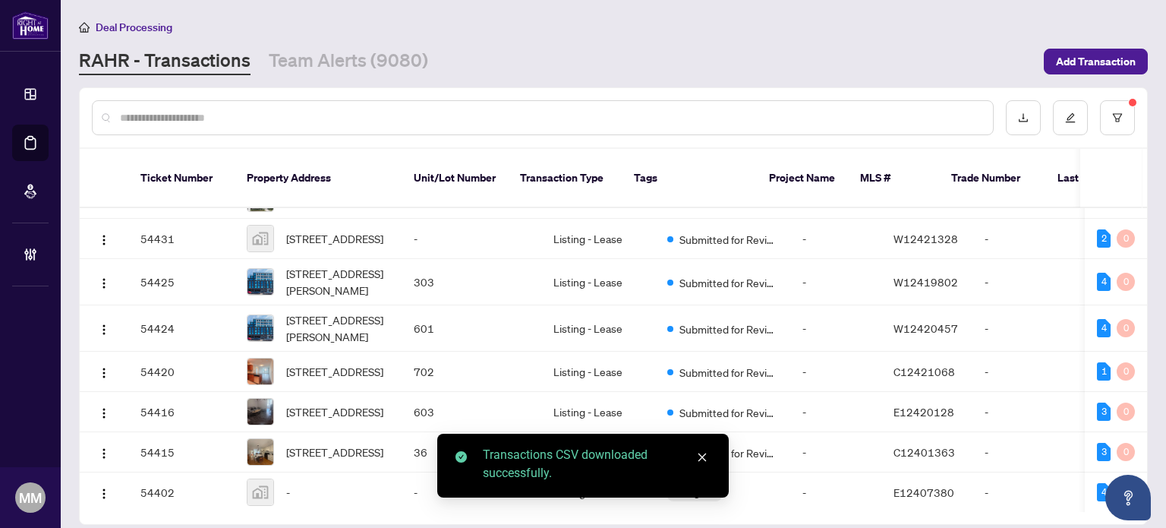
click at [802, 78] on main "Deal Processing RAHR - Transactions Team Alerts (9080) Add Transaction Ticket N…" at bounding box center [613, 264] width 1105 height 528
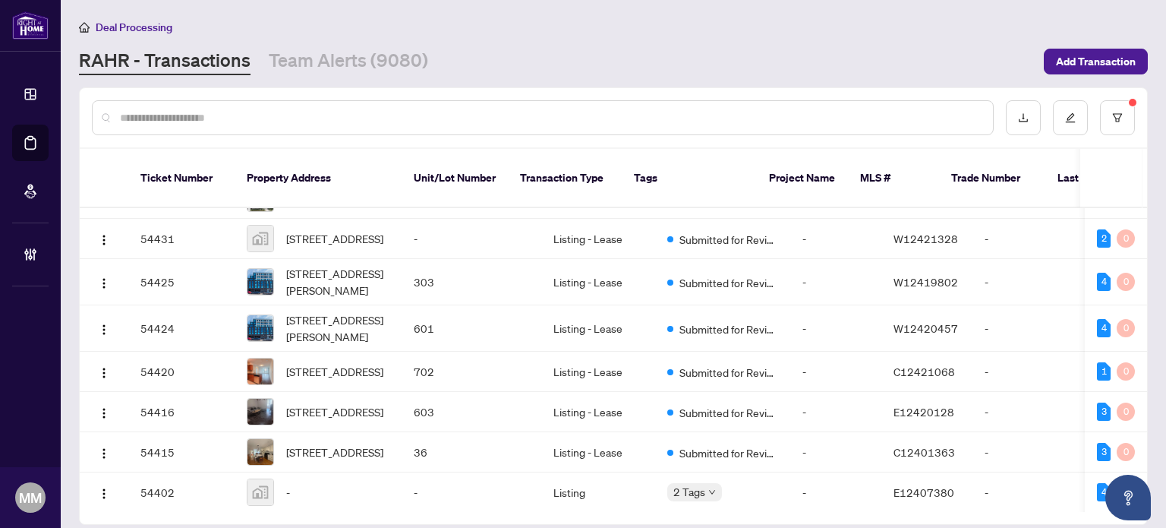
click at [679, 48] on div "RAHR - Transactions Team Alerts (9080)" at bounding box center [557, 61] width 956 height 27
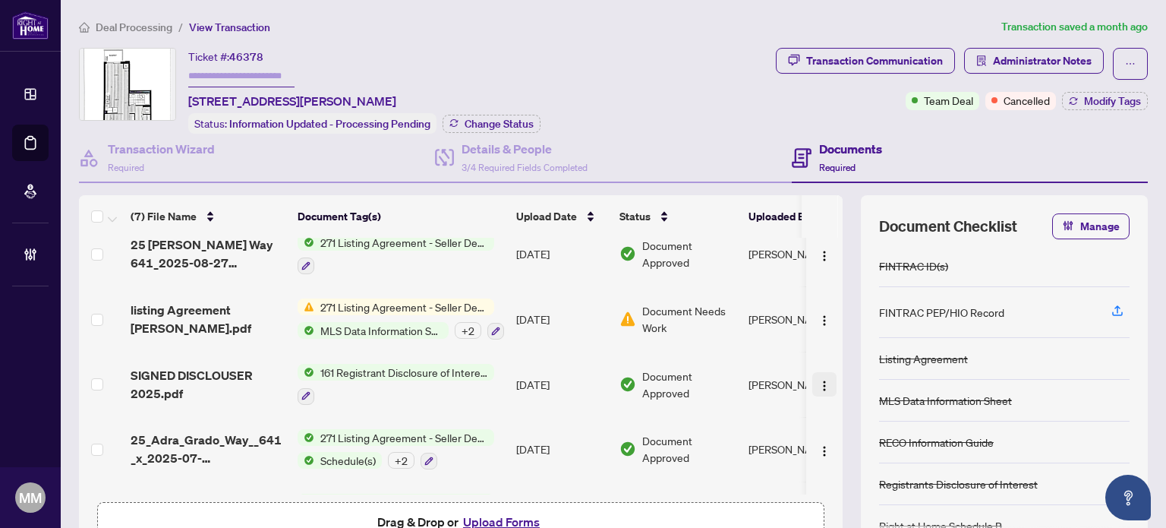
scroll to position [195, 0]
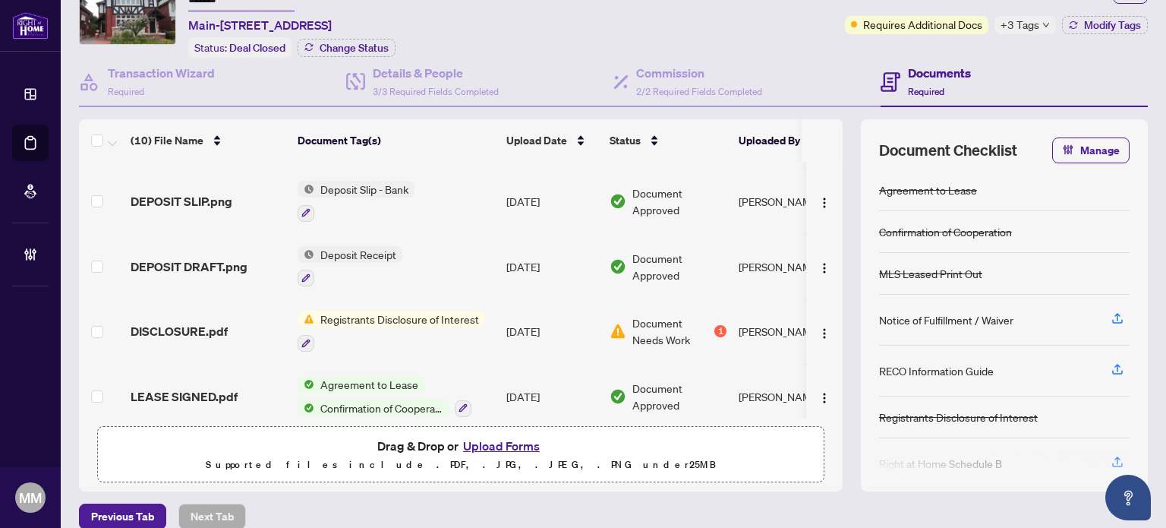
scroll to position [384, 0]
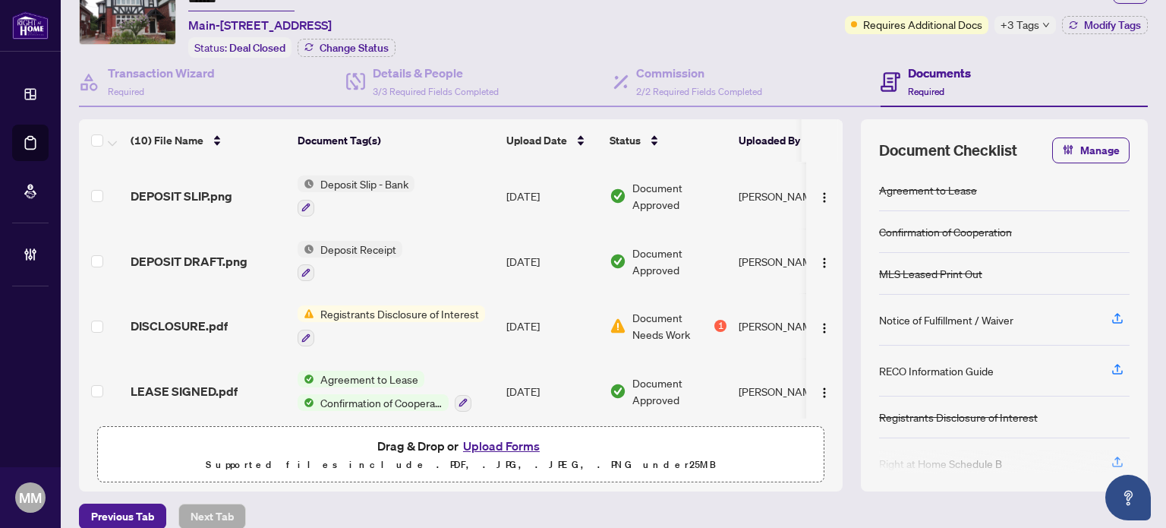
click at [597, 318] on td "[DATE]" at bounding box center [551, 325] width 103 height 65
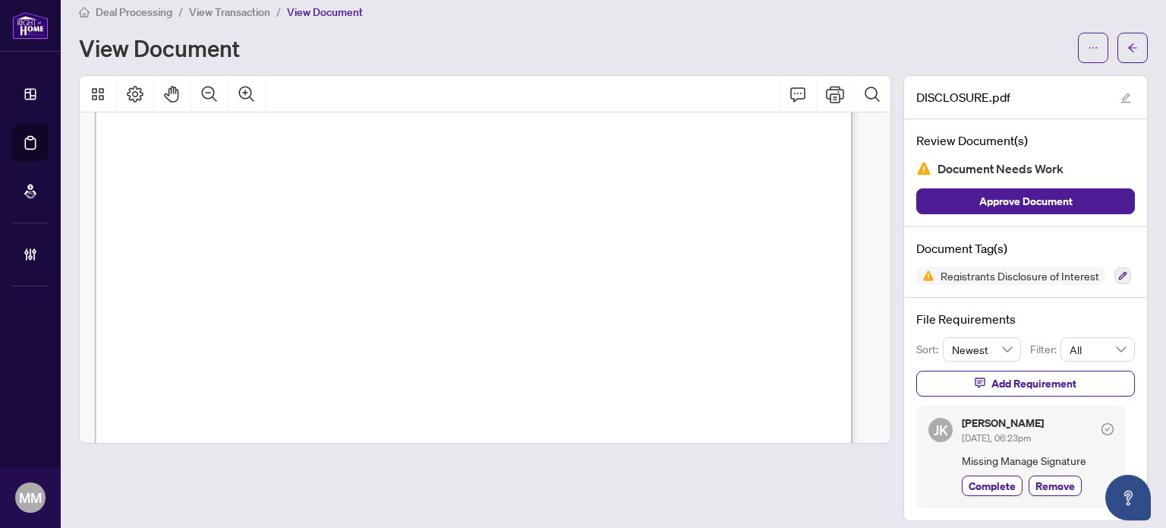
scroll to position [23, 0]
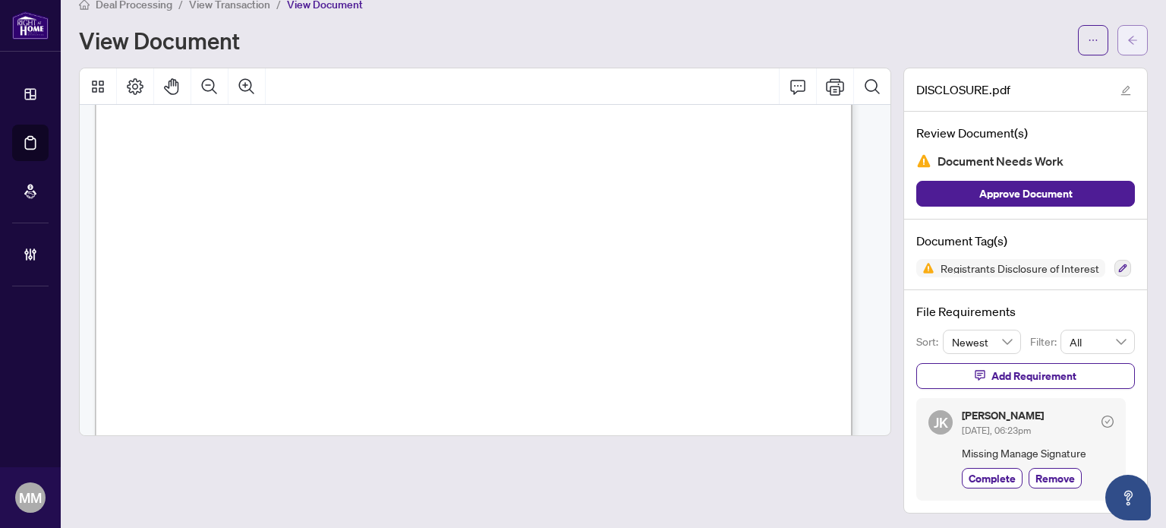
click at [1120, 51] on button "button" at bounding box center [1132, 40] width 30 height 30
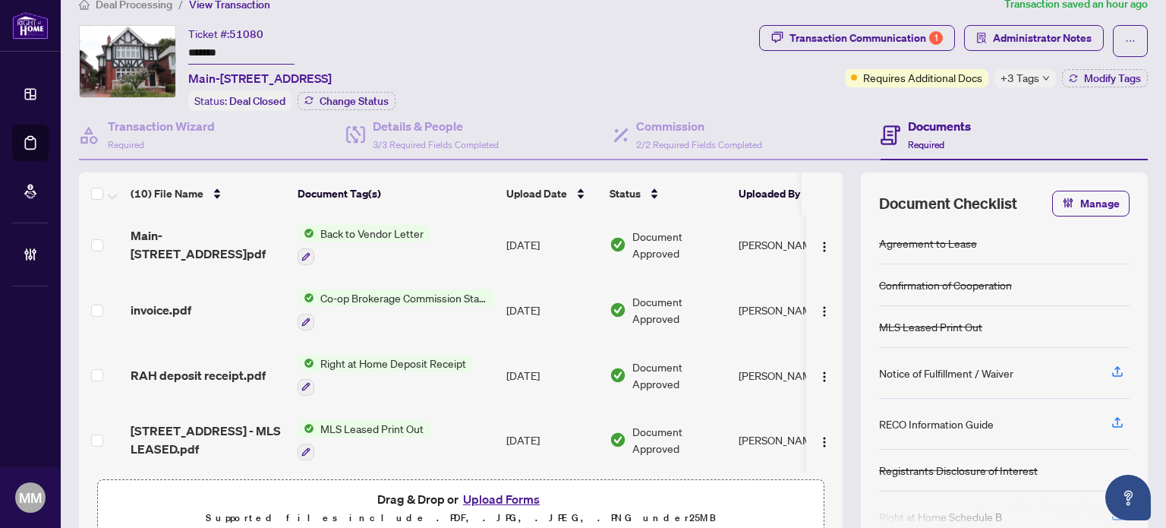
scroll to position [380, 0]
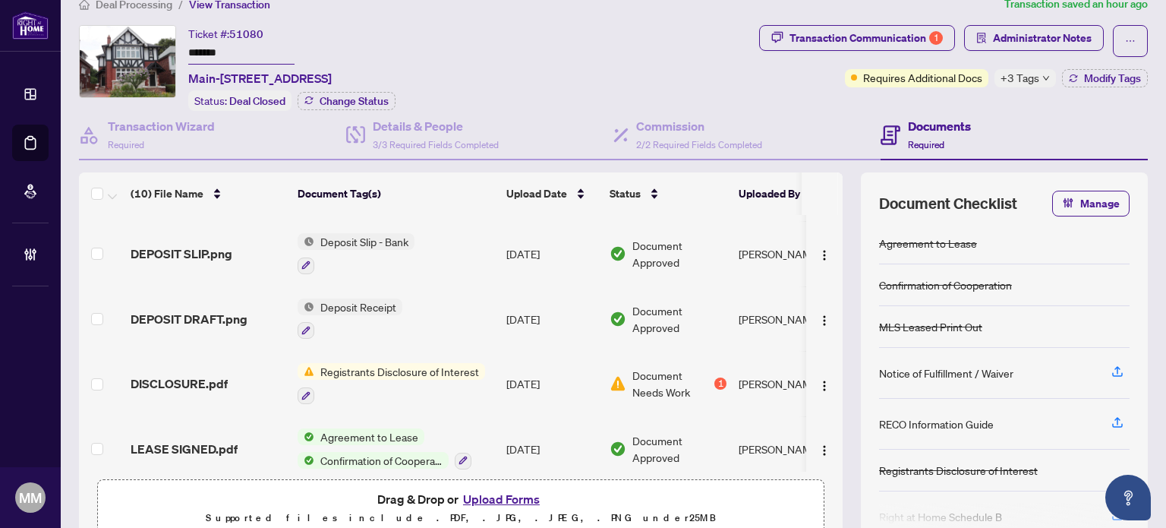
click at [1000, 75] on span "+3 Tags" at bounding box center [1019, 77] width 39 height 17
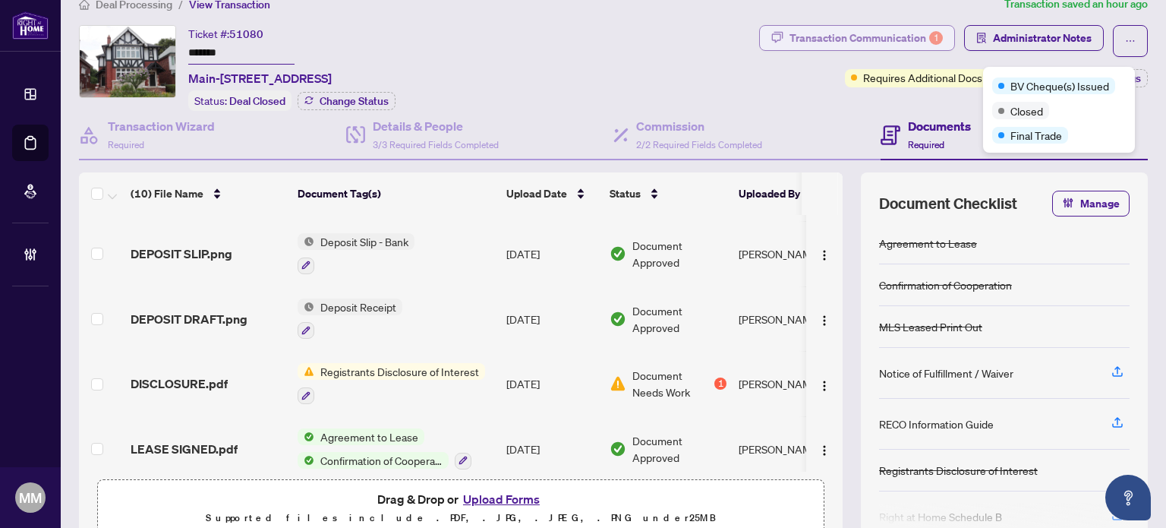
click at [912, 39] on div "Transaction Communication 1" at bounding box center [865, 38] width 153 height 24
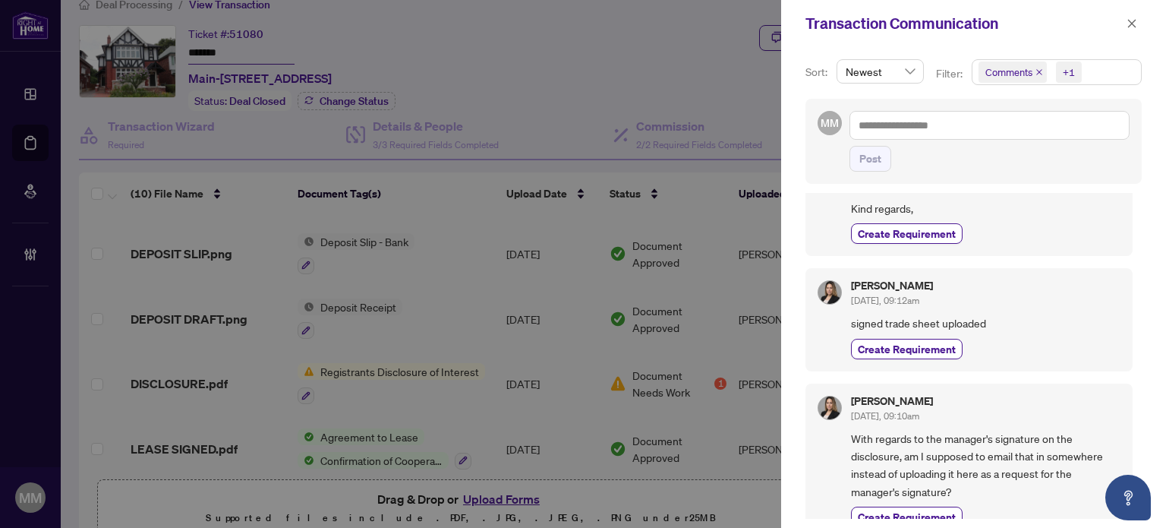
scroll to position [2, 0]
click at [1057, 369] on div "[PERSON_NAME] [DATE], 09:12am signed trade sheet uploaded Create Requirement" at bounding box center [968, 317] width 327 height 102
click at [1125, 20] on button "button" at bounding box center [1132, 23] width 20 height 18
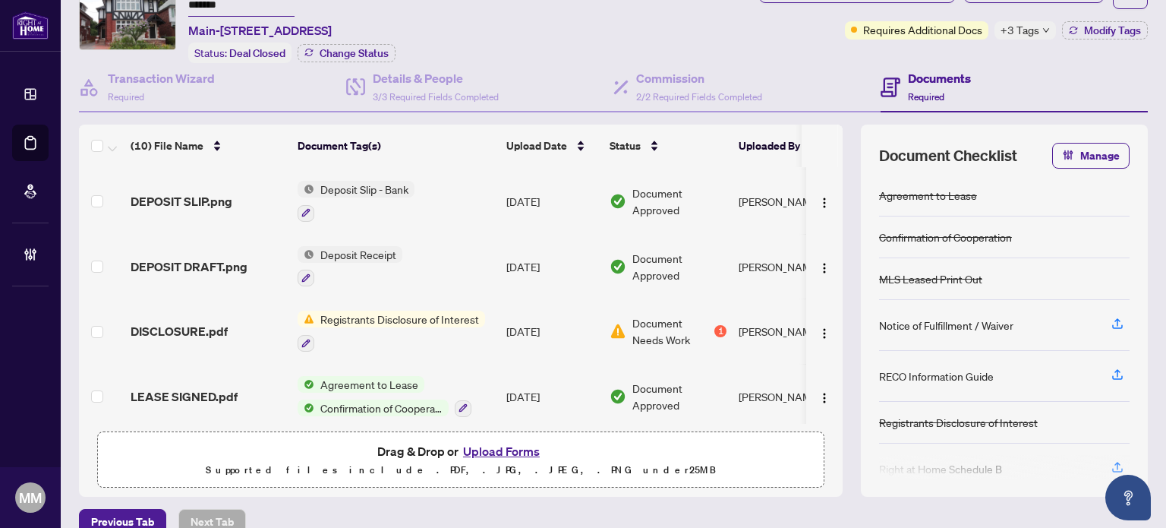
scroll to position [91, 0]
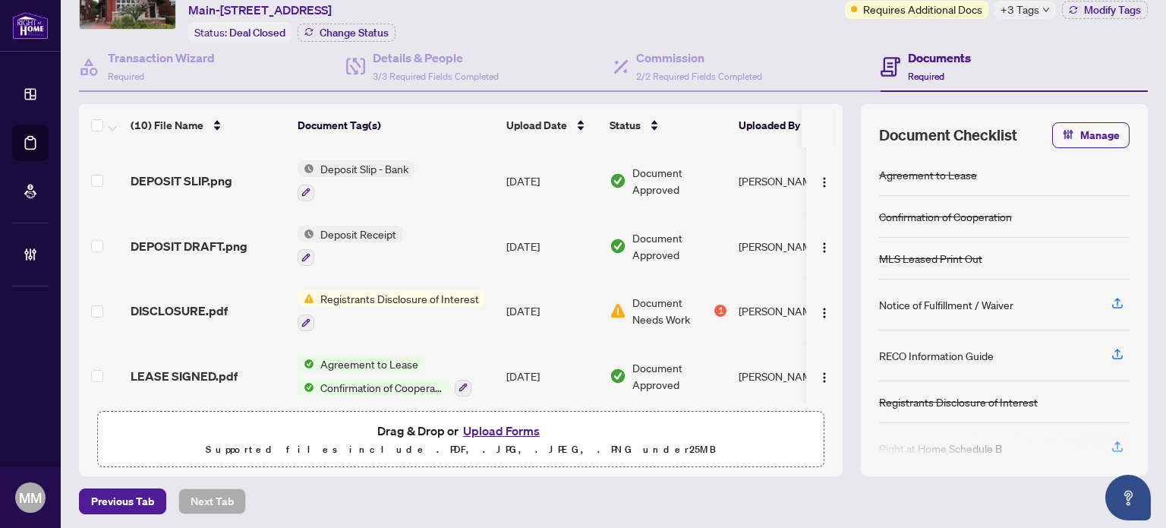
click at [572, 299] on td "[DATE]" at bounding box center [551, 310] width 103 height 65
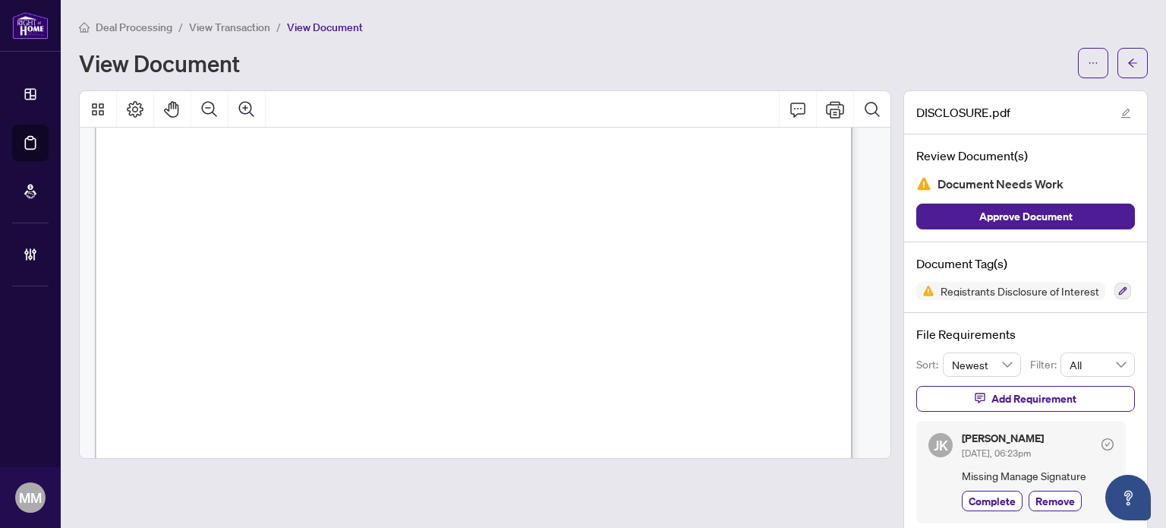
scroll to position [455, 0]
click at [1133, 57] on button "button" at bounding box center [1132, 63] width 30 height 30
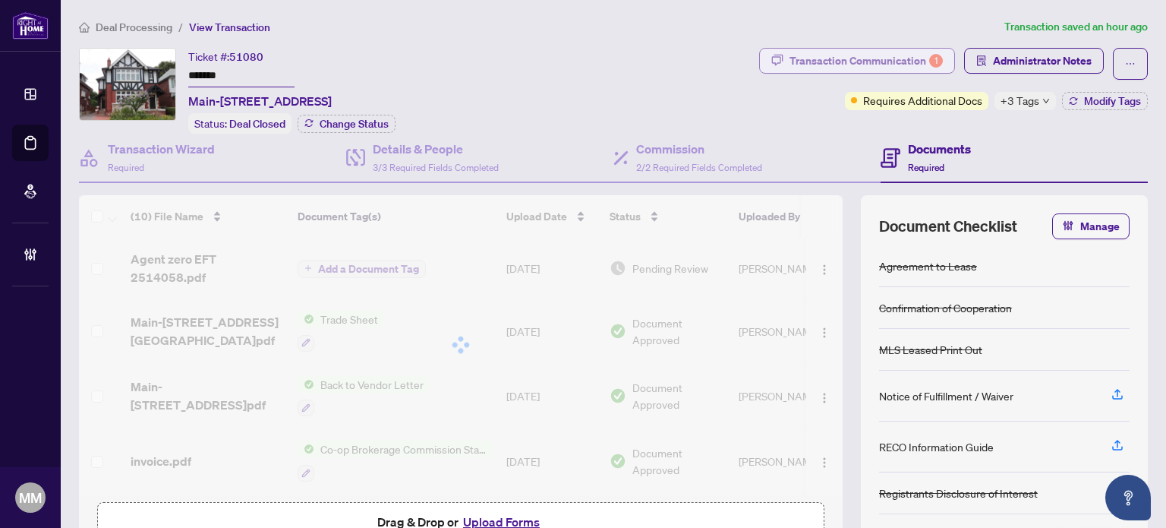
click at [890, 65] on div "Transaction Communication 1" at bounding box center [865, 61] width 153 height 24
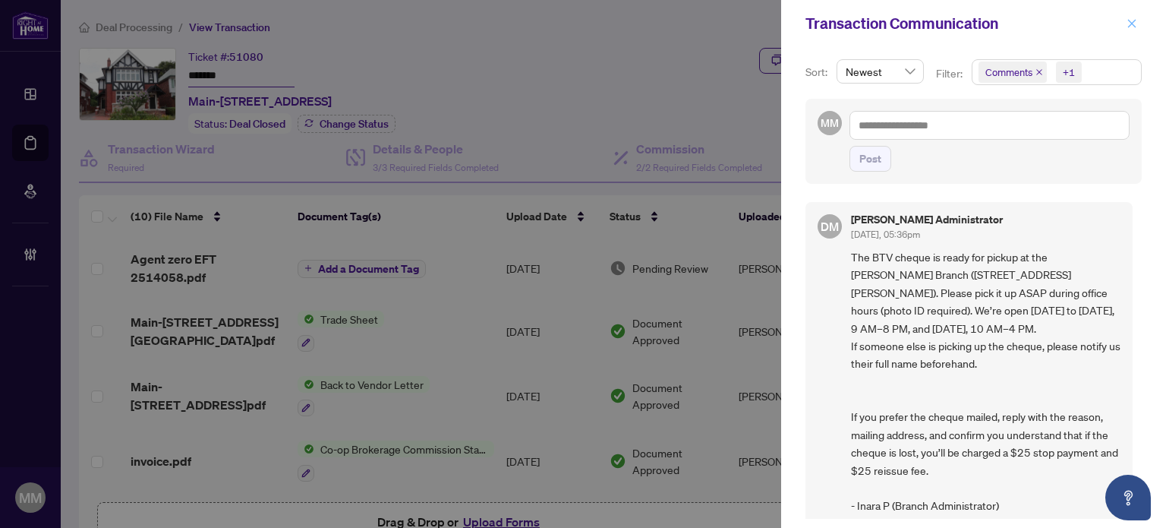
click at [1124, 20] on button "button" at bounding box center [1132, 23] width 20 height 18
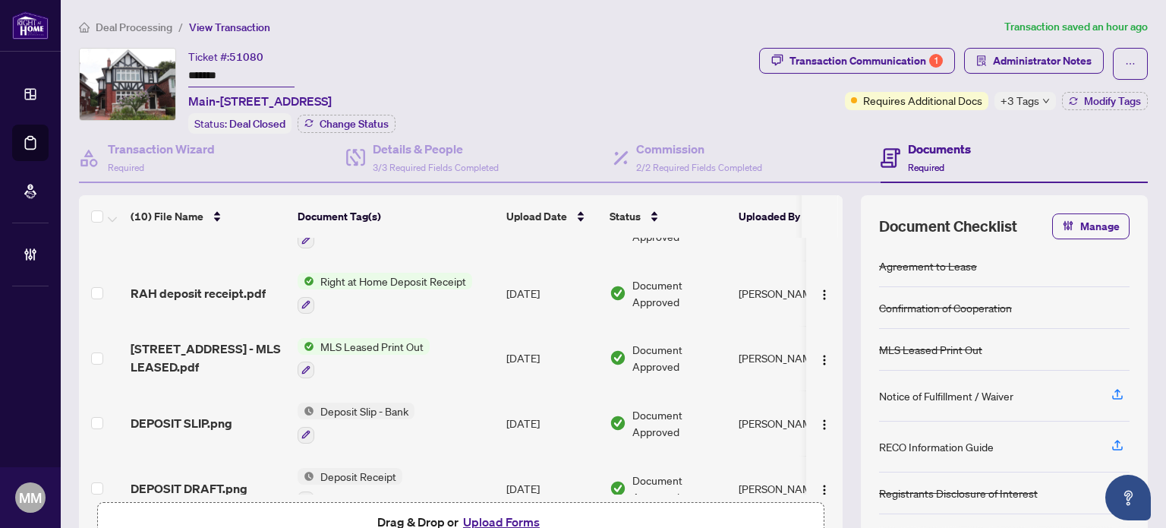
scroll to position [384, 0]
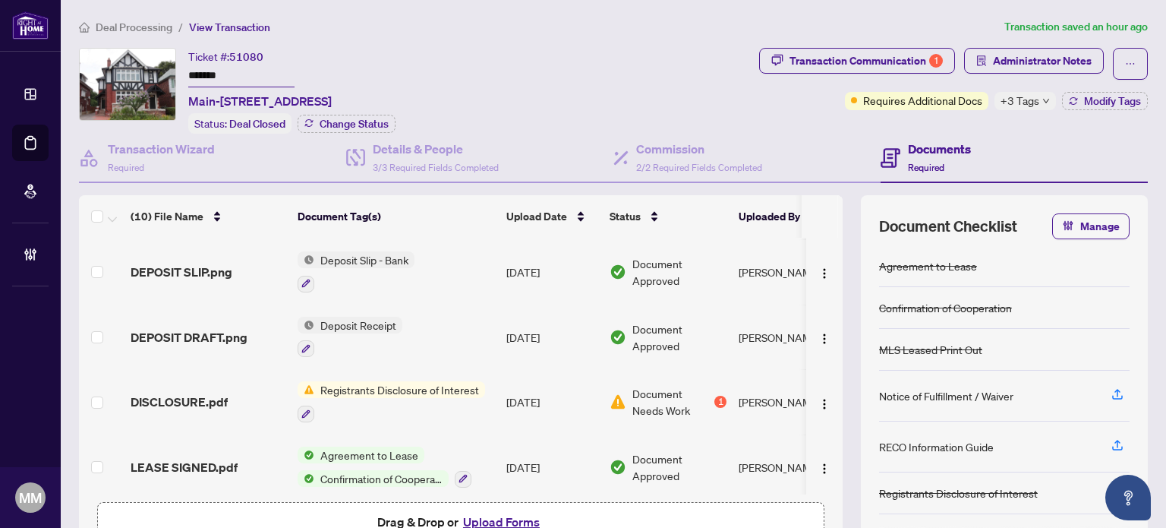
click at [577, 389] on td "Sep/01/2025" at bounding box center [551, 401] width 103 height 65
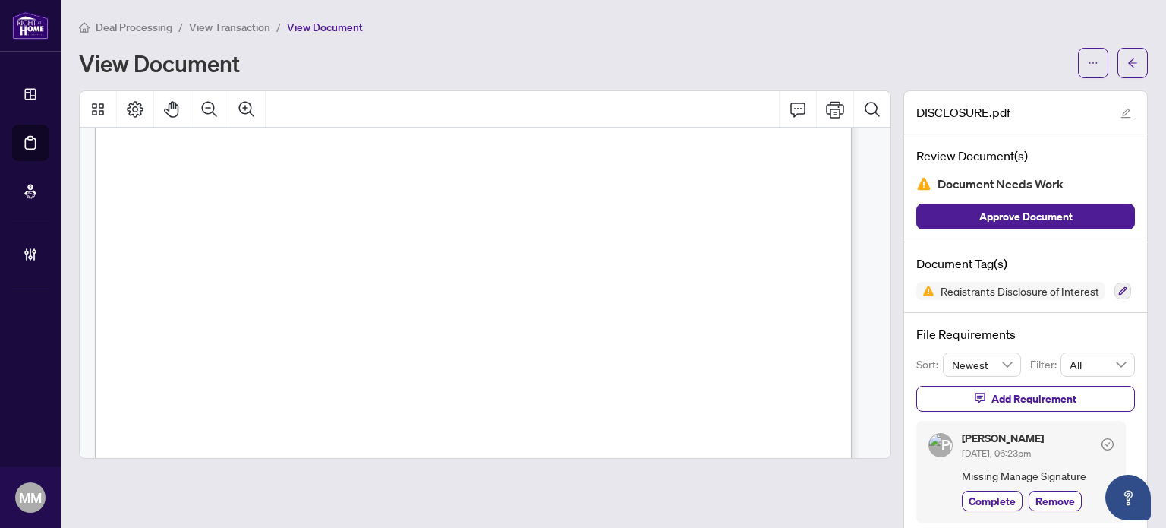
scroll to position [455, 0]
click at [1062, 36] on div "Deal Processing / View Transaction / View Document View Document" at bounding box center [613, 48] width 1069 height 60
click at [223, 27] on span "View Transaction" at bounding box center [229, 27] width 81 height 14
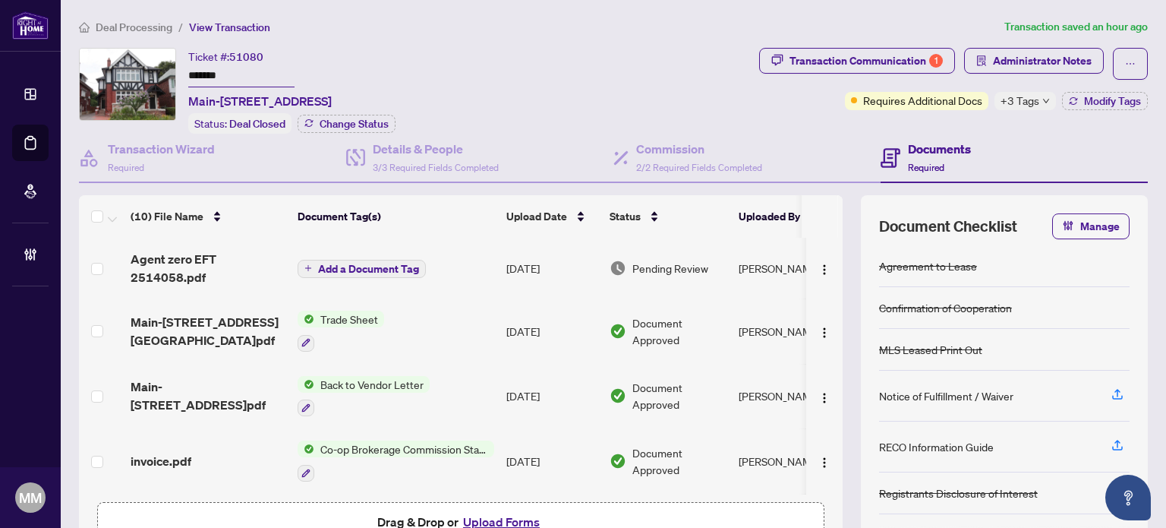
click at [1015, 100] on span "+3 Tags" at bounding box center [1019, 100] width 39 height 17
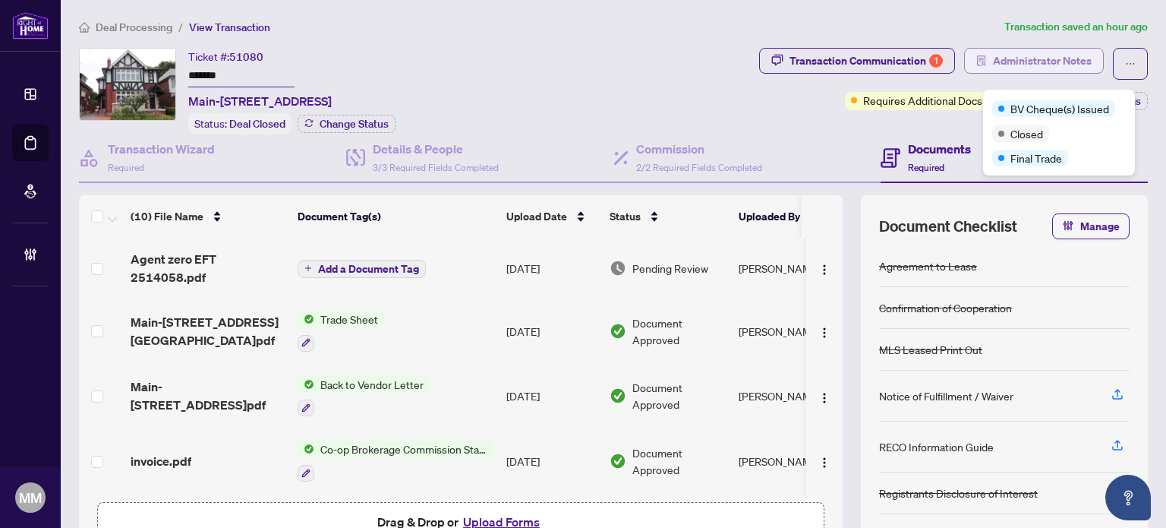
click at [993, 58] on span "Administrator Notes" at bounding box center [1042, 61] width 99 height 24
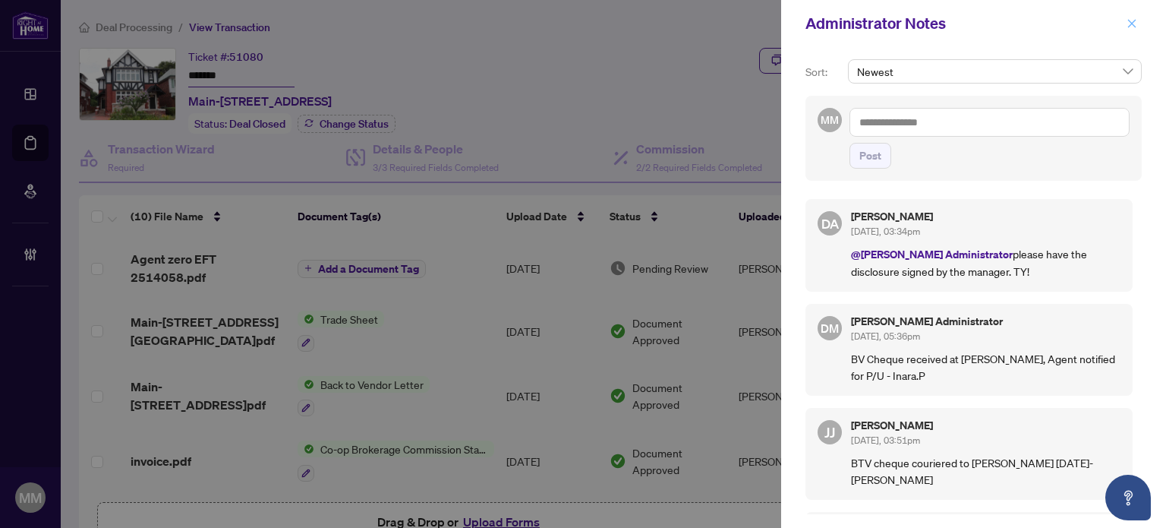
click at [1131, 17] on span "button" at bounding box center [1131, 23] width 11 height 24
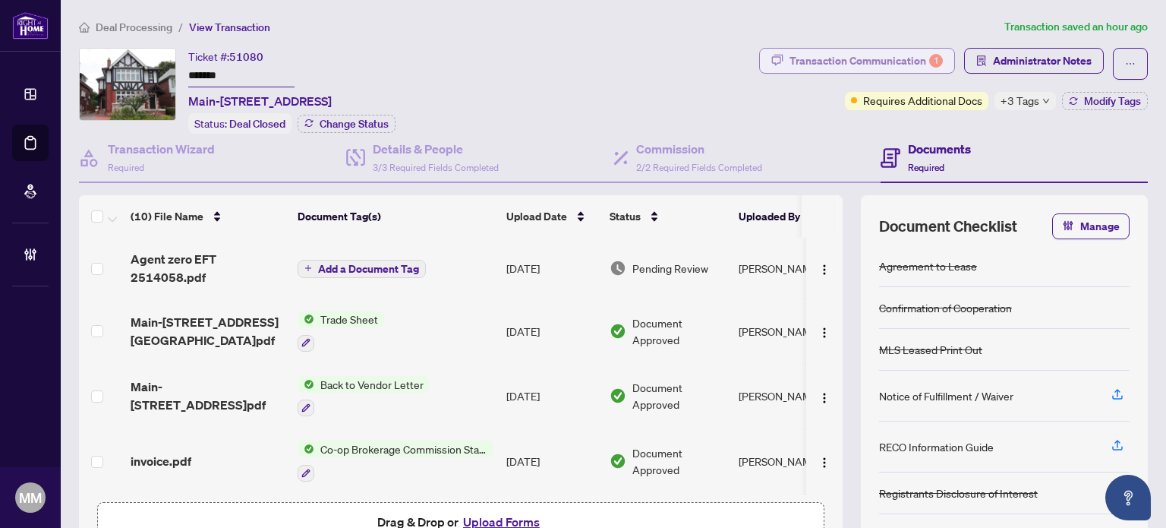
click at [879, 49] on div "Transaction Communication 1" at bounding box center [865, 61] width 153 height 24
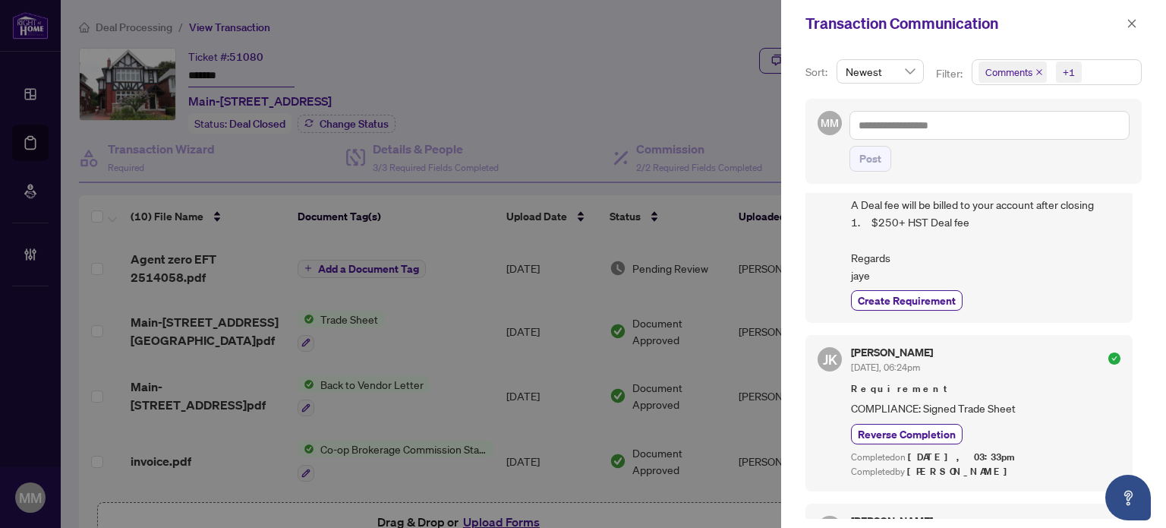
scroll to position [1442, 0]
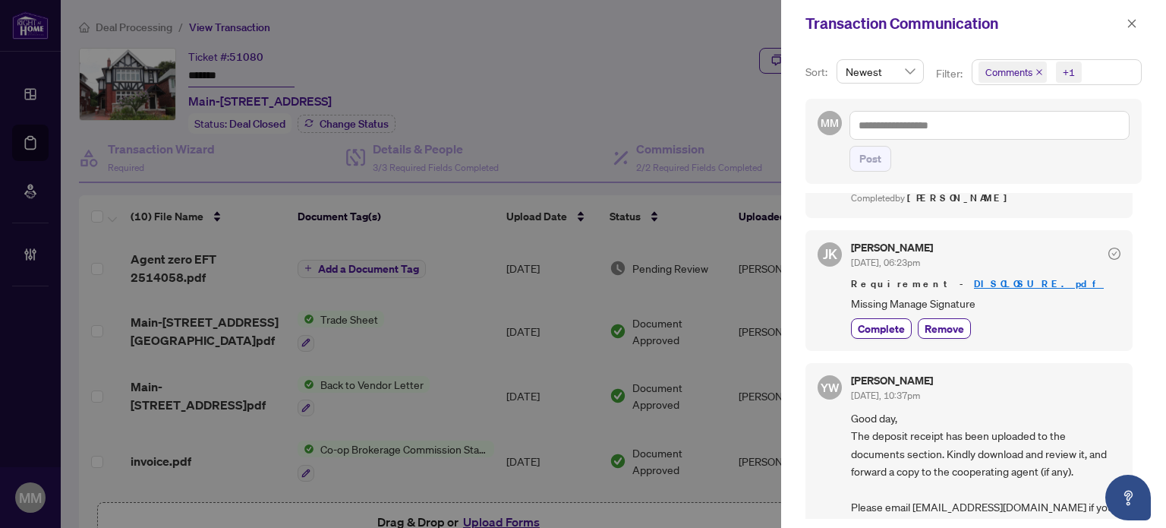
click at [968, 403] on div "YuPan Wang Sep/03/2025, 10:37pm" at bounding box center [985, 389] width 269 height 28
click at [1126, 27] on button "button" at bounding box center [1132, 23] width 20 height 18
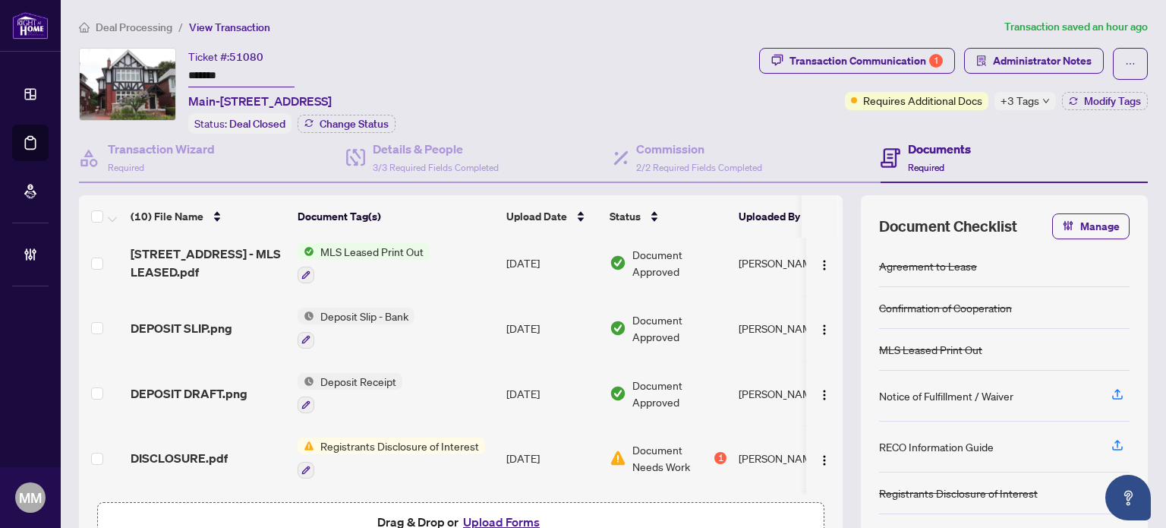
scroll to position [384, 0]
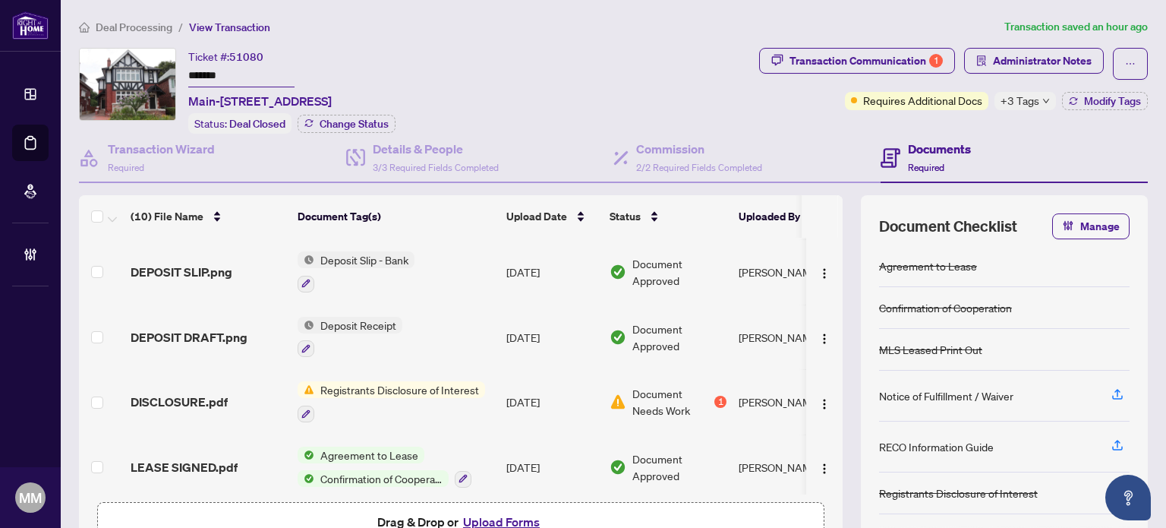
click at [597, 402] on td "Sep/01/2025" at bounding box center [551, 401] width 103 height 65
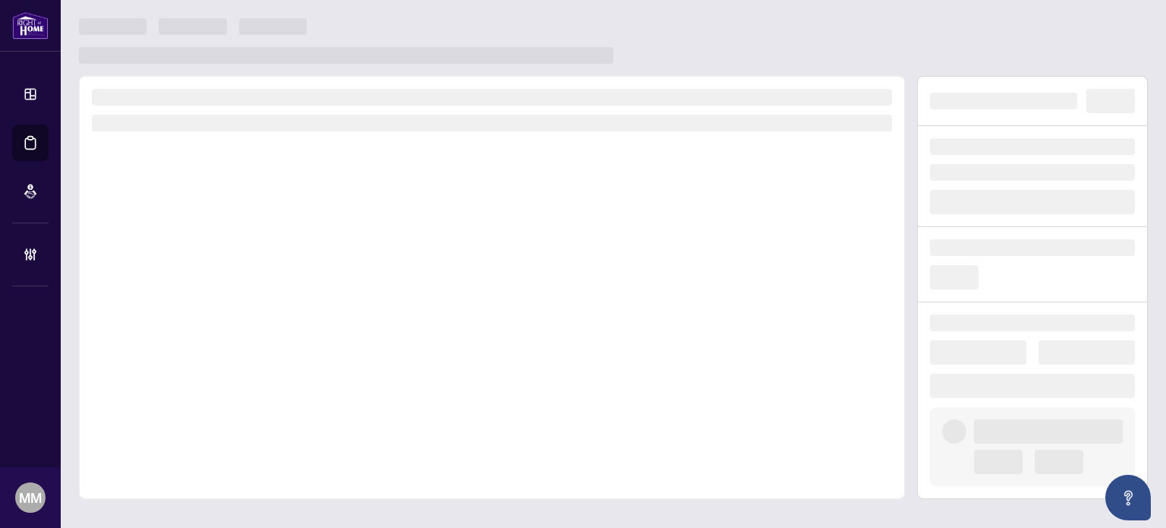
click at [1069, 61] on div at bounding box center [613, 41] width 1069 height 46
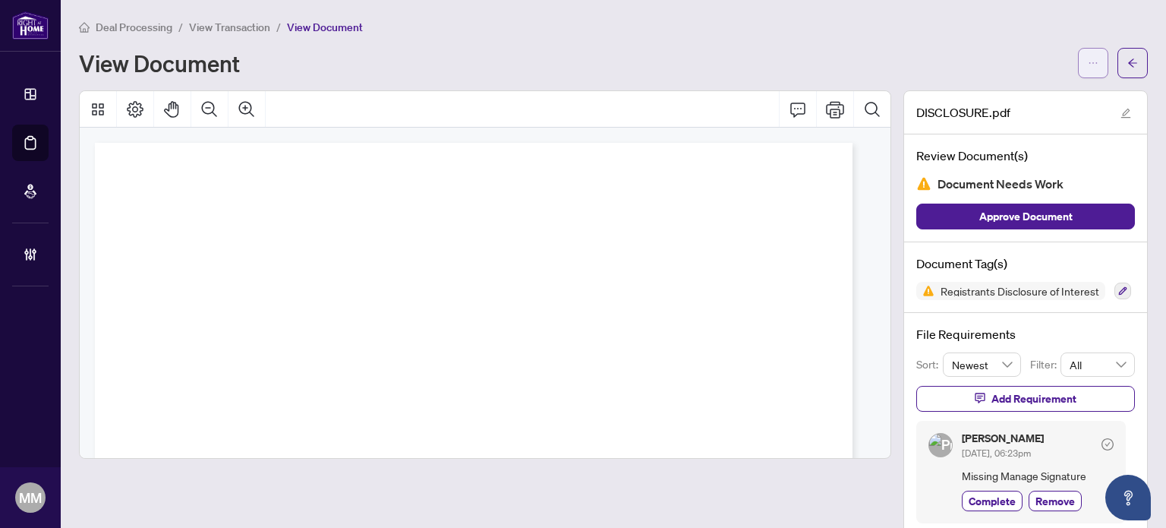
click at [1088, 59] on icon "ellipsis" at bounding box center [1093, 63] width 11 height 11
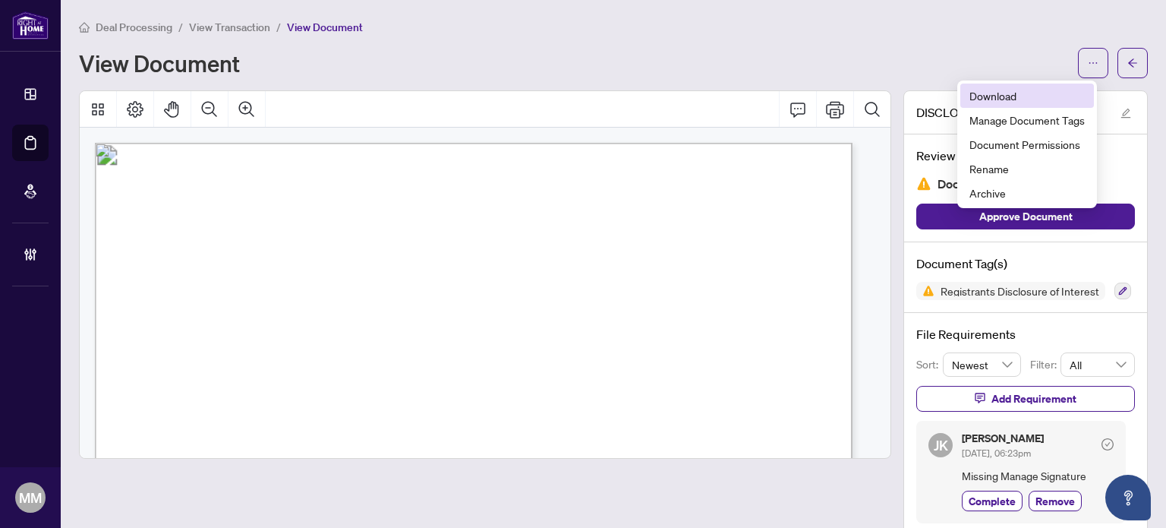
click at [1046, 93] on span "Download" at bounding box center [1026, 95] width 115 height 17
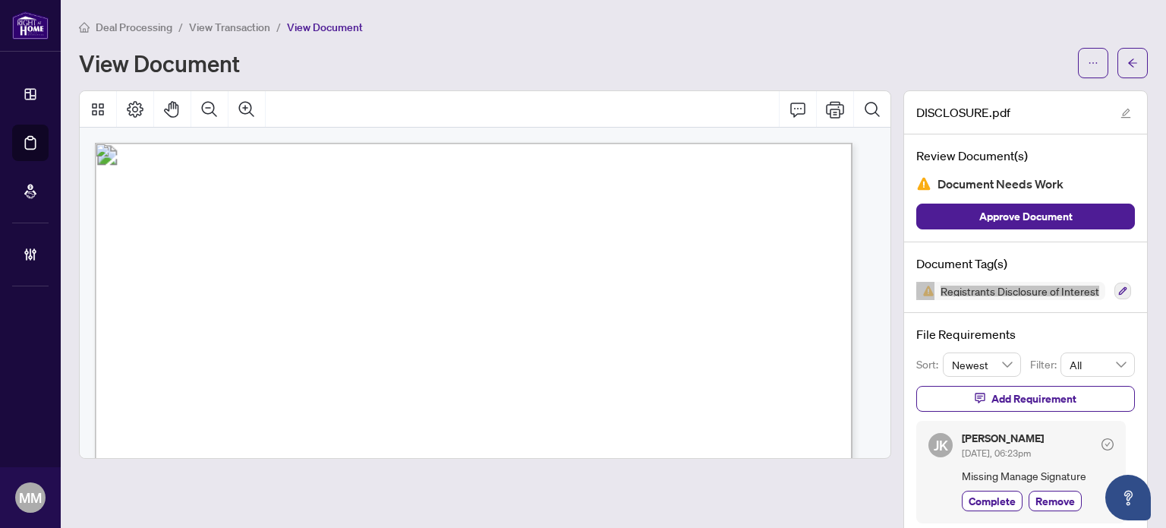
drag, startPoint x: 1152, startPoint y: 274, endPoint x: 1165, endPoint y: 279, distance: 13.7
click at [1157, 279] on main "Deal Processing / View Transaction / View Document View Document DISCLOSURE.pdf…" at bounding box center [613, 264] width 1105 height 528
click at [1139, 27] on main "Deal Processing / View Transaction / View Document View Document DISCLOSURE.pdf…" at bounding box center [613, 264] width 1105 height 528
click at [1127, 54] on span "button" at bounding box center [1132, 63] width 11 height 24
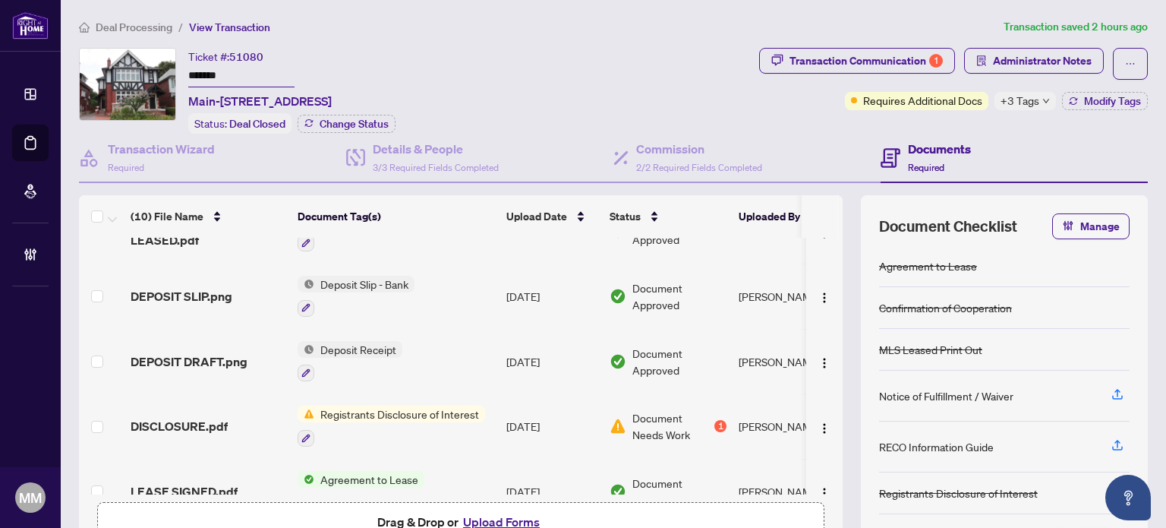
scroll to position [384, 0]
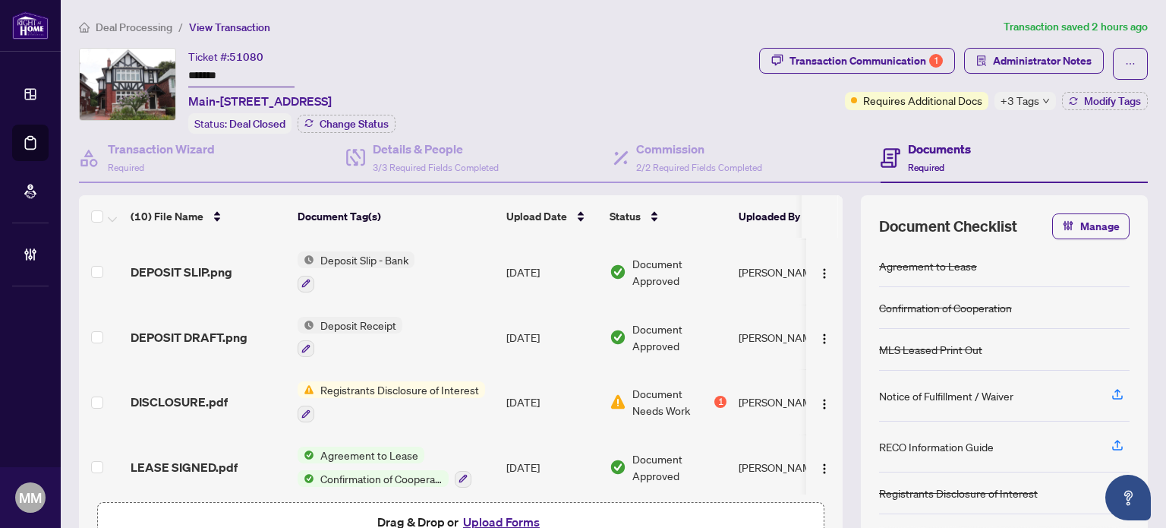
click at [734, 399] on td "Talia Khanania" at bounding box center [789, 401] width 114 height 65
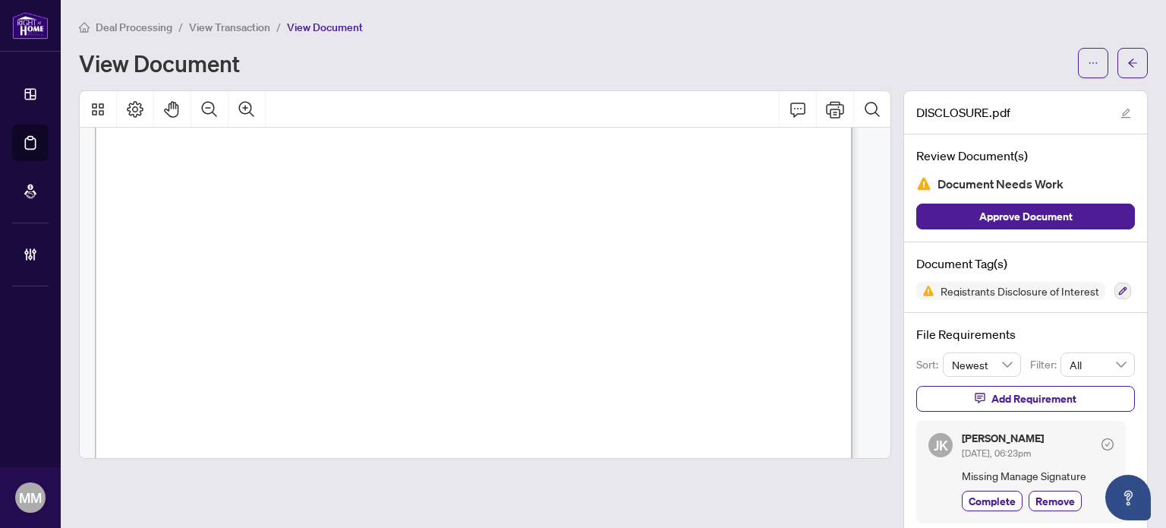
scroll to position [531, 0]
click at [1092, 55] on button "button" at bounding box center [1093, 63] width 30 height 30
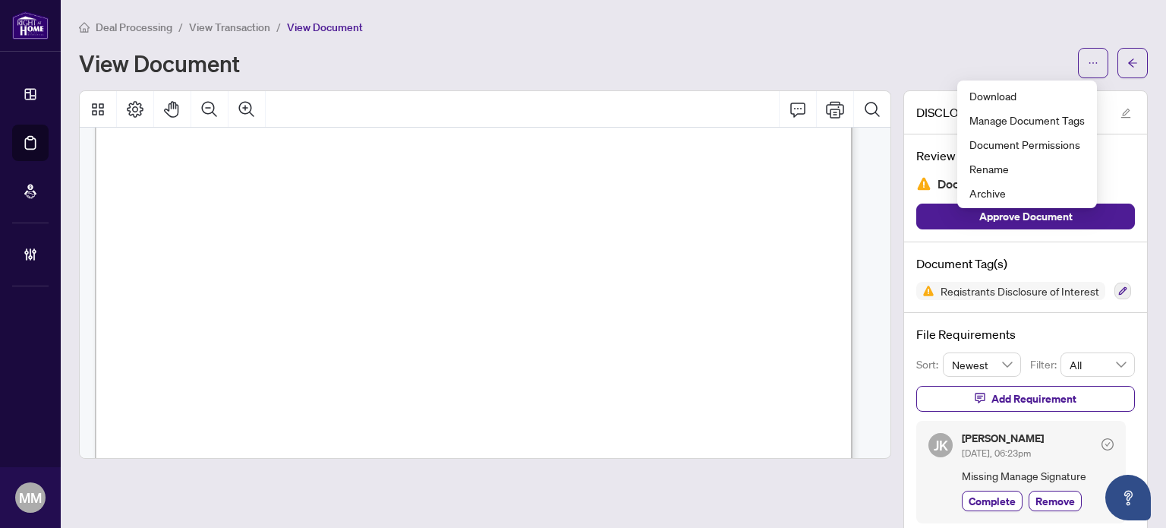
click at [925, 52] on div "View Document" at bounding box center [574, 63] width 990 height 24
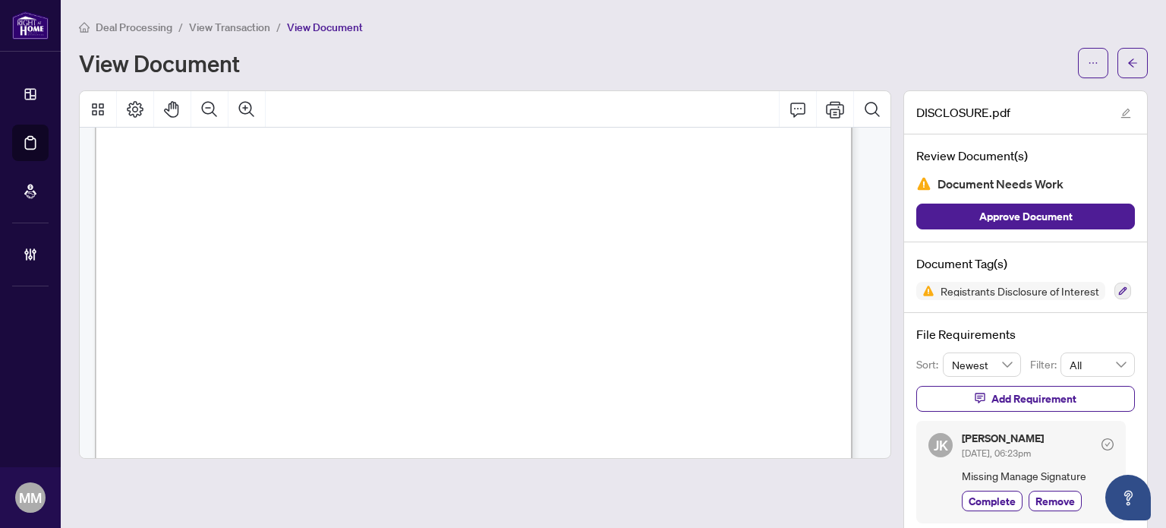
scroll to position [0, 0]
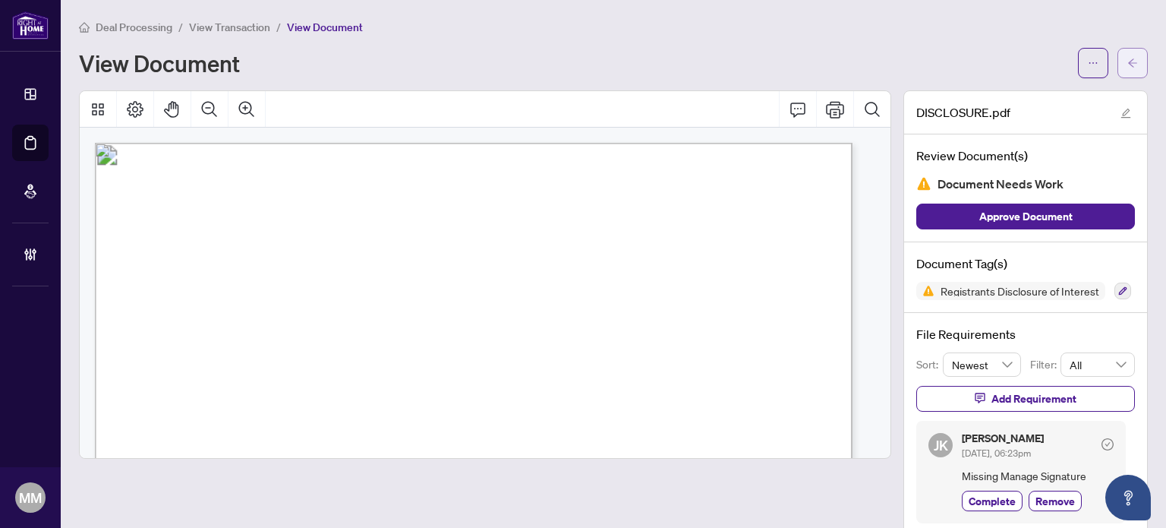
click at [1127, 55] on span "button" at bounding box center [1132, 63] width 11 height 24
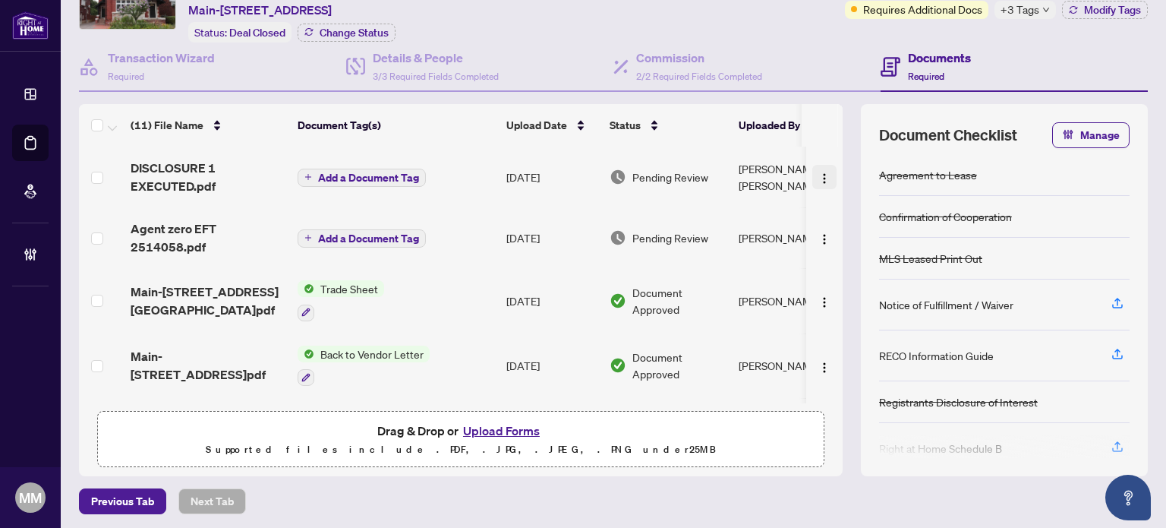
click at [818, 169] on span "button" at bounding box center [824, 177] width 12 height 17
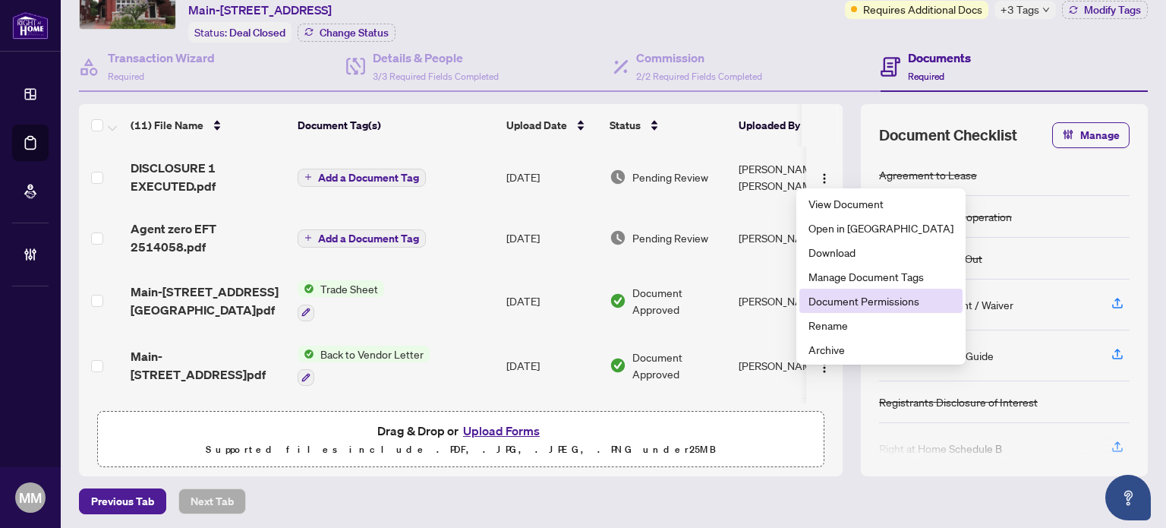
click at [868, 297] on span "Document Permissions" at bounding box center [880, 300] width 145 height 17
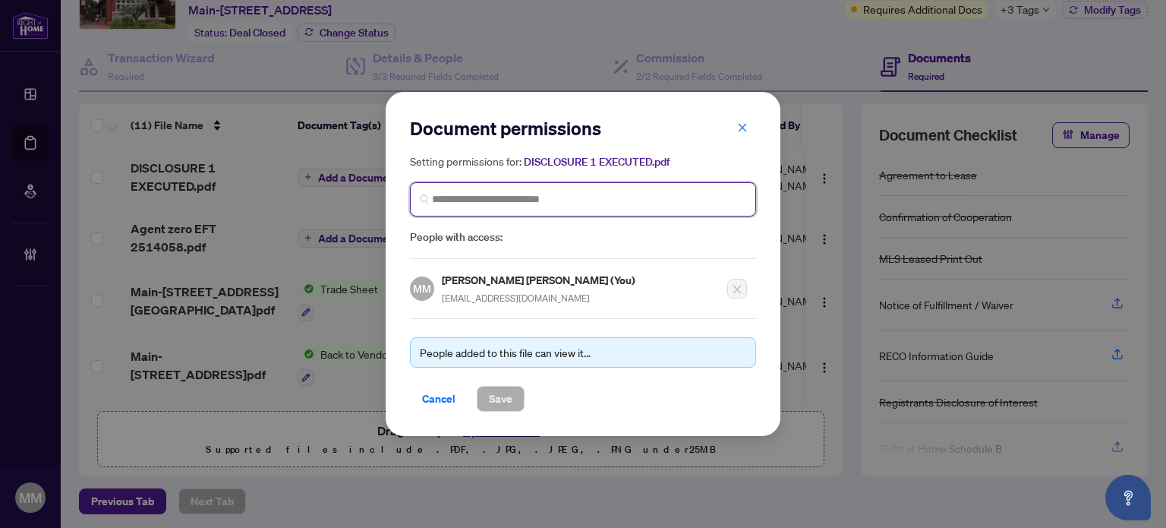
click at [588, 200] on input "search" at bounding box center [589, 199] width 314 height 16
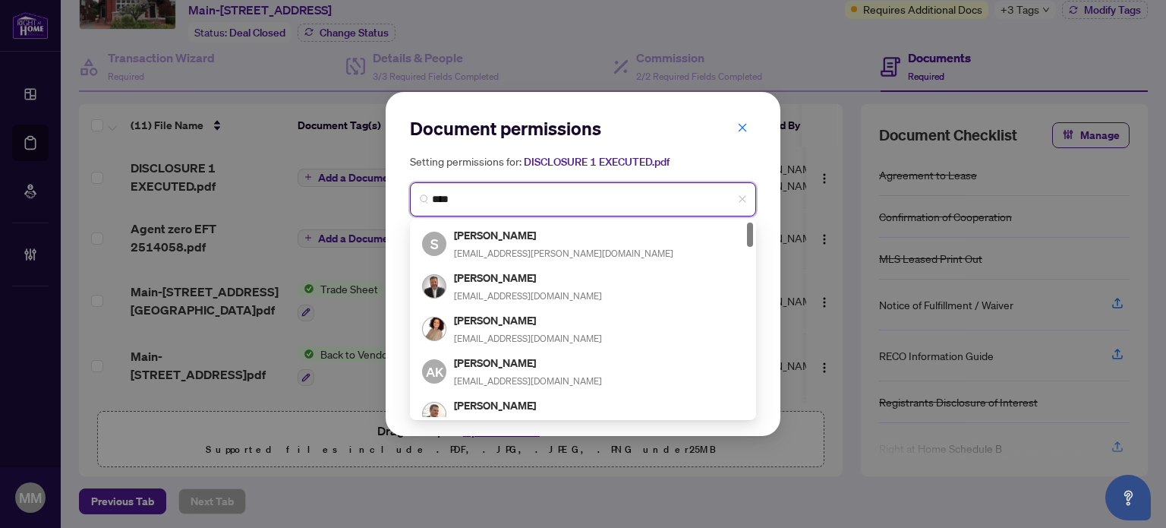
type input "*****"
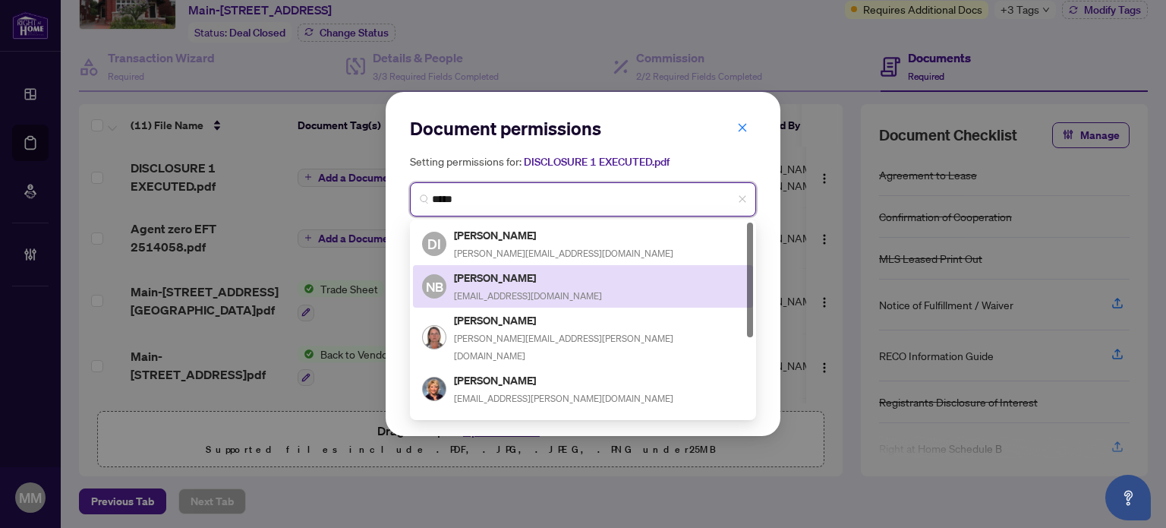
drag, startPoint x: 558, startPoint y: 245, endPoint x: 844, endPoint y: 254, distance: 286.3
click at [844, 254] on div "Document permissions Setting permissions for: DISCLOSURE 1 EXECUTED.pdf ***** 1…" at bounding box center [583, 264] width 1166 height 528
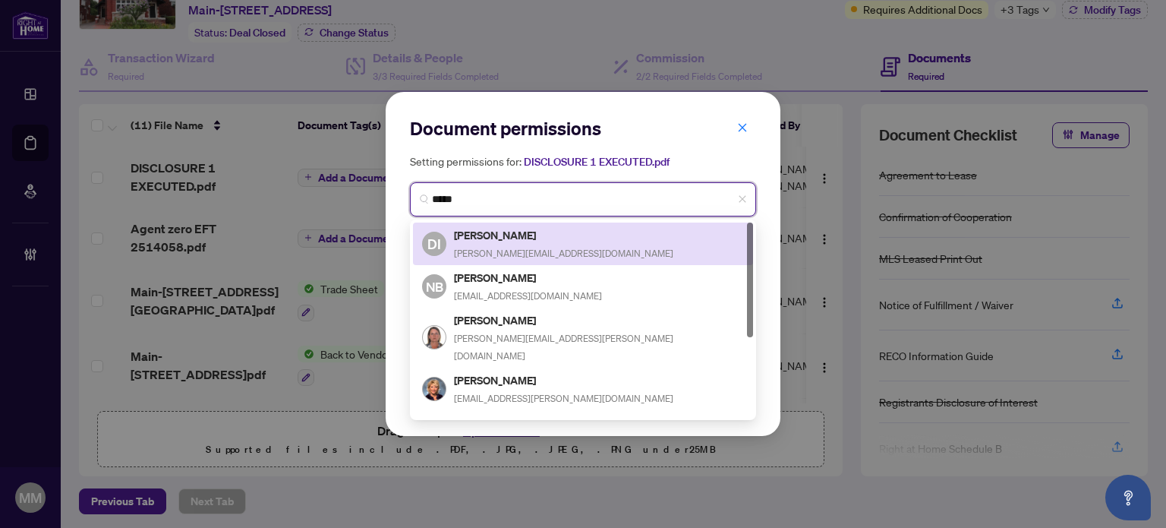
scroll to position [134, 0]
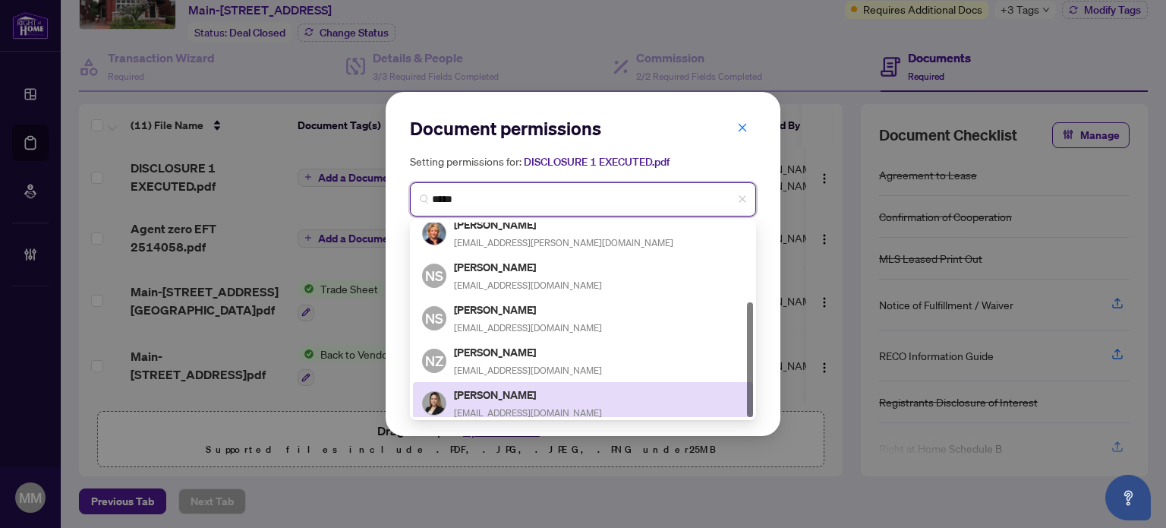
click at [583, 386] on div "Talia Khanania tdkhanania@gmail.com" at bounding box center [583, 403] width 322 height 35
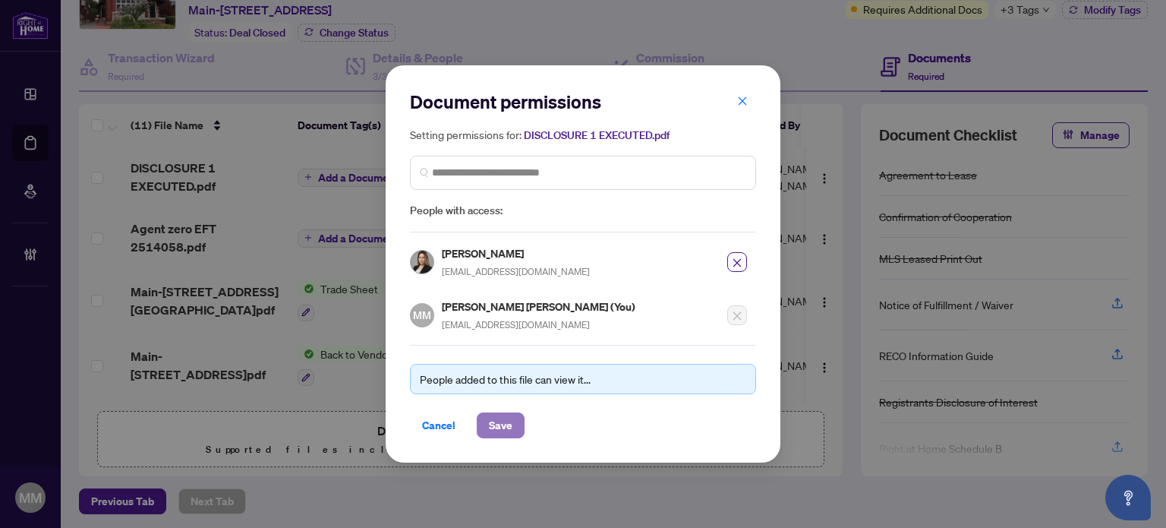
click at [496, 427] on span "Save" at bounding box center [501, 425] width 24 height 24
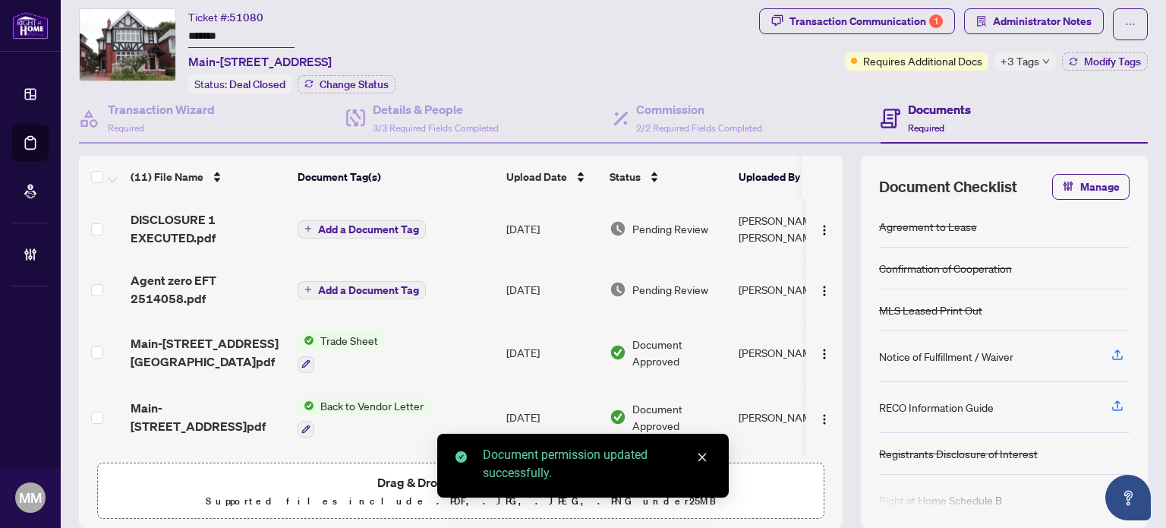
scroll to position [0, 0]
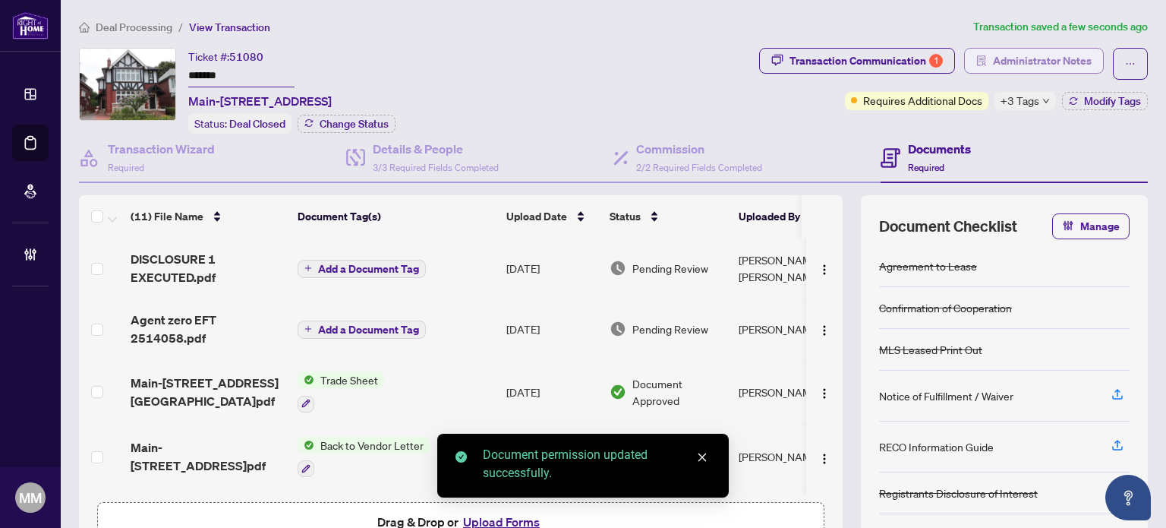
click at [1009, 72] on button "Administrator Notes" at bounding box center [1034, 61] width 140 height 26
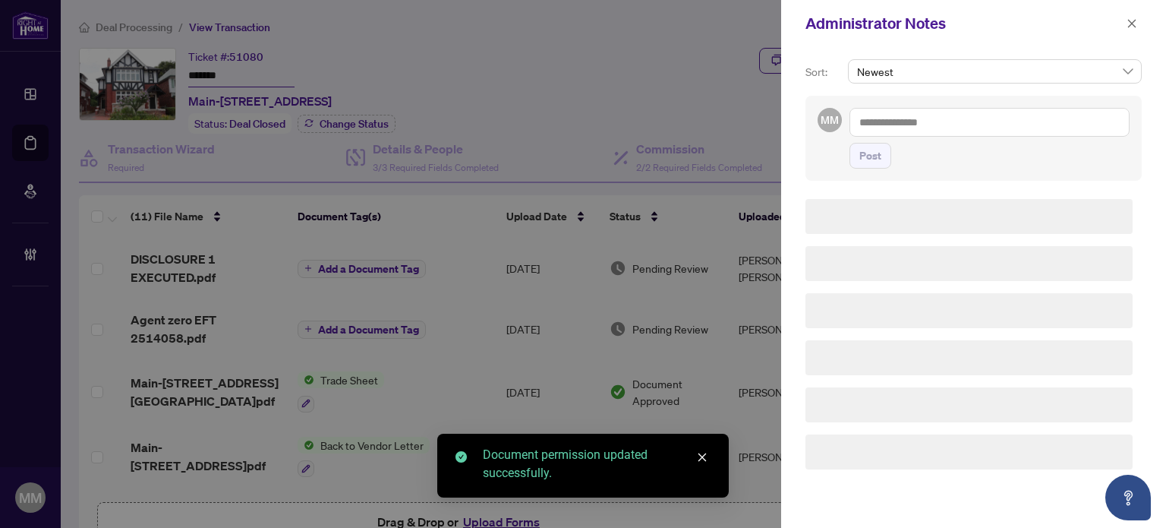
click at [991, 106] on div "MM Post" at bounding box center [973, 138] width 336 height 85
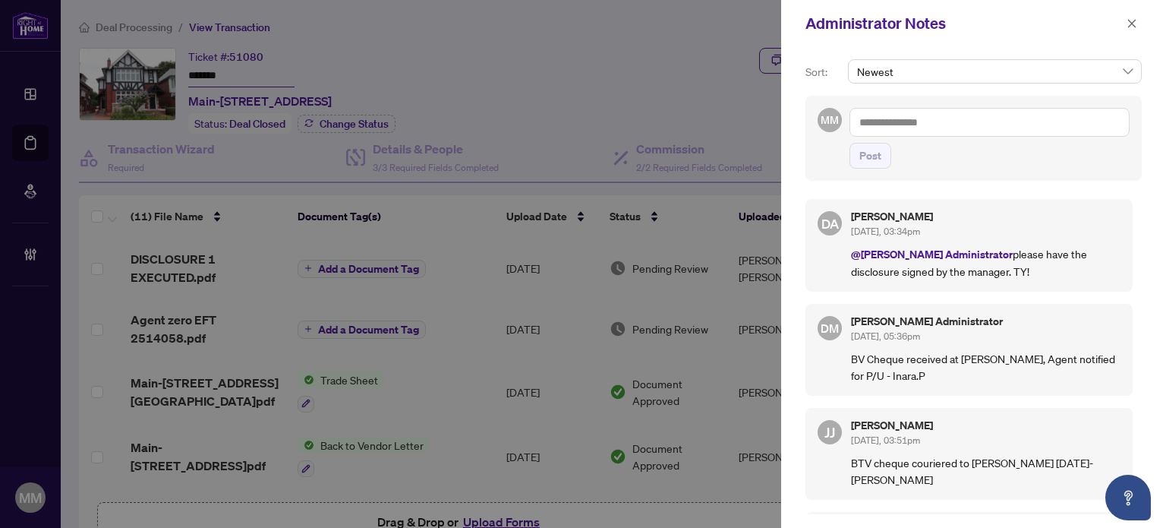
click at [975, 121] on textarea at bounding box center [989, 122] width 280 height 29
click at [933, 139] on span "Dalal Alayoubi" at bounding box center [952, 133] width 123 height 14
type textarea "**********"
click at [881, 155] on button "Post" at bounding box center [870, 156] width 42 height 26
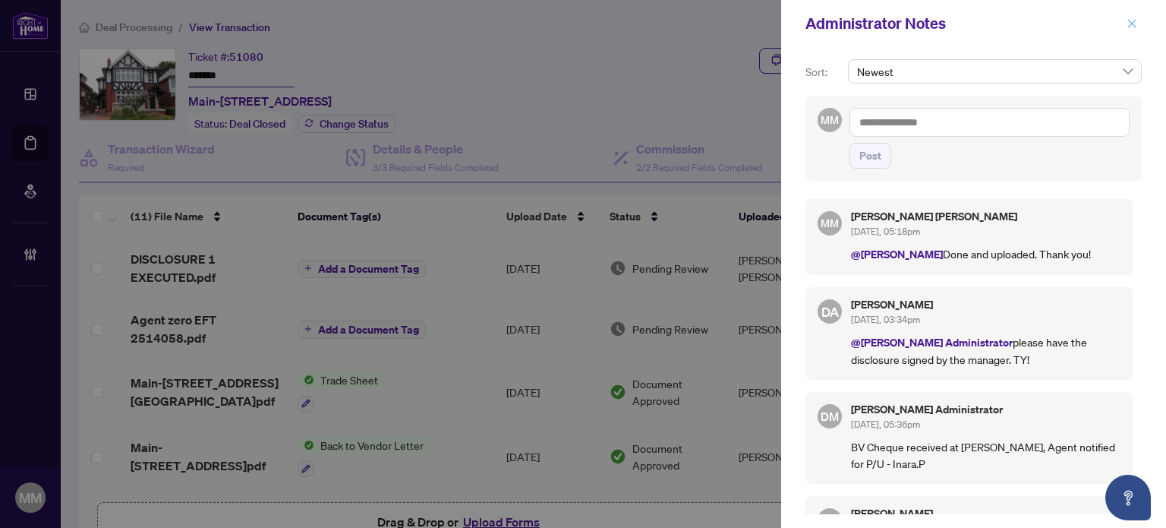
click at [1129, 27] on icon "close" at bounding box center [1131, 23] width 11 height 11
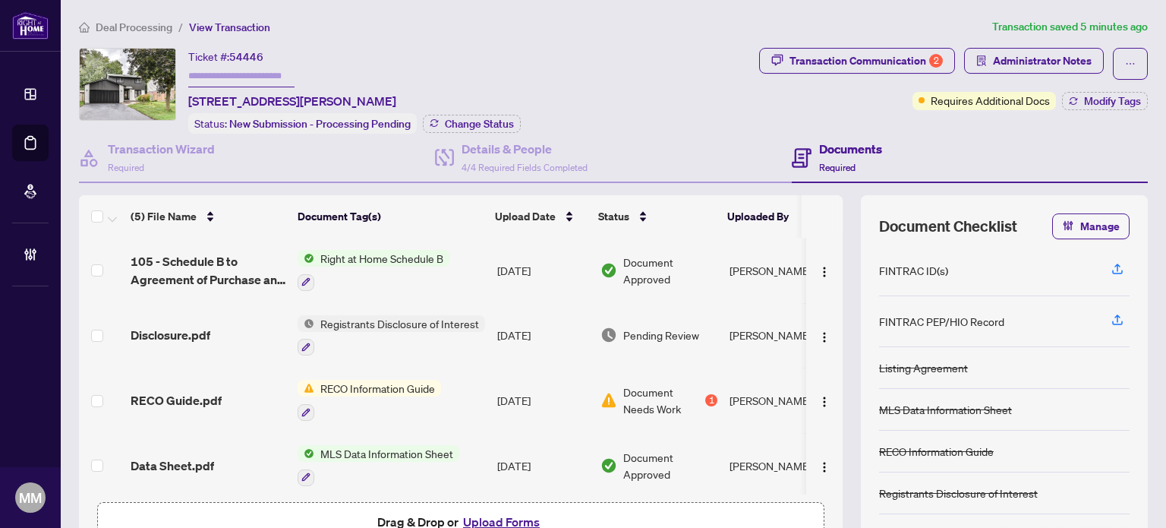
click at [574, 319] on td "[DATE]" at bounding box center [542, 335] width 103 height 65
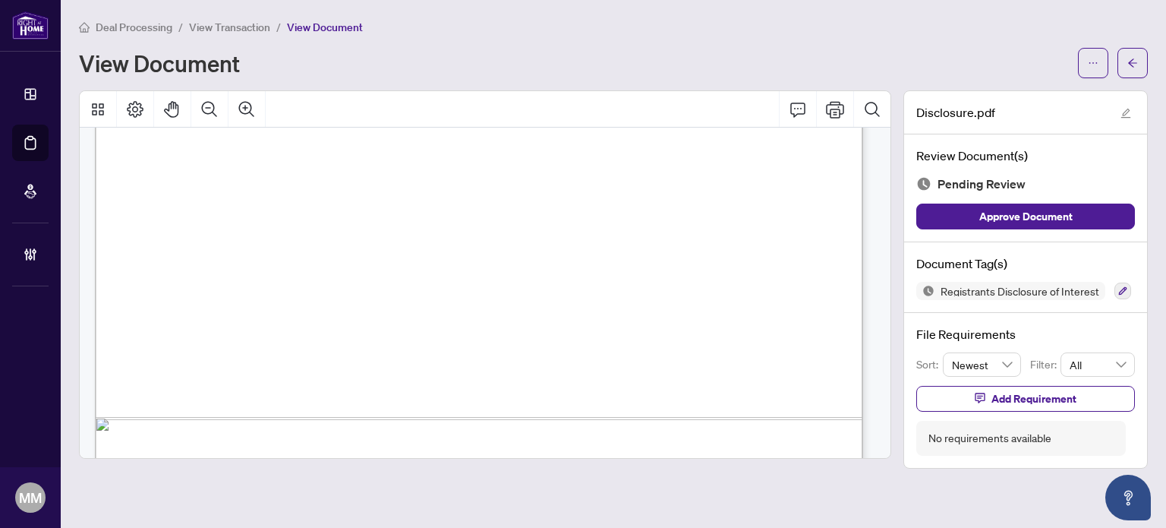
scroll to position [683, 0]
click at [1104, 67] on button "button" at bounding box center [1093, 63] width 30 height 30
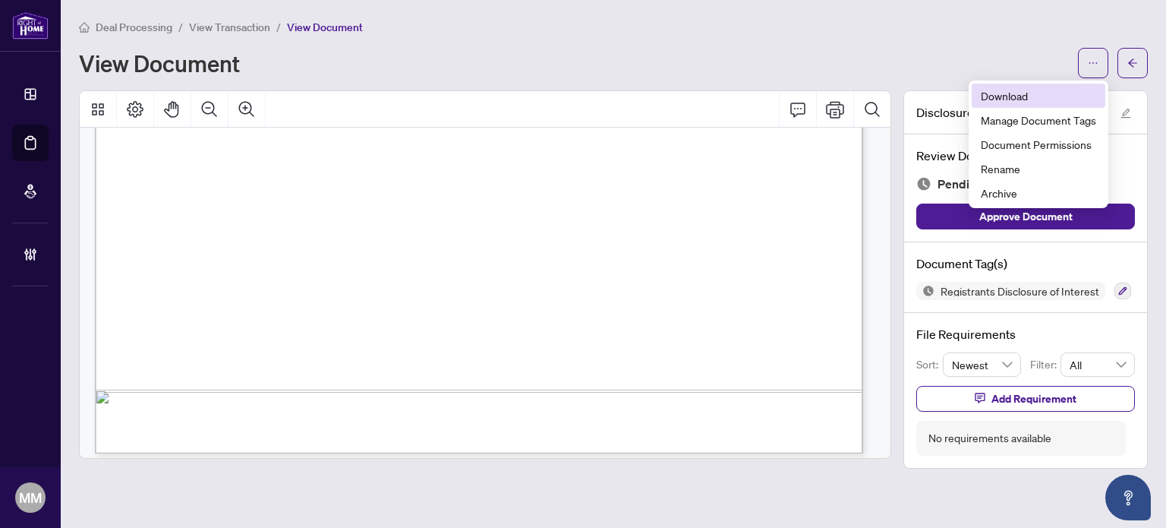
click at [1035, 96] on span "Download" at bounding box center [1038, 95] width 115 height 17
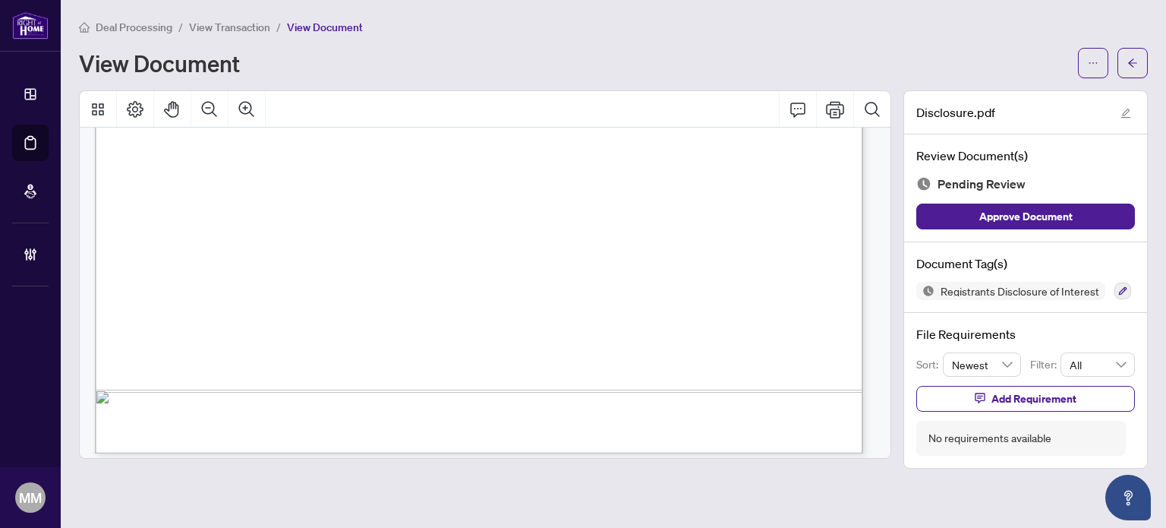
click at [1044, 79] on div "Deal Processing / View Transaction / View Document View Document Disclosure.pdf…" at bounding box center [613, 243] width 1069 height 450
click at [1100, 49] on button "button" at bounding box center [1093, 63] width 30 height 30
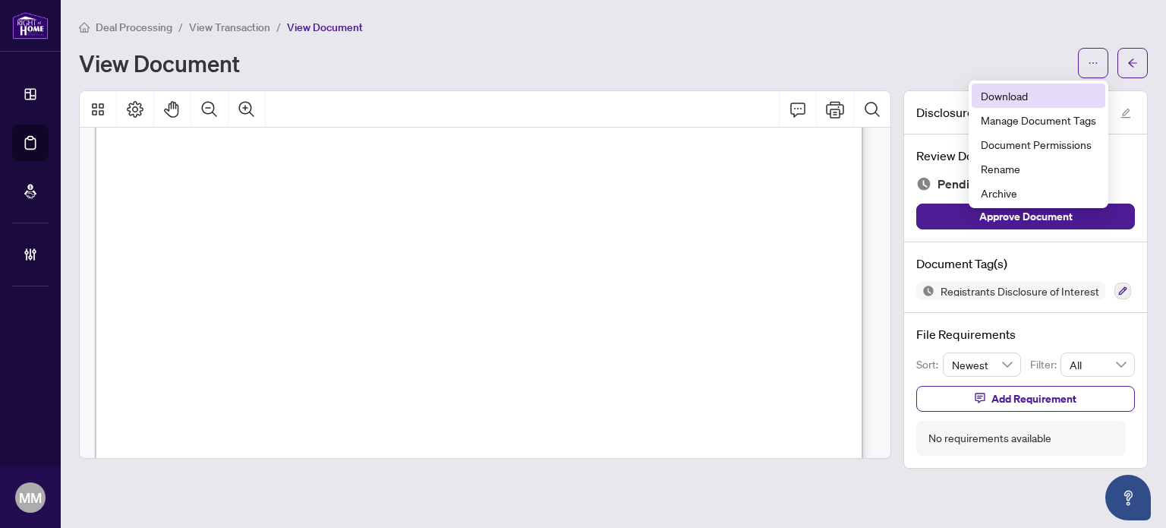
click at [1054, 87] on li "Download" at bounding box center [1039, 95] width 134 height 24
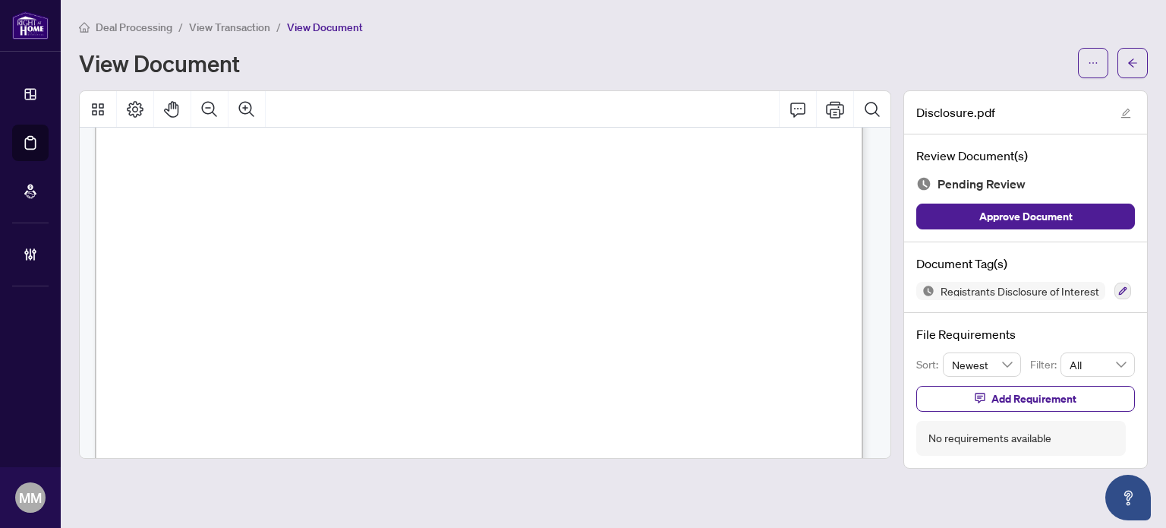
scroll to position [0, 0]
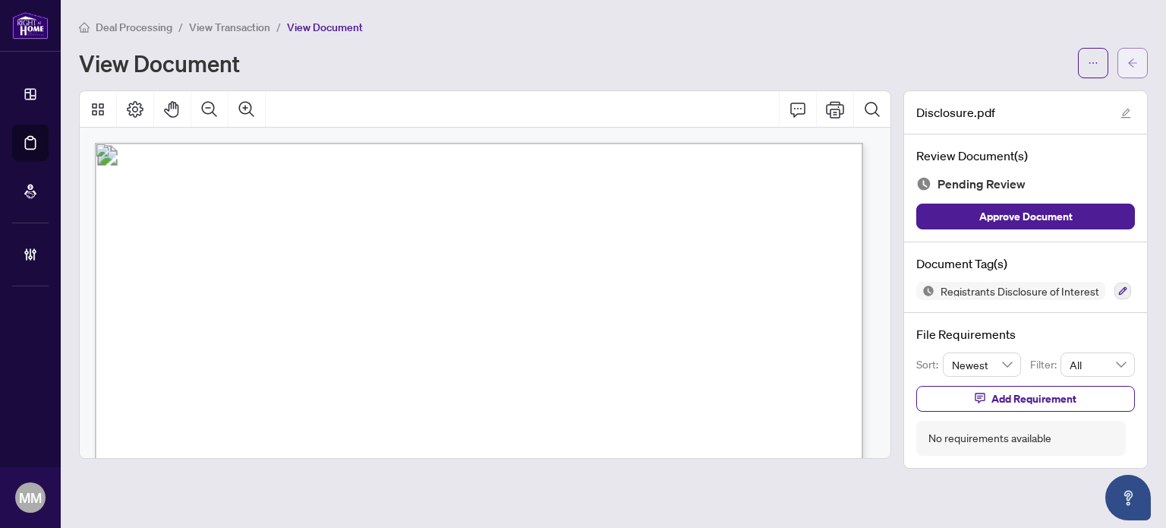
click at [1129, 60] on icon "arrow-left" at bounding box center [1132, 63] width 11 height 11
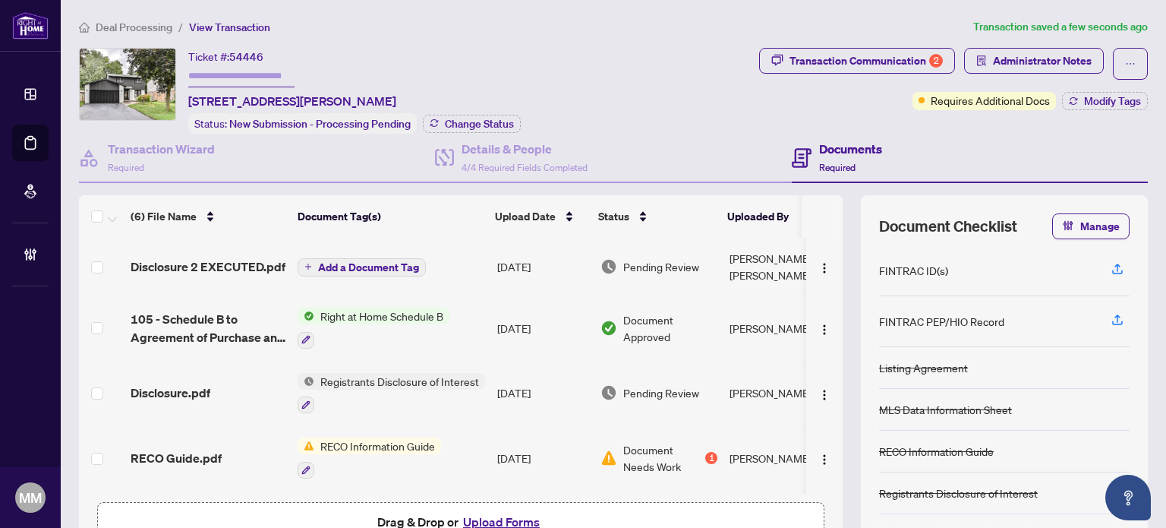
drag, startPoint x: 802, startPoint y: 252, endPoint x: 818, endPoint y: 233, distance: 25.3
click at [818, 258] on span "button" at bounding box center [824, 266] width 12 height 17
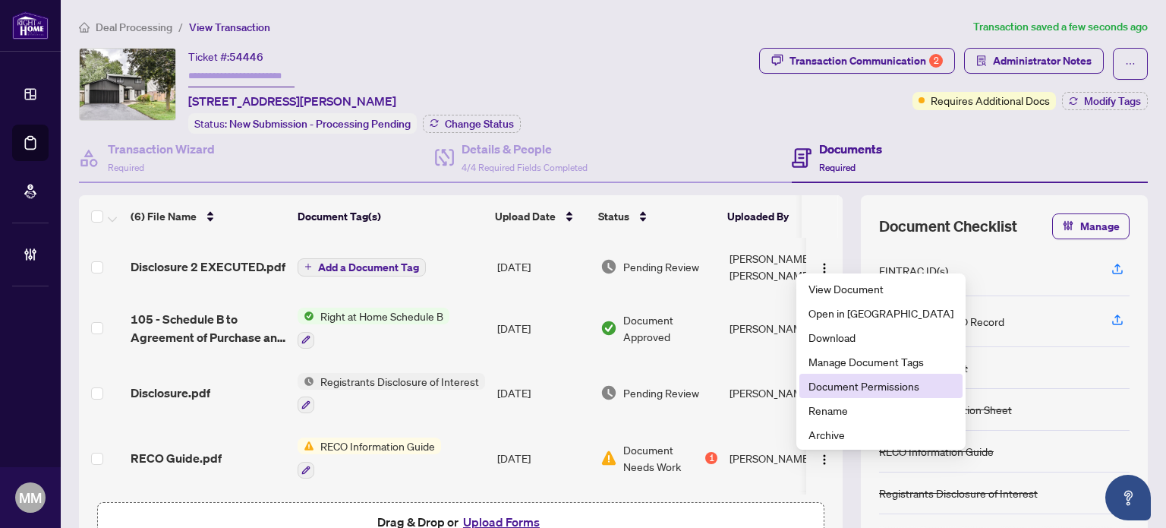
click at [852, 392] on span "Document Permissions" at bounding box center [880, 385] width 145 height 17
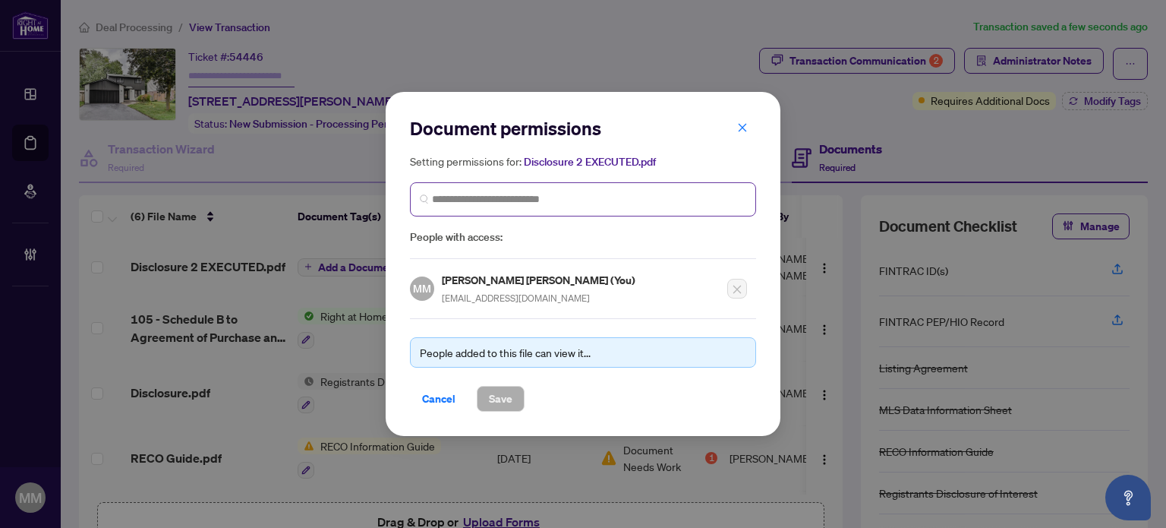
click at [624, 188] on span at bounding box center [583, 199] width 346 height 34
type input "***"
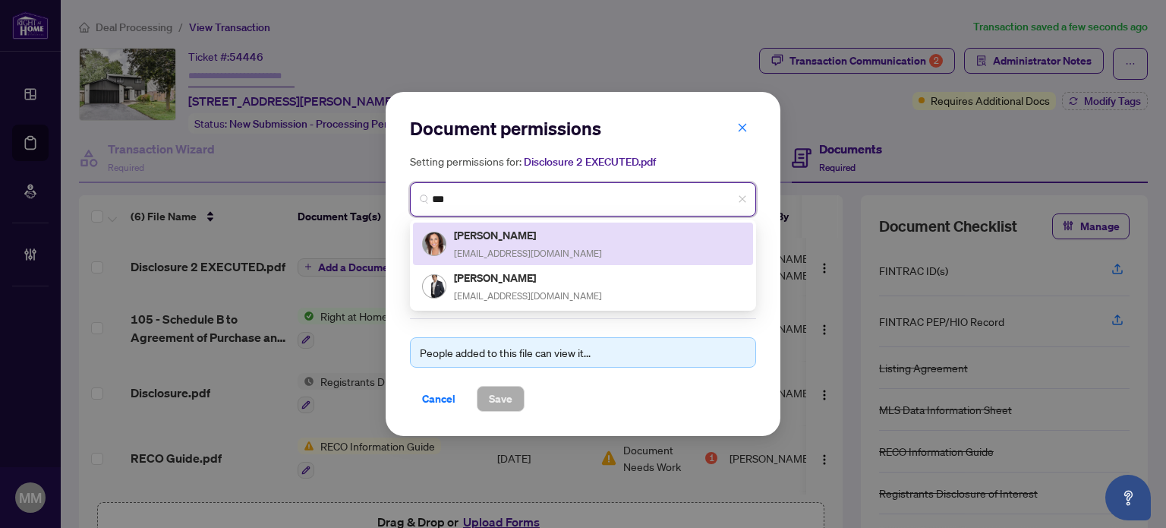
click at [642, 247] on div "Azy Valipour azyvalipour@gmail.com" at bounding box center [583, 243] width 322 height 35
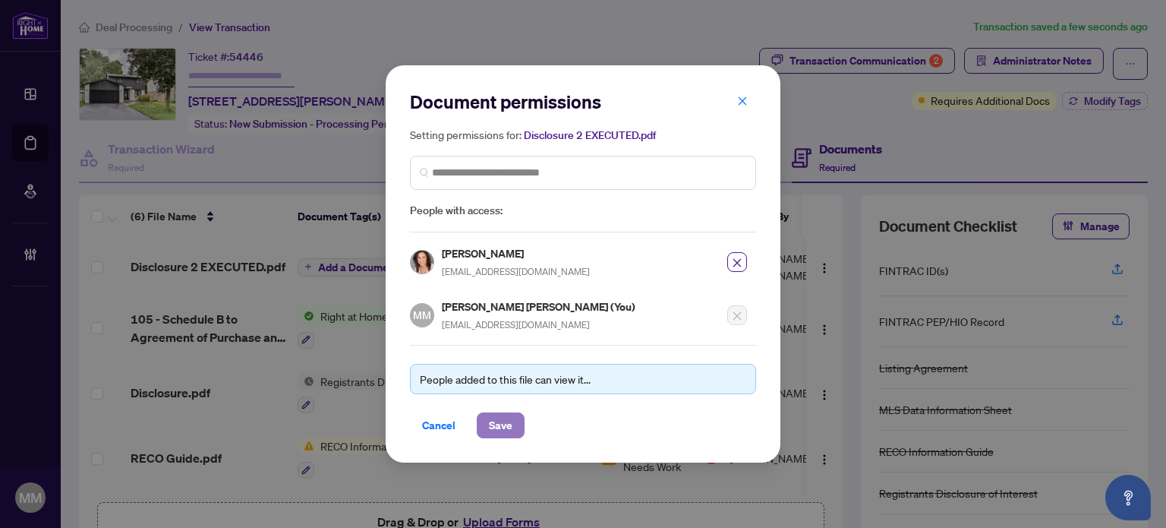
click at [501, 418] on span "Save" at bounding box center [501, 425] width 24 height 24
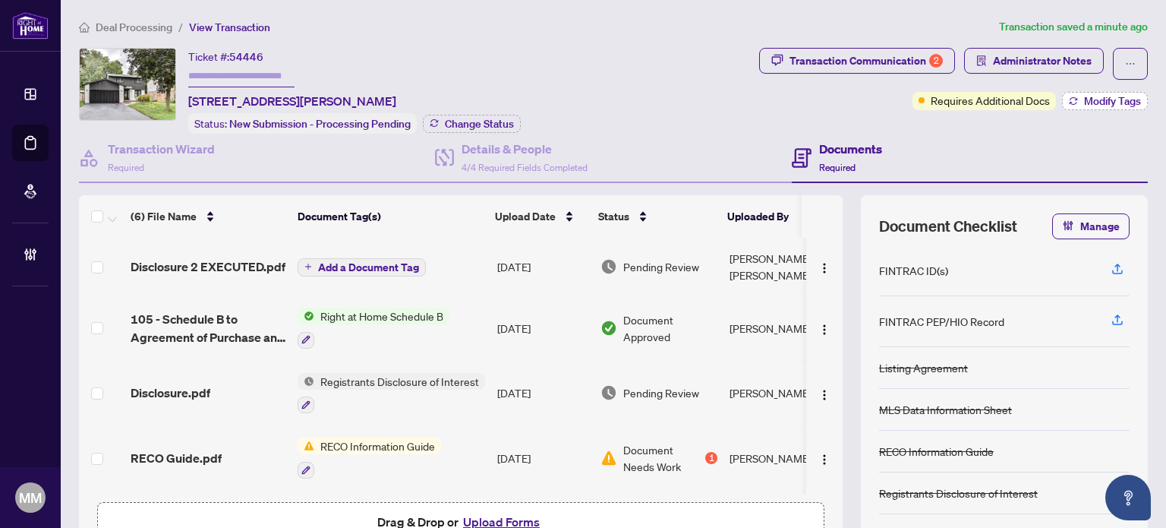
click at [1084, 102] on span "Modify Tags" at bounding box center [1112, 101] width 57 height 11
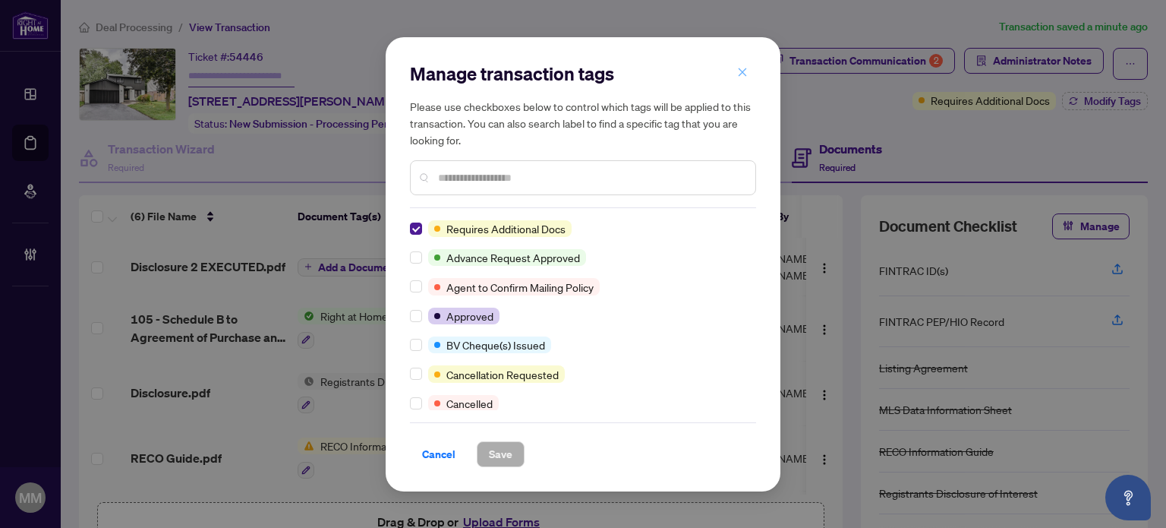
click at [745, 65] on span "button" at bounding box center [742, 73] width 11 height 24
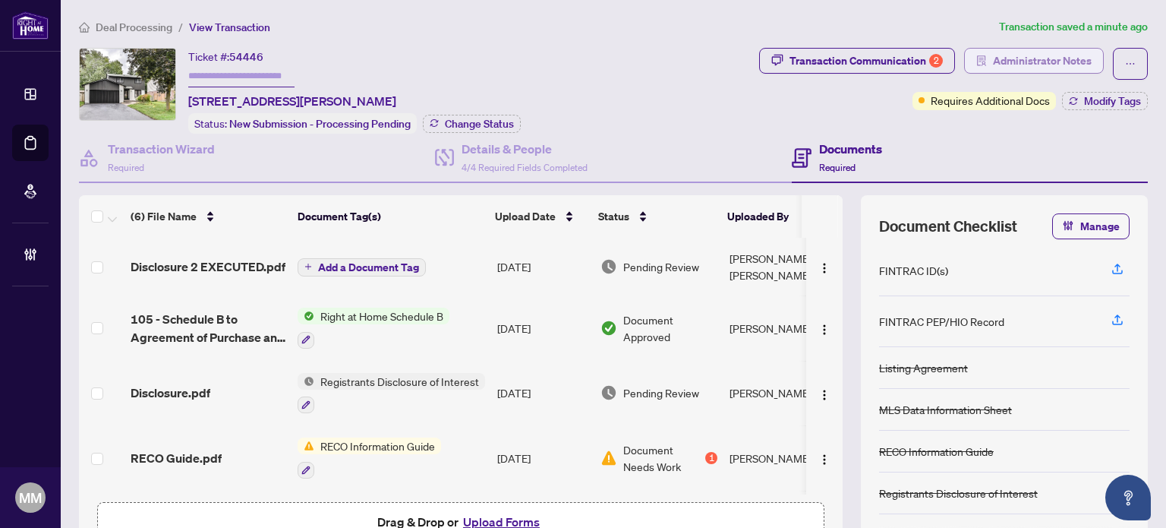
click at [973, 72] on button "Administrator Notes" at bounding box center [1034, 61] width 140 height 26
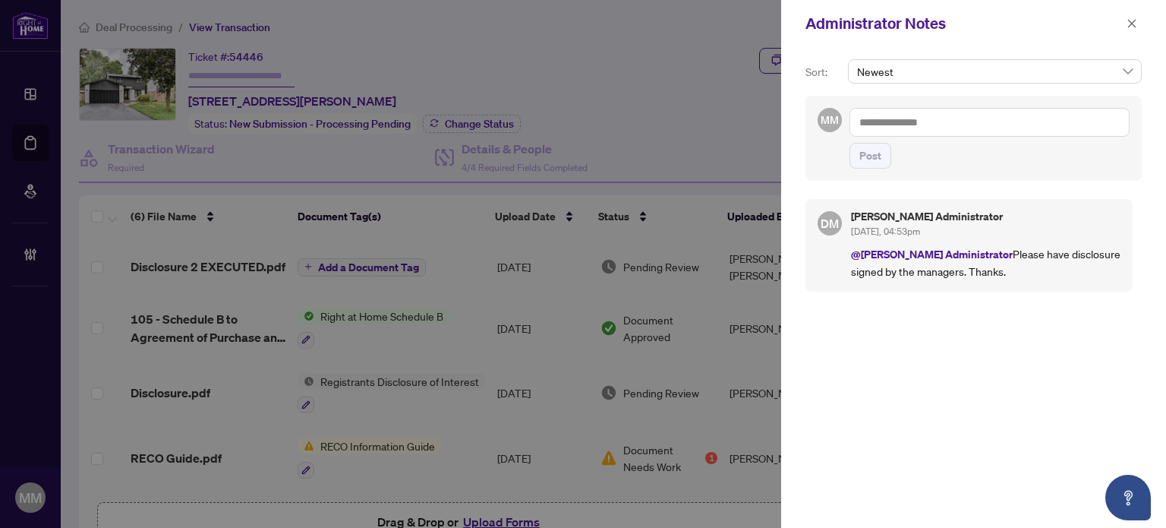
click at [1032, 131] on textarea at bounding box center [989, 122] width 280 height 29
click at [1133, 24] on icon "close" at bounding box center [1132, 23] width 8 height 8
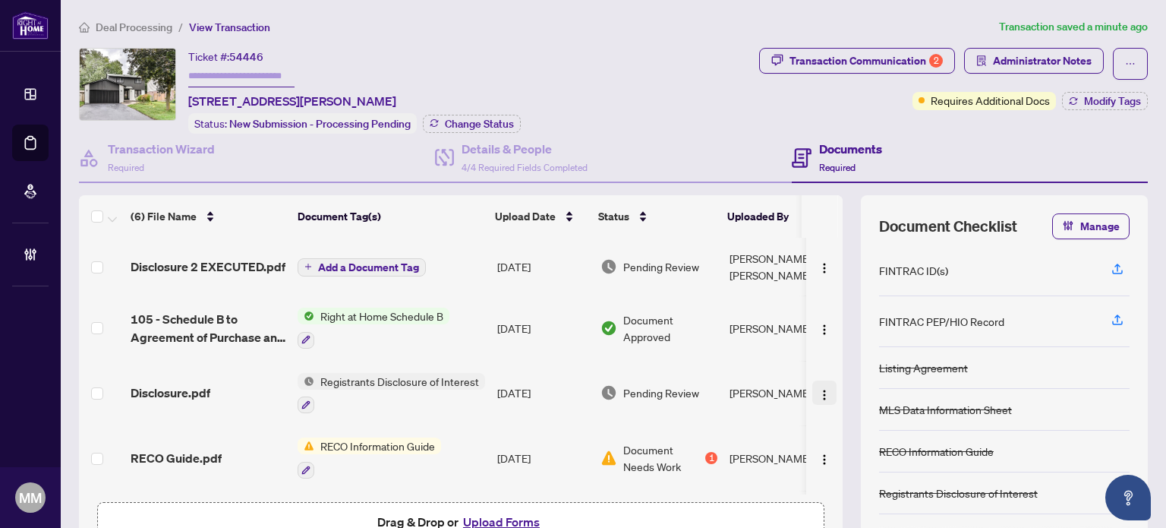
click at [818, 389] on img "button" at bounding box center [824, 395] width 12 height 12
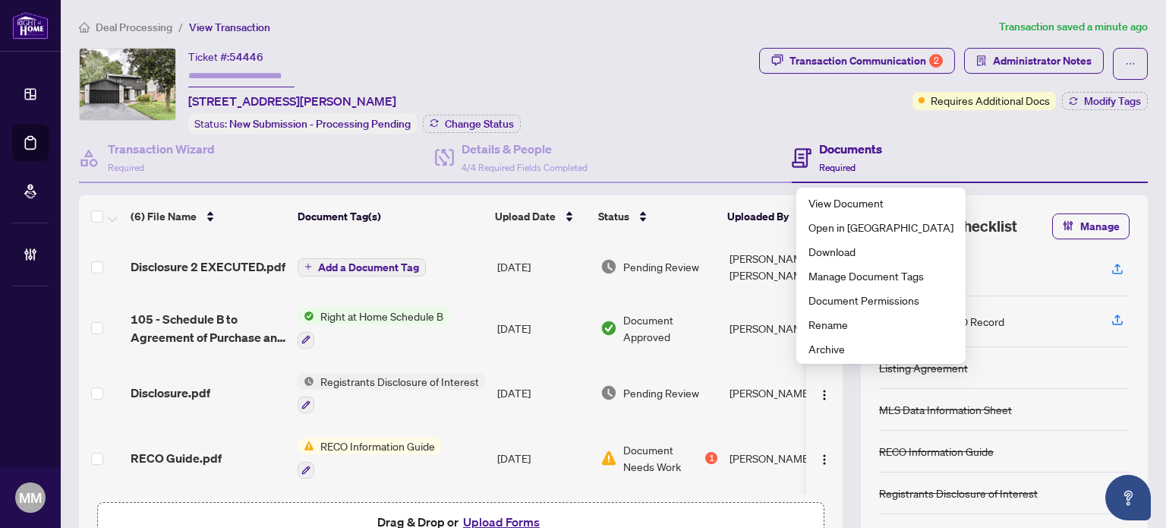
click at [848, 403] on div "(6) File Name Document Tag(s) Upload Date Status Uploaded By Disclosure 2 EXECU…" at bounding box center [613, 381] width 1069 height 372
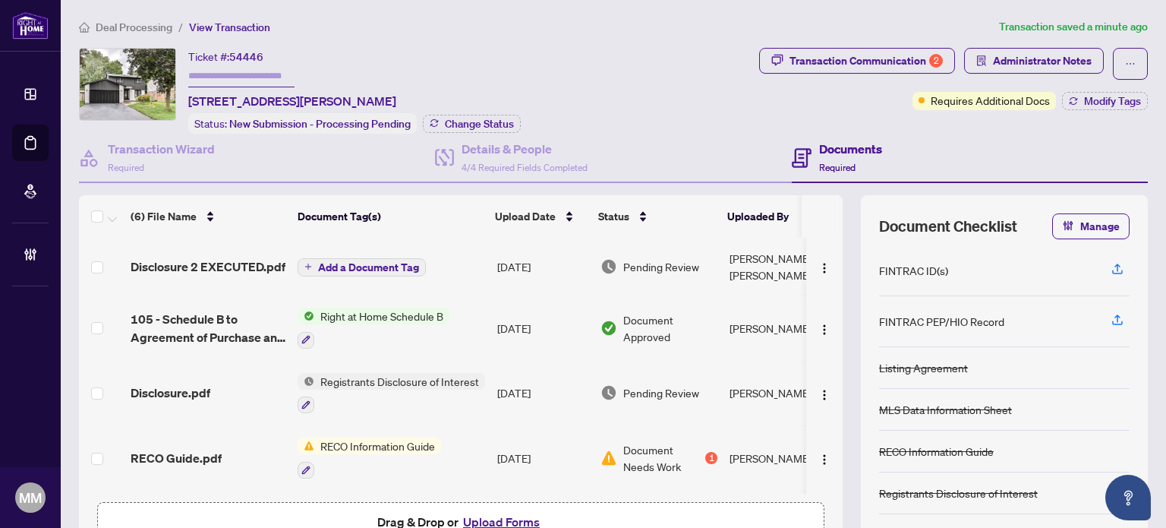
click at [714, 384] on div "Pending Review" at bounding box center [658, 392] width 117 height 17
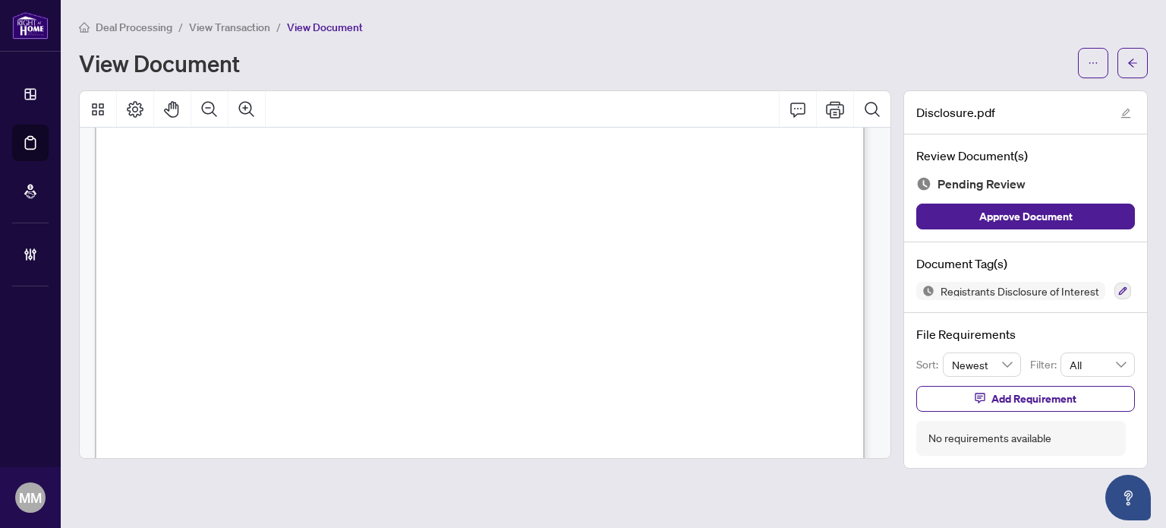
scroll to position [607, 0]
click at [1131, 69] on span "button" at bounding box center [1132, 63] width 11 height 24
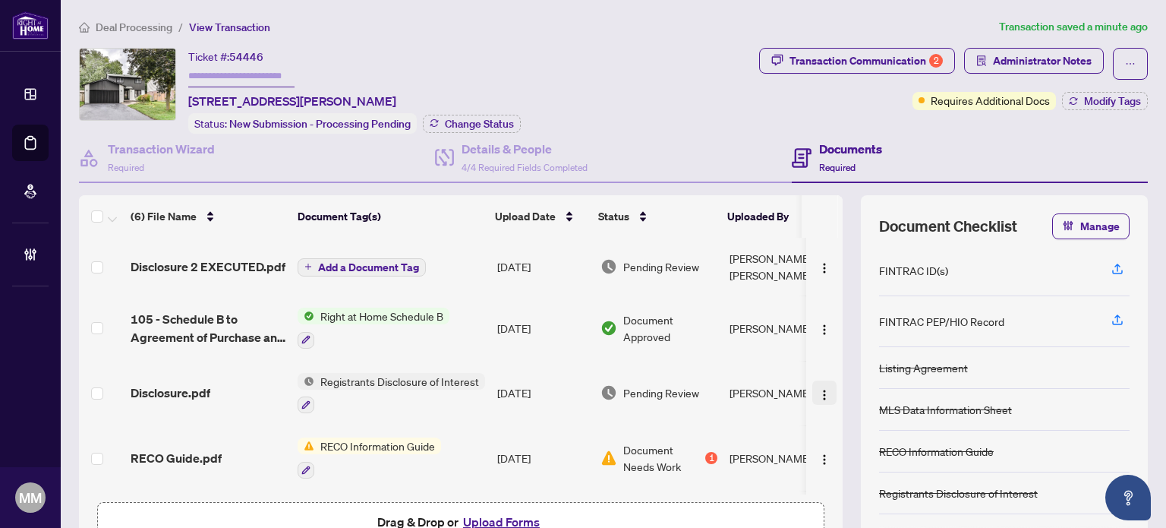
click at [815, 380] on button "button" at bounding box center [824, 392] width 24 height 24
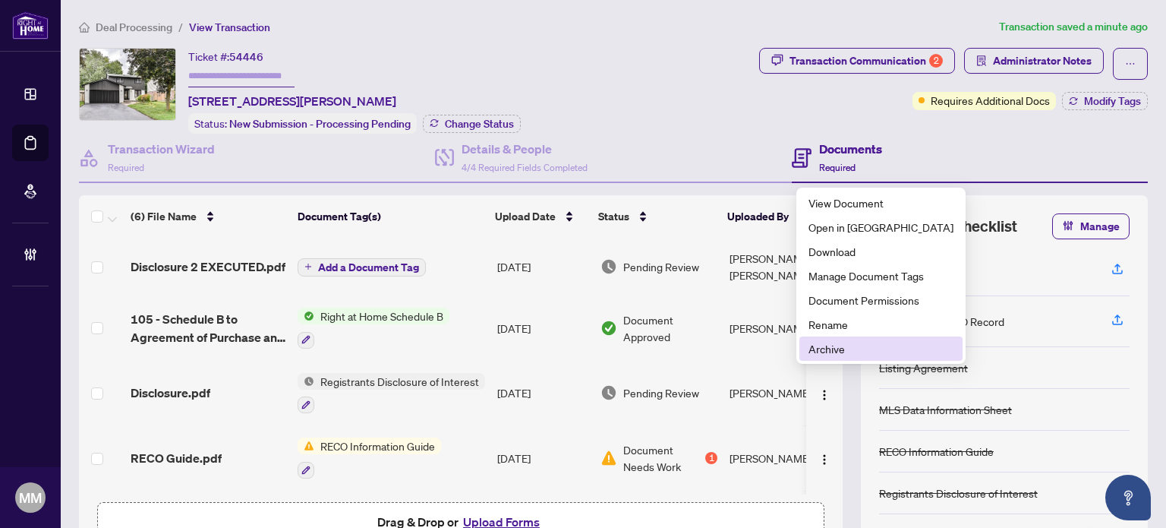
click at [846, 339] on li "Archive" at bounding box center [880, 348] width 163 height 24
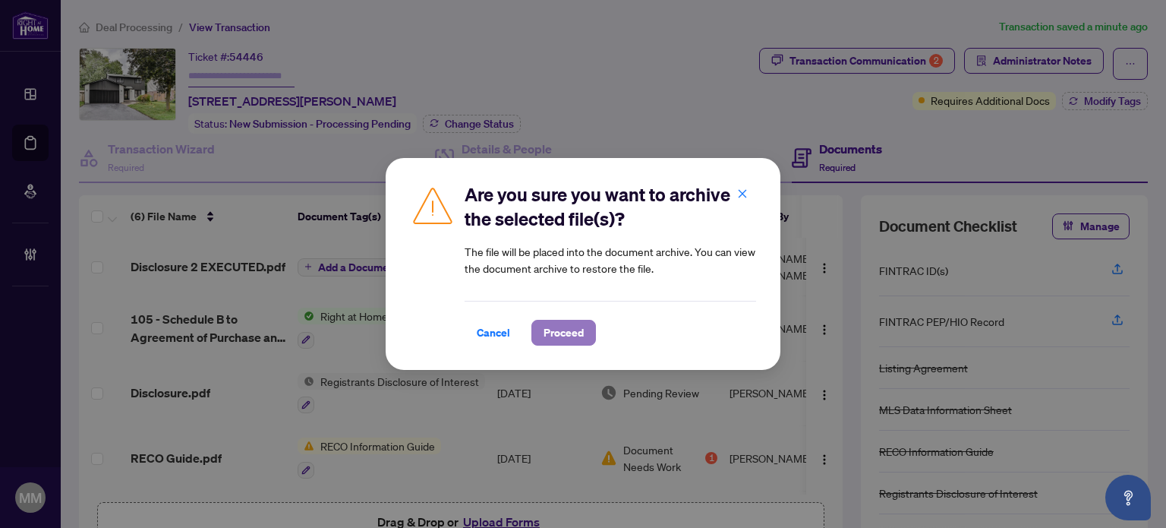
click at [591, 329] on button "Proceed" at bounding box center [563, 333] width 65 height 26
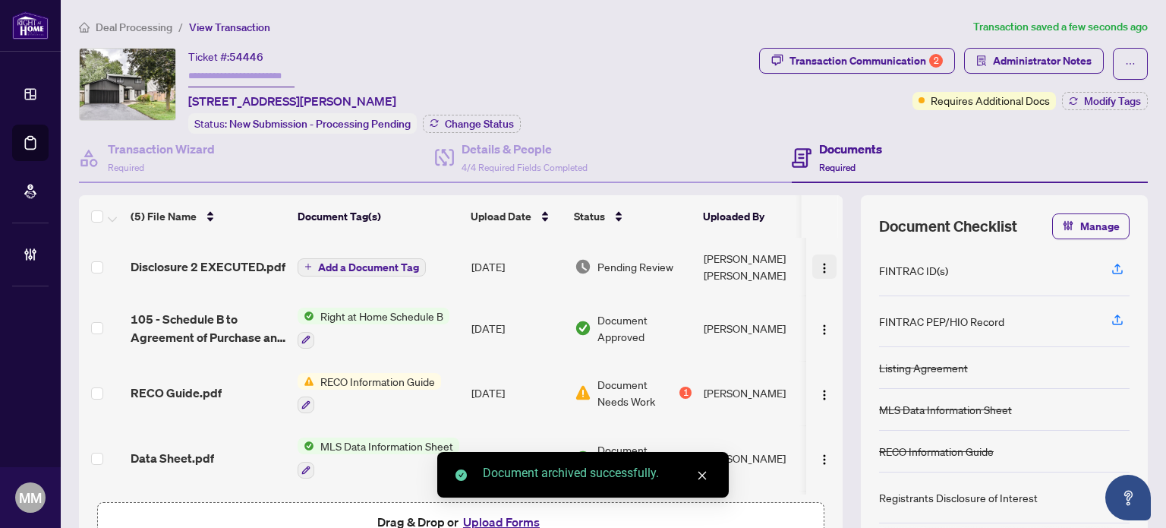
click at [818, 262] on img "button" at bounding box center [824, 268] width 12 height 12
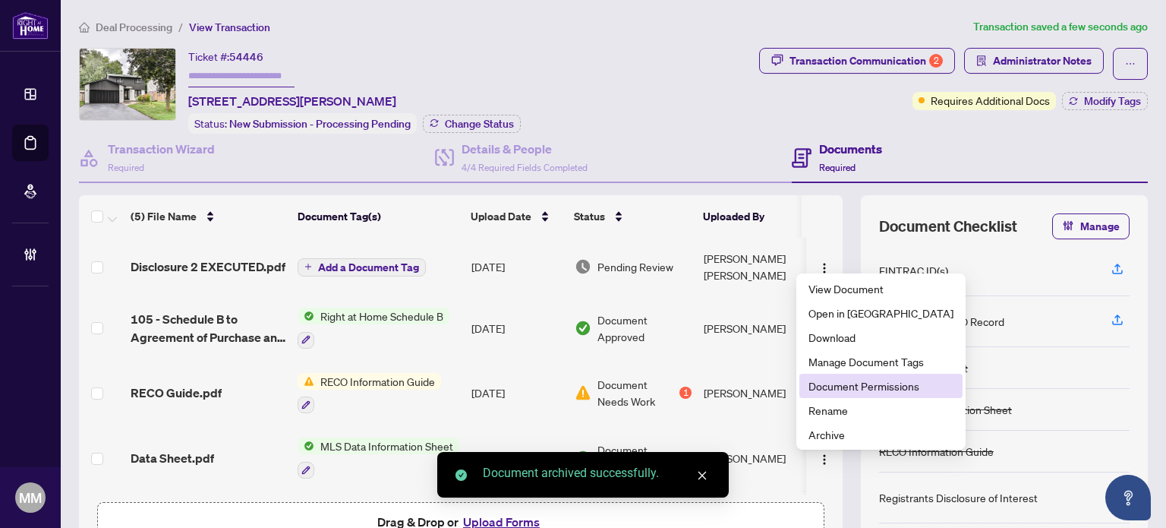
click at [839, 382] on span "Document Permissions" at bounding box center [880, 385] width 145 height 17
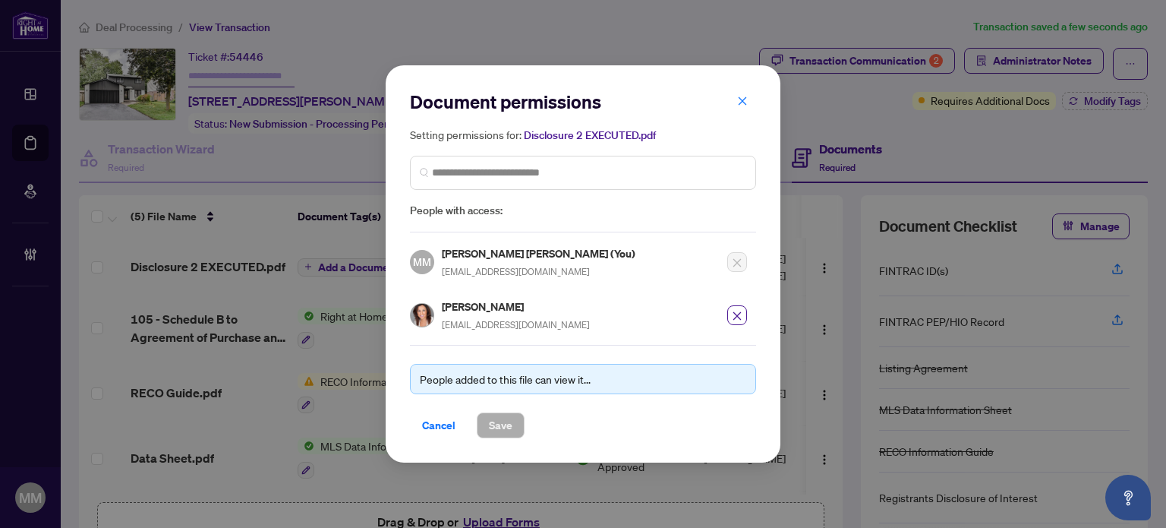
drag, startPoint x: 747, startPoint y: 109, endPoint x: 747, endPoint y: 121, distance: 12.1
click at [748, 109] on button "button" at bounding box center [742, 101] width 30 height 26
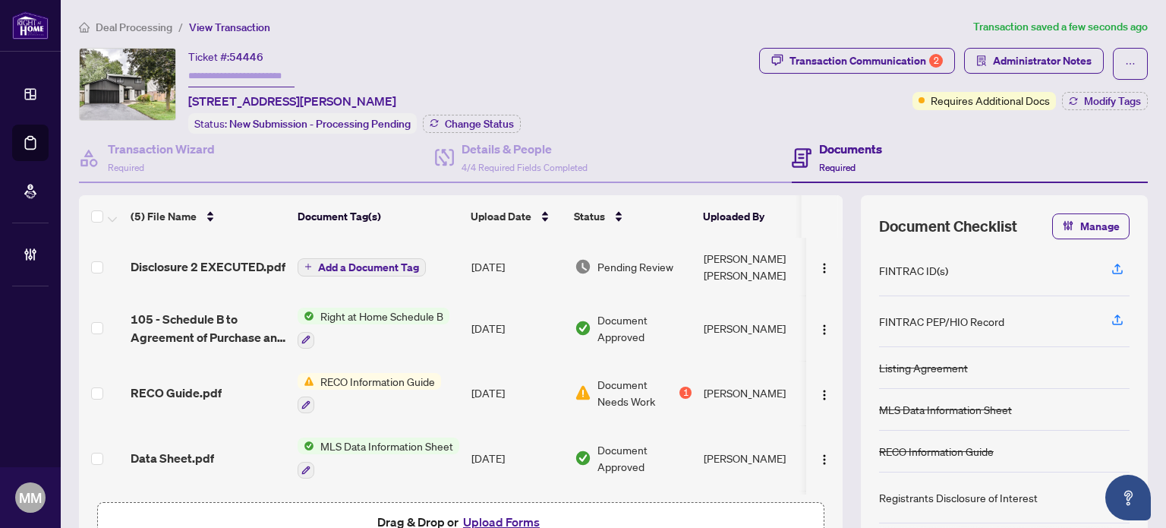
click at [682, 263] on div "Pending Review" at bounding box center [633, 266] width 117 height 17
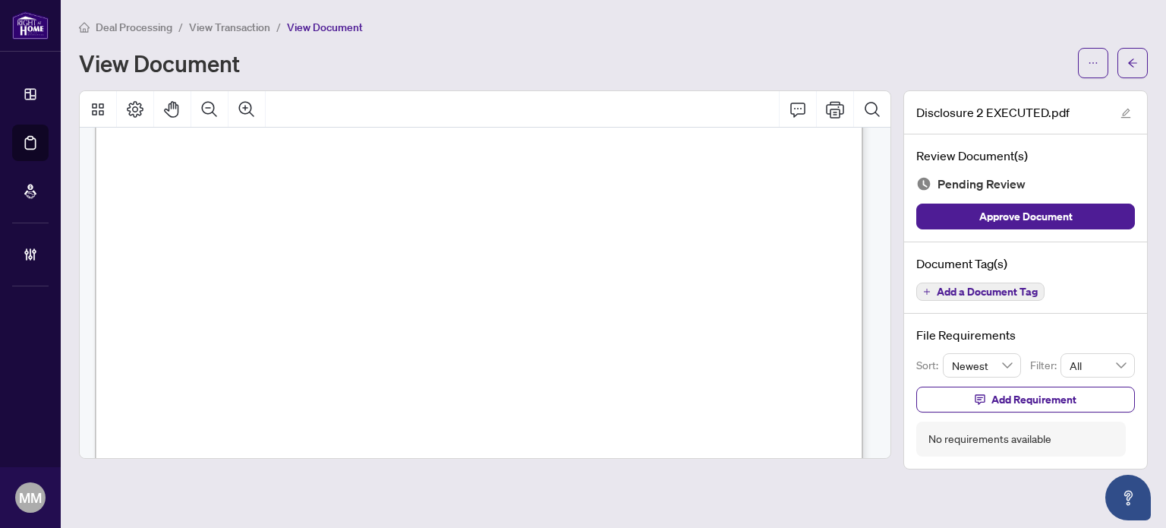
scroll to position [389, 0]
click at [1127, 60] on icon "arrow-left" at bounding box center [1132, 63] width 11 height 11
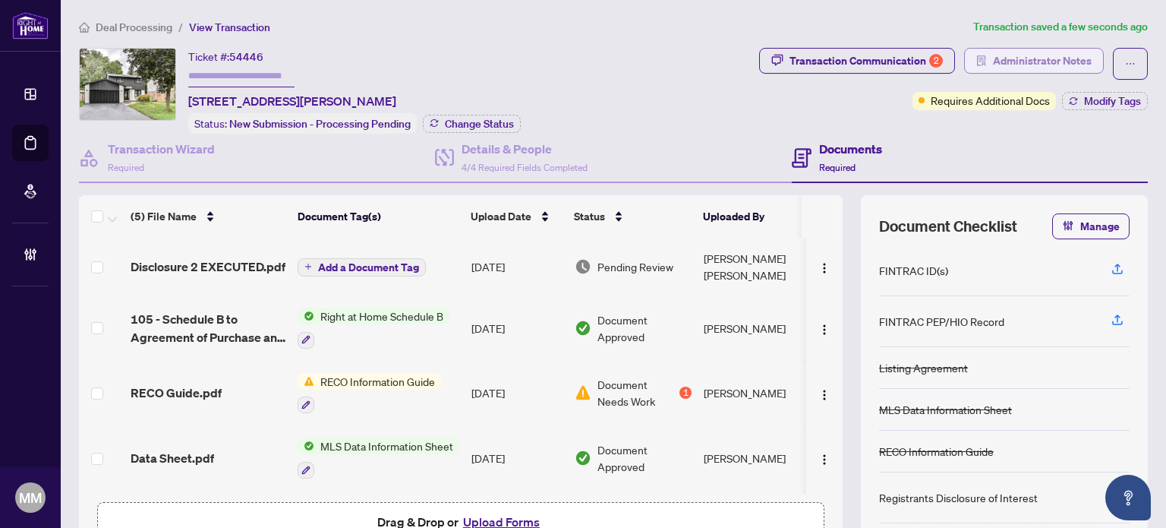
click at [1021, 58] on span "Administrator Notes" at bounding box center [1042, 61] width 99 height 24
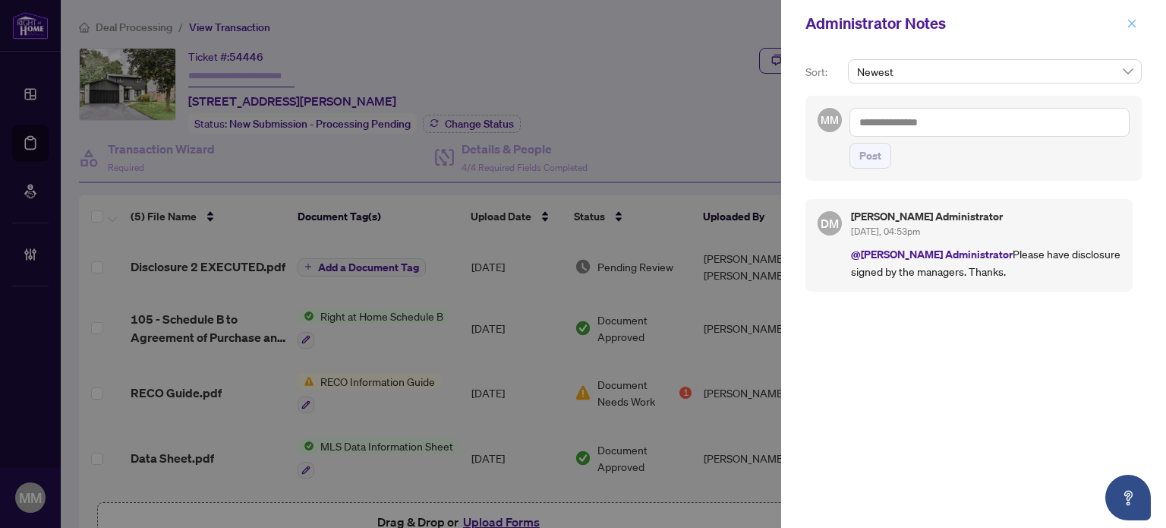
click at [1123, 22] on button "button" at bounding box center [1132, 23] width 20 height 18
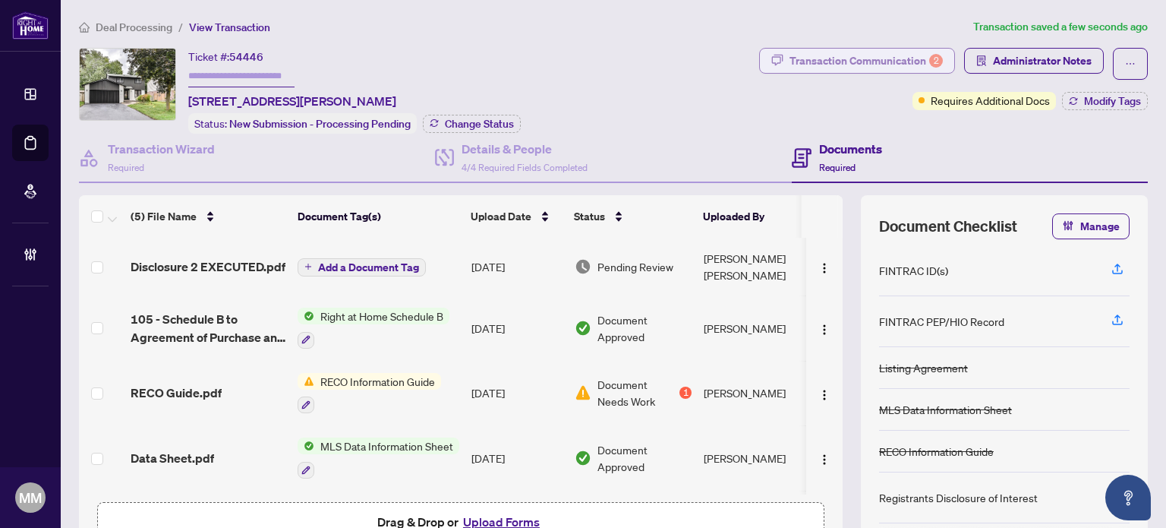
click at [853, 54] on div "Transaction Communication 2" at bounding box center [865, 61] width 153 height 24
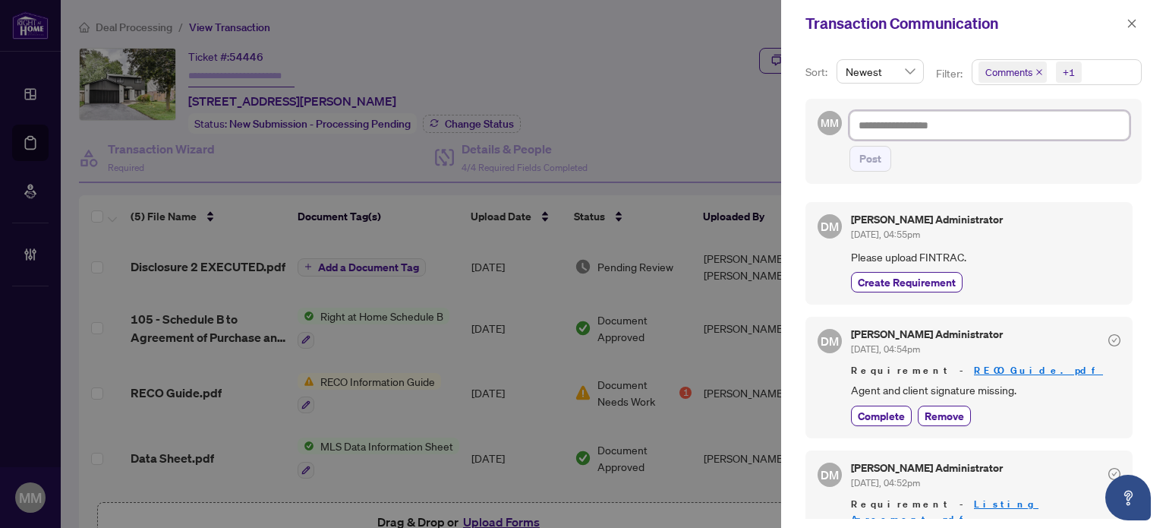
click at [990, 118] on textarea at bounding box center [989, 125] width 280 height 29
type textarea "*"
type textarea "**"
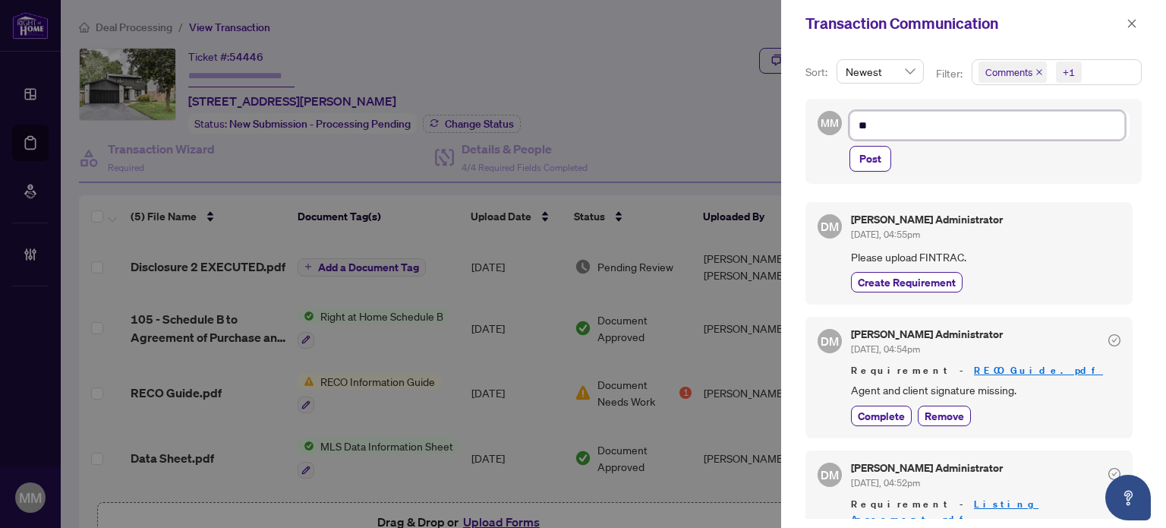
type textarea "**"
type textarea "****"
type textarea "*****"
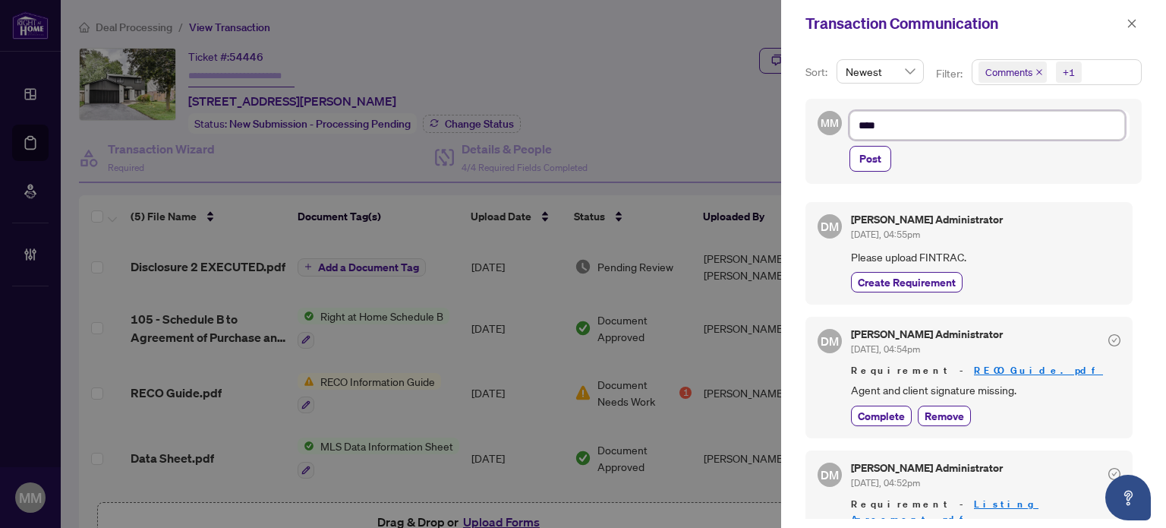
type textarea "*****"
type textarea "******"
type textarea "*******"
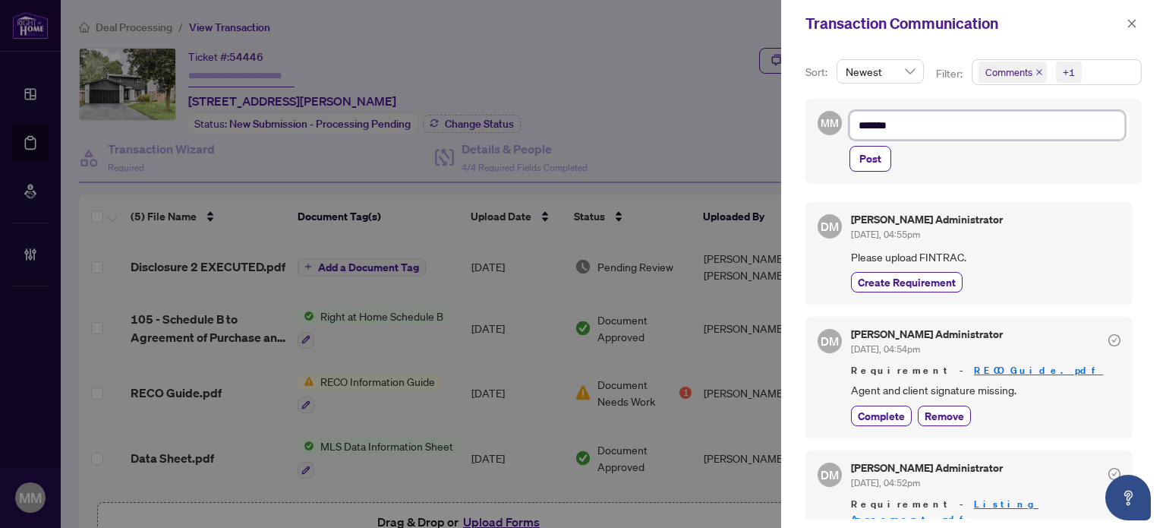
type textarea "*******"
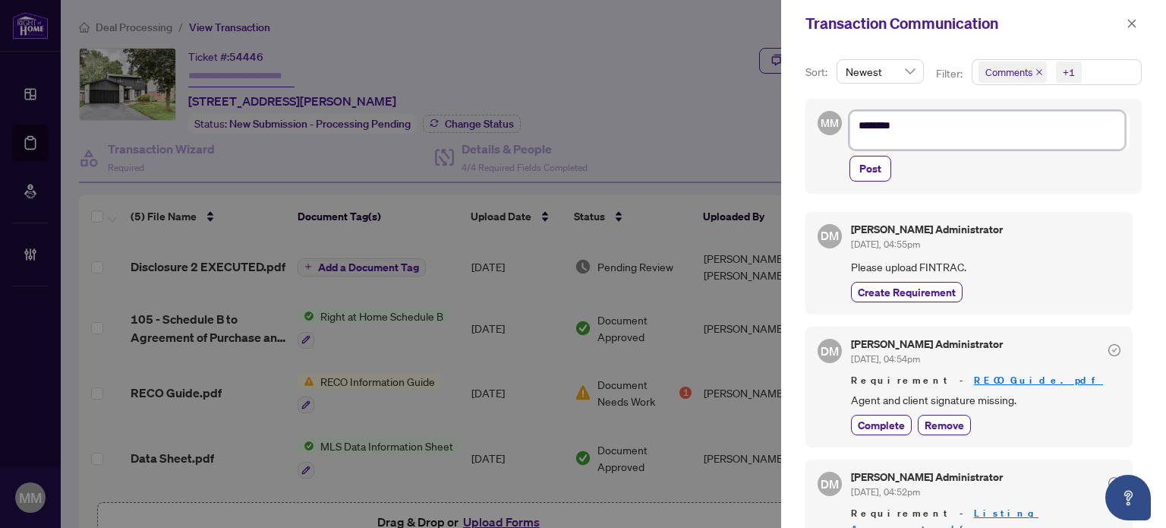
type textarea "*******"
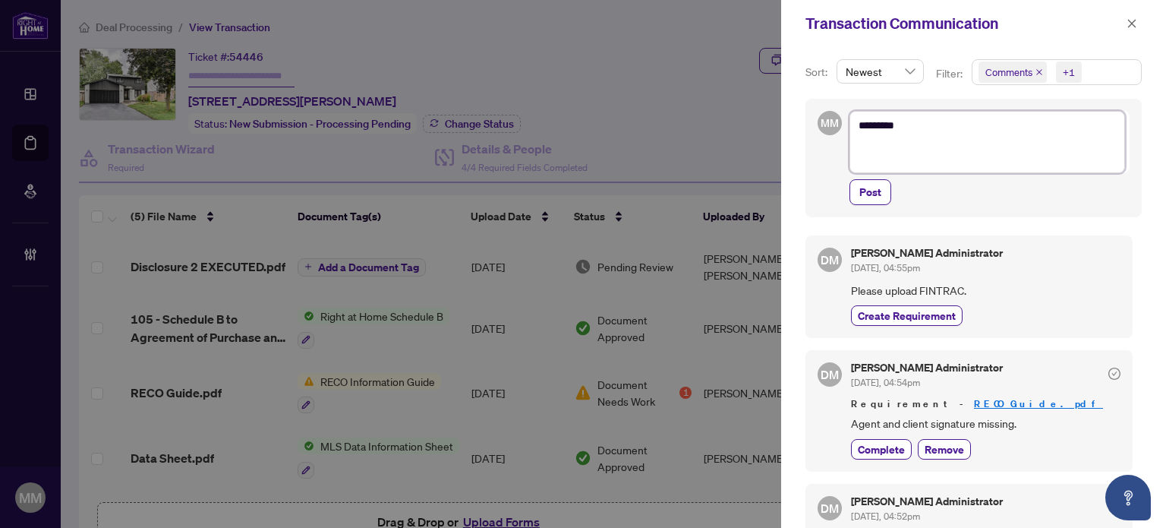
type textarea "******* *"
type textarea "******* **"
type textarea "******* ***"
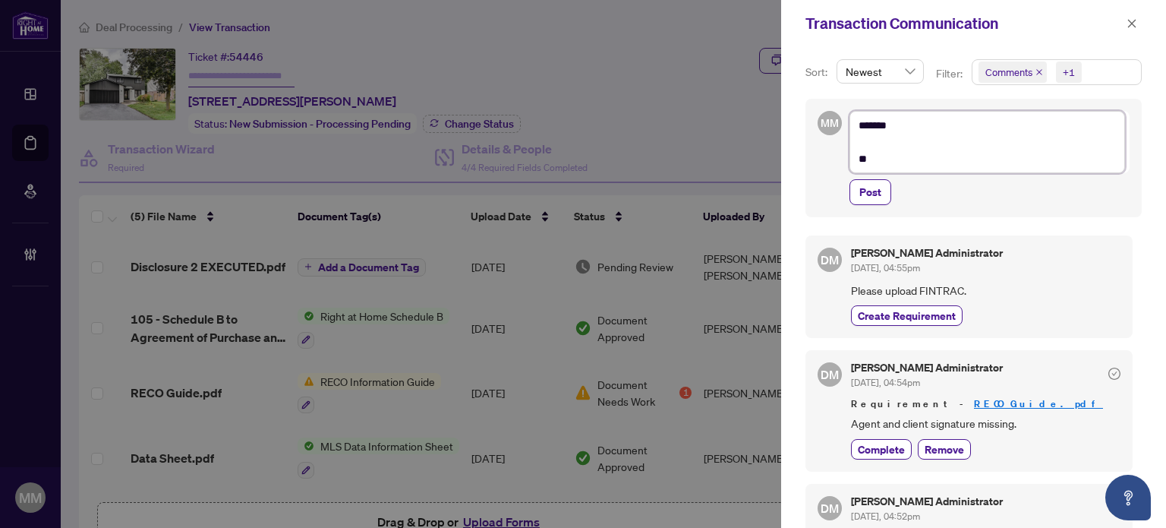
type textarea "******* ***"
type textarea "******* ****"
type textarea "******* *****"
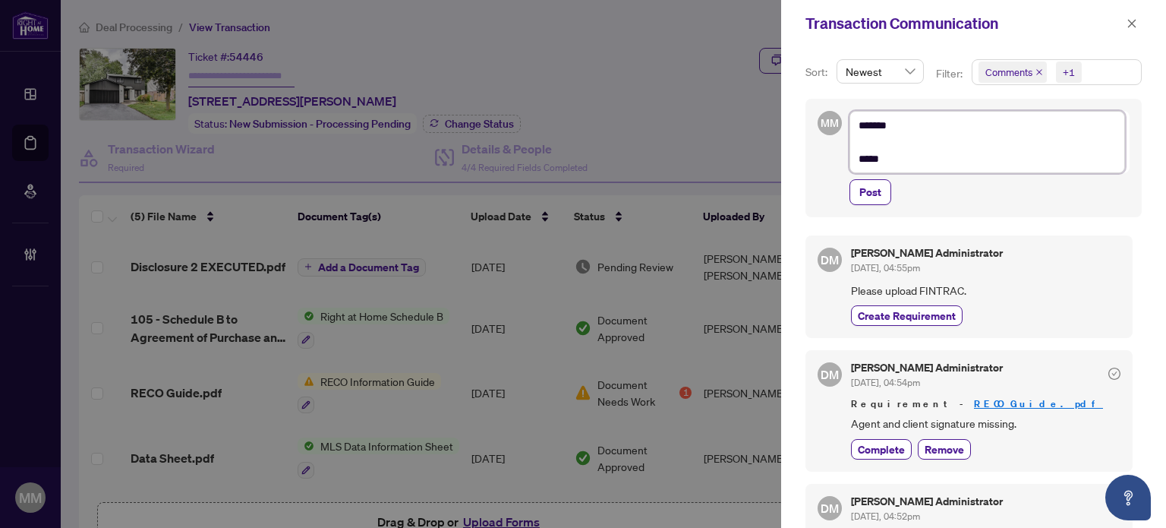
type textarea "******* ******"
type textarea "******* ********"
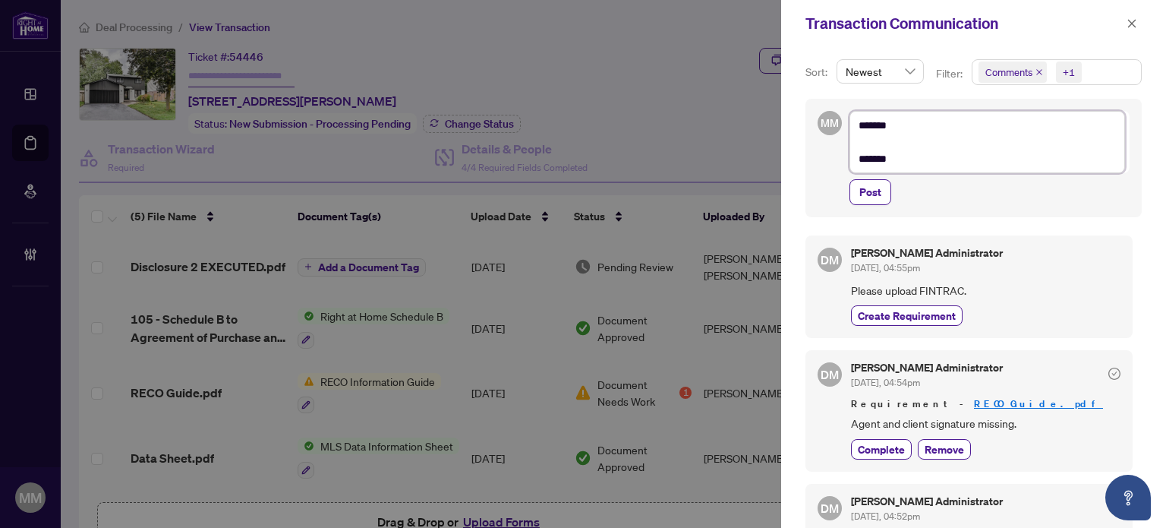
type textarea "******* ********"
type textarea "******* *********"
type textarea "**********"
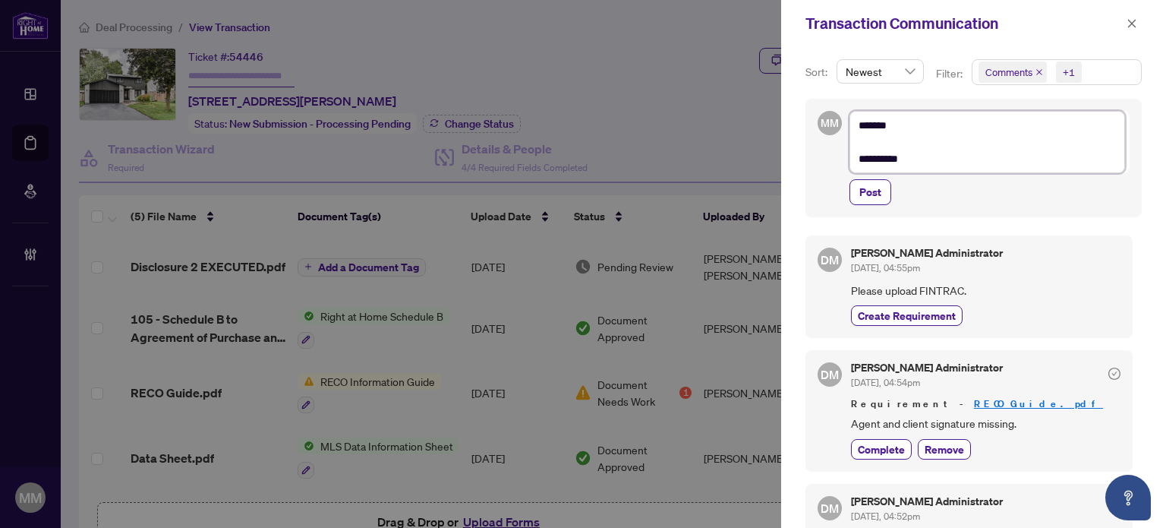
type textarea "**********"
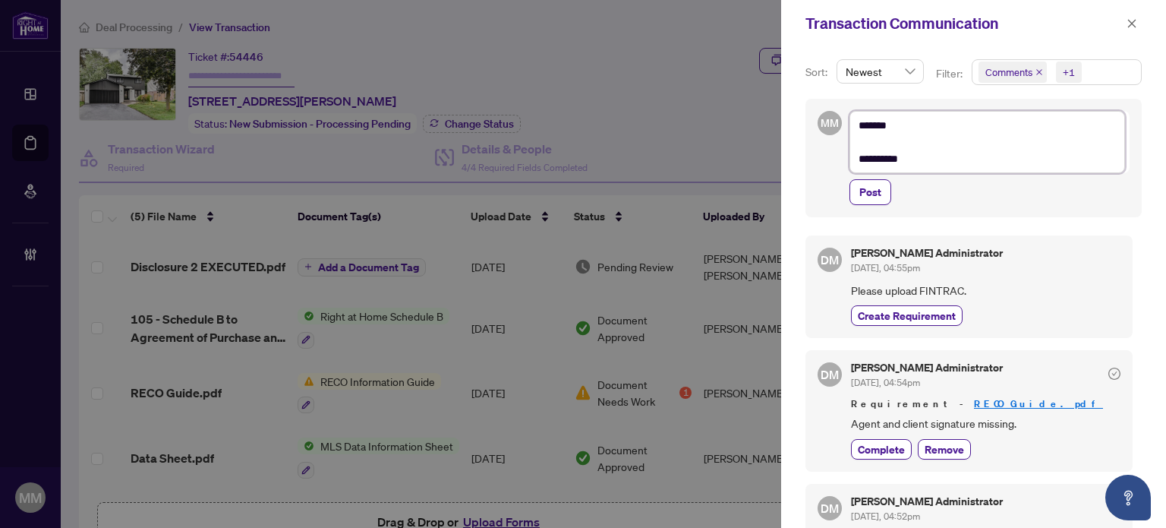
type textarea "**********"
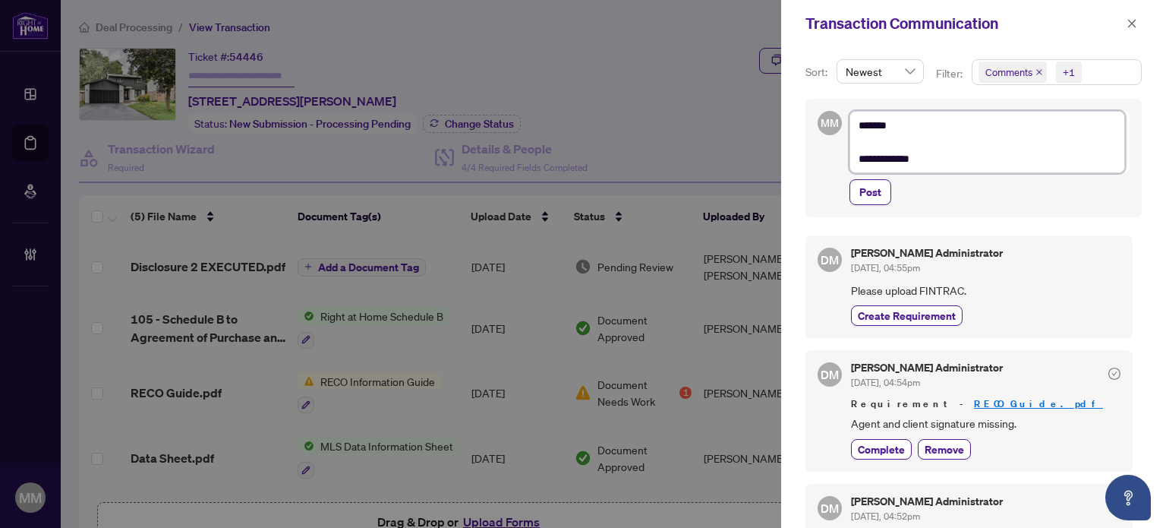
type textarea "**********"
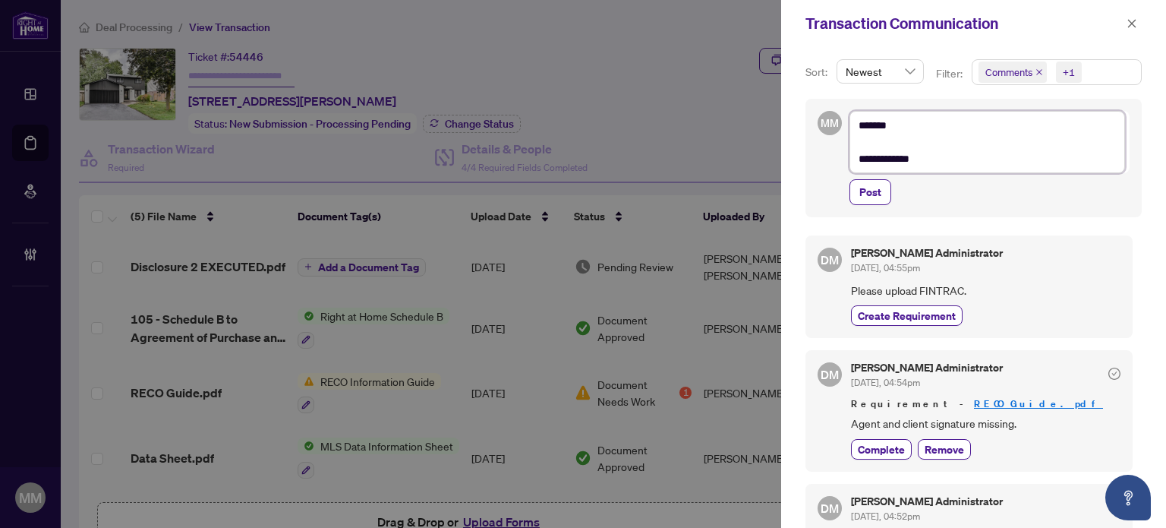
type textarea "**********"
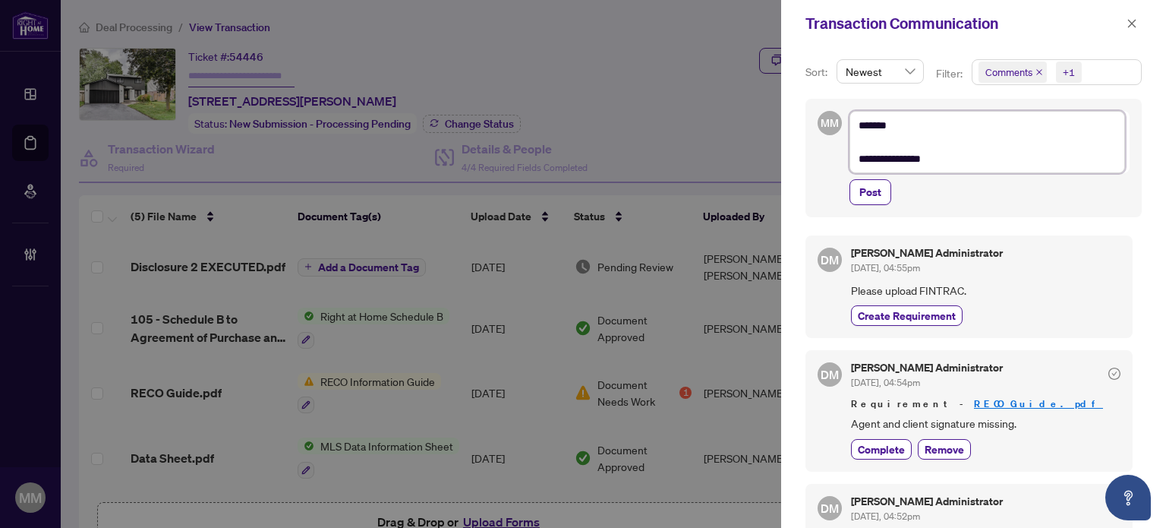
type textarea "**********"
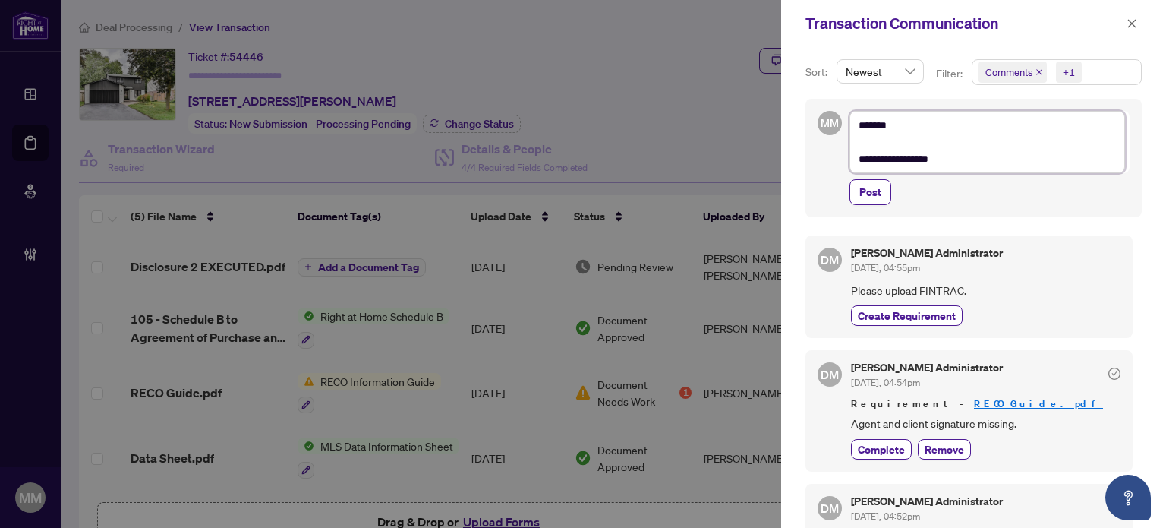
type textarea "**********"
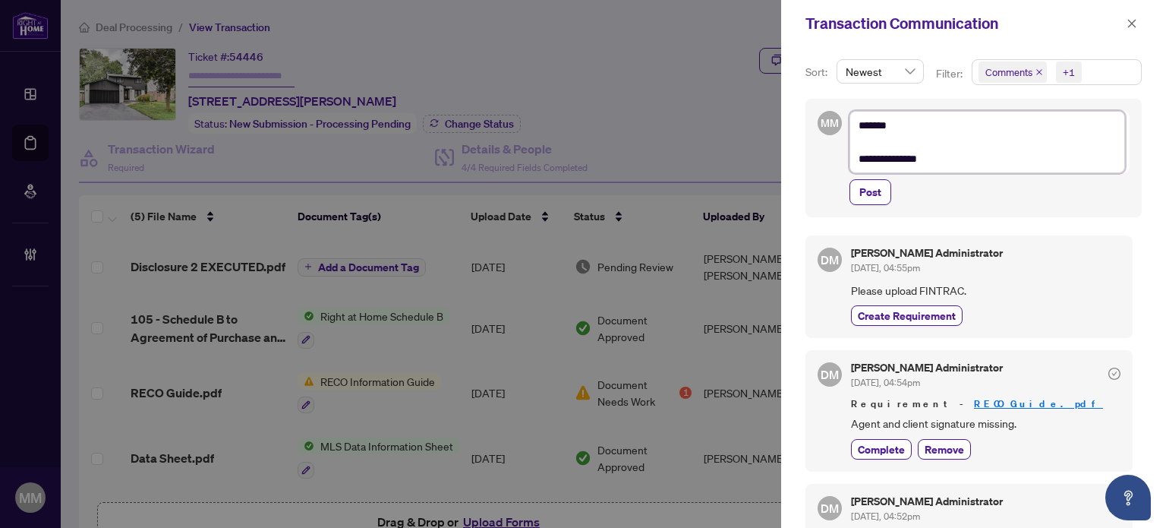
type textarea "**********"
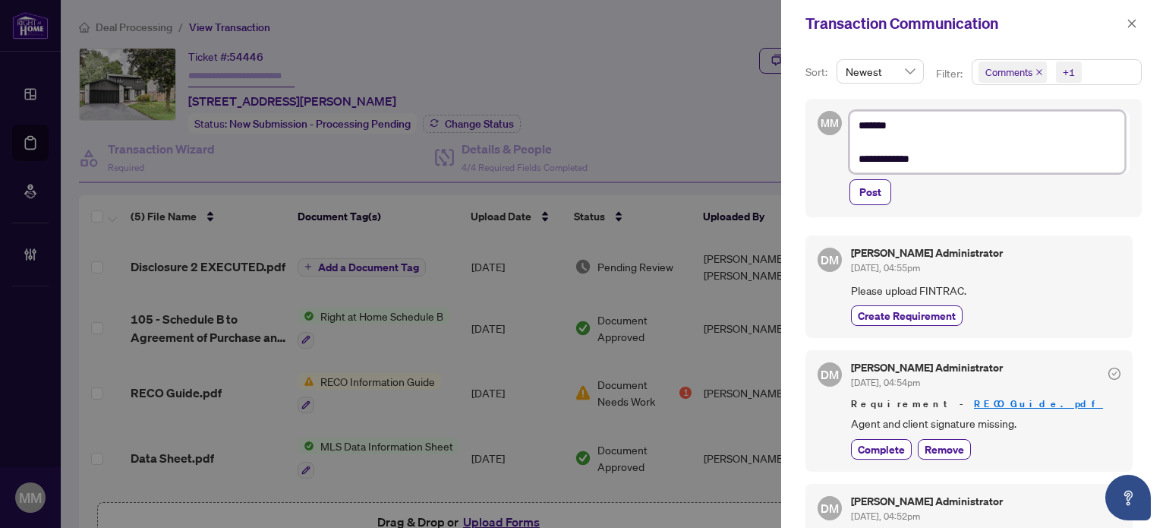
type textarea "**********"
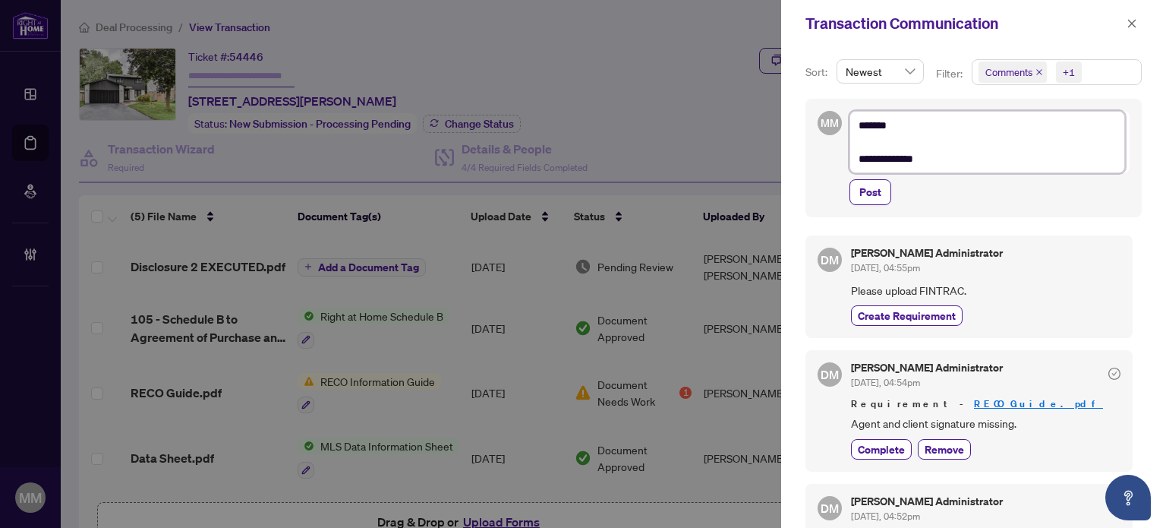
type textarea "**********"
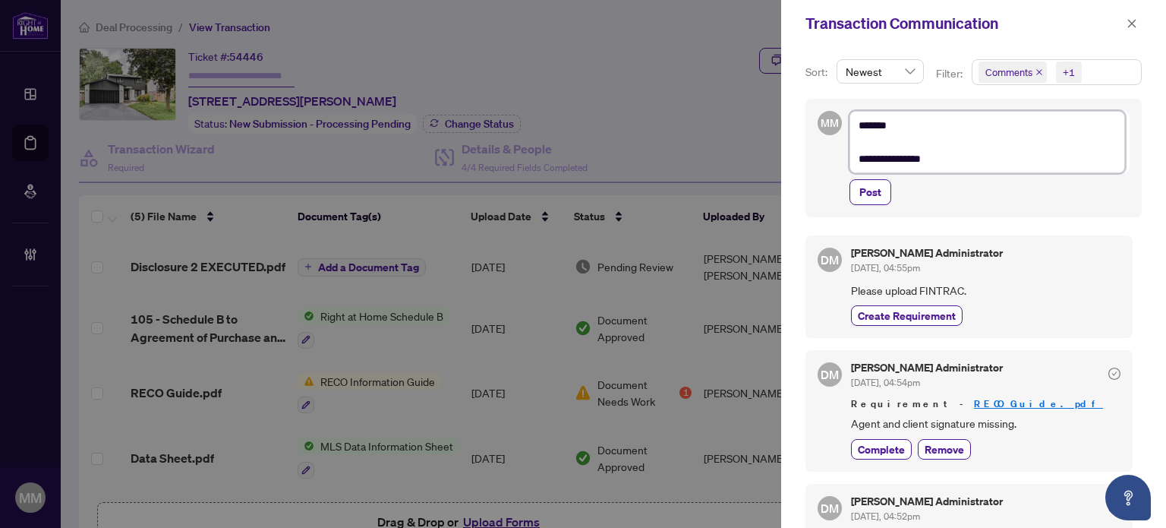
type textarea "**********"
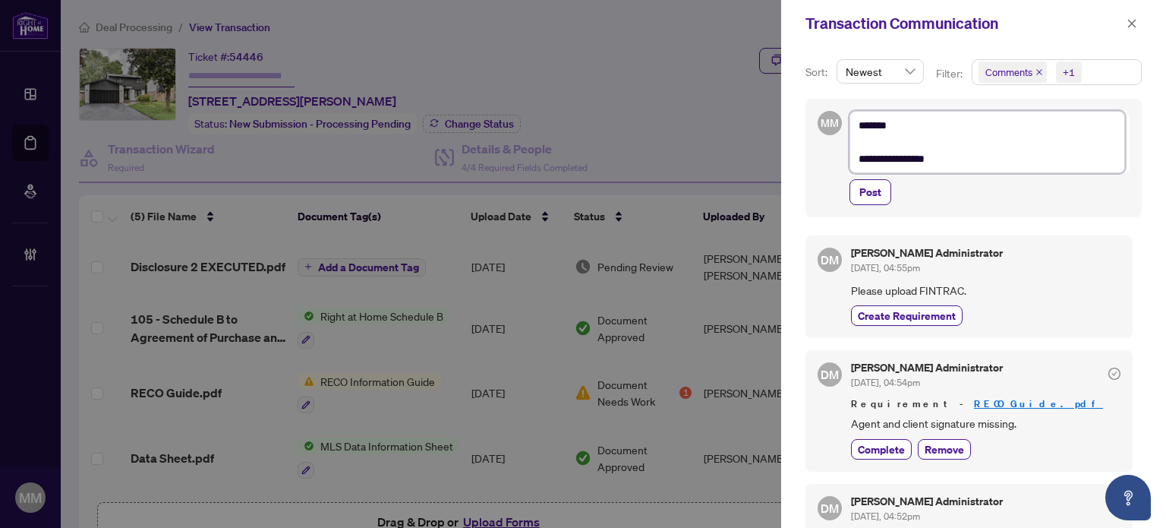
type textarea "**********"
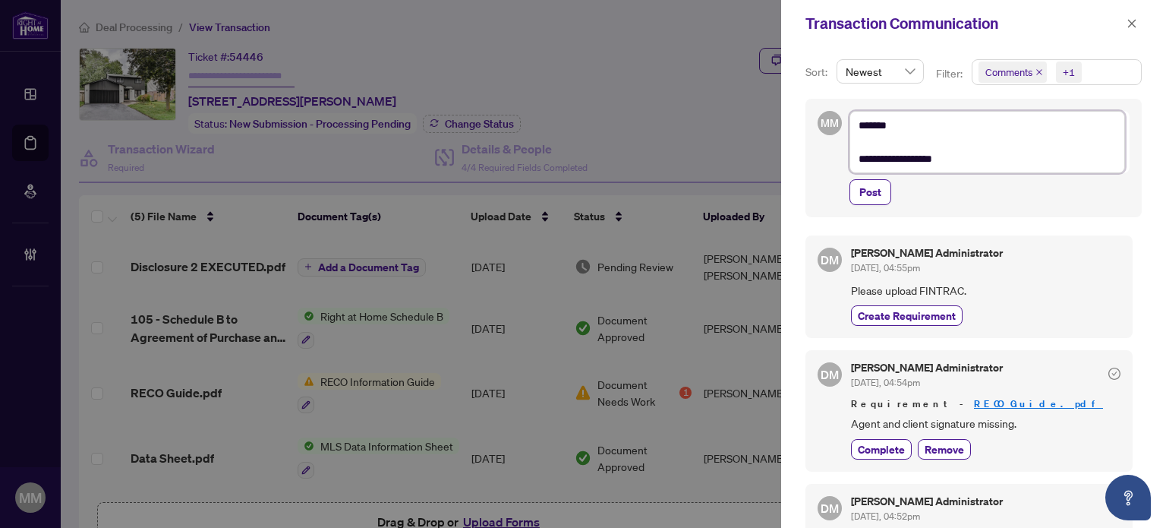
type textarea "**********"
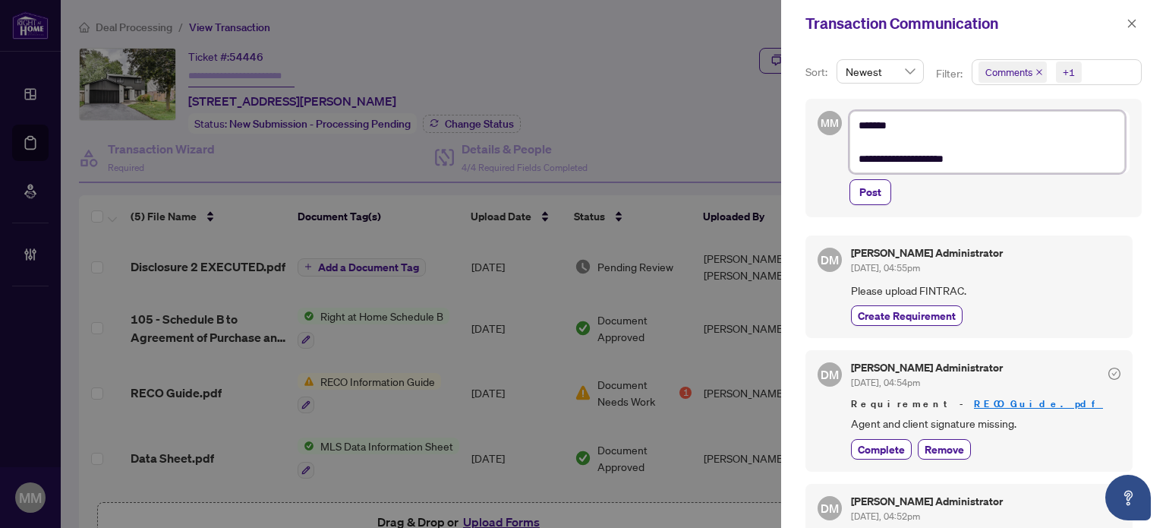
type textarea "**********"
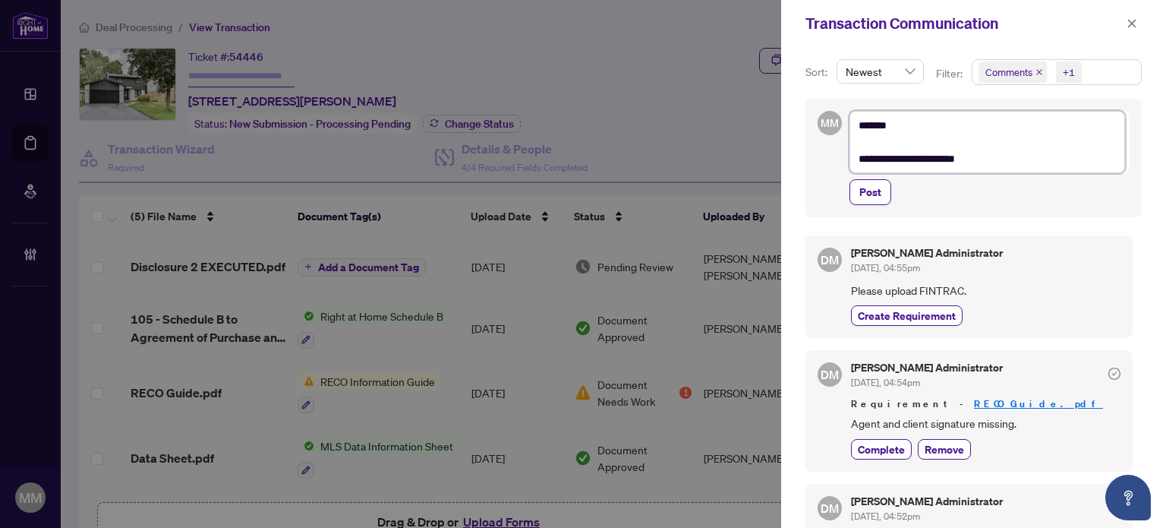
type textarea "**********"
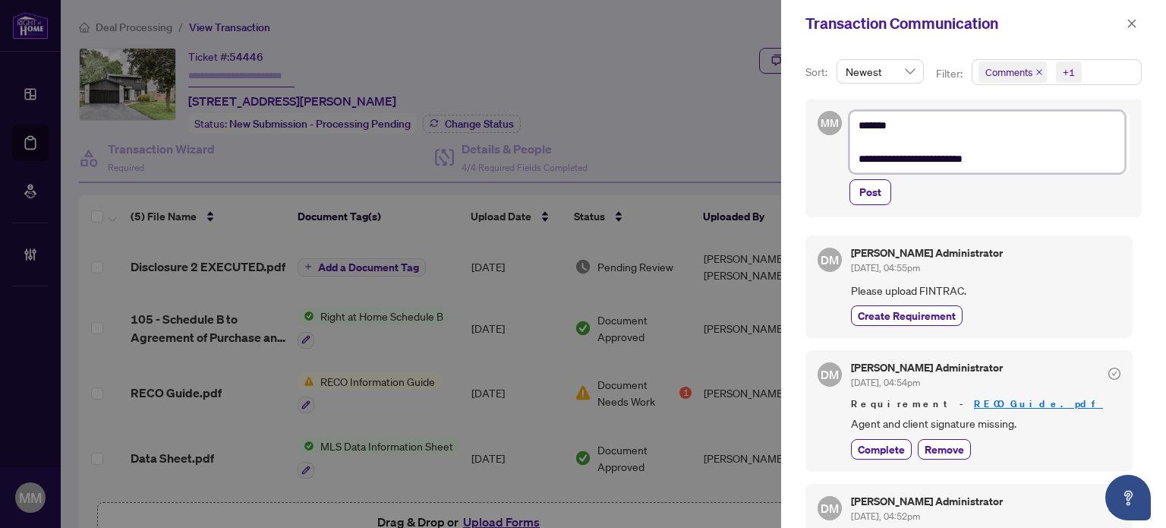
type textarea "**********"
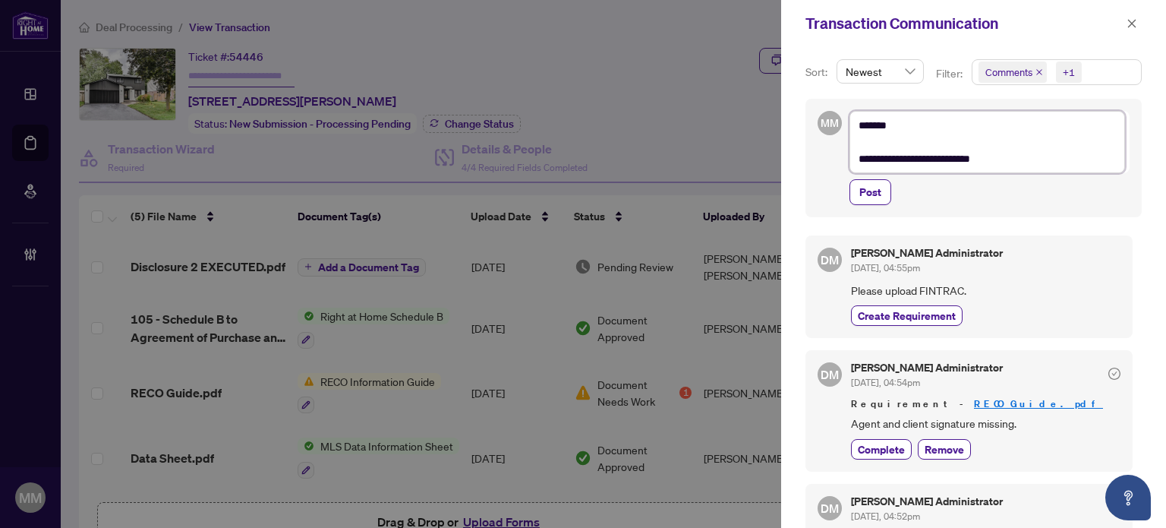
type textarea "**********"
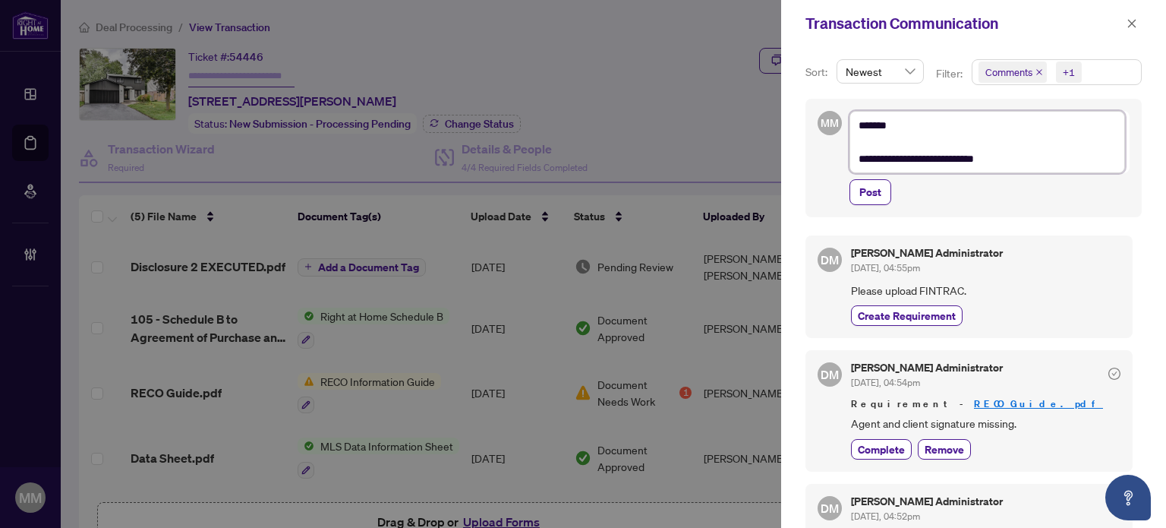
type textarea "**********"
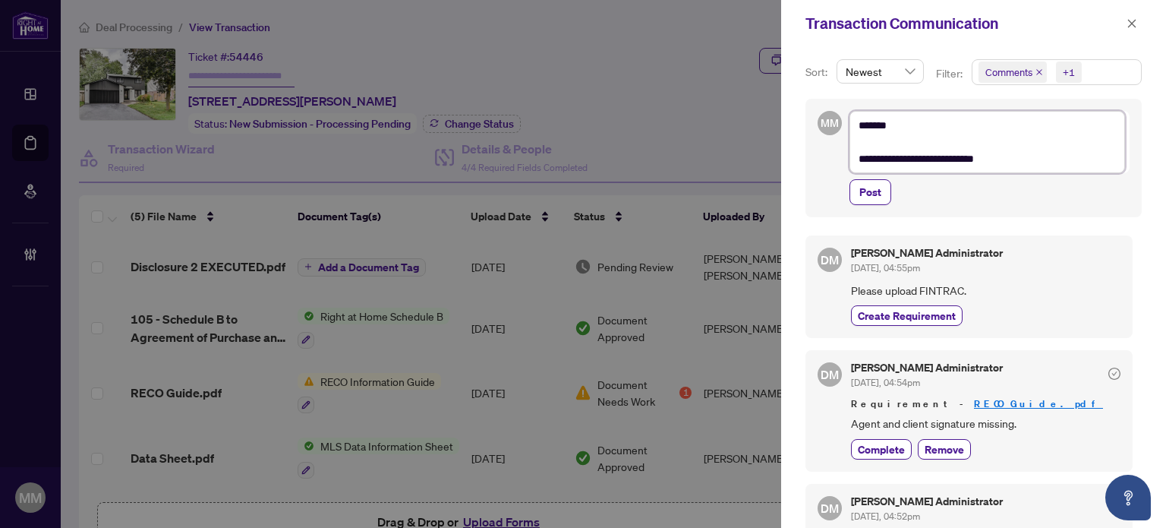
type textarea "**********"
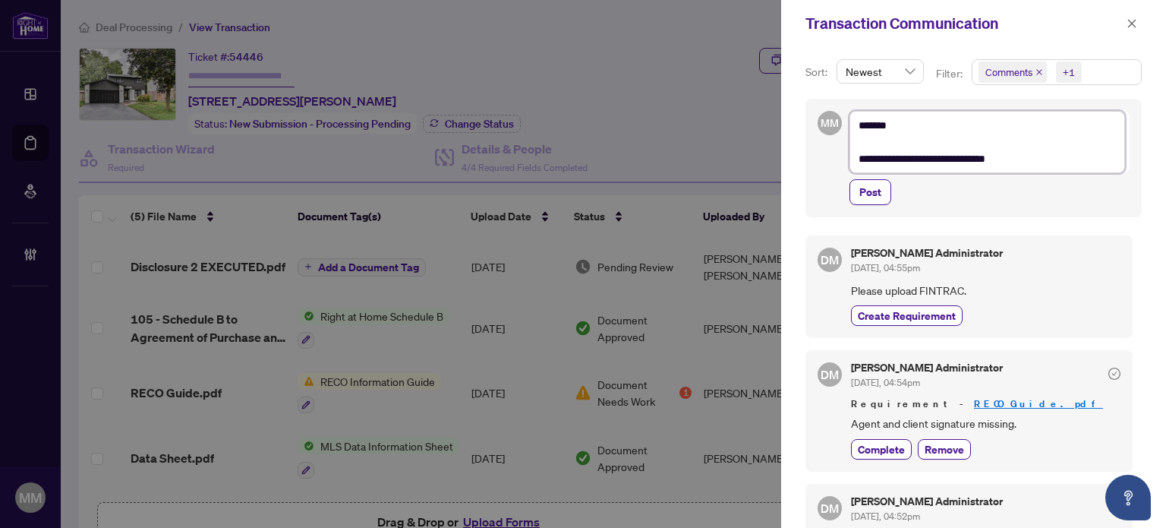
type textarea "**********"
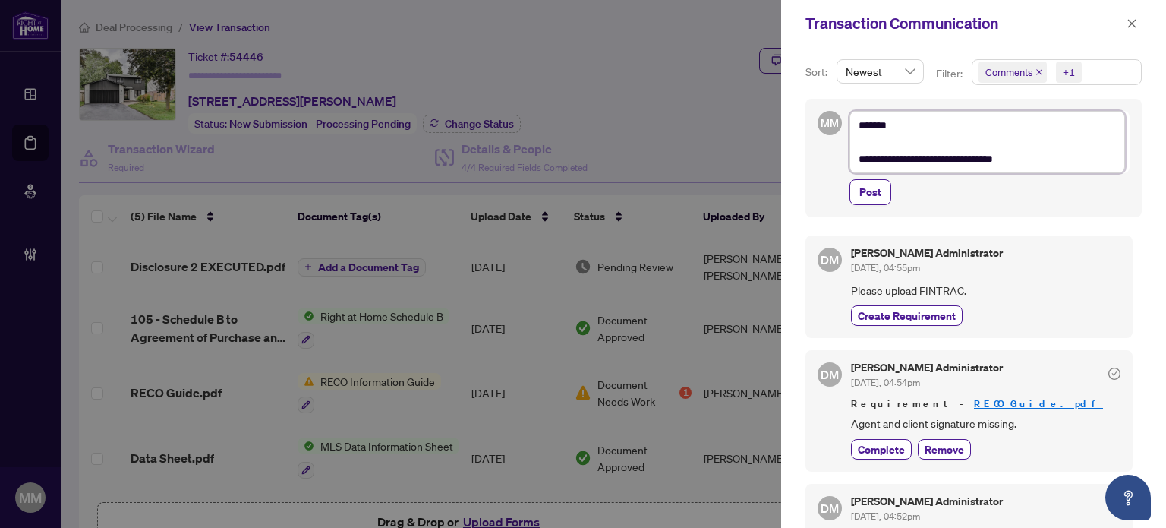
type textarea "**********"
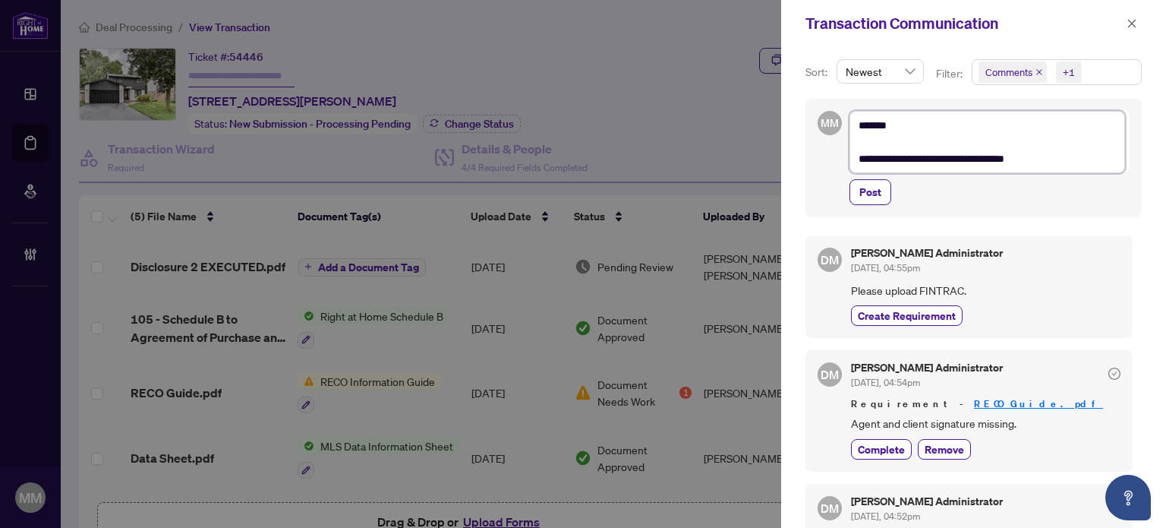
type textarea "**********"
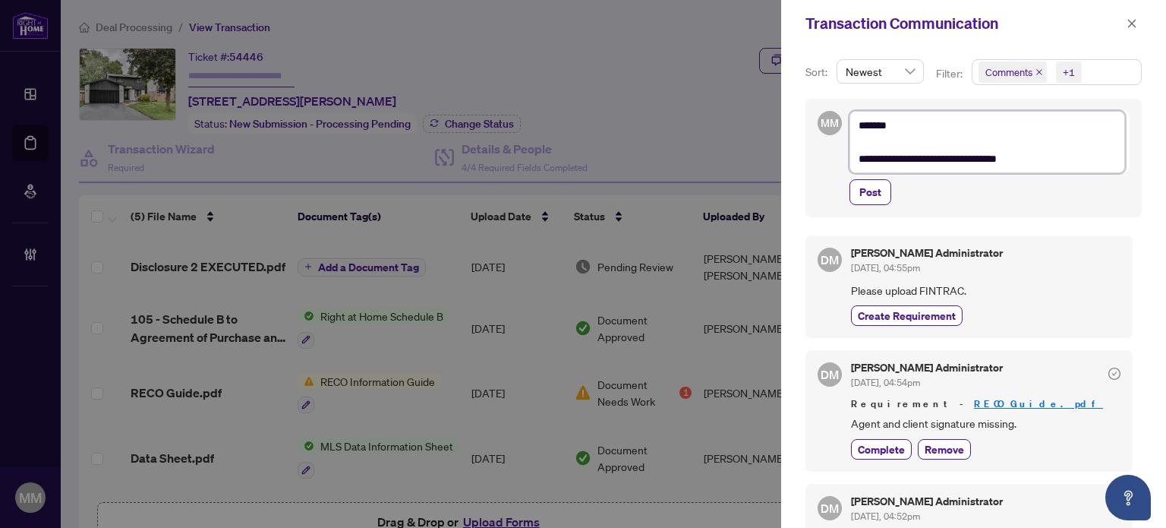
type textarea "**********"
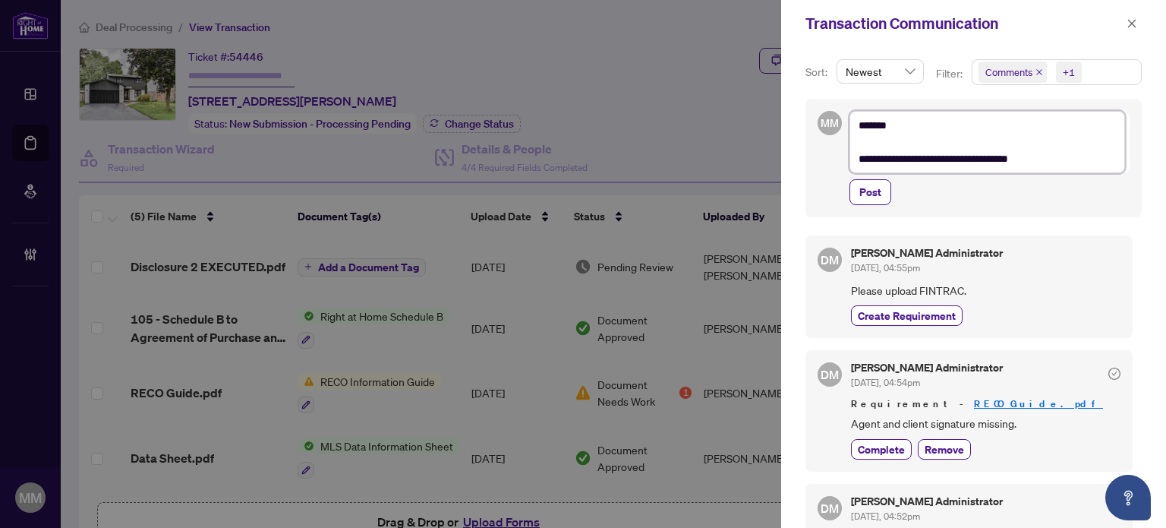
type textarea "**********"
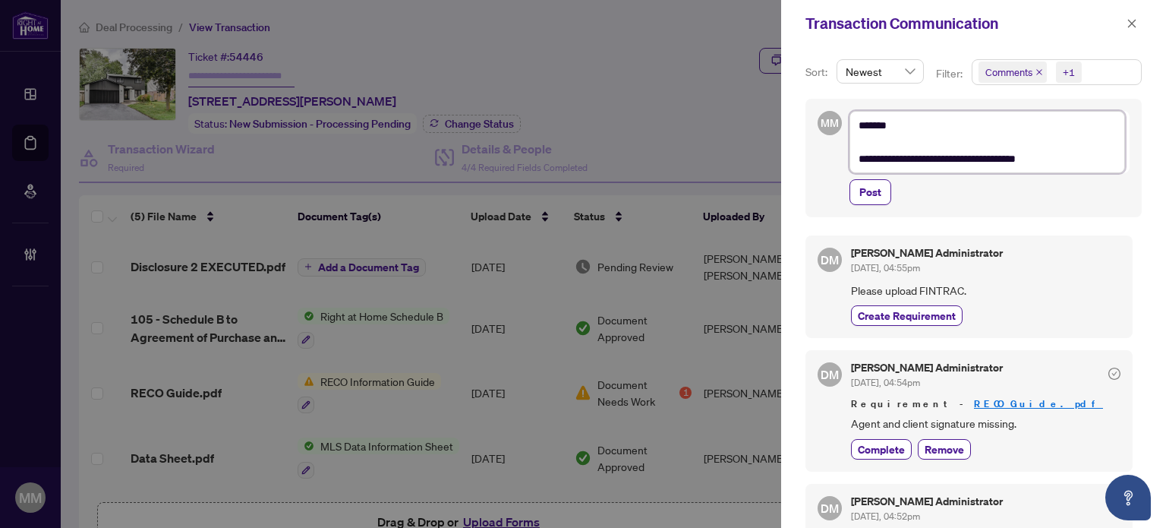
type textarea "**********"
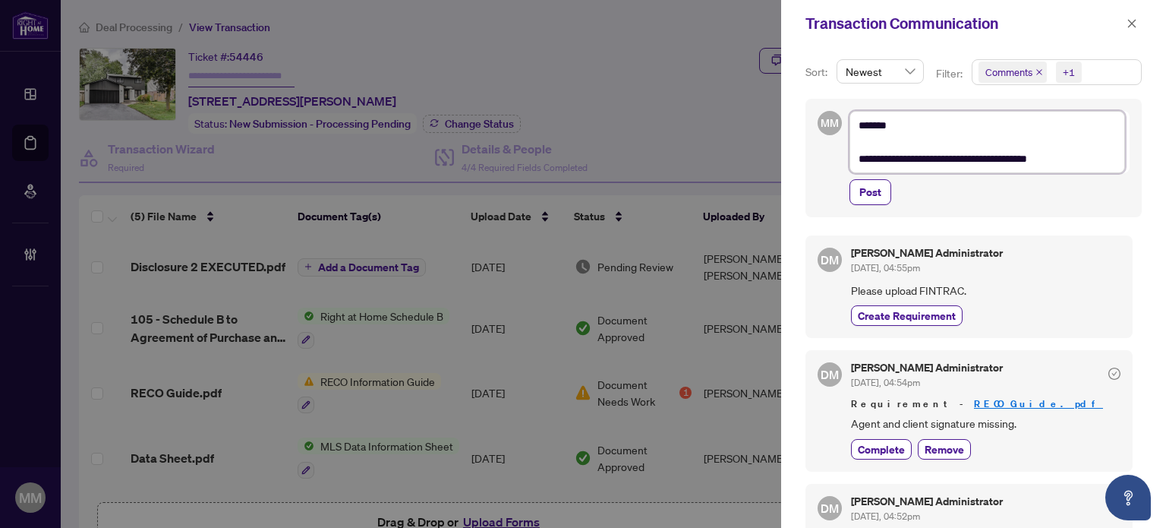
type textarea "**********"
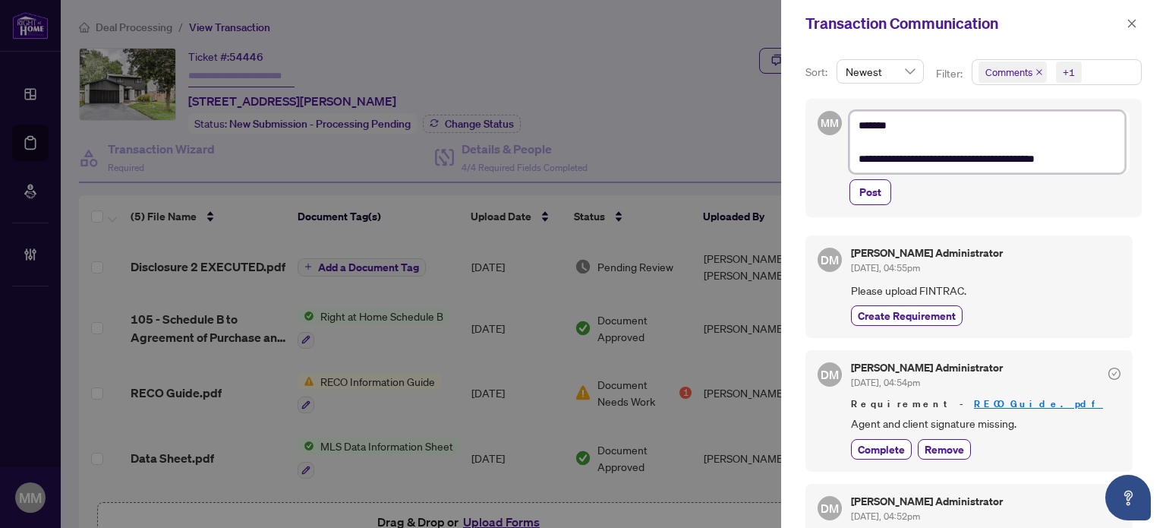
type textarea "**********"
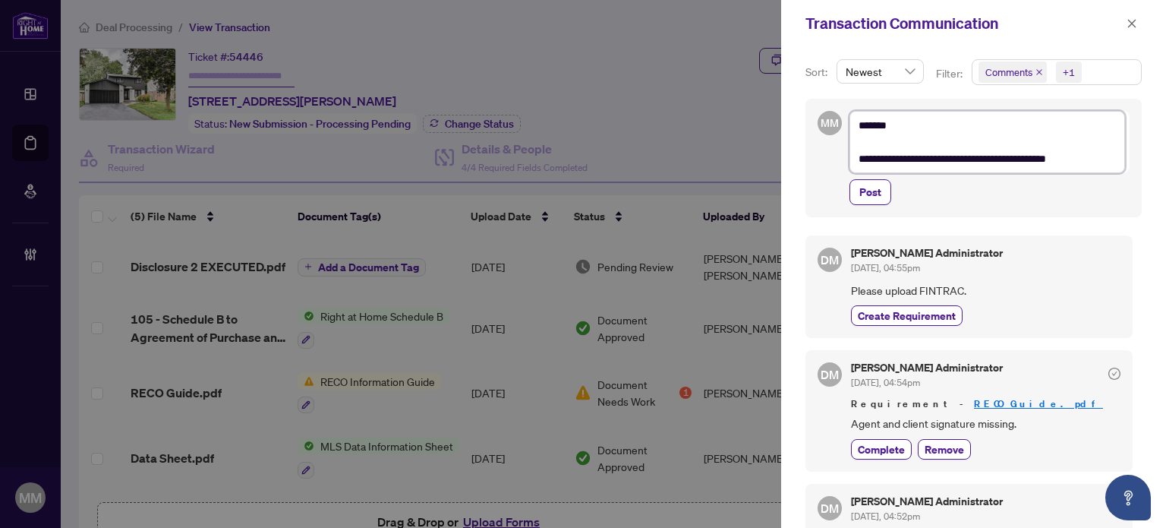
type textarea "**********"
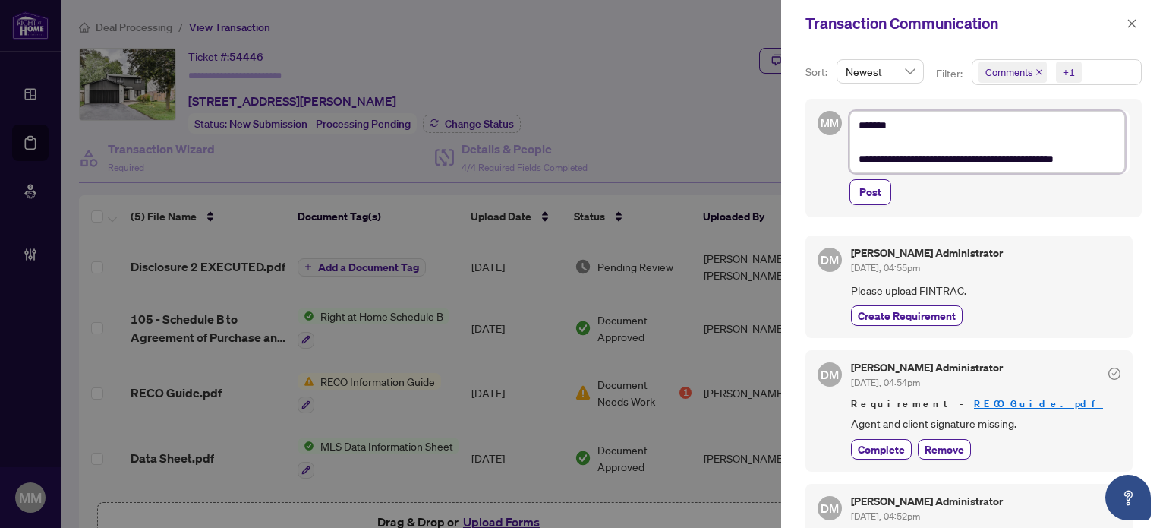
type textarea "**********"
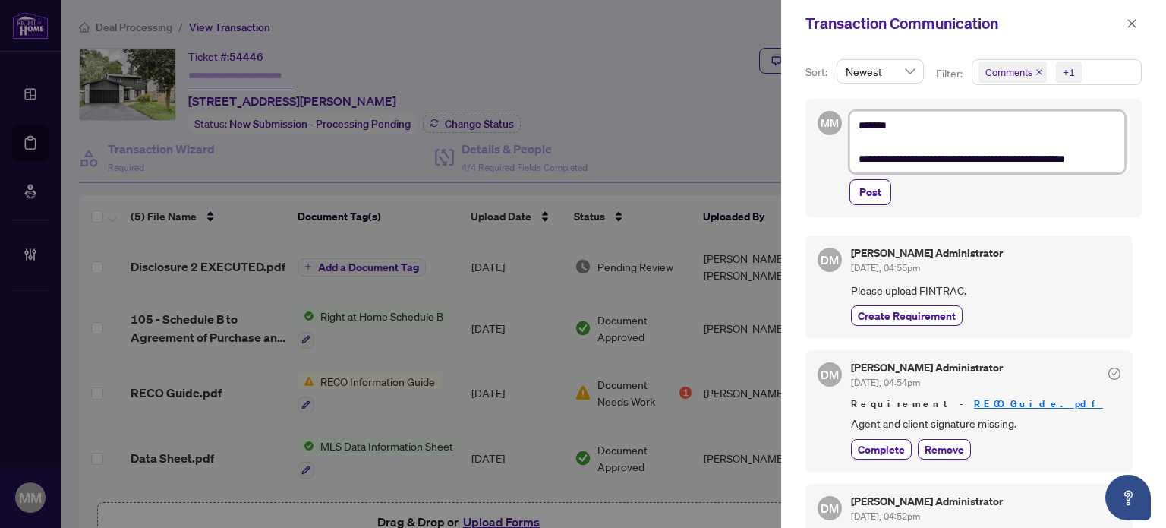
type textarea "**********"
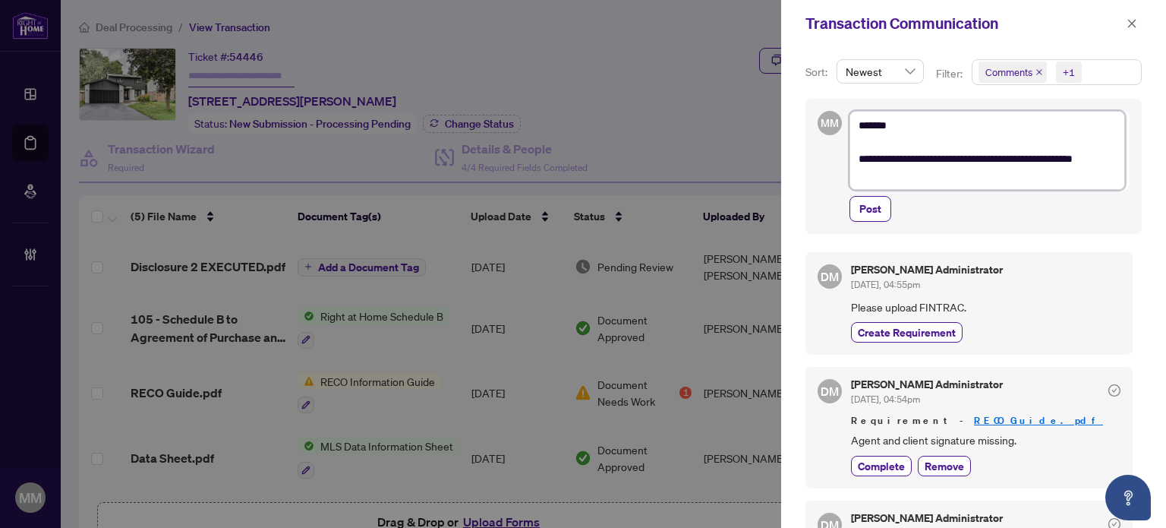
type textarea "**********"
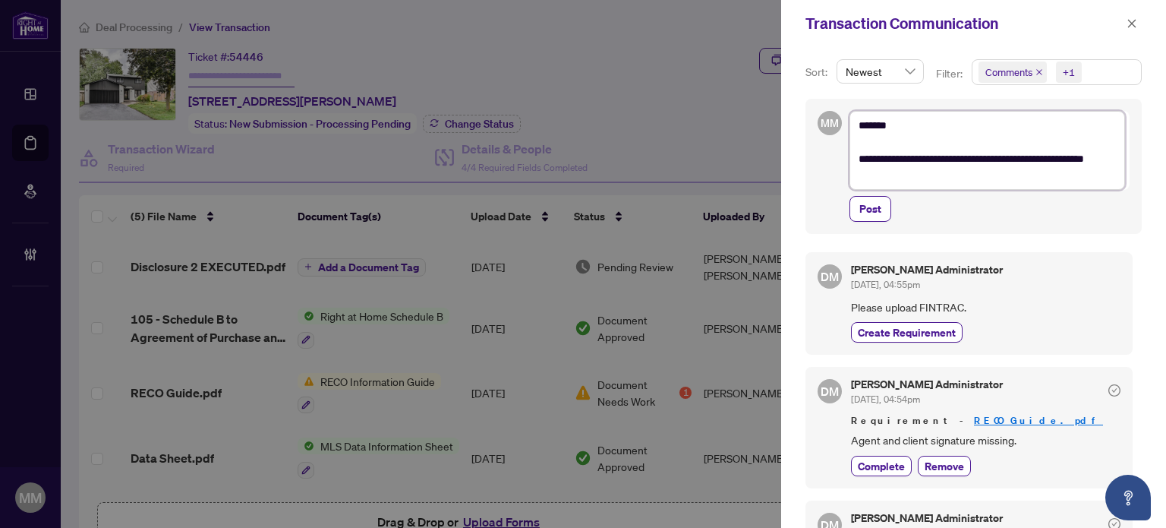
type textarea "**********"
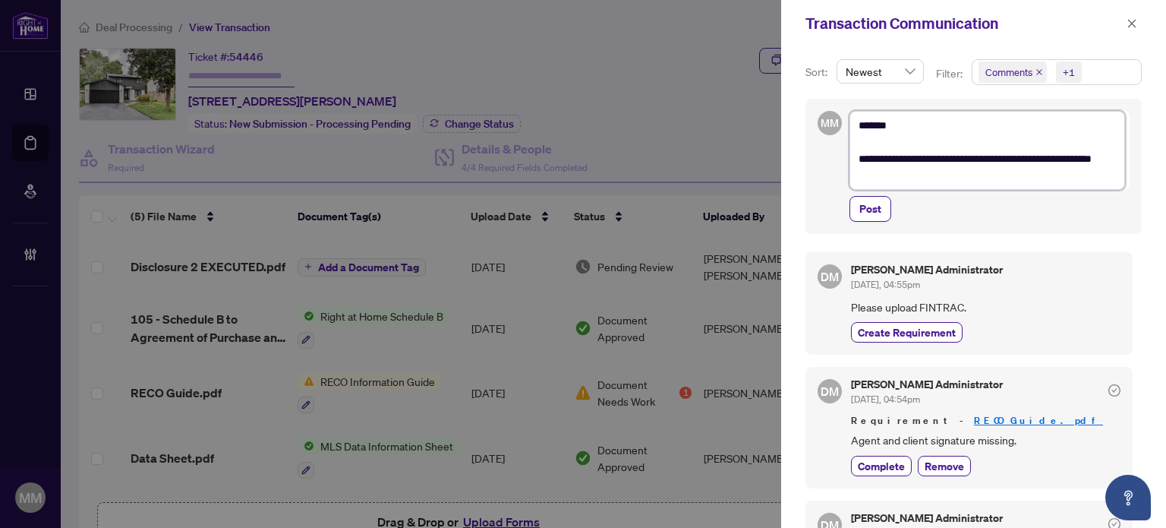
type textarea "**********"
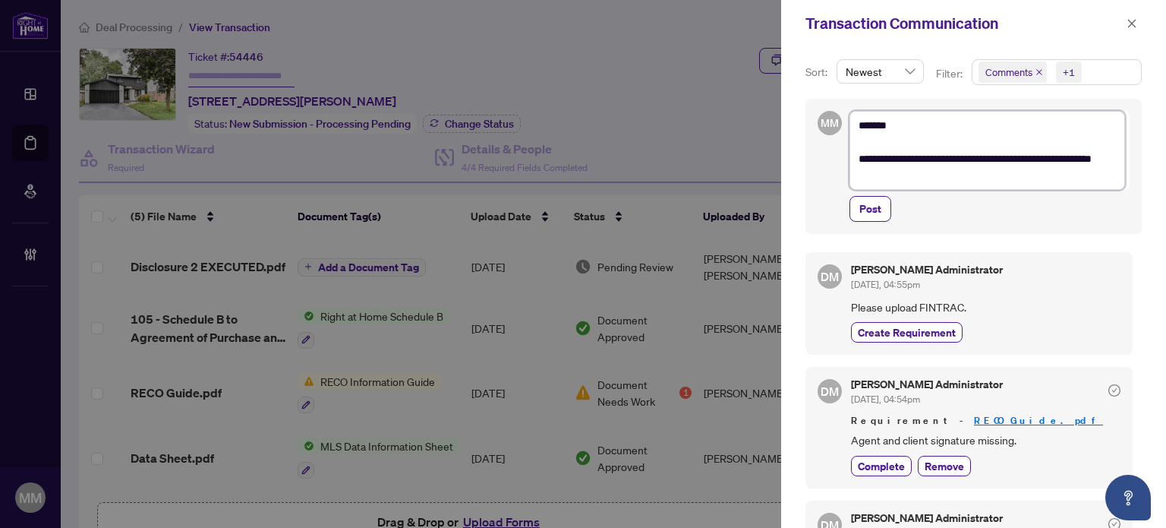
type textarea "**********"
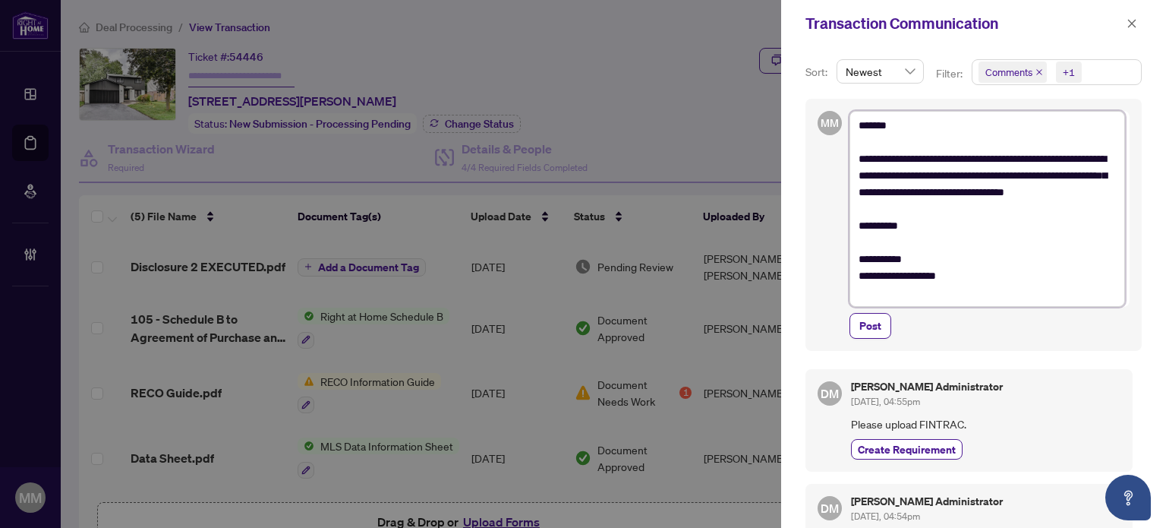
click at [1066, 157] on textarea "**********" at bounding box center [987, 209] width 276 height 196
click at [1067, 161] on textarea "**********" at bounding box center [987, 209] width 276 height 196
click at [979, 255] on textarea "**********" at bounding box center [987, 209] width 276 height 196
click at [874, 328] on span "Post" at bounding box center [870, 325] width 22 height 24
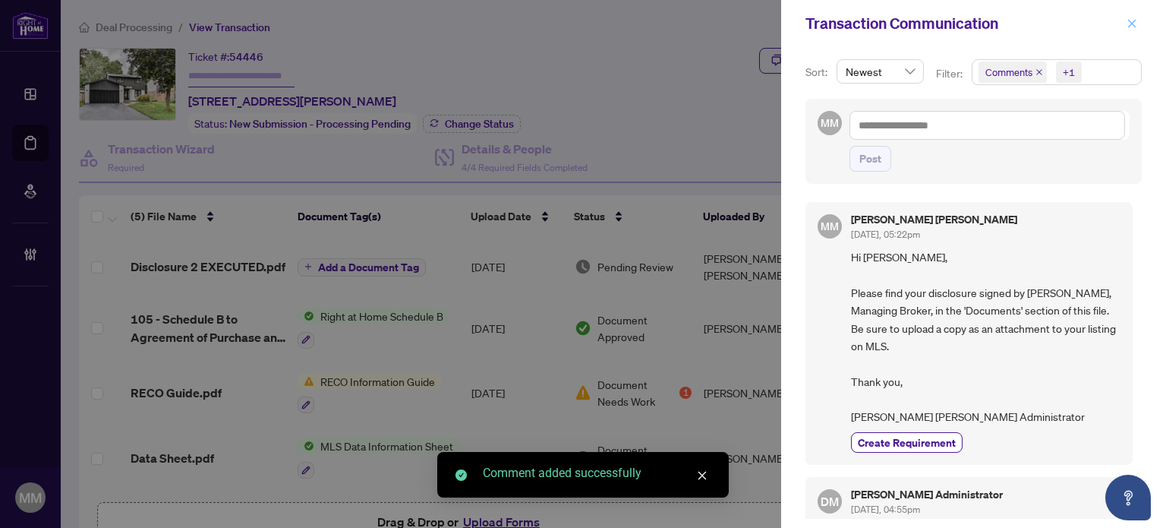
click at [1139, 20] on button "button" at bounding box center [1132, 23] width 20 height 18
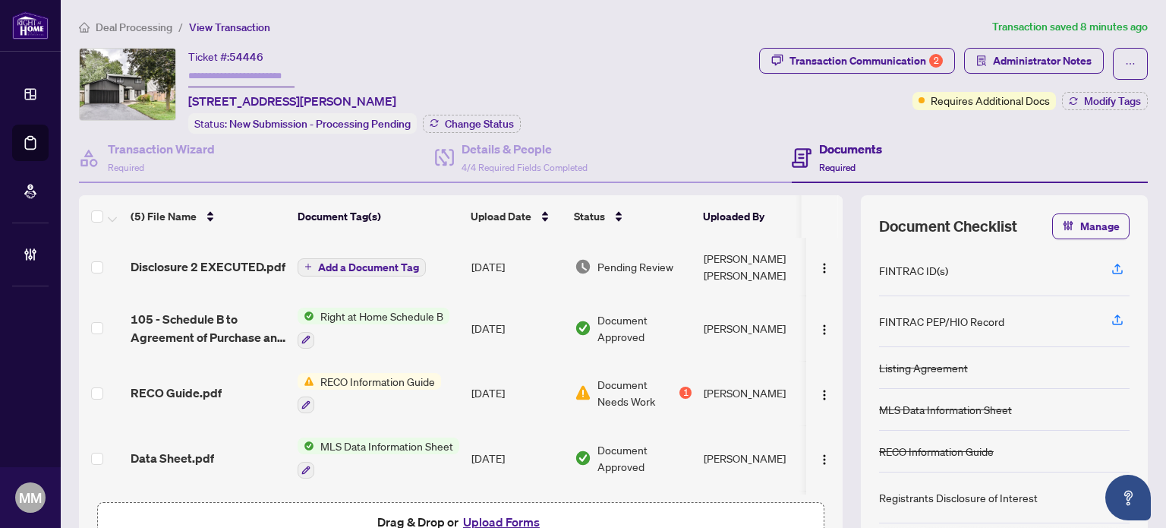
click at [618, 37] on div "Deal Processing / View Transaction Transaction saved 8 minutes ago Ticket #: 54…" at bounding box center [613, 311] width 1081 height 587
click at [837, 454] on div "(5) File Name Document Tag(s) Upload Date Status Uploaded By Disclosure 2 EXECU…" at bounding box center [613, 381] width 1069 height 372
click at [1128, 509] on button "Open asap" at bounding box center [1128, 497] width 46 height 46
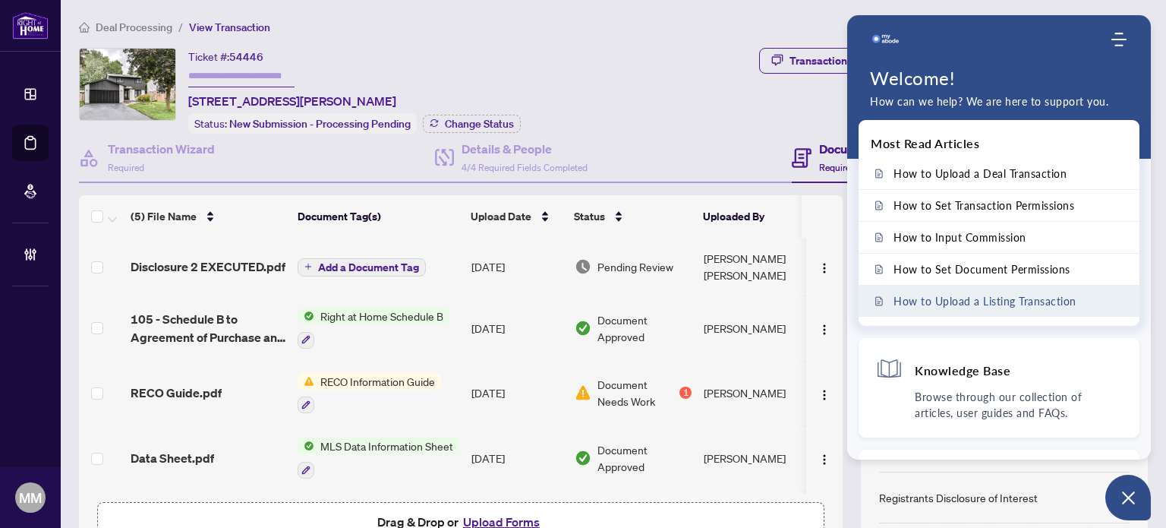
click at [991, 300] on span "How to Upload a Listing Transaction" at bounding box center [984, 301] width 183 height 13
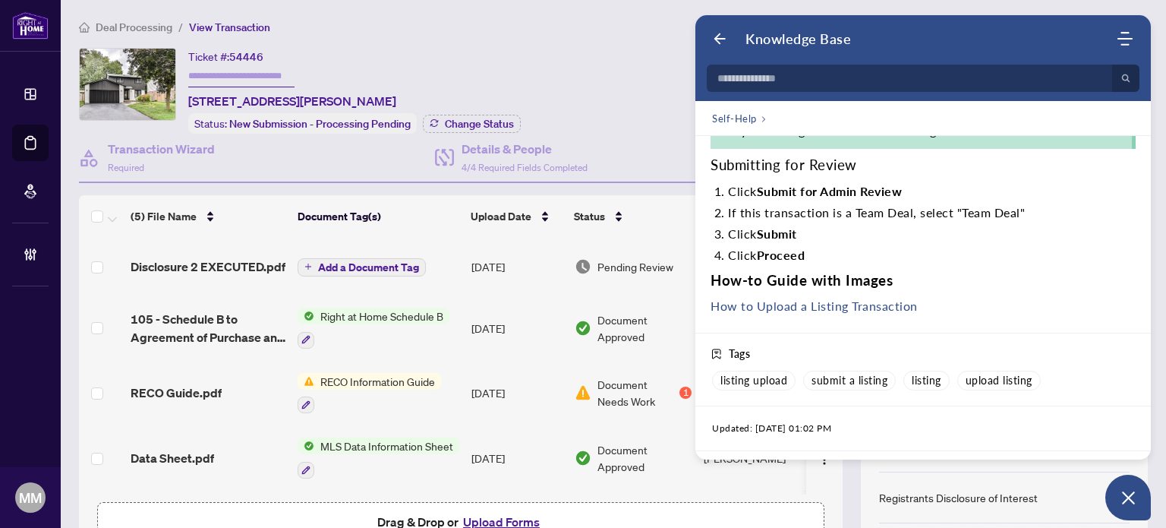
scroll to position [1119, 0]
click at [901, 305] on link "How to Upload a Listing Transaction" at bounding box center [813, 303] width 207 height 14
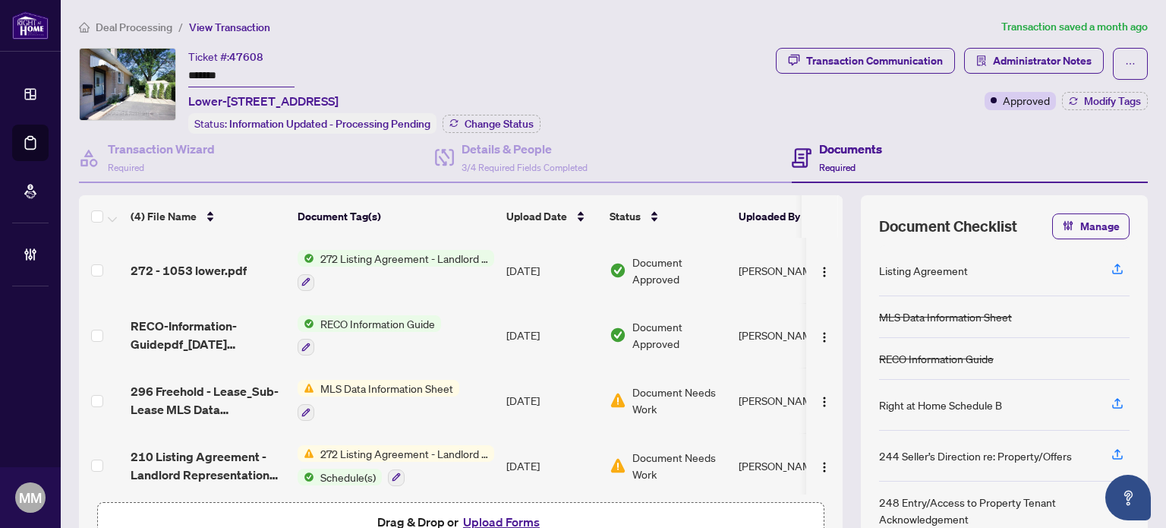
click at [146, 23] on span "Deal Processing" at bounding box center [134, 27] width 77 height 14
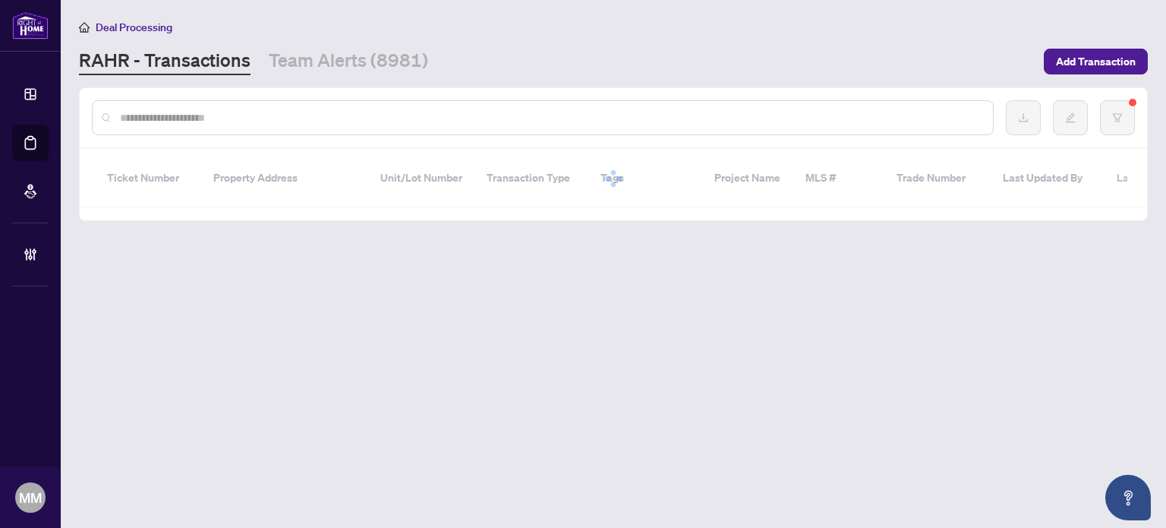
click at [284, 118] on input "text" at bounding box center [550, 117] width 861 height 17
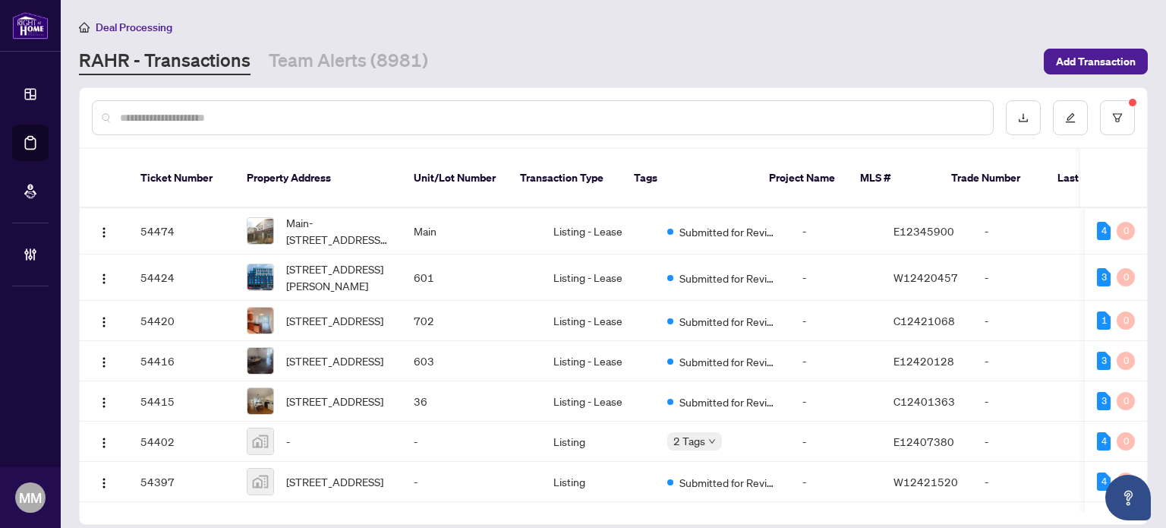
paste input "*********"
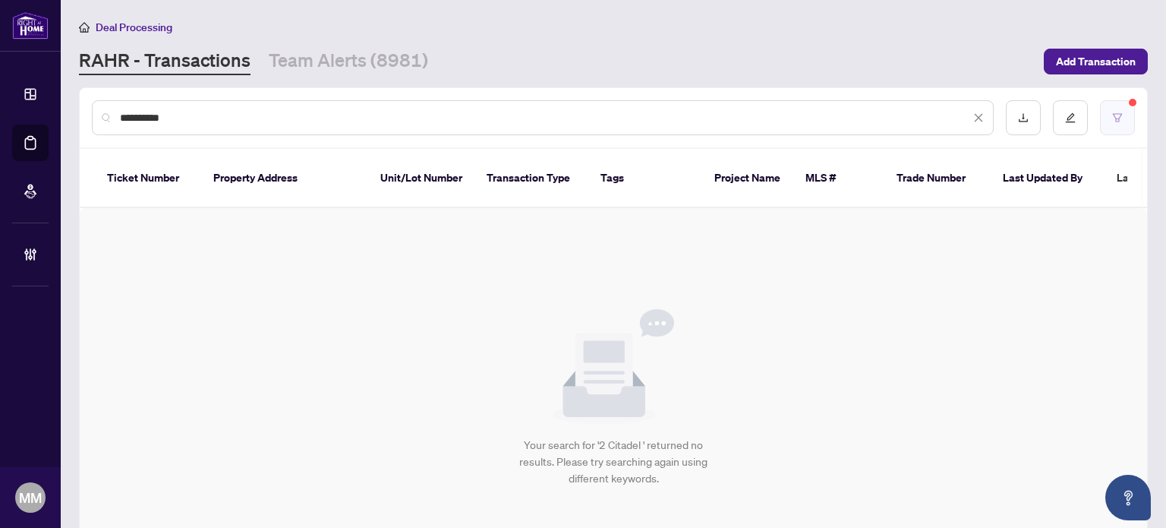
type input "*********"
click at [1117, 115] on button "button" at bounding box center [1117, 117] width 35 height 35
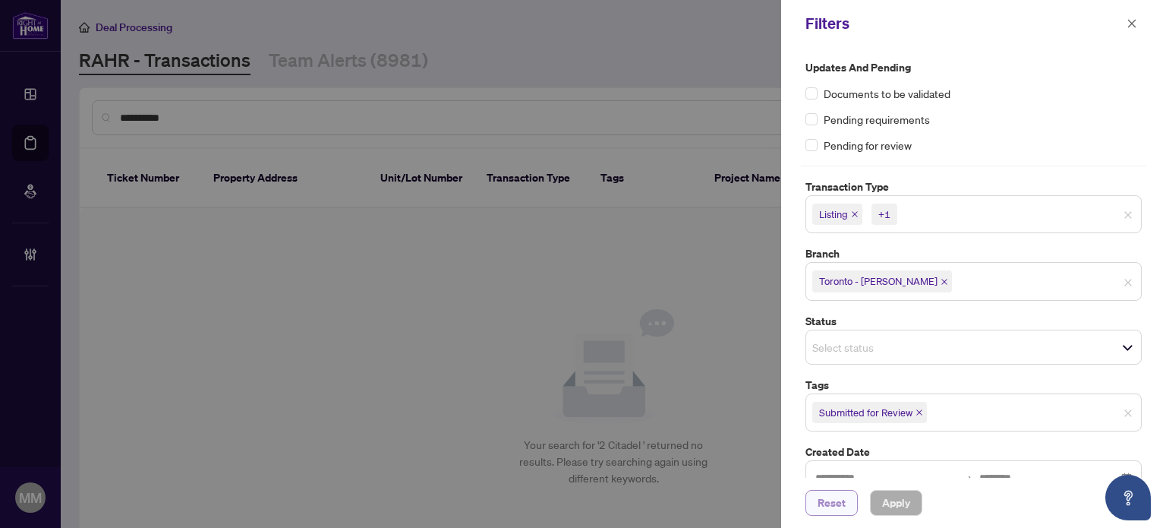
click at [841, 507] on span "Reset" at bounding box center [832, 502] width 28 height 24
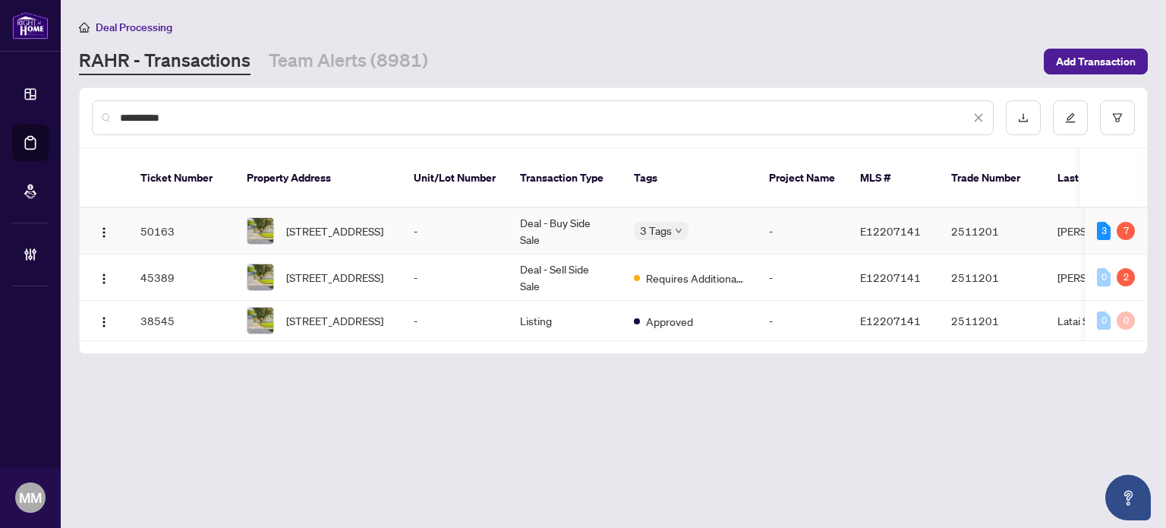
click at [522, 227] on td "Deal - Buy Side Sale" at bounding box center [565, 231] width 114 height 46
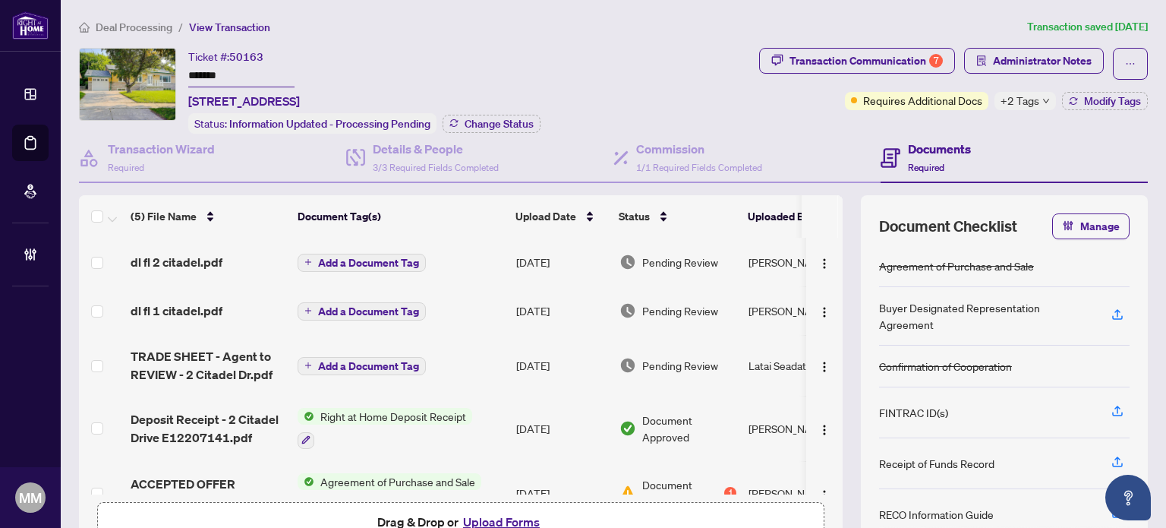
click at [1019, 99] on span "+2 Tags" at bounding box center [1019, 100] width 39 height 17
click at [922, 63] on div "Requires Additional Docs" at bounding box center [905, 70] width 115 height 24
click at [843, 59] on div "Transaction Communication 7" at bounding box center [865, 61] width 153 height 24
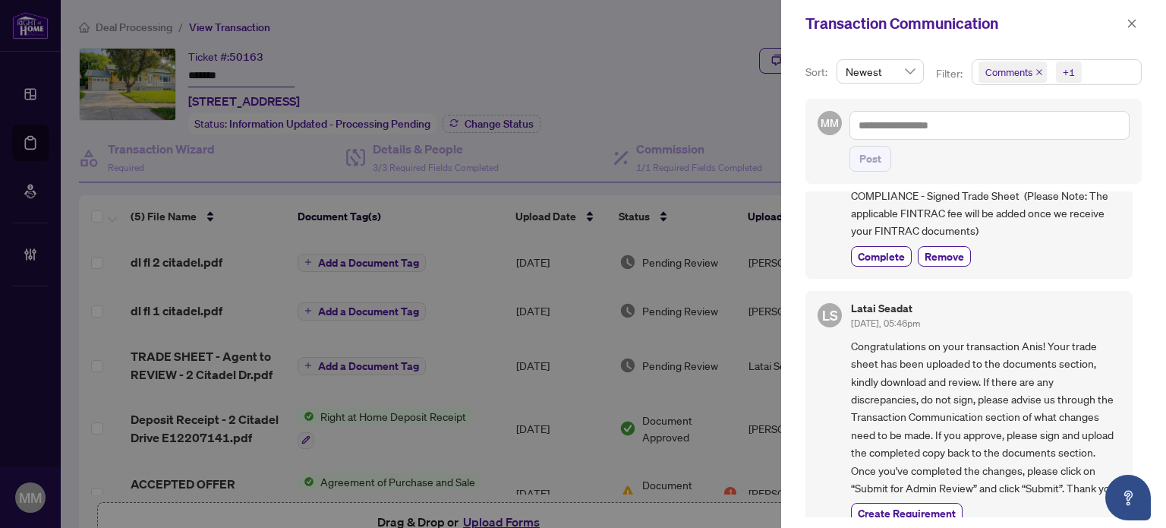
scroll to position [1063, 0]
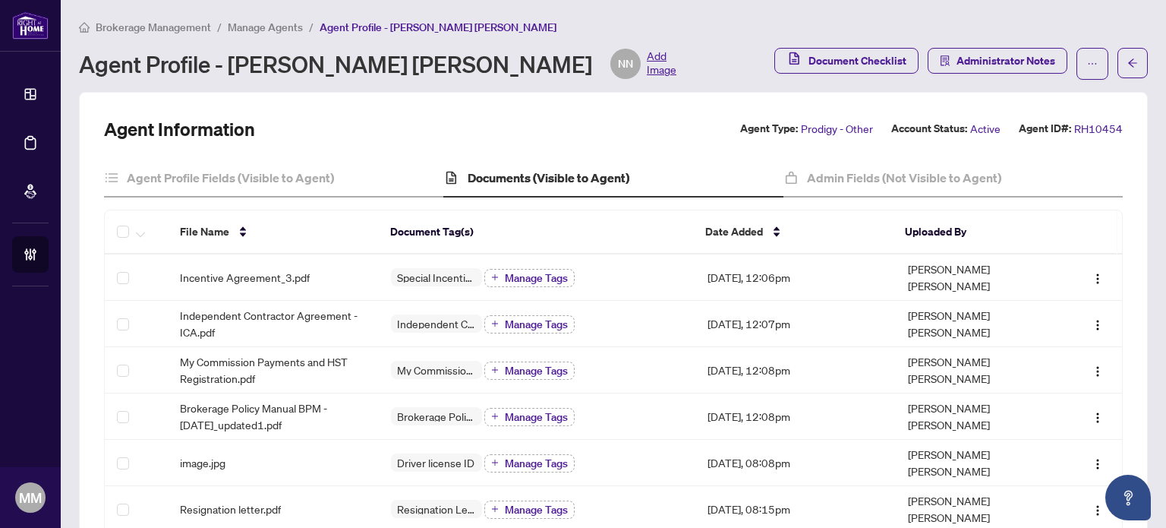
click at [261, 30] on span "Manage Agents" at bounding box center [265, 27] width 75 height 14
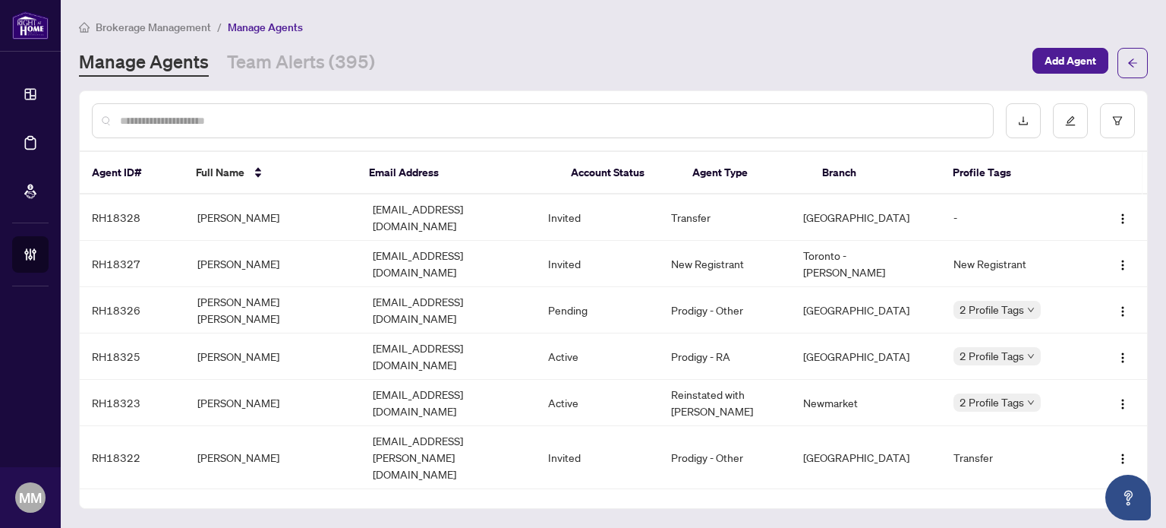
click at [326, 132] on div at bounding box center [543, 120] width 902 height 35
click at [338, 119] on input "text" at bounding box center [550, 120] width 861 height 17
type input "********"
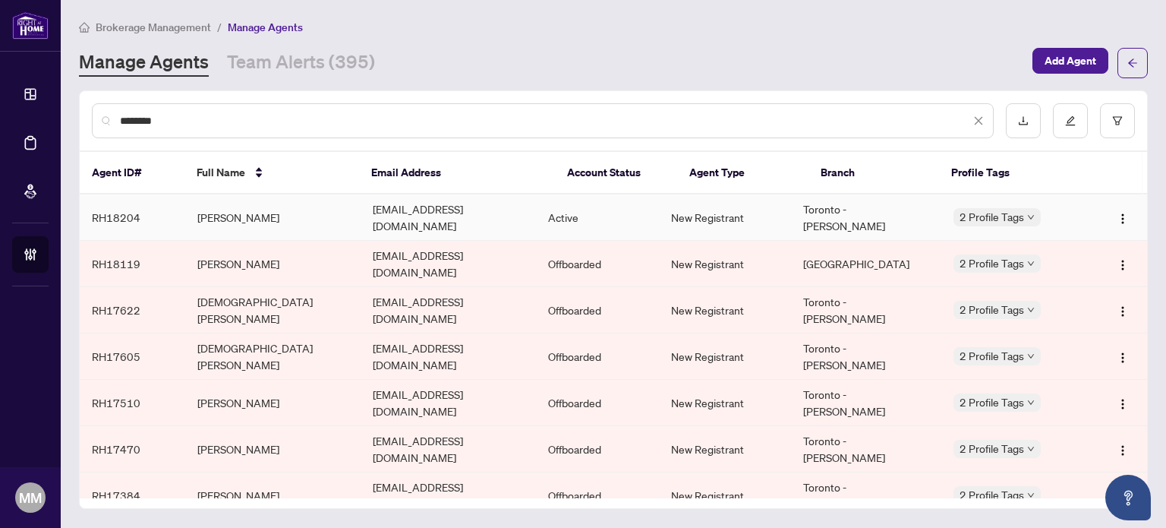
click at [341, 210] on td "[PERSON_NAME]" at bounding box center [272, 217] width 175 height 46
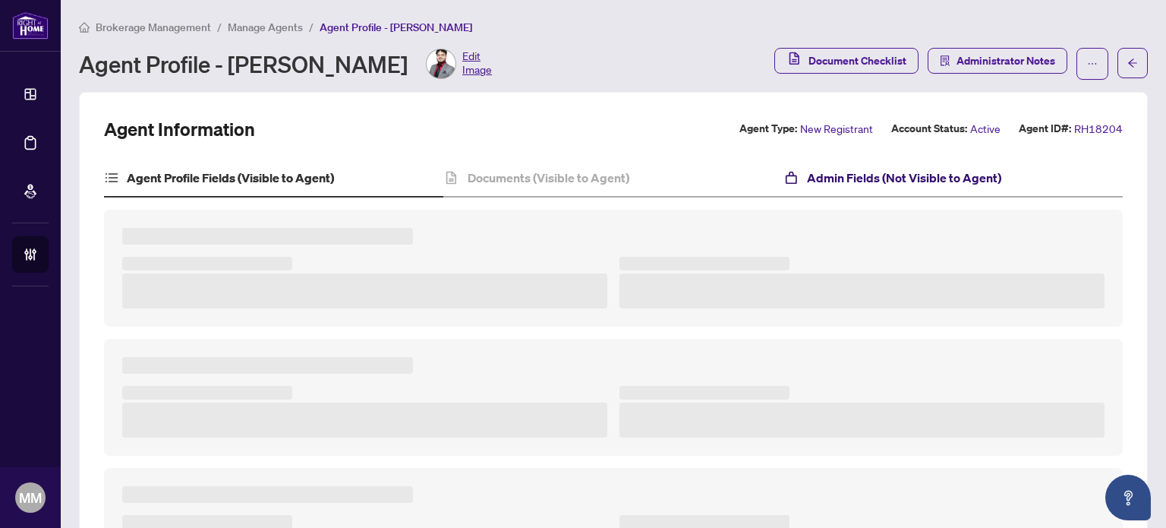
click at [848, 185] on h4 "Admin Fields (Not Visible to Agent)" at bounding box center [904, 178] width 194 height 18
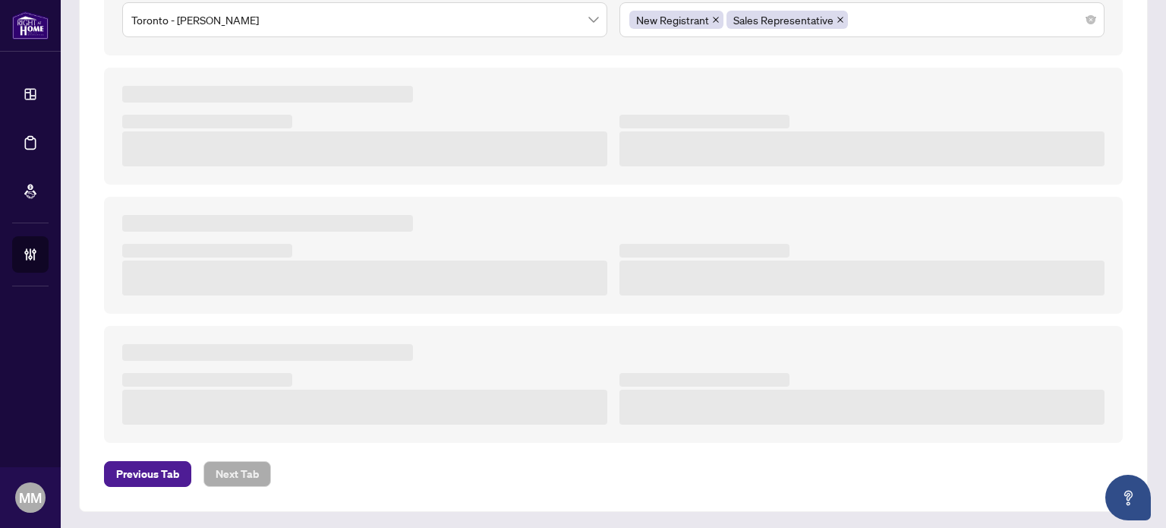
type textarea "**********"
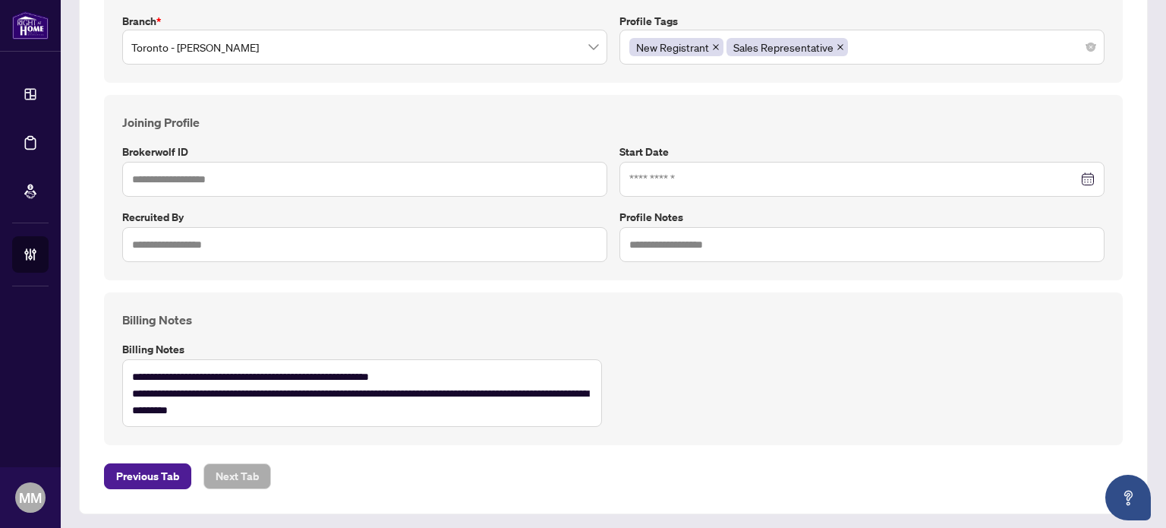
scroll to position [247, 0]
